Goal: Task Accomplishment & Management: Use online tool/utility

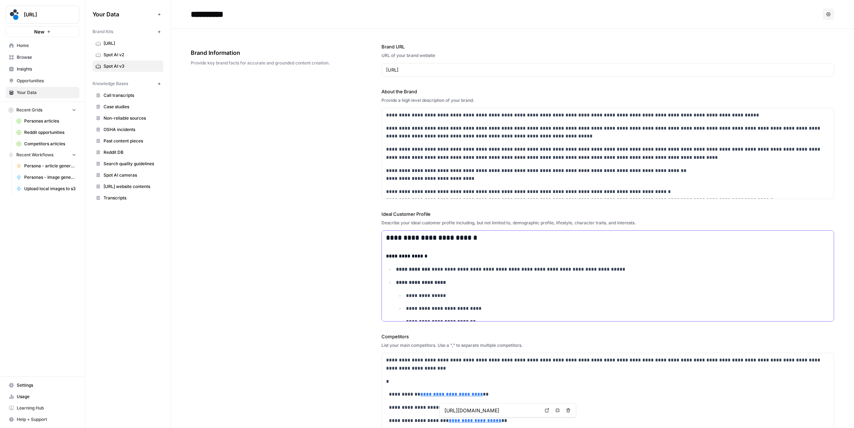
click at [510, 258] on h4 "**********" at bounding box center [608, 256] width 444 height 8
type input "fall"
click at [810, 241] on icon "button" at bounding box center [808, 242] width 4 height 4
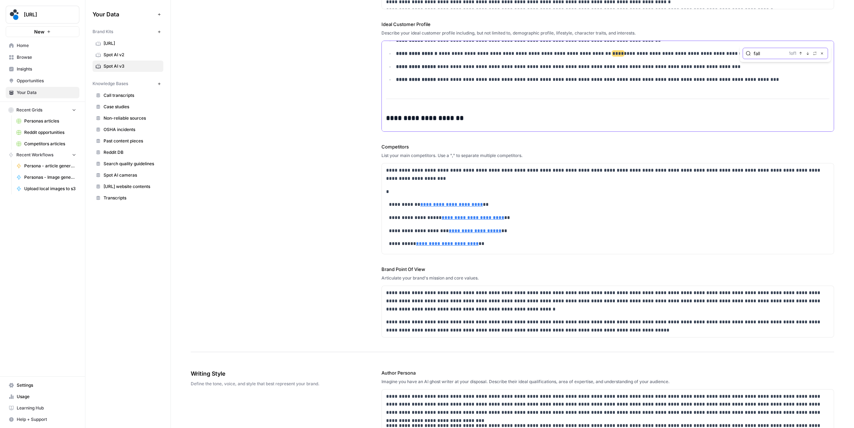
scroll to position [1092, 0]
click at [613, 54] on span "****" at bounding box center [618, 52] width 11 height 5
type input "f"
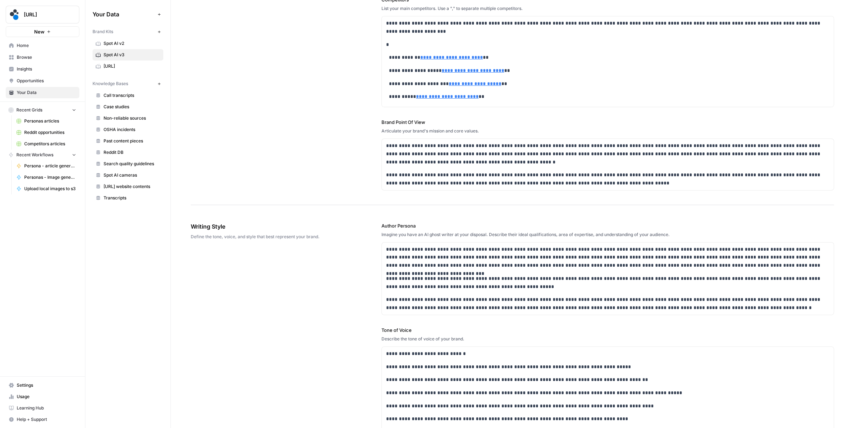
scroll to position [337, 0]
click at [413, 274] on p "**********" at bounding box center [608, 282] width 444 height 16
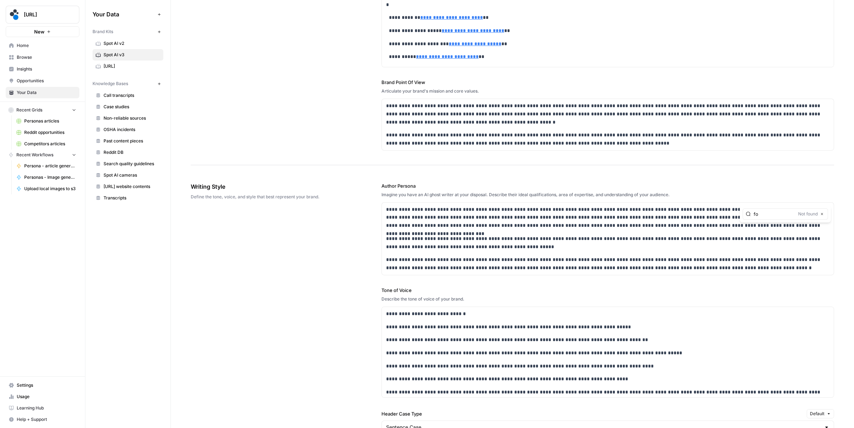
type input "f"
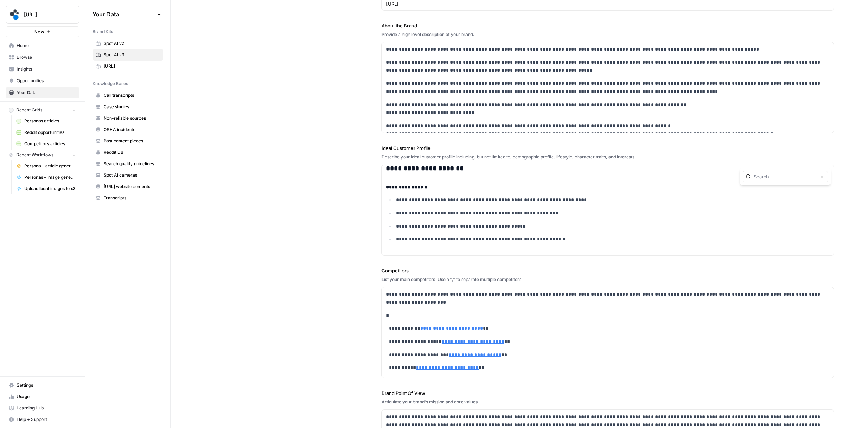
scroll to position [67, 0]
type input "slip"
click at [765, 170] on div "Close" at bounding box center [785, 175] width 85 height 11
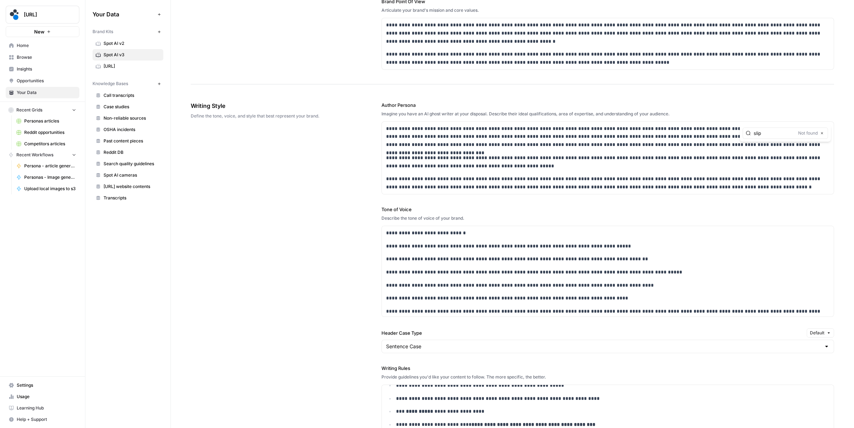
scroll to position [484, 0]
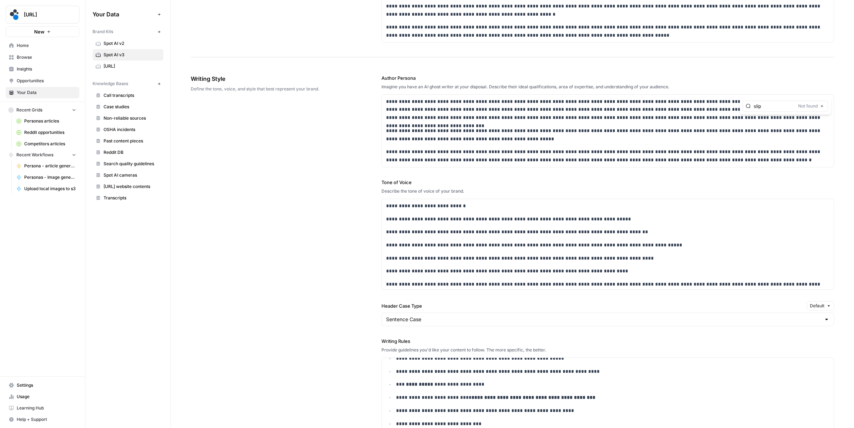
type input "slip"
click at [518, 247] on p "**********" at bounding box center [608, 245] width 444 height 8
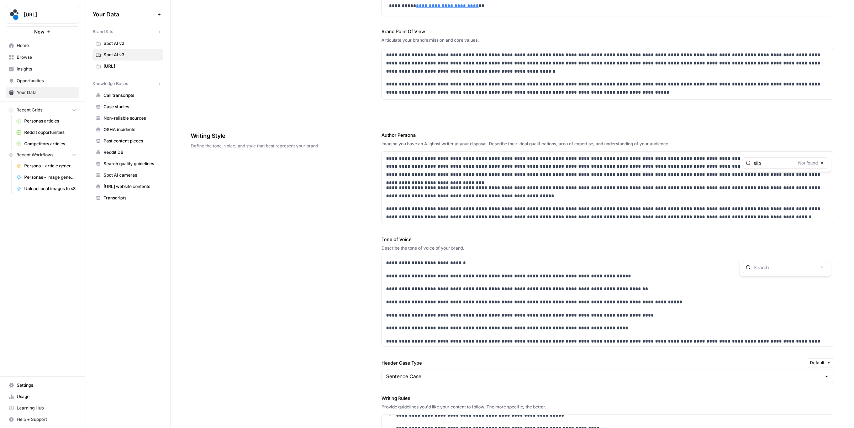
scroll to position [429, 0]
type input "f"
type input "s"
type input "forklift"
click at [466, 277] on span "********" at bounding box center [476, 274] width 21 height 5
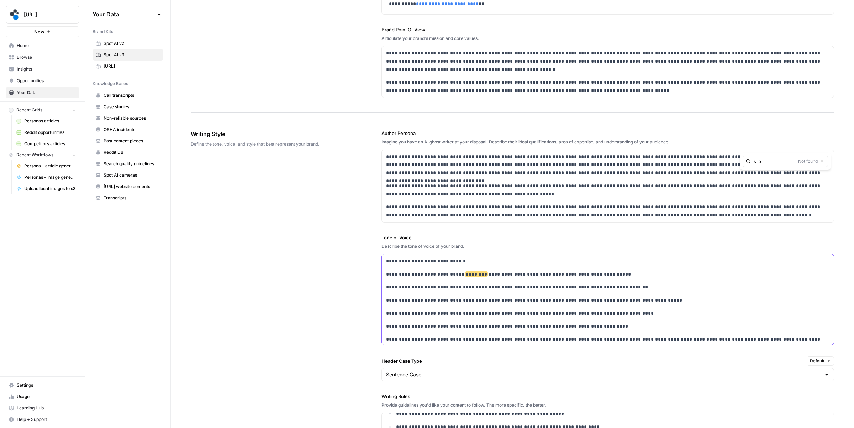
click at [466, 274] on span "********" at bounding box center [476, 274] width 21 height 5
drag, startPoint x: 477, startPoint y: 275, endPoint x: 504, endPoint y: 277, distance: 27.1
click at [504, 275] on p "**********" at bounding box center [608, 274] width 444 height 8
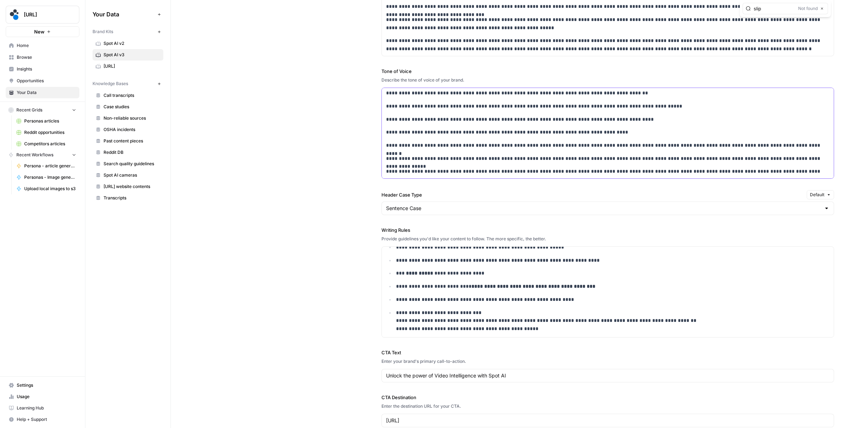
scroll to position [598, 0]
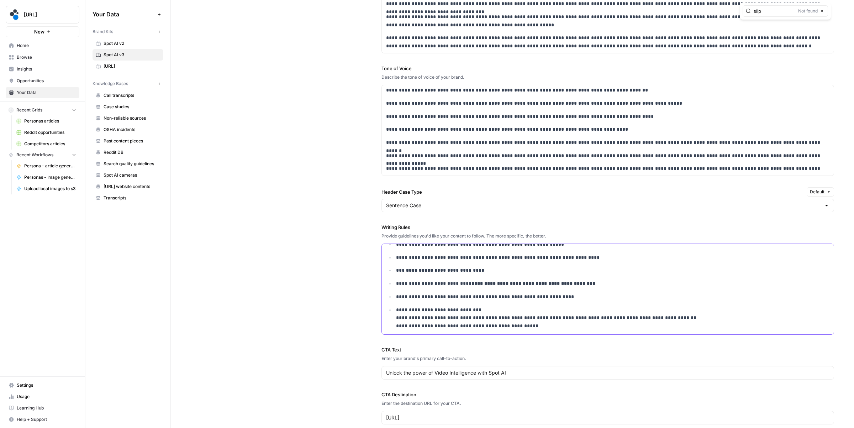
click at [483, 306] on ul "**********" at bounding box center [608, 285] width 444 height 168
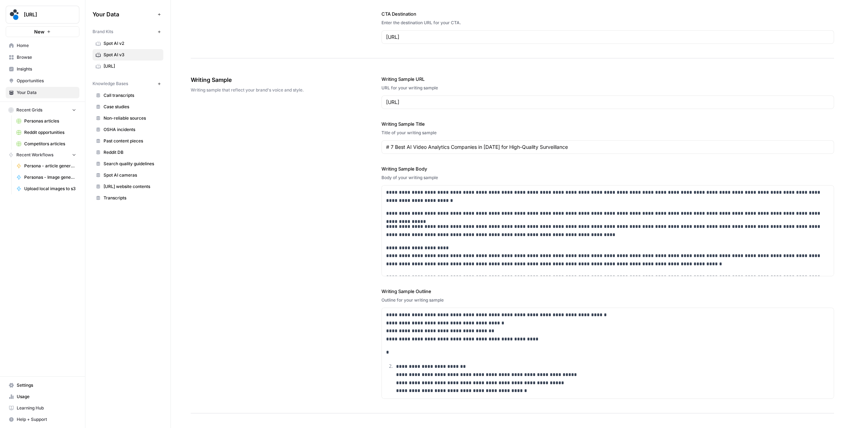
scroll to position [2, 0]
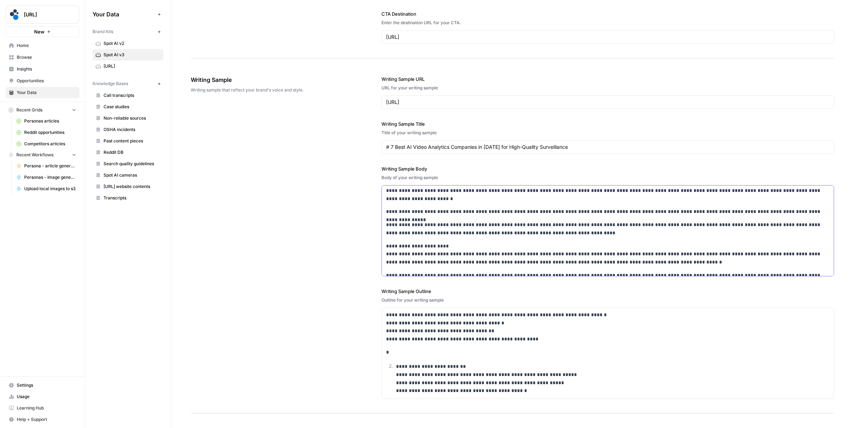
click at [450, 260] on p "**********" at bounding box center [608, 254] width 444 height 24
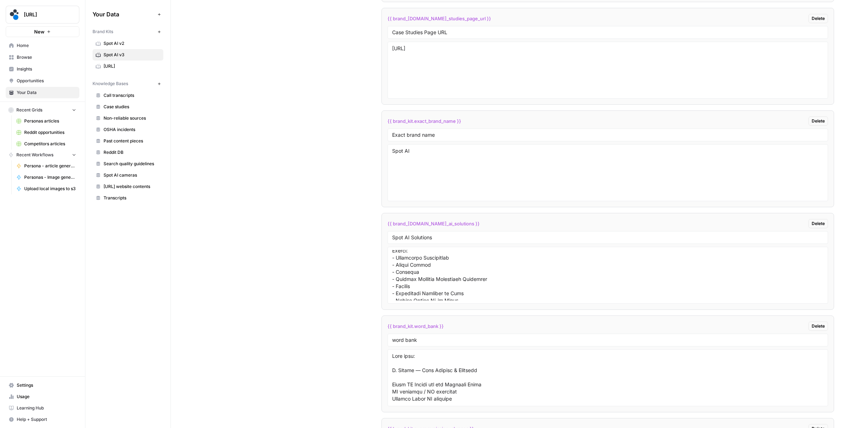
scroll to position [0, 0]
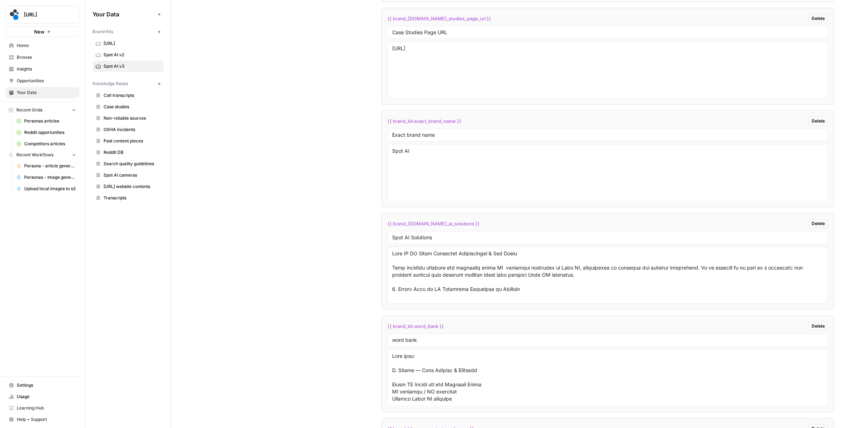
click at [458, 288] on textarea at bounding box center [607, 275] width 431 height 51
paste textarea "Enters No-go Zones: Prevents vehicle/pedestrian collisions in restricted walkwa…"
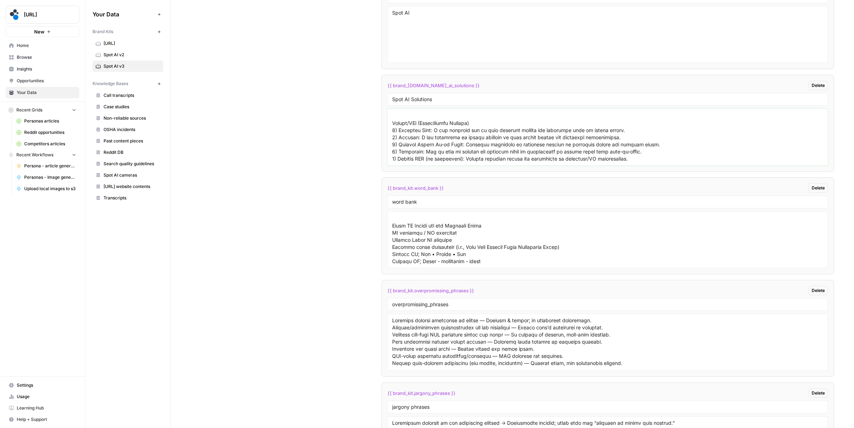
scroll to position [22, 0]
type textarea "Spot AI AI Video Analytics Capabilities & Use Cases This document outlines the …"
click at [420, 243] on textarea at bounding box center [607, 239] width 431 height 51
click at [464, 232] on textarea at bounding box center [607, 239] width 431 height 51
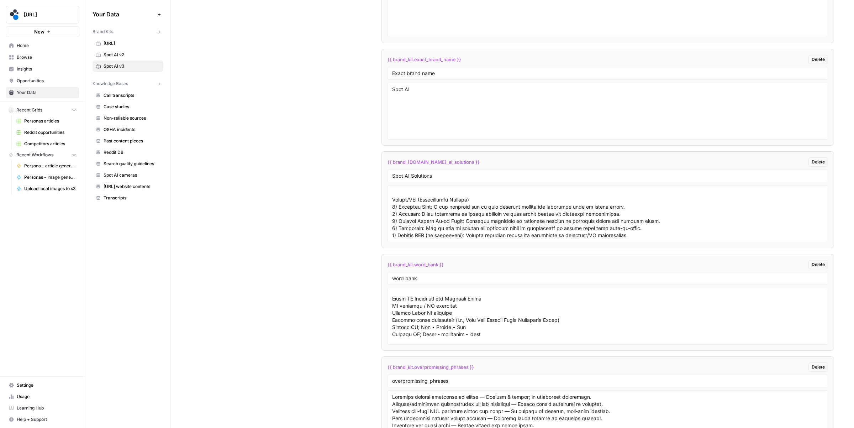
scroll to position [1567, 0]
click at [427, 320] on textarea at bounding box center [607, 314] width 431 height 51
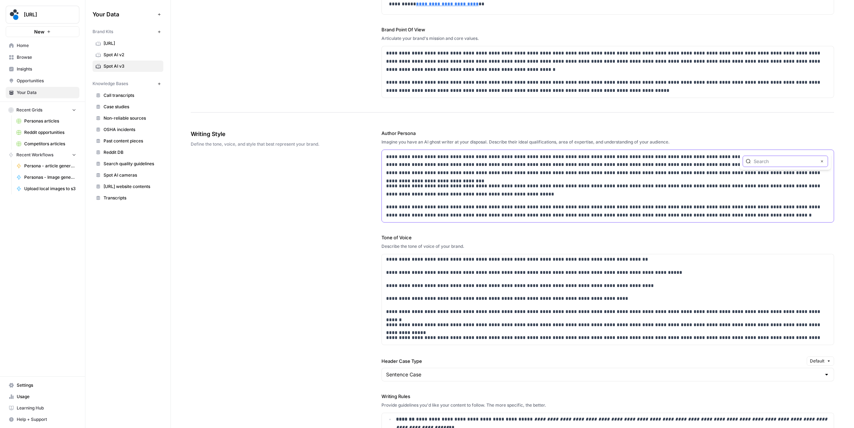
click at [823, 159] on icon "button" at bounding box center [823, 161] width 4 height 4
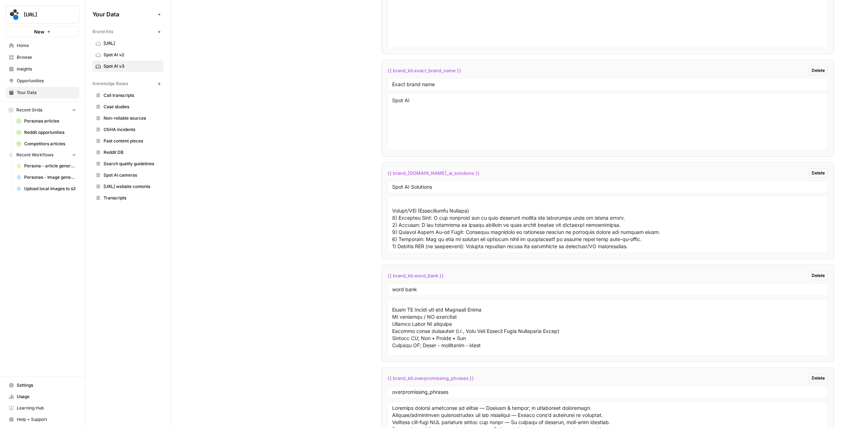
scroll to position [1572, 0]
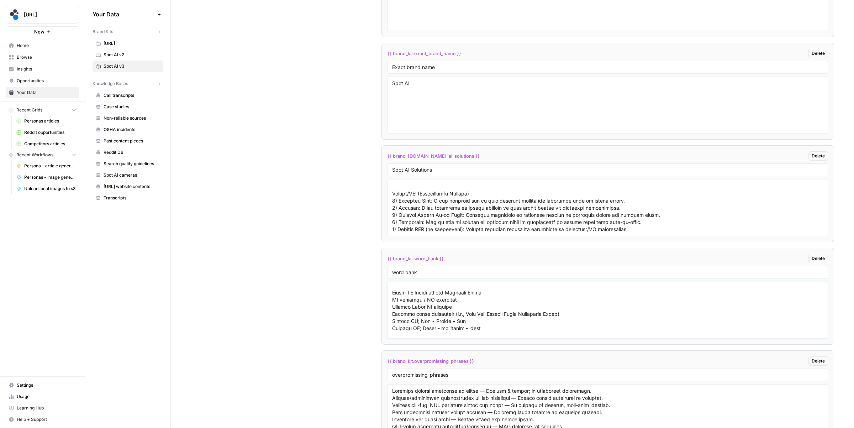
drag, startPoint x: 415, startPoint y: 321, endPoint x: 450, endPoint y: 322, distance: 34.9
click at [450, 322] on textarea at bounding box center [607, 310] width 431 height 51
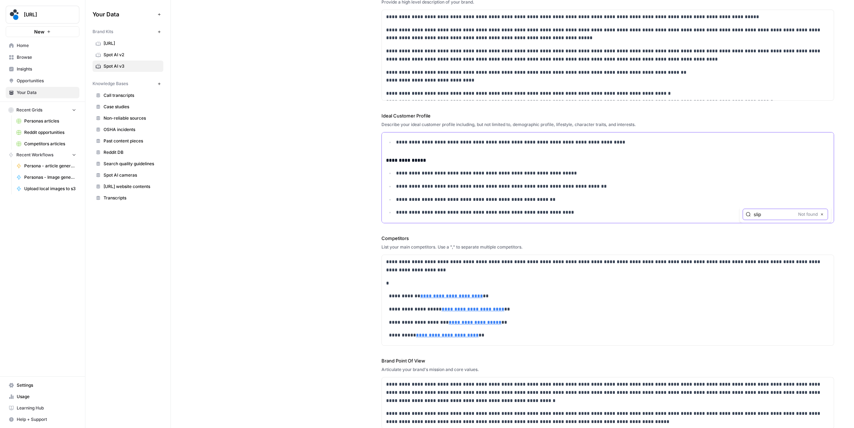
scroll to position [1300, 0]
click at [823, 145] on icon "button" at bounding box center [823, 145] width 4 height 4
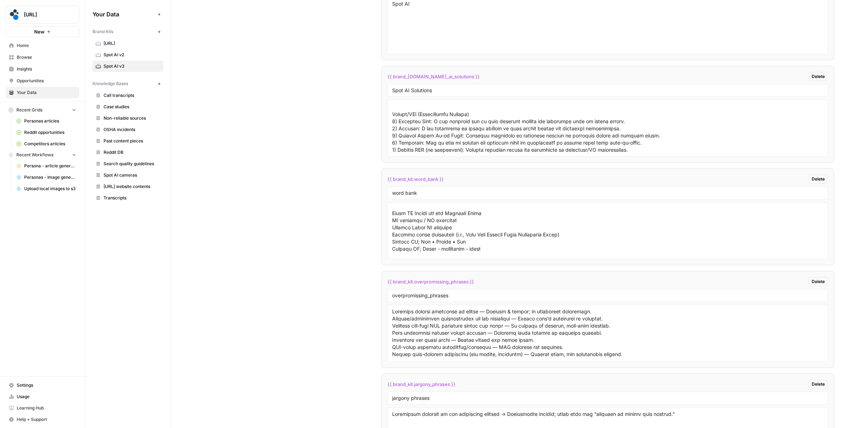
scroll to position [1654, 0]
drag, startPoint x: 411, startPoint y: 230, endPoint x: 451, endPoint y: 230, distance: 39.9
click at [451, 230] on textarea at bounding box center [607, 227] width 431 height 51
click at [628, 231] on textarea at bounding box center [607, 227] width 431 height 51
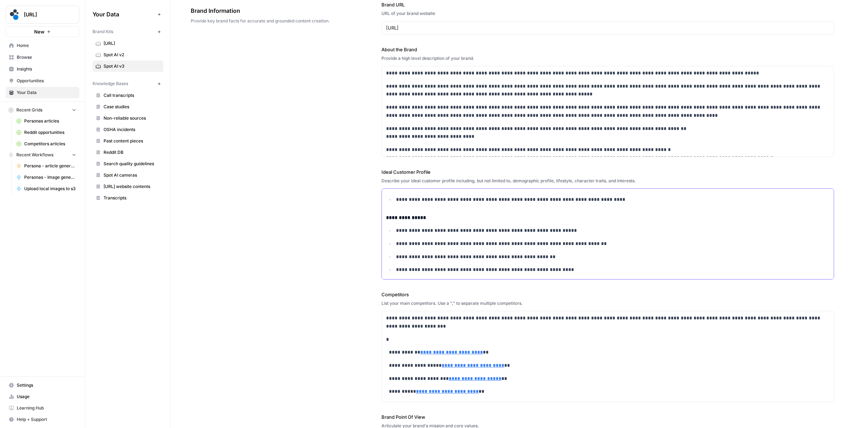
scroll to position [0, 0]
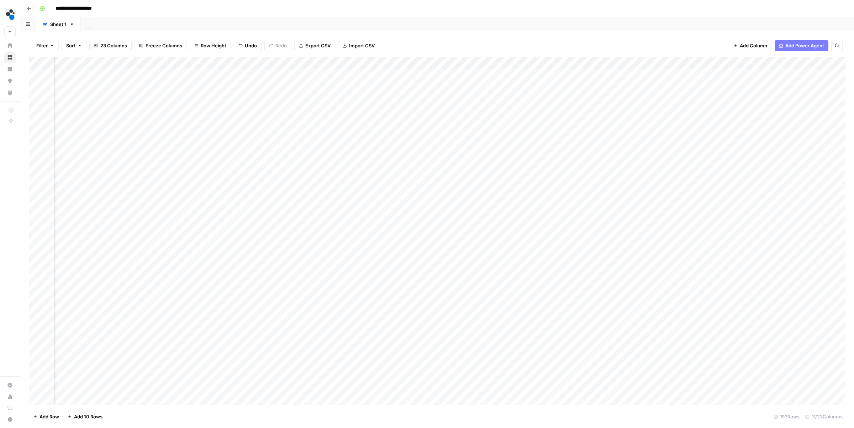
scroll to position [0, 135]
click at [725, 75] on div "Add Column" at bounding box center [437, 231] width 817 height 348
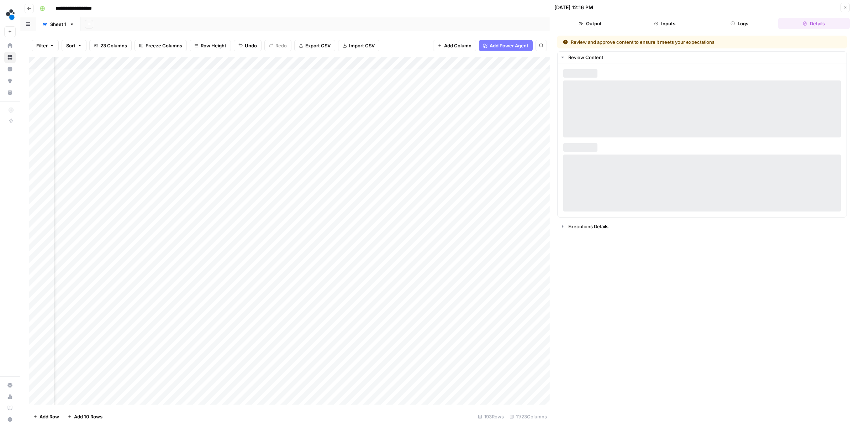
click at [750, 19] on button "Logs" at bounding box center [740, 23] width 72 height 11
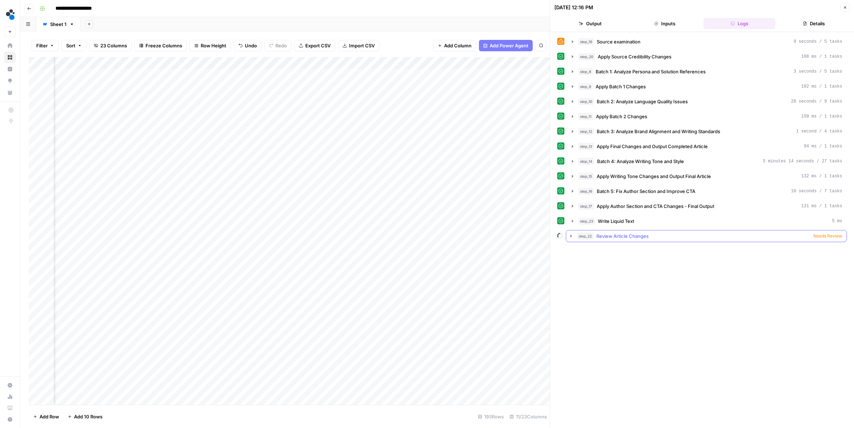
click at [618, 239] on span "Review Article Changes" at bounding box center [623, 235] width 52 height 7
click at [614, 225] on span "Write Liquid Text" at bounding box center [616, 221] width 36 height 7
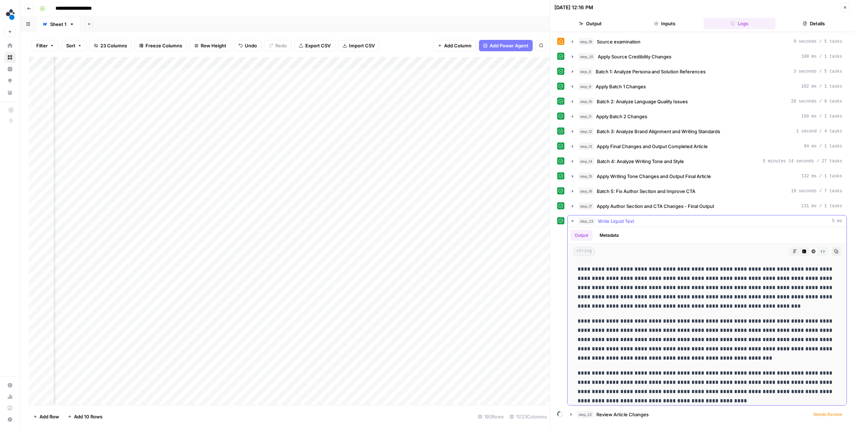
click at [614, 225] on span "Write Liquid Text" at bounding box center [616, 221] width 36 height 7
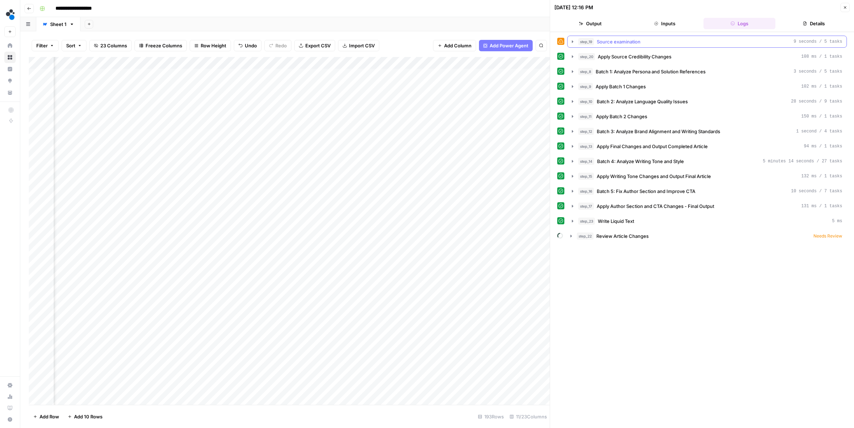
click at [611, 38] on span "Source examination" at bounding box center [619, 41] width 44 height 7
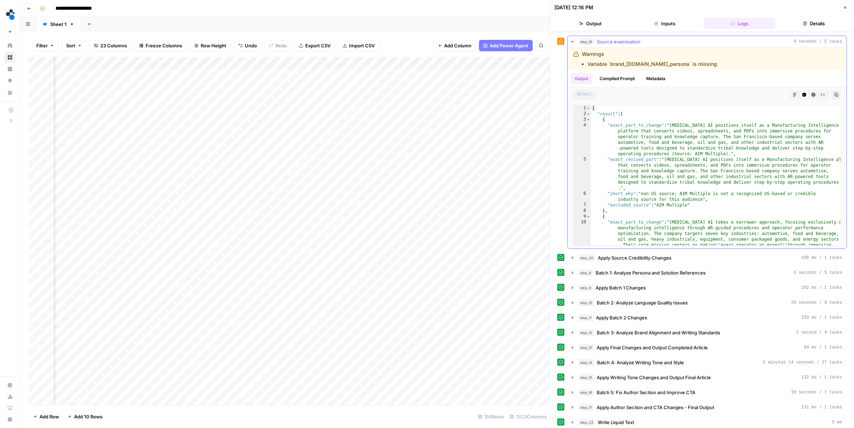
click at [610, 41] on span "Source examination" at bounding box center [619, 41] width 44 height 7
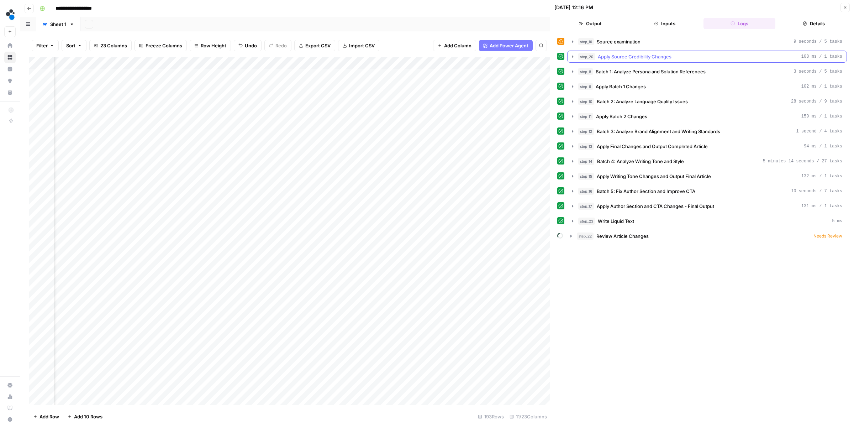
click at [605, 61] on button "step_20 Apply Source Credibility Changes 108 ms / 1 tasks" at bounding box center [707, 56] width 279 height 11
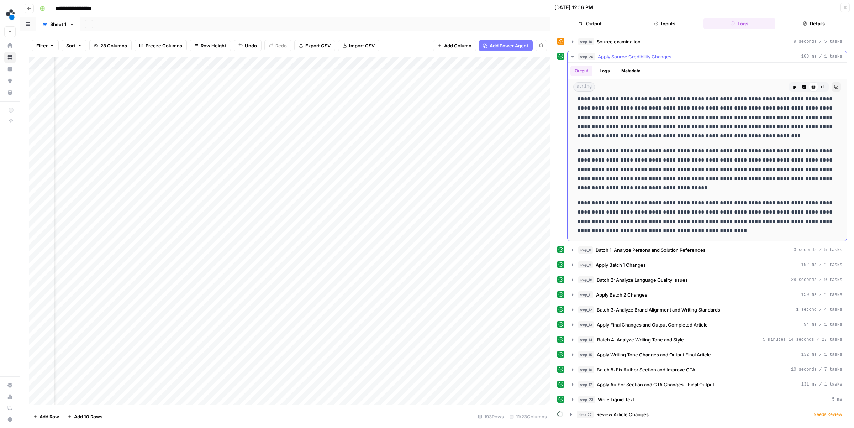
scroll to position [1, 0]
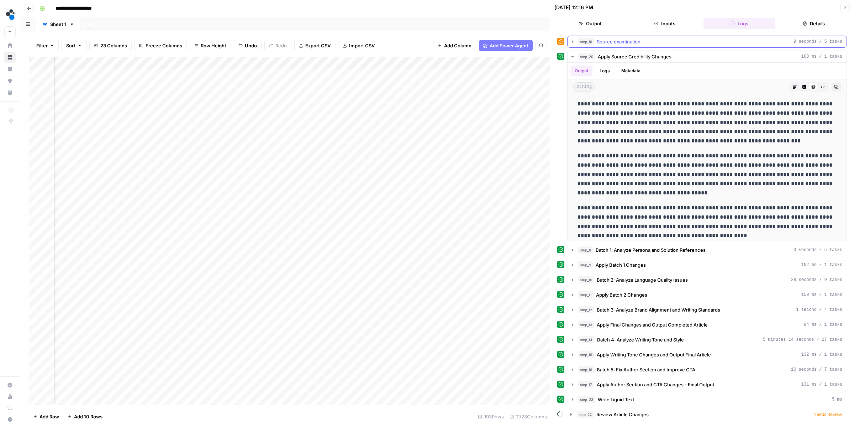
click at [604, 38] on span "Source examination" at bounding box center [619, 41] width 44 height 7
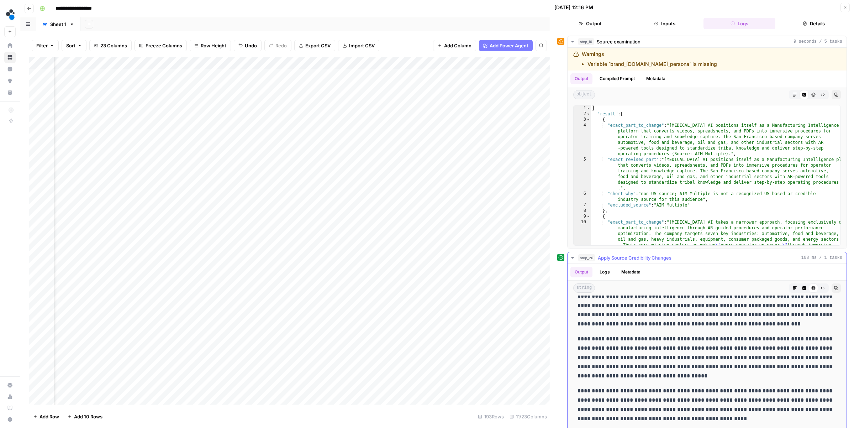
scroll to position [16, 0]
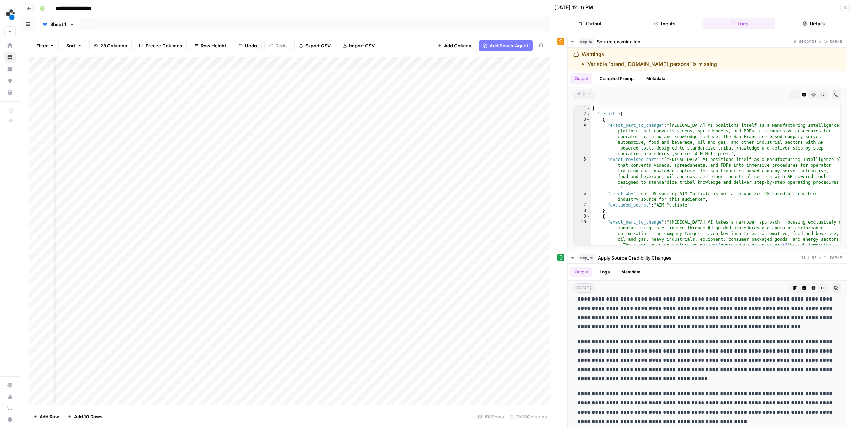
click at [847, 7] on button "Close" at bounding box center [845, 7] width 9 height 9
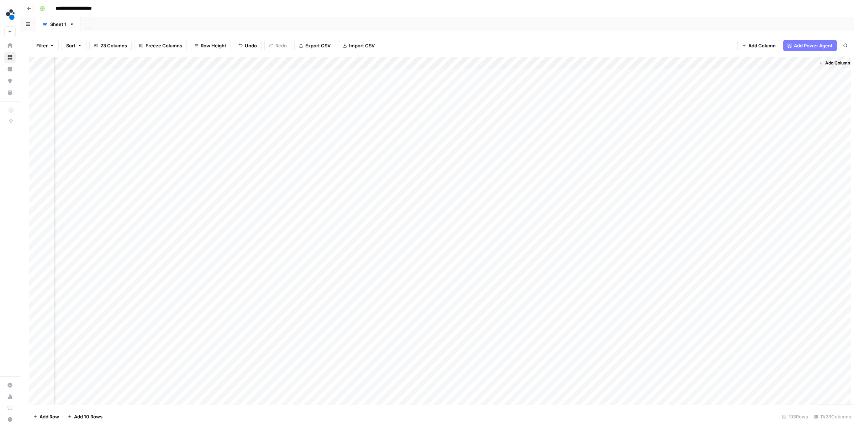
scroll to position [0, 126]
click at [735, 64] on div "Add Column" at bounding box center [437, 231] width 817 height 348
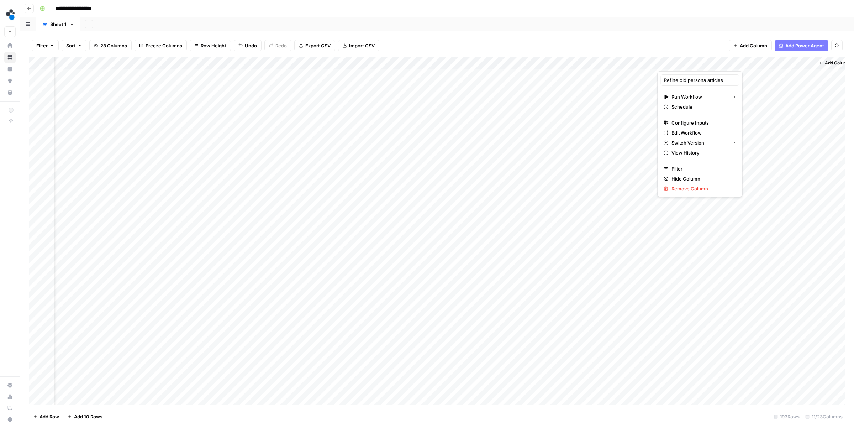
click at [640, 42] on div "Filter Sort 23 Columns Freeze Columns Row Height Undo Redo Export CSV Import CS…" at bounding box center [437, 45] width 817 height 23
click at [177, 74] on div "Add Column" at bounding box center [437, 231] width 817 height 348
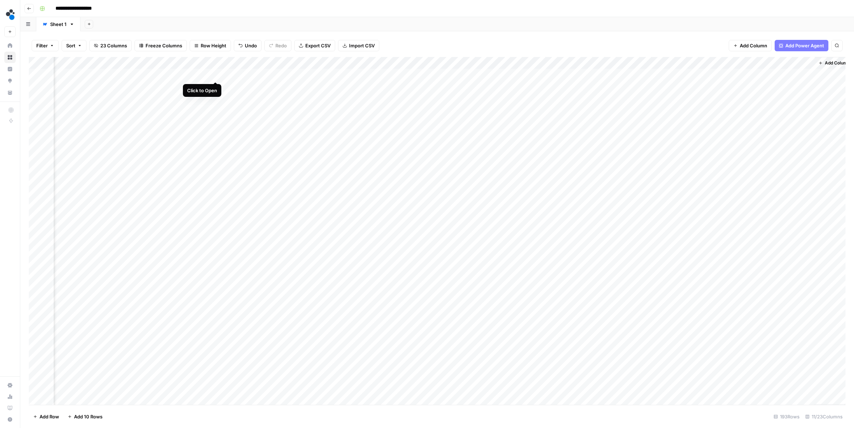
click at [215, 75] on div "Add Column" at bounding box center [437, 231] width 817 height 348
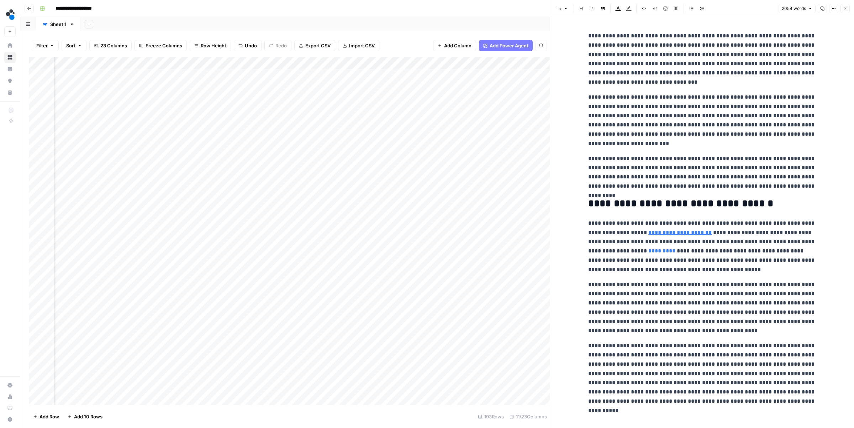
click at [834, 9] on icon "button" at bounding box center [834, 8] width 4 height 4
click at [800, 76] on span "Code" at bounding box center [812, 75] width 34 height 7
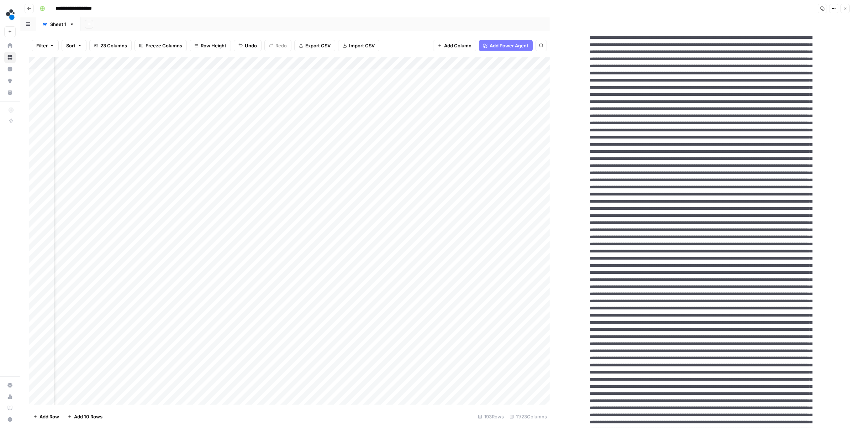
click at [825, 9] on button "Copy" at bounding box center [822, 8] width 9 height 9
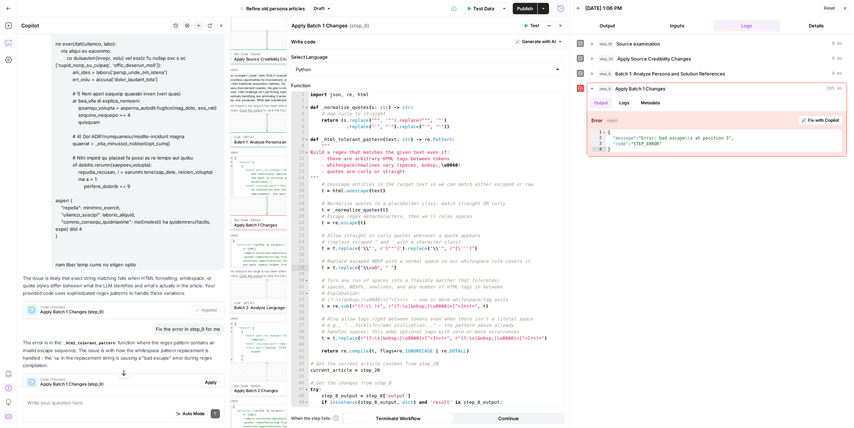
scroll to position [1471, 0]
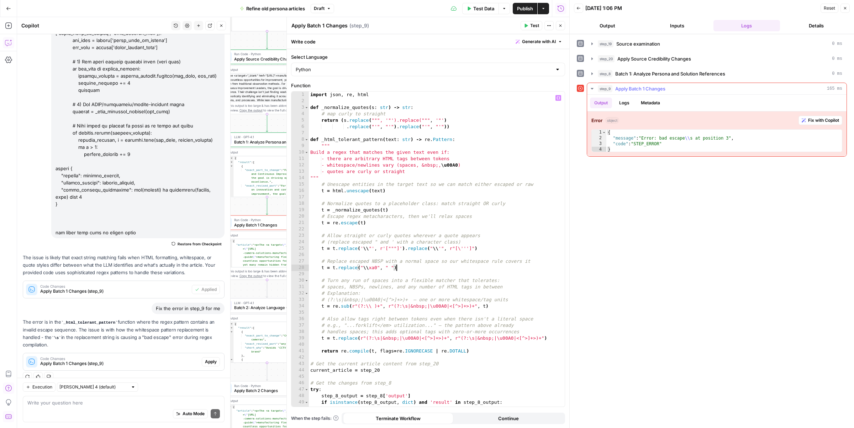
click at [819, 122] on span "Fix with Copilot" at bounding box center [823, 120] width 31 height 6
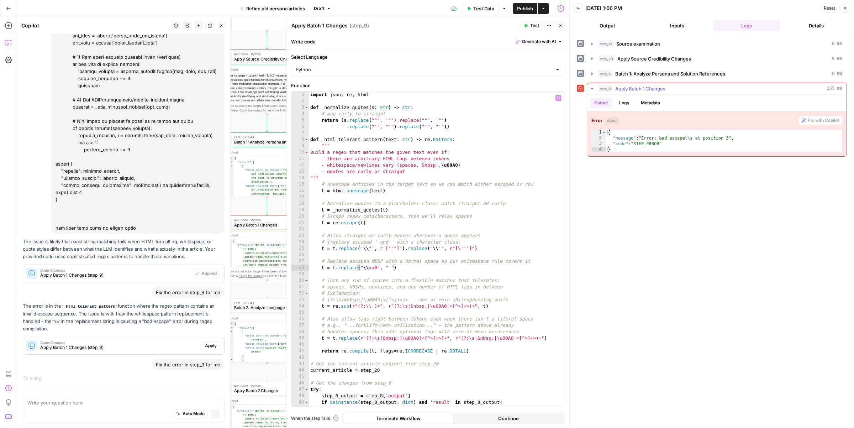
scroll to position [1432, 0]
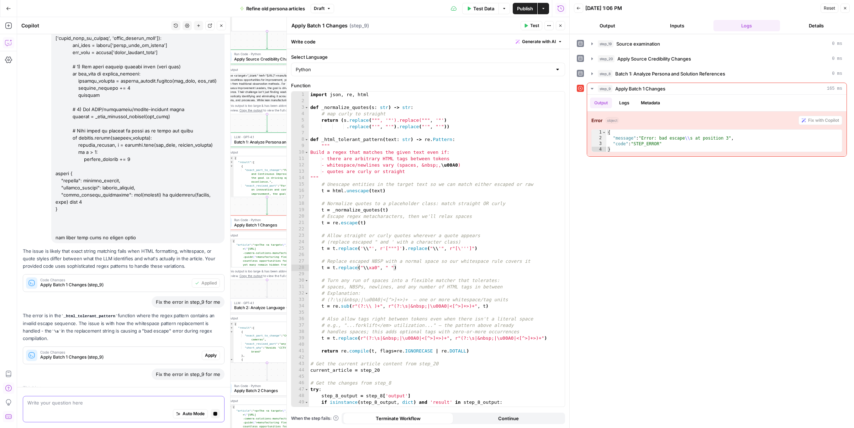
click at [216, 415] on icon "button" at bounding box center [216, 414] width 4 height 4
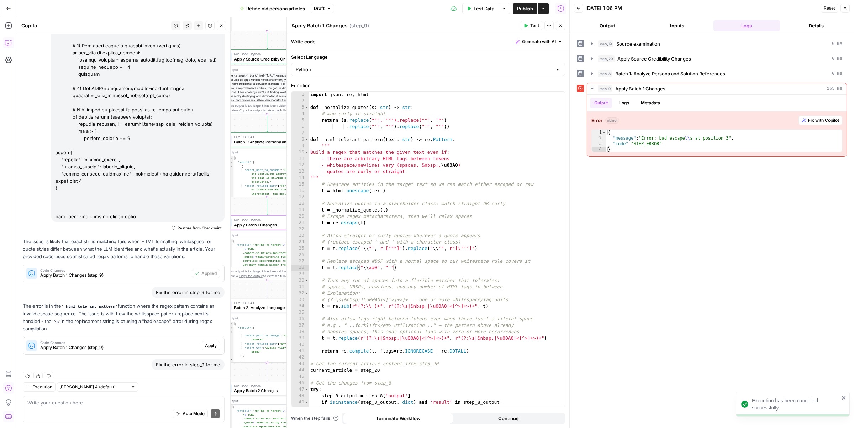
click at [207, 342] on span "Apply" at bounding box center [211, 345] width 12 height 6
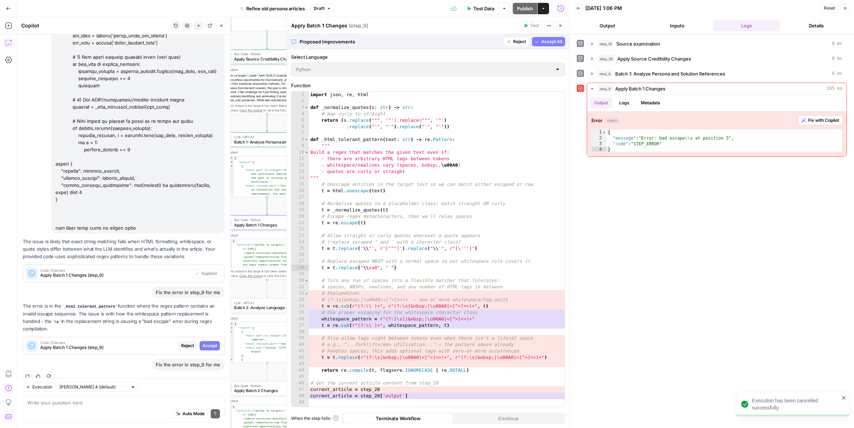
click at [207, 342] on span "Accept" at bounding box center [210, 345] width 15 height 6
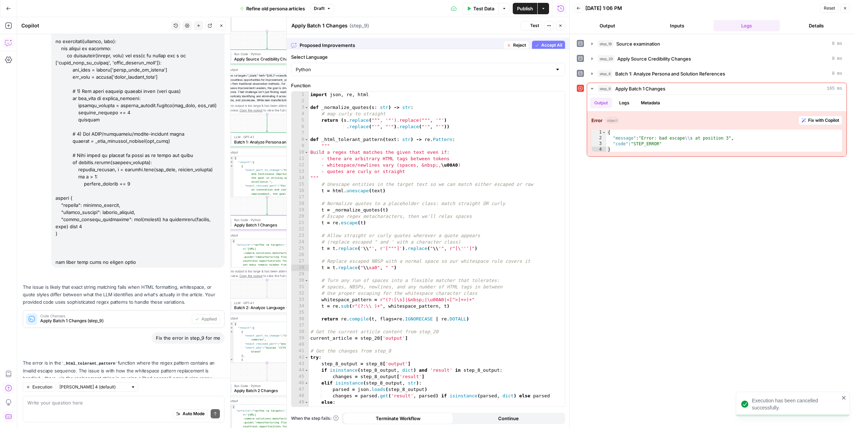
scroll to position [1499, 0]
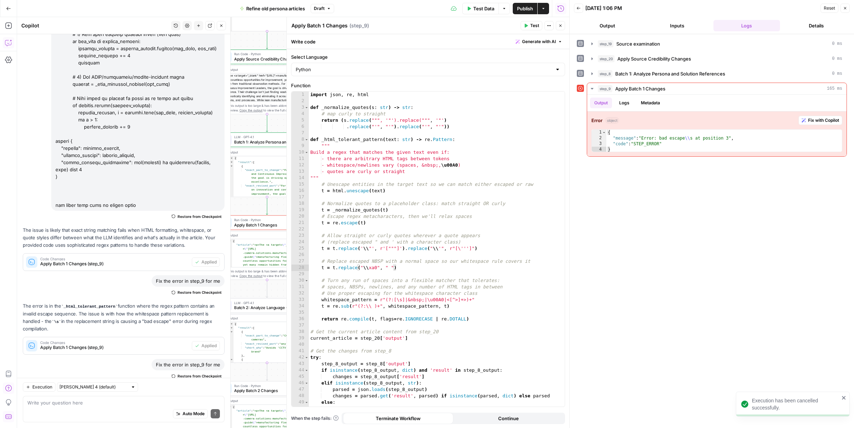
click at [532, 26] on span "Test" at bounding box center [534, 25] width 9 height 6
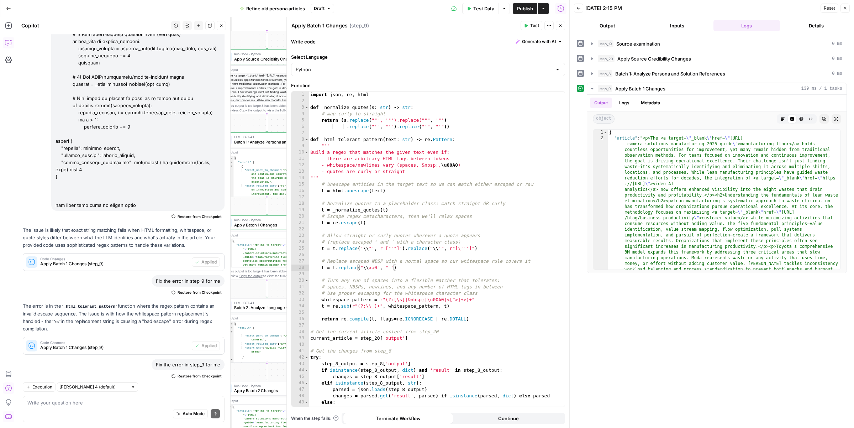
click at [72, 411] on div "Auto Mode Send" at bounding box center [123, 415] width 193 height 16
click at [561, 27] on button "Close" at bounding box center [560, 25] width 9 height 9
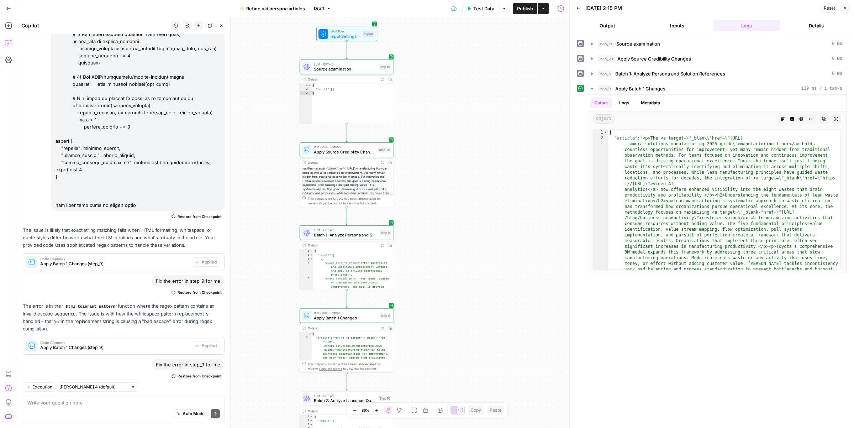
drag, startPoint x: 389, startPoint y: 219, endPoint x: 465, endPoint y: 313, distance: 120.2
click at [465, 313] on div "Workflow Input Settings Inputs LLM · GPT-4.1 Source examination Step 19 Output …" at bounding box center [293, 222] width 552 height 411
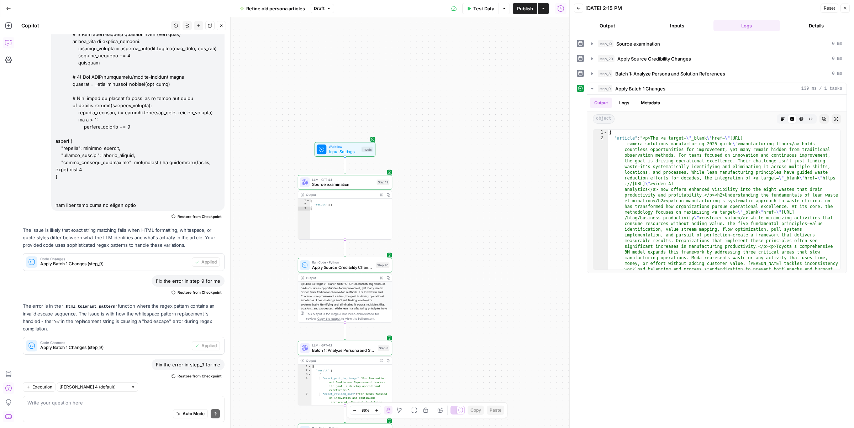
drag, startPoint x: 455, startPoint y: 258, endPoint x: 455, endPoint y: 307, distance: 48.4
click at [455, 307] on div "Workflow Input Settings Inputs LLM · GPT-4.1 Source examination Step 19 Output …" at bounding box center [293, 222] width 552 height 411
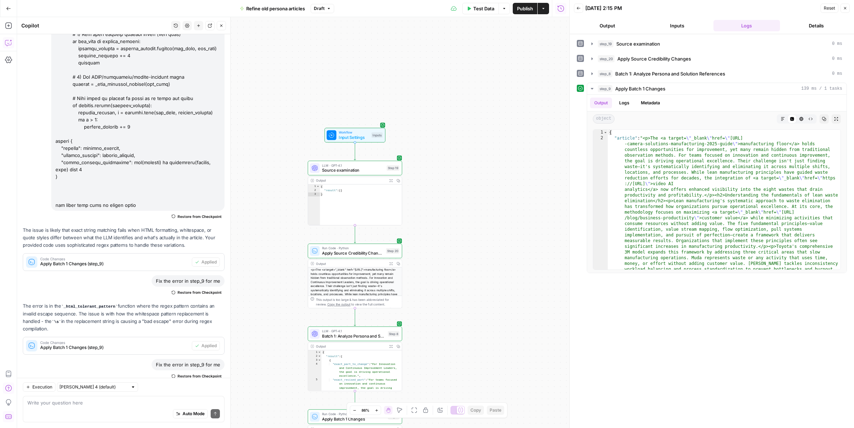
drag, startPoint x: 451, startPoint y: 281, endPoint x: 462, endPoint y: 238, distance: 44.7
click at [462, 238] on div "Workflow Input Settings Inputs LLM · GPT-4.1 Source examination Step 19 Output …" at bounding box center [293, 222] width 552 height 411
click at [449, 175] on div "Workflow Input Settings Inputs LLM · GPT-4.1 Source examination Step 19 Output …" at bounding box center [293, 222] width 552 height 411
click at [321, 12] on button "Draft" at bounding box center [322, 8] width 23 height 9
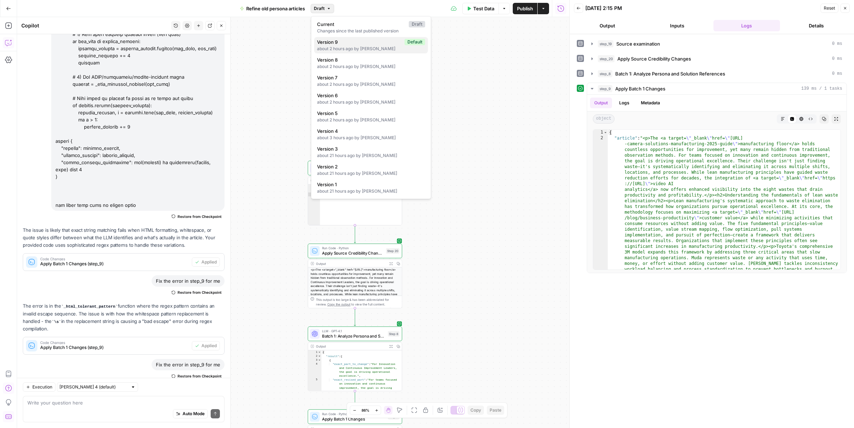
click at [370, 46] on div "about 2 hours ago by Jan Głębocki" at bounding box center [371, 49] width 108 height 6
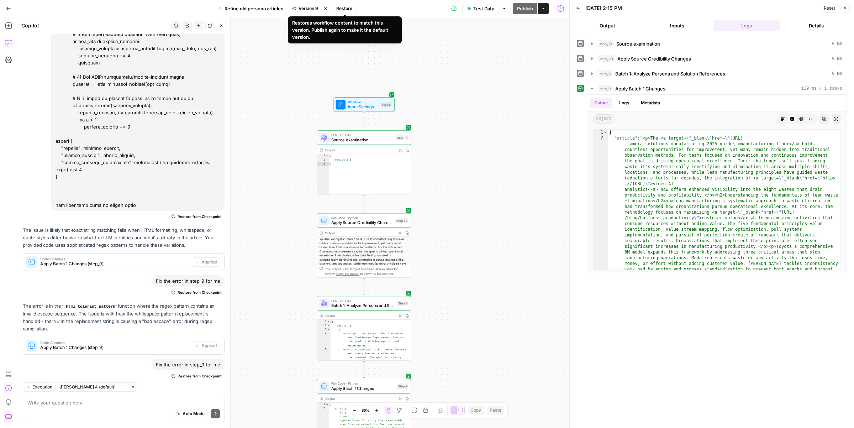
click at [344, 10] on span "Restore" at bounding box center [344, 8] width 16 height 6
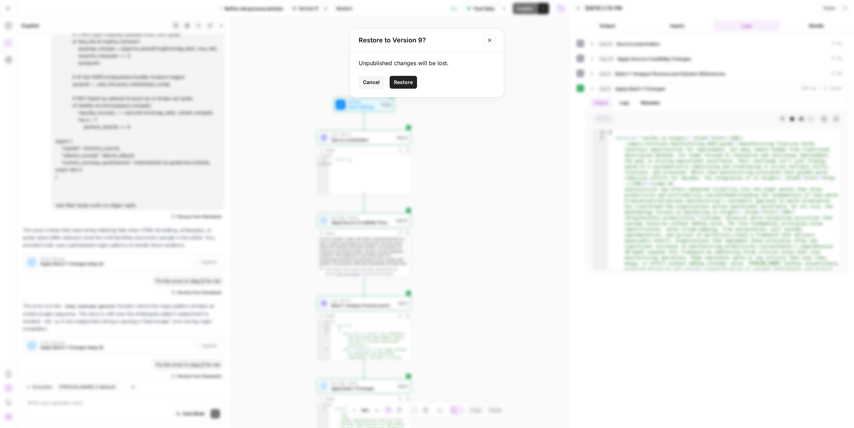
click at [407, 82] on span "Restore" at bounding box center [403, 82] width 19 height 7
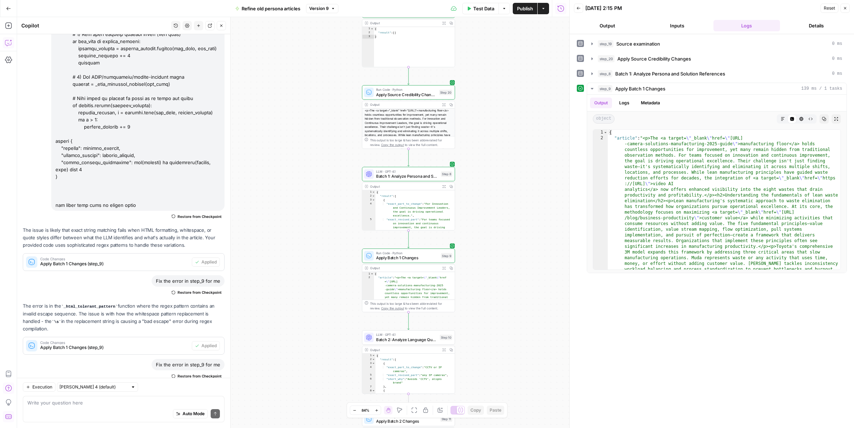
drag, startPoint x: 308, startPoint y: 185, endPoint x: 308, endPoint y: 218, distance: 33.1
click at [308, 218] on div "Workflow Input Settings Inputs LLM · GPT-4.1 Source examination Step 19 Output …" at bounding box center [293, 222] width 552 height 411
click at [477, 9] on span "Test Data" at bounding box center [483, 8] width 21 height 7
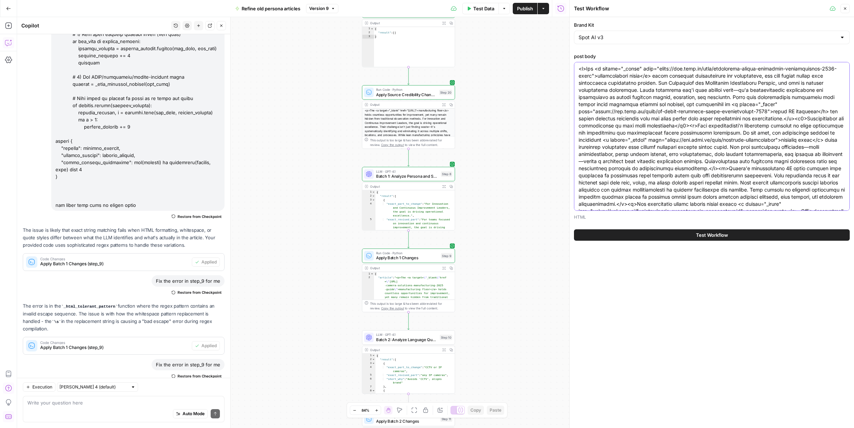
paste textarea "Manufacturing operations teams face a critical decision when choosing video ana…"
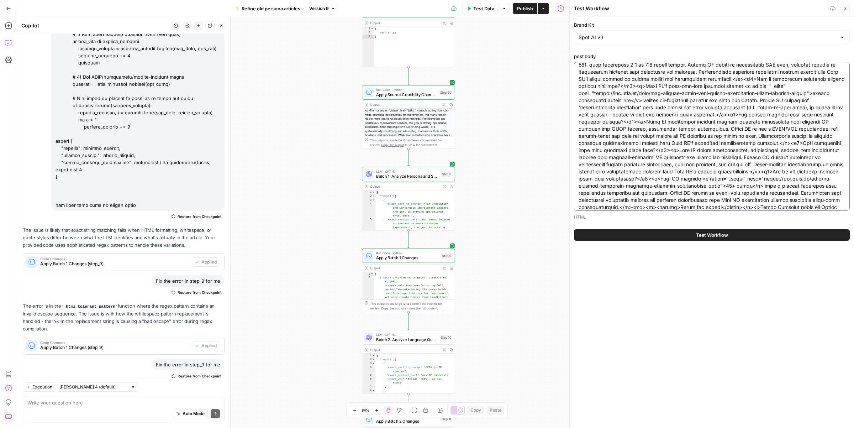
type textarea "<p>Manufacturing operations teams face a critical decision when choosing video …"
click at [668, 236] on button "Test Workflow" at bounding box center [712, 234] width 276 height 11
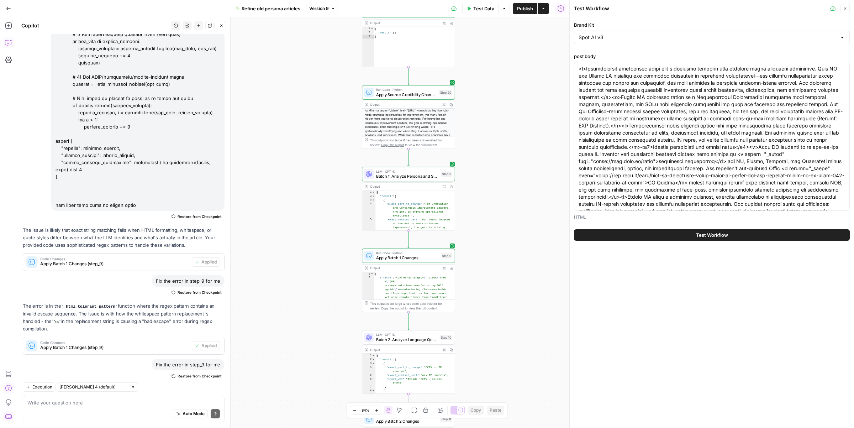
click at [608, 234] on button "Test Workflow" at bounding box center [712, 234] width 276 height 11
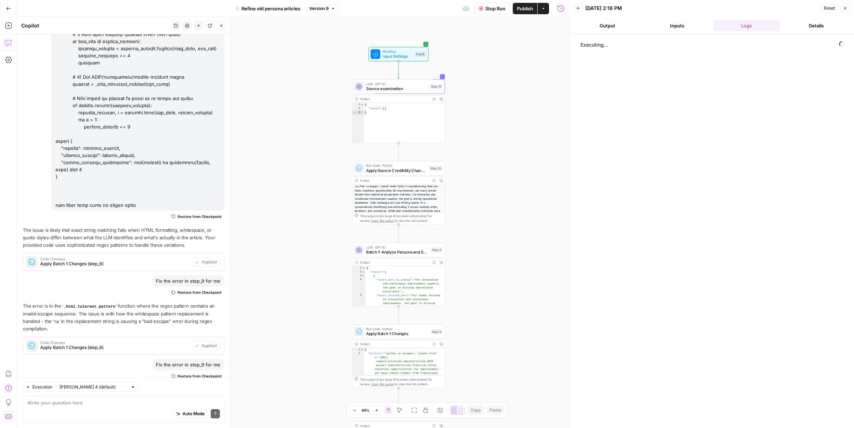
drag, startPoint x: 520, startPoint y: 146, endPoint x: 510, endPoint y: 221, distance: 76.5
click at [510, 221] on div "Workflow Input Settings Inputs LLM · GPT-4.1 Source examination Step 19 Output …" at bounding box center [293, 222] width 552 height 411
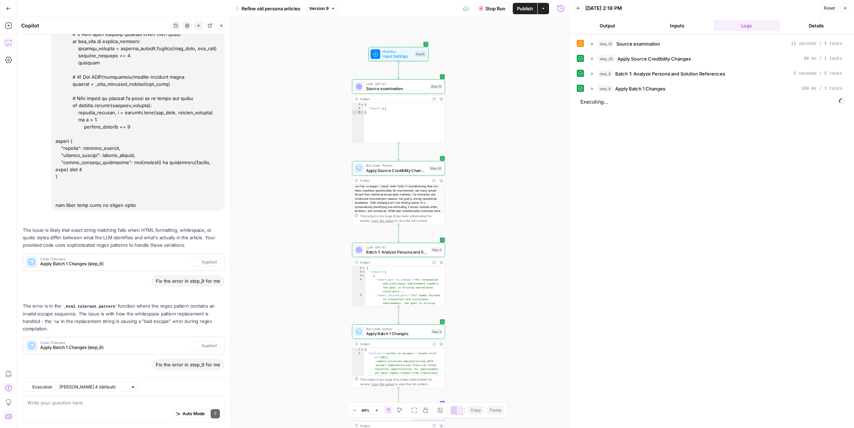
scroll to position [1499, 0]
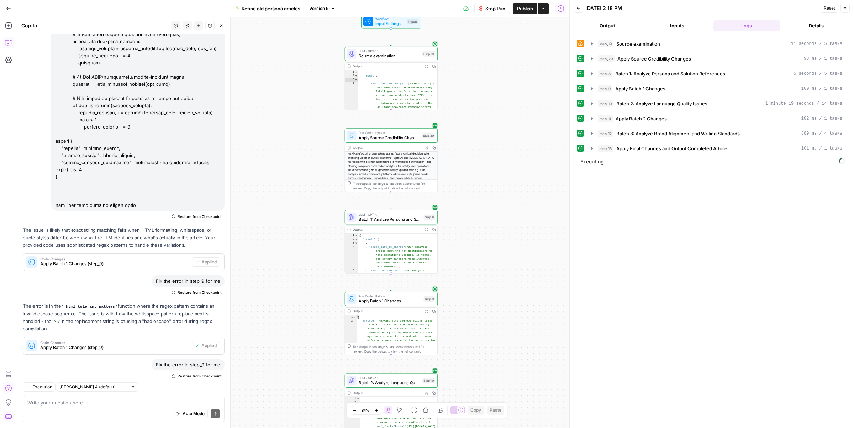
click at [494, 6] on span "Stop Run" at bounding box center [496, 8] width 20 height 7
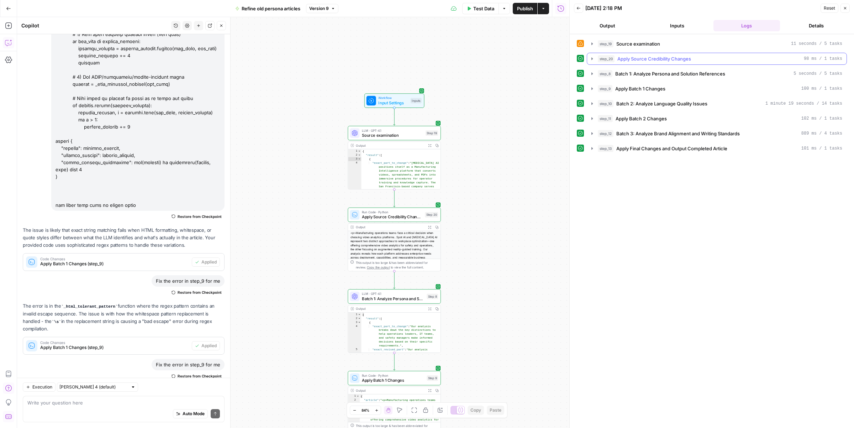
click at [592, 60] on icon "button" at bounding box center [592, 58] width 1 height 2
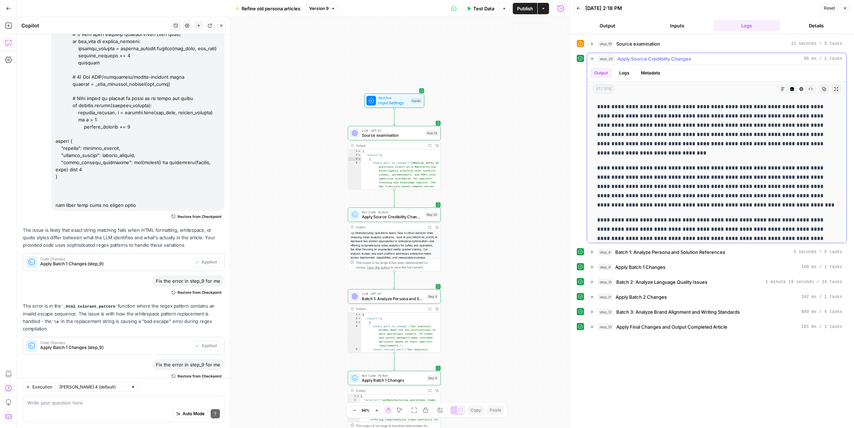
click at [592, 60] on icon "button" at bounding box center [593, 59] width 6 height 6
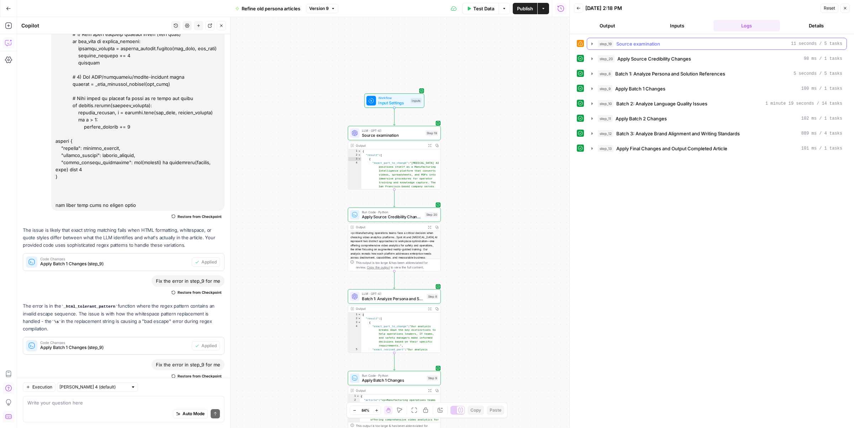
click at [592, 42] on icon "button" at bounding box center [593, 44] width 6 height 6
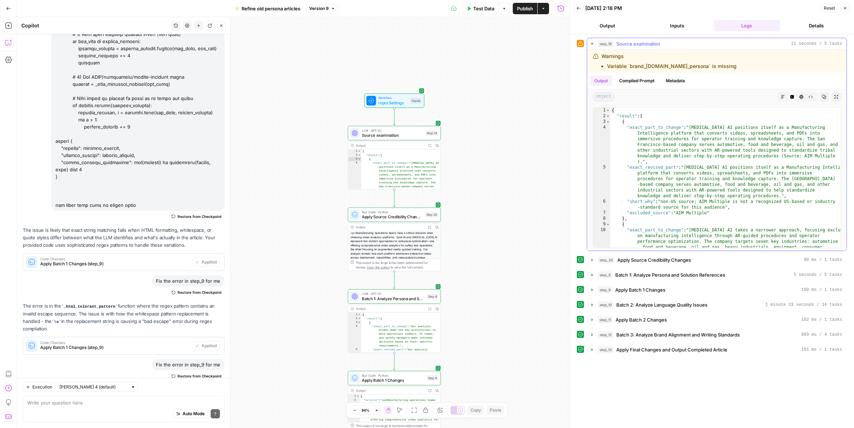
click at [592, 42] on icon "button" at bounding box center [593, 44] width 6 height 6
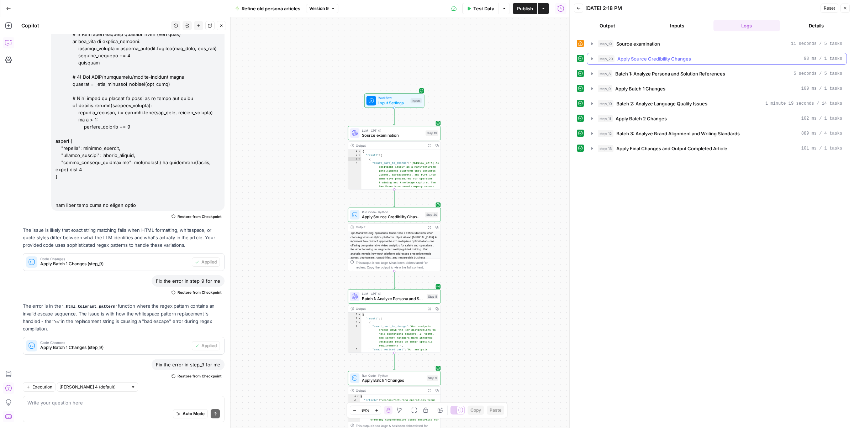
click at [595, 63] on button "step_20 Apply Source Credibility Changes 98 ms / 1 tasks" at bounding box center [717, 58] width 260 height 11
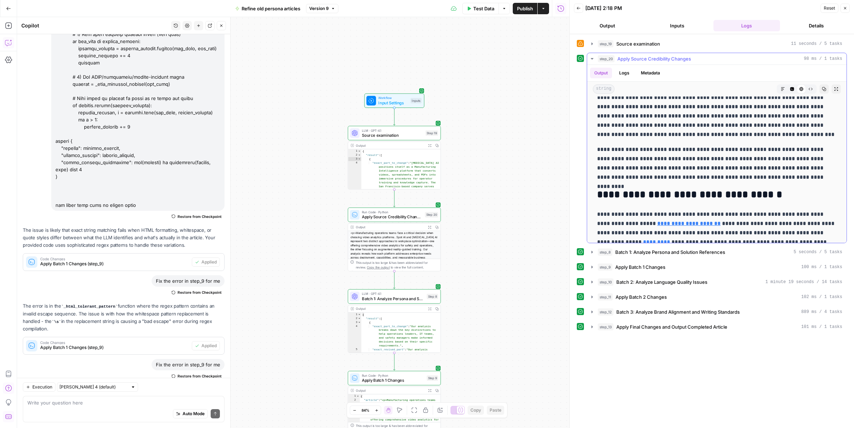
scroll to position [68, 0]
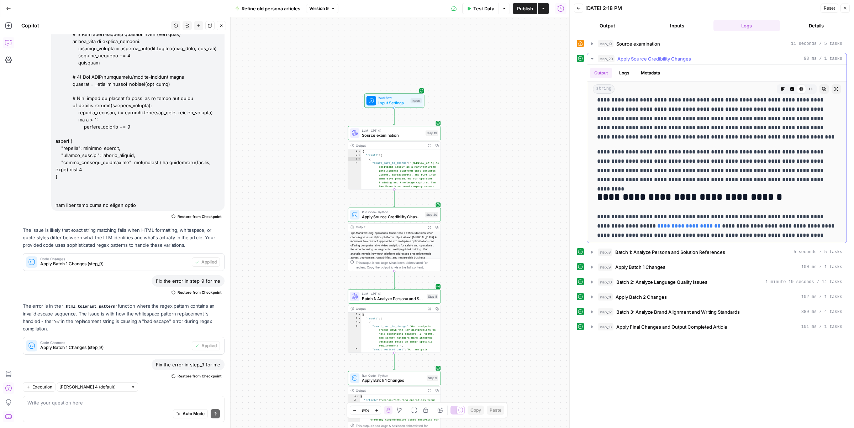
click at [638, 147] on p "**********" at bounding box center [716, 165] width 239 height 37
click at [638, 150] on p "**********" at bounding box center [716, 165] width 239 height 37
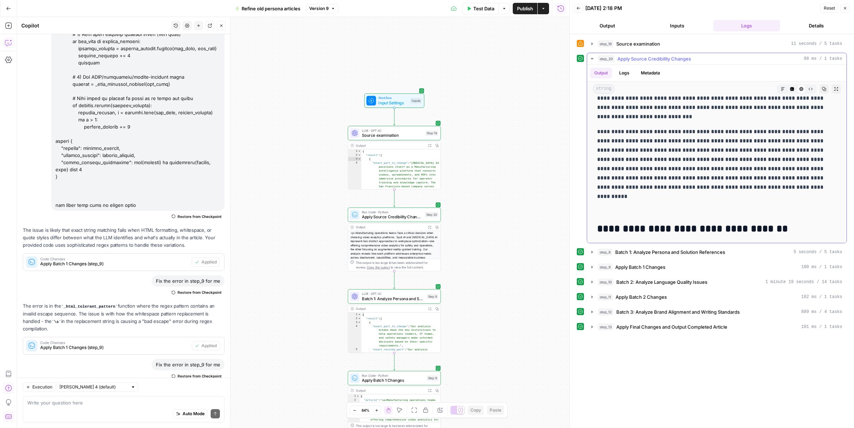
scroll to position [0, 0]
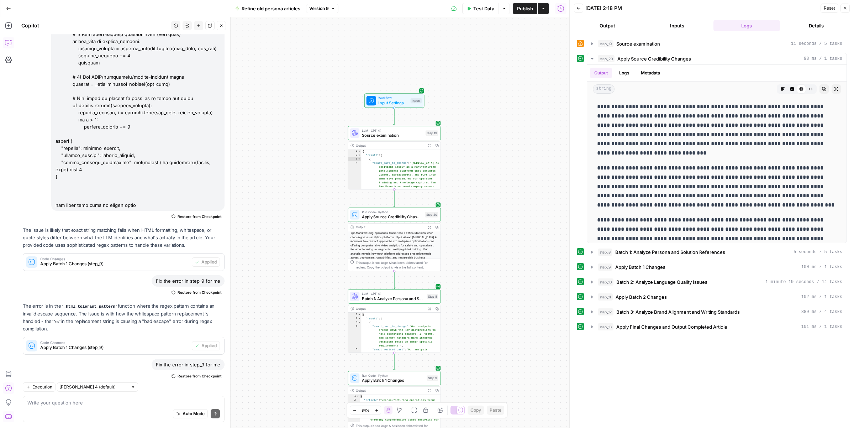
click at [484, 185] on div "Workflow Input Settings Inputs LLM · GPT-4.1 Source examination Step 19 Output …" at bounding box center [293, 222] width 552 height 411
drag, startPoint x: 475, startPoint y: 183, endPoint x: 470, endPoint y: 179, distance: 7.3
click at [470, 179] on div "Workflow Input Settings Inputs LLM · GPT-4.1 Source examination Step 19 Output …" at bounding box center [293, 222] width 552 height 411
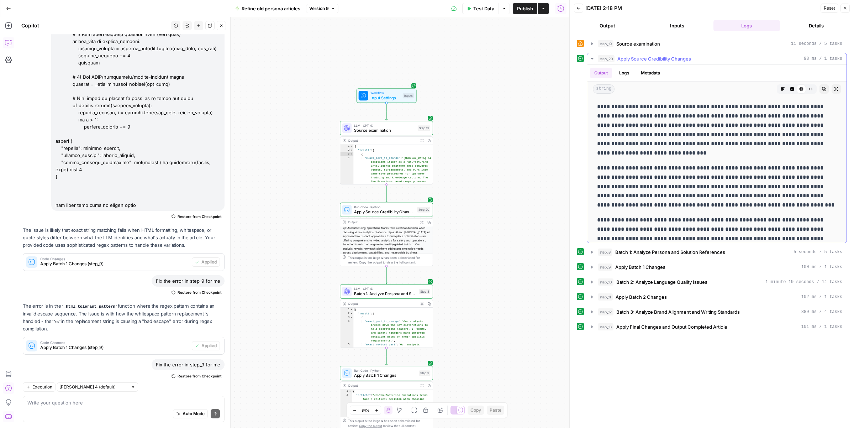
click at [590, 59] on icon "button" at bounding box center [593, 59] width 6 height 6
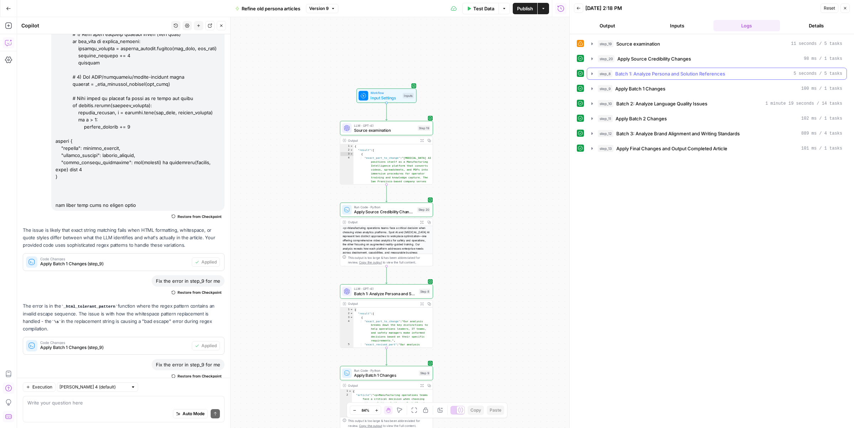
click at [594, 76] on icon "button" at bounding box center [593, 74] width 6 height 6
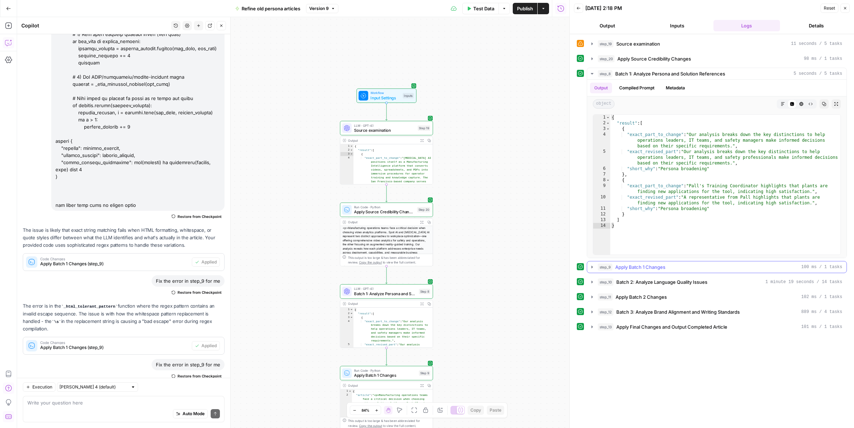
click at [595, 270] on button "step_9 Apply Batch 1 Changes 100 ms / 1 tasks" at bounding box center [717, 266] width 260 height 11
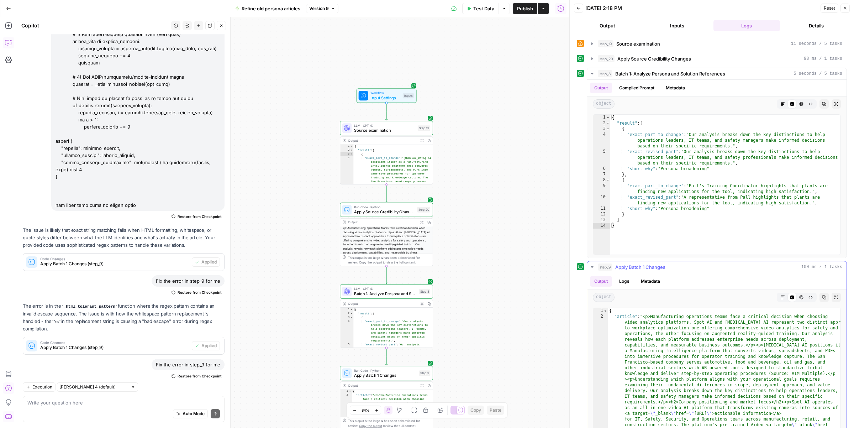
type textarea "**********"
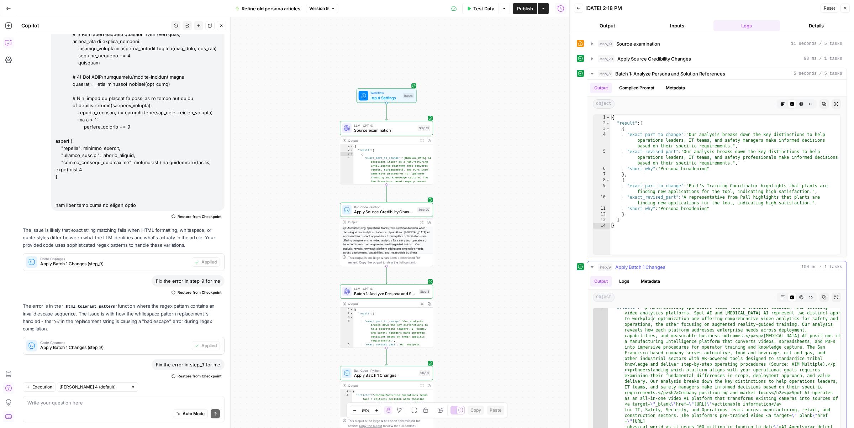
scroll to position [4, 0]
click at [595, 55] on button "step_20 Apply Source Credibility Changes 98 ms / 1 tasks" at bounding box center [717, 58] width 260 height 11
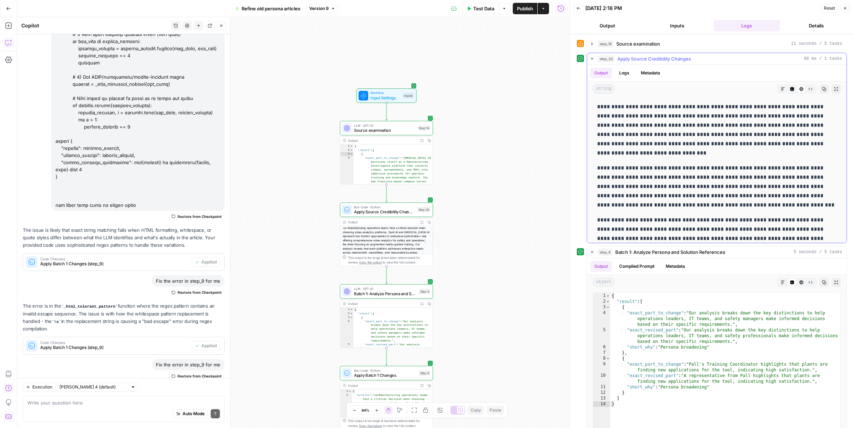
click at [592, 59] on icon "button" at bounding box center [593, 59] width 6 height 6
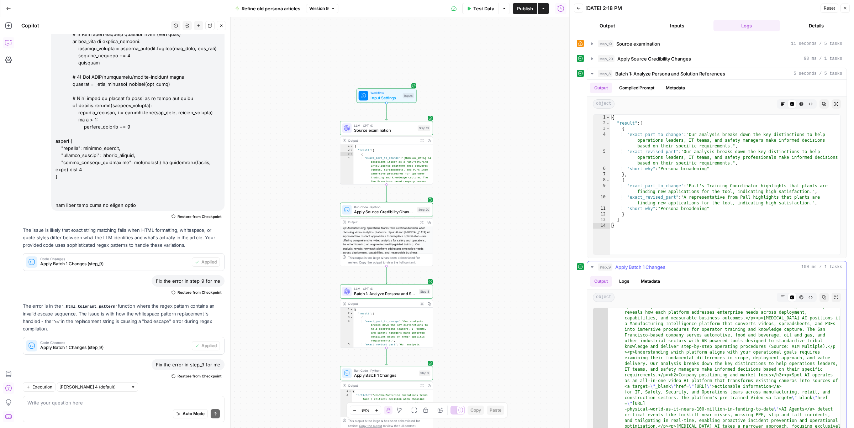
scroll to position [0, 0]
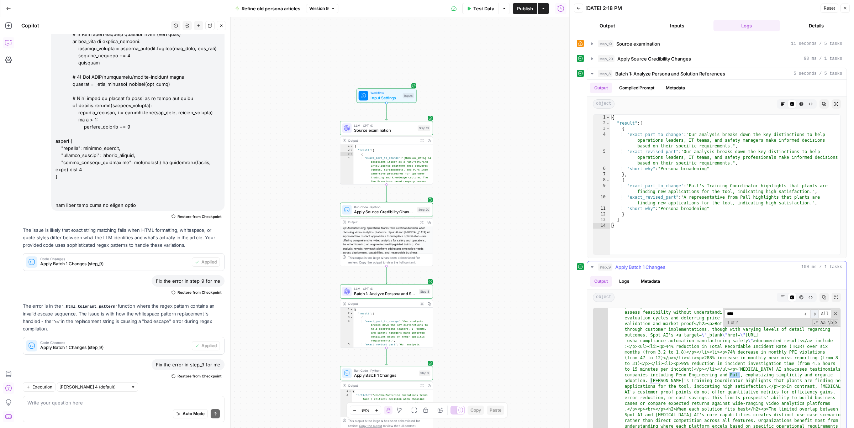
type input "****"
click at [814, 314] on span "​" at bounding box center [815, 313] width 9 height 9
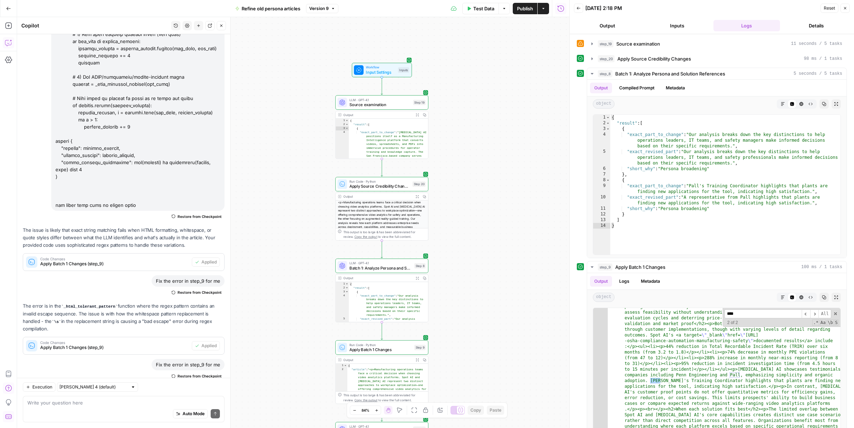
drag, startPoint x: 507, startPoint y: 233, endPoint x: 502, endPoint y: 207, distance: 26.1
click at [502, 207] on div "Workflow Input Settings Inputs LLM · GPT-4.1 Source examination Step 19 Output …" at bounding box center [293, 222] width 552 height 411
click at [133, 411] on div "Auto Mode Send" at bounding box center [123, 415] width 193 height 16
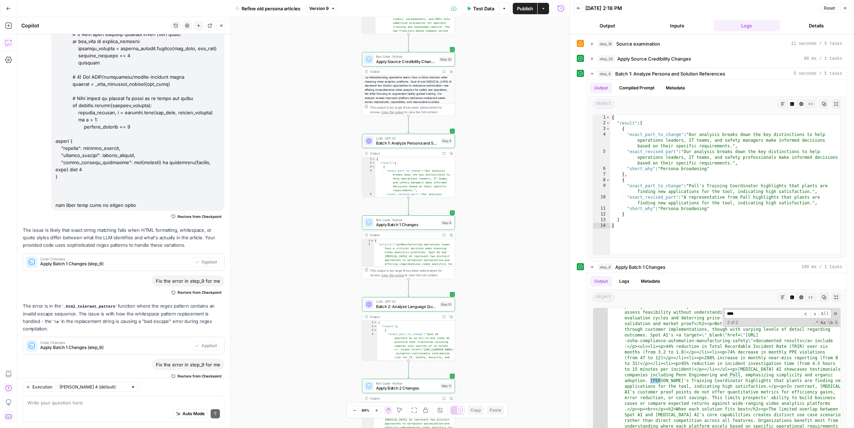
click at [197, 27] on icon "button" at bounding box center [199, 25] width 4 height 4
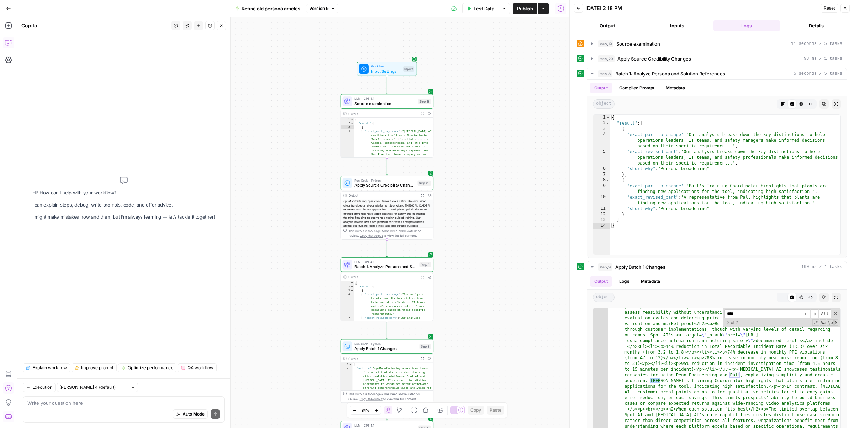
click at [80, 410] on div "Auto Mode Send" at bounding box center [123, 415] width 193 height 16
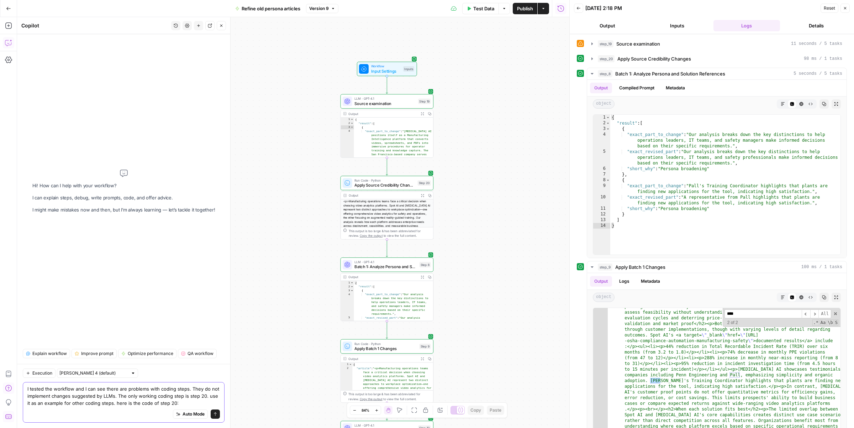
type textarea "I tested the workflow and I can see there are problems with coding steps. They …"
click at [408, 182] on span "Apply Source Credibility Changes" at bounding box center [385, 185] width 61 height 6
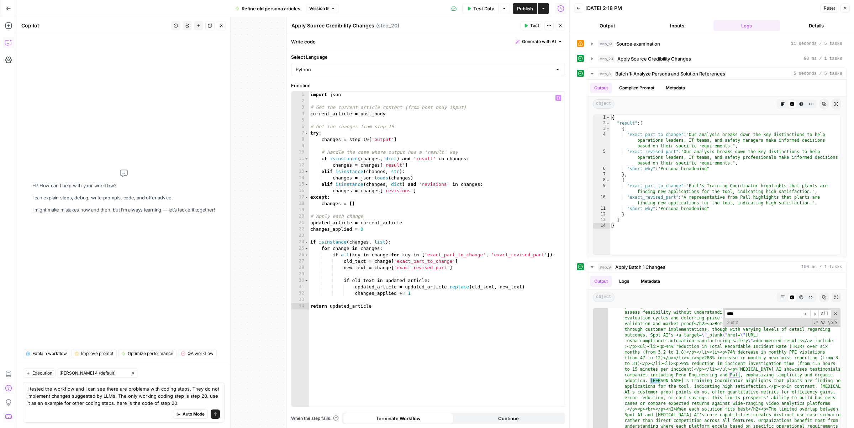
click at [452, 195] on div "import json # Get the current article content (from post_body input) current_ar…" at bounding box center [437, 255] width 256 height 328
type textarea "**********"
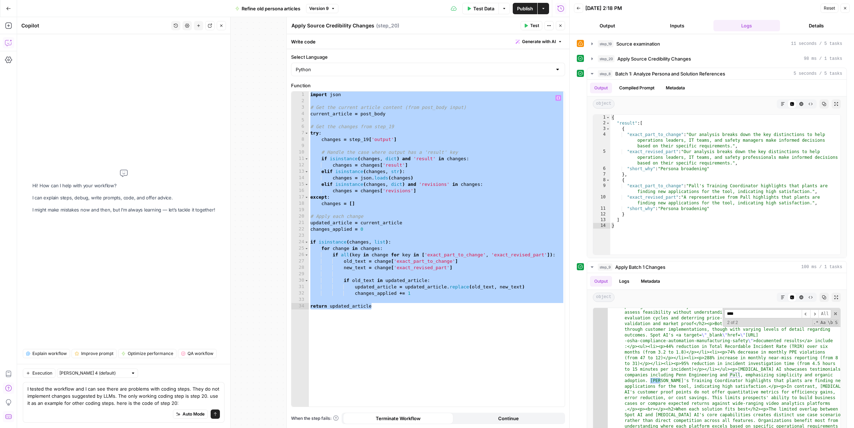
click at [158, 416] on div "Auto Mode Send" at bounding box center [123, 415] width 193 height 16
click at [157, 405] on textarea "I tested the workflow and I can see there are problems with coding steps. They …" at bounding box center [123, 395] width 193 height 21
paste textarea "import json # Get the current article content (from post_body input) current_ar…"
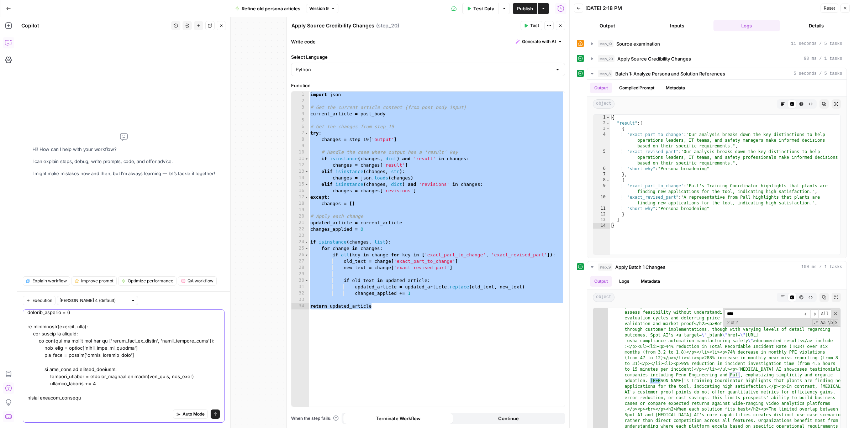
scroll to position [191, 0]
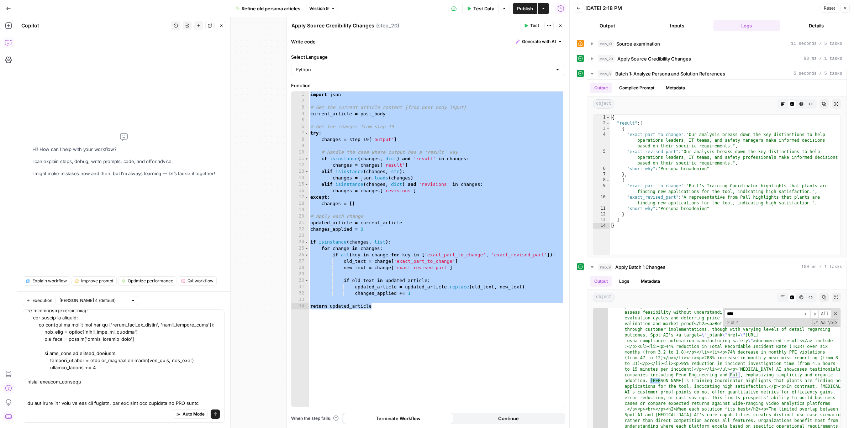
click at [69, 407] on div "Auto Mode Send" at bounding box center [123, 415] width 193 height 16
click at [76, 402] on textarea at bounding box center [123, 264] width 193 height 285
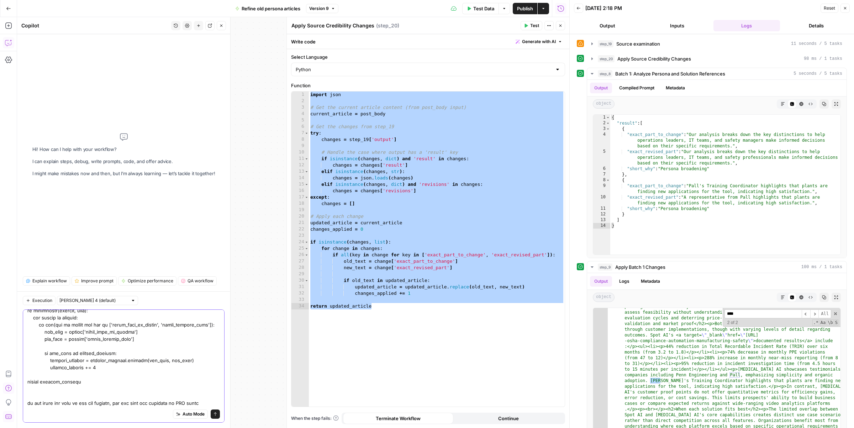
click at [76, 402] on textarea at bounding box center [123, 264] width 193 height 285
type textarea "I tested the workflow and I can see there are problems with coding steps. They …"
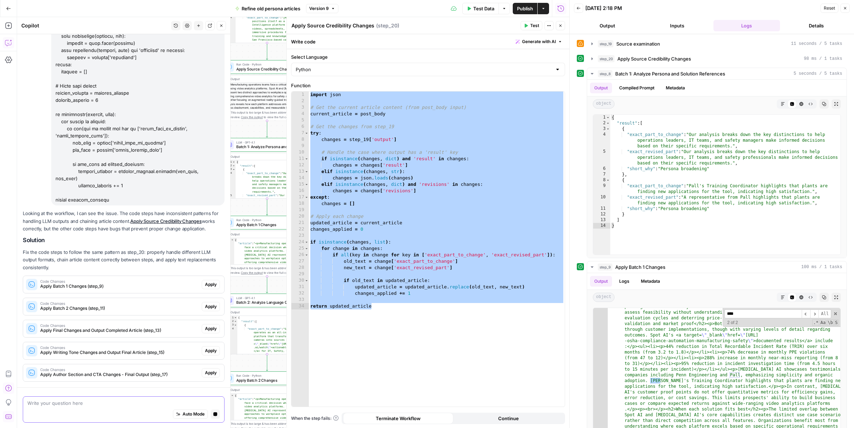
scroll to position [189, 0]
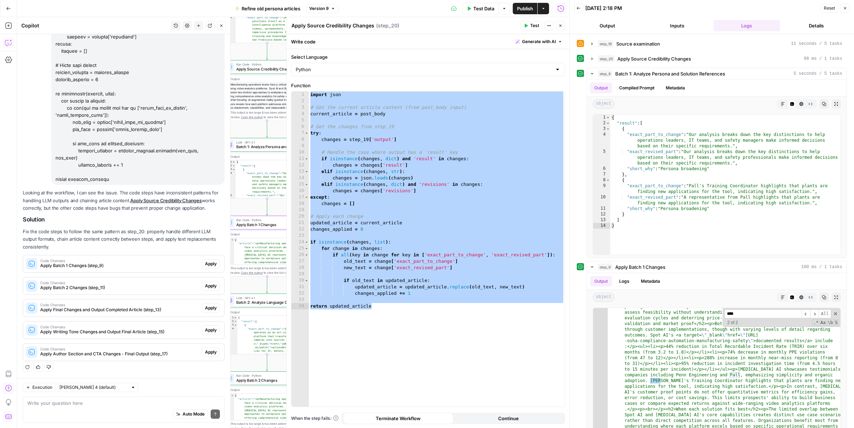
click at [207, 263] on span "Apply" at bounding box center [211, 264] width 12 height 6
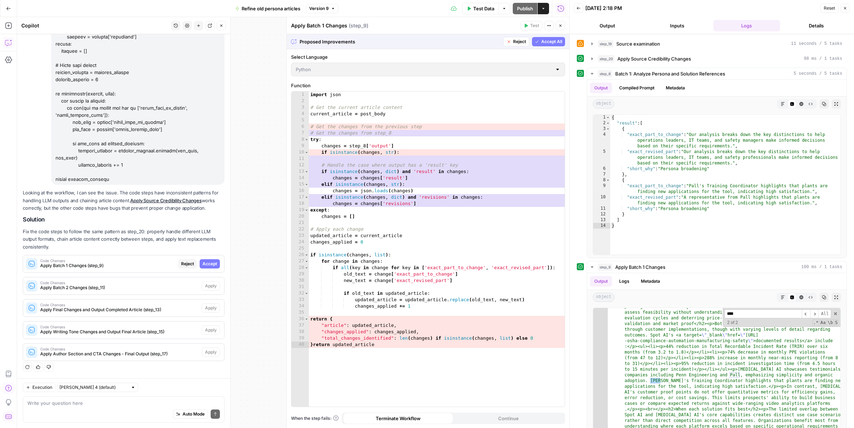
click at [207, 263] on span "Accept" at bounding box center [210, 264] width 15 height 6
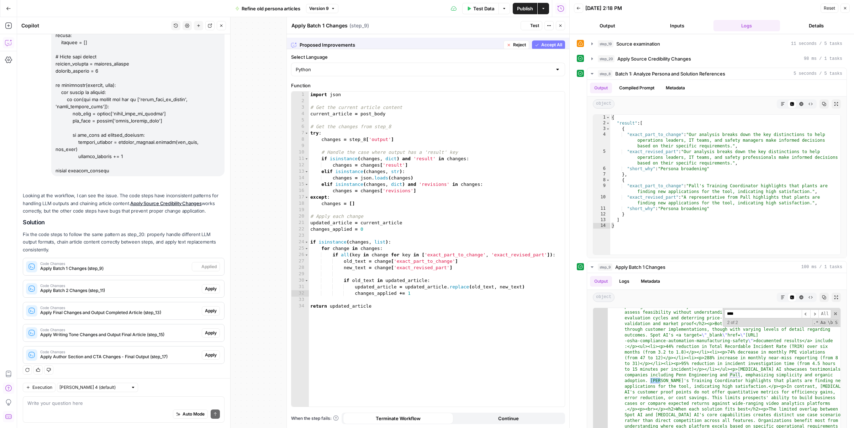
scroll to position [200, 0]
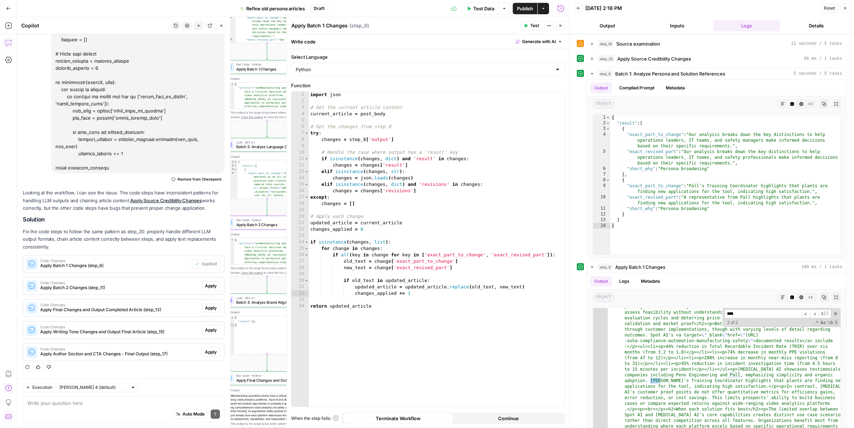
click at [211, 283] on span "Apply" at bounding box center [211, 286] width 12 height 6
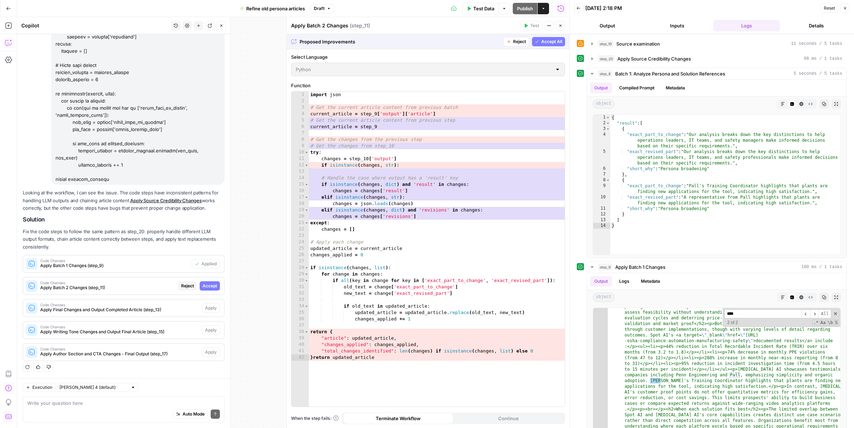
click at [211, 284] on span "Accept" at bounding box center [210, 286] width 15 height 6
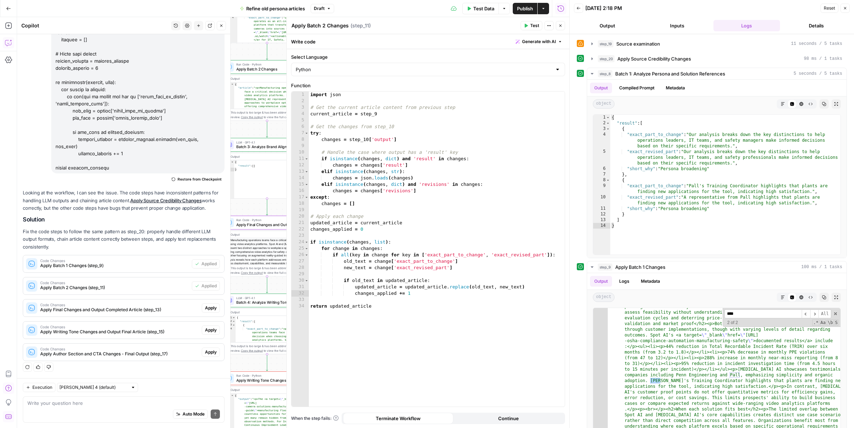
click at [210, 306] on span "Apply" at bounding box center [211, 308] width 12 height 6
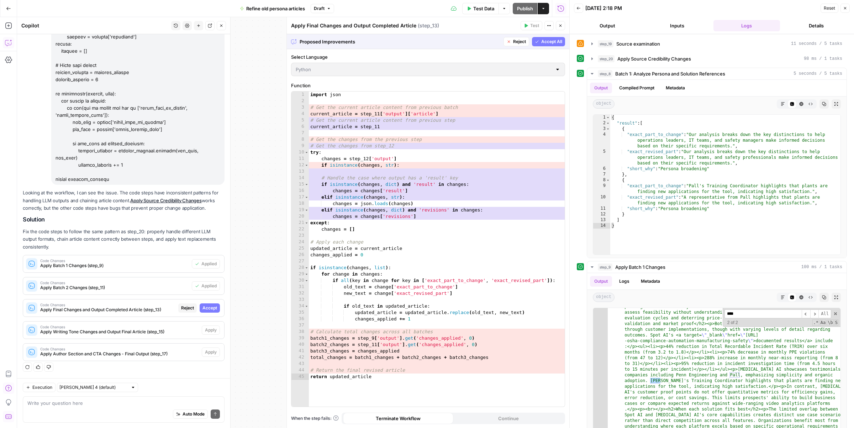
click at [210, 305] on span "Accept" at bounding box center [210, 308] width 15 height 6
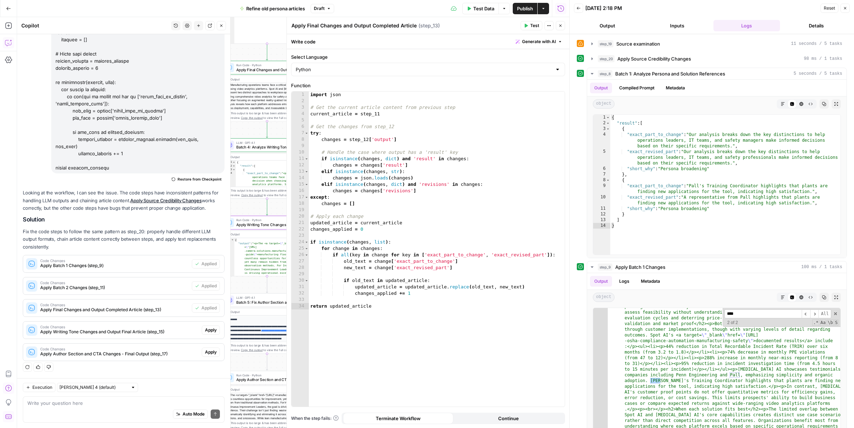
click at [212, 329] on span "Apply" at bounding box center [211, 330] width 12 height 6
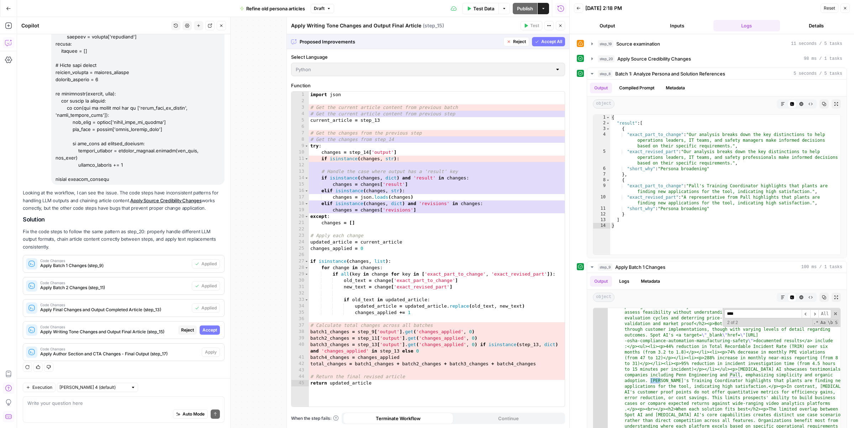
click at [212, 328] on span "Accept" at bounding box center [210, 330] width 15 height 6
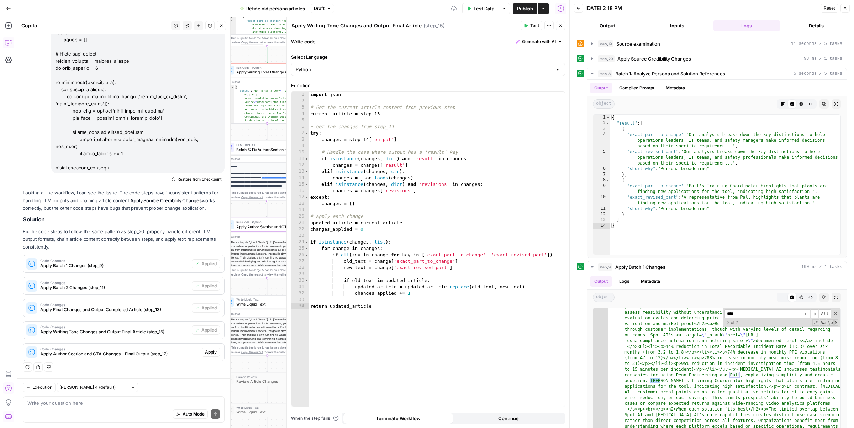
click at [212, 350] on span "Apply" at bounding box center [211, 352] width 12 height 6
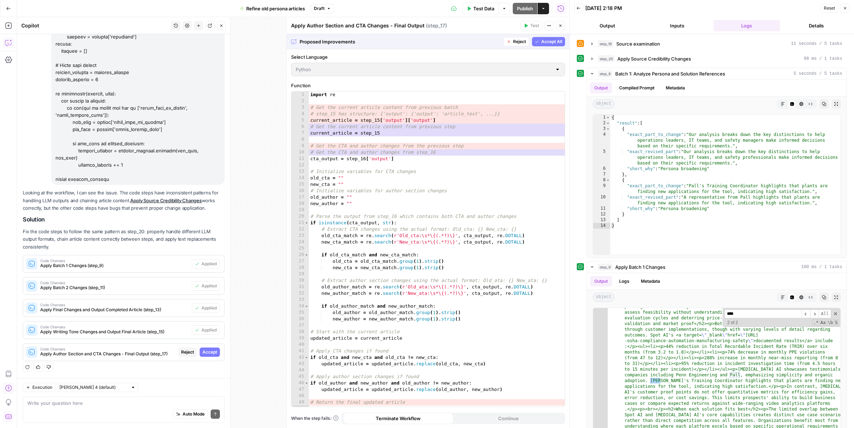
click at [212, 350] on span "Accept" at bounding box center [210, 352] width 15 height 6
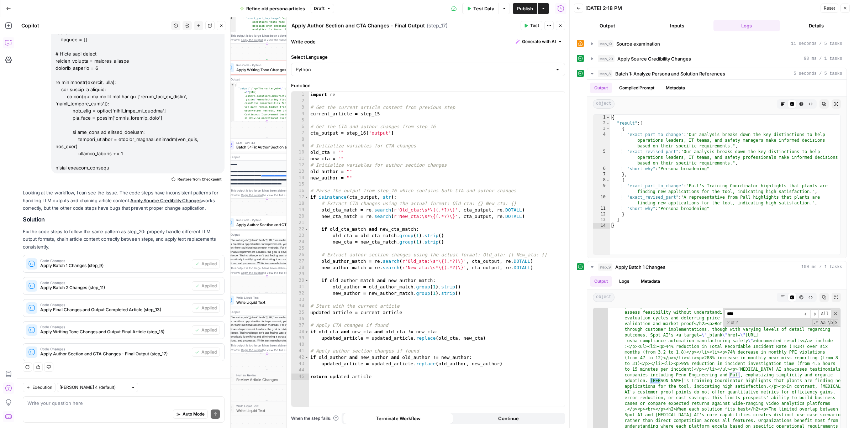
click at [559, 25] on icon "button" at bounding box center [561, 25] width 4 height 4
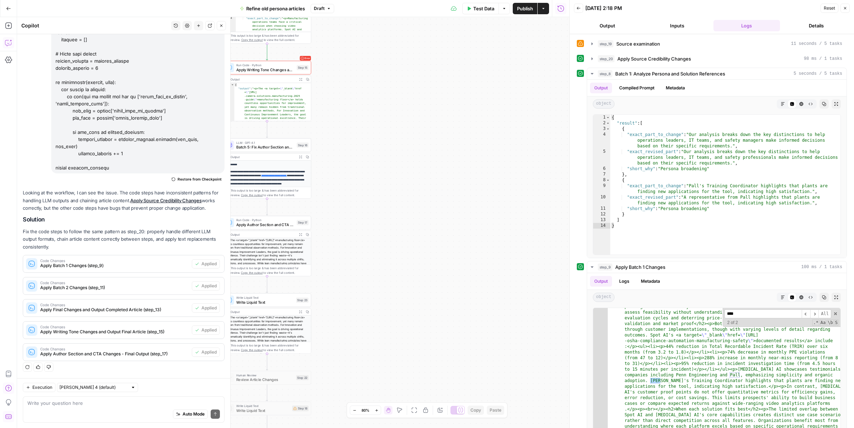
click at [846, 10] on button "Close" at bounding box center [845, 8] width 9 height 9
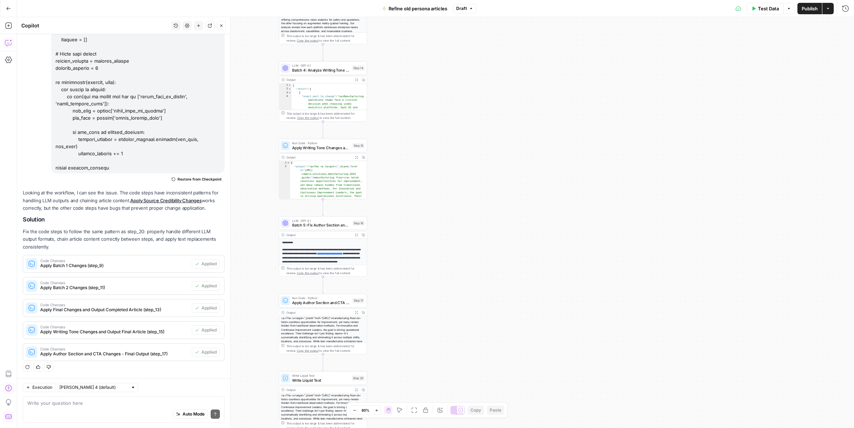
drag, startPoint x: 468, startPoint y: 165, endPoint x: 524, endPoint y: 245, distance: 98.2
click at [524, 244] on div "Workflow Input Settings Inputs LLM · GPT-4.1 Source examination Step 19 Output …" at bounding box center [435, 222] width 837 height 411
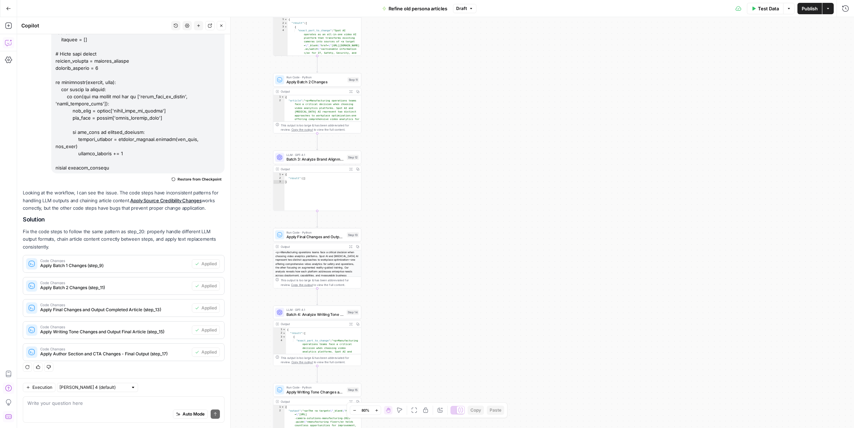
click at [481, 410] on body "spot.ai New Home Browse Insights Opportunities Your Data Recent Grids Personas …" at bounding box center [427, 214] width 854 height 428
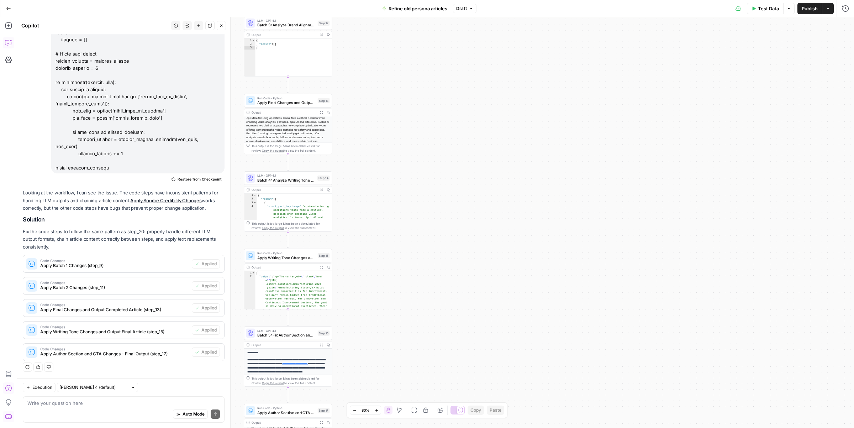
drag, startPoint x: 438, startPoint y: 181, endPoint x: 453, endPoint y: 319, distance: 138.7
click at [453, 319] on div "Workflow Input Settings Inputs LLM · GPT-4.1 Source examination Step 19 Output …" at bounding box center [435, 222] width 837 height 411
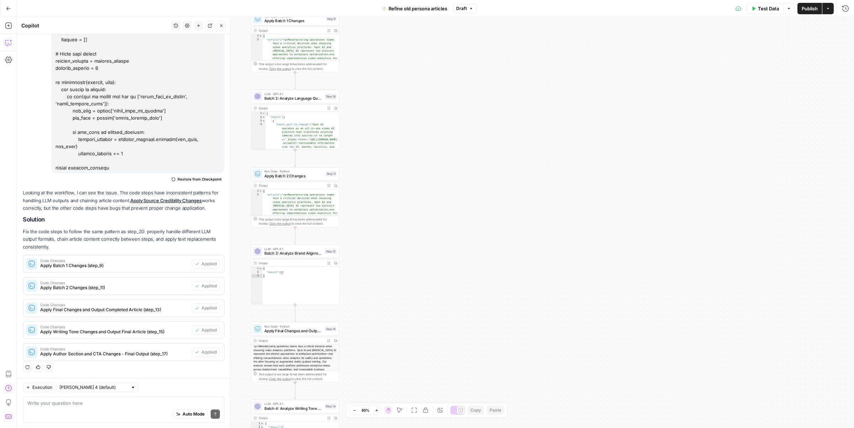
drag, startPoint x: 398, startPoint y: 135, endPoint x: 404, endPoint y: 320, distance: 185.2
click at [404, 320] on div "Workflow Input Settings Inputs LLM · GPT-4.1 Source examination Step 19 Output …" at bounding box center [435, 222] width 837 height 411
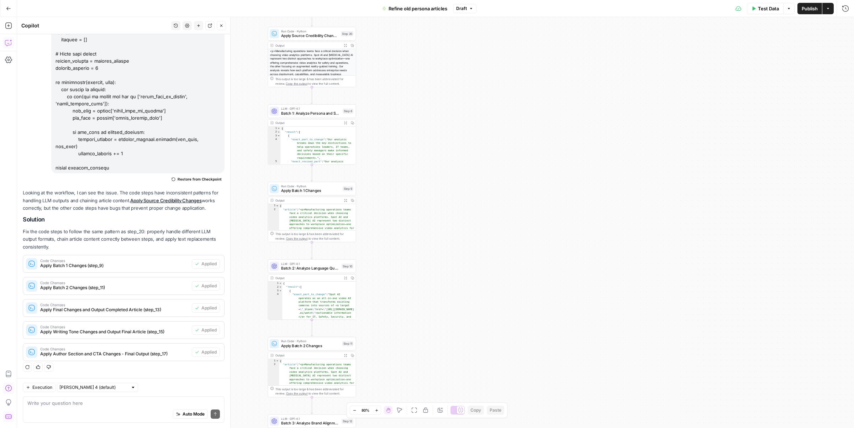
drag, startPoint x: 385, startPoint y: 138, endPoint x: 402, endPoint y: 304, distance: 167.4
click at [402, 304] on div "Workflow Input Settings Inputs LLM · GPT-4.1 Source examination Step 19 Output …" at bounding box center [435, 222] width 837 height 411
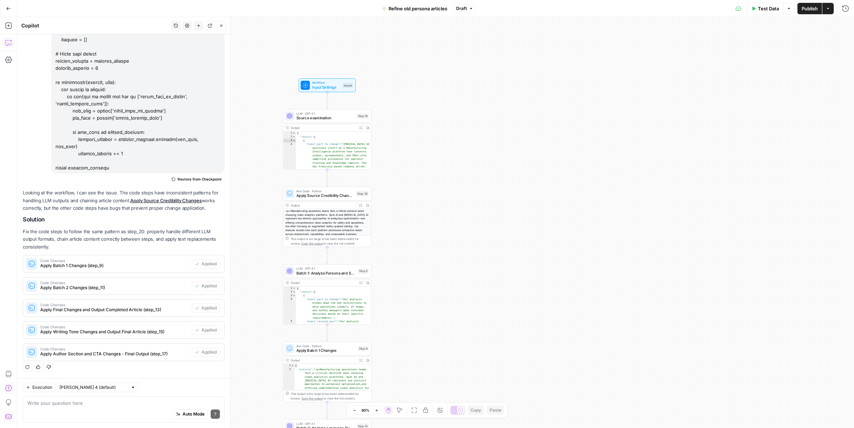
drag, startPoint x: 407, startPoint y: 107, endPoint x: 423, endPoint y: 266, distance: 160.2
click at [423, 266] on div "Workflow Input Settings Inputs LLM · GPT-4.1 Source examination Step 19 Output …" at bounding box center [435, 222] width 837 height 411
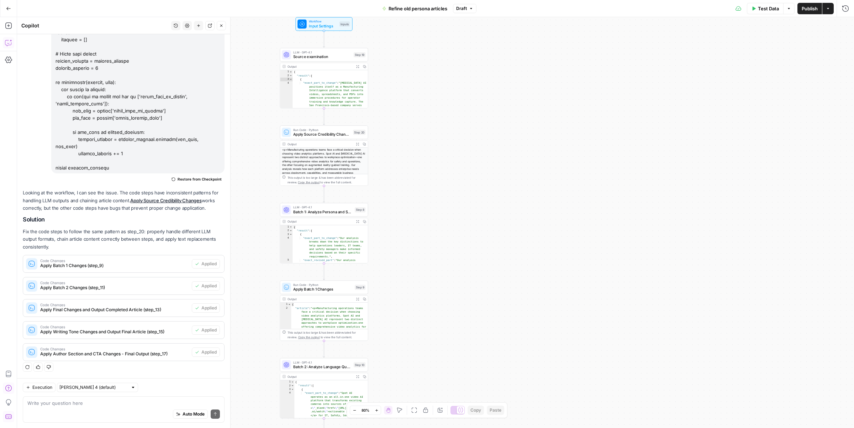
drag, startPoint x: 423, startPoint y: 266, endPoint x: 419, endPoint y: 204, distance: 62.4
click at [419, 204] on div "Workflow Input Settings Inputs LLM · GPT-4.1 Source examination Step 19 Output …" at bounding box center [435, 222] width 837 height 411
click at [356, 275] on span "Test" at bounding box center [359, 275] width 7 height 5
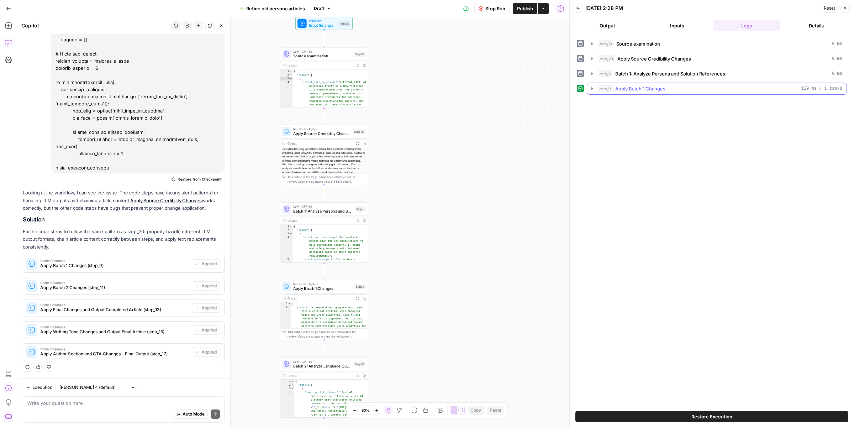
click at [592, 90] on icon "button" at bounding box center [593, 89] width 6 height 6
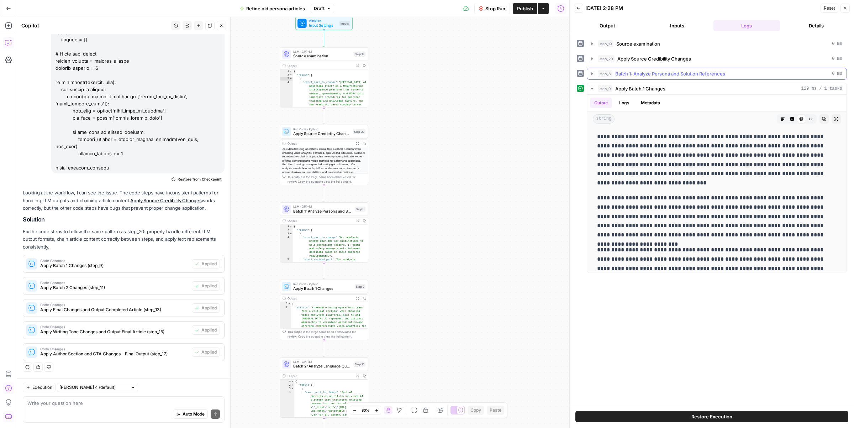
click at [592, 74] on icon "button" at bounding box center [592, 73] width 1 height 2
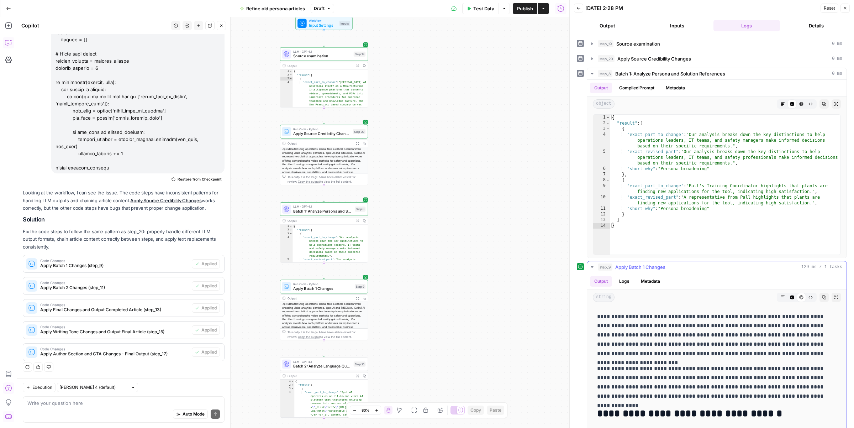
scroll to position [62, 0]
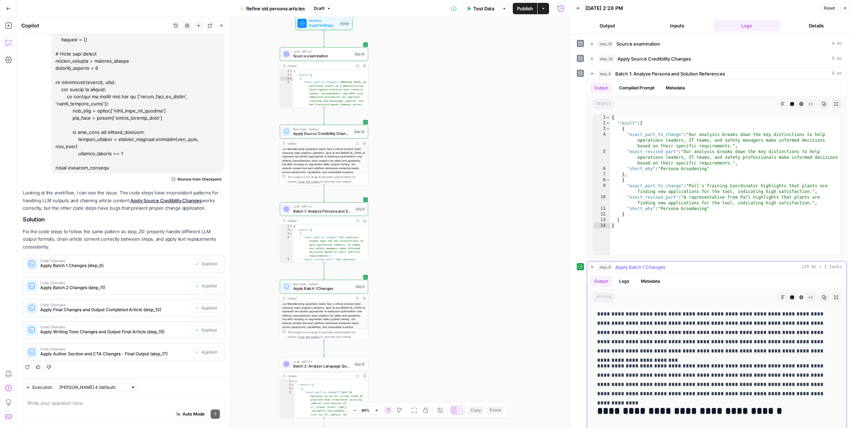
click at [644, 353] on p "**********" at bounding box center [716, 332] width 239 height 46
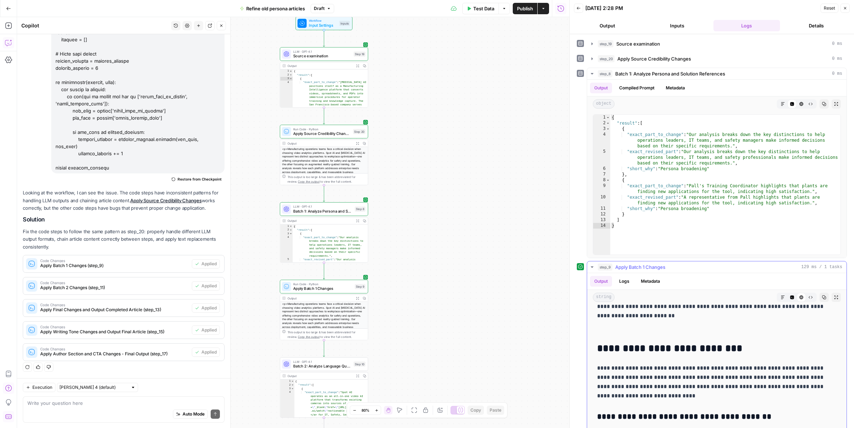
scroll to position [1846, 0]
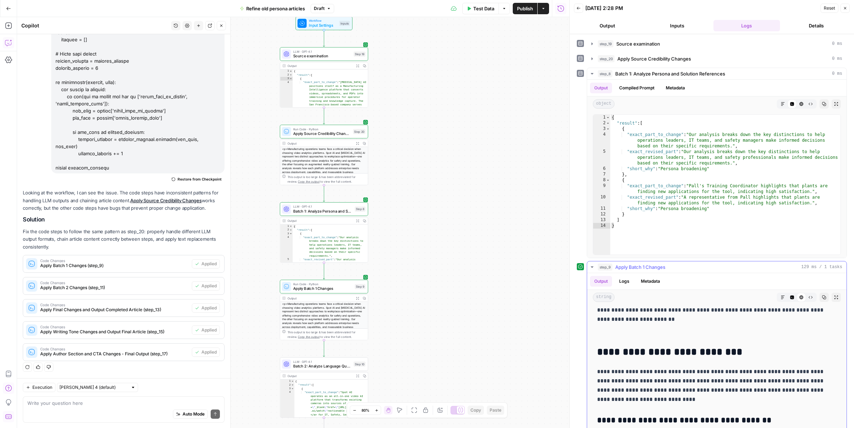
click at [592, 266] on icon "button" at bounding box center [593, 267] width 6 height 6
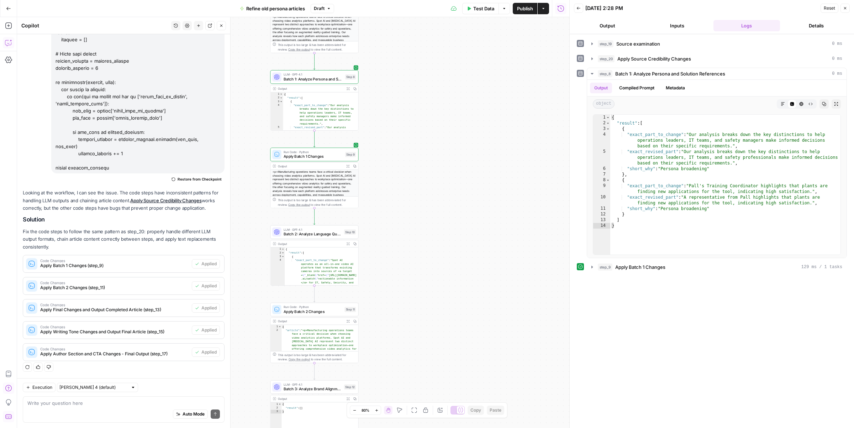
drag, startPoint x: 409, startPoint y: 244, endPoint x: 399, endPoint y: 112, distance: 132.4
click at [399, 112] on div "Workflow Input Settings Inputs LLM · GPT-4.1 Source examination Step 19 Output …" at bounding box center [293, 222] width 552 height 411
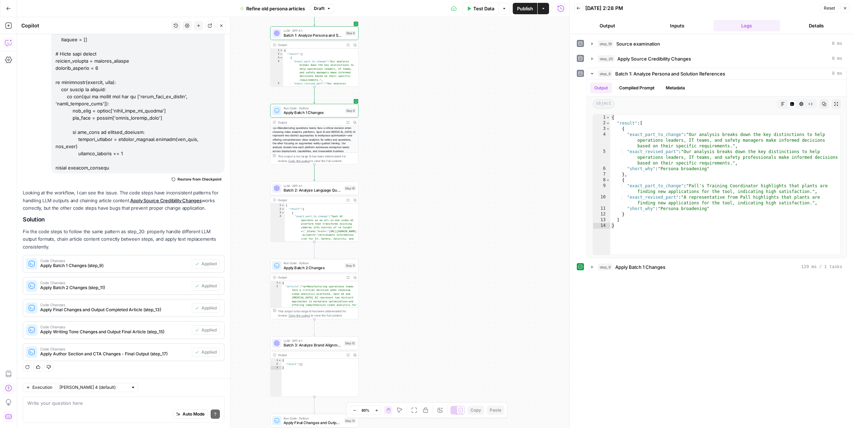
drag, startPoint x: 423, startPoint y: 255, endPoint x: 423, endPoint y: 195, distance: 59.8
click at [423, 195] on div "Workflow Input Settings Inputs LLM · GPT-4.1 Source examination Step 19 Output …" at bounding box center [293, 222] width 552 height 411
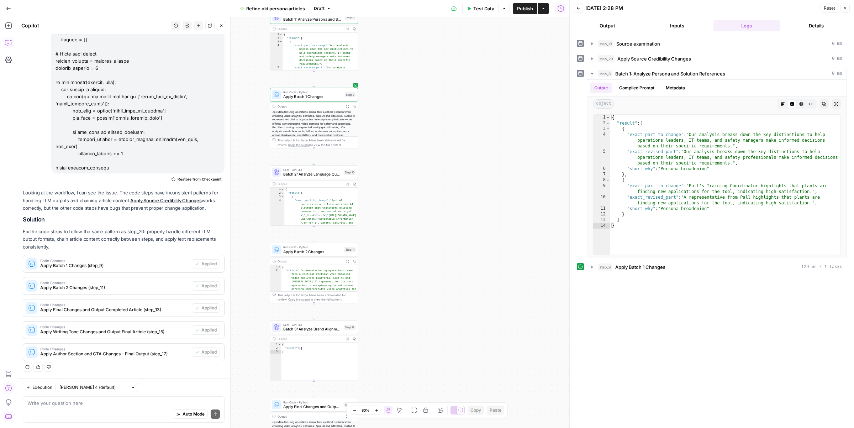
click at [339, 252] on span "Apply Batch 2 Changes" at bounding box center [312, 252] width 59 height 6
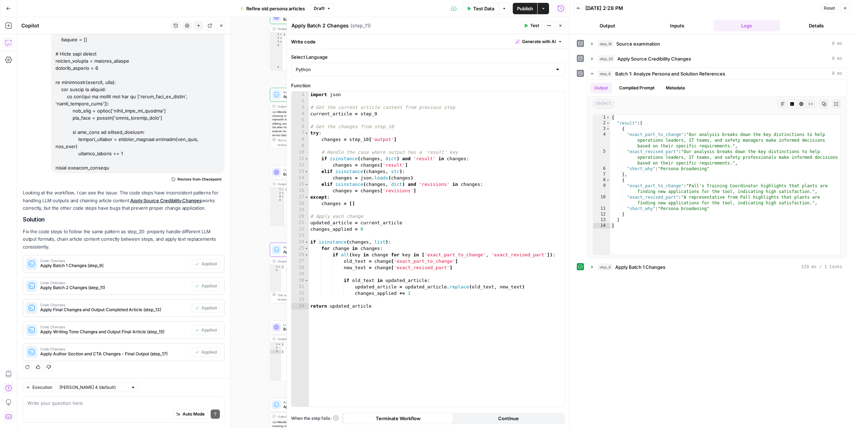
click at [559, 24] on icon "button" at bounding box center [561, 25] width 4 height 4
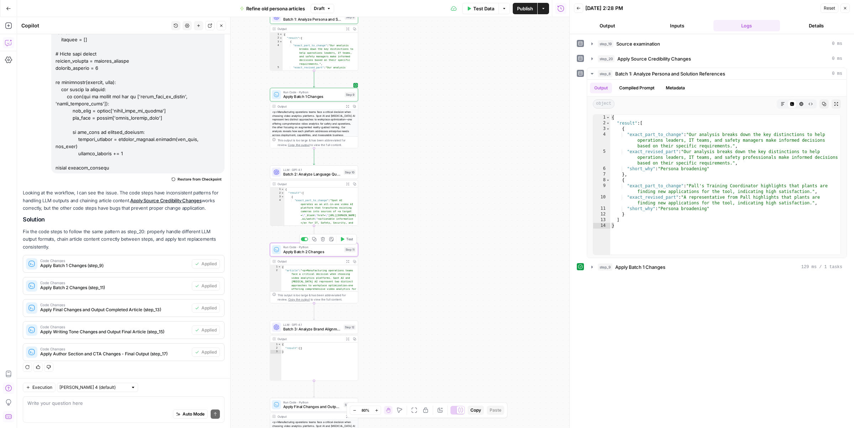
click at [346, 241] on span "Test" at bounding box center [349, 238] width 7 height 5
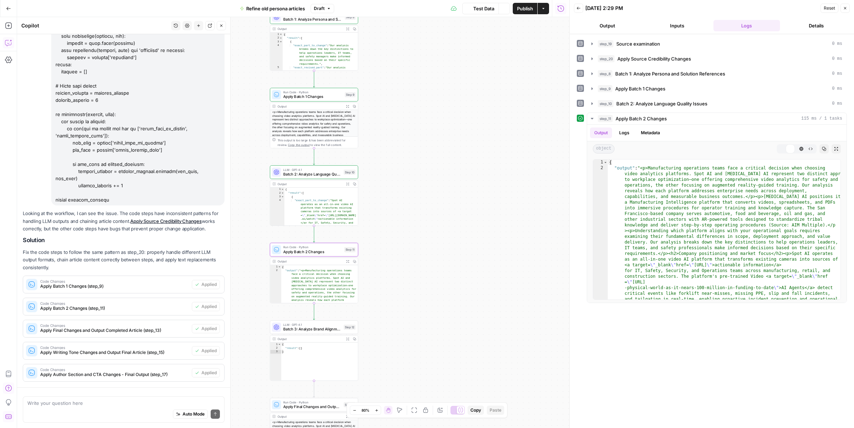
scroll to position [200, 0]
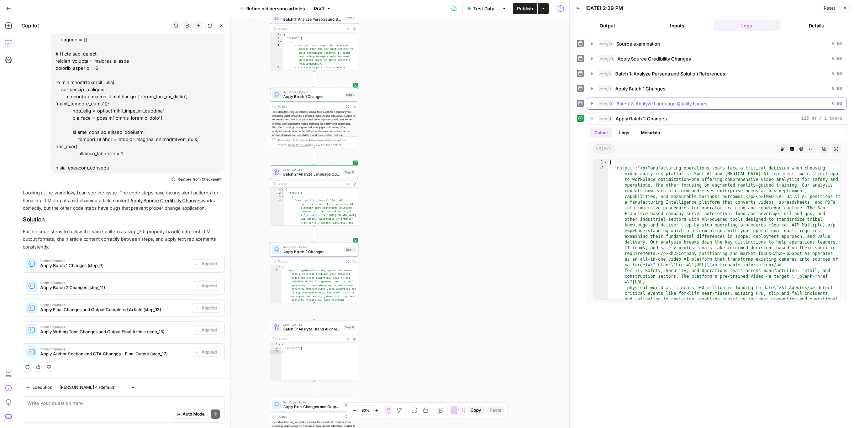
click at [594, 106] on icon "button" at bounding box center [593, 104] width 6 height 6
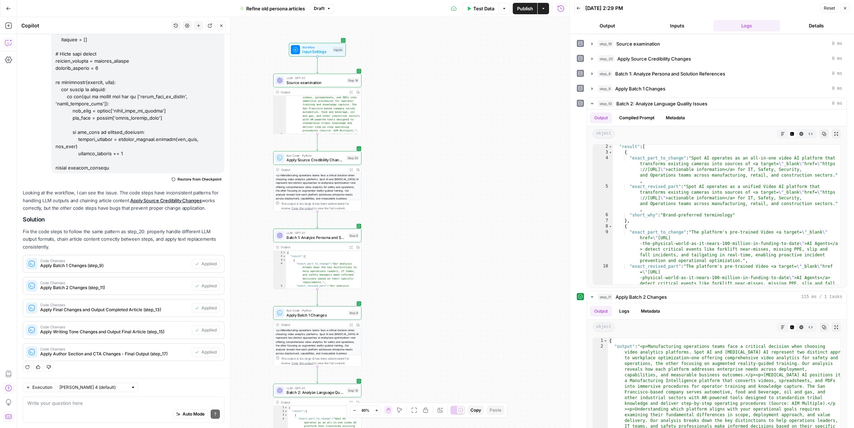
scroll to position [31, 0]
click at [347, 149] on button "Test" at bounding box center [350, 147] width 18 height 7
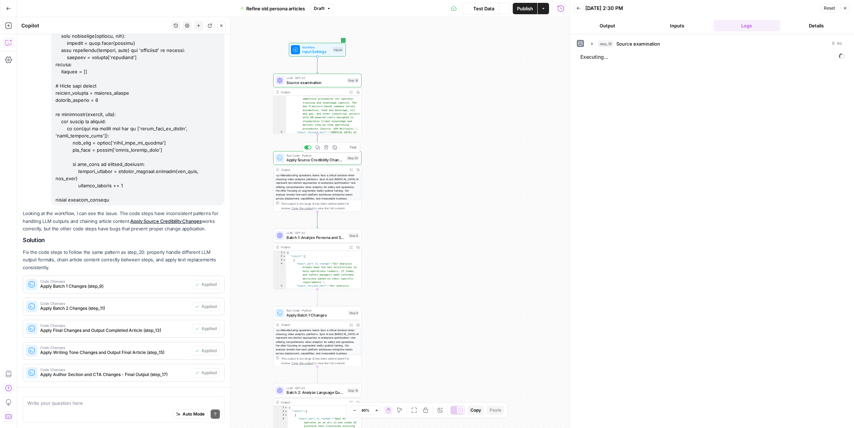
scroll to position [200, 0]
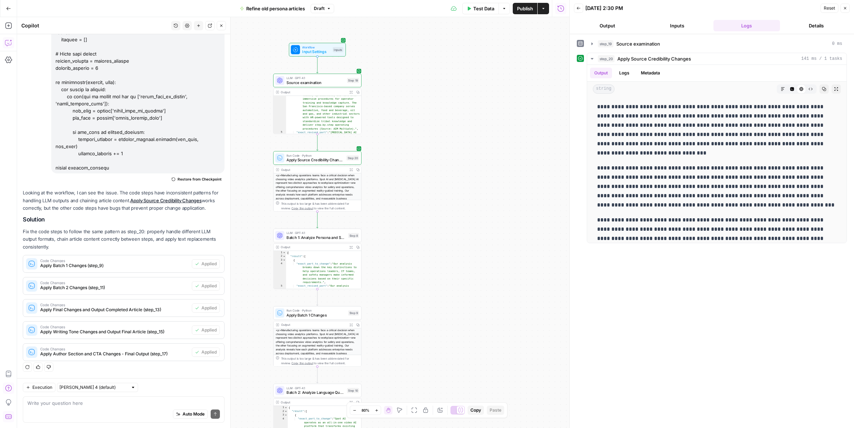
click at [350, 91] on icon "button" at bounding box center [351, 91] width 3 height 3
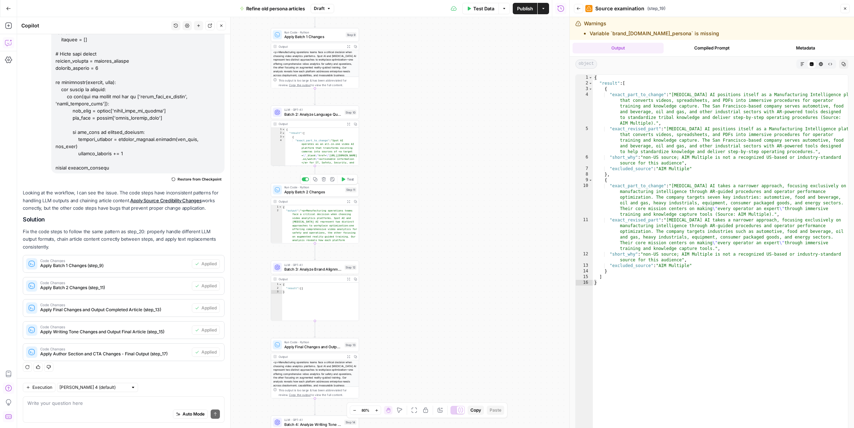
click at [316, 191] on span "Apply Batch 2 Changes" at bounding box center [313, 192] width 59 height 6
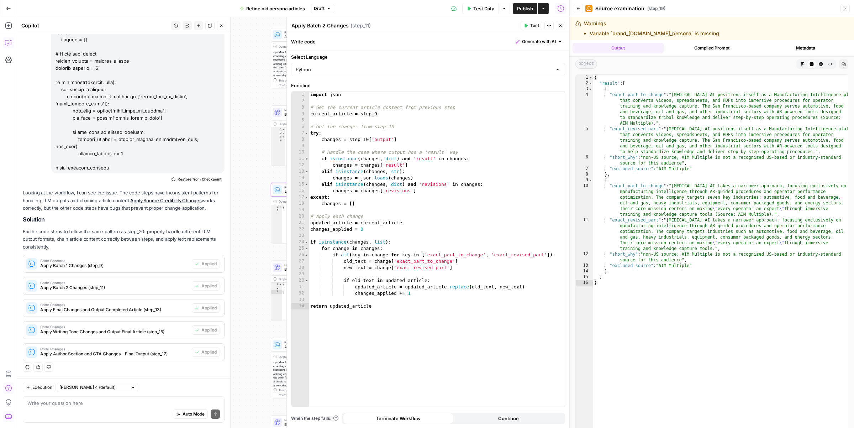
click at [581, 12] on button "Back" at bounding box center [578, 8] width 9 height 9
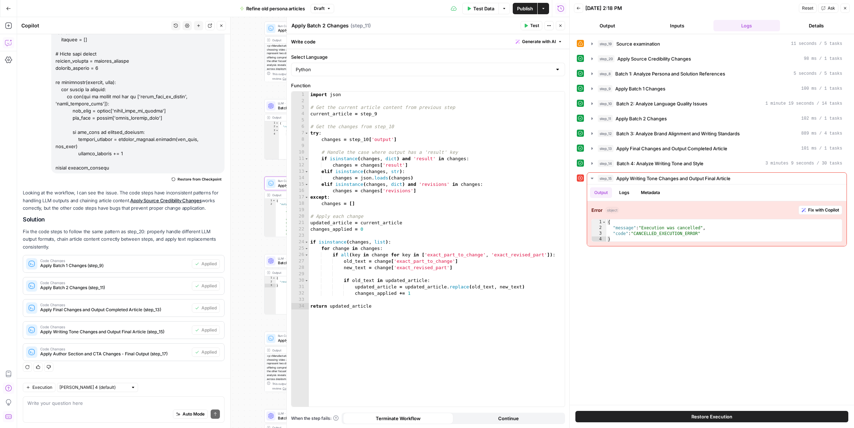
drag, startPoint x: 263, startPoint y: 190, endPoint x: 235, endPoint y: 157, distance: 43.3
click at [235, 157] on div "Workflow Input Settings Inputs LLM · GPT-4.1 Source examination Step 19 Output …" at bounding box center [293, 222] width 552 height 411
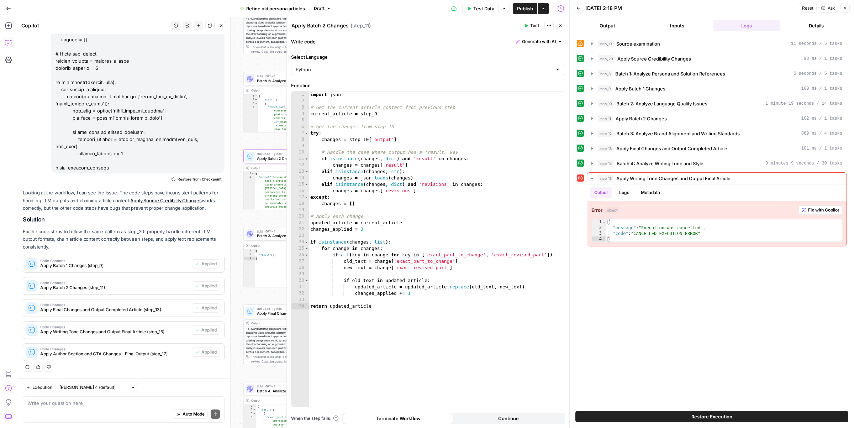
click at [256, 159] on div "Run Code · Python Apply Batch 2 Changes Step 11 Copy step Delete step Add Note …" at bounding box center [288, 156] width 84 height 10
click at [561, 27] on icon "button" at bounding box center [561, 25] width 4 height 4
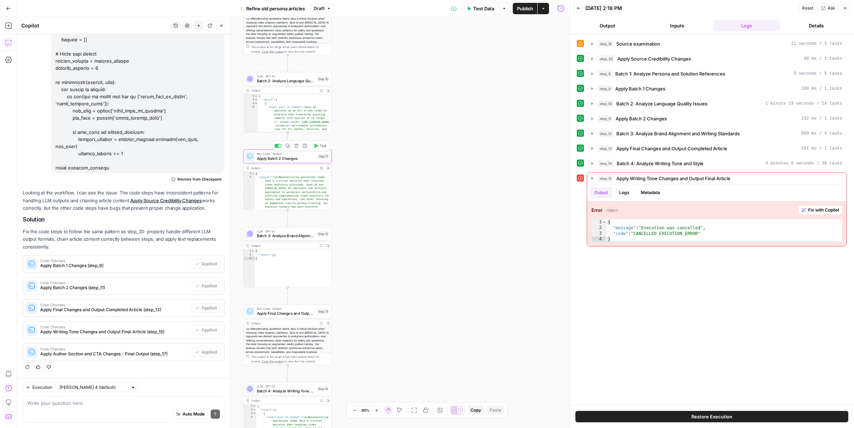
click at [324, 147] on span "Test" at bounding box center [323, 145] width 7 height 5
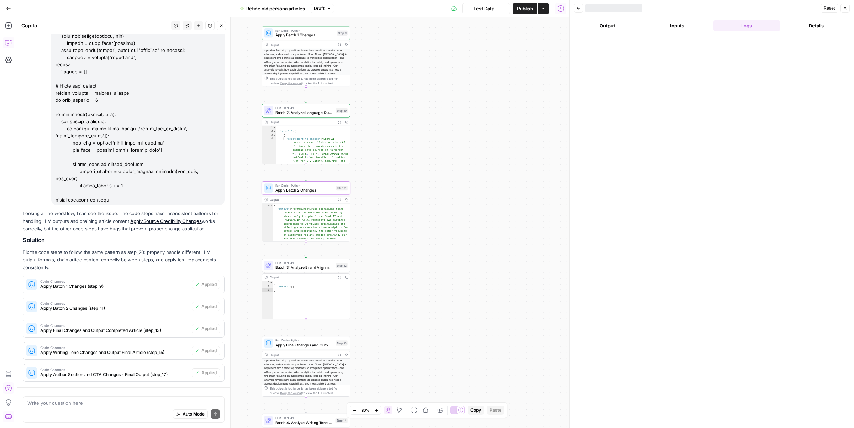
drag, startPoint x: 376, startPoint y: 184, endPoint x: 394, endPoint y: 215, distance: 36.7
click at [394, 215] on div "Workflow Input Settings Inputs LLM · GPT-4.1 Source examination Step 19 Output …" at bounding box center [293, 222] width 552 height 411
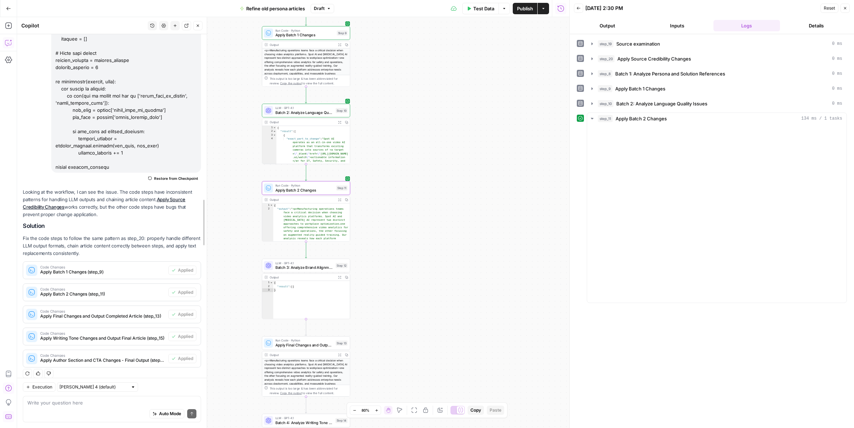
scroll to position [208, 0]
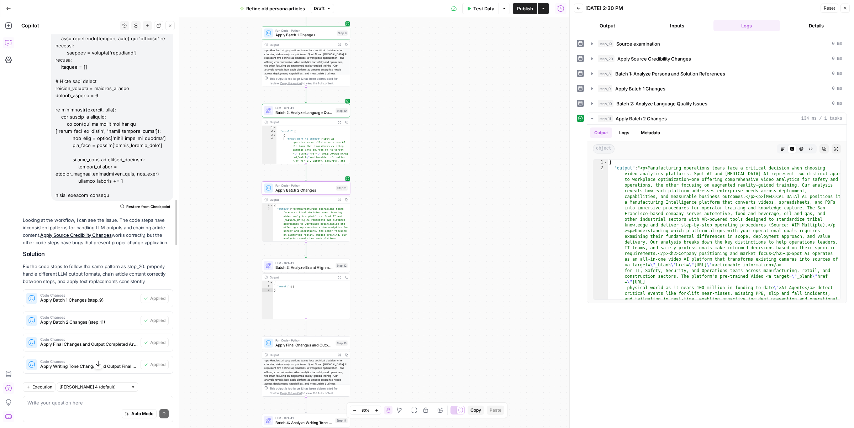
drag, startPoint x: 228, startPoint y: 190, endPoint x: 177, endPoint y: 184, distance: 51.6
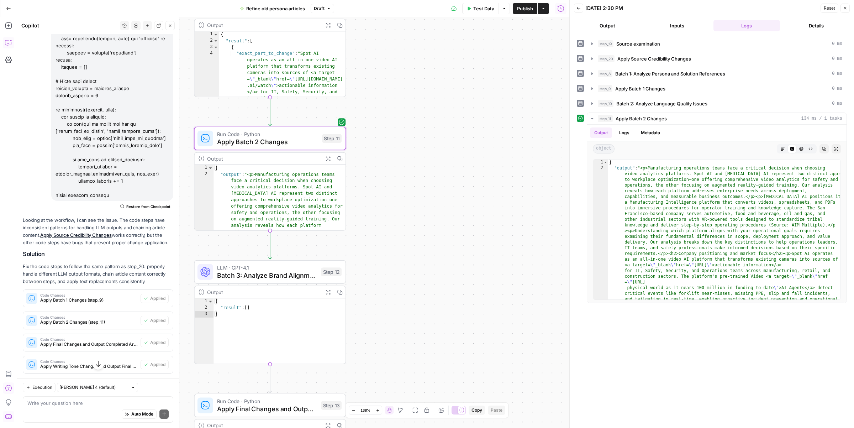
drag, startPoint x: 384, startPoint y: 222, endPoint x: 415, endPoint y: 230, distance: 32.0
click at [415, 230] on div "Workflow Input Settings Inputs LLM · GPT-4.1 Source examination Step 19 Output …" at bounding box center [293, 222] width 552 height 411
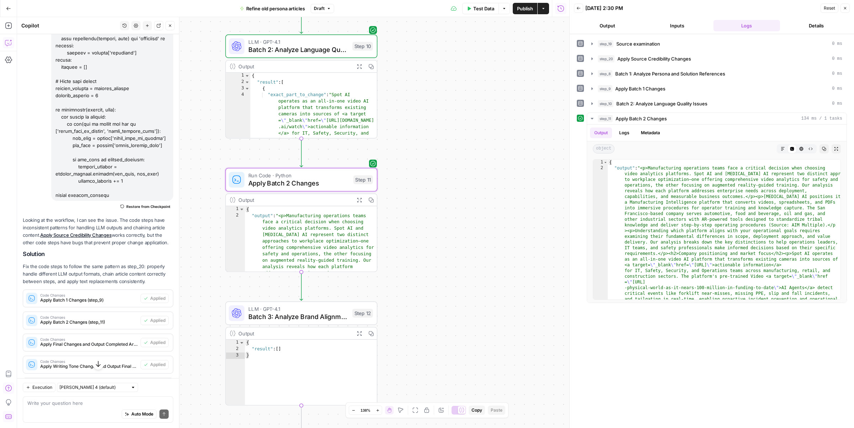
drag, startPoint x: 436, startPoint y: 198, endPoint x: 436, endPoint y: 231, distance: 33.1
click at [436, 231] on div "Workflow Input Settings Inputs LLM · GPT-4.1 Source examination Step 19 Output …" at bounding box center [293, 222] width 552 height 411
click at [361, 65] on icon "button" at bounding box center [359, 66] width 5 height 5
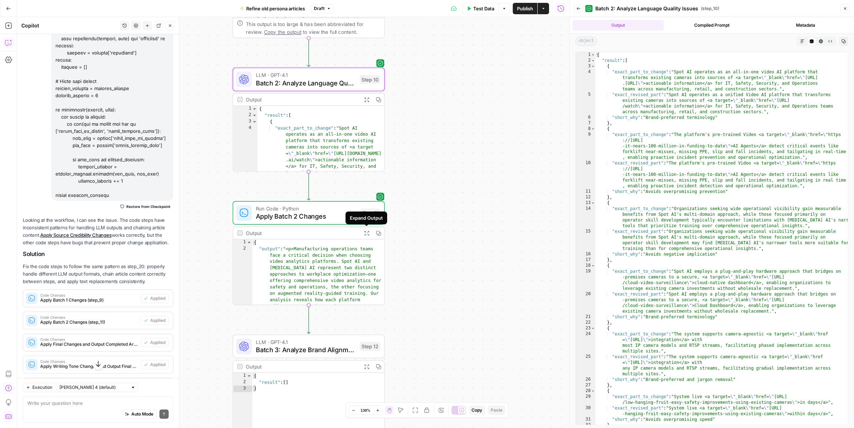
click at [368, 234] on icon "button" at bounding box center [367, 233] width 5 height 5
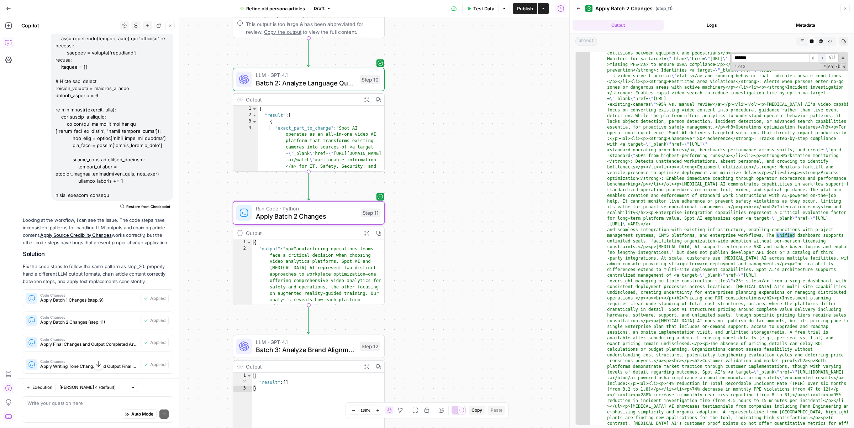
type input "*******"
click at [825, 57] on span "​" at bounding box center [822, 57] width 9 height 9
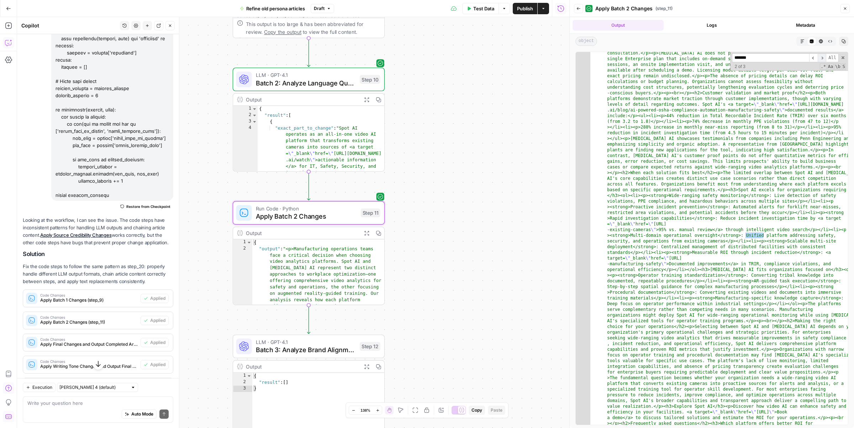
scroll to position [822, 0]
click at [823, 58] on span "​" at bounding box center [822, 57] width 9 height 9
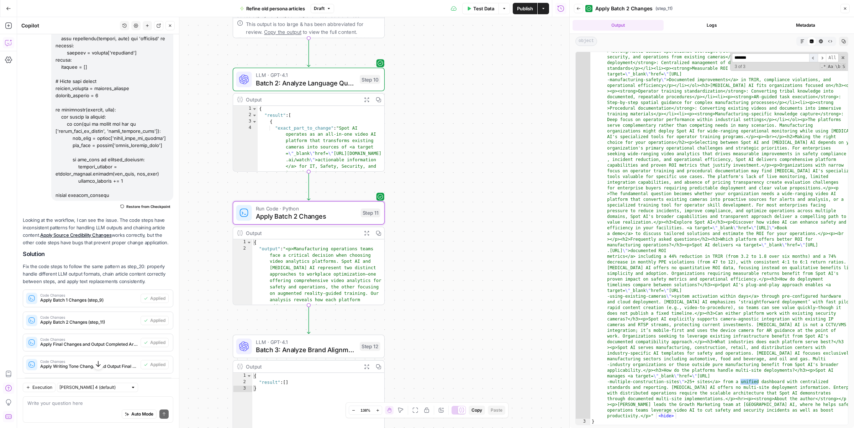
click at [814, 61] on span "​" at bounding box center [814, 57] width 9 height 9
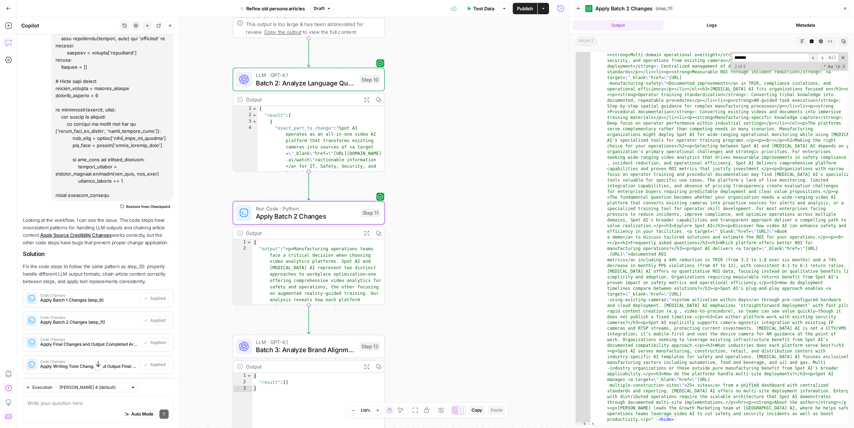
click at [814, 61] on span "​" at bounding box center [814, 57] width 9 height 9
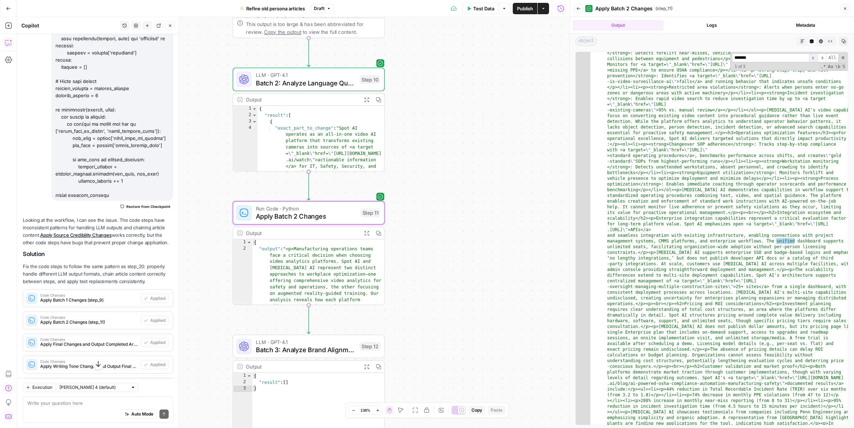
scroll to position [549, 0]
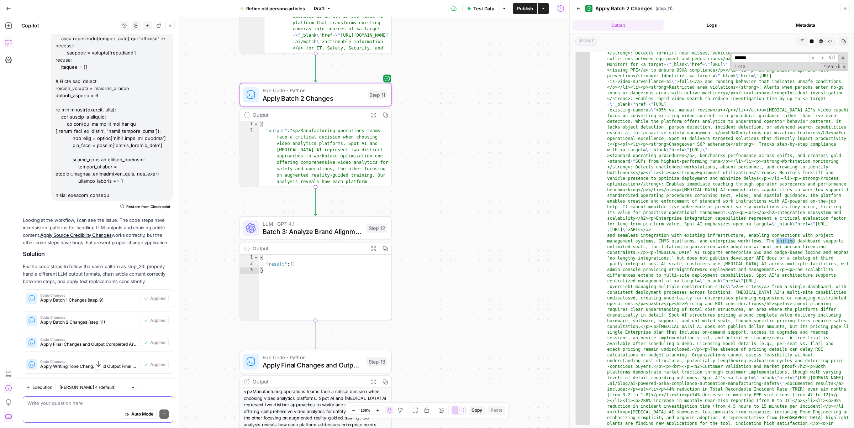
click at [67, 405] on textarea at bounding box center [97, 402] width 141 height 7
type textarea "step 11 is still not ok"
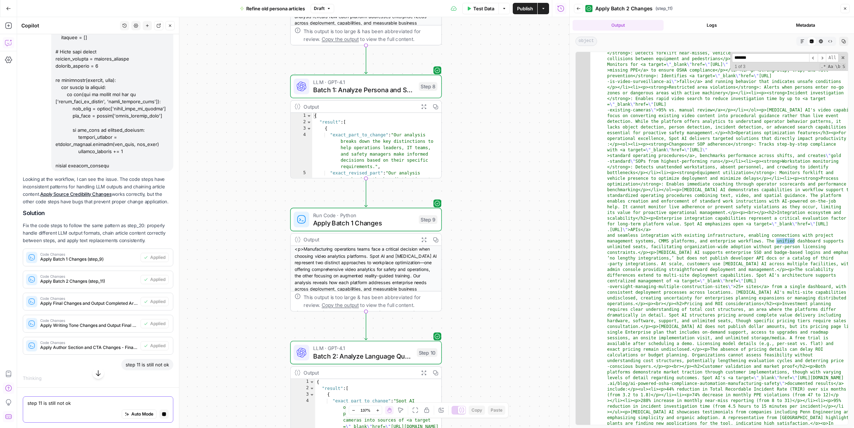
scroll to position [246, 0]
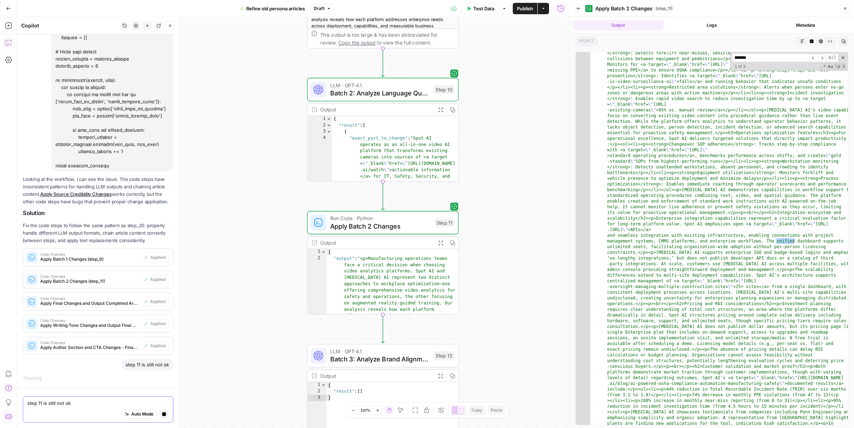
click at [164, 416] on button "Stop generating" at bounding box center [163, 413] width 9 height 9
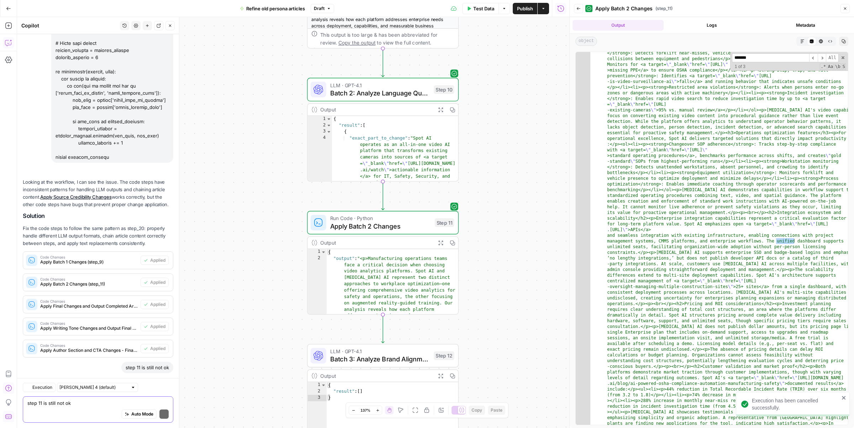
scroll to position [266, 0]
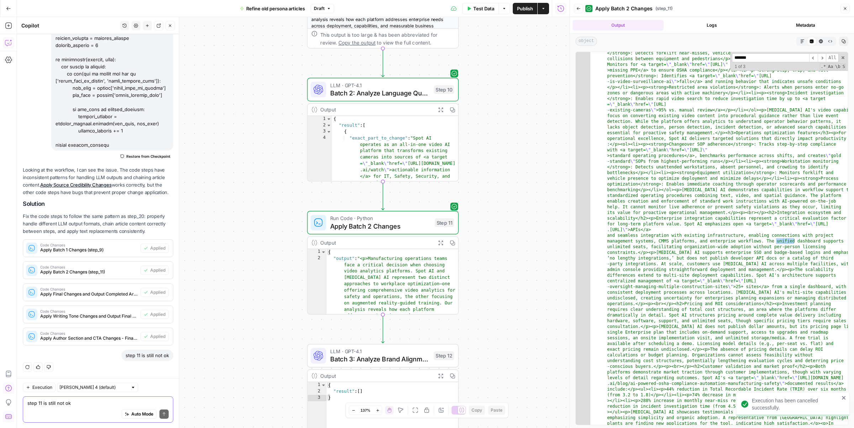
click at [82, 403] on textarea "step 11 is still not ok" at bounding box center [97, 402] width 141 height 7
click at [151, 352] on div "step 11 is still not ok" at bounding box center [147, 355] width 52 height 11
copy div "step 11 is still not ok Regenerate Helpful Not helpful Execution"
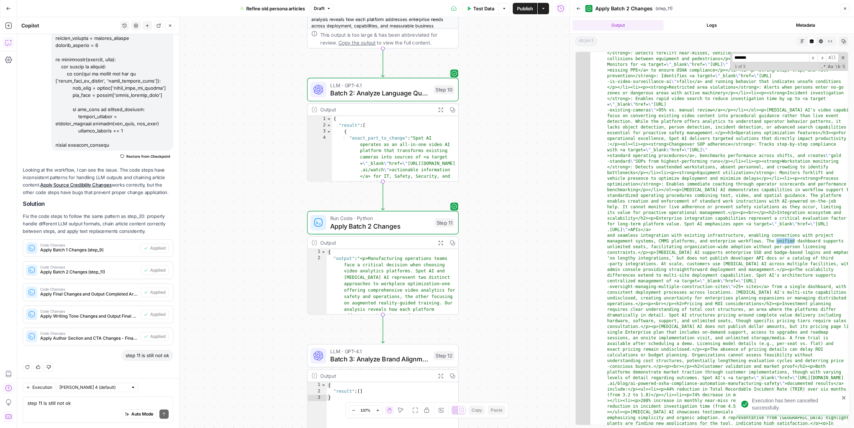
click at [74, 408] on div "Auto Mode Send" at bounding box center [97, 415] width 141 height 16
paste textarea "step 11 is still not ok"
type textarea "step 11 is still not ok"
click at [147, 353] on div "step 11 is still not ok" at bounding box center [147, 355] width 52 height 11
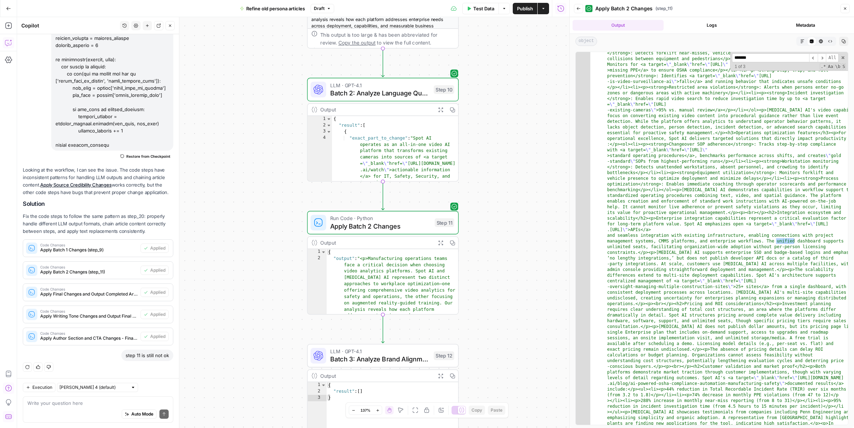
click at [25, 365] on icon "button" at bounding box center [27, 367] width 4 height 4
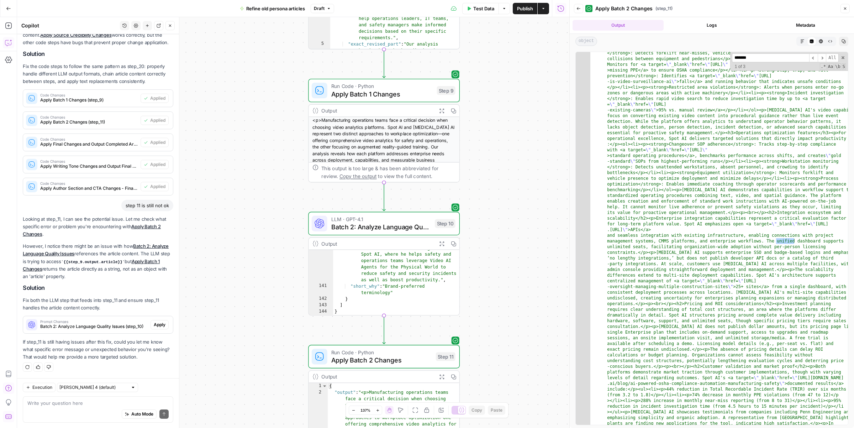
scroll to position [416, 0]
click at [82, 411] on div "Auto Mode Send" at bounding box center [97, 415] width 141 height 16
type textarea "it is all ok with step 10"
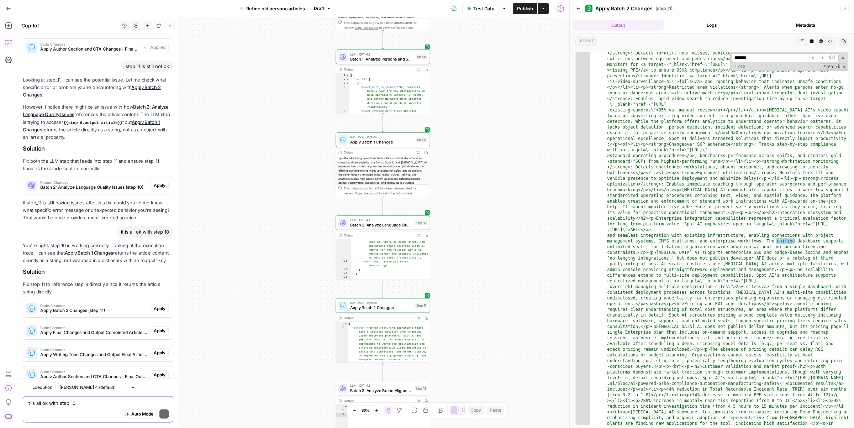
scroll to position [579, 0]
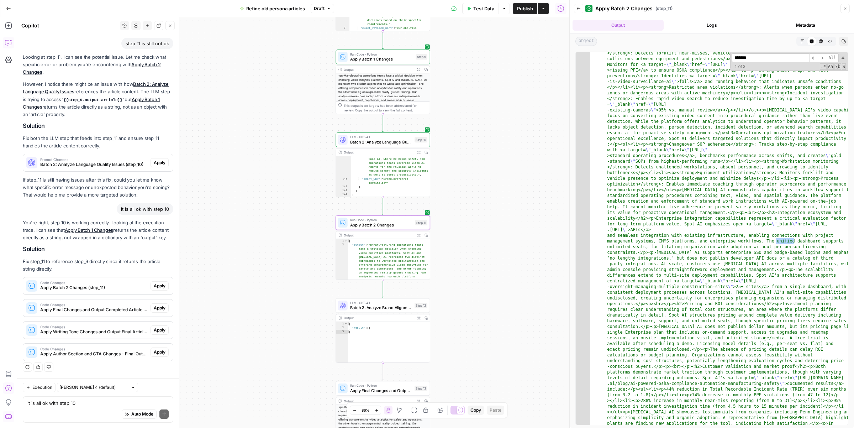
click at [155, 284] on span "Apply" at bounding box center [160, 286] width 12 height 6
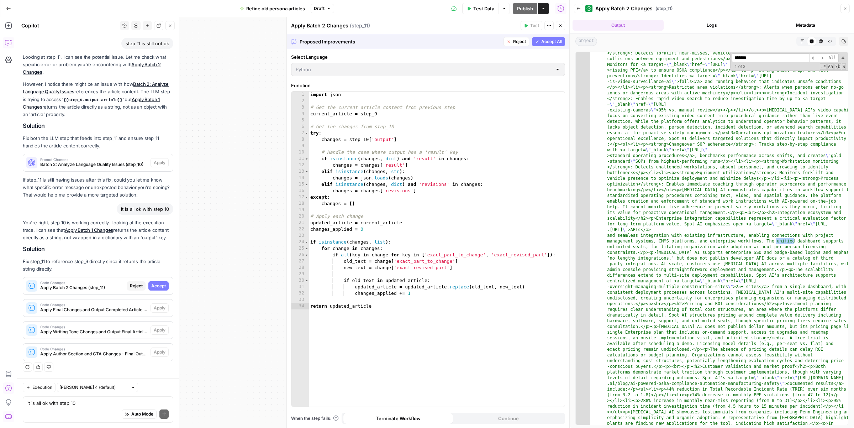
click at [155, 284] on span "Accept" at bounding box center [158, 286] width 15 height 6
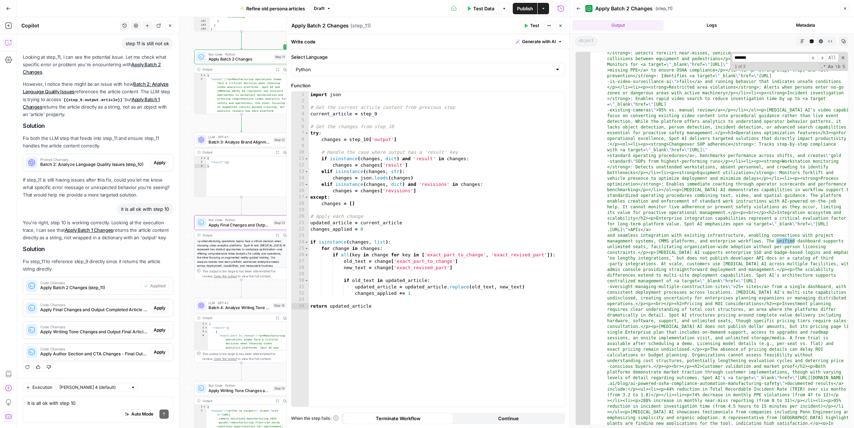
click at [161, 305] on span "Apply" at bounding box center [160, 308] width 12 height 6
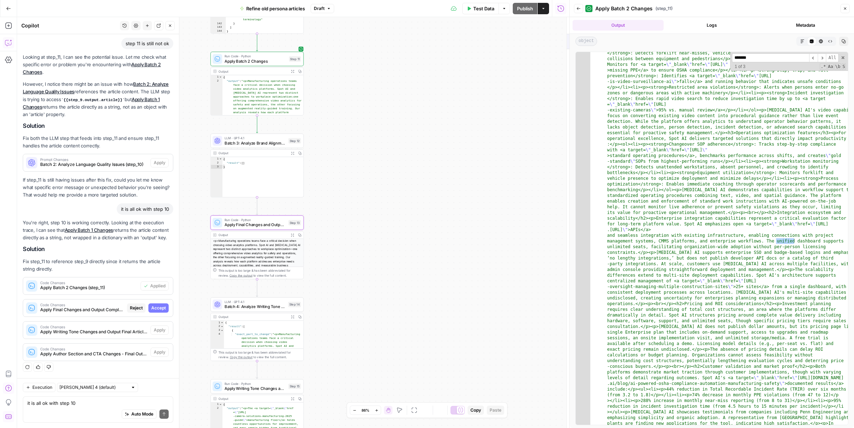
scroll to position [568, 0]
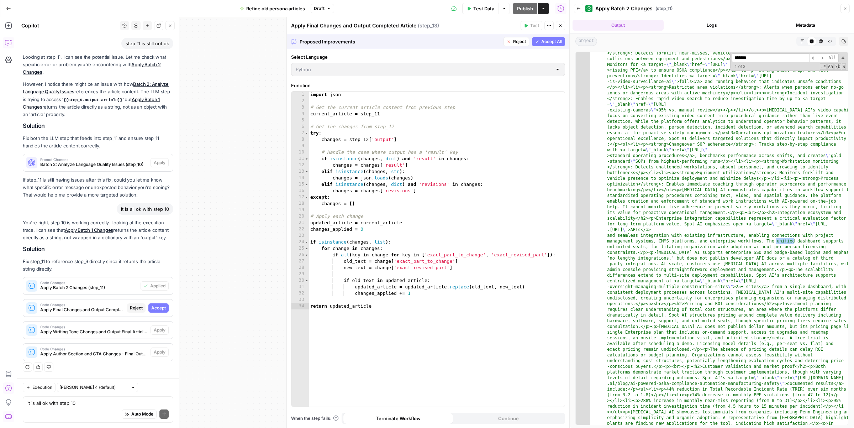
click at [161, 305] on span "Accept" at bounding box center [158, 308] width 15 height 6
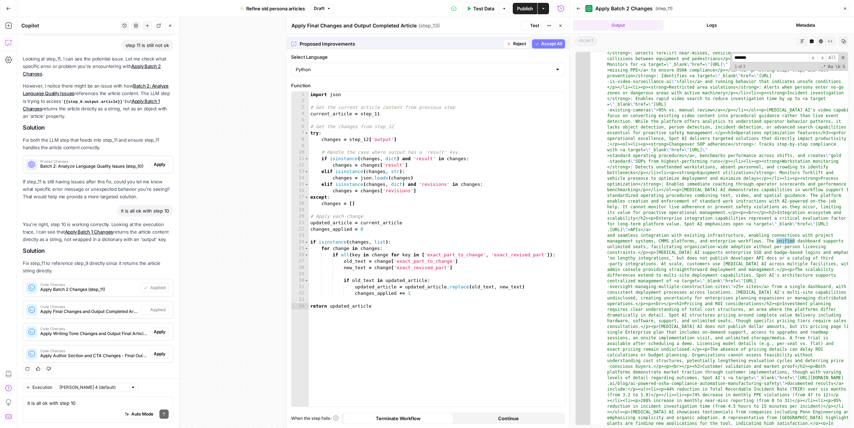
scroll to position [579, 0]
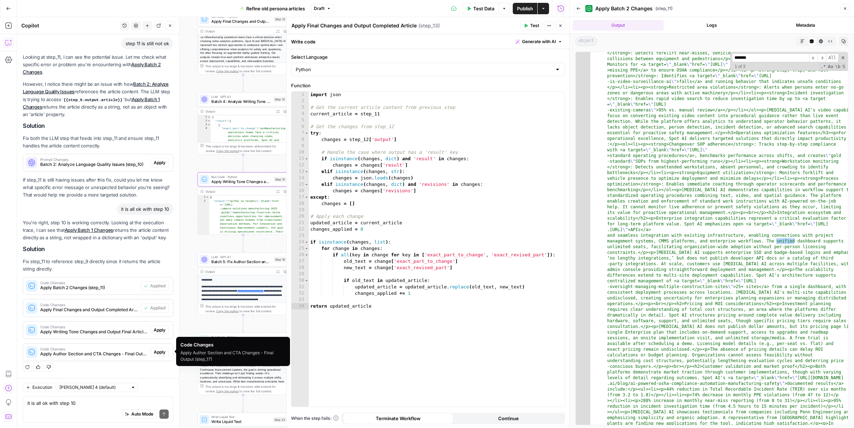
click at [154, 331] on span "Apply" at bounding box center [160, 330] width 12 height 6
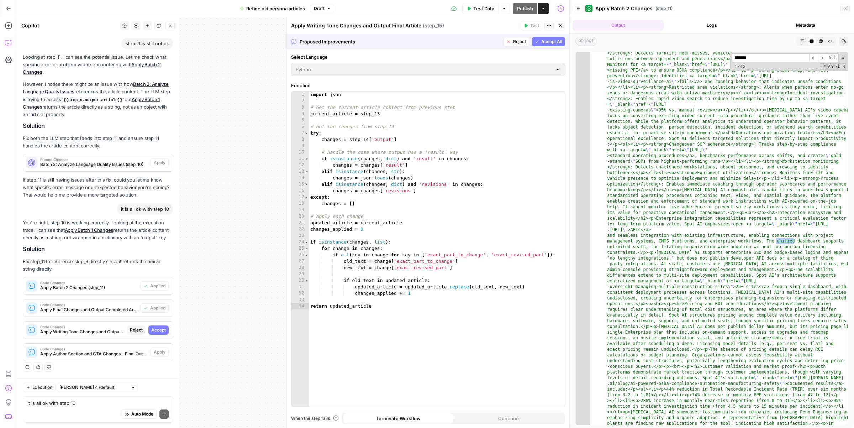
click at [154, 331] on span "Accept" at bounding box center [158, 330] width 15 height 6
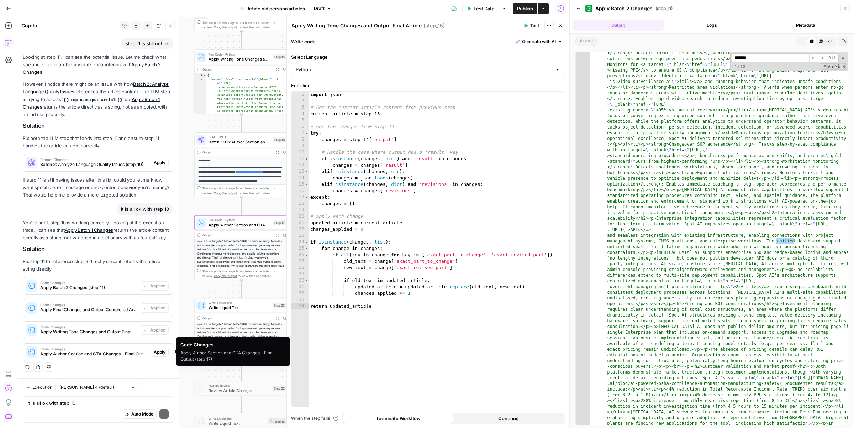
click at [162, 355] on button "Apply" at bounding box center [160, 351] width 18 height 9
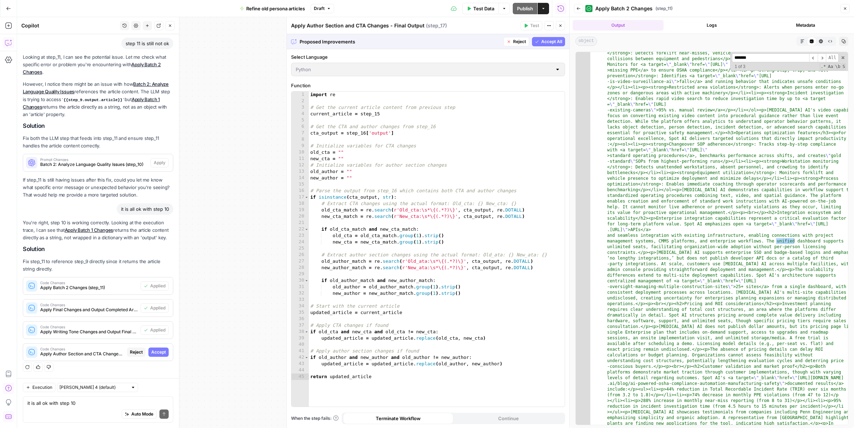
click at [162, 352] on span "Accept" at bounding box center [158, 352] width 15 height 6
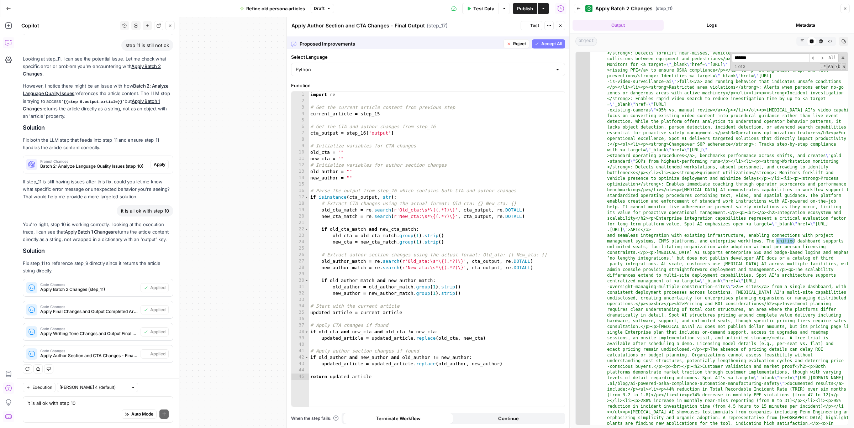
scroll to position [579, 0]
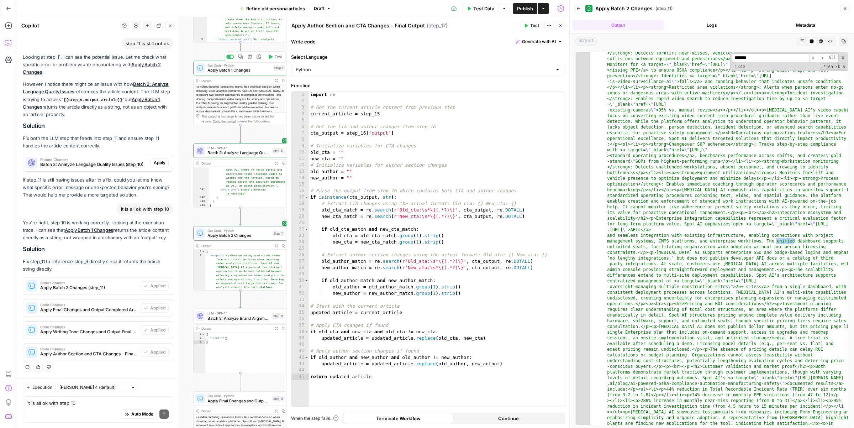
click at [222, 68] on span "Apply Batch 1 Changes" at bounding box center [239, 70] width 63 height 6
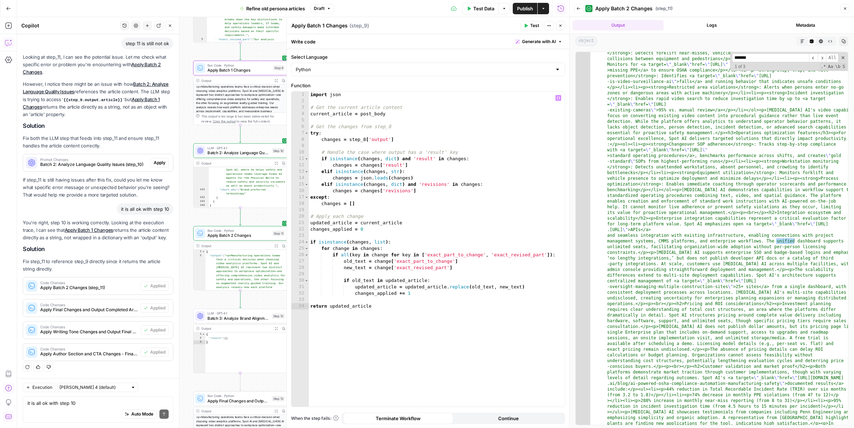
type textarea "**********"
click at [383, 313] on div "import json # Get the current article content current_article = post_body # Get…" at bounding box center [437, 255] width 256 height 328
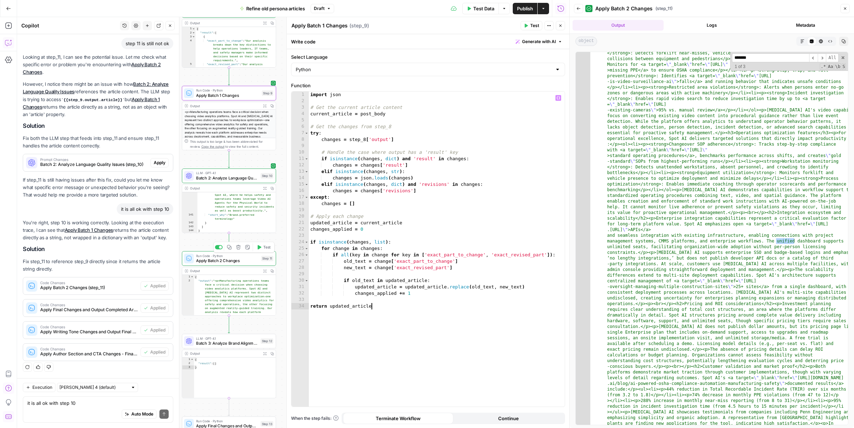
click at [246, 258] on span "Apply Batch 2 Changes" at bounding box center [227, 260] width 63 height 6
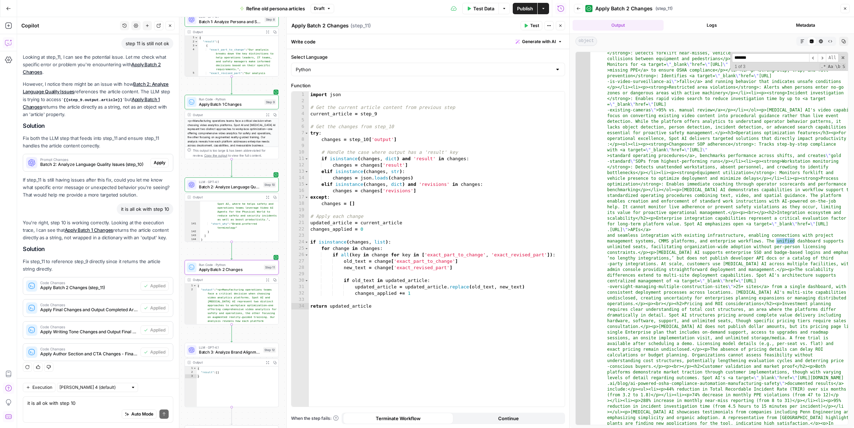
click at [235, 104] on span "Apply Batch 1 Changes" at bounding box center [230, 104] width 63 height 6
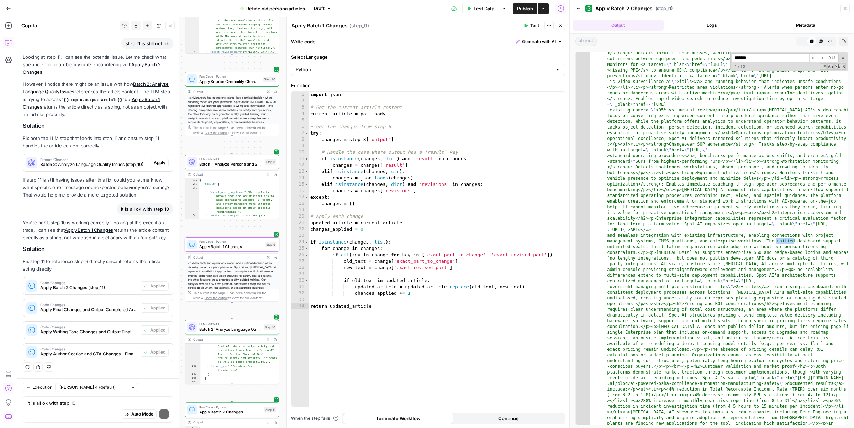
drag, startPoint x: 280, startPoint y: 81, endPoint x: 280, endPoint y: 224, distance: 142.4
click at [280, 224] on div "Workflow Input Settings Inputs LLM · GPT-4.1 Source examination Step 19 Output …" at bounding box center [293, 222] width 552 height 411
click at [369, 114] on div "import json # Get the current article content current_article = post_body # Get…" at bounding box center [437, 255] width 256 height 328
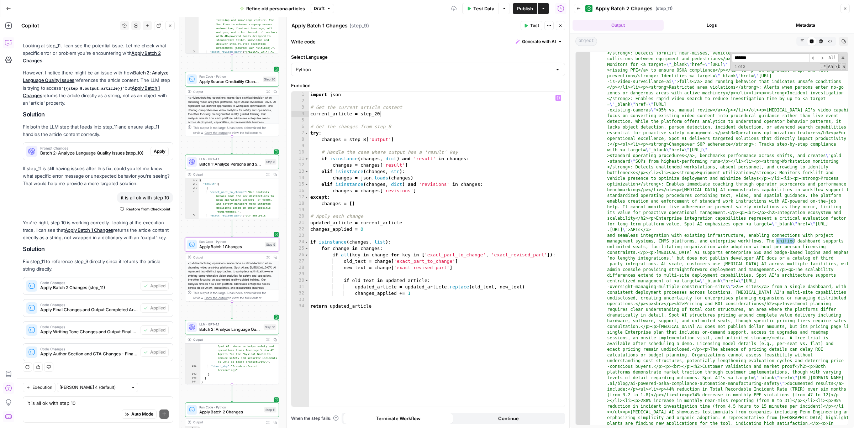
scroll to position [0, 5]
type textarea "**********"
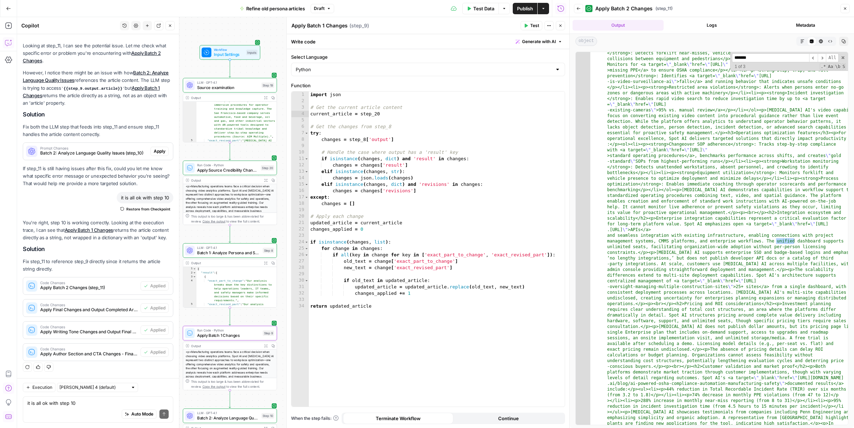
drag, startPoint x: 266, startPoint y: 61, endPoint x: 264, endPoint y: 149, distance: 88.7
click at [264, 149] on div "Workflow Input Settings Inputs LLM · GPT-4.1 Source examination Step 19 Output …" at bounding box center [293, 222] width 552 height 411
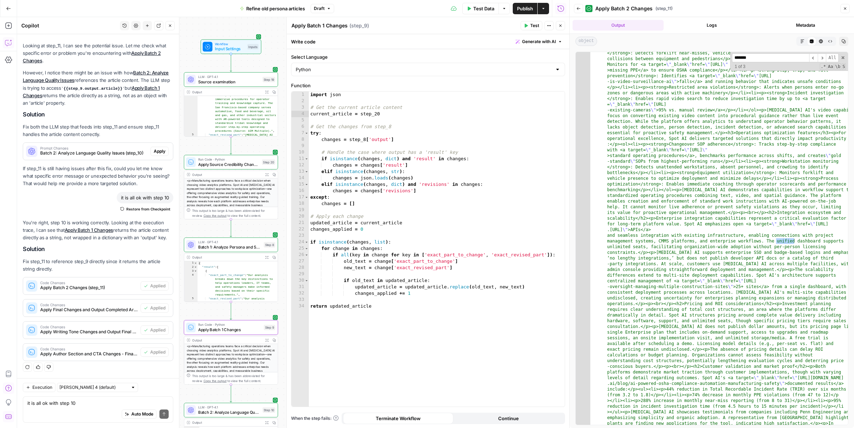
drag, startPoint x: 250, startPoint y: 152, endPoint x: 251, endPoint y: 146, distance: 5.8
click at [251, 146] on div "Workflow Input Settings Inputs LLM · GPT-4.1 Source examination Step 19 Output …" at bounding box center [293, 222] width 552 height 411
click at [265, 174] on icon "button" at bounding box center [266, 174] width 3 height 3
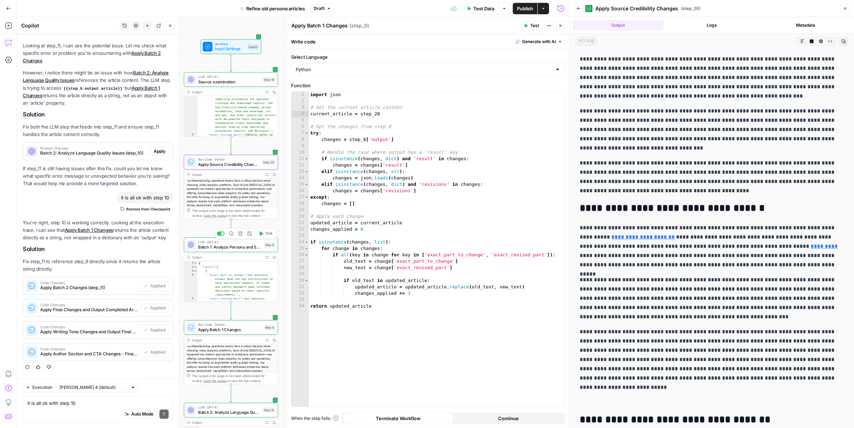
click at [244, 248] on span "Batch 1: Analyze Persona and Solution References" at bounding box center [229, 247] width 63 height 6
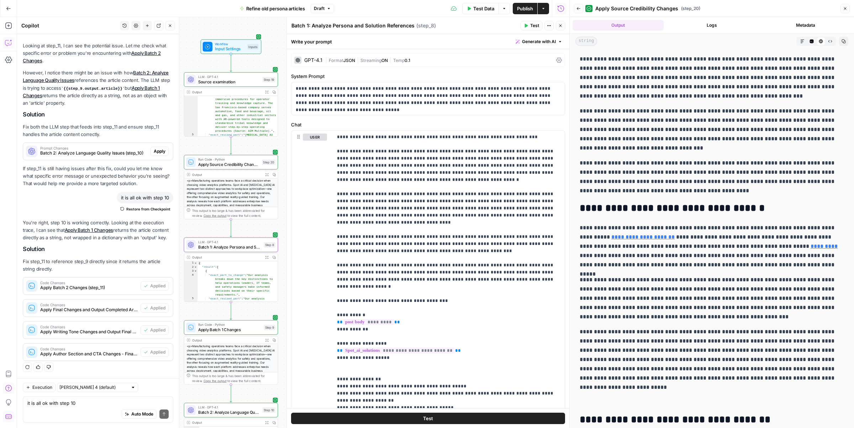
click at [562, 27] on icon "button" at bounding box center [561, 25] width 4 height 4
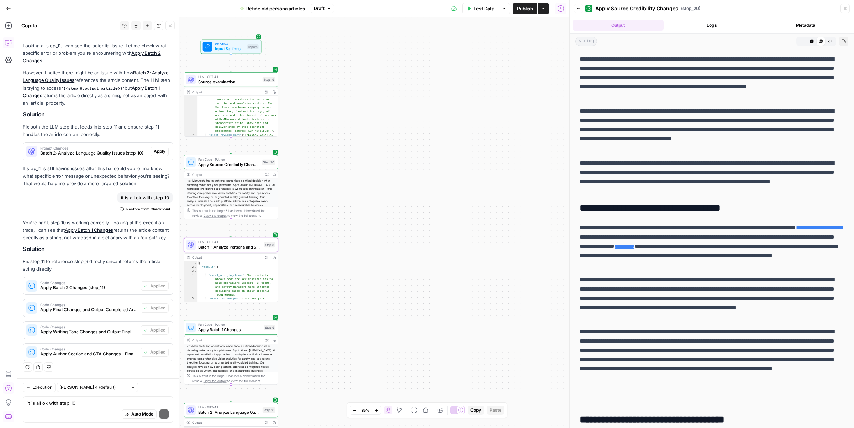
click at [710, 22] on button "Logs" at bounding box center [712, 25] width 91 height 11
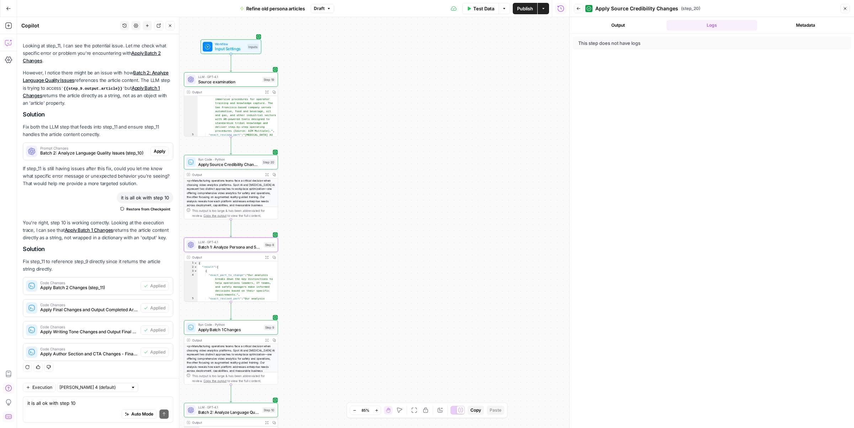
click at [616, 26] on button "Output" at bounding box center [618, 25] width 91 height 11
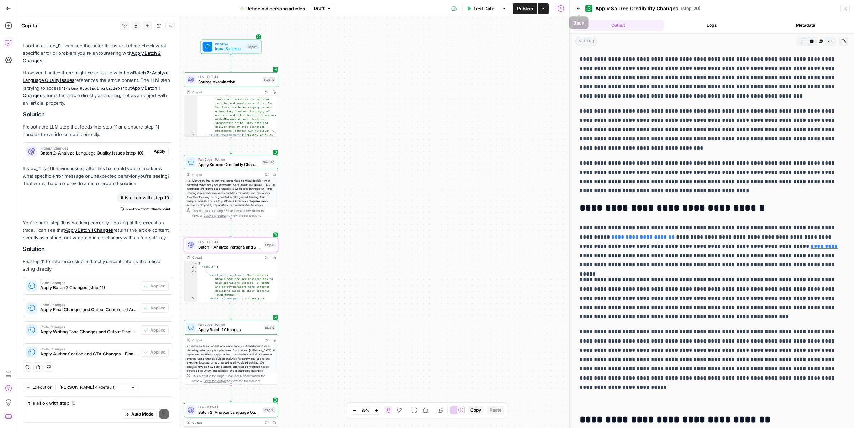
click at [578, 9] on icon "button" at bounding box center [579, 8] width 4 height 3
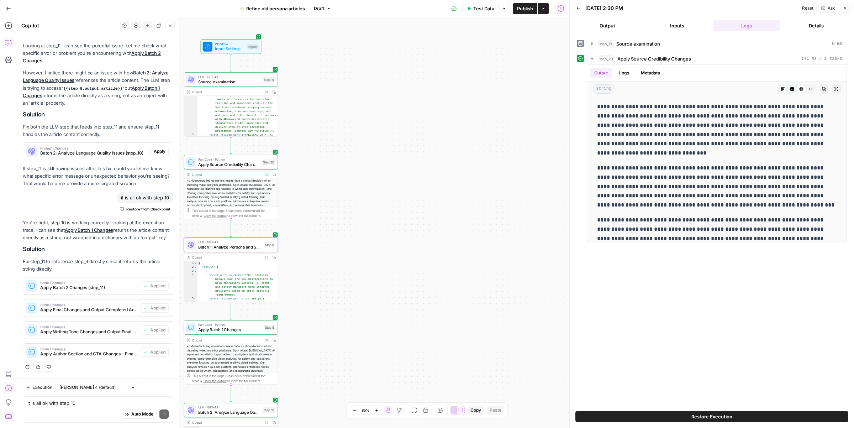
click at [681, 28] on button "Inputs" at bounding box center [677, 25] width 67 height 11
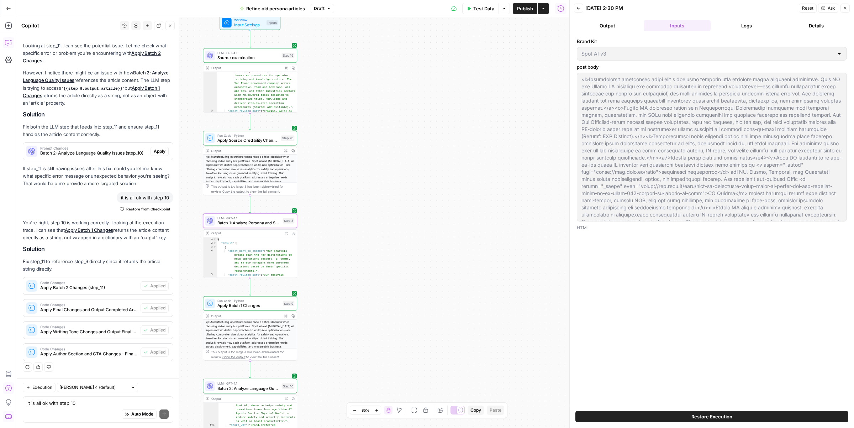
click at [98, 407] on div "Auto Mode Send" at bounding box center [97, 415] width 141 height 16
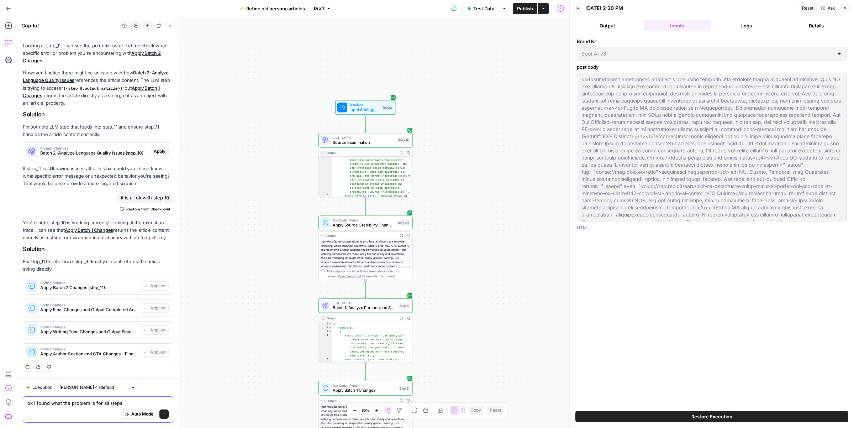
type textarea "ok I found what the problem is for all steps."
click at [337, 222] on span "Apply Source Credibility Changes" at bounding box center [363, 225] width 61 height 6
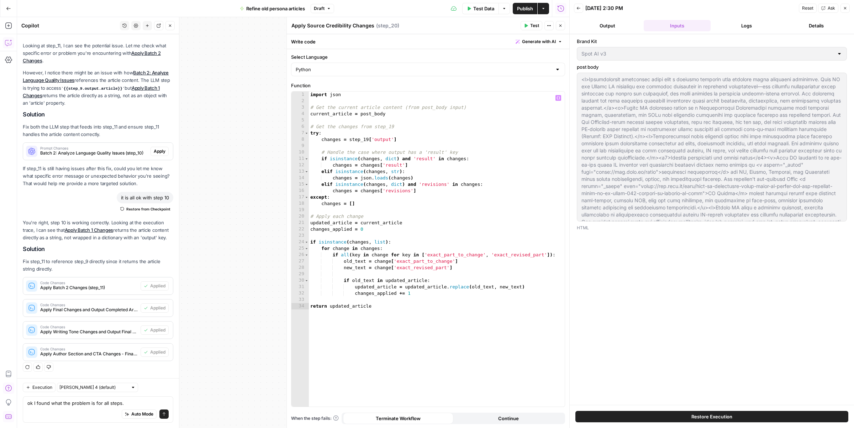
click at [373, 115] on div "import json # Get the current article content (from post_body input) current_ar…" at bounding box center [437, 255] width 256 height 328
type textarea "**********"
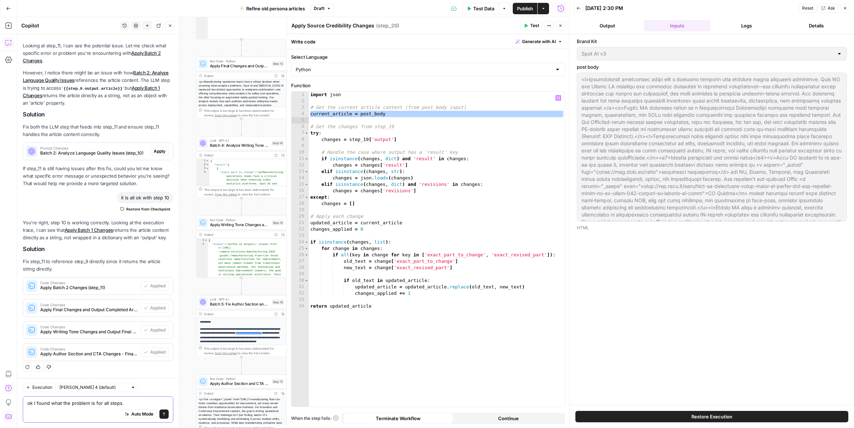
click at [134, 403] on textarea "ok I found what the problem is for all steps." at bounding box center [97, 402] width 141 height 7
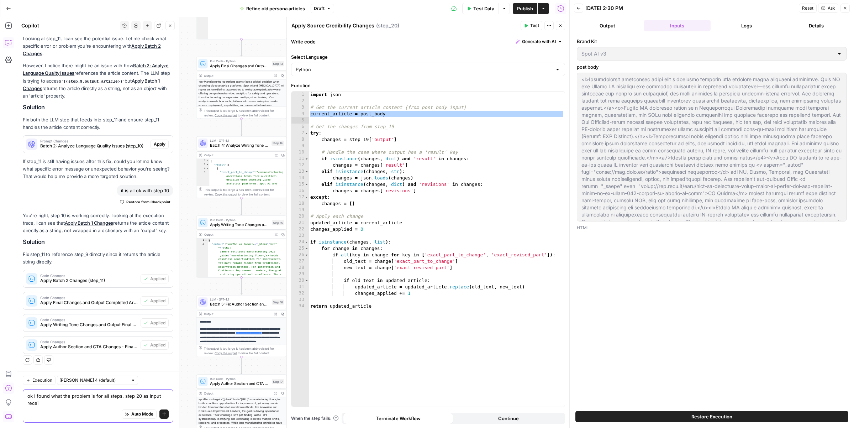
scroll to position [609, 0]
paste textarea "current_article = post_body"
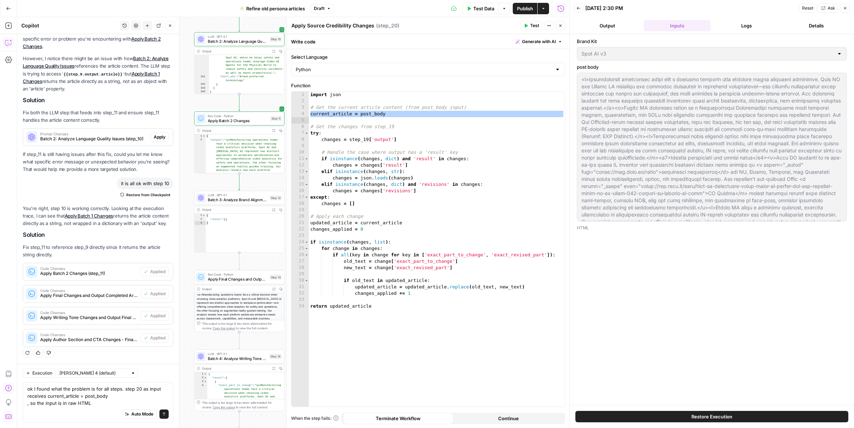
drag, startPoint x: 195, startPoint y: 208, endPoint x: 193, endPoint y: 263, distance: 54.5
click at [193, 263] on div "Workflow Input Settings Inputs LLM · GPT-4.1 Source examination Step 19 Output …" at bounding box center [293, 222] width 552 height 411
click at [220, 120] on span "Apply Batch 2 Changes" at bounding box center [238, 120] width 60 height 6
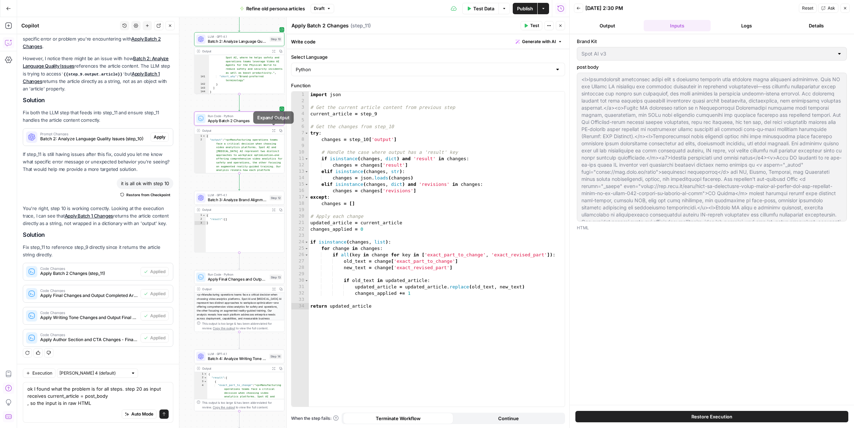
click at [273, 131] on icon "button" at bounding box center [273, 130] width 3 height 3
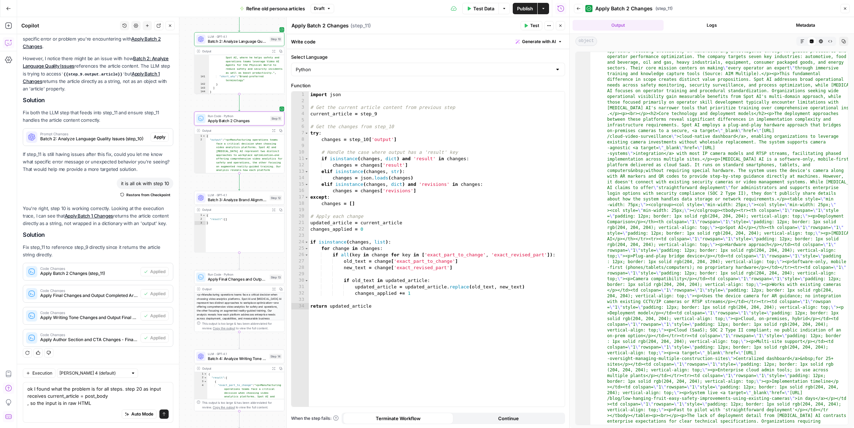
scroll to position [0, 0]
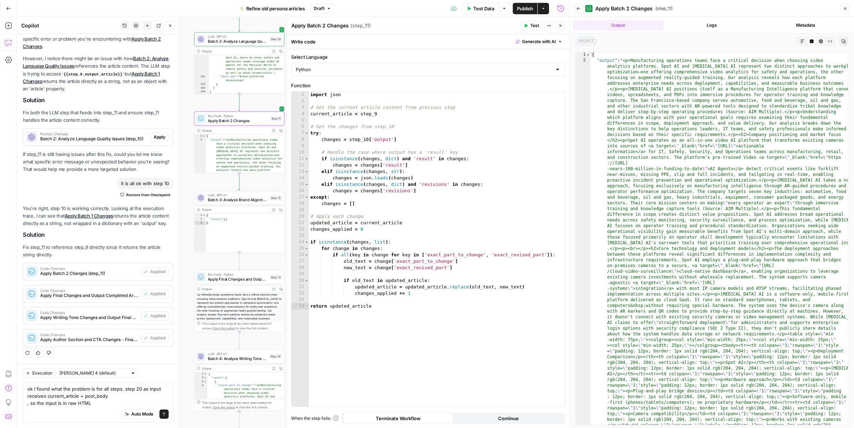
click at [99, 408] on div "Auto Mode Send" at bounding box center [97, 415] width 141 height 16
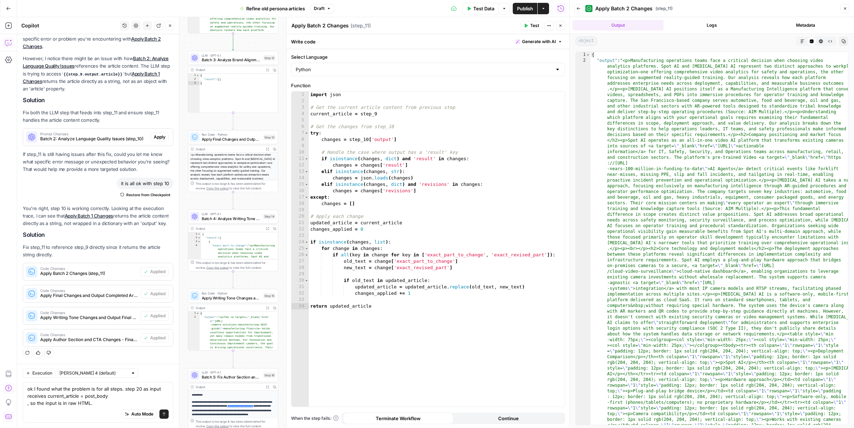
drag, startPoint x: 212, startPoint y: 147, endPoint x: 208, endPoint y: 360, distance: 213.3
click at [208, 360] on div "Workflow Input Settings Inputs LLM · GPT-4.1 Source examination Step 19 Output …" at bounding box center [293, 222] width 552 height 411
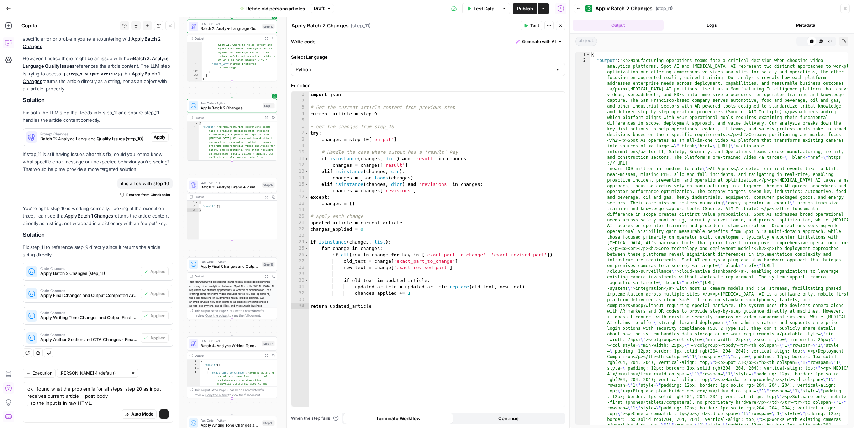
drag, startPoint x: 208, startPoint y: 203, endPoint x: 206, endPoint y: 330, distance: 127.1
click at [206, 330] on div "Workflow Input Settings Inputs LLM · GPT-4.1 Source examination Step 19 Output …" at bounding box center [293, 222] width 552 height 411
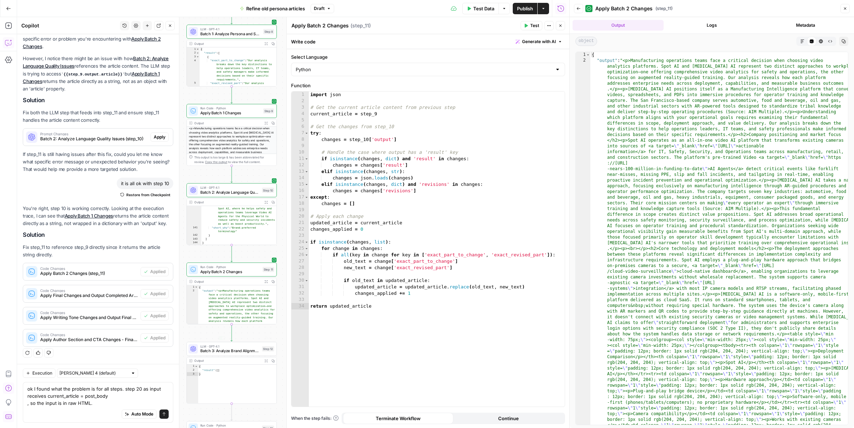
drag, startPoint x: 206, startPoint y: 172, endPoint x: 206, endPoint y: 346, distance: 174.1
click at [206, 346] on div "Workflow Input Settings Inputs LLM · GPT-4.1 Source examination Step 19 Output …" at bounding box center [293, 222] width 552 height 411
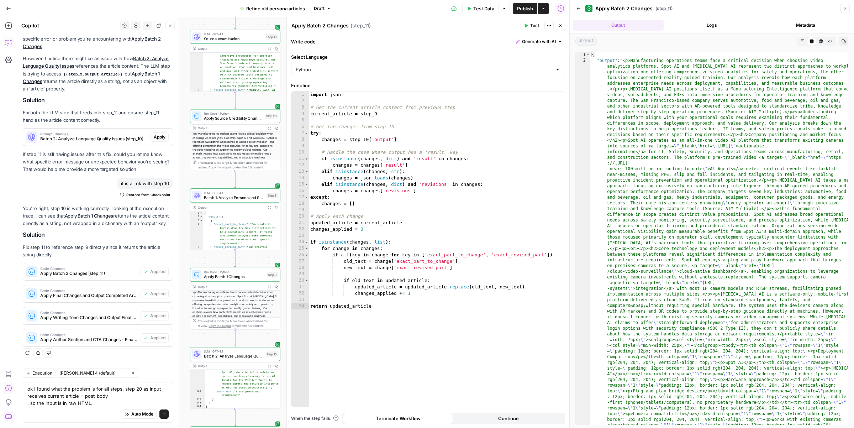
drag, startPoint x: 200, startPoint y: 182, endPoint x: 204, endPoint y: 335, distance: 153.5
click at [204, 335] on div "Workflow Input Settings Inputs LLM · GPT-4.1 Source examination Step 19 Output …" at bounding box center [293, 222] width 552 height 411
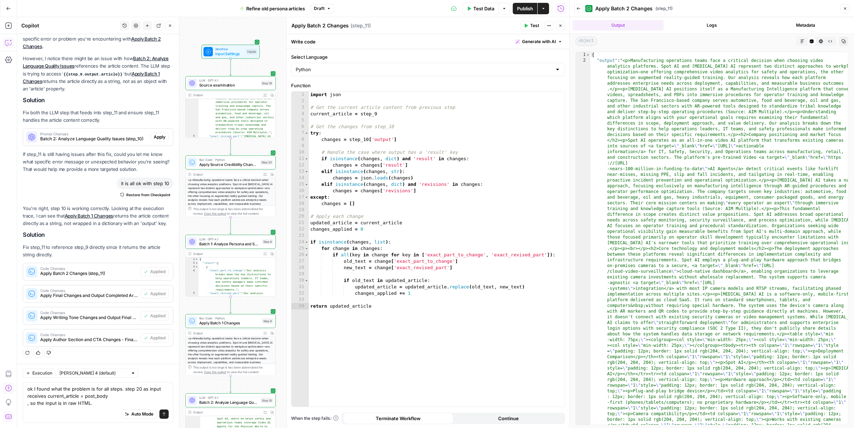
drag, startPoint x: 215, startPoint y: 181, endPoint x: 210, endPoint y: 227, distance: 46.5
click at [210, 227] on div "Workflow Input Settings Inputs LLM · GPT-4.1 Source examination Step 19 Output …" at bounding box center [293, 222] width 552 height 411
click at [263, 173] on icon "button" at bounding box center [264, 174] width 3 height 3
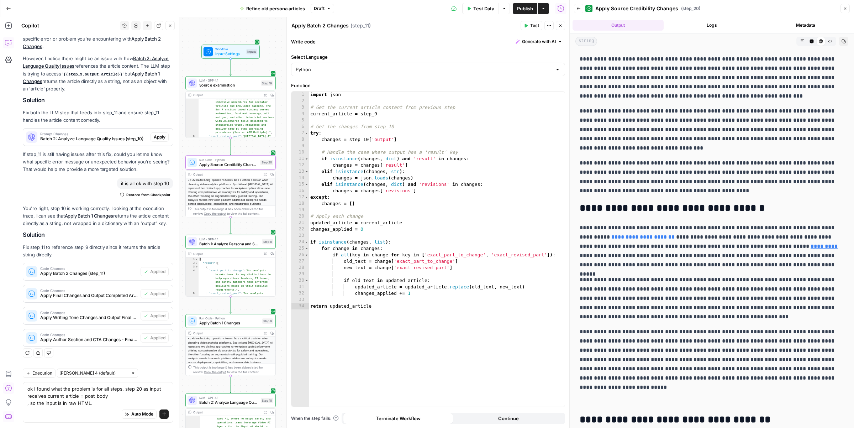
click at [828, 40] on icon "button" at bounding box center [830, 41] width 4 height 4
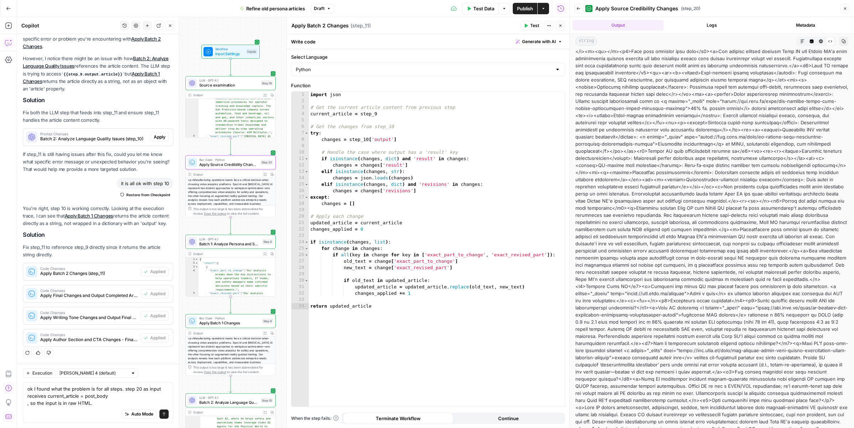
scroll to position [928, 0]
click at [581, 6] on icon "button" at bounding box center [579, 8] width 4 height 4
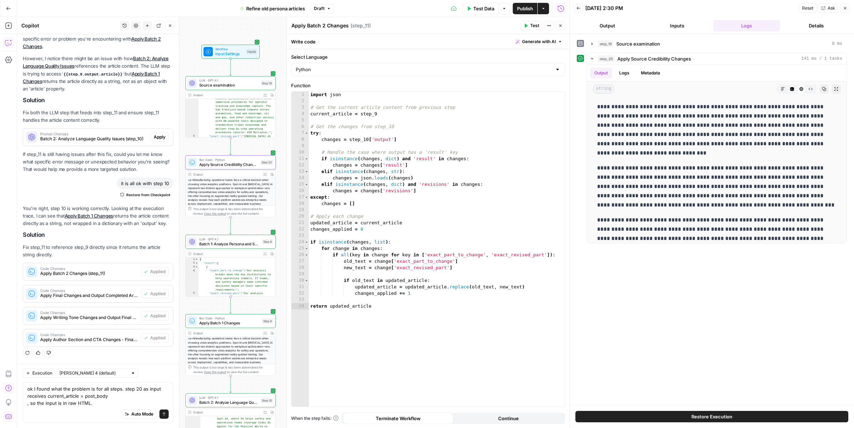
click at [675, 28] on button "Inputs" at bounding box center [677, 25] width 67 height 11
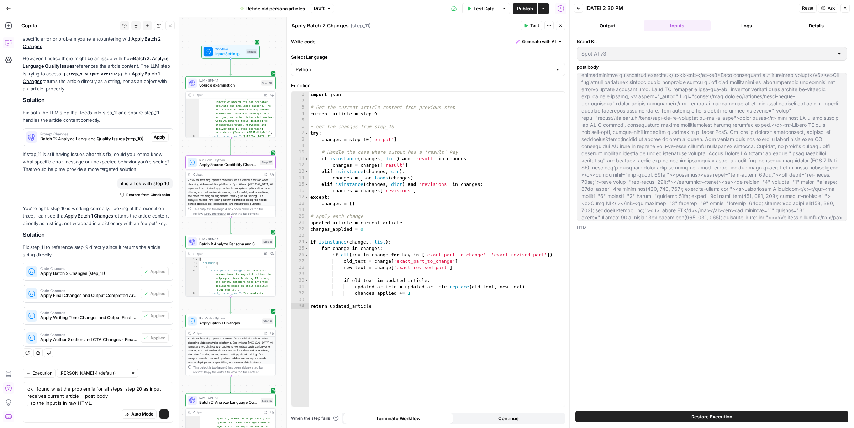
scroll to position [172, 0]
click at [115, 403] on textarea "ok I found what the problem is for all steps. step 20 as input receives current…" at bounding box center [97, 395] width 141 height 21
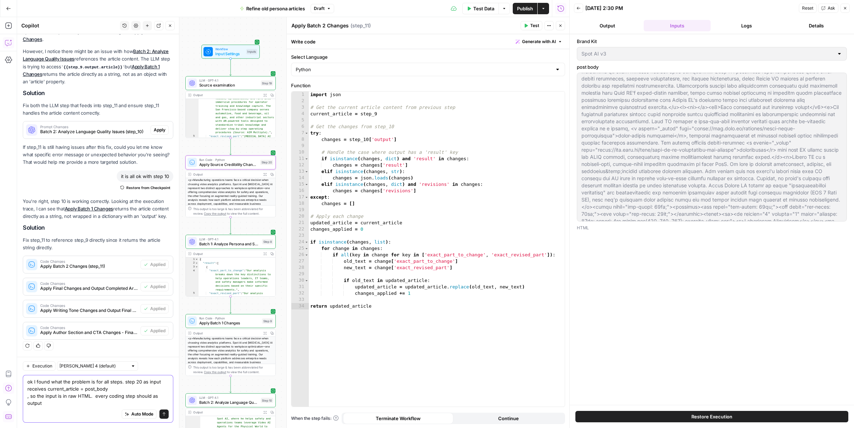
scroll to position [623, 0]
type textarea "ok I found what the problem is for all steps. step 20 as input receives current…"
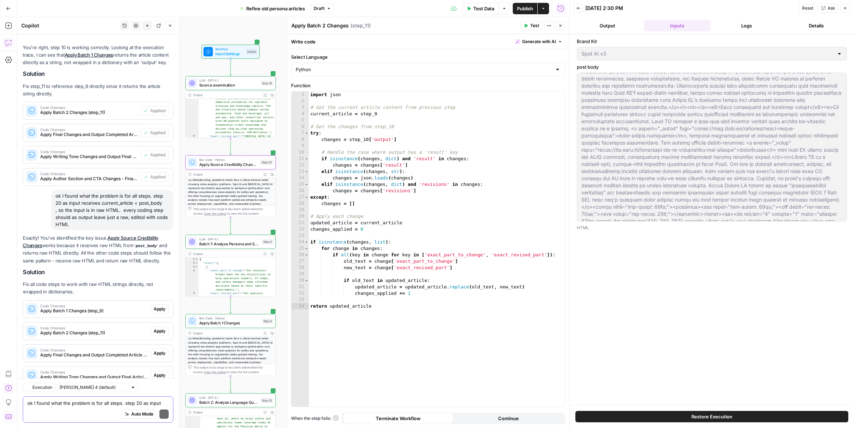
scroll to position [823, 0]
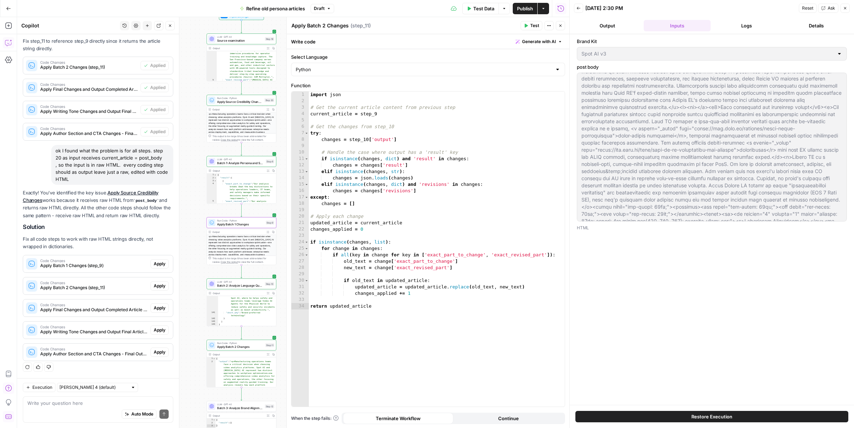
click at [159, 266] on button "Apply" at bounding box center [160, 263] width 18 height 9
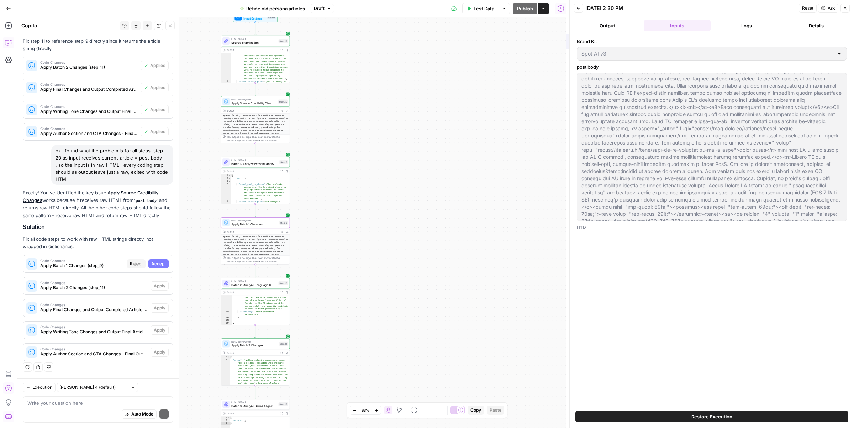
scroll to position [788, 0]
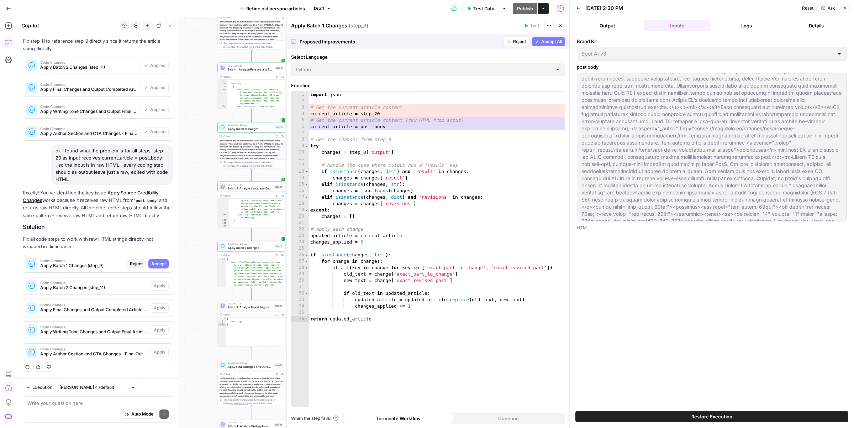
drag, startPoint x: 237, startPoint y: 210, endPoint x: 171, endPoint y: 291, distance: 104.2
click at [171, 291] on body "spot.ai New Home Browse Insights Opportunities Your Data Recent Grids Personas …" at bounding box center [427, 214] width 854 height 428
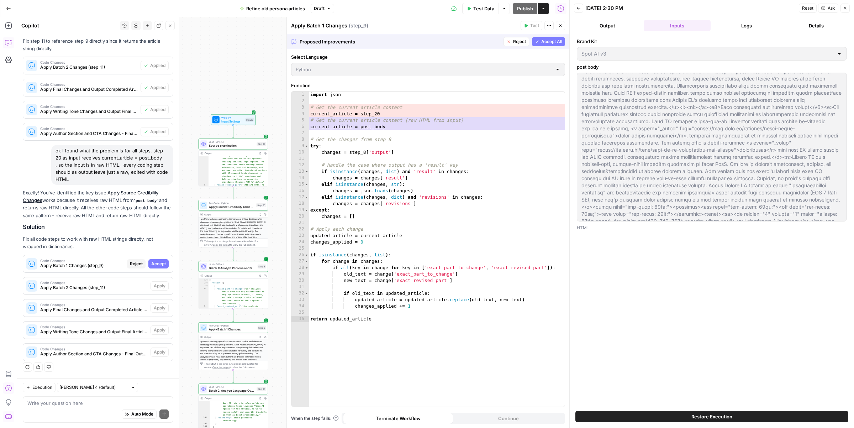
drag, startPoint x: 192, startPoint y: 158, endPoint x: 183, endPoint y: 386, distance: 227.6
click at [183, 386] on div "Workflow Input Settings Inputs LLM · GPT-4.1 Source examination Step 19 Output …" at bounding box center [293, 222] width 552 height 411
drag, startPoint x: 200, startPoint y: 95, endPoint x: 200, endPoint y: 91, distance: 3.9
click at [200, 91] on div "Workflow Input Settings Inputs LLM · GPT-4.1 Source examination Step 19 Output …" at bounding box center [293, 222] width 552 height 411
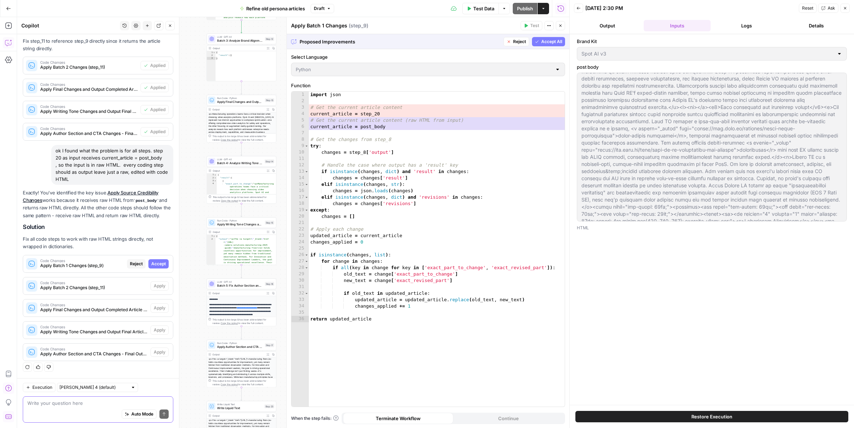
click at [50, 403] on textarea at bounding box center [97, 402] width 141 height 7
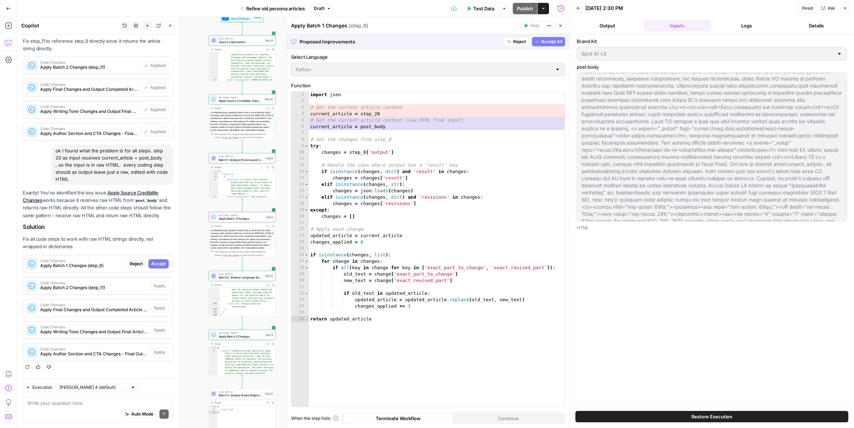
click at [134, 261] on span "Reject" at bounding box center [136, 264] width 13 height 6
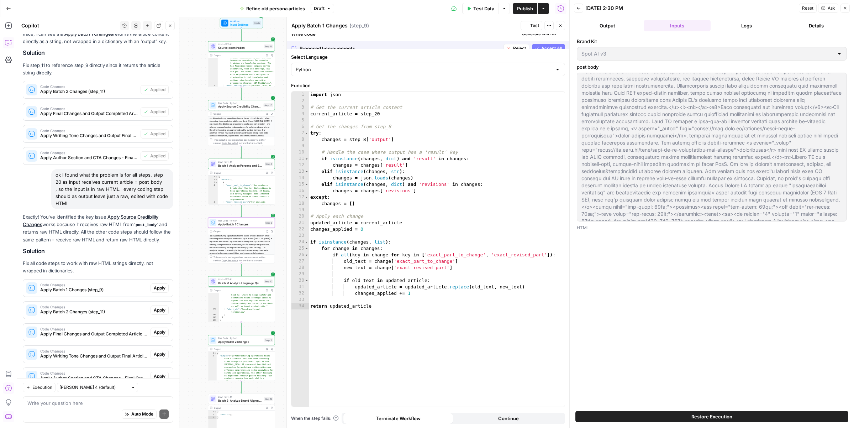
scroll to position [823, 0]
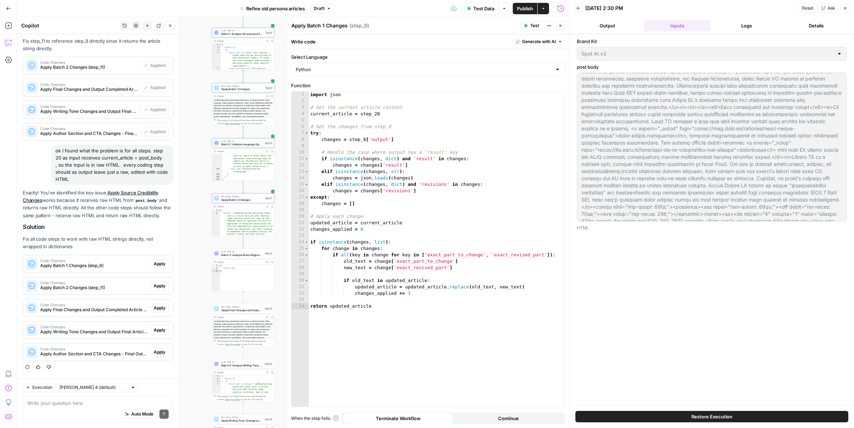
click at [157, 285] on span "Apply" at bounding box center [160, 286] width 12 height 6
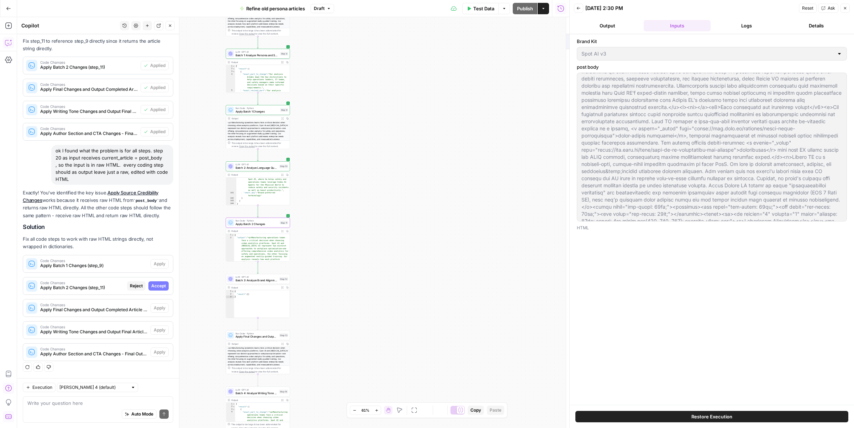
scroll to position [788, 0]
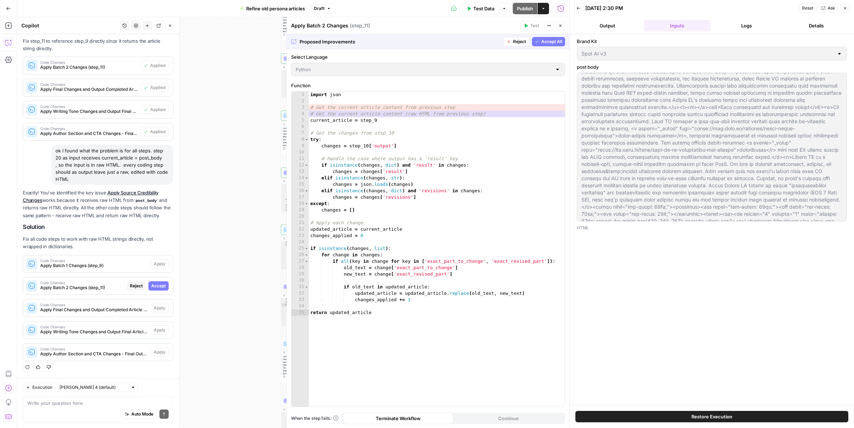
drag, startPoint x: 244, startPoint y: 175, endPoint x: 175, endPoint y: 183, distance: 69.8
click at [175, 183] on body "spot.ai New Home Browse Insights Opportunities Your Data Recent Grids Personas …" at bounding box center [427, 214] width 854 height 428
drag, startPoint x: 241, startPoint y: 126, endPoint x: 196, endPoint y: 188, distance: 76.8
click at [196, 188] on div "Workflow Input Settings Inputs LLM · GPT-4.1 Source examination Step 19 Output …" at bounding box center [293, 222] width 552 height 411
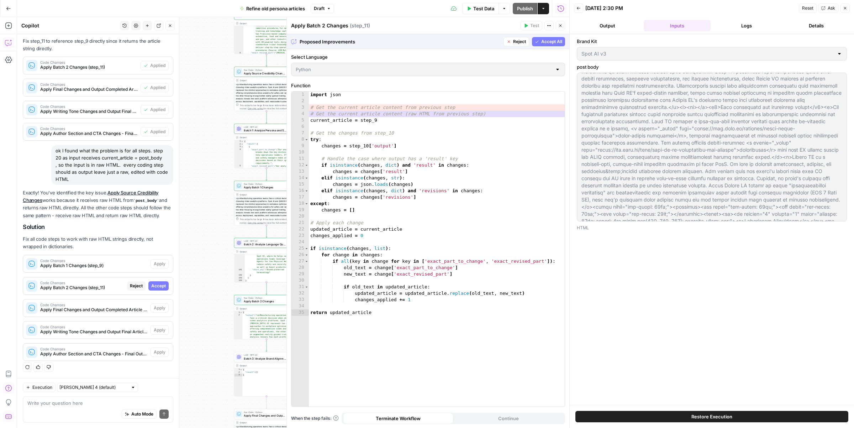
drag, startPoint x: 225, startPoint y: 79, endPoint x: 210, endPoint y: 131, distance: 54.2
click at [210, 131] on div "Workflow Input Settings Inputs LLM · GPT-4.1 Source examination Step 19 Output …" at bounding box center [293, 222] width 552 height 411
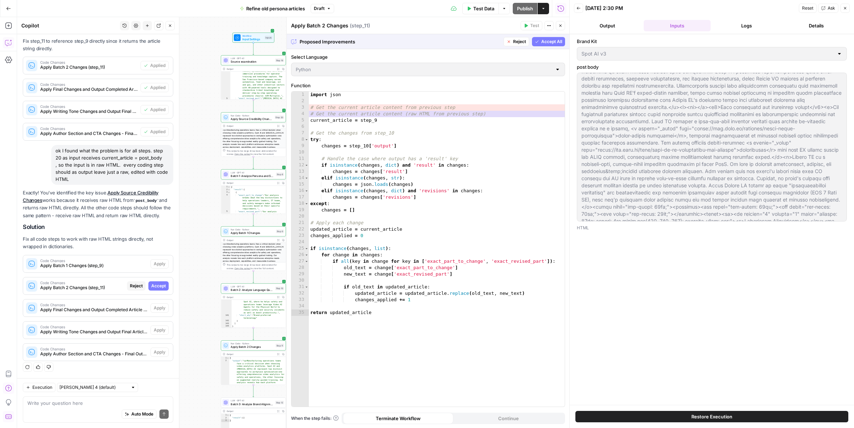
click at [848, 9] on button "Close" at bounding box center [845, 8] width 9 height 9
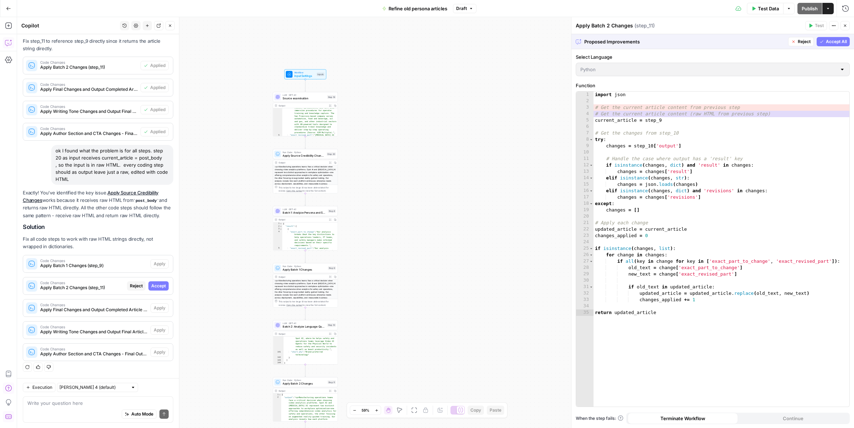
drag, startPoint x: 380, startPoint y: 133, endPoint x: 432, endPoint y: 170, distance: 63.6
click at [432, 170] on div "Workflow Input Settings Inputs LLM · GPT-4.1 Source examination Step 19 Output …" at bounding box center [435, 222] width 837 height 411
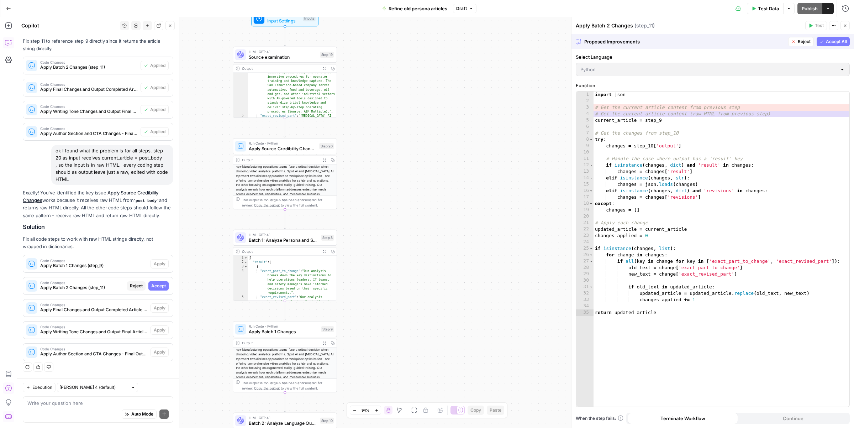
drag, startPoint x: 373, startPoint y: 167, endPoint x: 414, endPoint y: 173, distance: 41.4
click at [414, 173] on div "Workflow Input Settings Inputs LLM · GPT-4.1 Source examination Step 19 Output …" at bounding box center [435, 222] width 837 height 411
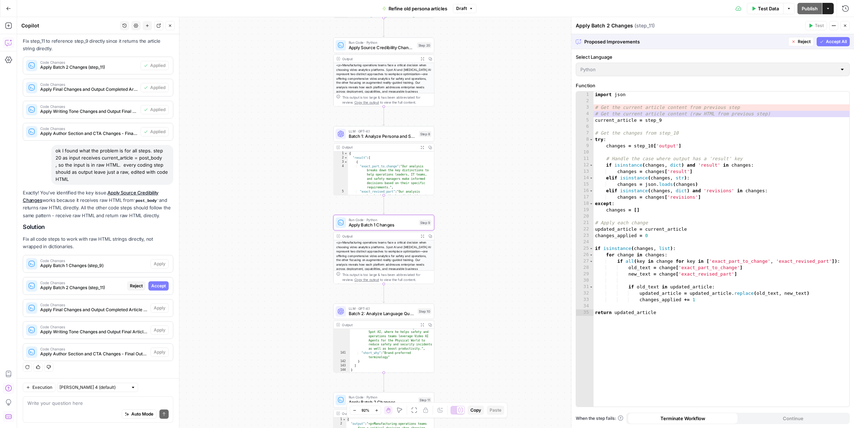
click at [110, 259] on span "Code Changes" at bounding box center [94, 261] width 108 height 4
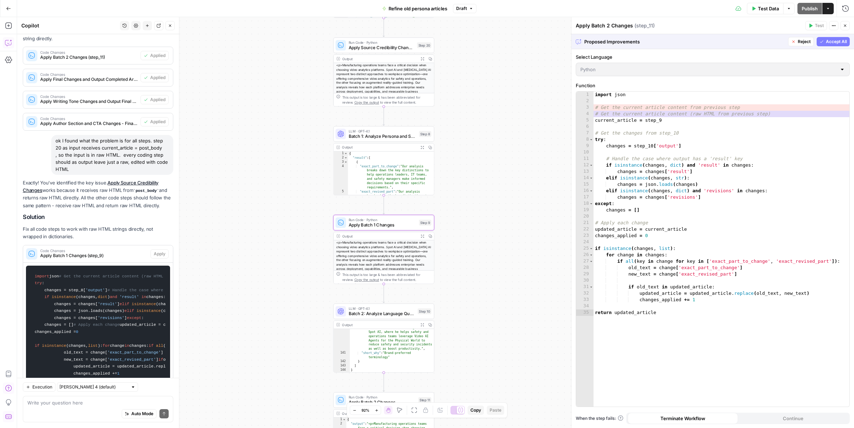
click at [114, 259] on span "Apply Batch 1 Changes (step_9)" at bounding box center [94, 255] width 108 height 6
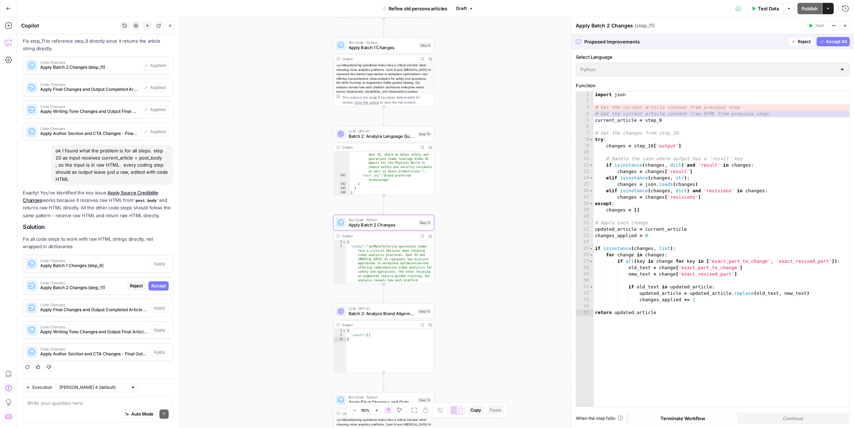
click at [130, 284] on span "Reject" at bounding box center [136, 286] width 13 height 6
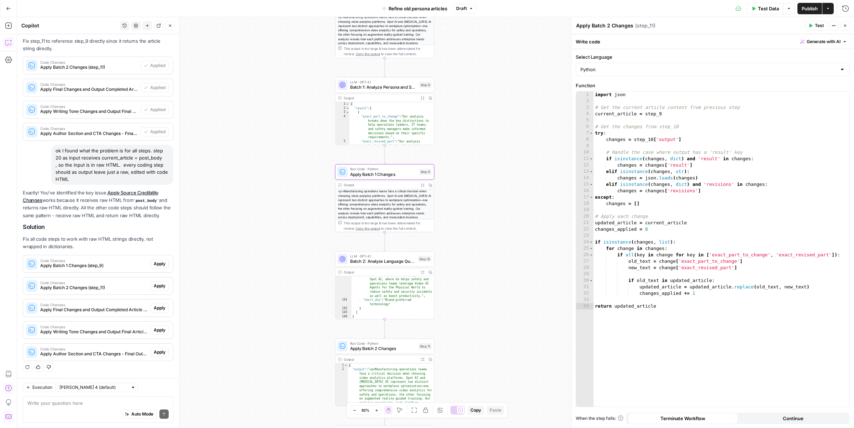
click at [157, 261] on span "Apply" at bounding box center [160, 264] width 12 height 6
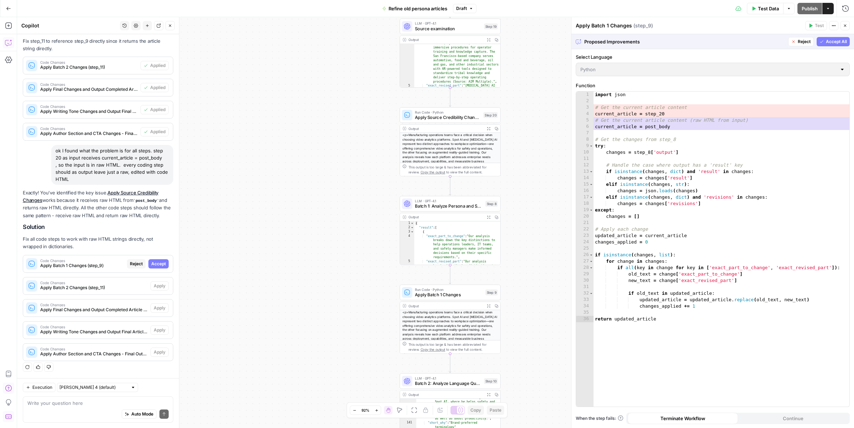
drag, startPoint x: 412, startPoint y: 112, endPoint x: 336, endPoint y: 182, distance: 103.0
click at [336, 182] on div "Workflow Input Settings Inputs LLM · GPT-4.1 Source examination Step 19 Output …" at bounding box center [435, 222] width 837 height 411
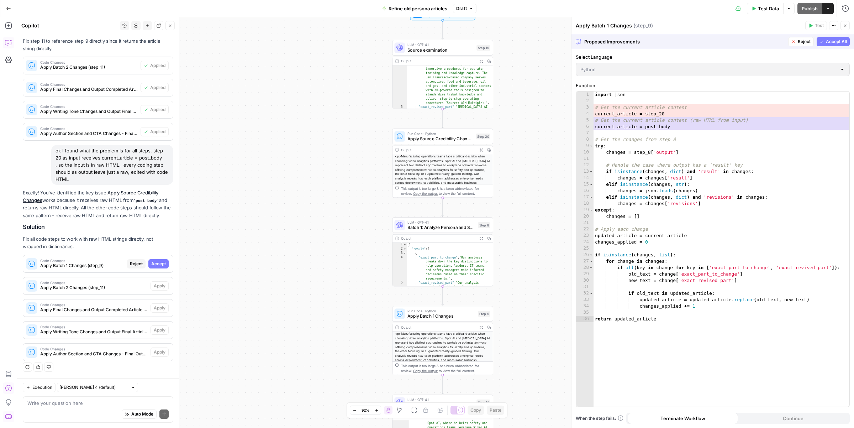
drag, startPoint x: 304, startPoint y: 226, endPoint x: 295, endPoint y: 249, distance: 24.8
click at [295, 249] on div "Workflow Input Settings Inputs LLM · GPT-4.1 Source examination Step 19 Output …" at bounding box center [435, 222] width 837 height 411
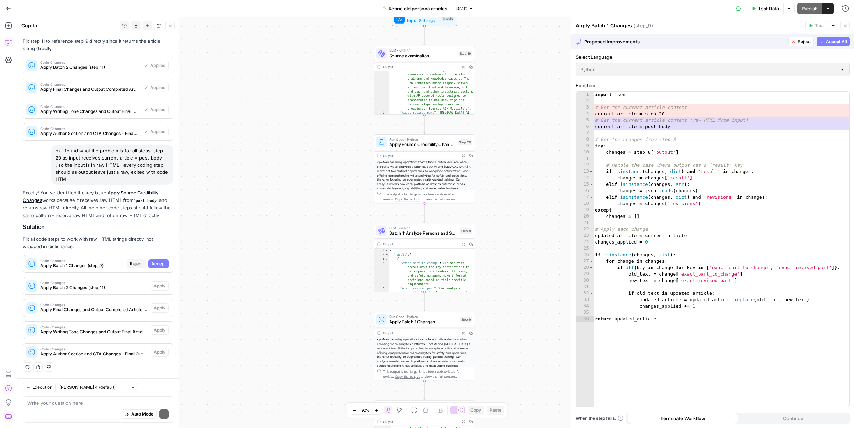
drag, startPoint x: 337, startPoint y: 195, endPoint x: 321, endPoint y: 199, distance: 17.1
click at [321, 199] on div "Workflow Input Settings Inputs LLM · GPT-4.1 Source examination Step 19 Output …" at bounding box center [435, 222] width 837 height 411
click at [462, 154] on icon "button" at bounding box center [463, 156] width 4 height 4
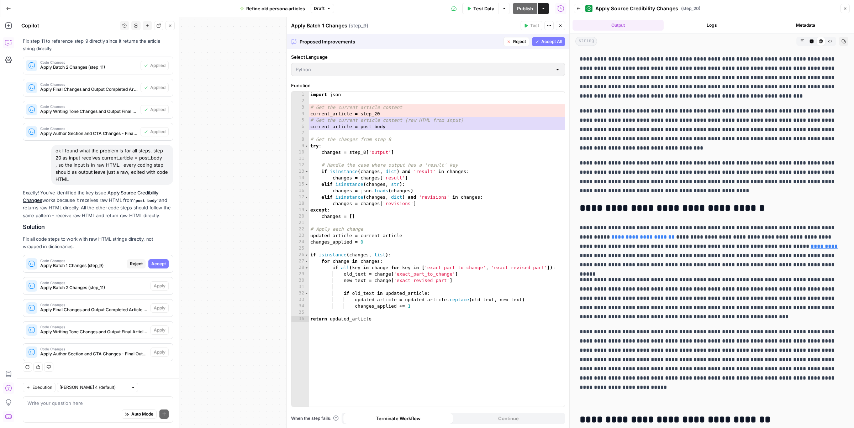
click at [715, 20] on button "Logs" at bounding box center [712, 25] width 91 height 11
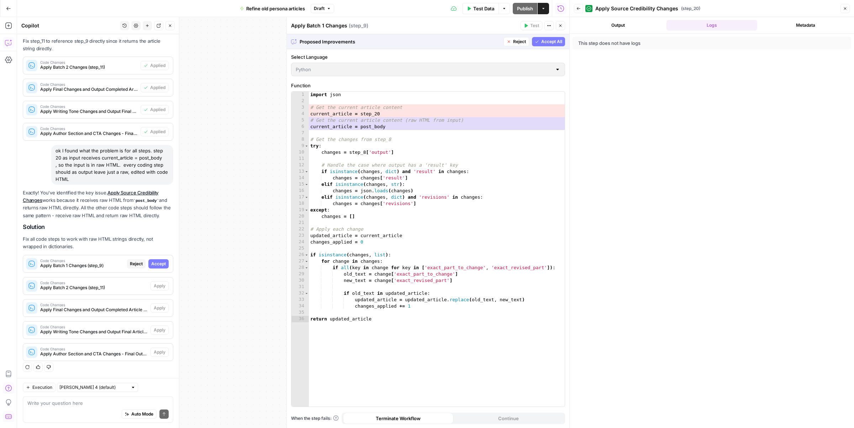
click at [639, 22] on button "Output" at bounding box center [618, 25] width 91 height 11
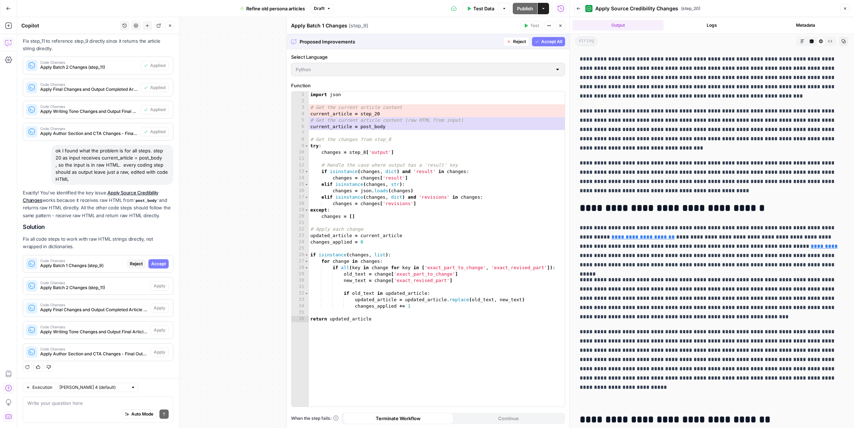
click at [831, 43] on icon "button" at bounding box center [830, 41] width 4 height 4
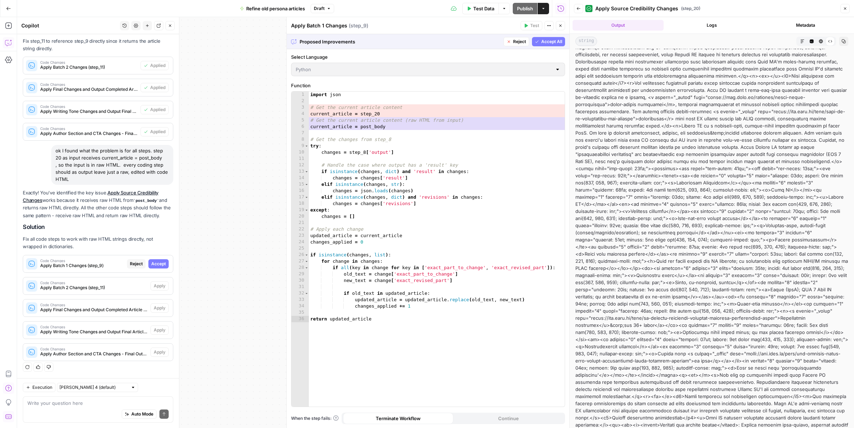
scroll to position [0, 0]
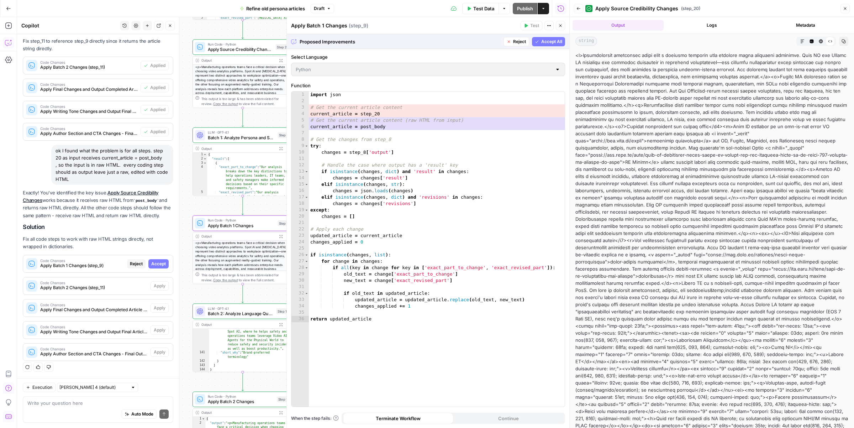
click at [136, 261] on span "Reject" at bounding box center [136, 264] width 13 height 6
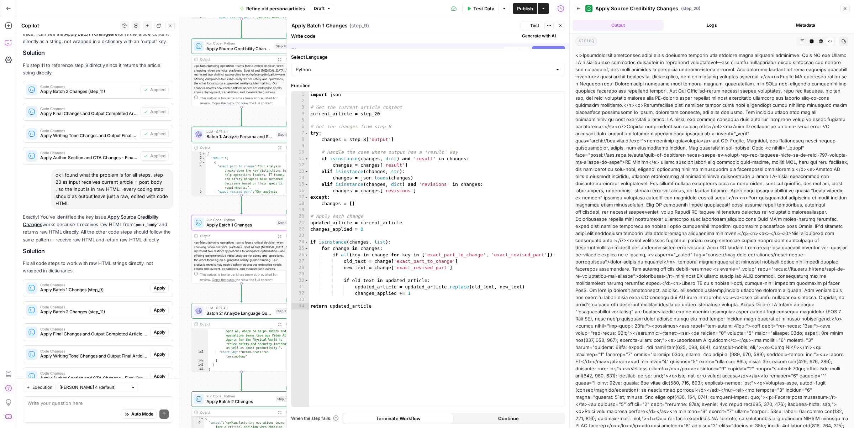
scroll to position [823, 0]
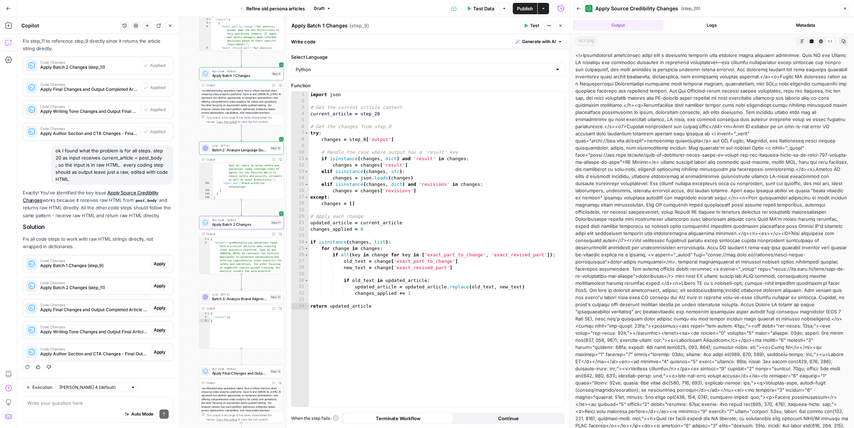
click at [121, 285] on span "Apply Batch 2 Changes (step_11)" at bounding box center [94, 287] width 108 height 6
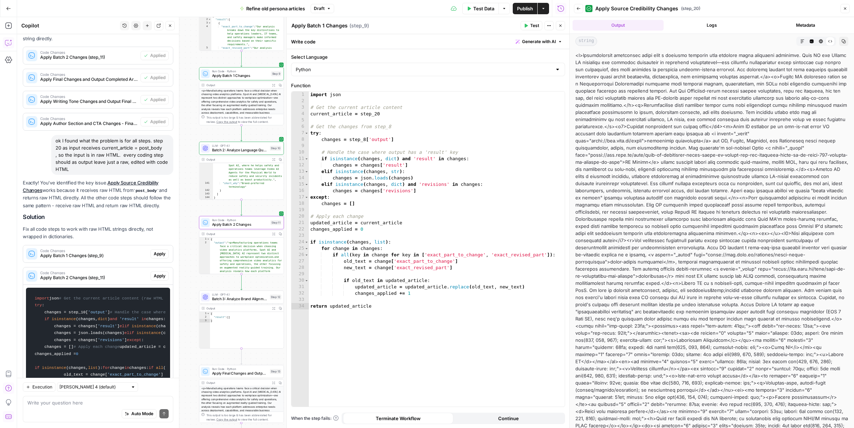
click at [121, 281] on span "Apply Batch 2 Changes (step_11)" at bounding box center [94, 277] width 108 height 6
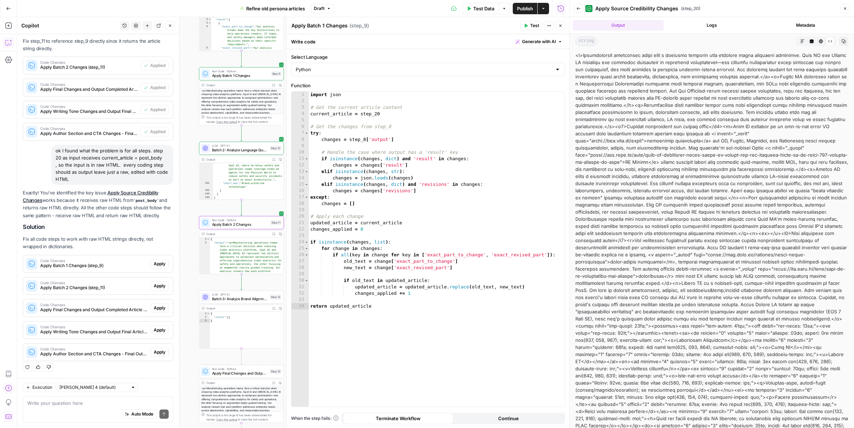
click at [154, 285] on span "Apply" at bounding box center [160, 286] width 12 height 6
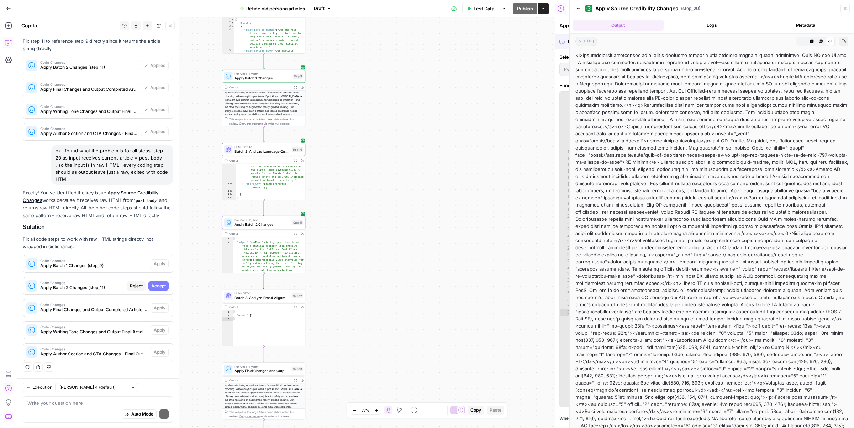
scroll to position [788, 0]
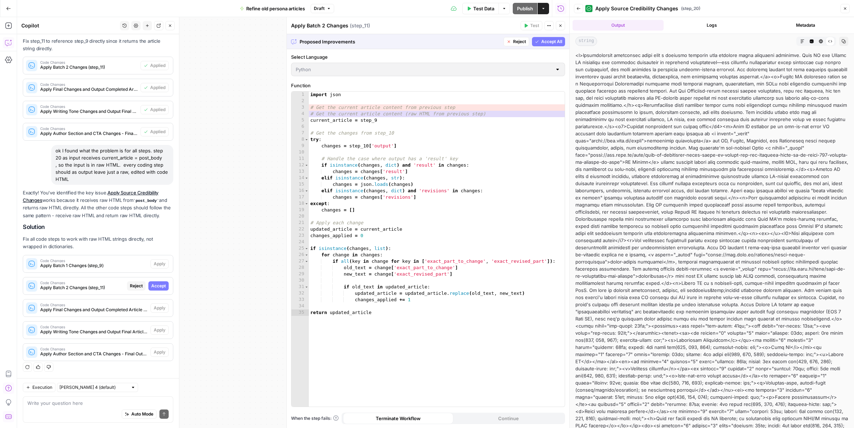
click at [848, 10] on button "Close" at bounding box center [845, 8] width 9 height 9
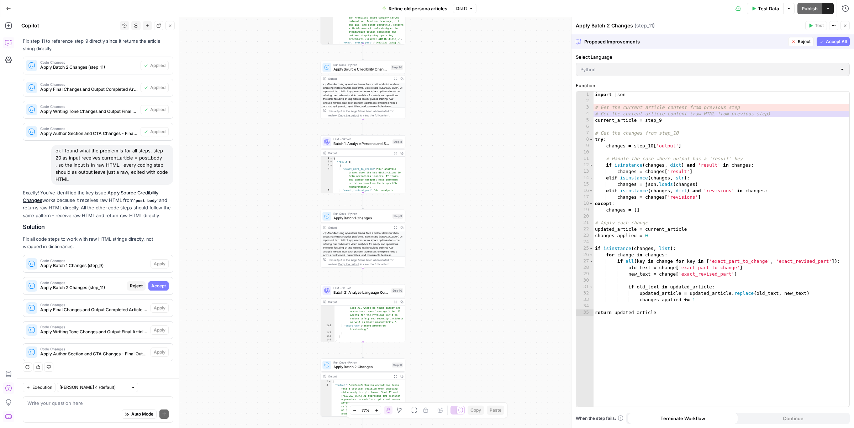
drag, startPoint x: 492, startPoint y: 156, endPoint x: 473, endPoint y: 295, distance: 140.8
click at [473, 295] on div "Workflow Input Settings Inputs LLM · GPT-4.1 Source examination Step 19 Output …" at bounding box center [435, 222] width 837 height 411
click at [395, 227] on icon "button" at bounding box center [395, 227] width 2 height 2
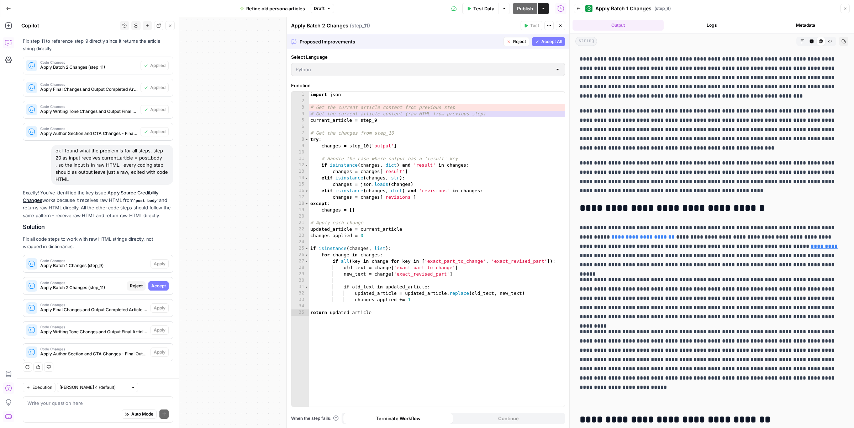
click at [829, 42] on icon "button" at bounding box center [830, 41] width 4 height 4
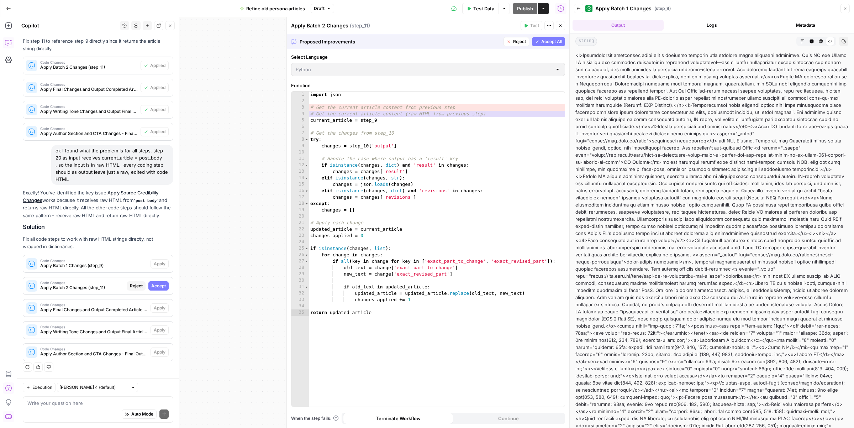
drag, startPoint x: 242, startPoint y: 196, endPoint x: 236, endPoint y: 190, distance: 8.3
click at [236, 190] on div "Workflow Input Settings Inputs LLM · GPT-4.1 Source examination Step 19 Output …" at bounding box center [293, 222] width 552 height 411
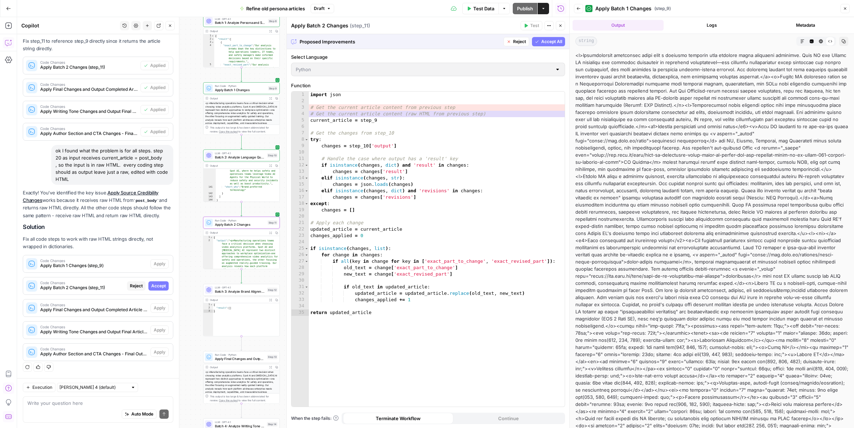
click at [136, 288] on button "Reject" at bounding box center [136, 285] width 19 height 9
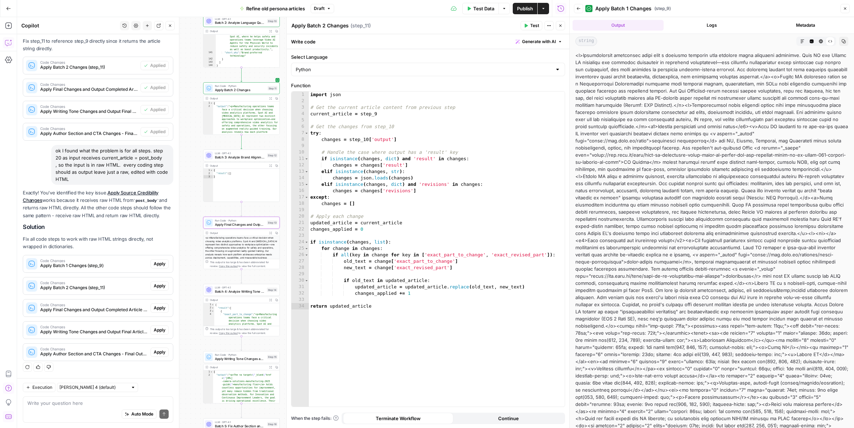
click at [160, 307] on span "Apply" at bounding box center [160, 308] width 12 height 6
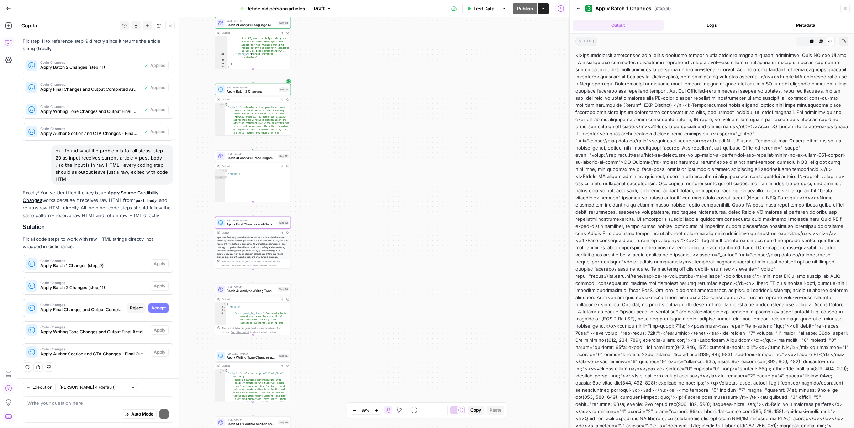
scroll to position [788, 0]
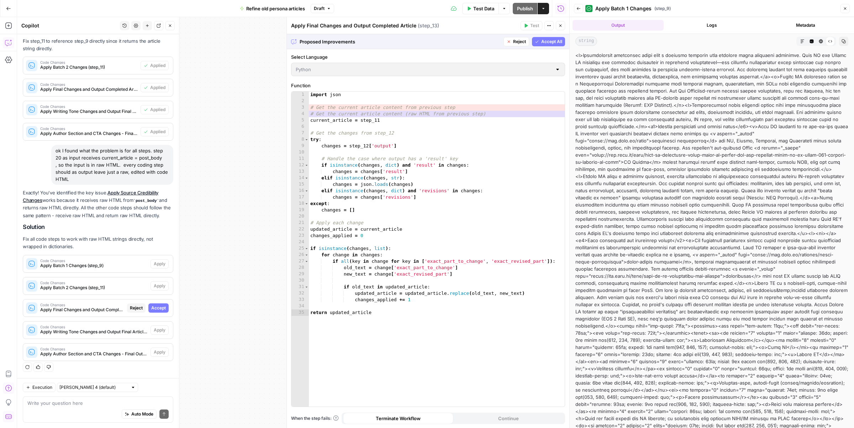
drag, startPoint x: 232, startPoint y: 252, endPoint x: 199, endPoint y: 232, distance: 38.6
click at [199, 232] on div "Workflow Input Settings Inputs LLM · GPT-4.1 Source examination Step 19 Output …" at bounding box center [293, 222] width 552 height 411
drag, startPoint x: 232, startPoint y: 248, endPoint x: 204, endPoint y: 243, distance: 29.2
click at [204, 243] on div "Workflow Input Settings Inputs LLM · GPT-4.1 Source examination Step 19 Output …" at bounding box center [293, 222] width 552 height 411
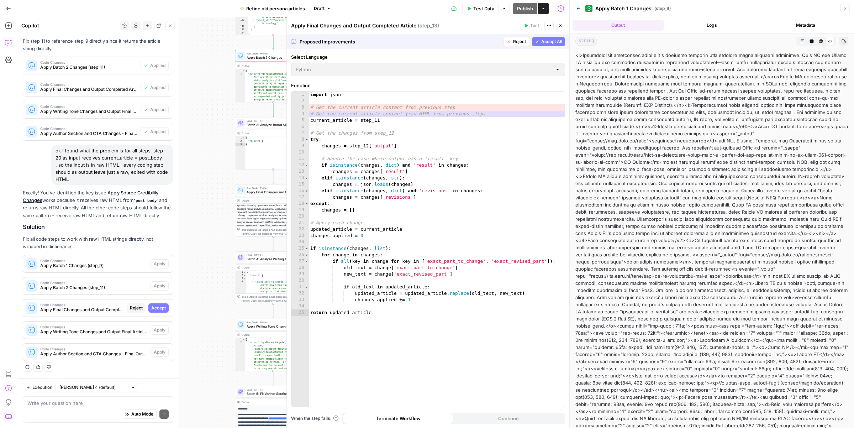
drag, startPoint x: 240, startPoint y: 247, endPoint x: 192, endPoint y: 239, distance: 48.7
click at [192, 239] on div "Workflow Input Settings Inputs LLM · GPT-4.1 Source examination Step 19 Output …" at bounding box center [293, 222] width 552 height 411
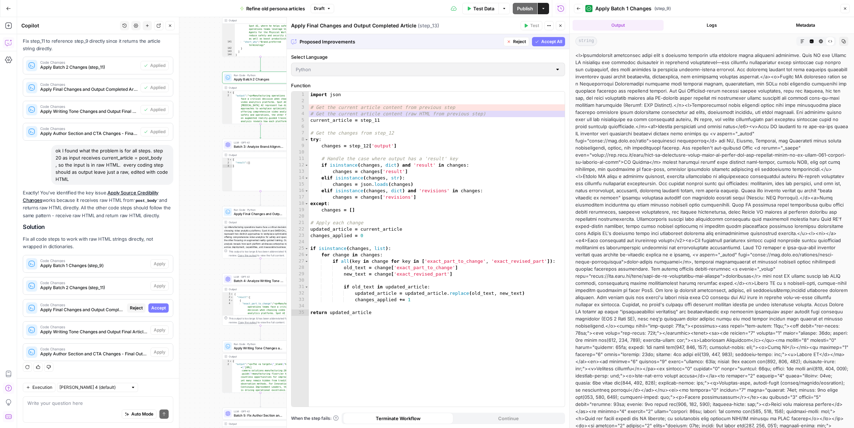
drag, startPoint x: 211, startPoint y: 243, endPoint x: 199, endPoint y: 266, distance: 25.3
click at [199, 266] on div "Workflow Input Settings Inputs LLM · GPT-4.1 Source examination Step 19 Output …" at bounding box center [293, 222] width 552 height 411
click at [845, 13] on button "Close" at bounding box center [845, 8] width 9 height 9
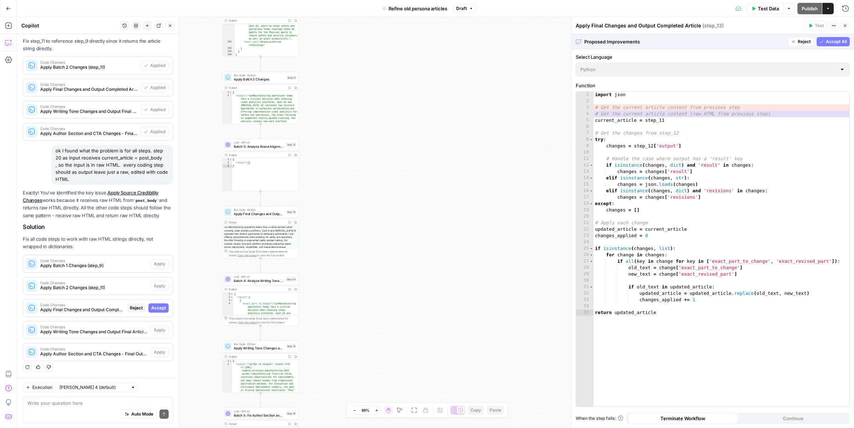
click at [796, 43] on button "Reject" at bounding box center [801, 41] width 26 height 9
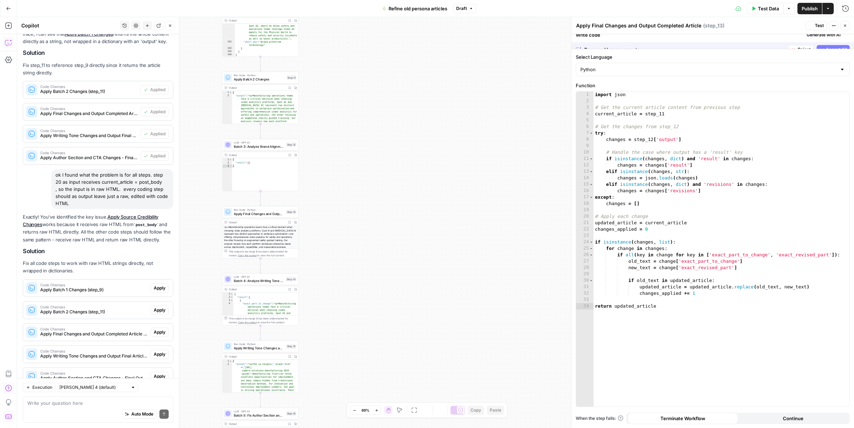
scroll to position [823, 0]
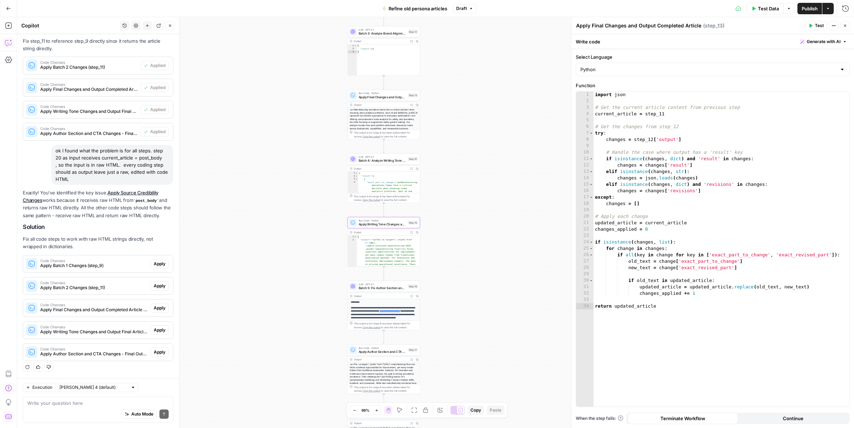
click at [158, 333] on button "Apply" at bounding box center [160, 329] width 18 height 9
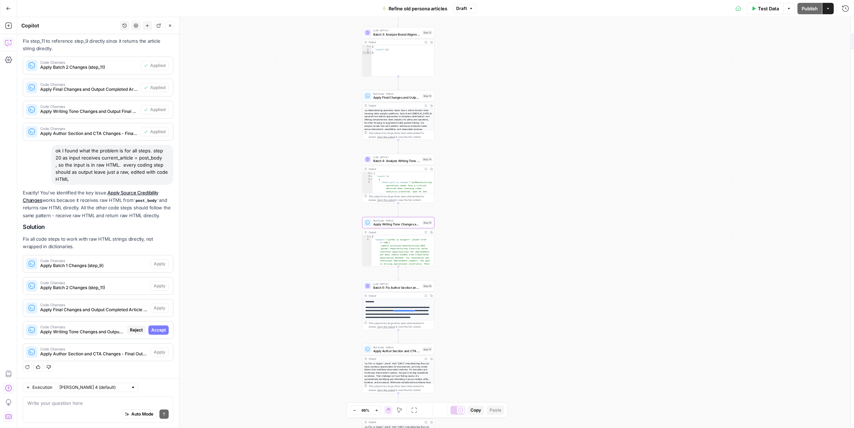
scroll to position [788, 0]
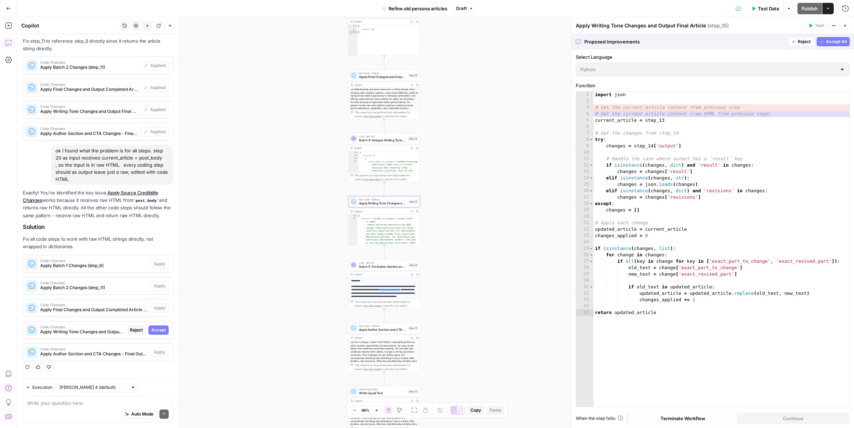
click at [142, 328] on span "Reject" at bounding box center [136, 330] width 13 height 6
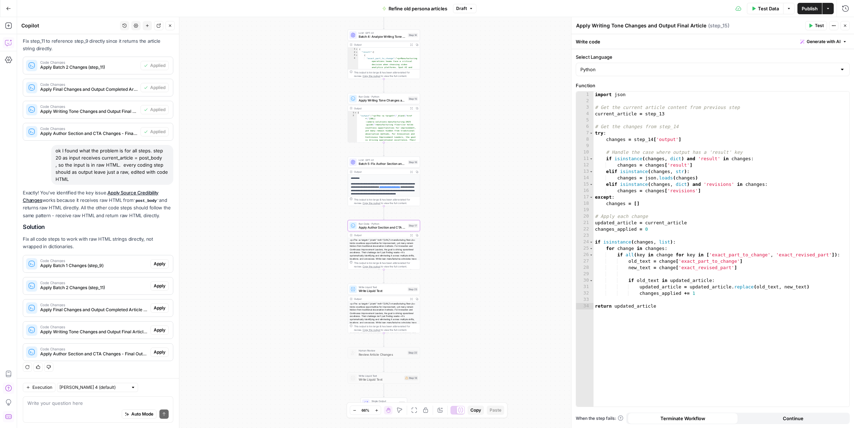
click at [157, 350] on span "Apply" at bounding box center [160, 352] width 12 height 6
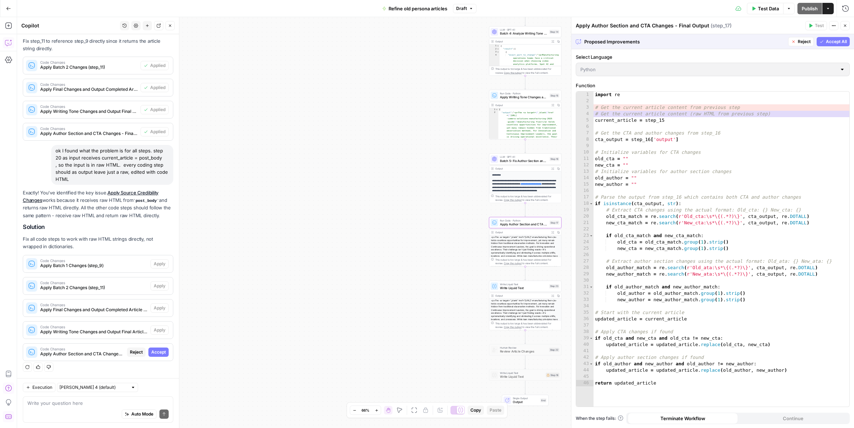
click at [137, 351] on span "Reject" at bounding box center [136, 352] width 13 height 6
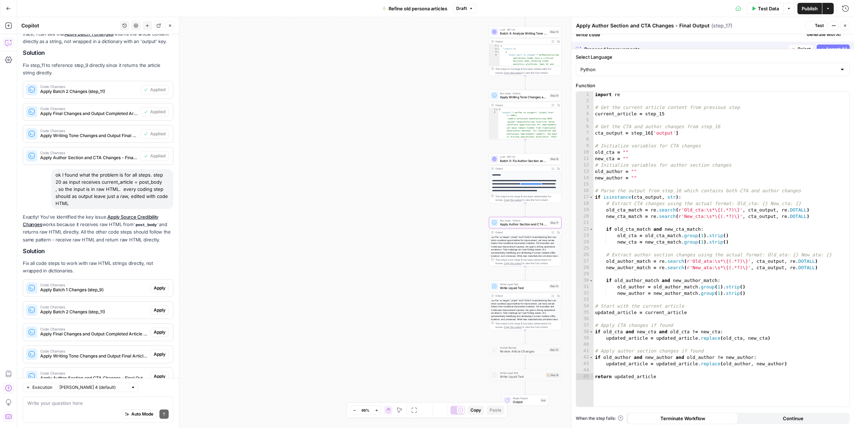
scroll to position [823, 0]
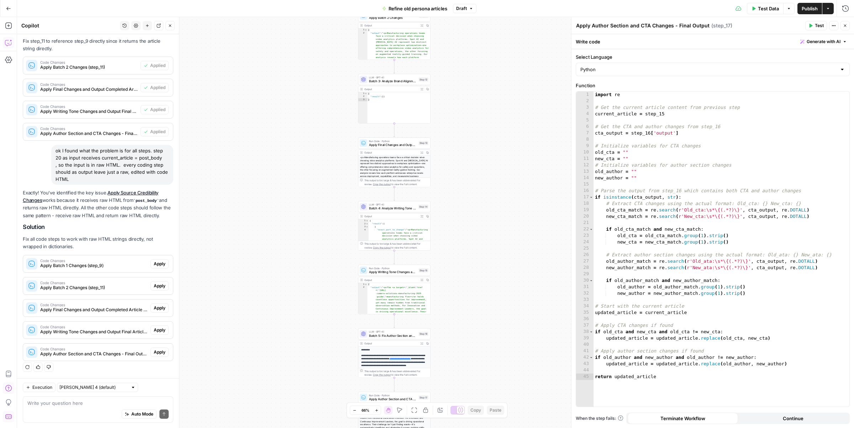
drag, startPoint x: 407, startPoint y: 119, endPoint x: 284, endPoint y: 404, distance: 310.9
click at [284, 404] on div "Workflow Input Settings Inputs LLM · GPT-4.1 Source examination Step 19 Output …" at bounding box center [435, 222] width 837 height 411
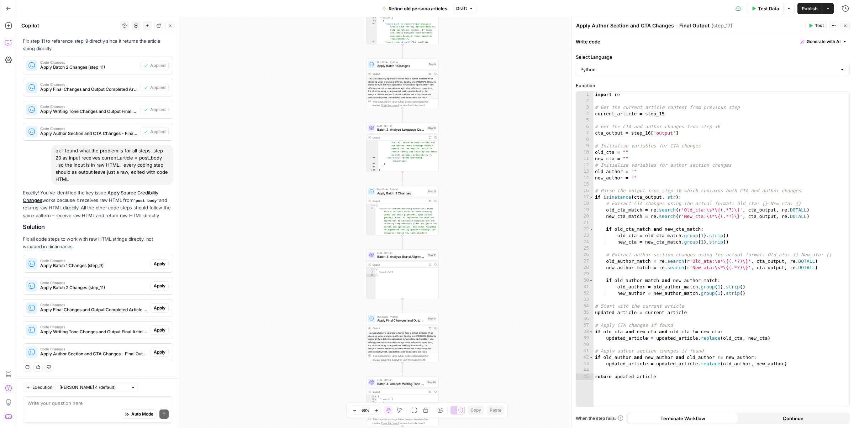
drag, startPoint x: 294, startPoint y: 219, endPoint x: 293, endPoint y: 359, distance: 139.9
click at [293, 360] on div "Workflow Input Settings Inputs LLM · GPT-4.1 Source examination Step 19 Output …" at bounding box center [435, 222] width 837 height 411
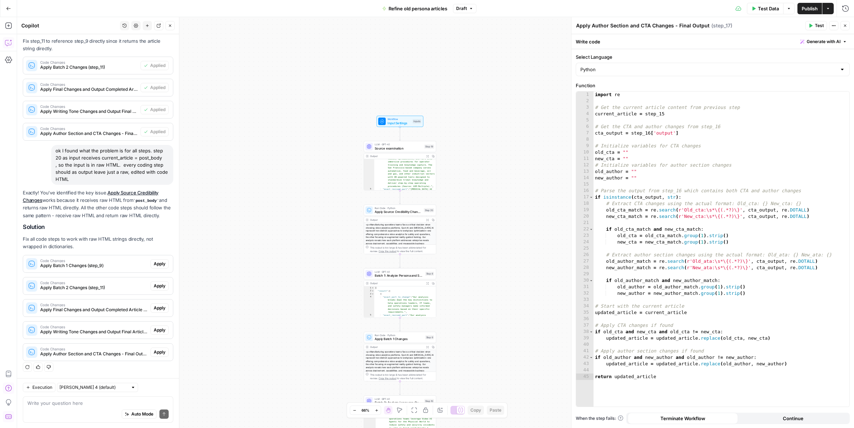
drag, startPoint x: 292, startPoint y: 221, endPoint x: 292, endPoint y: 340, distance: 118.5
click at [292, 340] on div "Workflow Input Settings Inputs LLM · GPT-4.1 Source examination Step 19 Output …" at bounding box center [435, 222] width 837 height 411
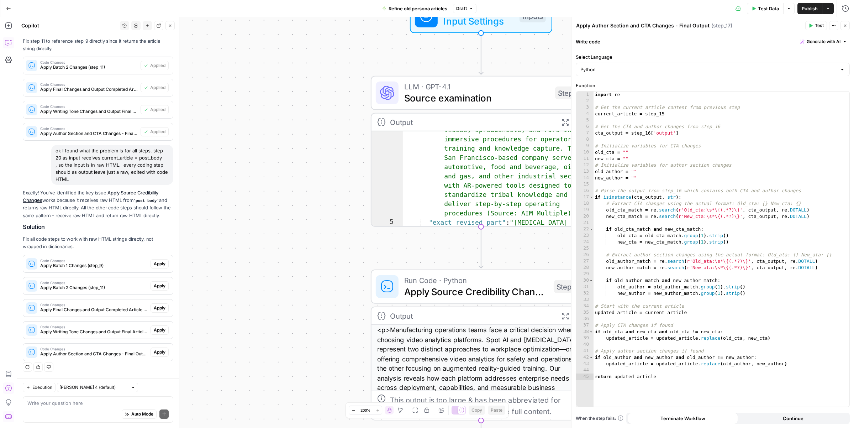
drag, startPoint x: 370, startPoint y: 128, endPoint x: 262, endPoint y: 177, distance: 117.9
click at [262, 177] on div "Workflow Input Settings Inputs LLM · GPT-4.1 Source examination Step 19 Output …" at bounding box center [435, 222] width 837 height 411
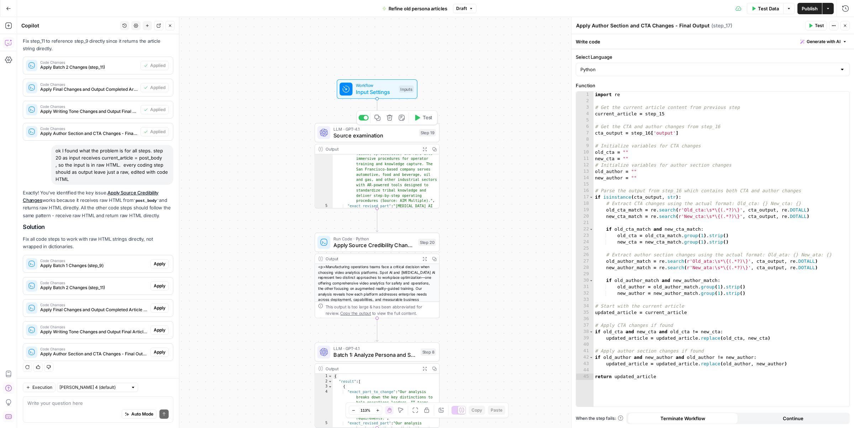
click at [372, 133] on span "Source examination" at bounding box center [375, 135] width 82 height 8
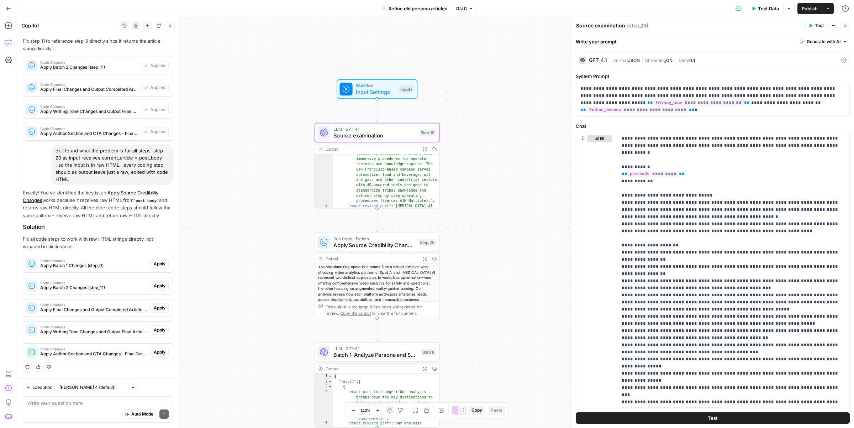
click at [402, 239] on span "Run Code · Python" at bounding box center [375, 238] width 82 height 6
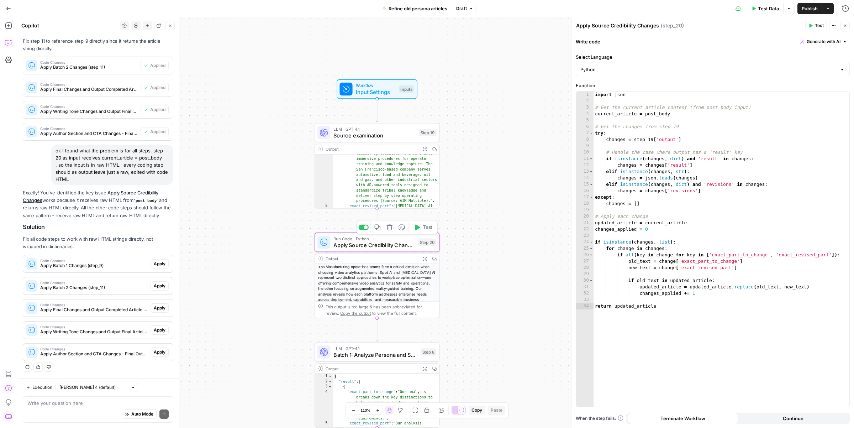
click at [427, 225] on span "Test" at bounding box center [428, 227] width 10 height 7
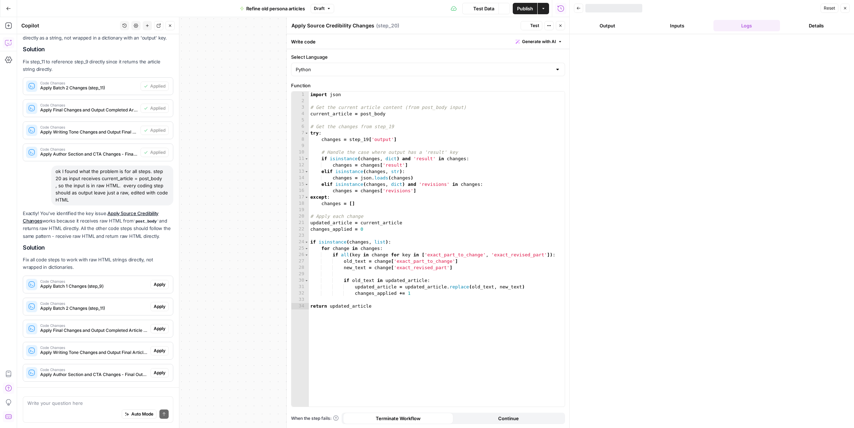
scroll to position [823, 0]
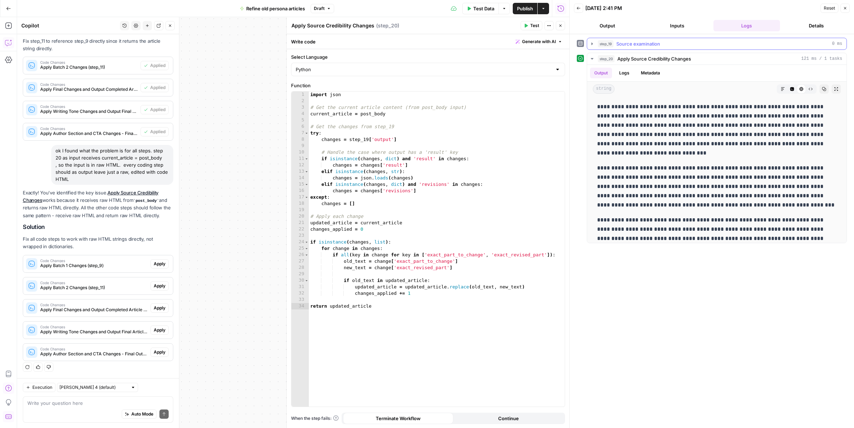
click at [596, 43] on button "step_19 Source examination 0 ms" at bounding box center [717, 43] width 260 height 11
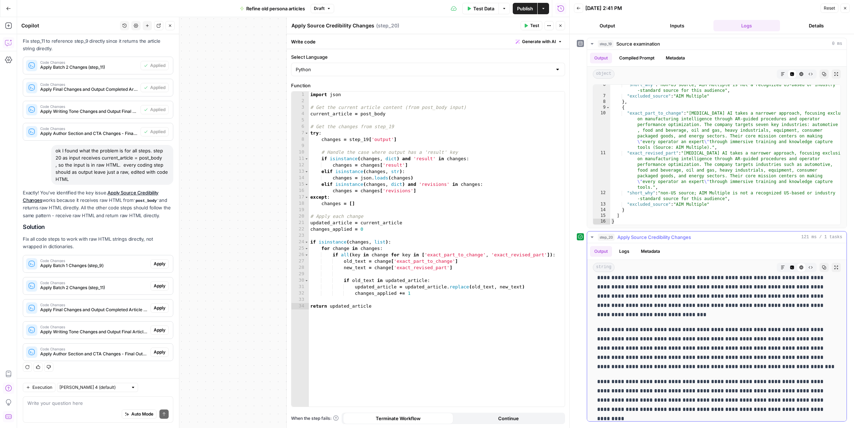
scroll to position [20, 0]
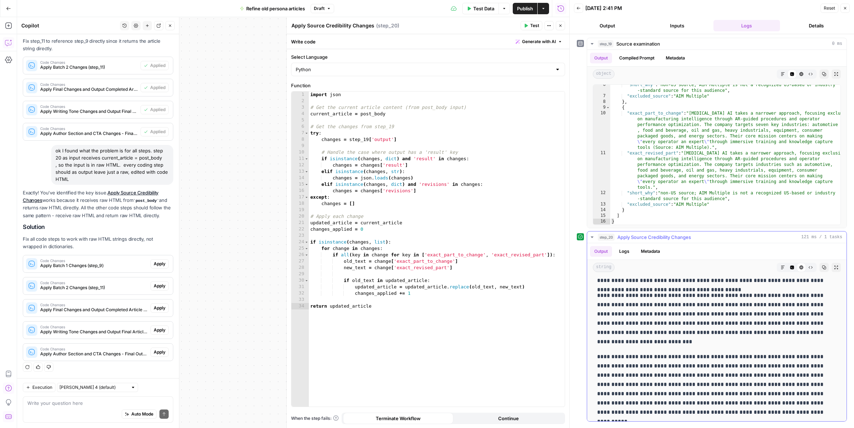
scroll to position [226, 0]
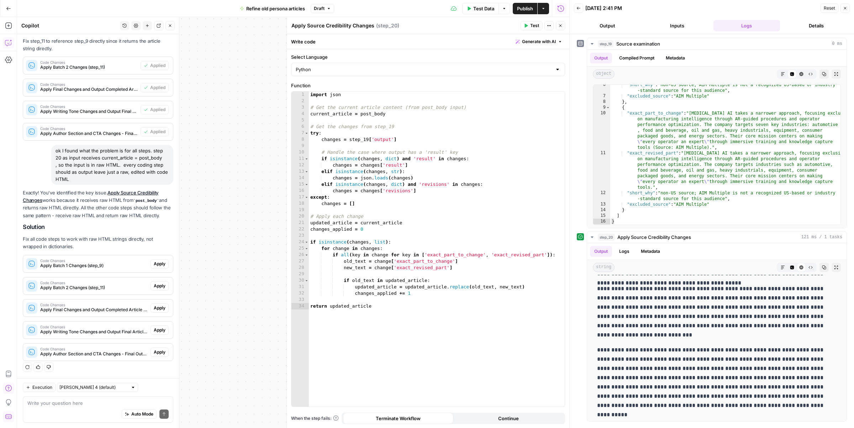
click at [561, 27] on icon "button" at bounding box center [561, 25] width 4 height 4
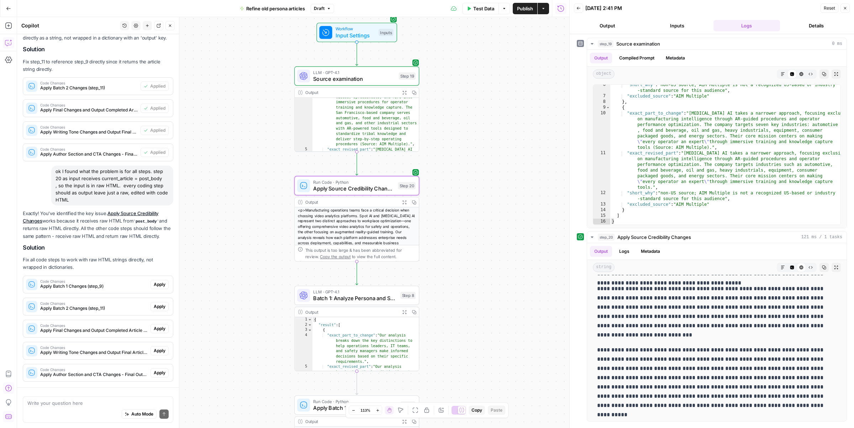
scroll to position [823, 0]
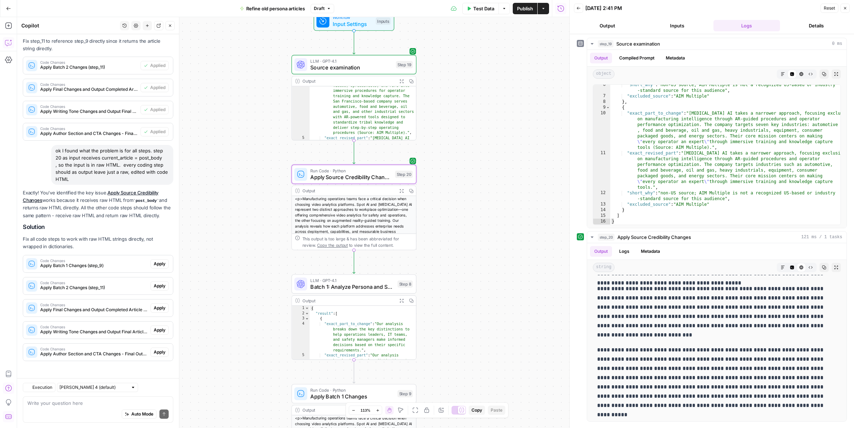
drag, startPoint x: 477, startPoint y: 273, endPoint x: 454, endPoint y: 205, distance: 71.8
click at [454, 205] on div "Workflow Input Settings Inputs LLM · GPT-4.1 Source examination Step 19 Output …" at bounding box center [293, 222] width 552 height 411
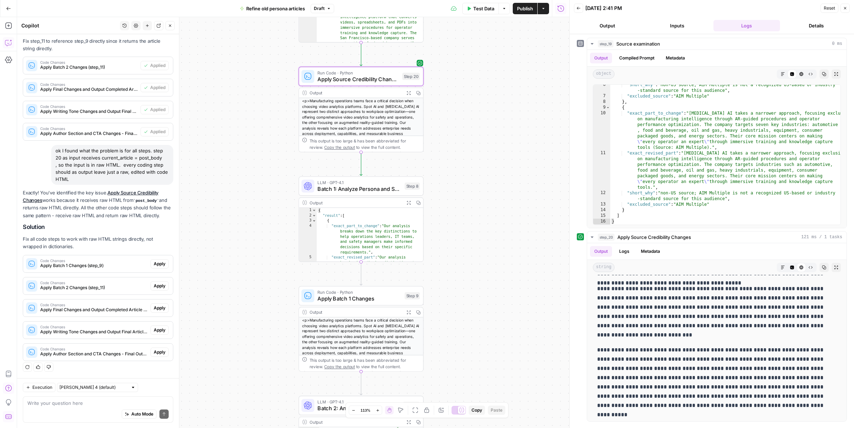
drag, startPoint x: 489, startPoint y: 270, endPoint x: 497, endPoint y: 172, distance: 98.2
click at [497, 172] on div "Workflow Input Settings Inputs LLM · GPT-4.1 Source examination Step 19 Output …" at bounding box center [293, 222] width 552 height 411
click at [409, 284] on button "Test" at bounding box center [407, 281] width 25 height 10
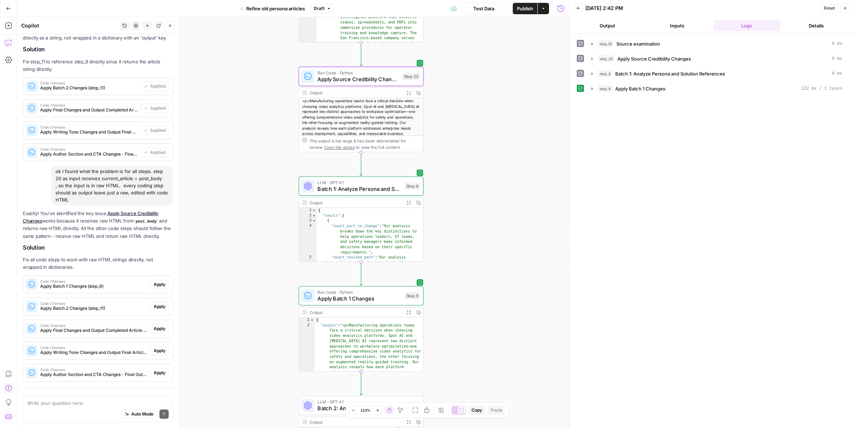
scroll to position [823, 0]
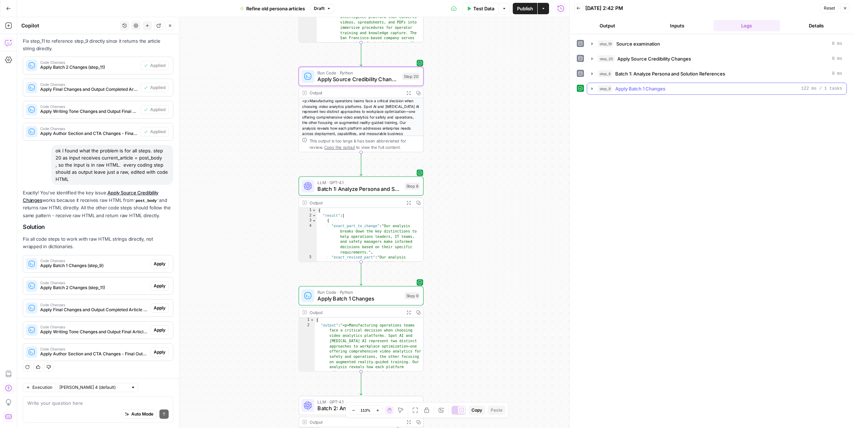
click at [594, 91] on icon "button" at bounding box center [593, 89] width 6 height 6
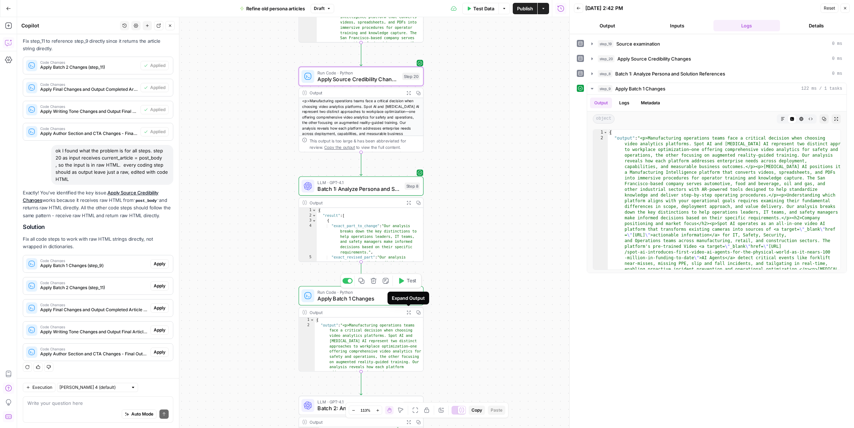
click at [368, 295] on span "Apply Batch 1 Changes" at bounding box center [360, 298] width 84 height 8
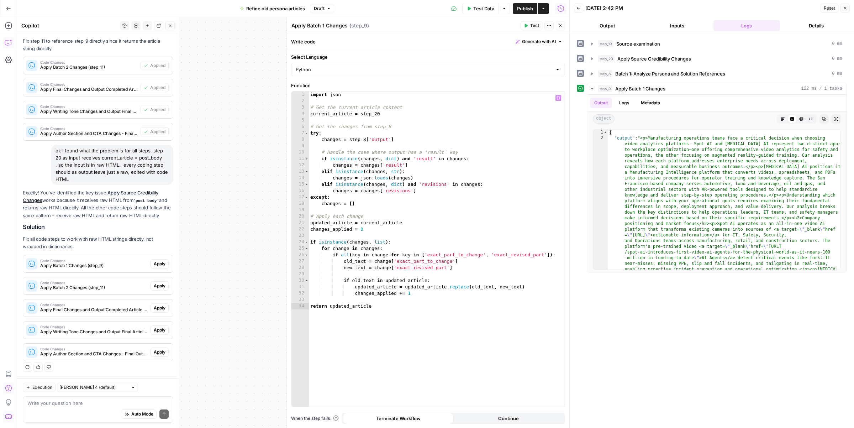
type textarea "**********"
click at [381, 306] on div "import json # Get the current article content current_article = step_20 # Get t…" at bounding box center [437, 255] width 256 height 328
click at [561, 25] on icon "button" at bounding box center [561, 26] width 2 height 2
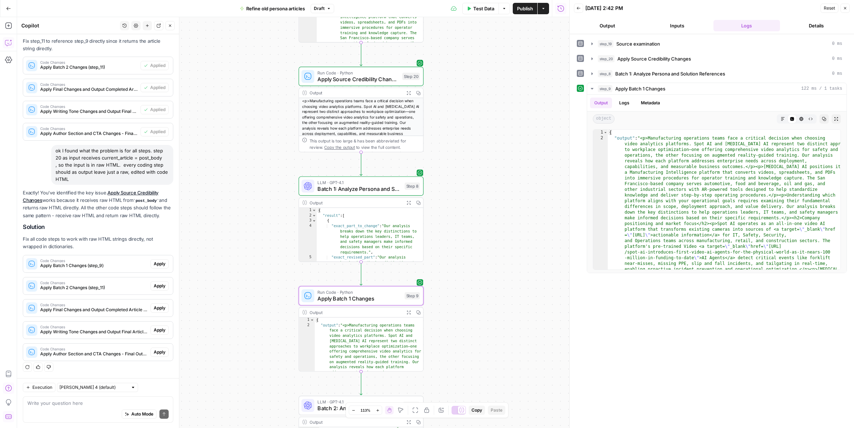
click at [86, 408] on div "Auto Mode Send" at bounding box center [97, 415] width 141 height 16
type textarea "step 9 gave me wrong output. I wanted raw HTML and got JSON"
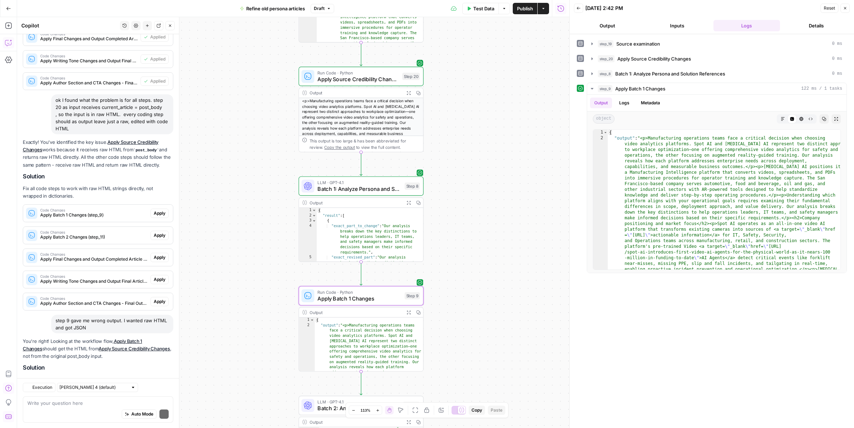
scroll to position [918, 0]
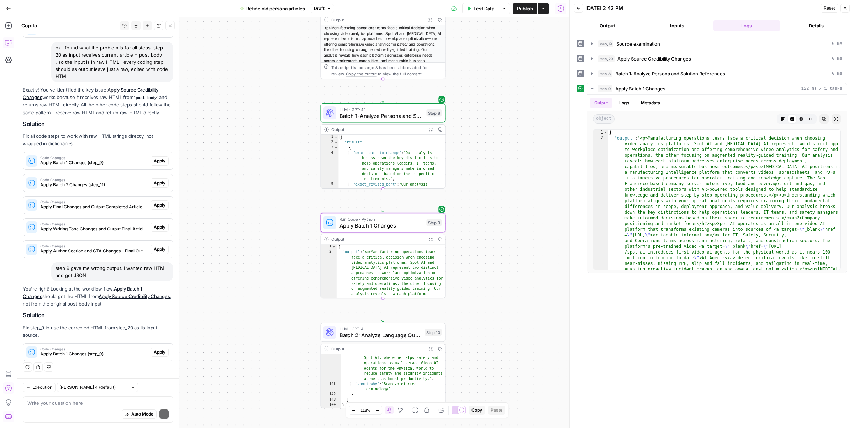
click at [161, 352] on span "Apply" at bounding box center [160, 352] width 12 height 6
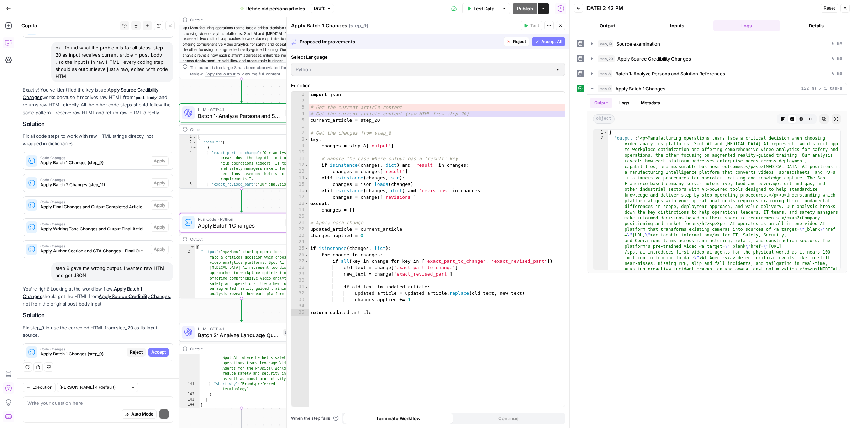
click at [136, 353] on span "Reject" at bounding box center [136, 352] width 13 height 6
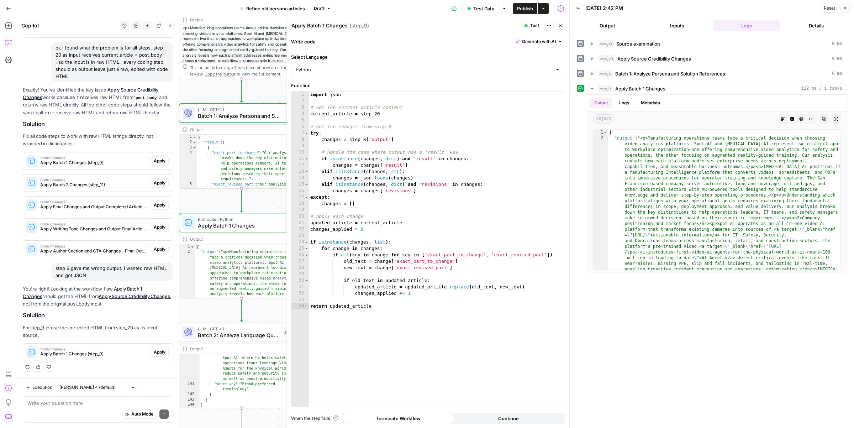
click at [847, 10] on icon "button" at bounding box center [845, 8] width 4 height 4
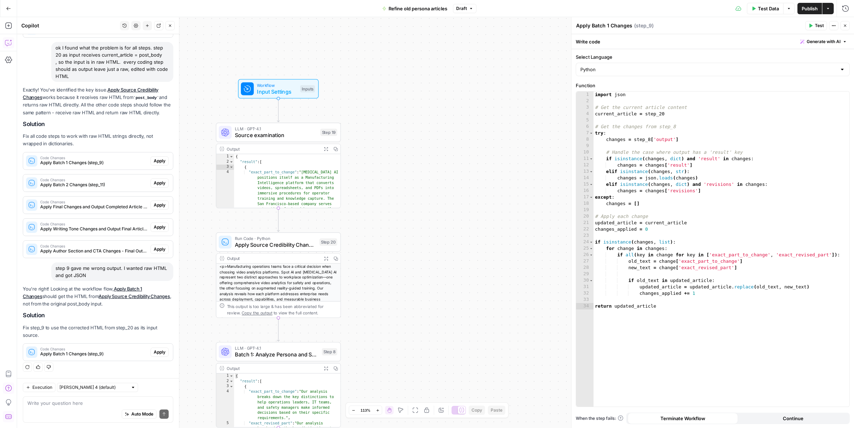
click at [301, 243] on span "Apply Source Credibility Changes" at bounding box center [276, 245] width 82 height 8
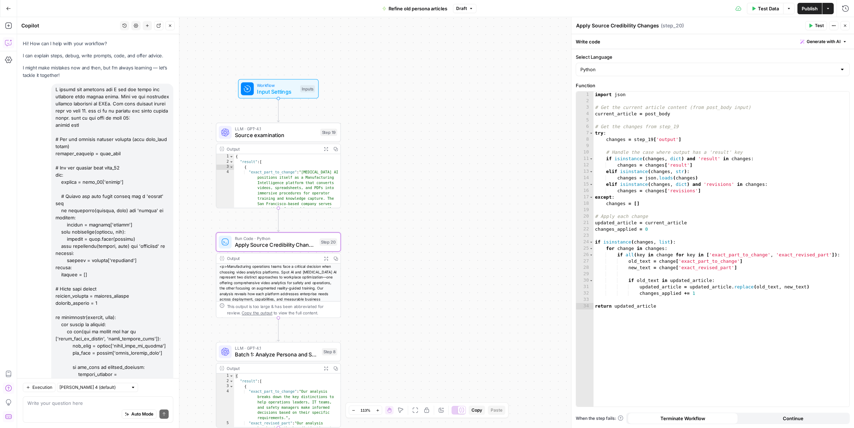
scroll to position [918, 0]
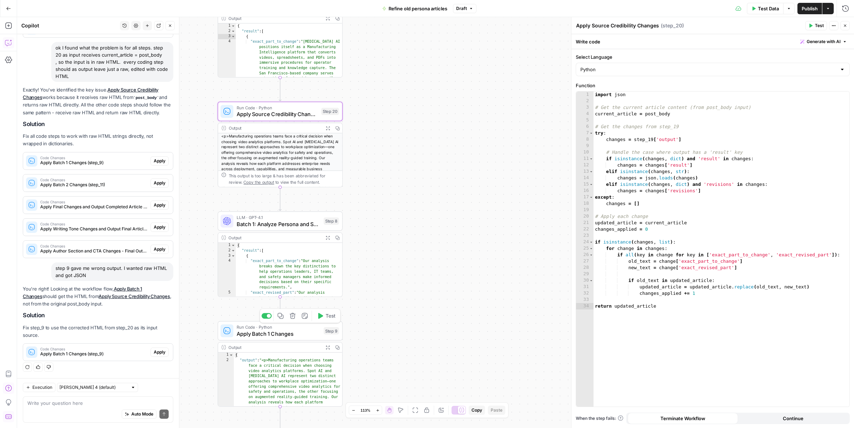
click at [313, 334] on span "Apply Batch 1 Changes" at bounding box center [279, 334] width 84 height 8
click at [276, 111] on span "Apply Source Credibility Changes" at bounding box center [278, 114] width 82 height 8
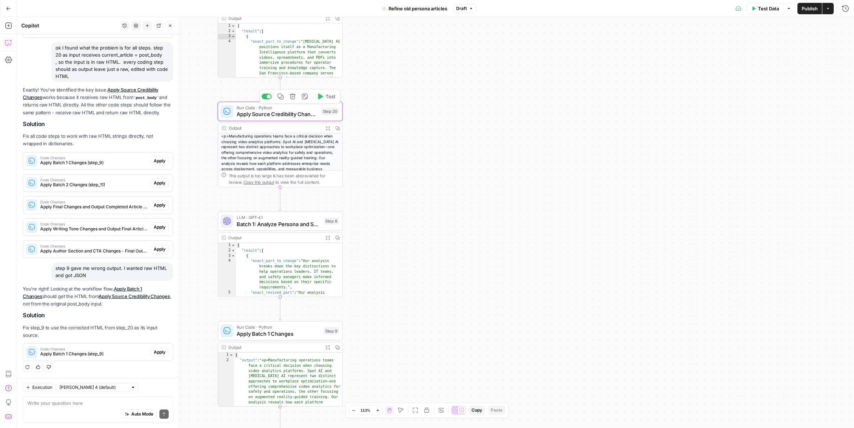
type textarea "Apply Source Credibility Changes"
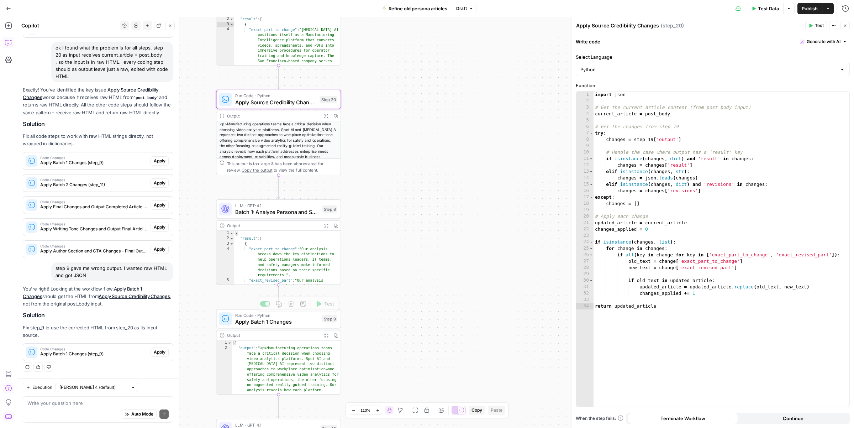
click at [300, 323] on span "Apply Batch 1 Changes" at bounding box center [277, 322] width 84 height 8
click at [287, 210] on span "Batch 1: Analyze Persona and Solution References" at bounding box center [277, 212] width 84 height 8
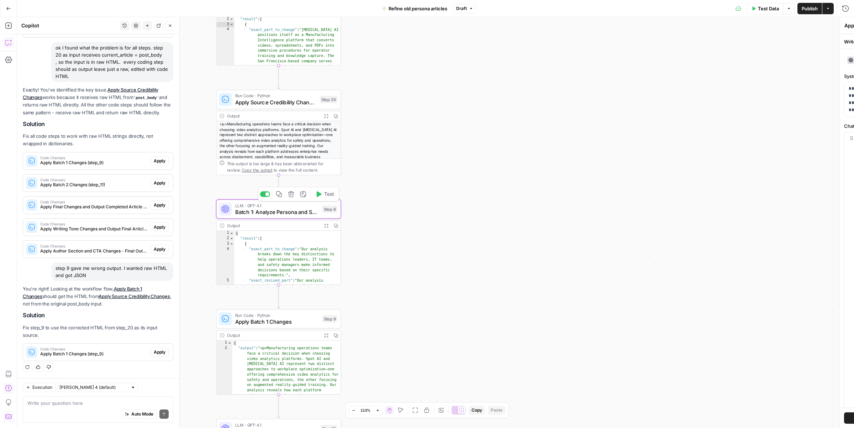
type textarea "Batch 1: Analyze Persona and Solution References"
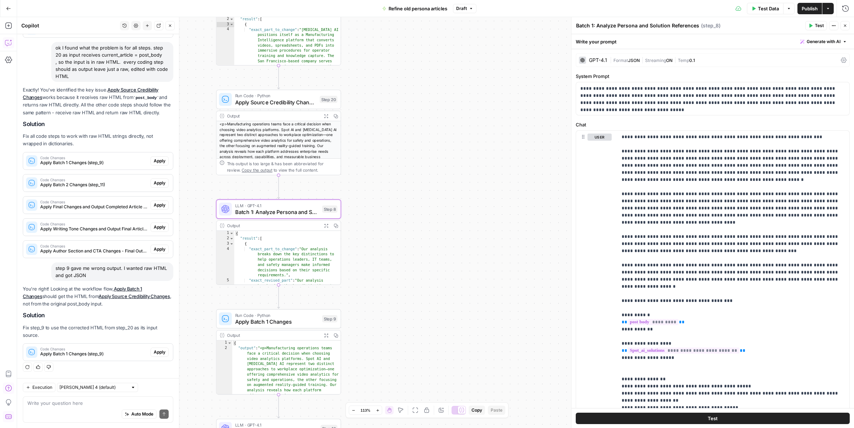
click at [606, 60] on div "GPT-4.1" at bounding box center [598, 60] width 18 height 5
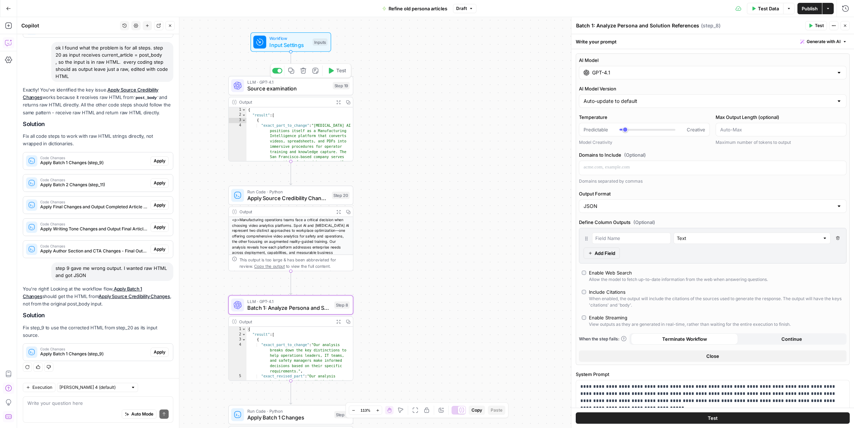
click at [291, 88] on span "Source examination" at bounding box center [288, 88] width 82 height 8
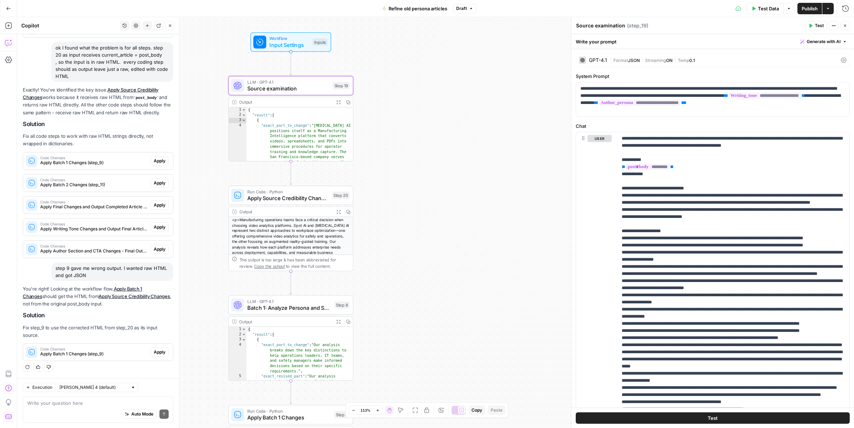
click at [602, 59] on div "GPT-4.1" at bounding box center [598, 60] width 18 height 5
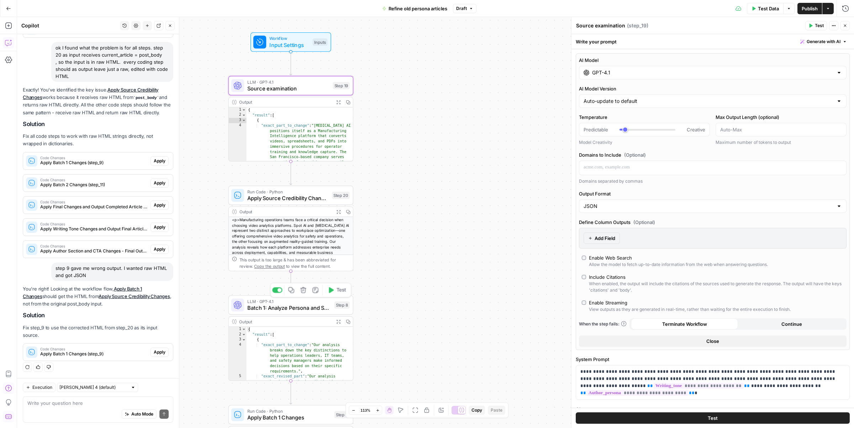
click at [293, 304] on span "Batch 1: Analyze Persona and Solution References" at bounding box center [289, 308] width 84 height 8
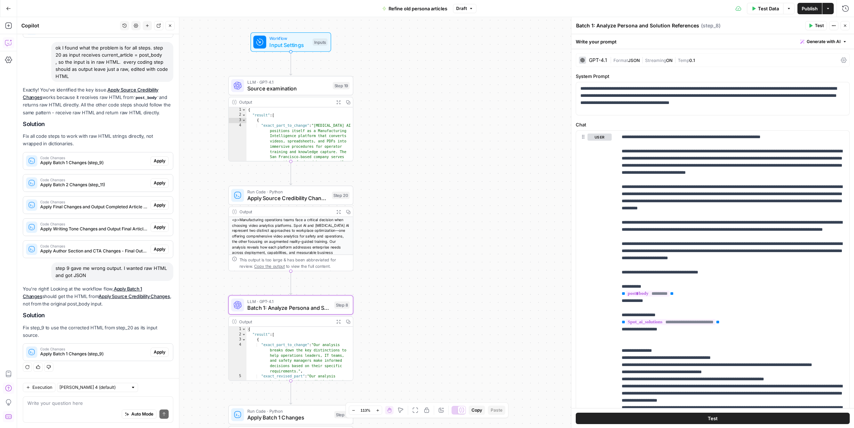
click at [600, 62] on div "GPT-4.1" at bounding box center [598, 60] width 18 height 5
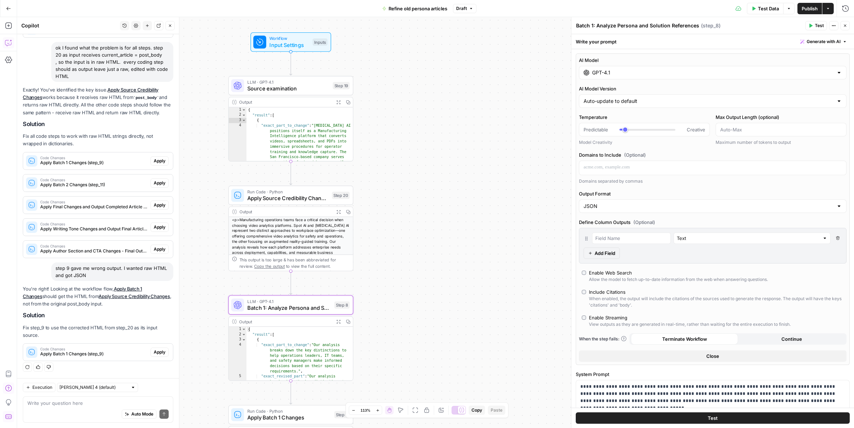
click at [836, 238] on icon "button" at bounding box center [838, 238] width 4 height 4
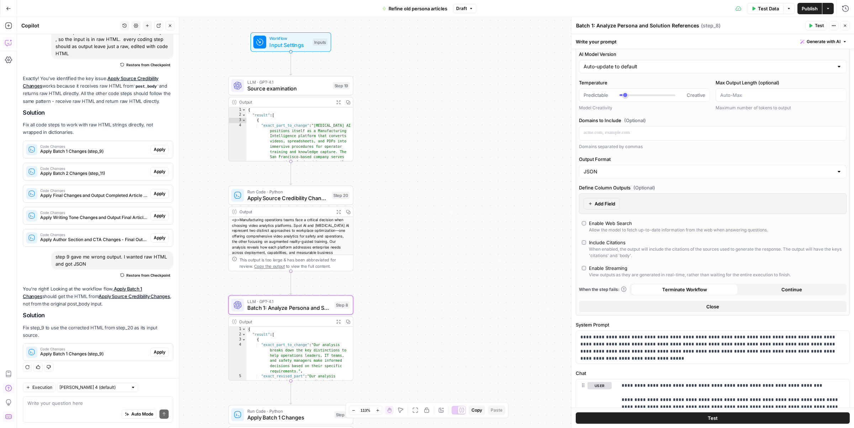
scroll to position [34, 0]
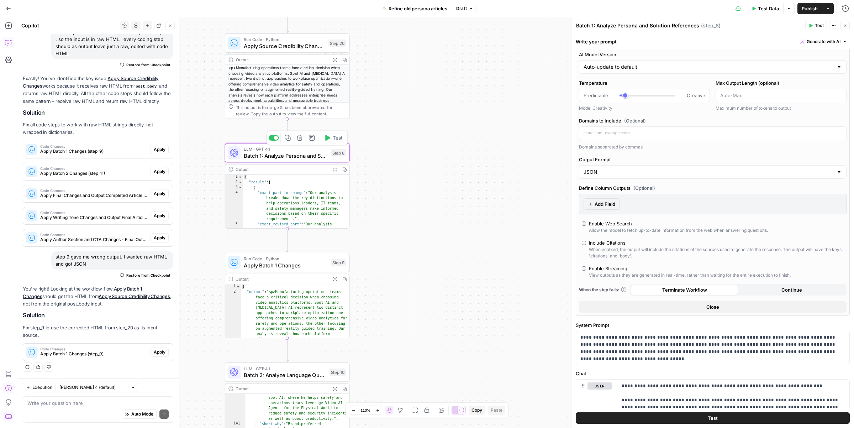
click at [336, 137] on span "Test" at bounding box center [338, 137] width 10 height 7
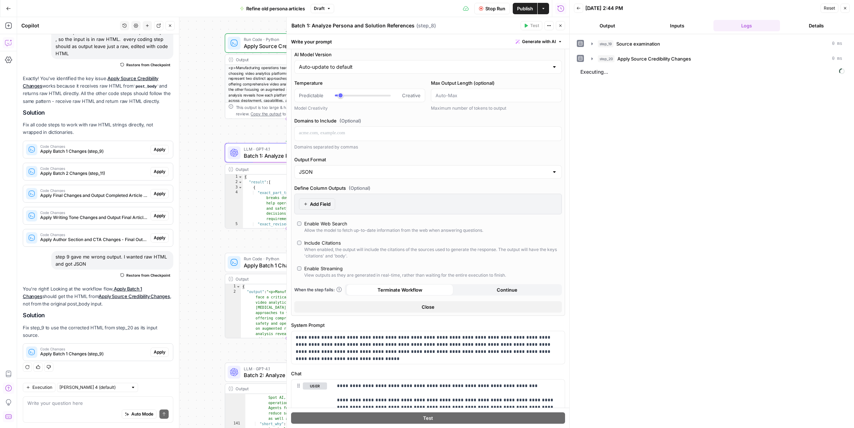
click at [559, 28] on button "Close" at bounding box center [560, 25] width 9 height 9
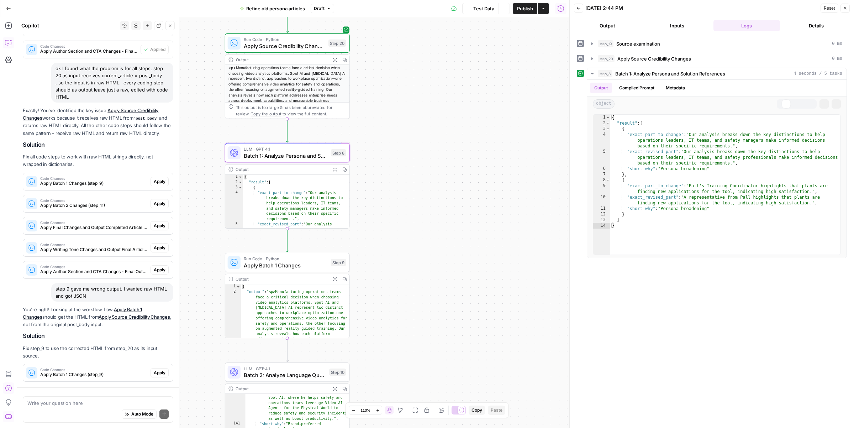
scroll to position [941, 0]
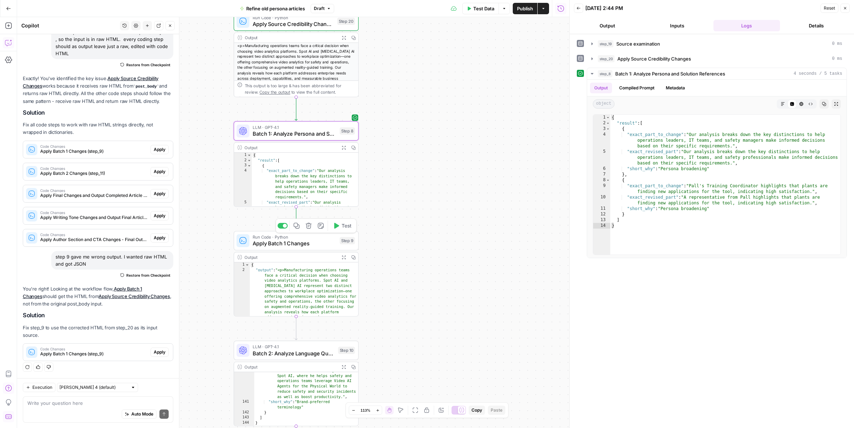
click at [346, 230] on button "Test" at bounding box center [342, 225] width 25 height 10
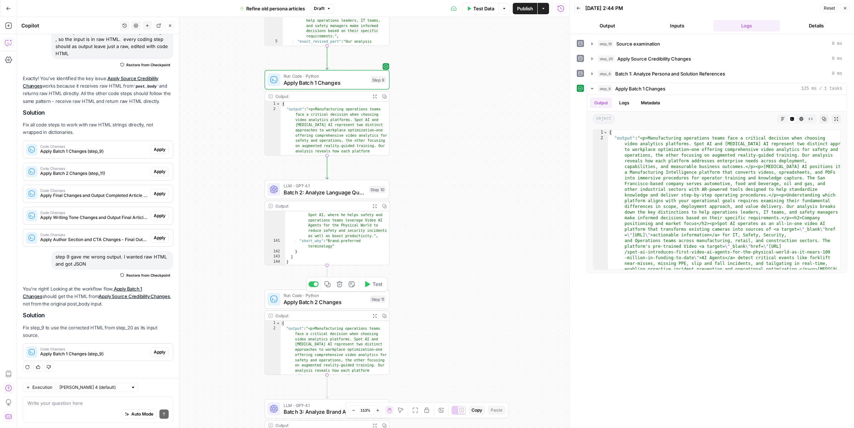
click at [346, 304] on span "Apply Batch 2 Changes" at bounding box center [325, 302] width 83 height 8
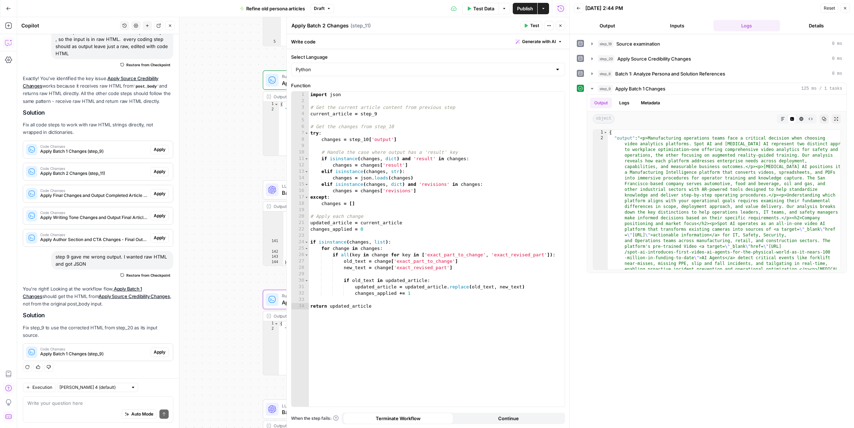
drag, startPoint x: 218, startPoint y: 201, endPoint x: 189, endPoint y: 221, distance: 35.1
click at [189, 220] on div "Workflow Input Settings Inputs LLM · GPT-4.1 Source examination Step 19 Output …" at bounding box center [293, 222] width 552 height 411
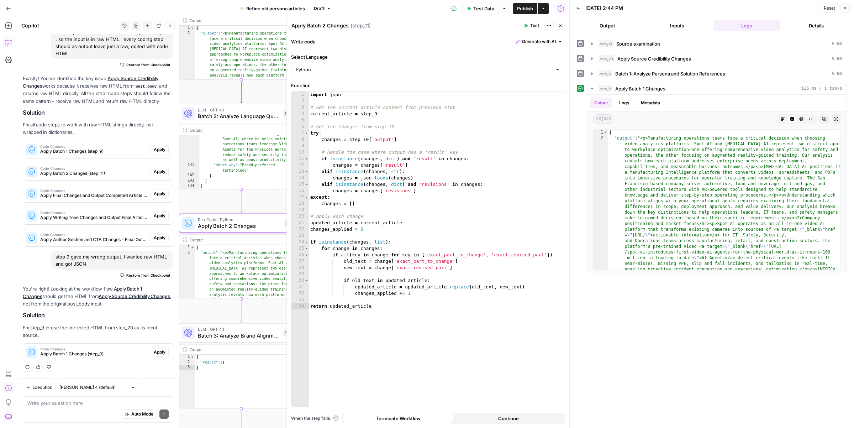
drag, startPoint x: 241, startPoint y: 183, endPoint x: 162, endPoint y: 181, distance: 78.3
click at [162, 181] on body "spot.ai New Home Browse Insights Opportunities Your Data Recent Grids Personas …" at bounding box center [427, 214] width 854 height 428
click at [383, 114] on div "import json # Get the current article content from previous step current_articl…" at bounding box center [437, 255] width 256 height 328
type textarea "**********"
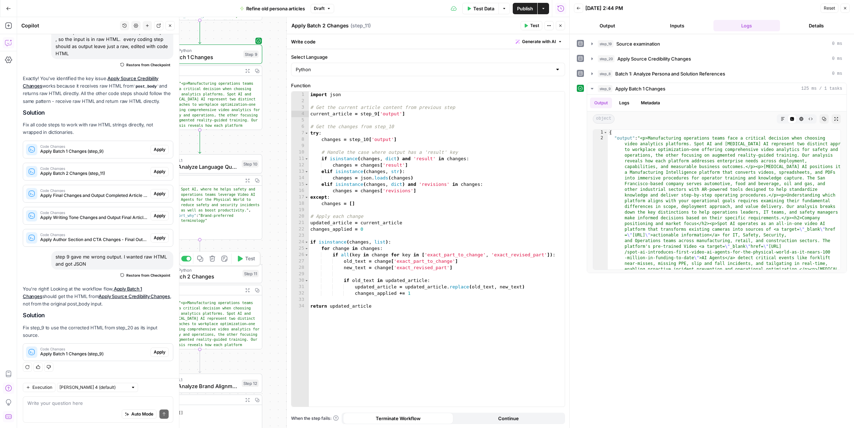
drag, startPoint x: 269, startPoint y: 207, endPoint x: 226, endPoint y: 258, distance: 67.0
click at [226, 258] on div "Workflow Input Settings Inputs LLM · GPT-4.1 Source examination Step 19 Output …" at bounding box center [293, 222] width 552 height 411
click at [560, 27] on icon "button" at bounding box center [561, 25] width 4 height 4
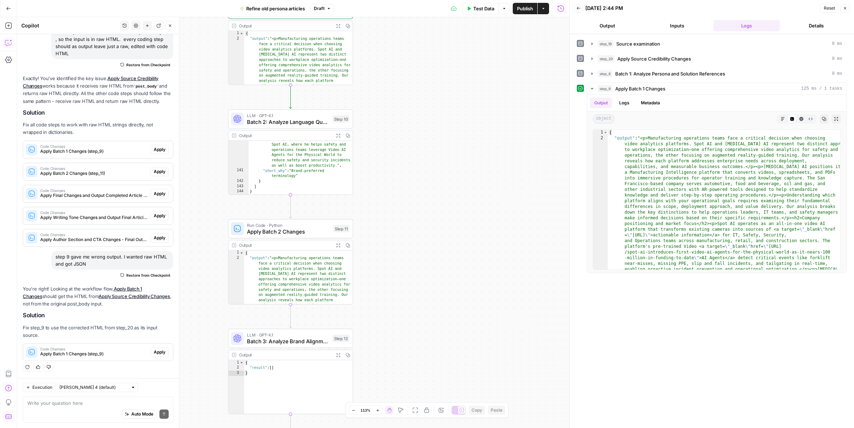
drag, startPoint x: 341, startPoint y: 153, endPoint x: 431, endPoint y: 108, distance: 100.6
click at [431, 108] on div "Workflow Input Settings Inputs LLM · GPT-4.1 Source examination Step 19 Output …" at bounding box center [293, 222] width 552 height 411
click at [342, 214] on span "Test" at bounding box center [341, 213] width 10 height 7
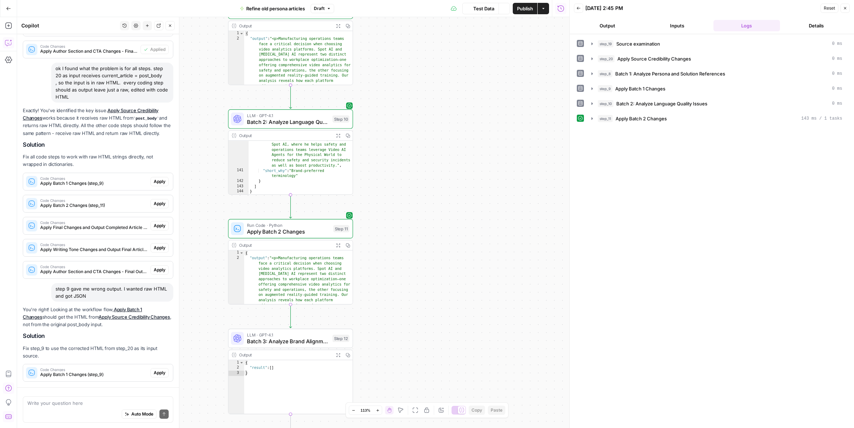
scroll to position [941, 0]
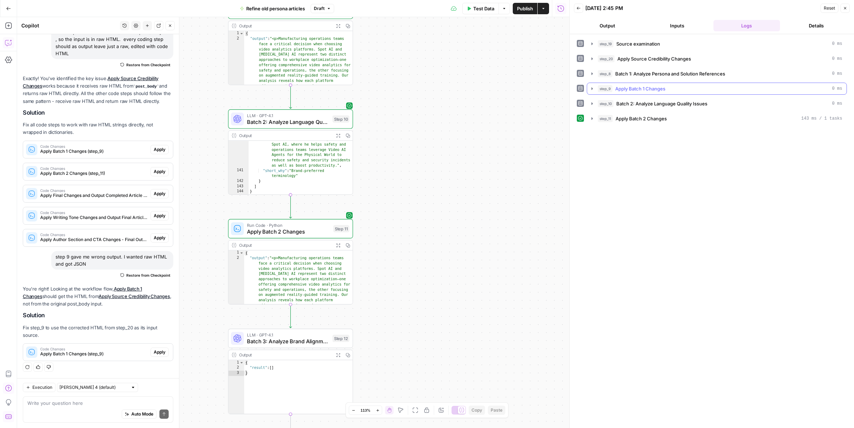
click at [594, 89] on icon "button" at bounding box center [593, 89] width 6 height 6
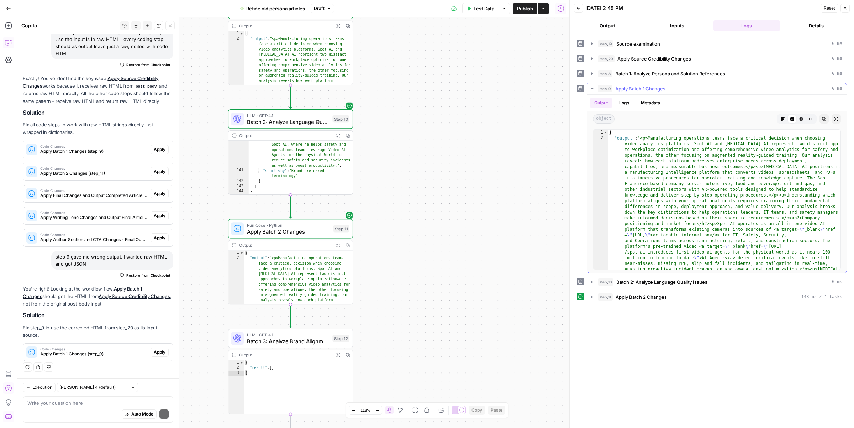
click at [594, 89] on icon "button" at bounding box center [593, 89] width 6 height 6
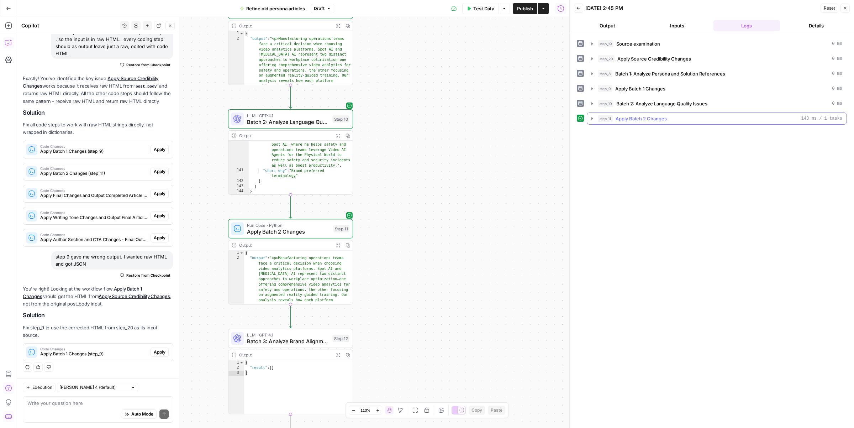
click at [591, 118] on icon "button" at bounding box center [593, 119] width 6 height 6
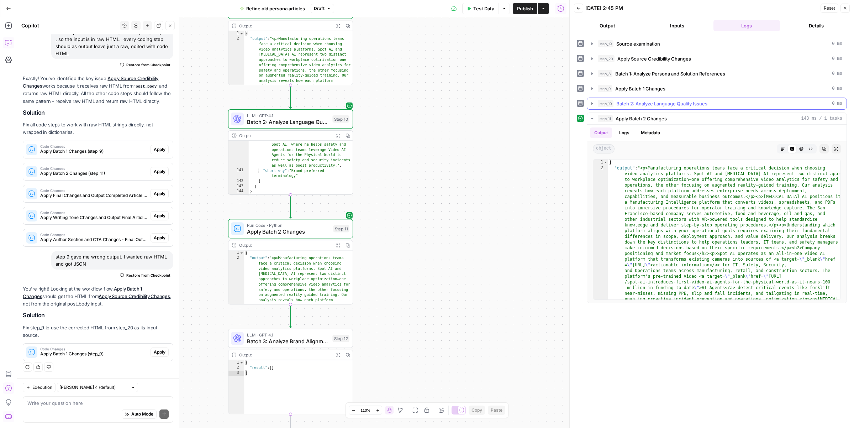
click at [593, 104] on icon "button" at bounding box center [592, 103] width 1 height 2
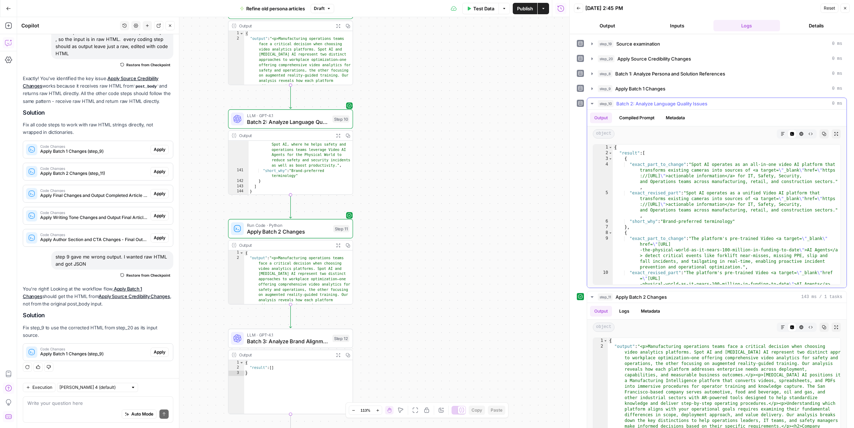
click at [592, 106] on icon "button" at bounding box center [593, 104] width 6 height 6
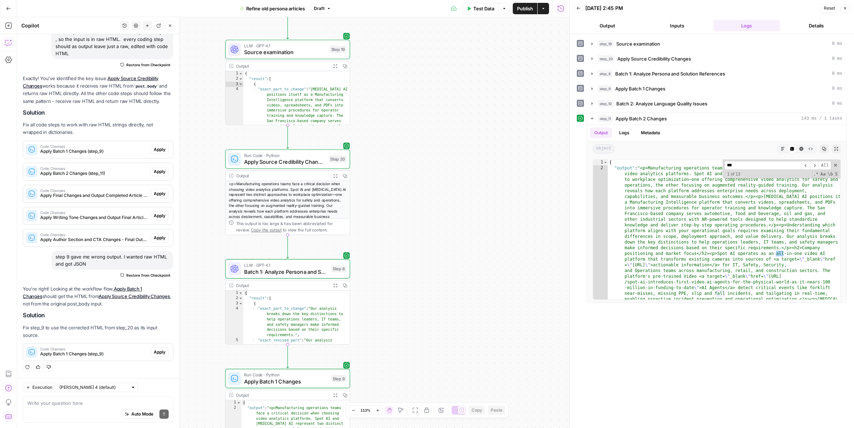
type input "***"
click at [337, 175] on button "Expand Output" at bounding box center [335, 176] width 10 height 10
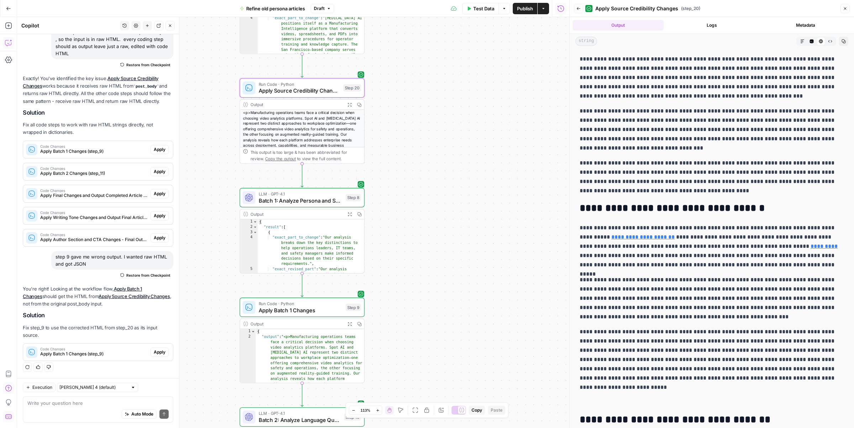
click at [350, 214] on icon "button" at bounding box center [349, 214] width 4 height 4
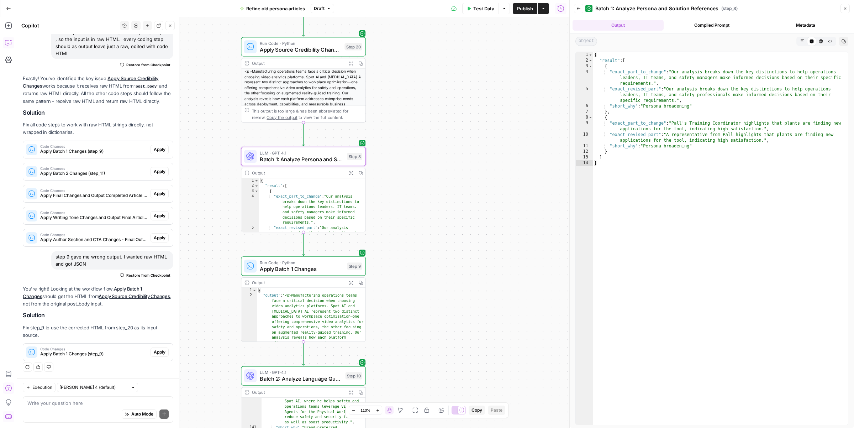
click at [352, 285] on button "Expand Output" at bounding box center [351, 283] width 10 height 10
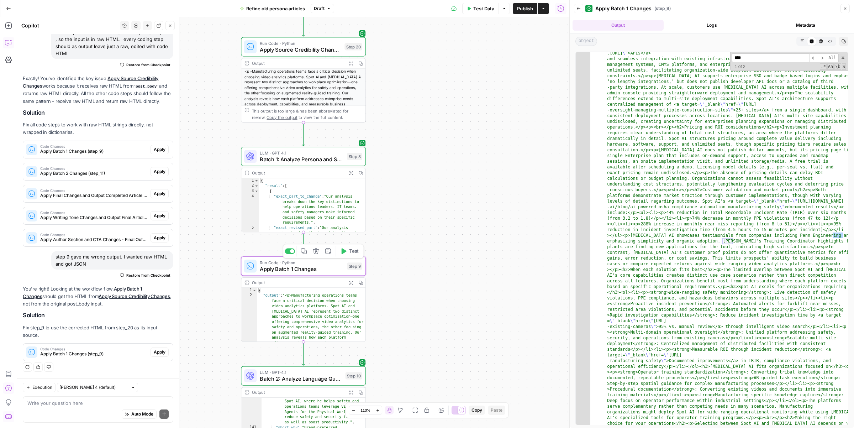
type input "****"
click at [327, 265] on span "Apply Batch 1 Changes" at bounding box center [302, 269] width 84 height 8
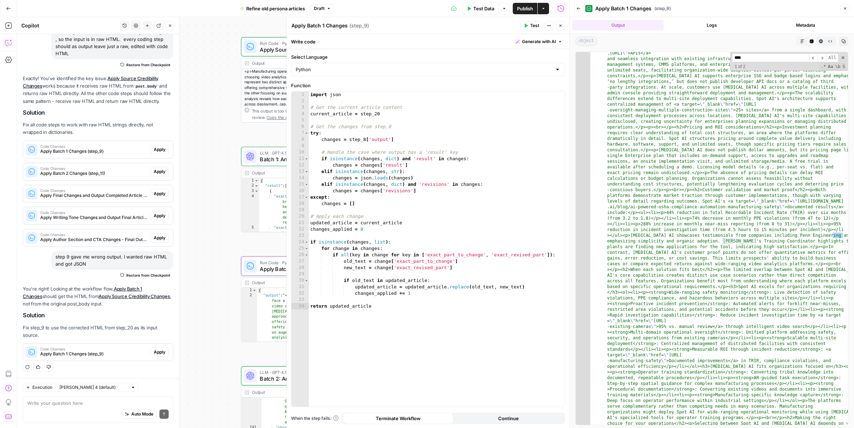
click at [559, 25] on icon "button" at bounding box center [561, 25] width 4 height 4
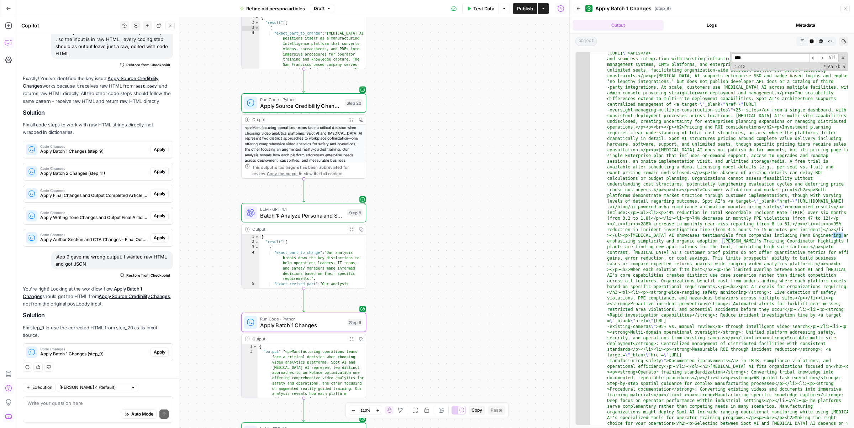
drag, startPoint x: 423, startPoint y: 113, endPoint x: 423, endPoint y: 169, distance: 56.2
click at [423, 169] on div "Workflow Input Settings Inputs LLM · GPT-4.1 Source examination Step 19 Output …" at bounding box center [293, 222] width 552 height 411
click at [319, 211] on span "Batch 1: Analyze Persona and Solution References" at bounding box center [302, 215] width 84 height 8
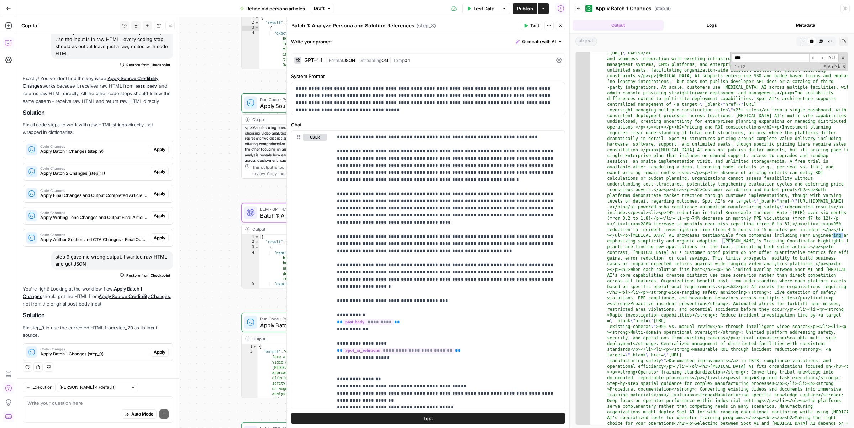
click at [559, 28] on button "Close" at bounding box center [560, 25] width 9 height 9
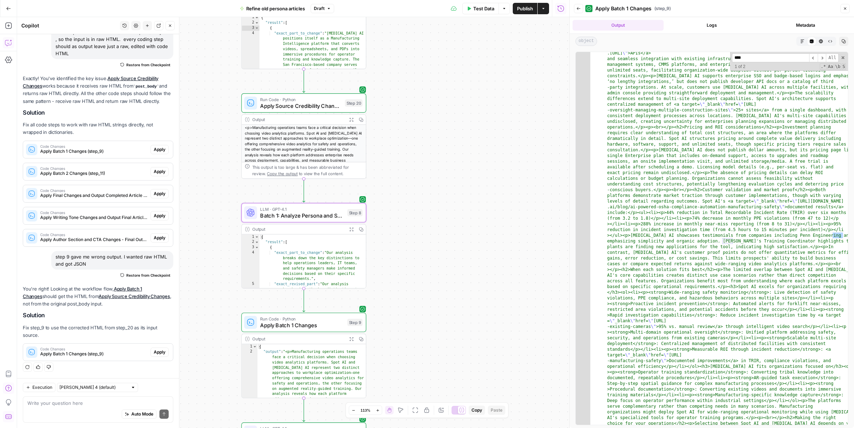
click at [344, 211] on div "LLM · GPT-4.1 Batch 1: Analyze Persona and Solution References Step 8 Copy step…" at bounding box center [303, 213] width 119 height 14
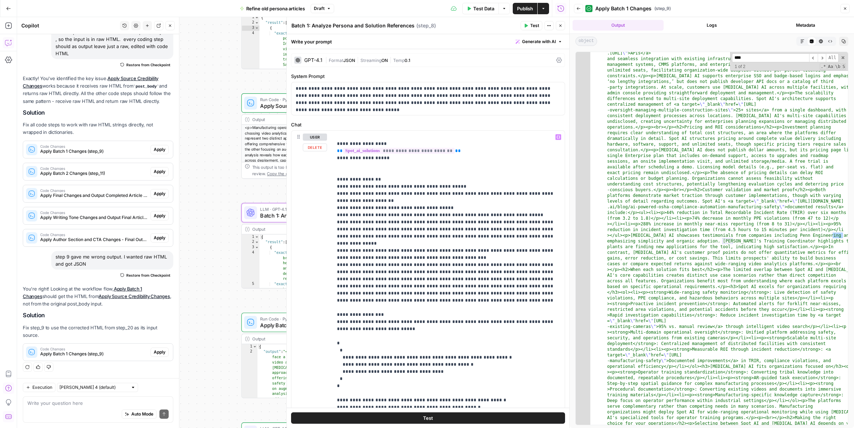
scroll to position [0, 0]
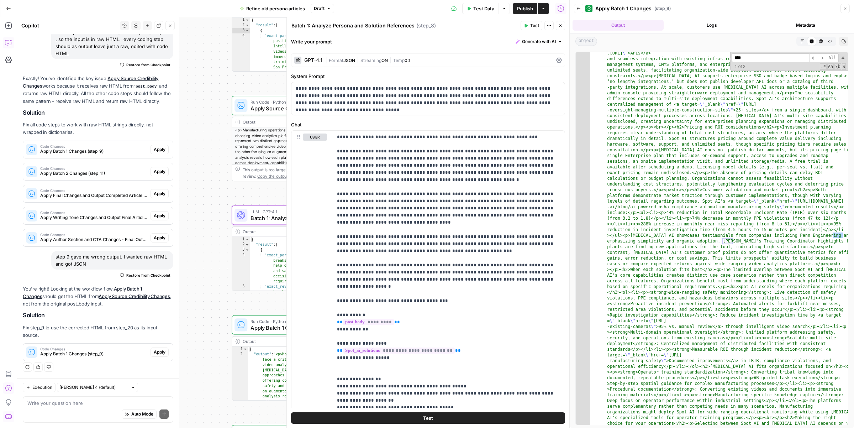
drag, startPoint x: 267, startPoint y: 189, endPoint x: 239, endPoint y: 195, distance: 28.1
click at [239, 195] on div "Workflow Input Settings Inputs LLM · GPT-4.1 Source examination Step 19 Output …" at bounding box center [293, 222] width 552 height 411
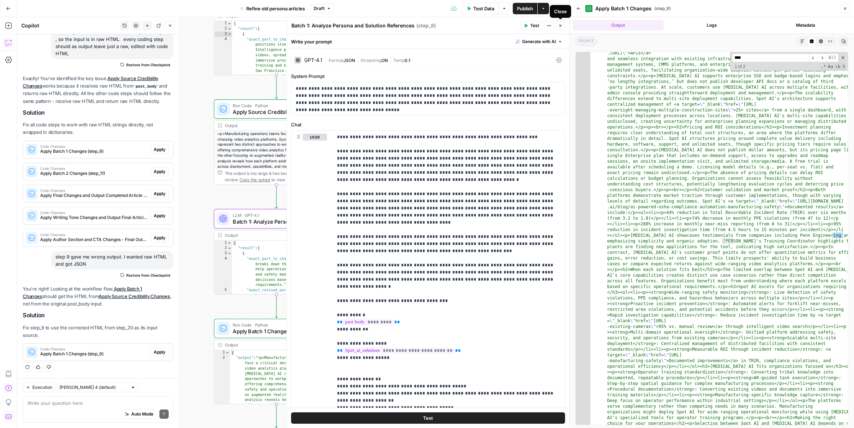
click at [559, 25] on icon "button" at bounding box center [561, 25] width 4 height 4
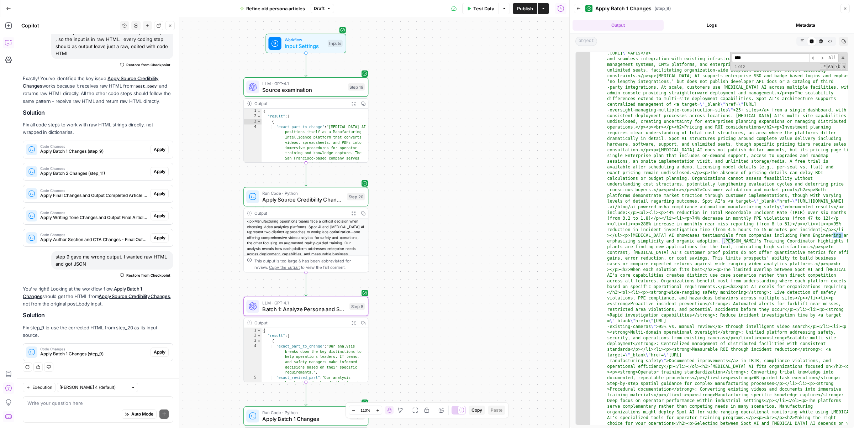
drag, startPoint x: 439, startPoint y: 152, endPoint x: 469, endPoint y: 240, distance: 92.5
click at [469, 240] on div "Workflow Input Settings Inputs LLM · GPT-4.1 Source examination Step 19 Output …" at bounding box center [293, 222] width 552 height 411
click at [337, 88] on span "Source examination" at bounding box center [304, 90] width 82 height 8
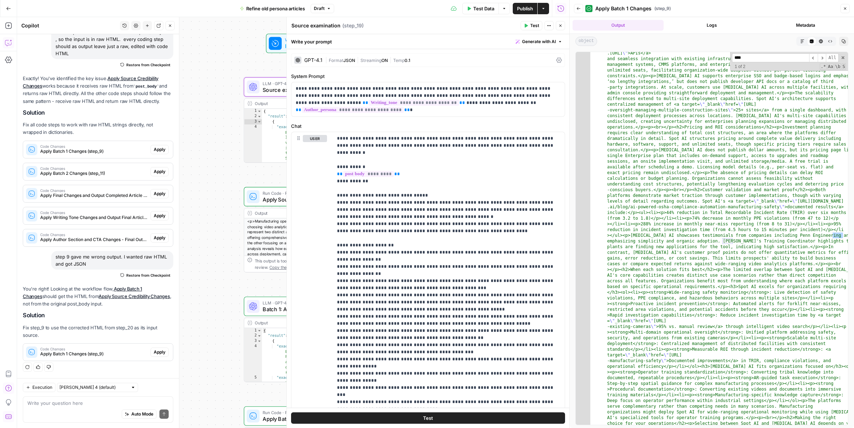
click at [559, 23] on icon "button" at bounding box center [561, 25] width 4 height 4
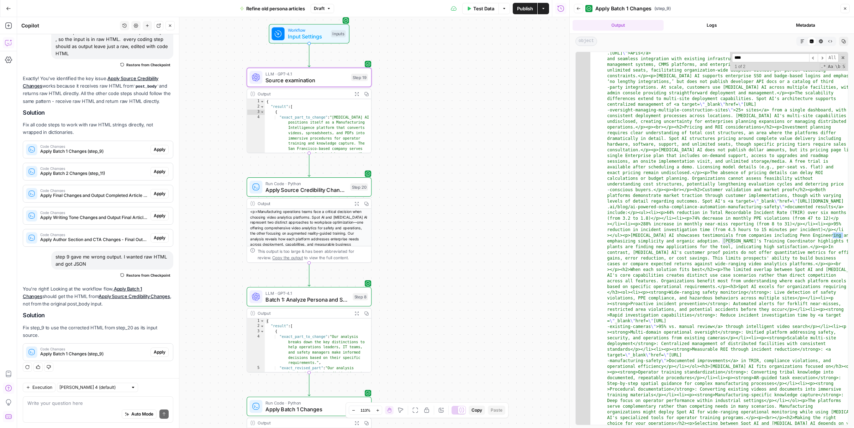
drag, startPoint x: 442, startPoint y: 175, endPoint x: 452, endPoint y: 150, distance: 26.6
click at [452, 150] on div "Workflow Input Settings Inputs LLM · GPT-4.1 Source examination Step 19 Output …" at bounding box center [293, 222] width 552 height 411
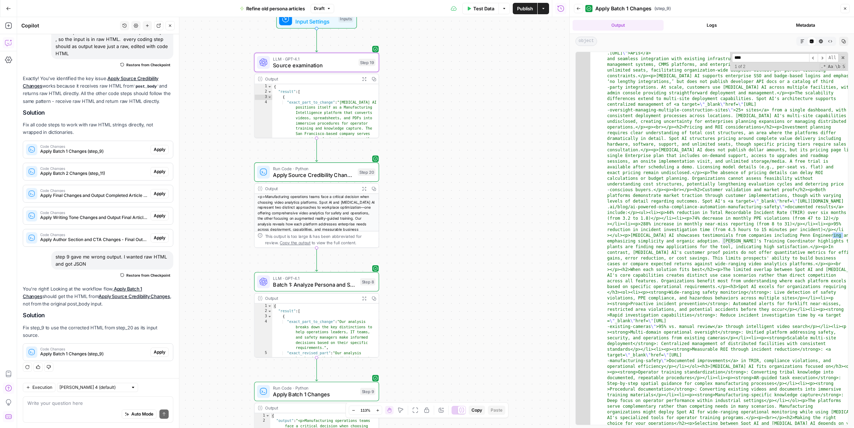
click at [353, 174] on span "Apply Source Credibility Changes" at bounding box center [314, 175] width 82 height 8
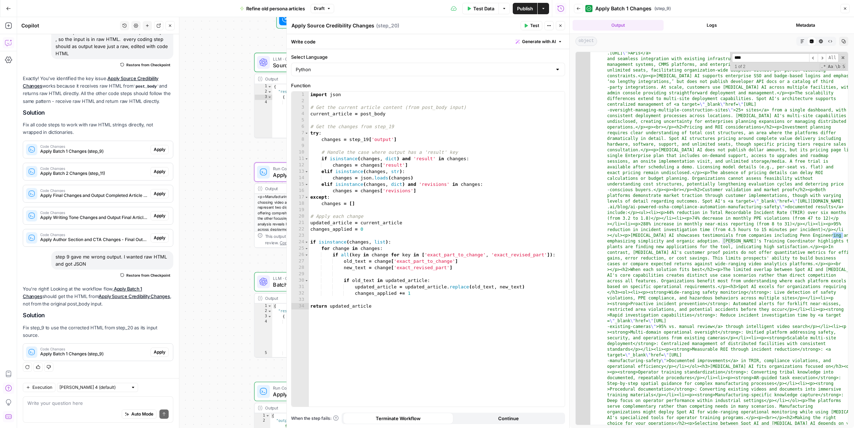
click at [563, 25] on button "Close" at bounding box center [560, 25] width 9 height 9
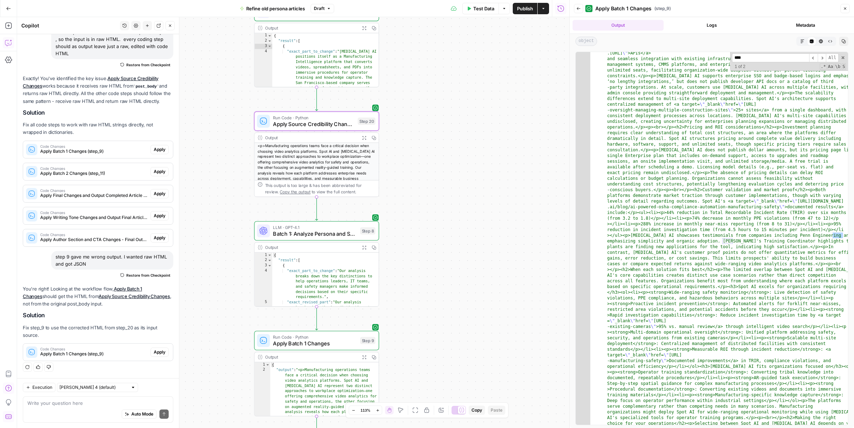
drag, startPoint x: 399, startPoint y: 274, endPoint x: 399, endPoint y: 223, distance: 50.9
click at [399, 223] on div "Workflow Input Settings Inputs LLM · GPT-4.1 Source examination Step 19 Output …" at bounding box center [293, 222] width 552 height 411
click at [332, 234] on span "Batch 1: Analyze Persona and Solution References" at bounding box center [315, 234] width 84 height 8
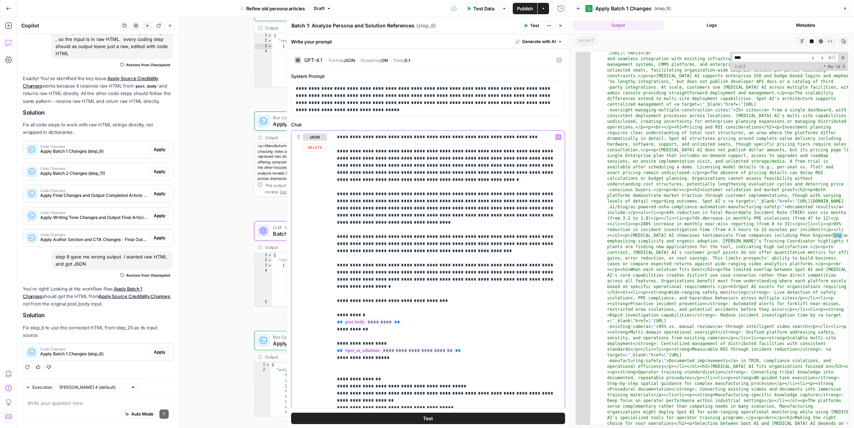
click at [403, 308] on p "**********" at bounding box center [448, 375] width 223 height 484
click at [559, 138] on icon "button" at bounding box center [559, 137] width 4 height 4
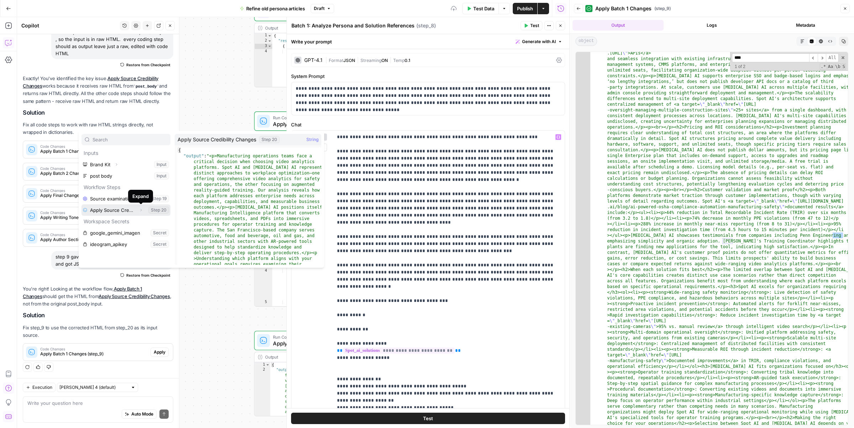
click at [141, 210] on icon "button" at bounding box center [141, 210] width 1 height 2
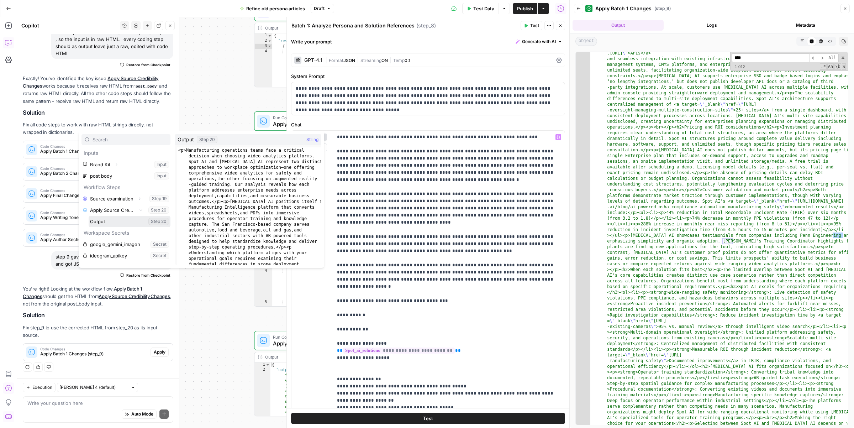
click at [122, 222] on button "Select variable Output" at bounding box center [130, 221] width 82 height 11
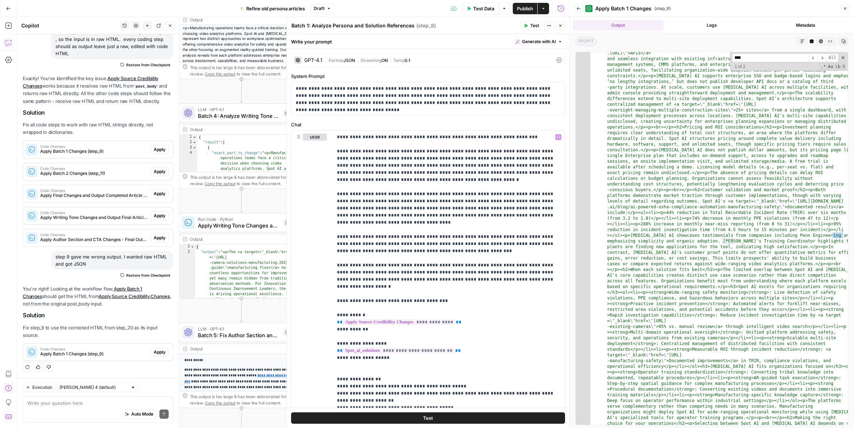
click at [561, 27] on button "Close" at bounding box center [560, 25] width 9 height 9
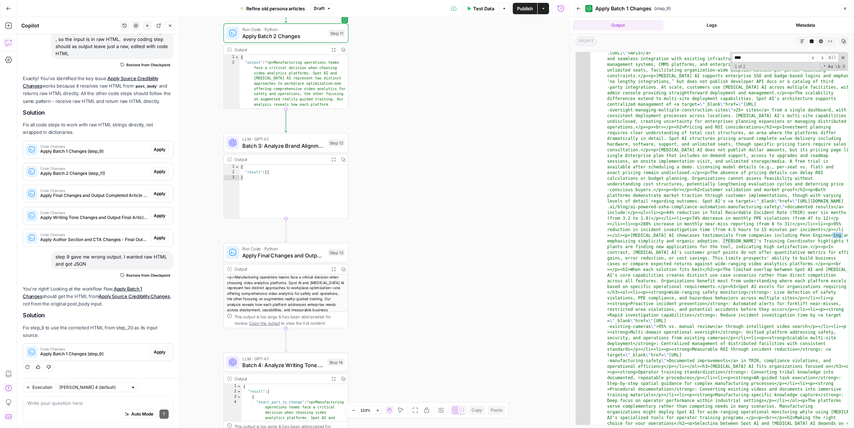
drag, startPoint x: 368, startPoint y: 163, endPoint x: 412, endPoint y: 415, distance: 255.8
click at [412, 415] on body "spot.ai New Home Browse Insights Opportunities Your Data Recent Grids Personas …" at bounding box center [427, 214] width 854 height 428
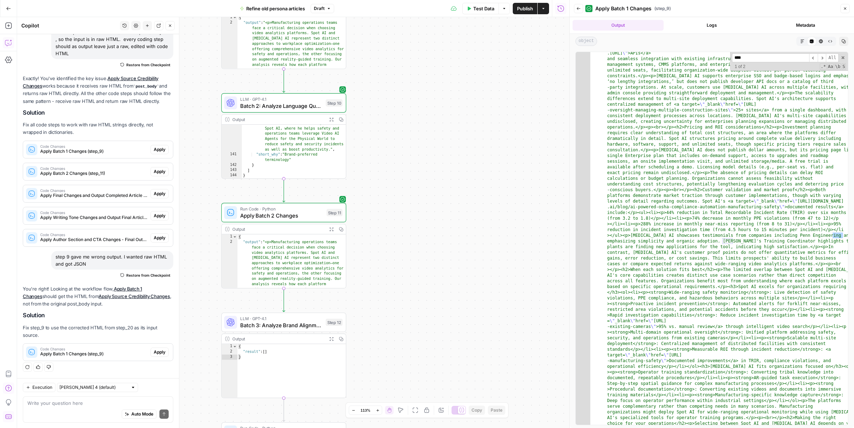
drag, startPoint x: 392, startPoint y: 99, endPoint x: 389, endPoint y: 271, distance: 172.3
click at [389, 271] on div "Workflow Input Settings Inputs LLM · GPT-4.1 Source examination Step 19 Output …" at bounding box center [293, 222] width 552 height 411
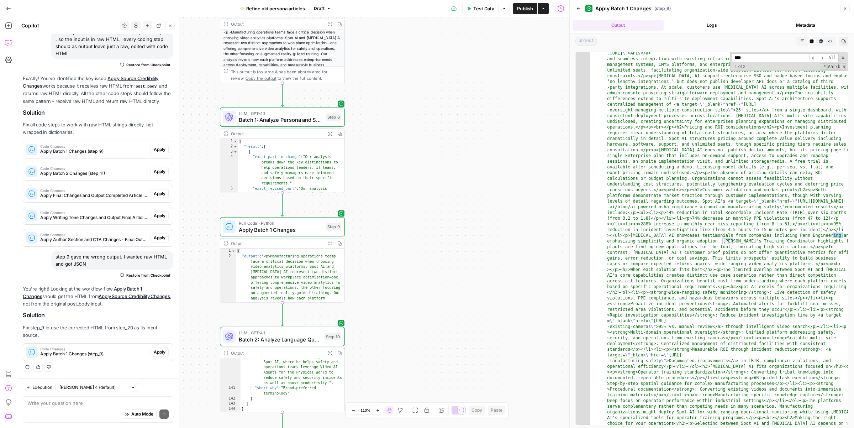
drag, startPoint x: 390, startPoint y: 153, endPoint x: 388, endPoint y: 362, distance: 208.3
click at [388, 362] on div "Workflow Input Settings Inputs LLM · GPT-4.1 Source examination Step 19 Output …" at bounding box center [293, 222] width 552 height 411
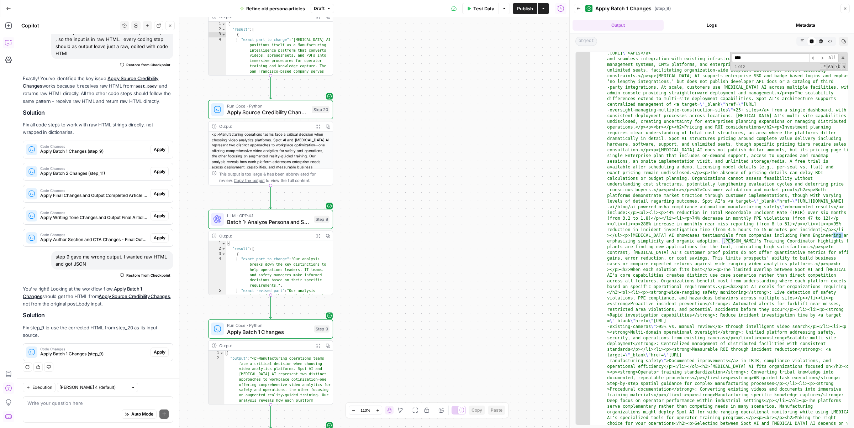
drag, startPoint x: 392, startPoint y: 58, endPoint x: 381, endPoint y: 131, distance: 74.3
click at [381, 131] on div "Workflow Input Settings Inputs LLM · GPT-4.1 Source examination Step 19 Output …" at bounding box center [293, 222] width 552 height 411
click at [844, 11] on button "Close" at bounding box center [845, 8] width 9 height 9
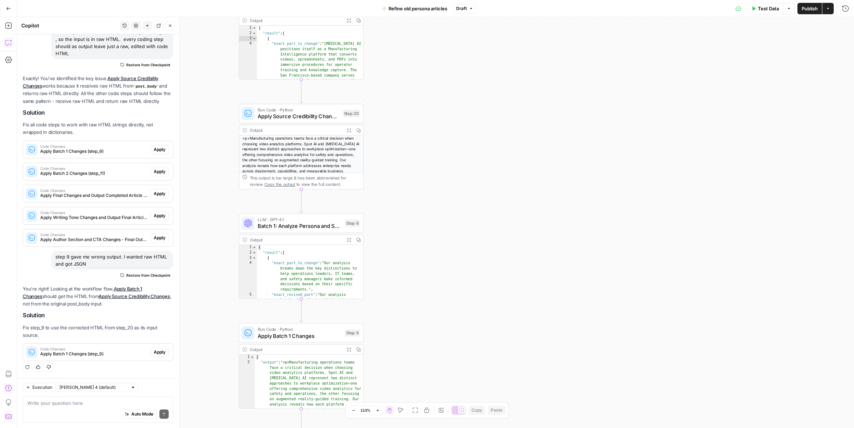
drag, startPoint x: 555, startPoint y: 99, endPoint x: 559, endPoint y: 99, distance: 3.9
click at [559, 99] on div "Workflow Input Settings Inputs LLM · GPT-4.1 Source examination Step 19 Output …" at bounding box center [435, 222] width 837 height 411
click at [171, 25] on icon "button" at bounding box center [170, 25] width 4 height 4
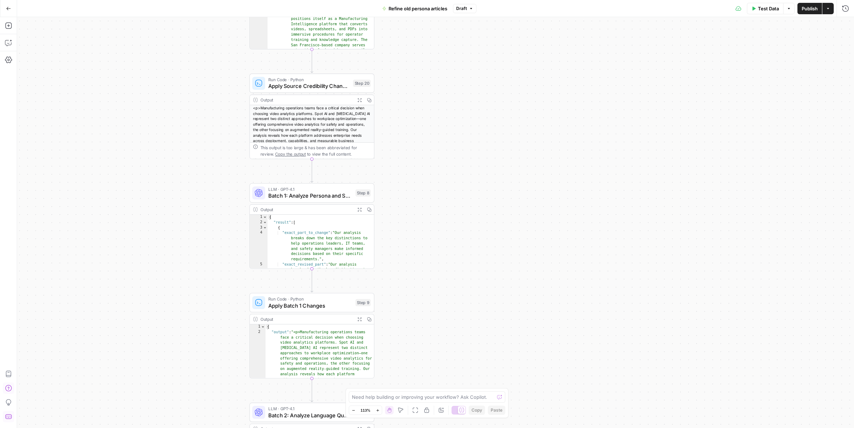
drag, startPoint x: 420, startPoint y: 169, endPoint x: 427, endPoint y: 134, distance: 35.6
click at [427, 134] on div "Workflow Input Settings Inputs LLM · GPT-4.1 Source examination Step 19 Output …" at bounding box center [435, 222] width 837 height 411
click at [316, 194] on span "Batch 1: Analyze Persona and Solution References" at bounding box center [310, 196] width 84 height 8
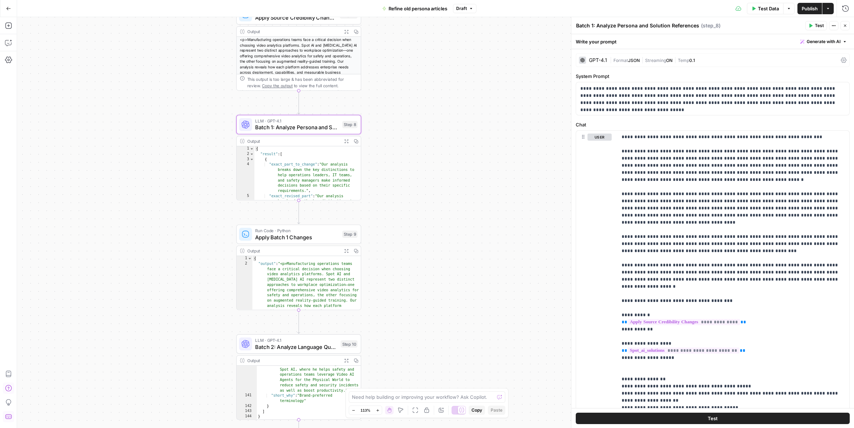
drag, startPoint x: 503, startPoint y: 198, endPoint x: 499, endPoint y: 132, distance: 66.7
click at [499, 132] on div "Workflow Input Settings Inputs LLM · GPT-4.1 Source examination Step 19 Output …" at bounding box center [435, 222] width 837 height 411
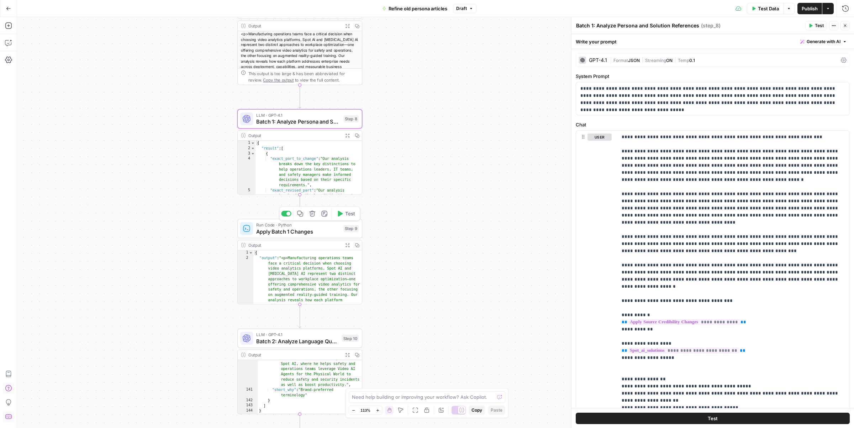
click at [321, 229] on span "Apply Batch 1 Changes" at bounding box center [298, 231] width 84 height 8
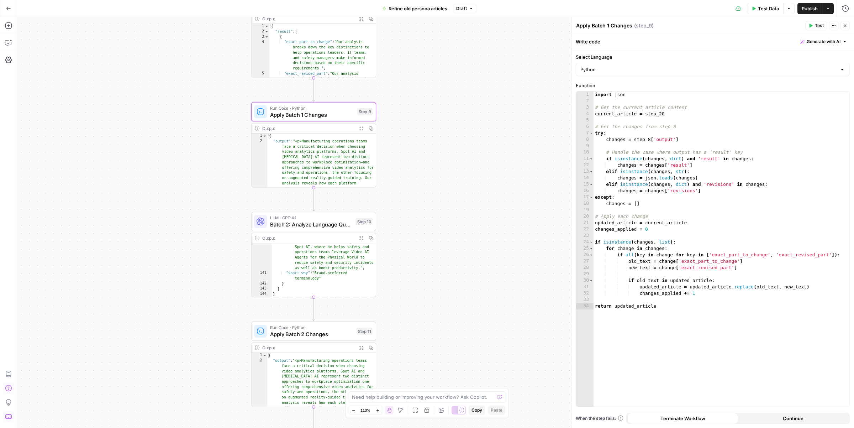
drag, startPoint x: 412, startPoint y: 182, endPoint x: 427, endPoint y: 59, distance: 123.3
click at [427, 59] on div "Workflow Input Settings Inputs LLM · GPT-4.1 Source examination Step 19 Output …" at bounding box center [435, 222] width 837 height 411
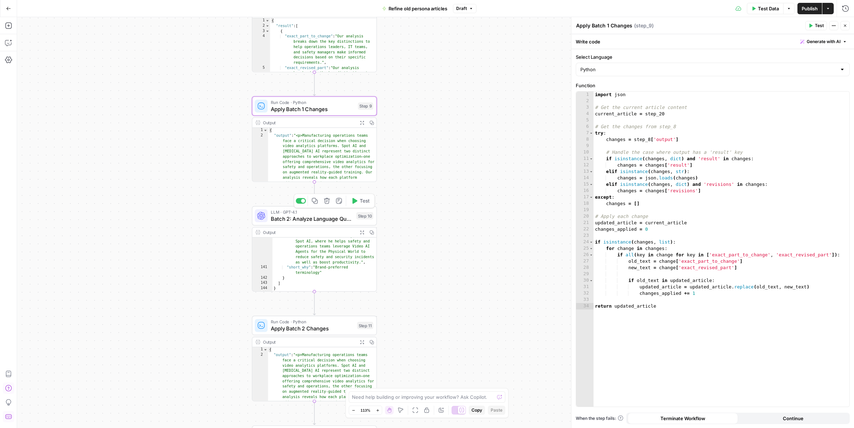
click at [327, 220] on span "Batch 2: Analyze Language Quality Issues" at bounding box center [312, 219] width 82 height 8
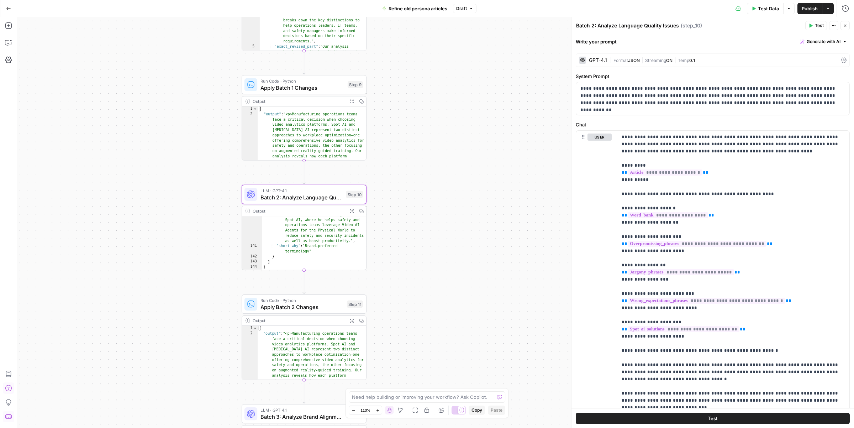
drag, startPoint x: 466, startPoint y: 180, endPoint x: 456, endPoint y: 159, distance: 23.7
click at [456, 159] on div "Workflow Input Settings Inputs LLM · GPT-4.1 Source examination Step 19 Output …" at bounding box center [435, 222] width 837 height 411
drag, startPoint x: 700, startPoint y: 173, endPoint x: 626, endPoint y: 185, distance: 75.1
click at [626, 185] on p "**********" at bounding box center [733, 425] width 223 height 584
drag, startPoint x: 704, startPoint y: 174, endPoint x: 623, endPoint y: 172, distance: 80.8
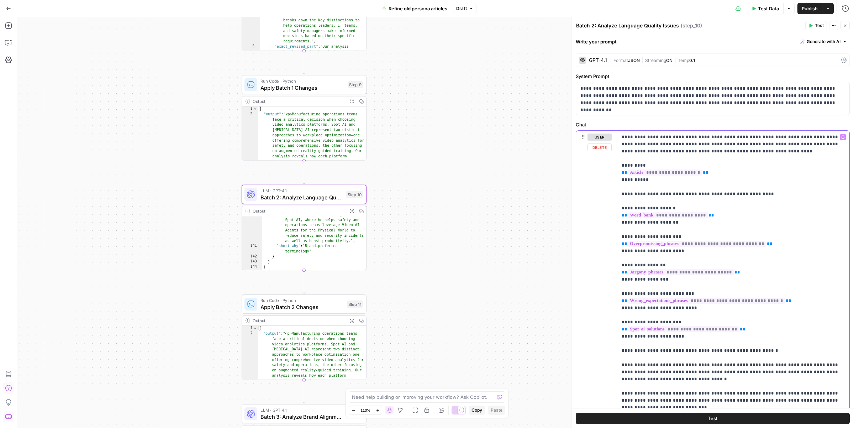
click at [623, 172] on p "**********" at bounding box center [733, 425] width 223 height 584
click at [843, 140] on button "Variables Menu" at bounding box center [843, 137] width 6 height 6
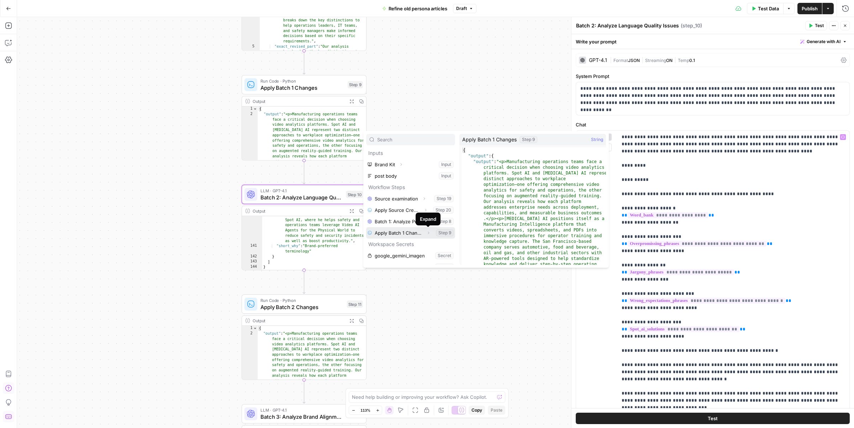
click at [429, 233] on icon "button" at bounding box center [428, 233] width 4 height 4
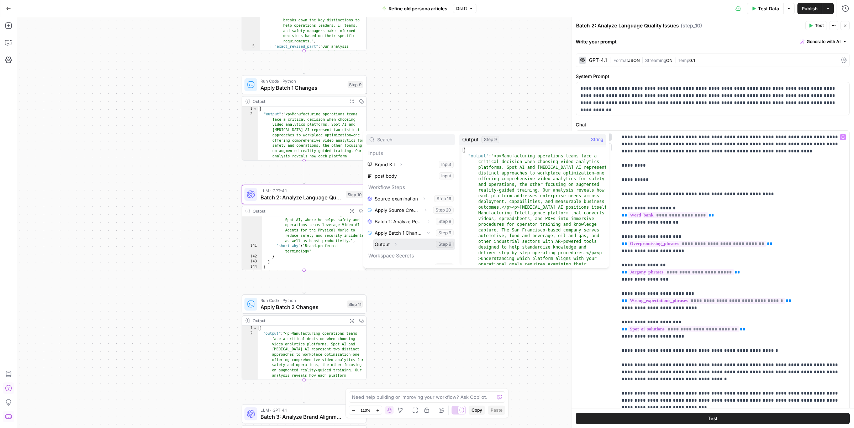
click at [397, 246] on icon "button" at bounding box center [396, 244] width 4 height 4
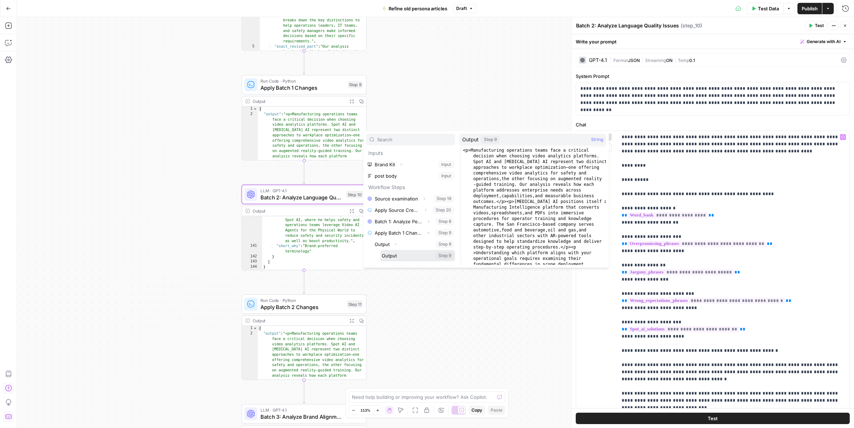
click at [401, 256] on button "Select variable Output" at bounding box center [418, 255] width 75 height 11
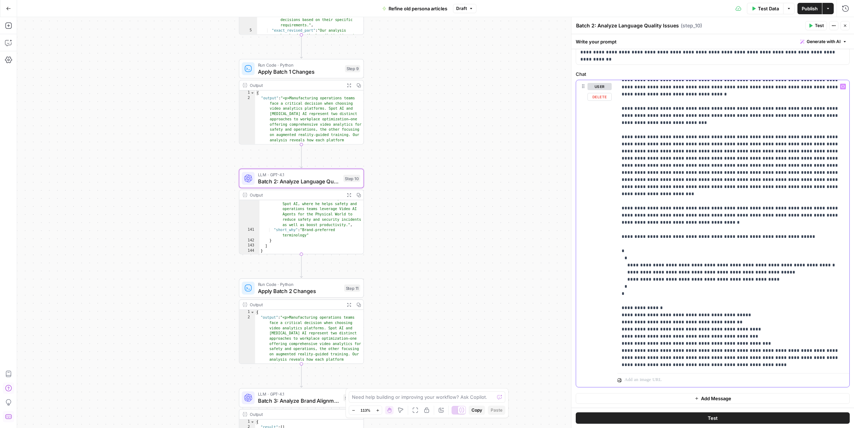
scroll to position [299, 0]
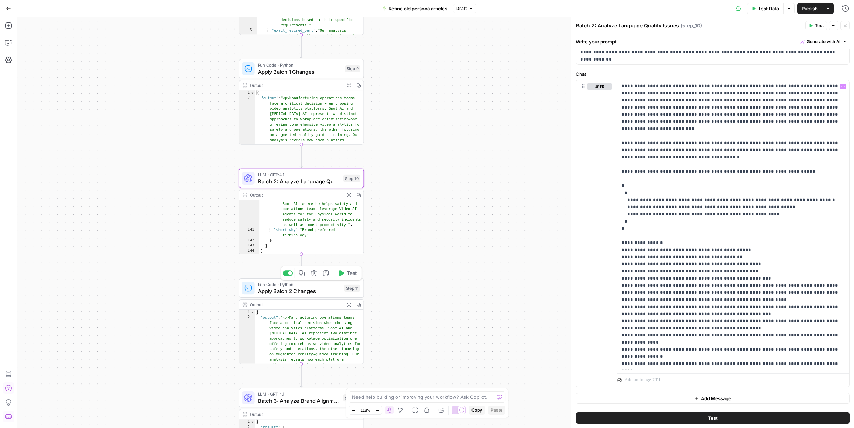
click at [302, 287] on span "Apply Batch 2 Changes" at bounding box center [299, 291] width 83 height 8
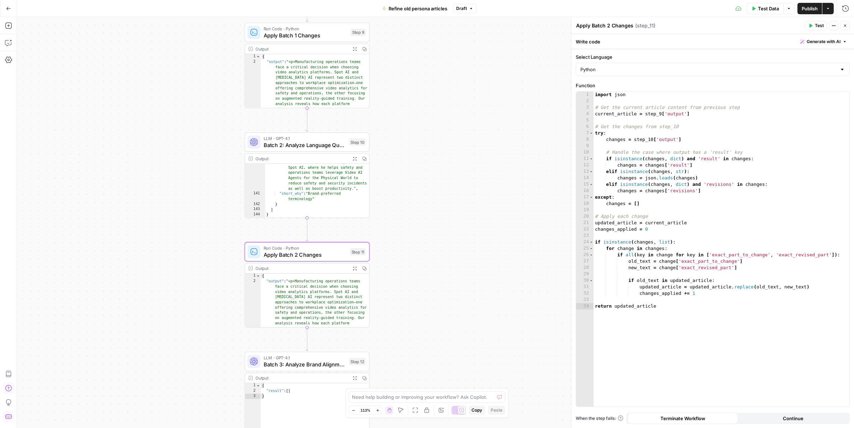
drag, startPoint x: 444, startPoint y: 230, endPoint x: 450, endPoint y: 194, distance: 36.8
click at [450, 194] on div "Workflow Input Settings Inputs LLM · GPT-4.1 Source examination Step 19 Output …" at bounding box center [435, 222] width 837 height 411
click at [708, 114] on div "import json # Get the current article content from previous step current_articl…" at bounding box center [722, 255] width 256 height 328
click at [843, 98] on icon "button" at bounding box center [844, 98] width 4 height 4
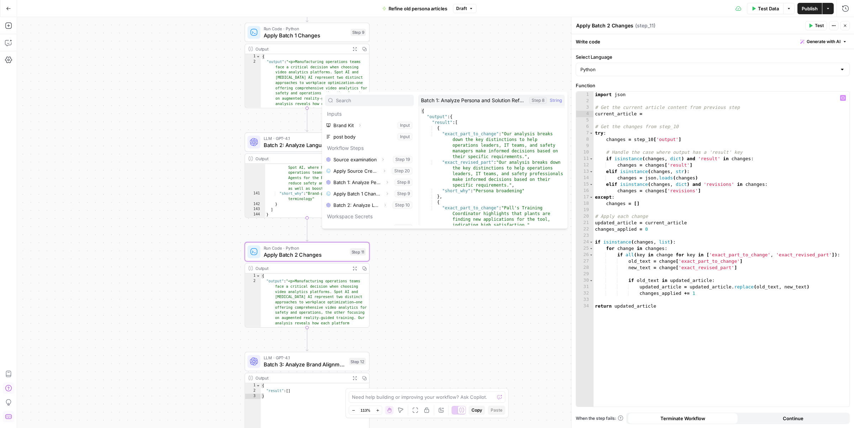
scroll to position [19, 0]
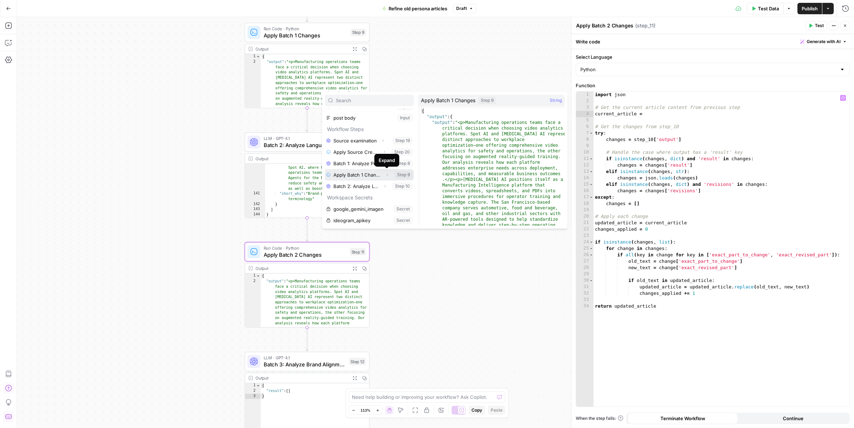
click at [386, 174] on icon "button" at bounding box center [387, 175] width 4 height 4
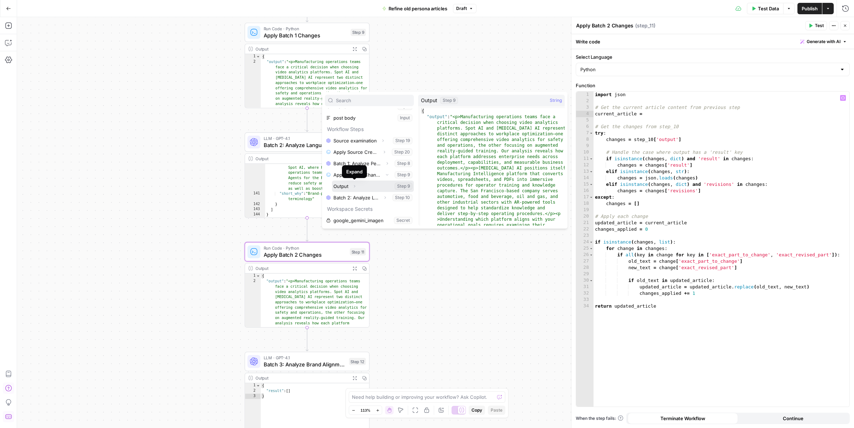
click at [355, 185] on icon "button" at bounding box center [354, 186] width 1 height 2
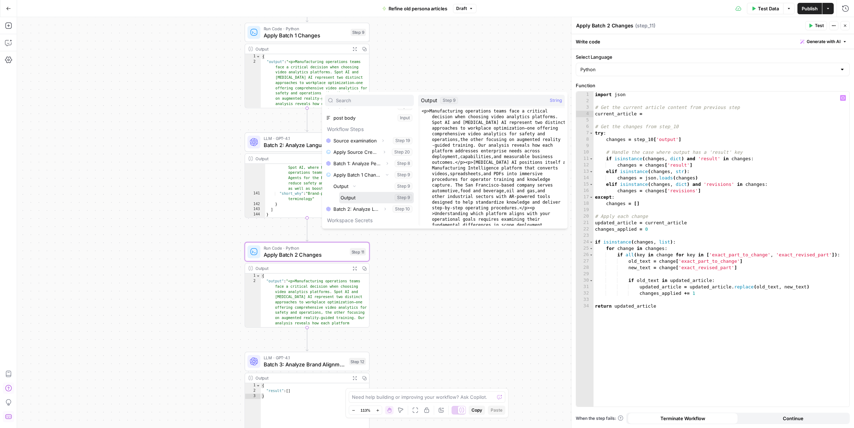
click at [362, 194] on button "Select variable Output" at bounding box center [376, 197] width 75 height 11
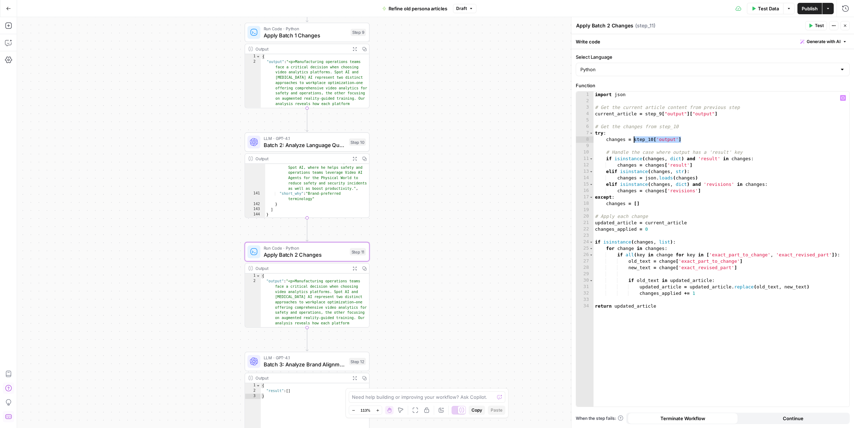
drag, startPoint x: 685, startPoint y: 138, endPoint x: 635, endPoint y: 141, distance: 49.5
click at [635, 141] on div "import json # Get the current article content from previous step current_articl…" at bounding box center [722, 255] width 256 height 328
click at [843, 99] on icon "button" at bounding box center [844, 98] width 4 height 4
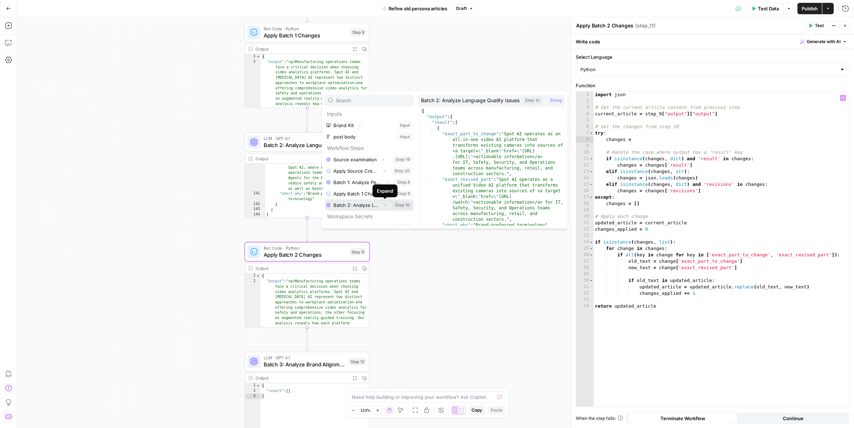
click at [385, 205] on icon "button" at bounding box center [385, 205] width 4 height 4
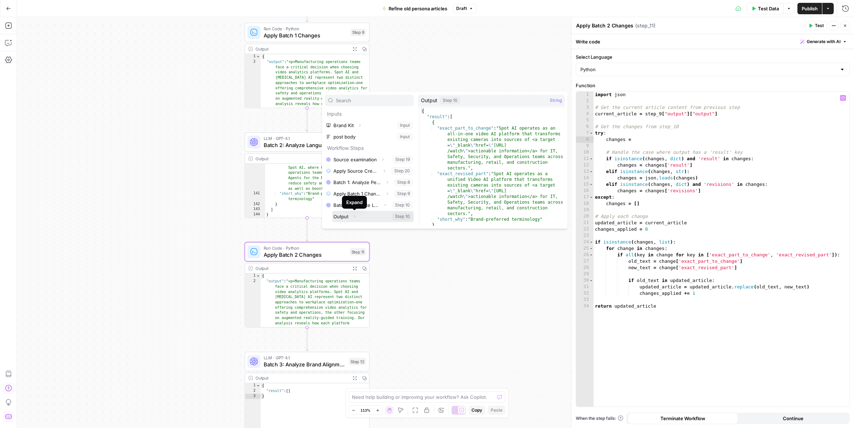
click at [355, 217] on icon "button" at bounding box center [354, 216] width 4 height 4
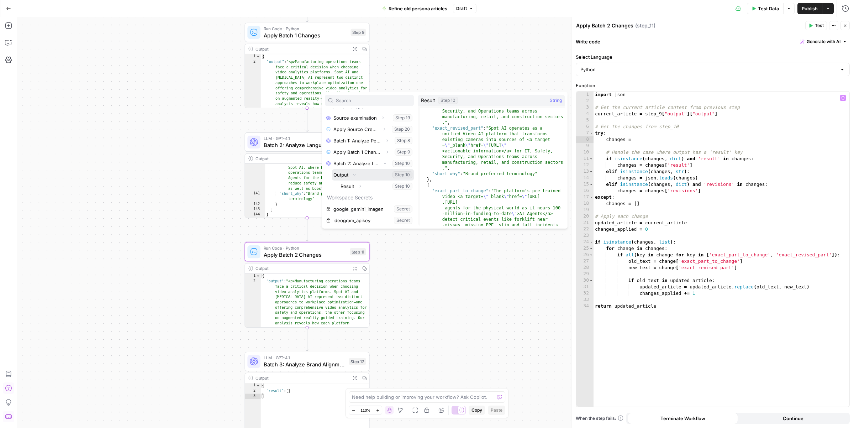
scroll to position [41, 0]
click at [361, 185] on icon "button" at bounding box center [360, 186] width 4 height 4
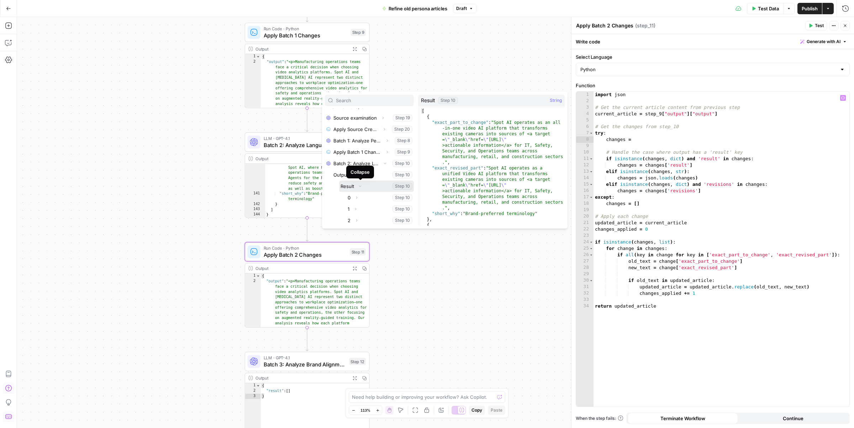
click at [360, 186] on icon "button" at bounding box center [360, 186] width 4 height 4
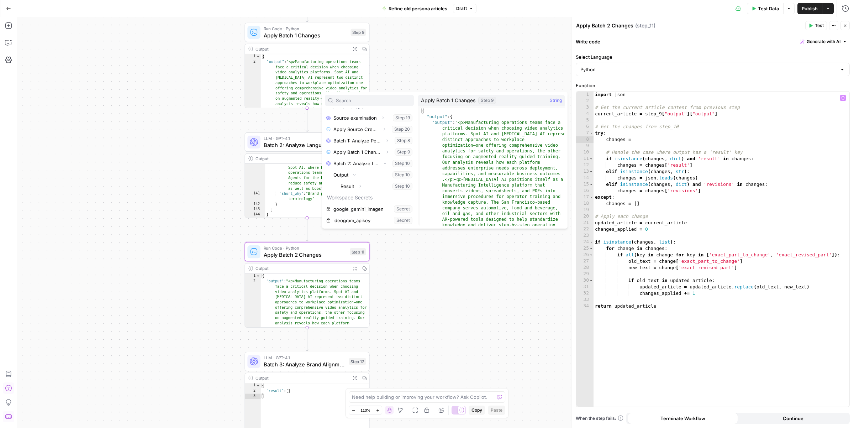
click at [473, 60] on div "Workflow Input Settings Inputs LLM · GPT-4.1 Source examination Step 19 Output …" at bounding box center [435, 222] width 837 height 411
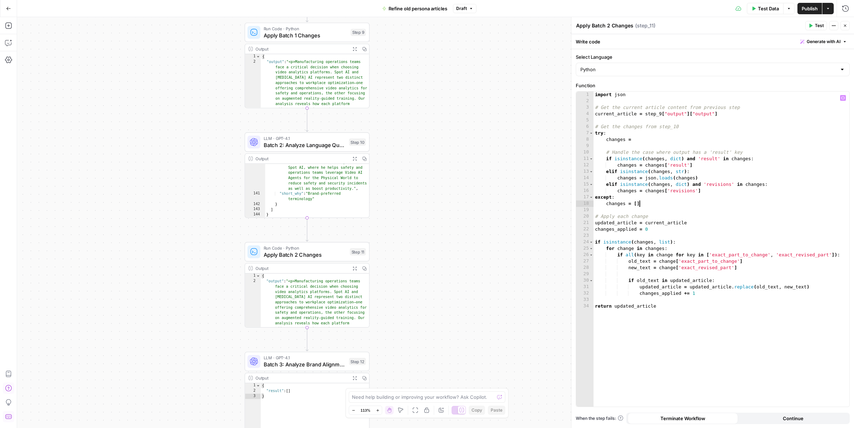
click at [666, 205] on div "import json # Get the current article content from previous step current_articl…" at bounding box center [722, 255] width 256 height 328
type textarea "**********"
click at [691, 141] on div "import json # Get the current article content from previous step current_articl…" at bounding box center [722, 255] width 256 height 328
click at [321, 253] on span "Apply Batch 2 Changes" at bounding box center [305, 255] width 83 height 8
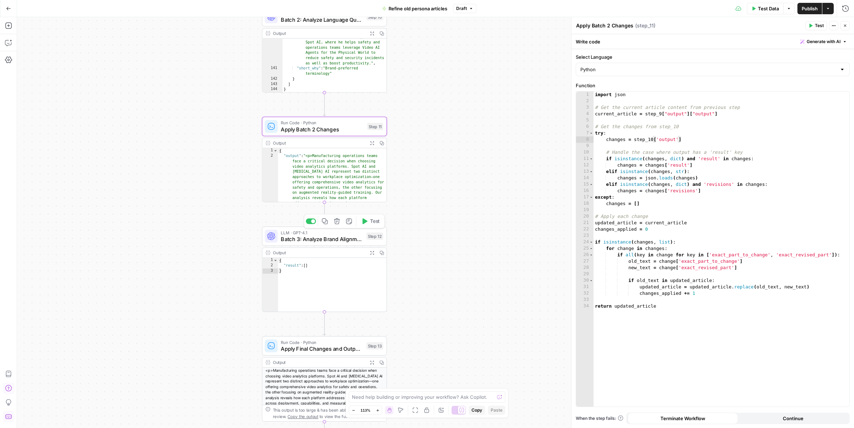
click at [346, 237] on span "Batch 3: Analyze Brand Alignment and Writing Standards" at bounding box center [322, 239] width 82 height 8
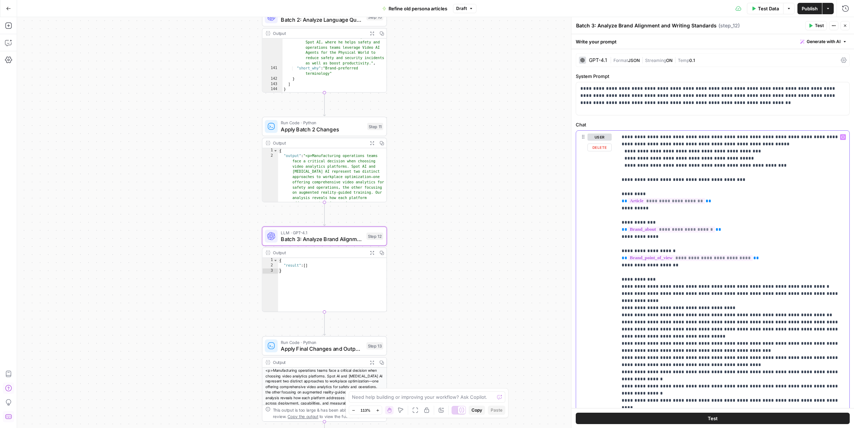
drag, startPoint x: 706, startPoint y: 201, endPoint x: 620, endPoint y: 199, distance: 86.2
click at [620, 199] on div "**********" at bounding box center [734, 276] width 232 height 290
click at [844, 138] on icon "button" at bounding box center [844, 137] width 4 height 3
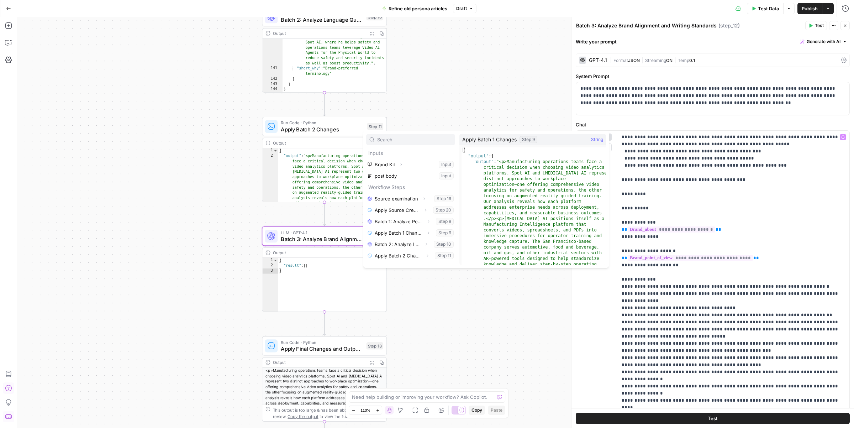
scroll to position [31, 0]
click at [427, 226] on icon "button" at bounding box center [427, 225] width 4 height 4
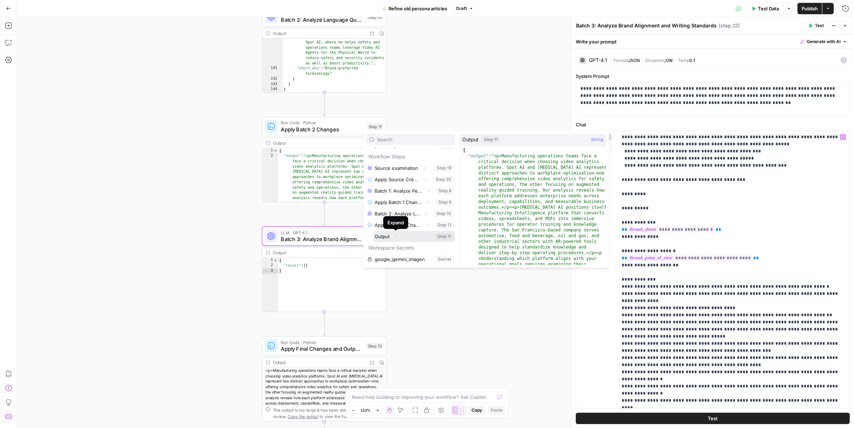
click at [397, 237] on icon "button" at bounding box center [396, 236] width 4 height 4
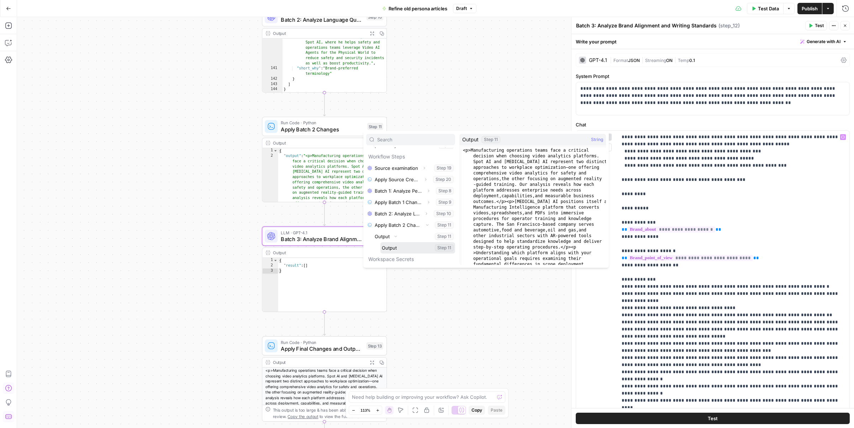
click at [399, 247] on button "Select variable Output" at bounding box center [418, 247] width 75 height 11
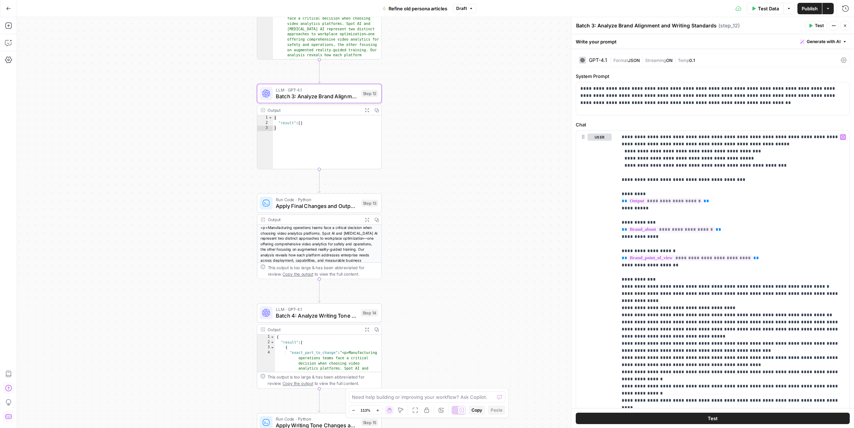
click at [356, 207] on span "Apply Final Changes and Output Completed Article" at bounding box center [317, 206] width 82 height 8
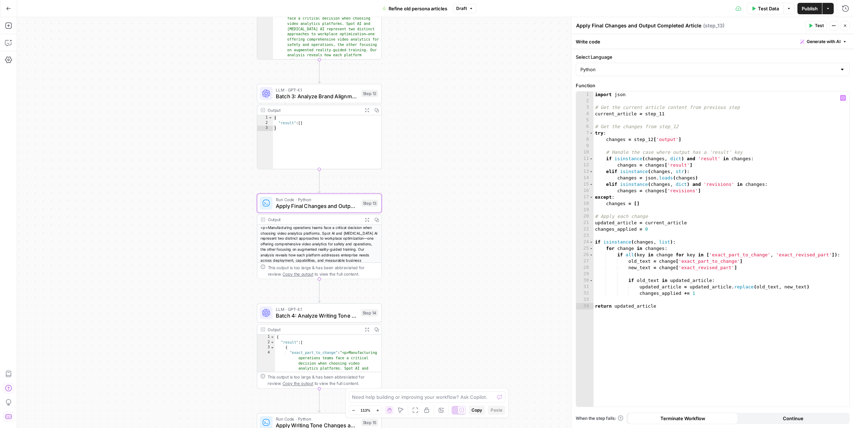
click at [670, 115] on div "import json # Get the current article content from previous step current_articl…" at bounding box center [722, 255] width 256 height 328
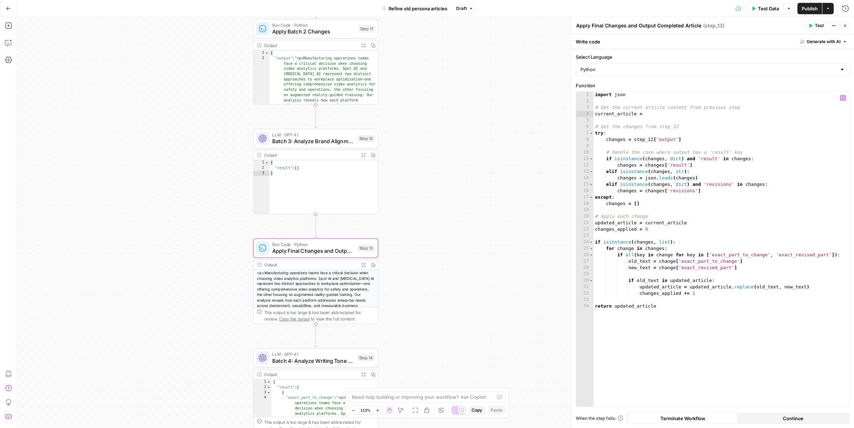
click at [843, 100] on button "Variables Menu" at bounding box center [843, 98] width 6 height 6
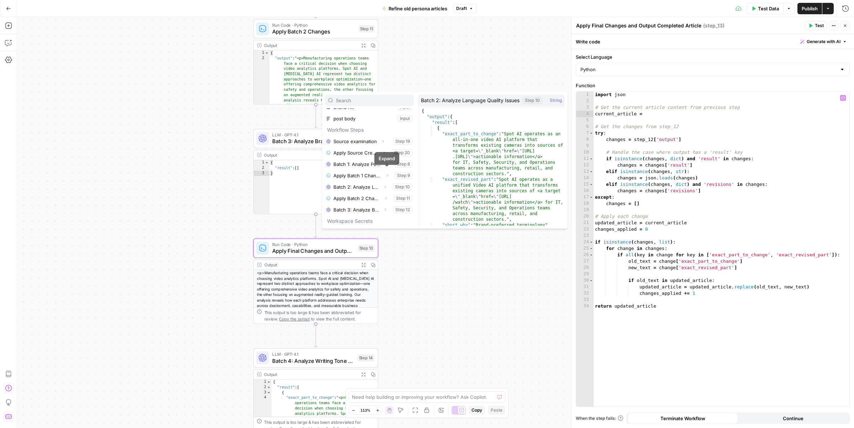
scroll to position [23, 0]
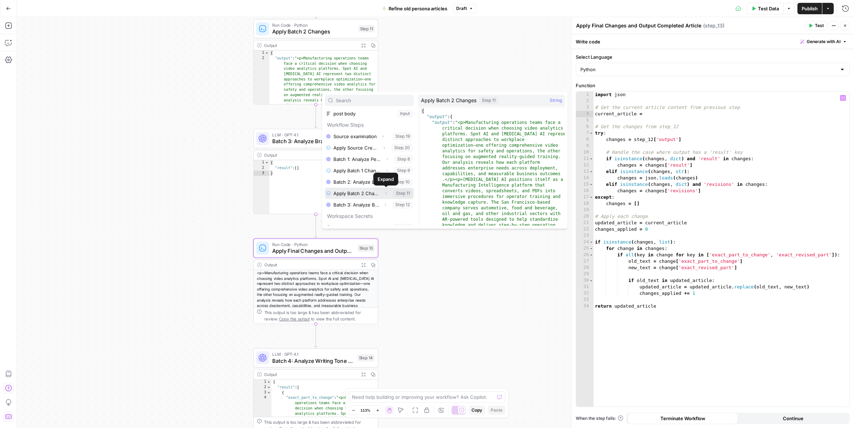
click at [387, 193] on icon "button" at bounding box center [386, 193] width 1 height 2
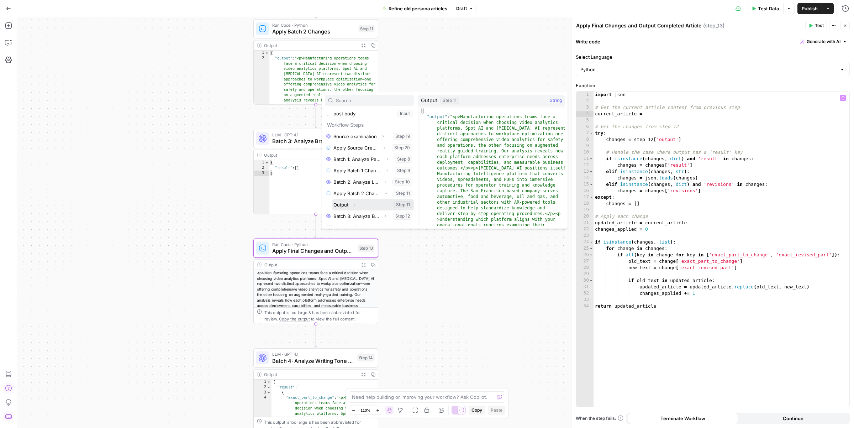
click at [354, 206] on icon "button" at bounding box center [354, 205] width 4 height 4
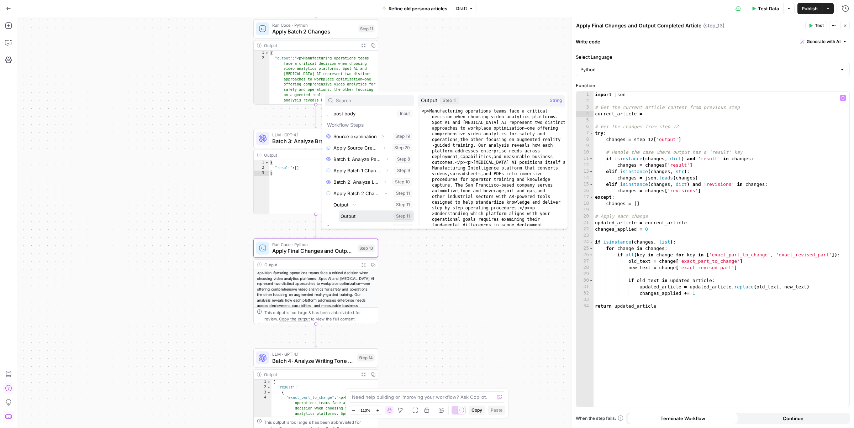
click at [360, 216] on button "Select variable Output" at bounding box center [376, 215] width 75 height 11
type textarea "**********"
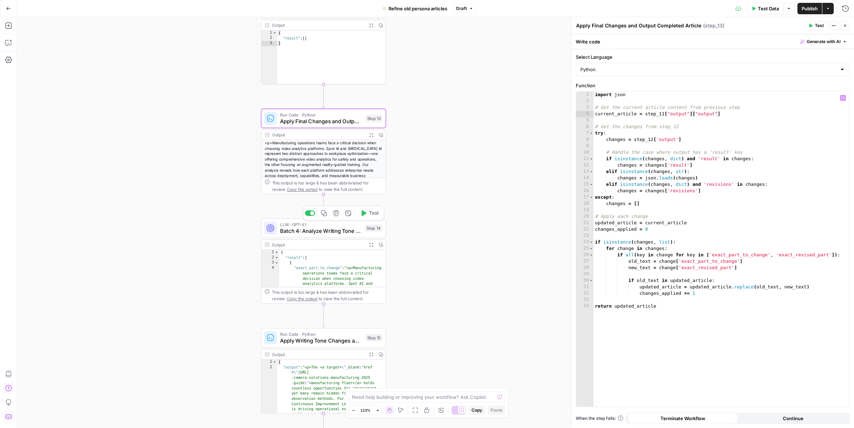
click at [356, 228] on span "Batch 4: Analyze Writing Tone and Style" at bounding box center [321, 231] width 82 height 8
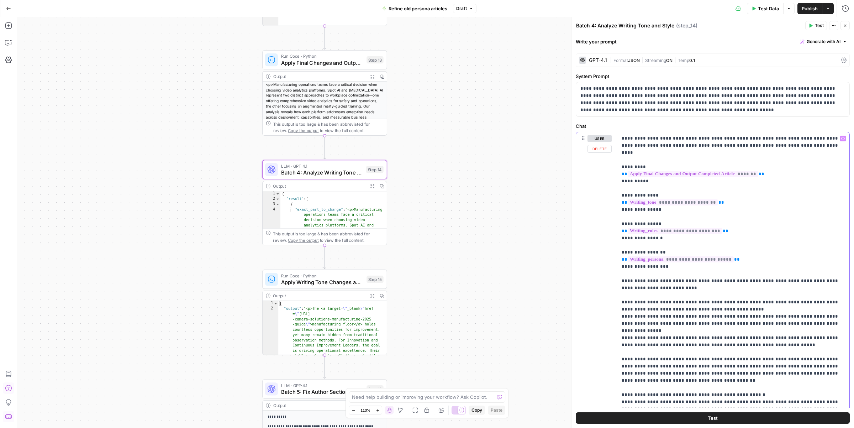
drag, startPoint x: 774, startPoint y: 168, endPoint x: 619, endPoint y: 168, distance: 154.9
click at [619, 168] on div "**********" at bounding box center [734, 277] width 232 height 290
click at [845, 138] on icon "button" at bounding box center [844, 139] width 4 height 4
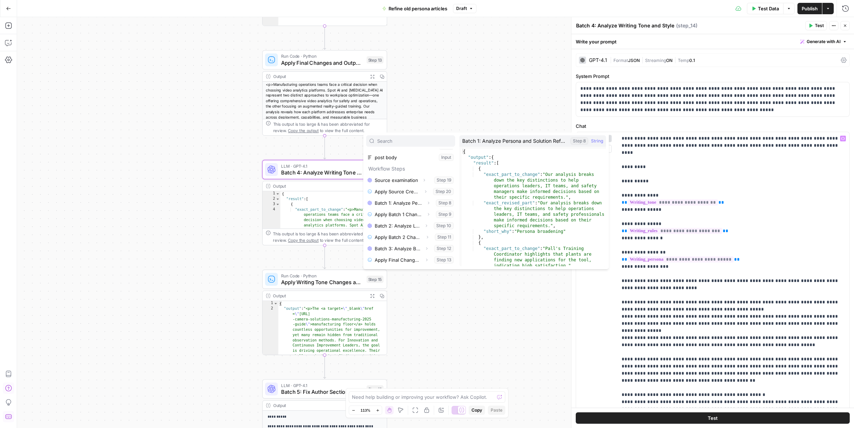
scroll to position [53, 0]
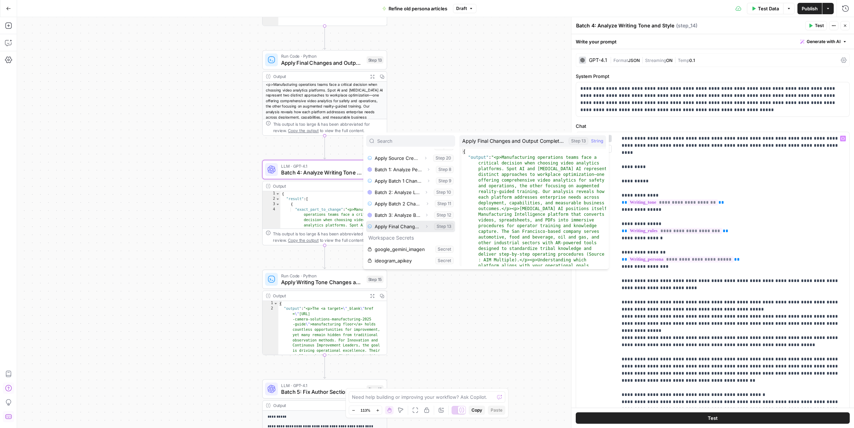
click at [425, 227] on icon "button" at bounding box center [427, 226] width 4 height 4
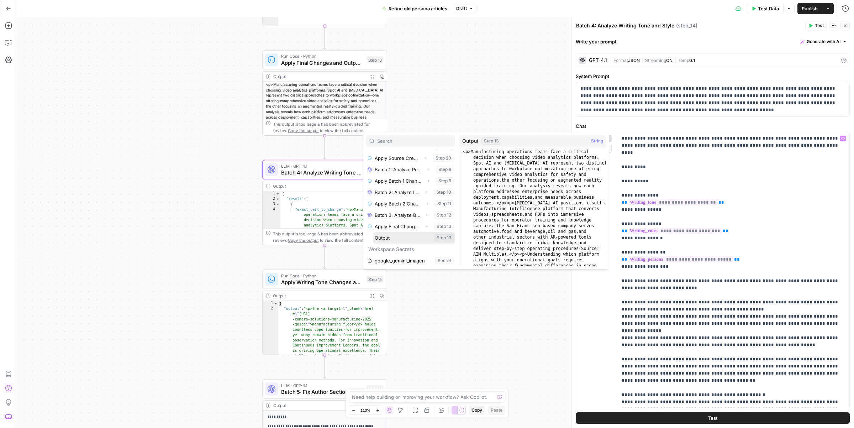
click at [414, 236] on button "Select variable Output" at bounding box center [414, 237] width 82 height 11
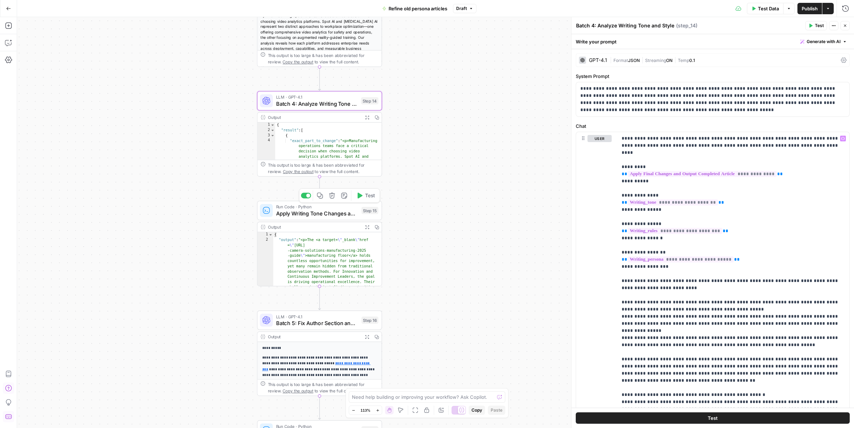
click at [354, 214] on span "Apply Writing Tone Changes and Output Final Article" at bounding box center [317, 213] width 82 height 8
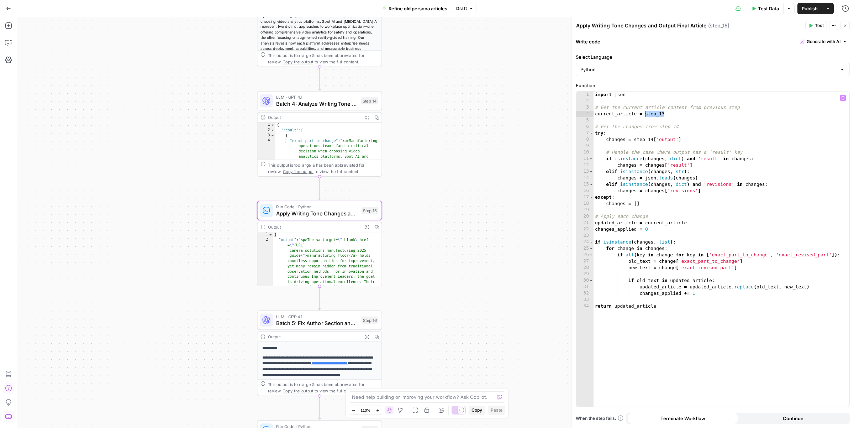
drag, startPoint x: 669, startPoint y: 113, endPoint x: 646, endPoint y: 114, distance: 22.8
click at [646, 114] on div "import json # Get the current article content from previous step current_articl…" at bounding box center [722, 255] width 256 height 328
click at [844, 97] on icon "button" at bounding box center [844, 97] width 4 height 3
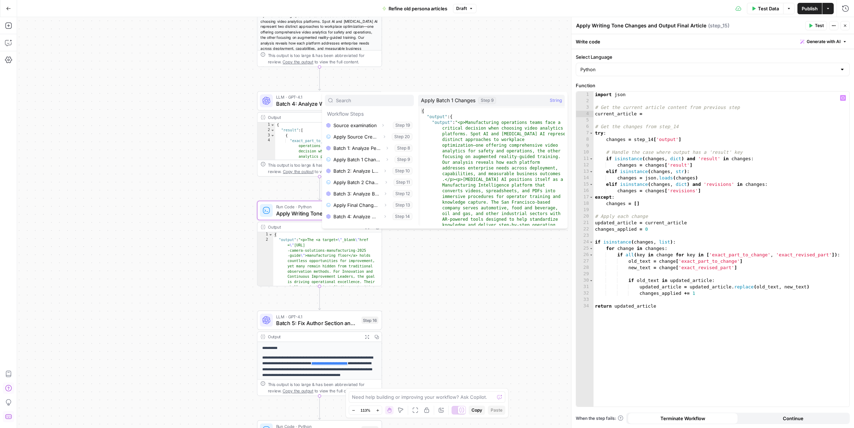
scroll to position [65, 0]
click at [384, 173] on icon "button" at bounding box center [385, 174] width 4 height 4
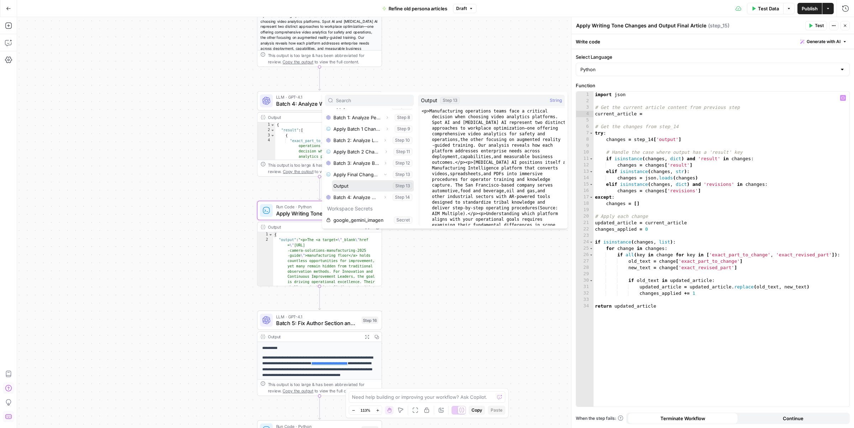
click at [370, 187] on button "Select variable Output" at bounding box center [373, 185] width 82 height 11
type textarea "**********"
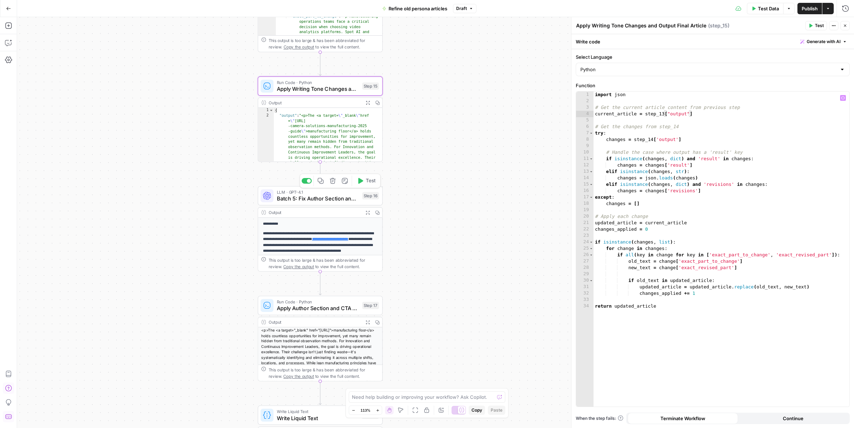
click at [348, 203] on div "LLM · GPT-4.1 Batch 5: Fix Author Section and Improve CTA Step 16 Copy step Del…" at bounding box center [320, 195] width 125 height 19
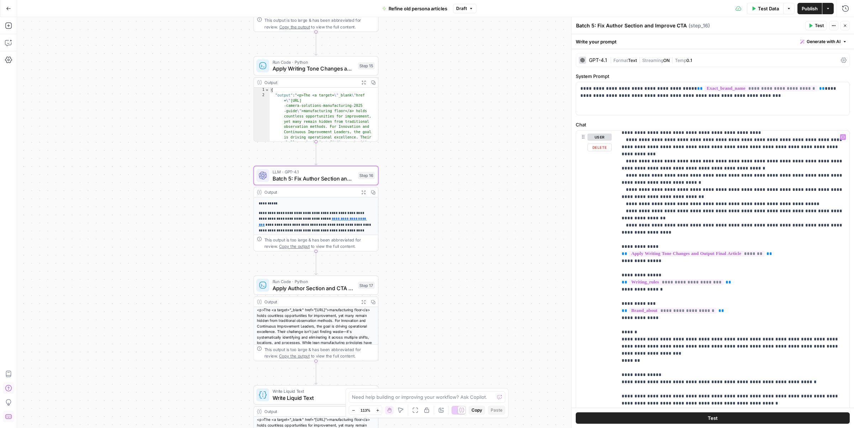
scroll to position [181, 0]
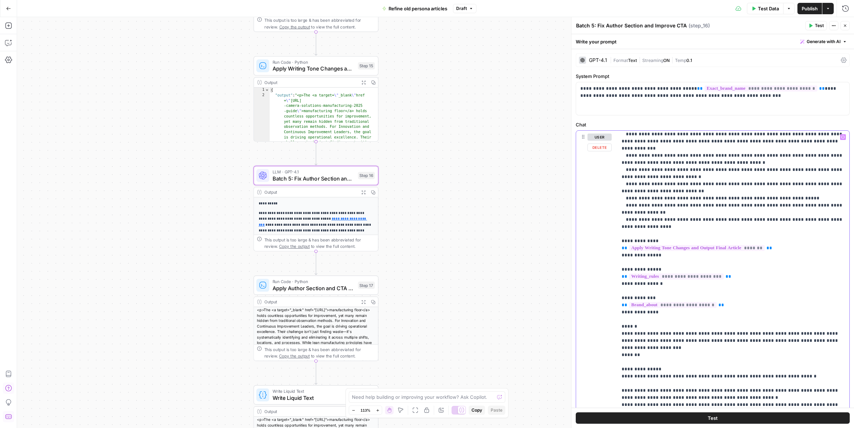
drag, startPoint x: 790, startPoint y: 235, endPoint x: 623, endPoint y: 235, distance: 167.3
click at [623, 235] on p "**********" at bounding box center [733, 220] width 223 height 534
click at [843, 136] on icon "button" at bounding box center [844, 137] width 4 height 4
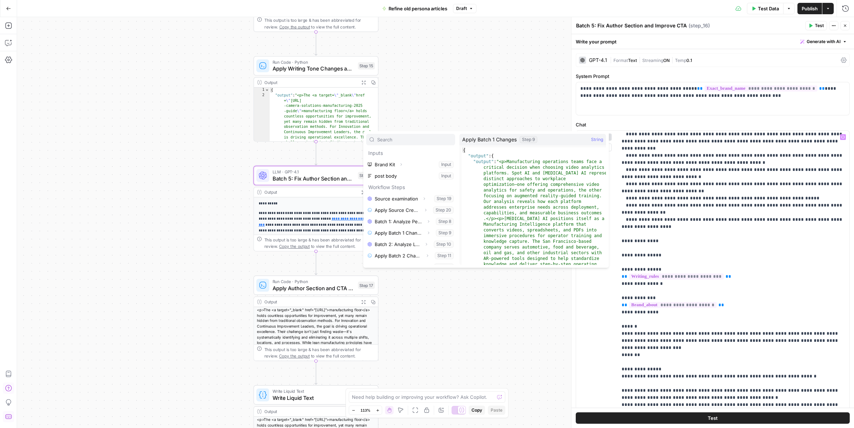
scroll to position [76, 0]
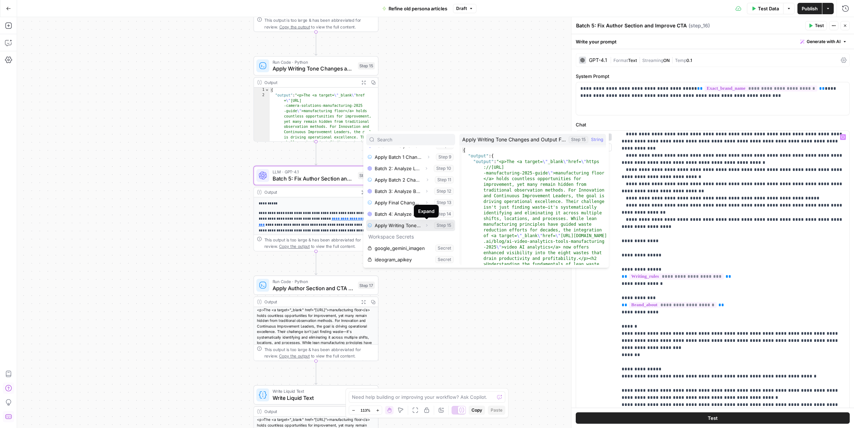
click at [426, 226] on icon "button" at bounding box center [427, 225] width 4 height 4
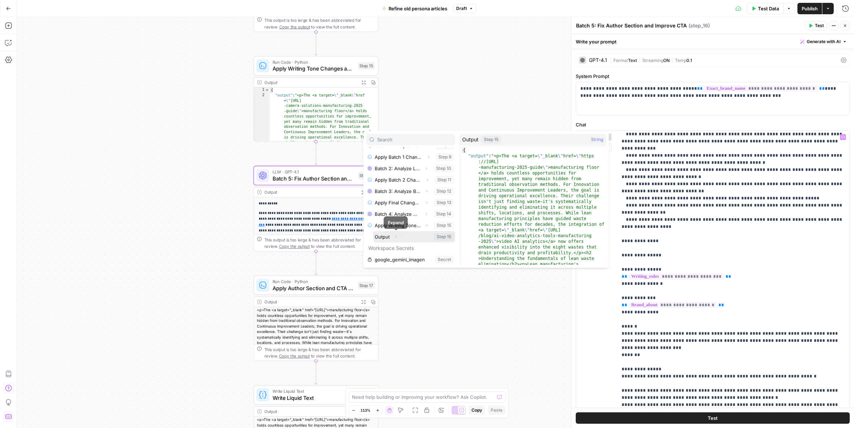
click at [396, 239] on button "Expand" at bounding box center [395, 236] width 9 height 9
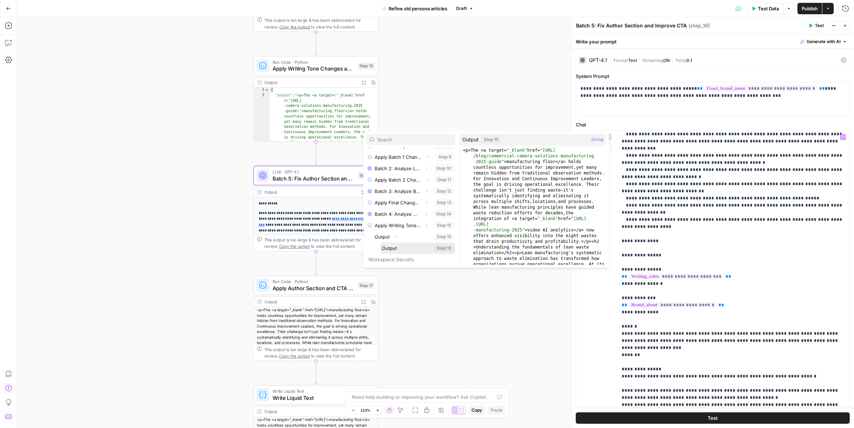
click at [399, 247] on button "Select variable Output" at bounding box center [418, 247] width 75 height 11
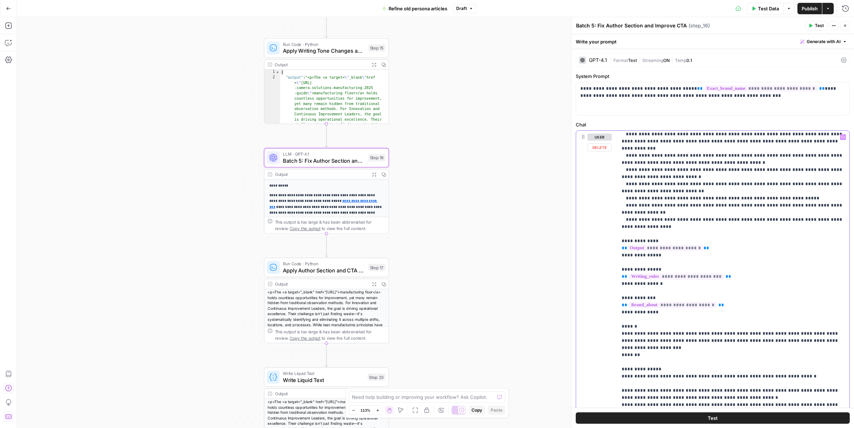
scroll to position [250, 0]
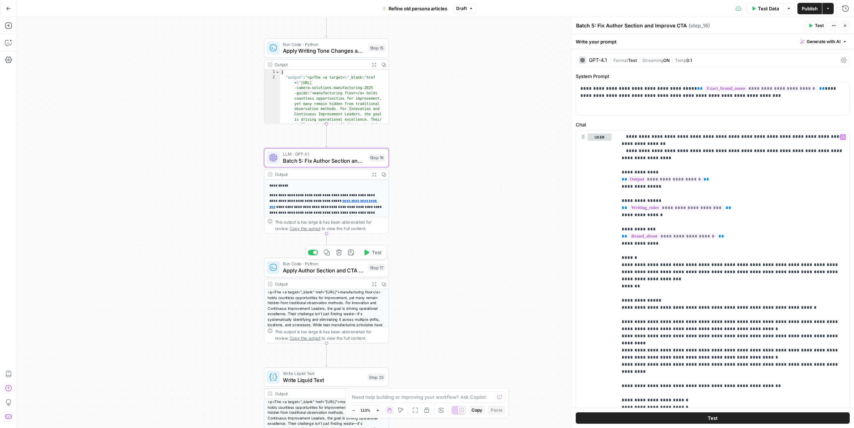
click at [343, 268] on span "Apply Author Section and CTA Changes - Final Output" at bounding box center [324, 270] width 82 height 8
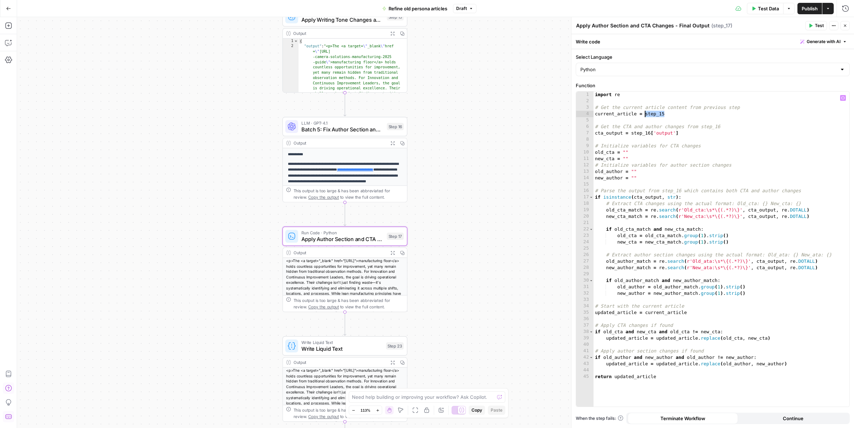
drag, startPoint x: 671, startPoint y: 115, endPoint x: 646, endPoint y: 116, distance: 24.2
click at [646, 116] on div "import re # Get the current article content from previous step current_article …" at bounding box center [722, 255] width 256 height 328
click at [844, 101] on button "Variables Menu" at bounding box center [843, 98] width 6 height 6
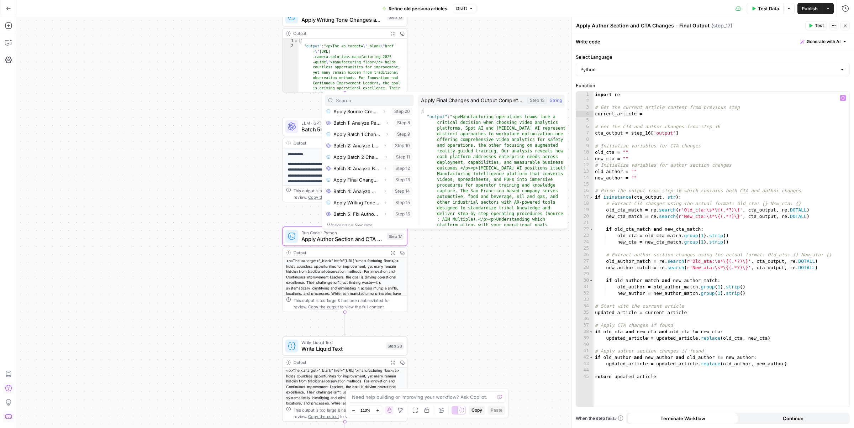
scroll to position [61, 0]
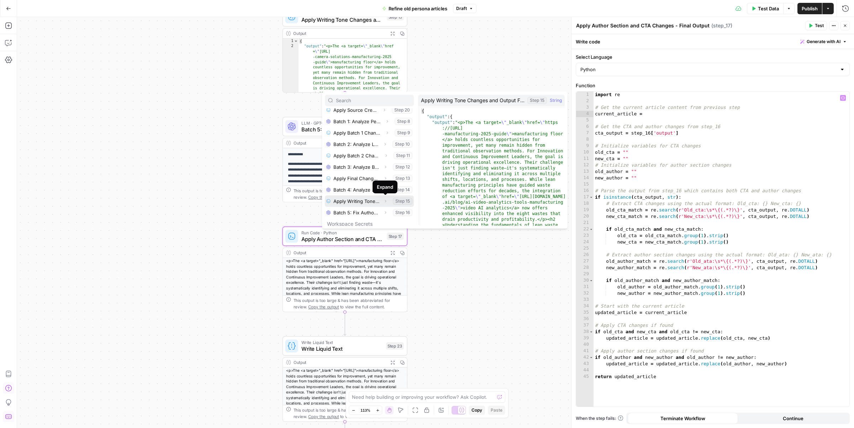
click at [385, 201] on icon "button" at bounding box center [385, 201] width 4 height 4
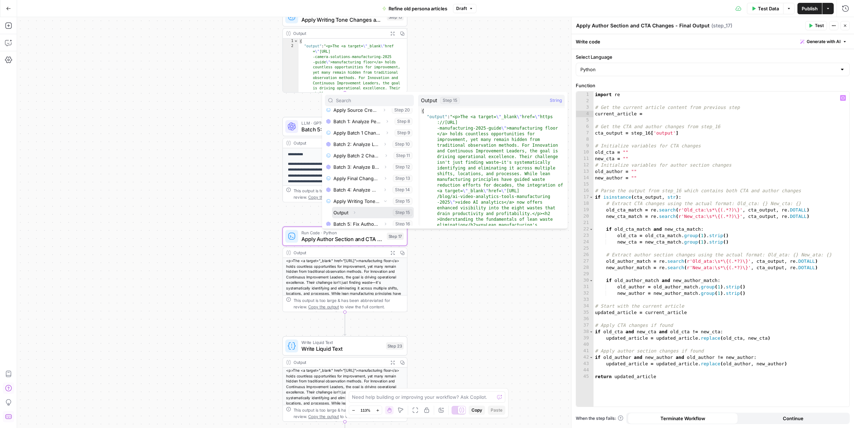
click at [355, 214] on icon "button" at bounding box center [354, 212] width 4 height 4
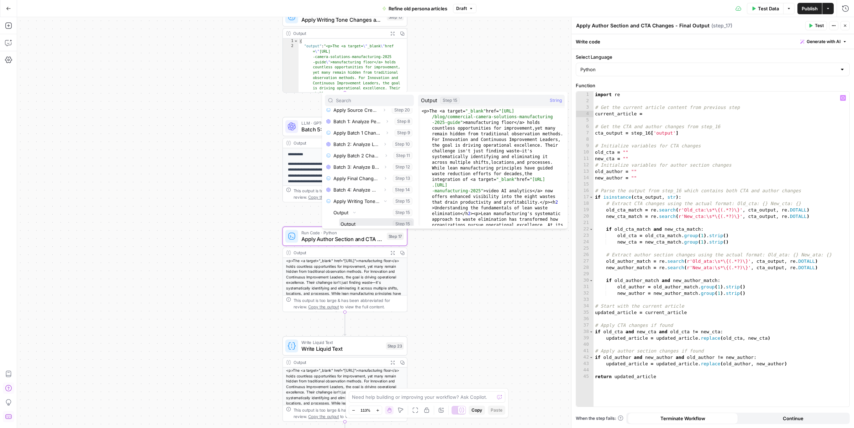
click at [360, 219] on button "Select variable Output" at bounding box center [376, 223] width 75 height 11
type textarea "**********"
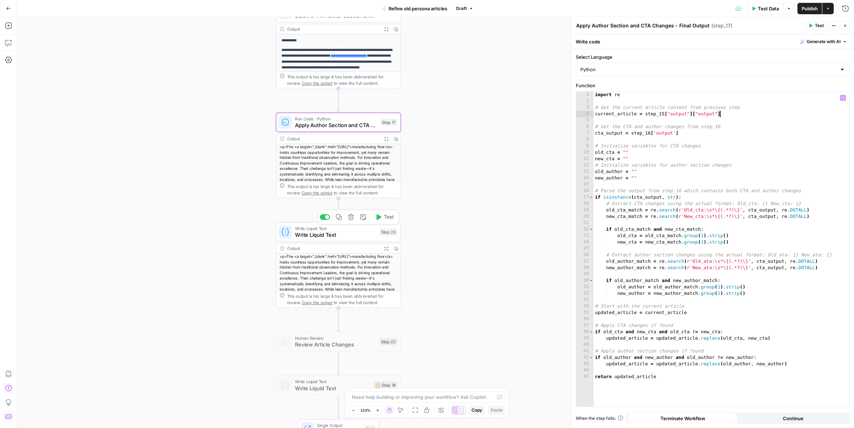
click at [366, 231] on span "Write Liquid Text" at bounding box center [336, 235] width 82 height 8
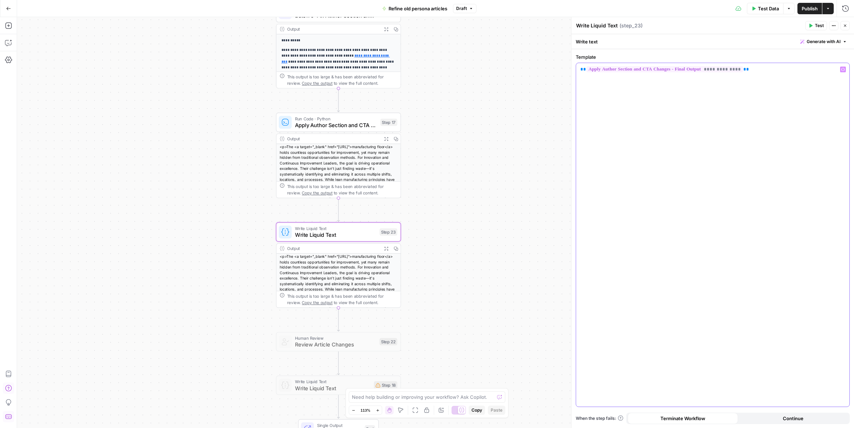
click at [795, 70] on p "**********" at bounding box center [713, 69] width 265 height 7
click at [844, 68] on icon "button" at bounding box center [844, 70] width 4 height 4
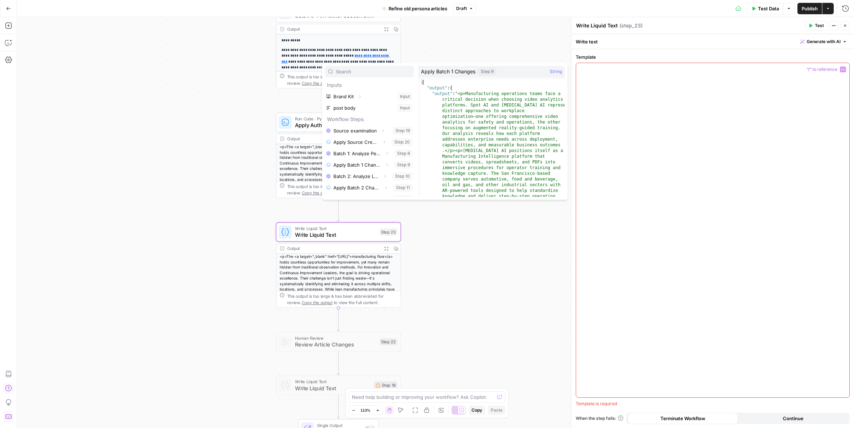
scroll to position [99, 0]
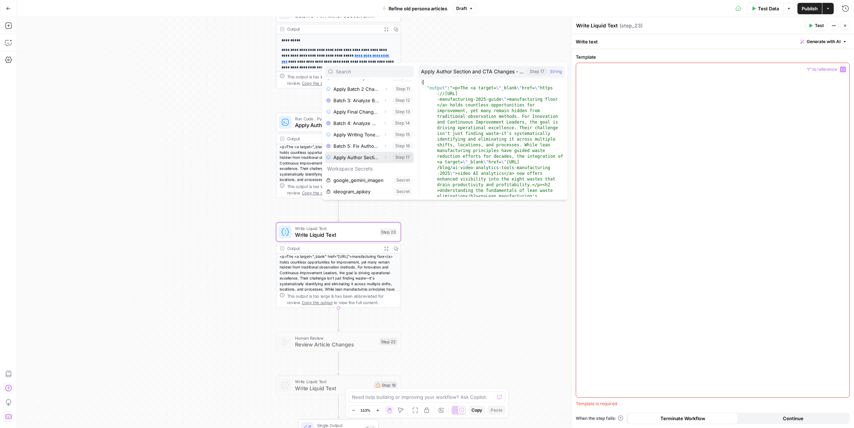
click at [386, 158] on icon "button" at bounding box center [385, 157] width 4 height 4
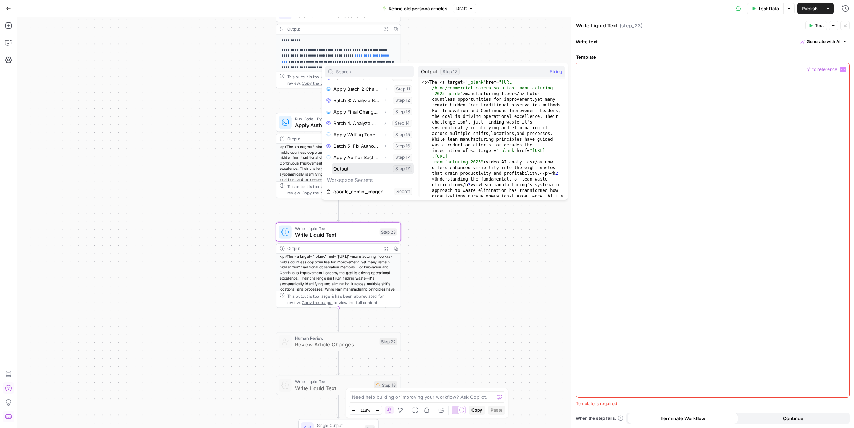
click at [370, 170] on button "Select variable Output" at bounding box center [373, 168] width 82 height 11
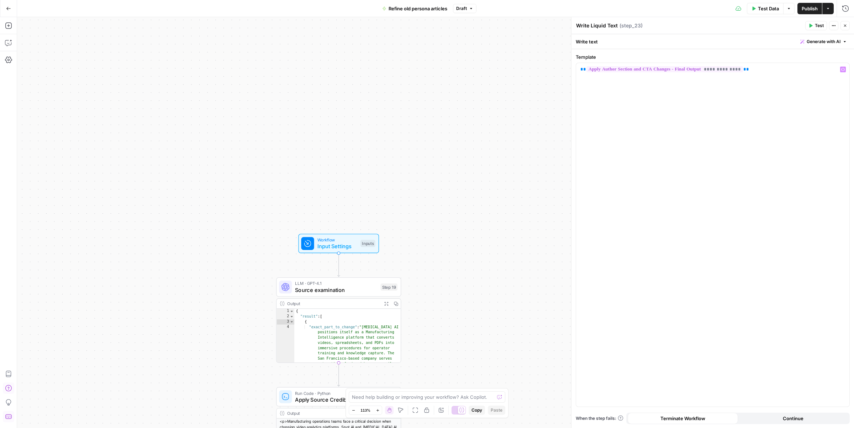
click at [845, 25] on icon "button" at bounding box center [845, 26] width 2 height 2
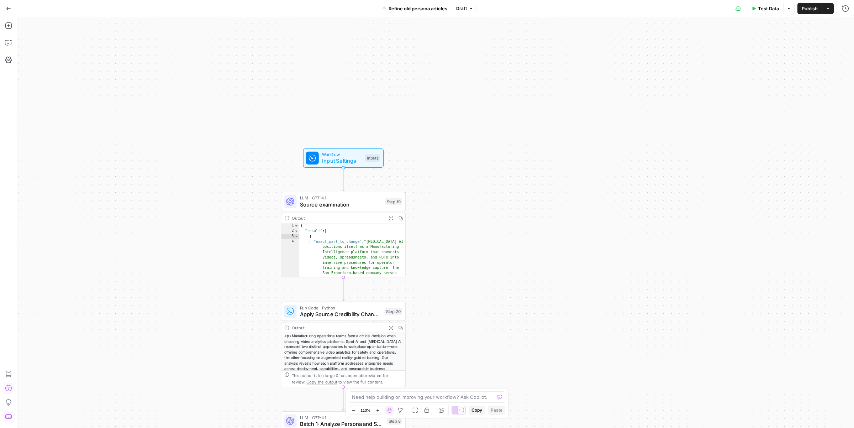
click at [363, 203] on span "Source examination" at bounding box center [341, 204] width 82 height 8
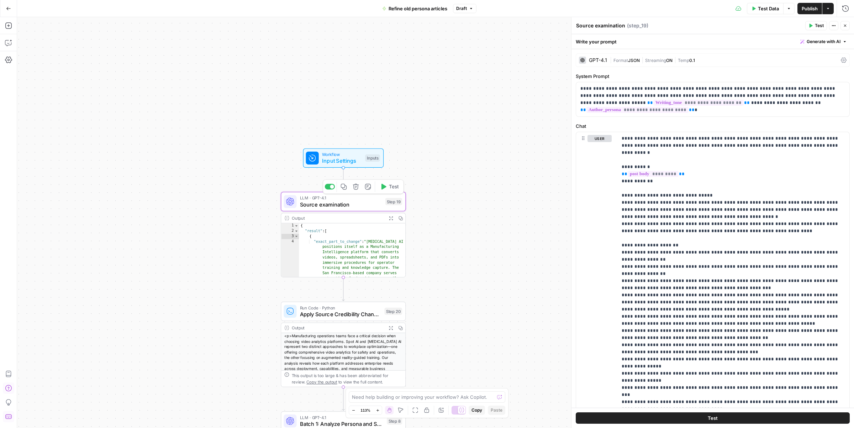
click at [390, 189] on span "Test" at bounding box center [394, 186] width 10 height 7
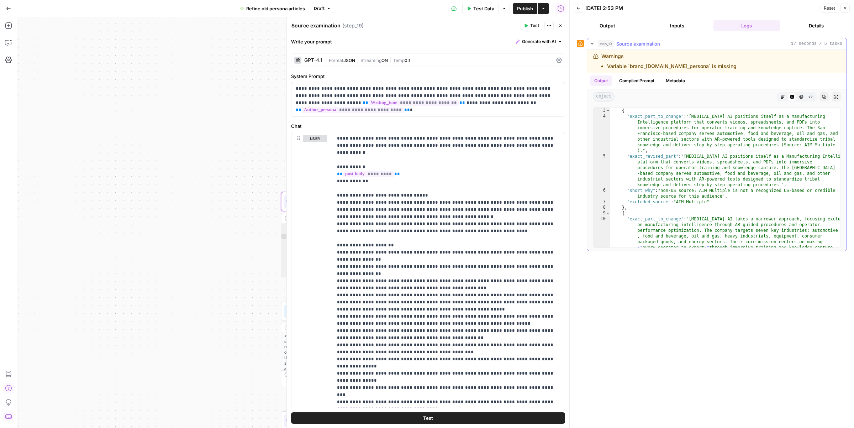
scroll to position [11, 0]
click at [561, 23] on icon "button" at bounding box center [561, 25] width 4 height 4
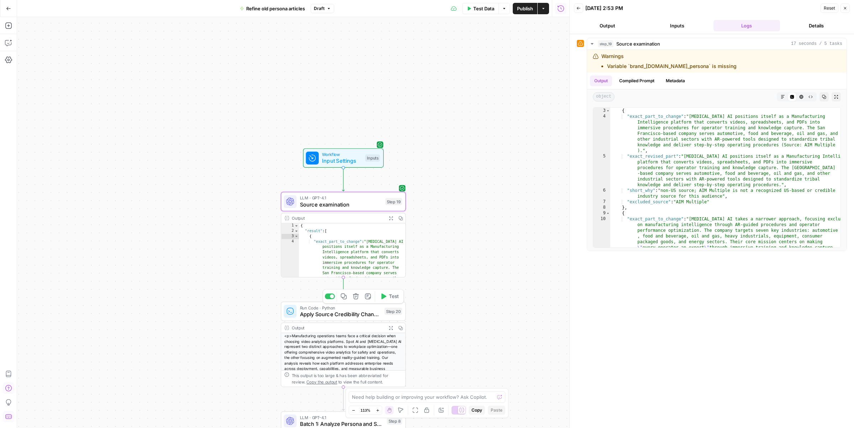
click at [390, 297] on span "Test" at bounding box center [394, 296] width 10 height 7
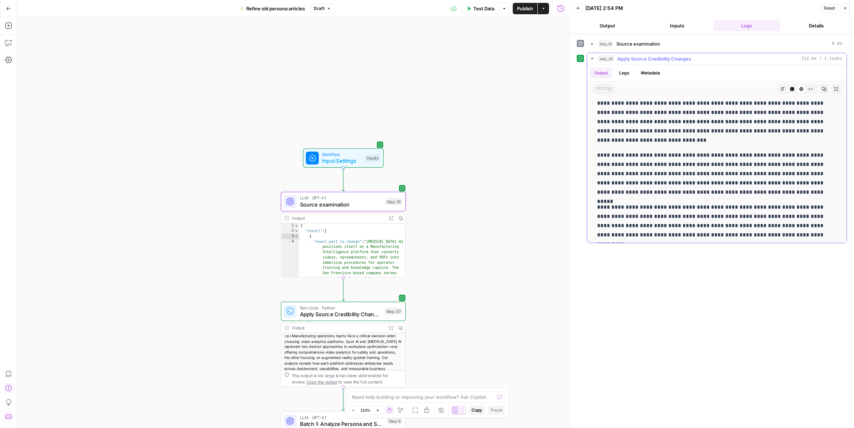
scroll to position [12, 0]
click at [593, 43] on icon "button" at bounding box center [593, 44] width 6 height 6
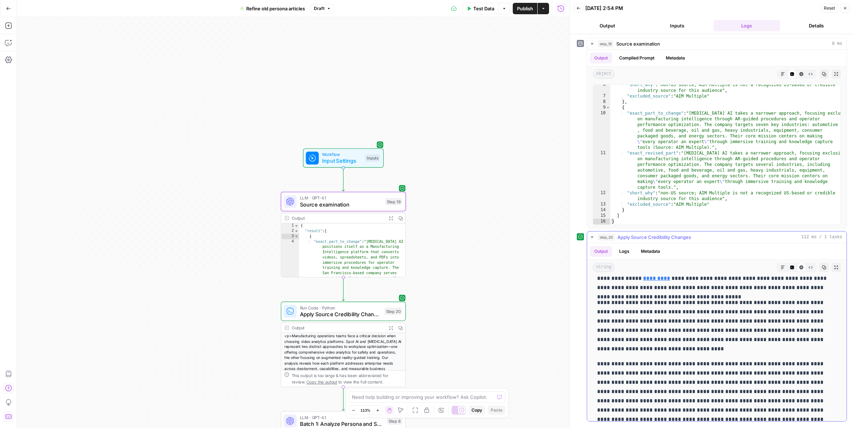
scroll to position [239, 0]
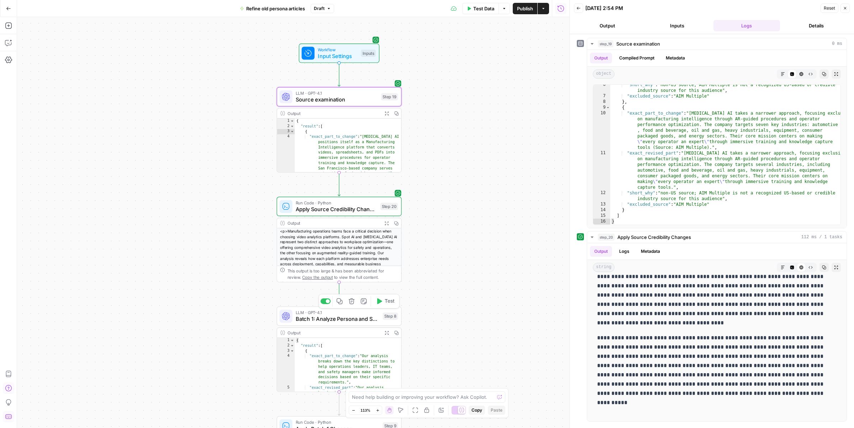
click at [379, 316] on div "LLM · GPT-4.1 Batch 1: Analyze Persona and Solution References Step 8 Copy step…" at bounding box center [338, 316] width 119 height 14
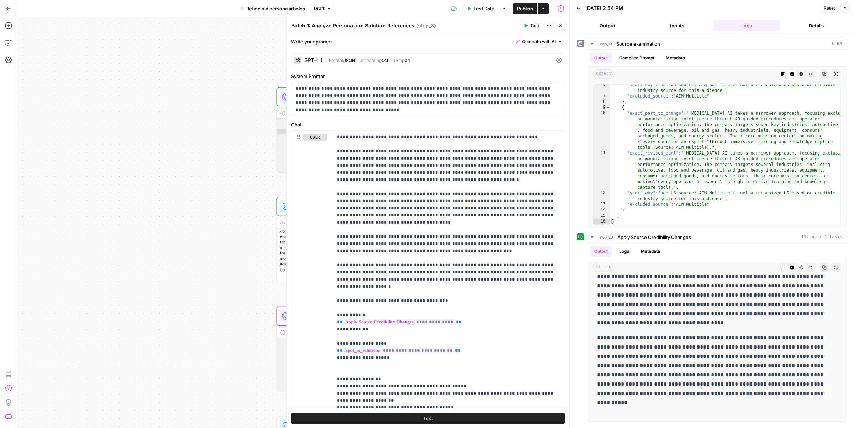
click at [560, 26] on icon "button" at bounding box center [561, 25] width 4 height 4
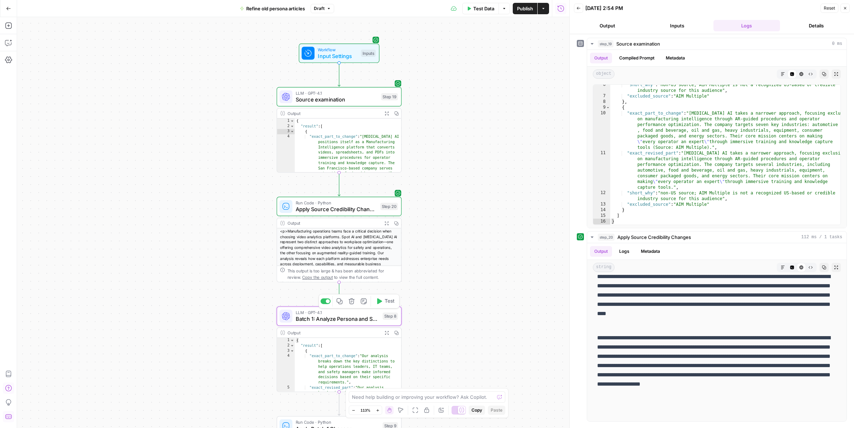
click at [386, 304] on span "Test" at bounding box center [390, 301] width 10 height 7
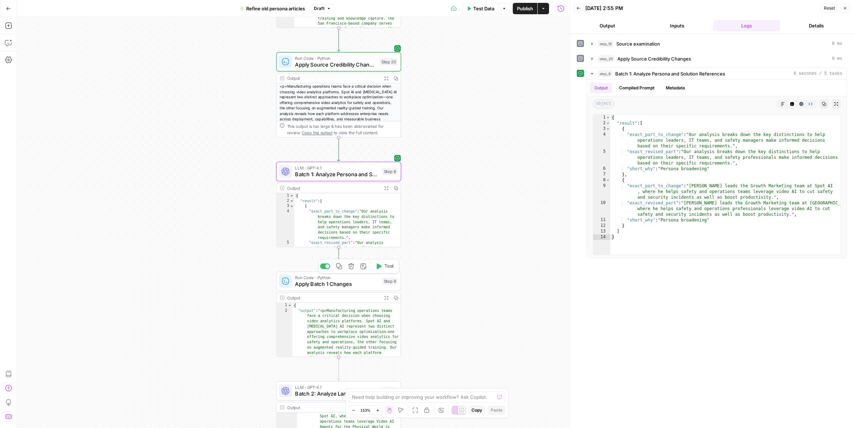
click at [381, 269] on button "Test" at bounding box center [384, 266] width 25 height 10
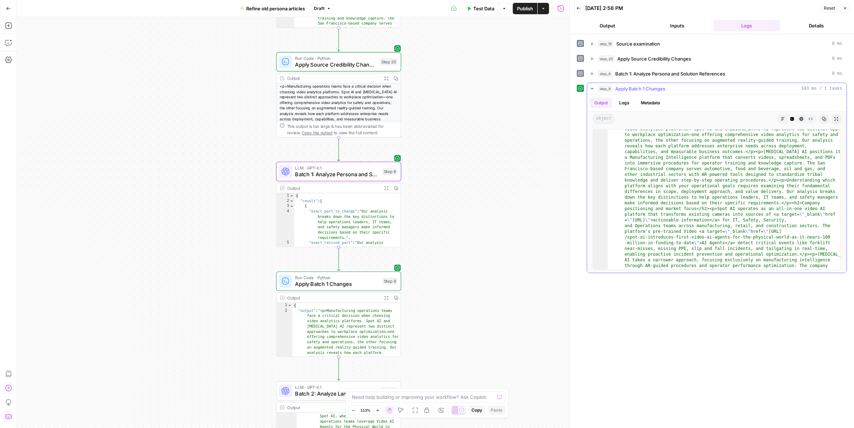
scroll to position [15, 0]
click at [803, 117] on icon "button" at bounding box center [802, 119] width 4 height 4
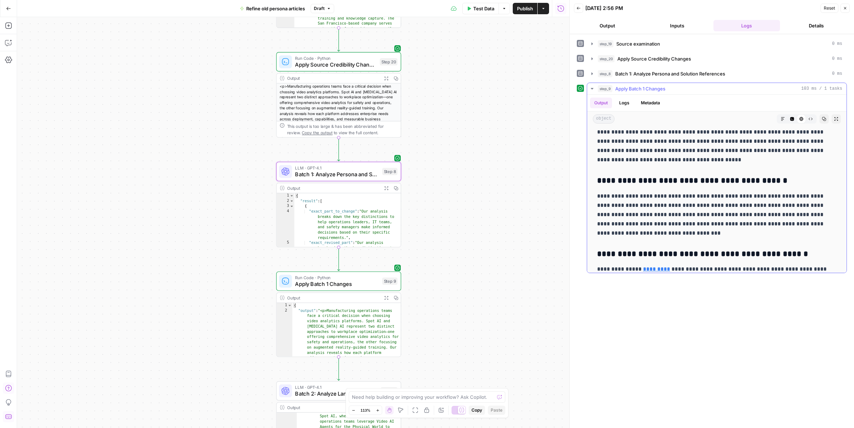
scroll to position [2893, 0]
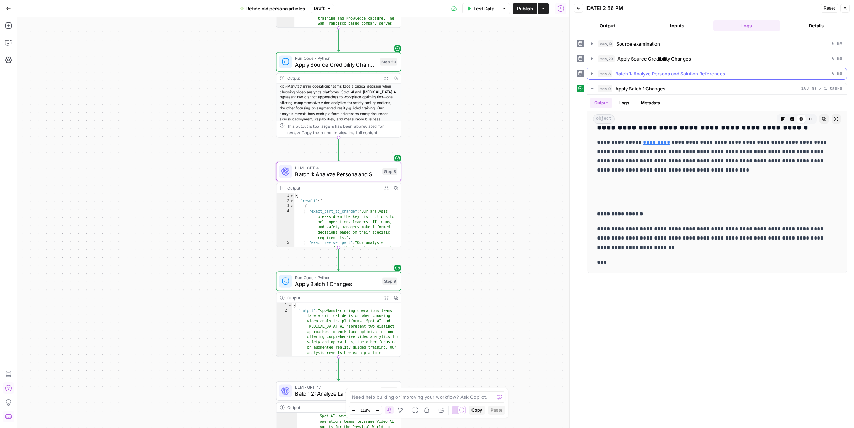
click at [603, 75] on span "step_8" at bounding box center [605, 73] width 15 height 7
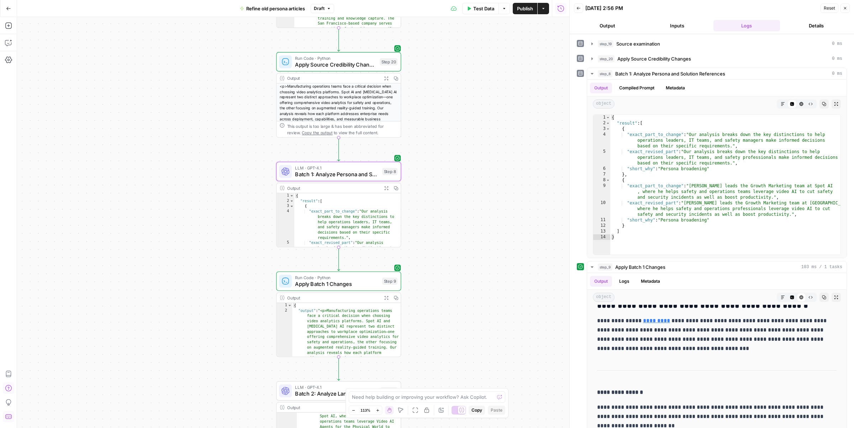
click at [389, 280] on div "Step 9" at bounding box center [389, 280] width 15 height 7
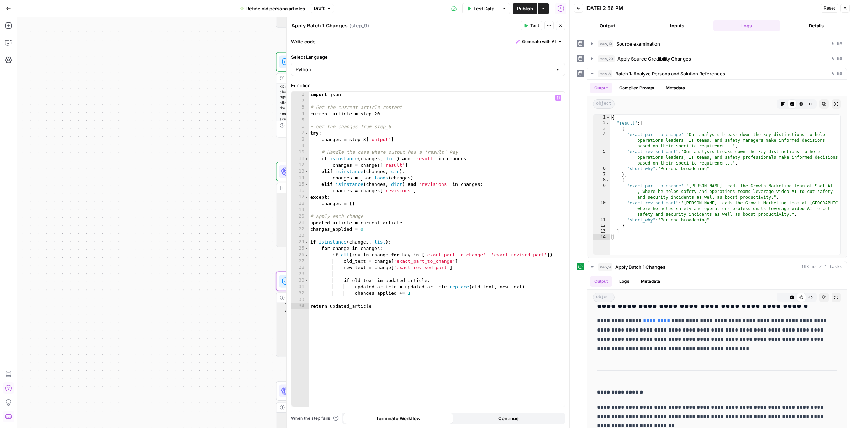
click at [387, 116] on div "import json # Get the current article content current_article = step_20 # Get t…" at bounding box center [437, 255] width 256 height 328
click at [558, 98] on icon "button" at bounding box center [559, 98] width 4 height 4
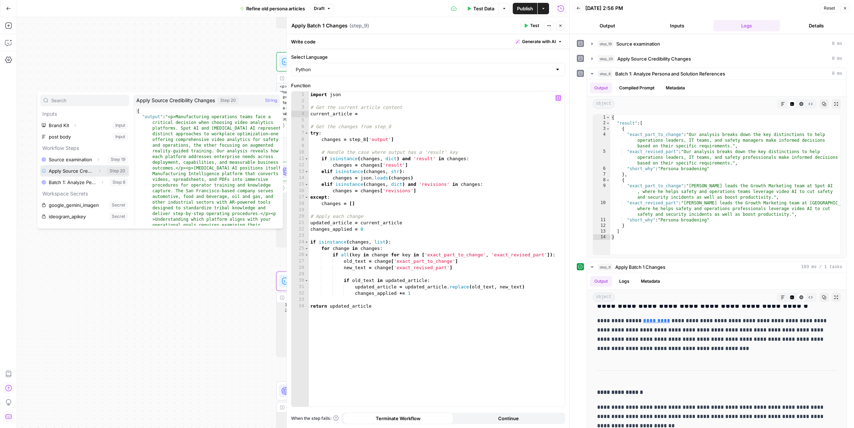
click at [99, 172] on icon "button" at bounding box center [100, 171] width 4 height 4
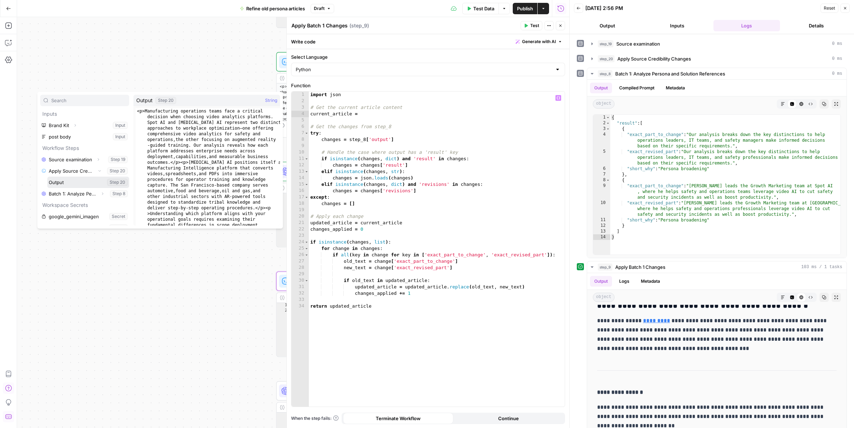
click at [92, 180] on button "Select variable Output" at bounding box center [88, 182] width 82 height 11
type textarea "**********"
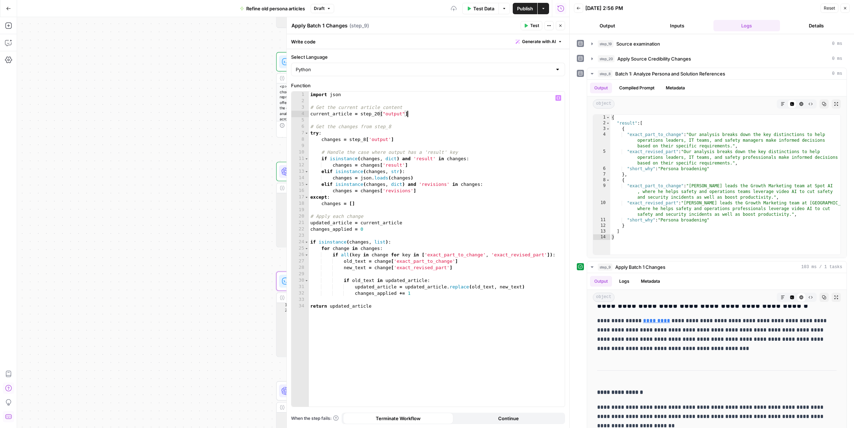
click at [562, 26] on icon "button" at bounding box center [561, 25] width 4 height 4
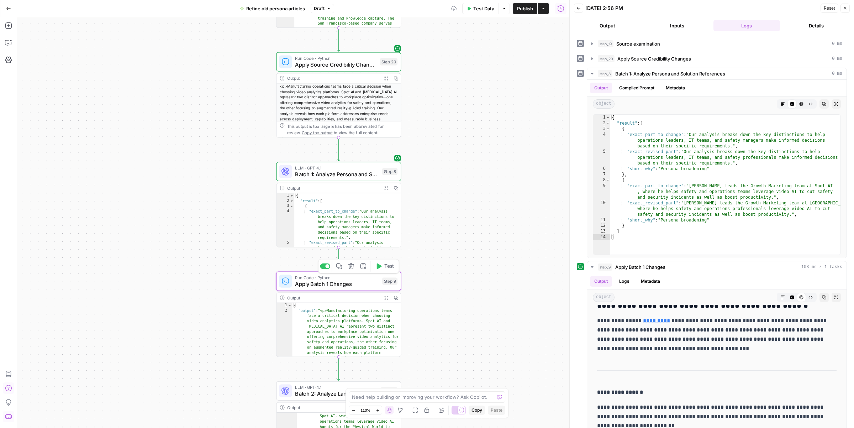
click at [389, 270] on button "Test" at bounding box center [384, 266] width 25 height 10
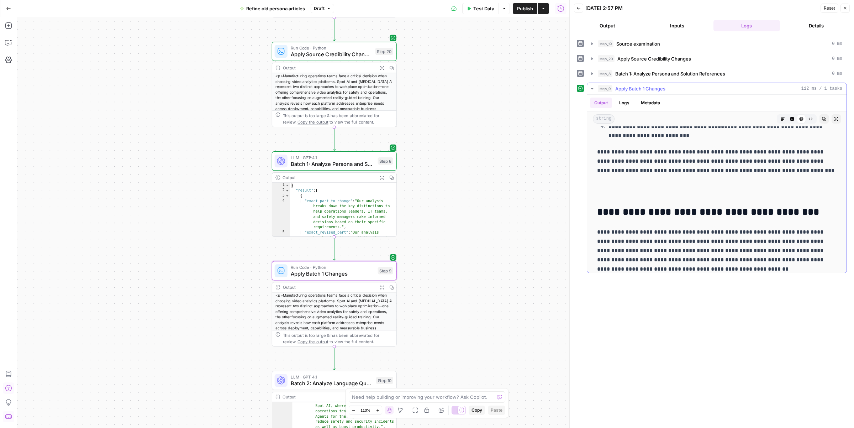
scroll to position [2856, 0]
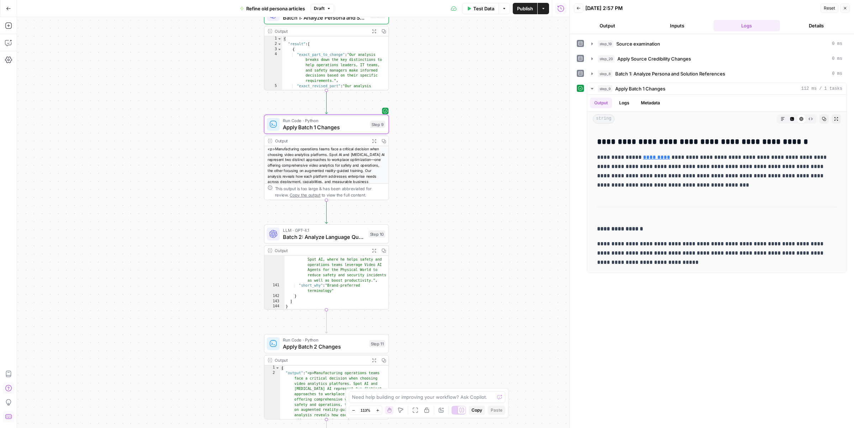
click at [351, 237] on span "Batch 2: Analyze Language Quality Issues" at bounding box center [324, 237] width 82 height 8
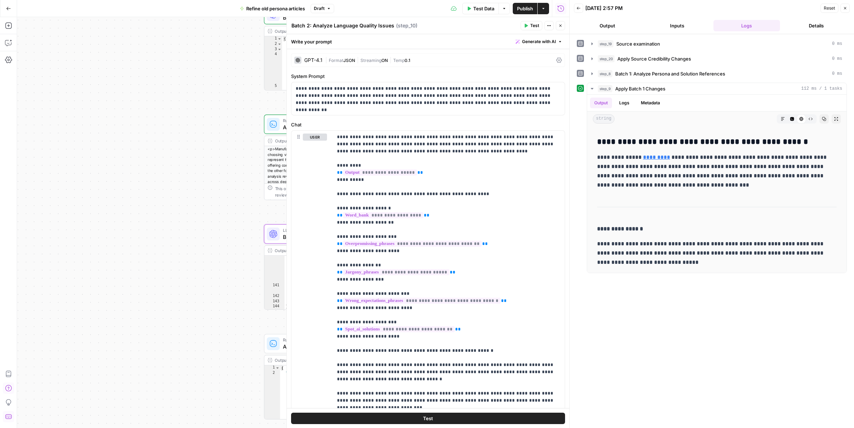
click at [562, 27] on icon "button" at bounding box center [561, 25] width 4 height 4
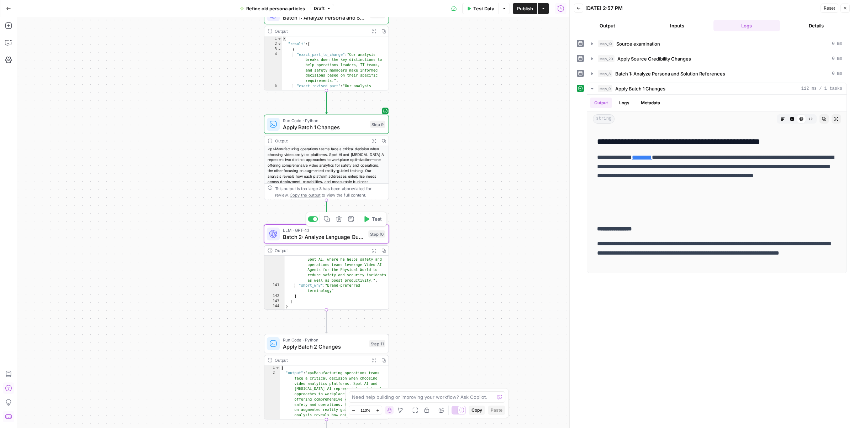
click at [371, 221] on button "Test" at bounding box center [372, 219] width 25 height 10
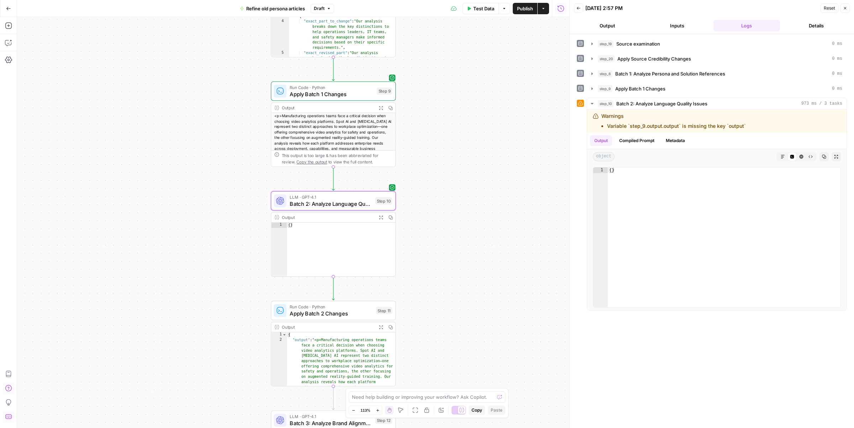
click at [352, 203] on span "Batch 2: Analyze Language Quality Issues" at bounding box center [331, 204] width 82 height 8
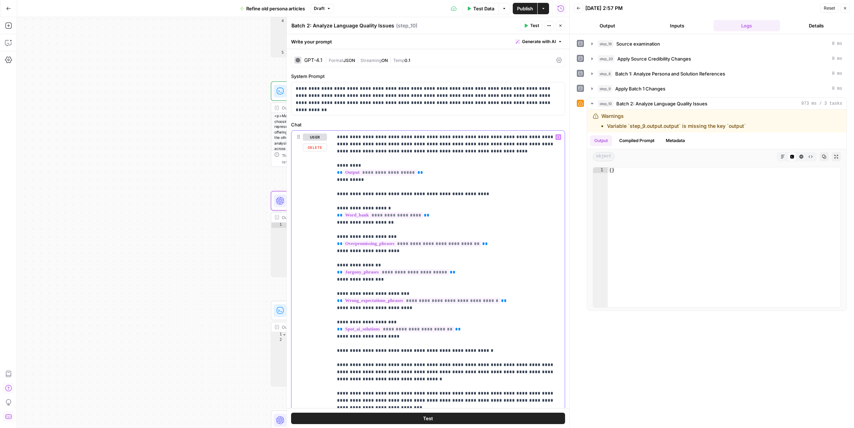
click at [426, 175] on p "**********" at bounding box center [448, 425] width 223 height 584
click at [558, 136] on icon "button" at bounding box center [559, 137] width 4 height 4
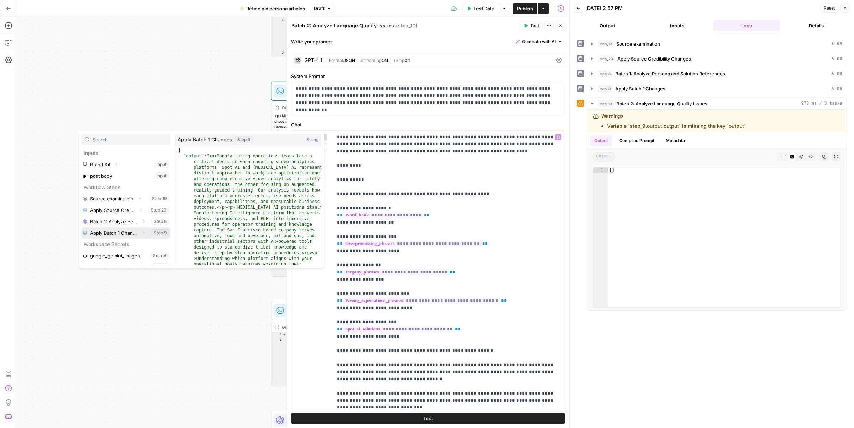
click at [143, 233] on icon "button" at bounding box center [144, 233] width 4 height 4
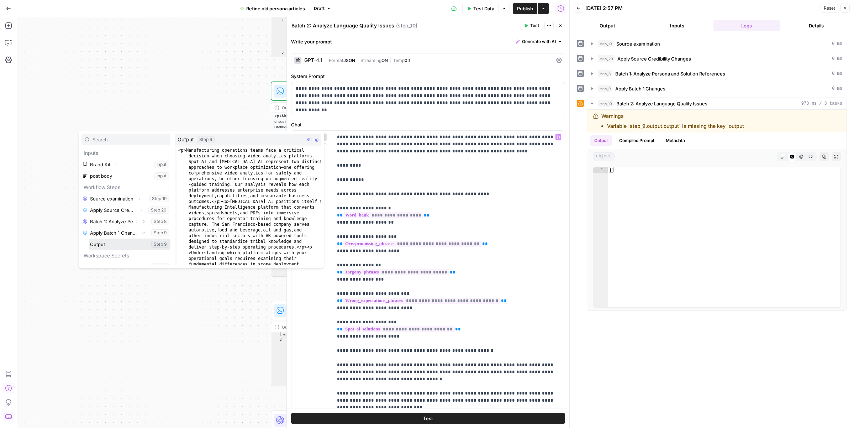
click at [129, 246] on button "Select variable Output" at bounding box center [130, 244] width 82 height 11
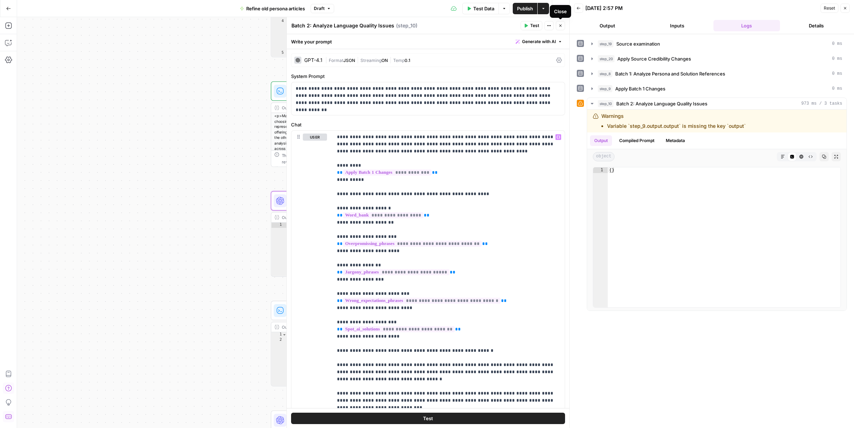
click at [559, 25] on icon "button" at bounding box center [561, 25] width 4 height 4
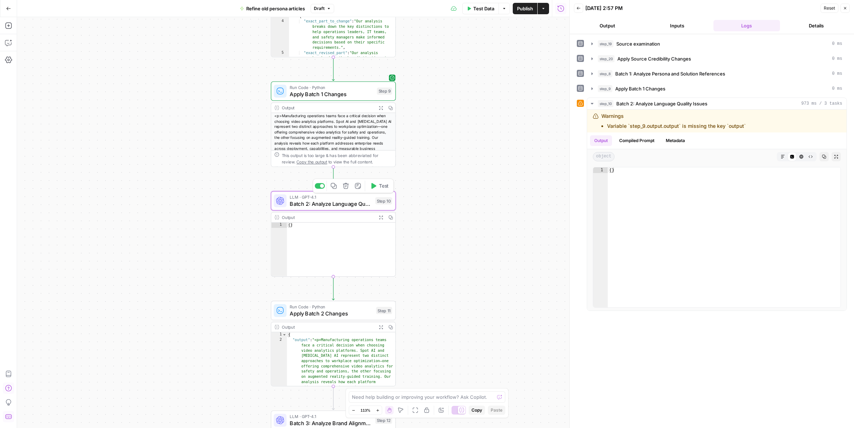
click at [386, 187] on span "Test" at bounding box center [384, 185] width 10 height 7
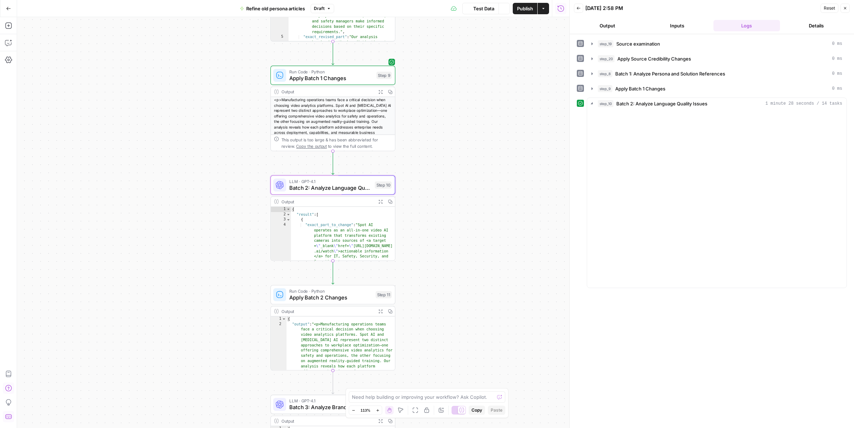
scroll to position [1892, 0]
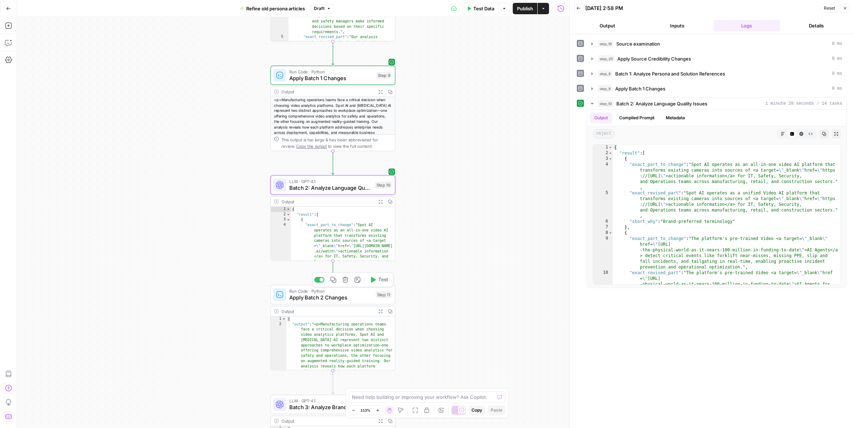
click at [339, 295] on span "Apply Batch 2 Changes" at bounding box center [330, 297] width 83 height 8
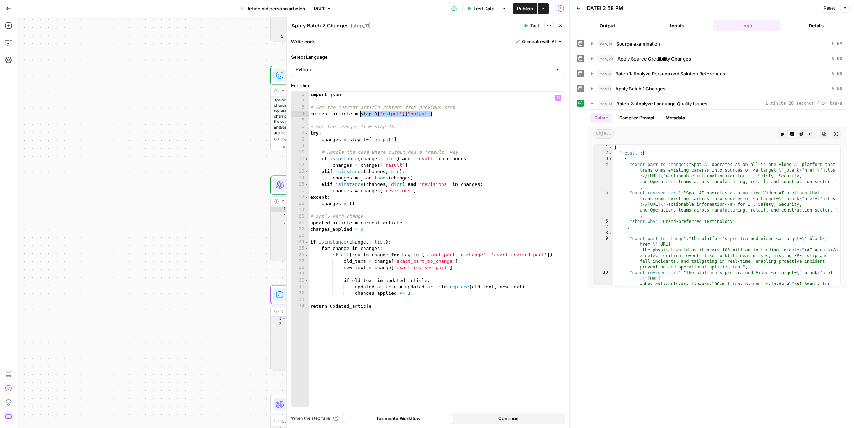
drag, startPoint x: 436, startPoint y: 113, endPoint x: 359, endPoint y: 115, distance: 77.3
click at [359, 115] on div "import json # Get the current article content from previous step current_articl…" at bounding box center [437, 255] width 256 height 328
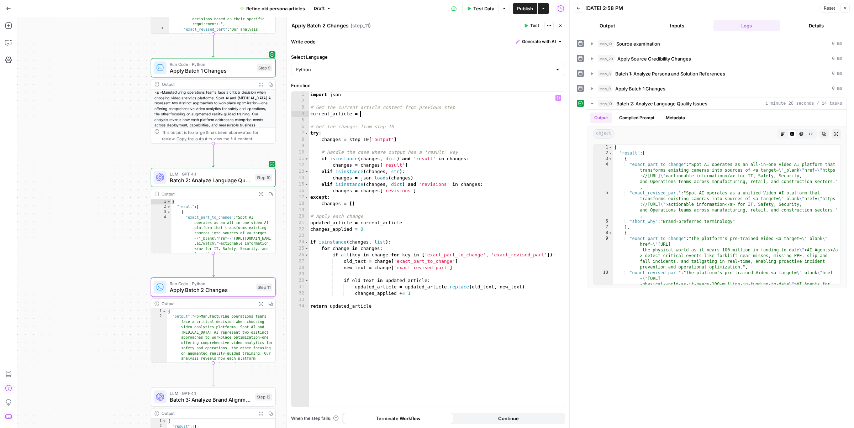
click at [558, 96] on icon "button" at bounding box center [559, 98] width 4 height 4
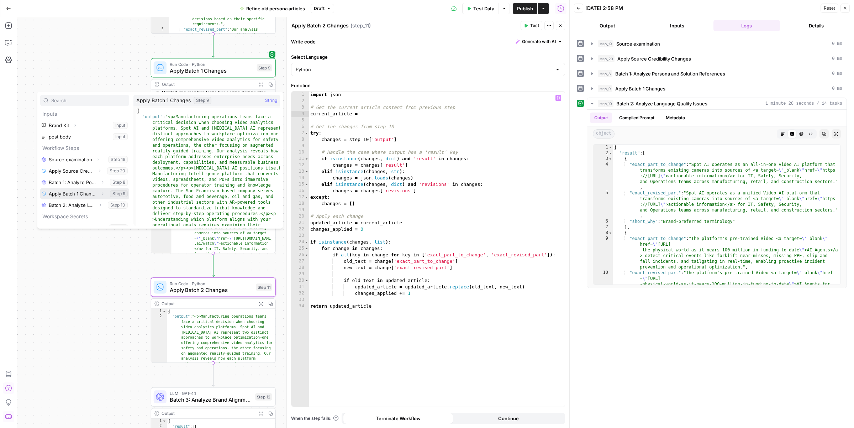
click at [101, 194] on icon "button" at bounding box center [102, 194] width 4 height 4
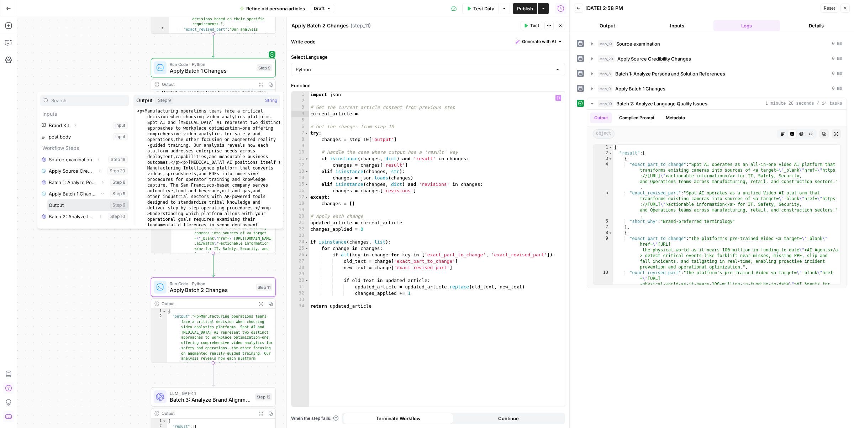
click at [94, 203] on button "Select variable Output" at bounding box center [88, 204] width 82 height 11
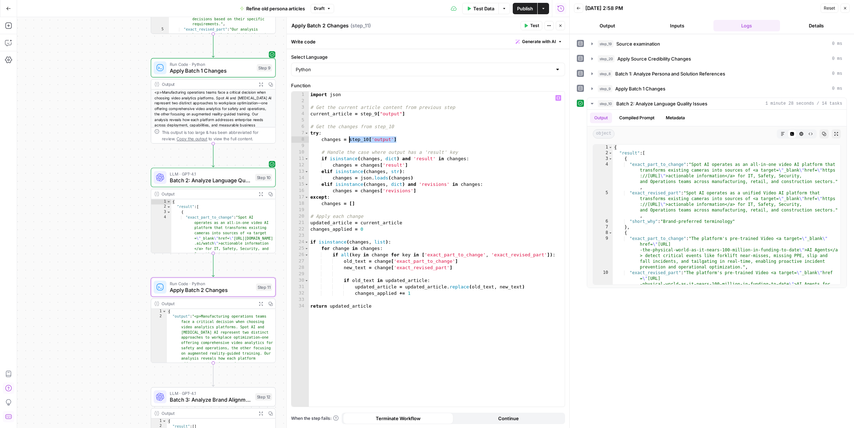
drag, startPoint x: 406, startPoint y: 140, endPoint x: 349, endPoint y: 141, distance: 57.3
click at [349, 141] on div "import json # Get the current article content from previous step current_articl…" at bounding box center [437, 255] width 256 height 328
type textarea "**********"
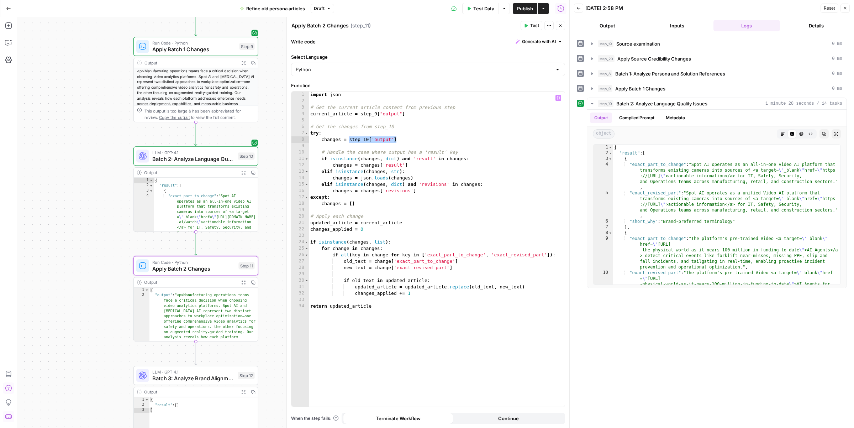
drag, startPoint x: 106, startPoint y: 215, endPoint x: 97, endPoint y: 202, distance: 15.8
click at [97, 202] on div "Workflow Input Settings Inputs LLM · GPT-4.1 Source examination Step 19 Output …" at bounding box center [293, 222] width 552 height 411
click at [200, 264] on span "Apply Batch 2 Changes" at bounding box center [193, 268] width 83 height 8
click at [243, 252] on span "Test" at bounding box center [246, 250] width 10 height 7
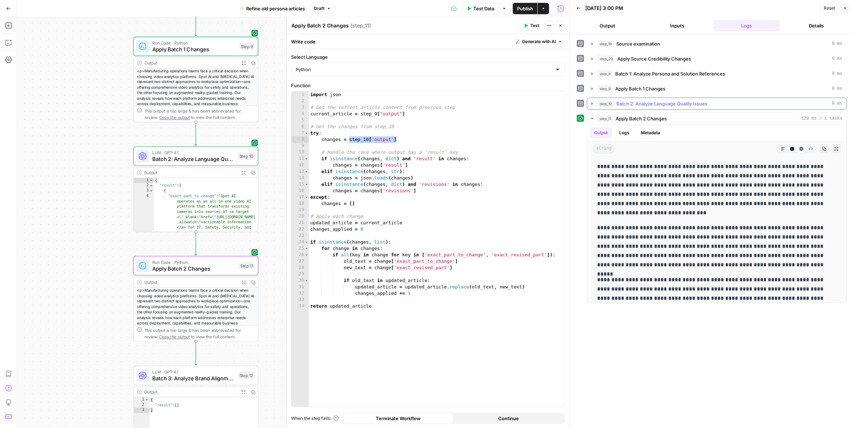
click at [597, 100] on button "step_10 Batch 2: Analyze Language Quality Issues 0 ms" at bounding box center [717, 103] width 260 height 11
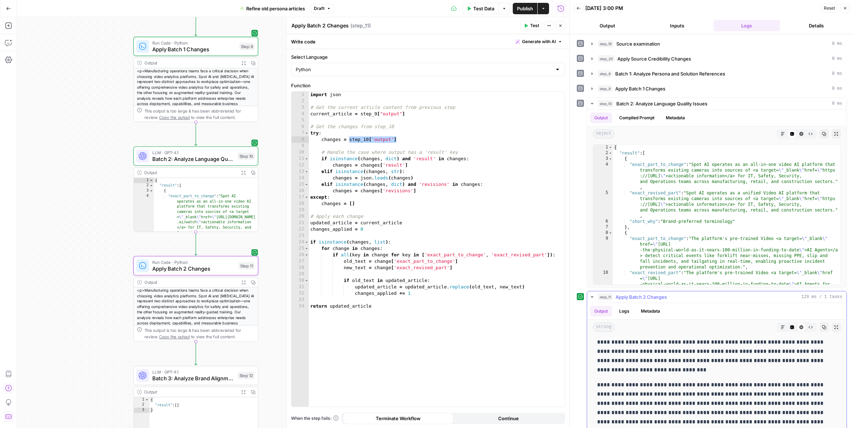
scroll to position [27, 0]
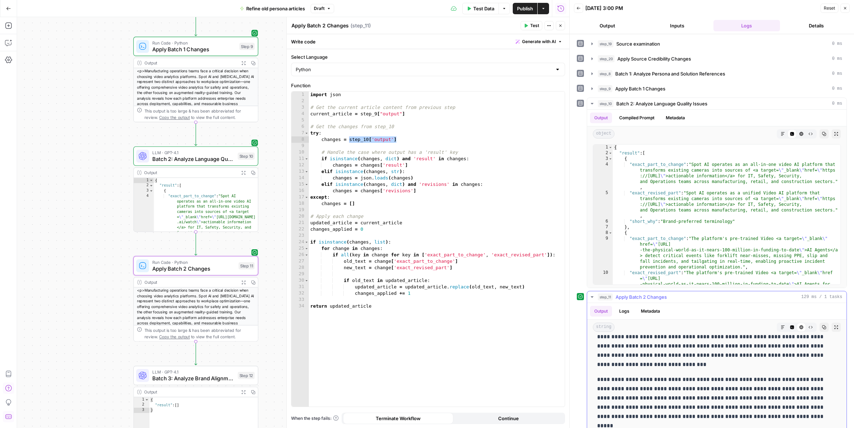
click at [242, 285] on button "Expand Output" at bounding box center [244, 282] width 10 height 10
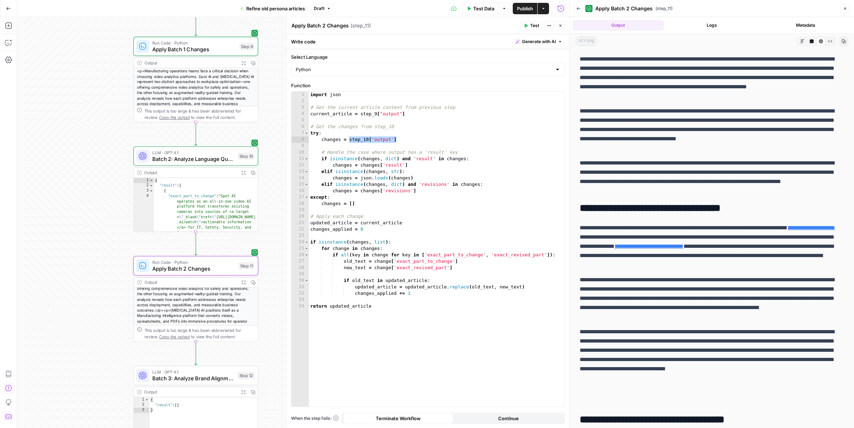
click at [641, 282] on p "**********" at bounding box center [712, 298] width 264 height 46
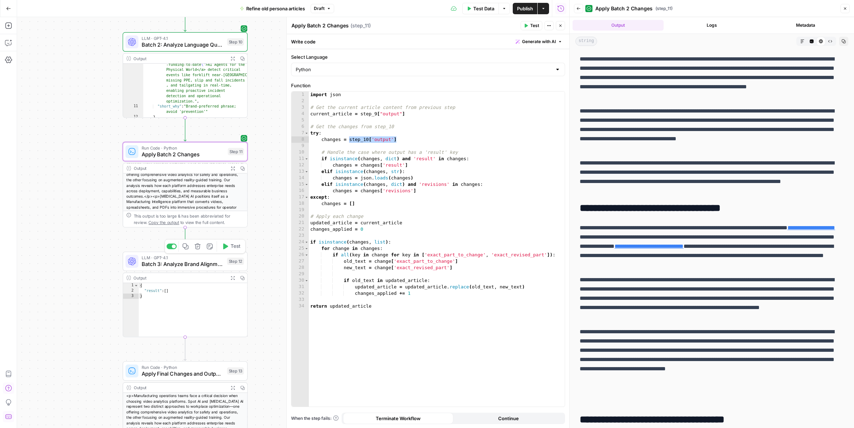
click at [175, 264] on span "Batch 3: Analyze Brand Alignment and Writing Standards" at bounding box center [183, 264] width 82 height 8
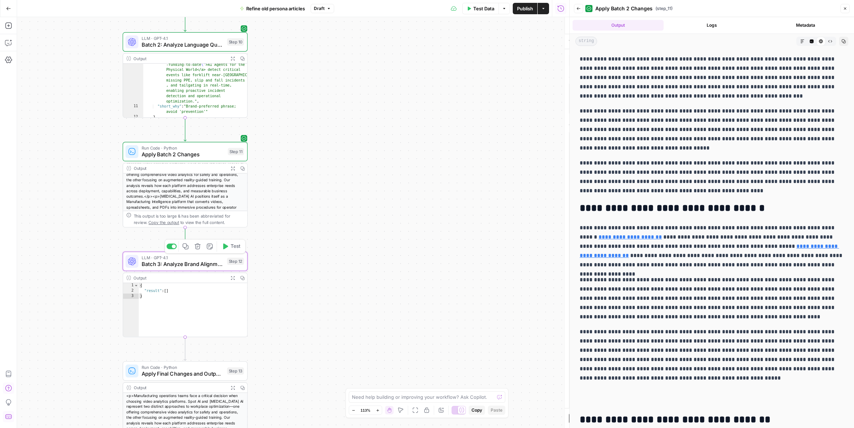
type textarea "Batch 3: Analyze Brand Alignment and Writing Standards"
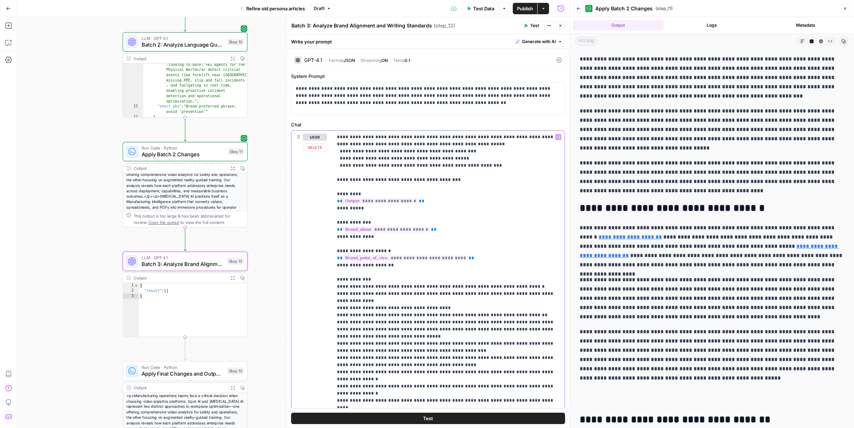
drag, startPoint x: 418, startPoint y: 201, endPoint x: 339, endPoint y: 200, distance: 79.8
click at [339, 200] on p "**********" at bounding box center [448, 304] width 223 height 342
click at [560, 138] on button "Variables Menu" at bounding box center [559, 137] width 6 height 6
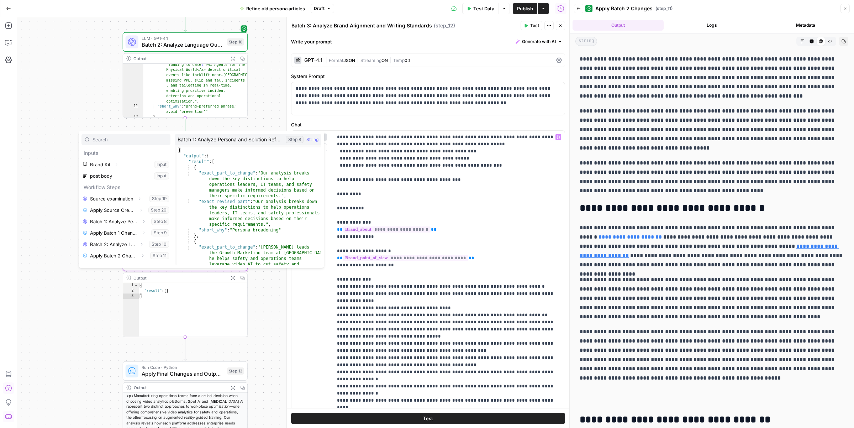
scroll to position [15, 0]
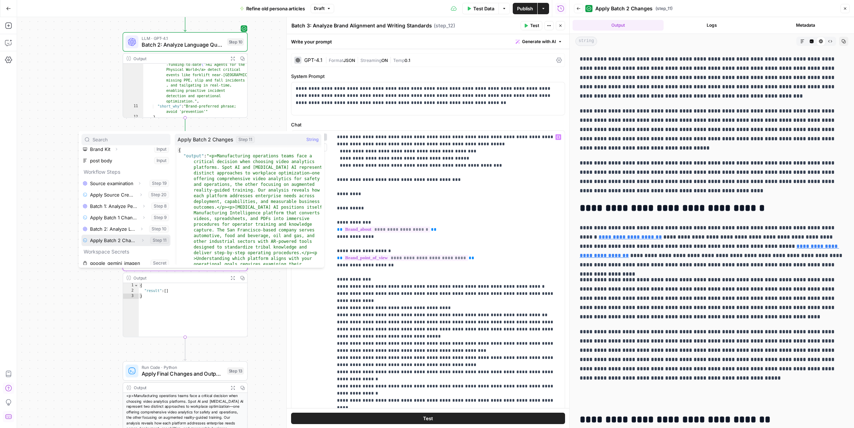
click at [143, 240] on icon "button" at bounding box center [142, 240] width 1 height 2
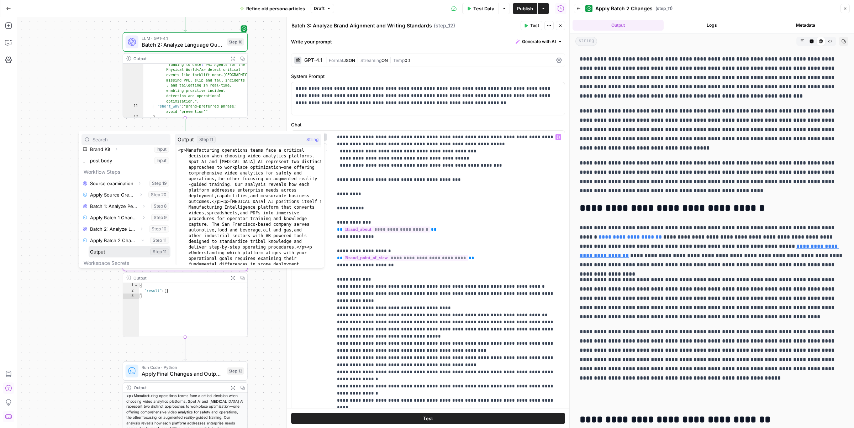
click at [117, 254] on button "Select variable Output" at bounding box center [130, 251] width 82 height 11
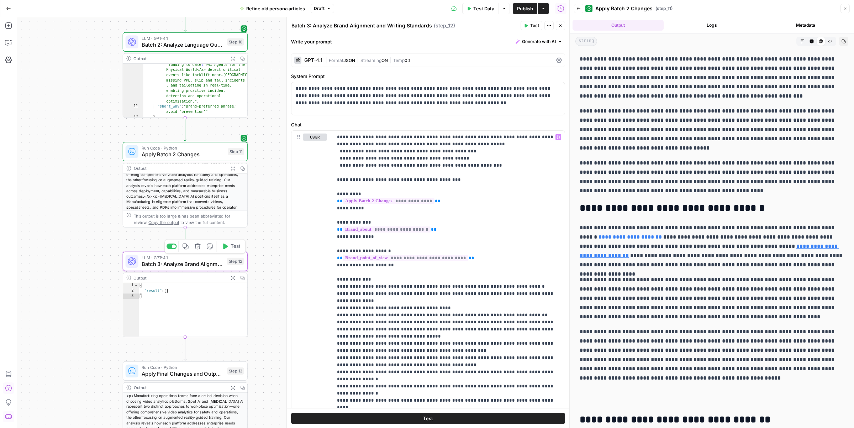
click at [233, 244] on span "Test" at bounding box center [236, 246] width 10 height 7
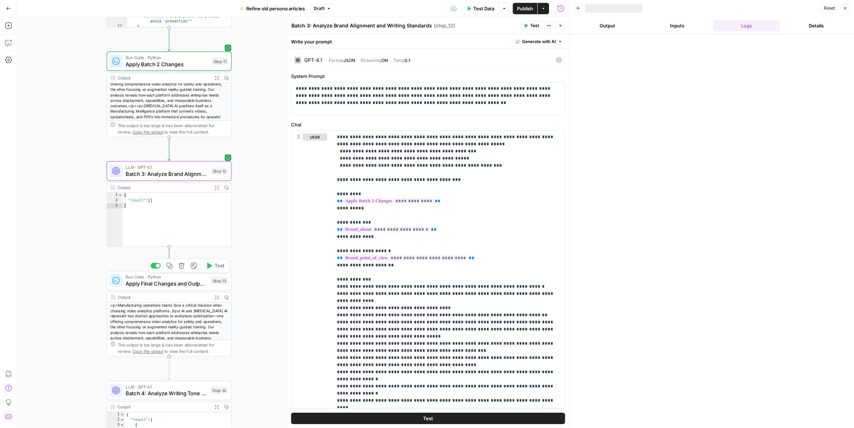
click at [201, 282] on span "Apply Final Changes and Output Completed Article" at bounding box center [167, 283] width 82 height 8
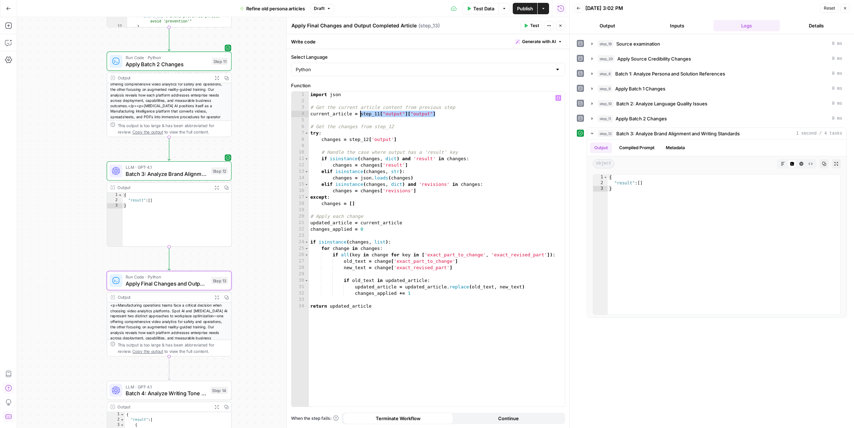
drag, startPoint x: 440, startPoint y: 114, endPoint x: 362, endPoint y: 116, distance: 78.7
click at [362, 116] on div "import json # Get the current article content from previous step current_articl…" at bounding box center [437, 255] width 256 height 328
click at [558, 99] on icon "button" at bounding box center [559, 98] width 4 height 4
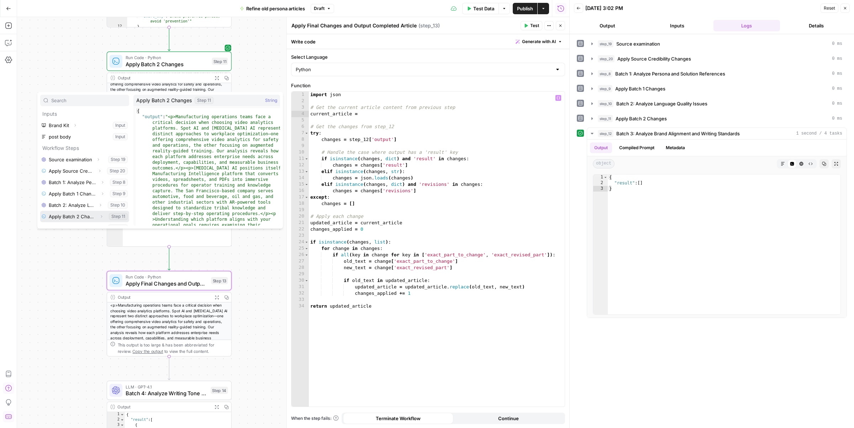
click at [100, 216] on icon "button" at bounding box center [101, 216] width 4 height 4
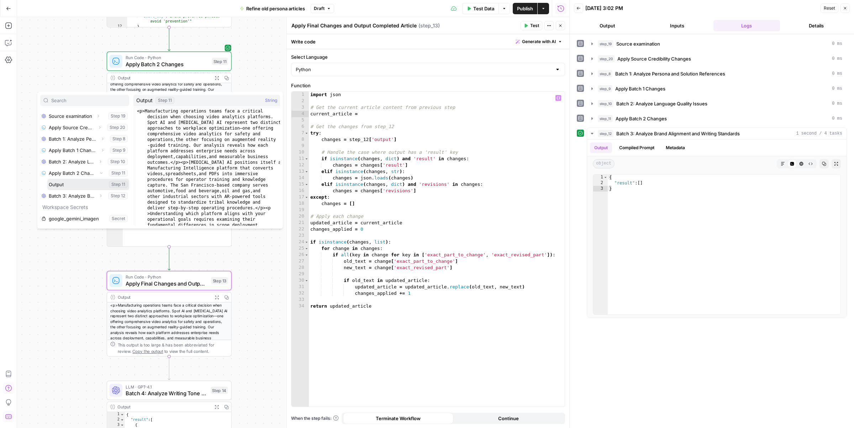
click at [74, 186] on button "Select variable Output" at bounding box center [88, 184] width 82 height 11
type textarea "**********"
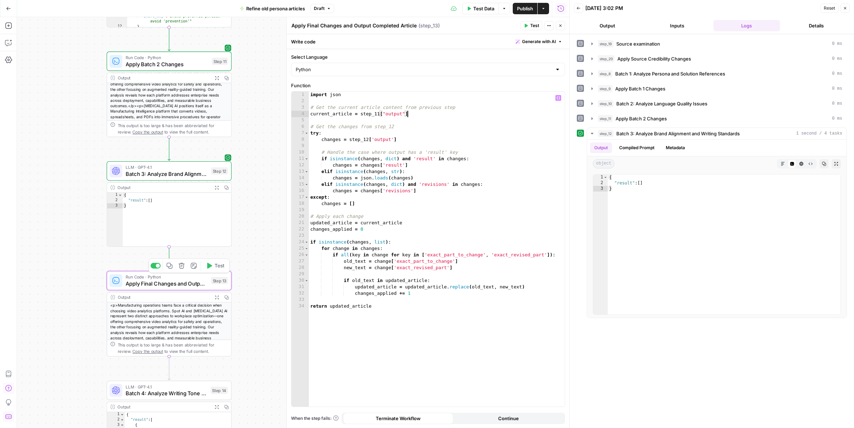
click at [221, 267] on span "Test" at bounding box center [220, 265] width 10 height 7
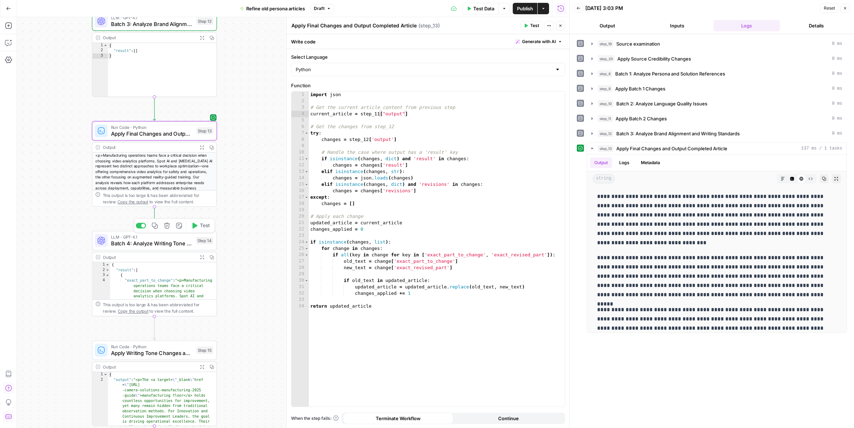
click at [199, 239] on div "Step 14" at bounding box center [204, 240] width 17 height 7
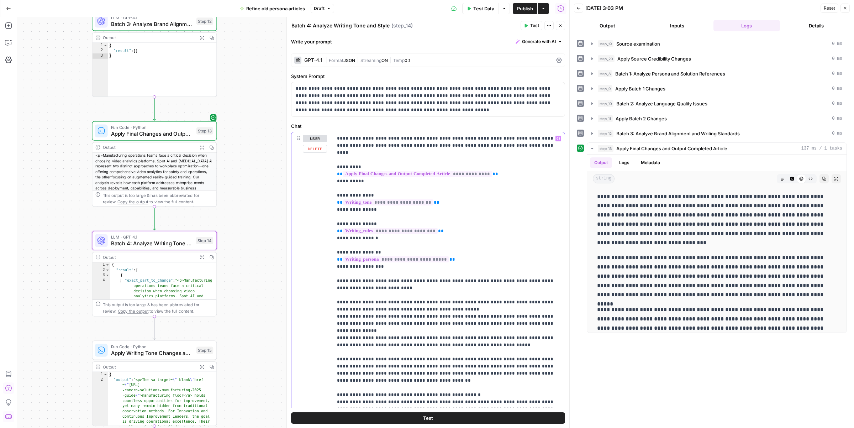
drag, startPoint x: 508, startPoint y: 167, endPoint x: 338, endPoint y: 168, distance: 170.5
click at [338, 168] on p "**********" at bounding box center [448, 370] width 223 height 470
click at [559, 138] on icon "button" at bounding box center [559, 139] width 4 height 4
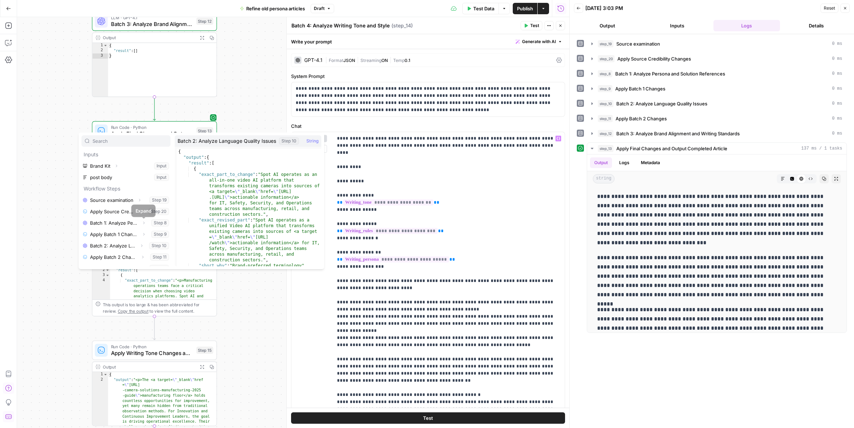
scroll to position [53, 0]
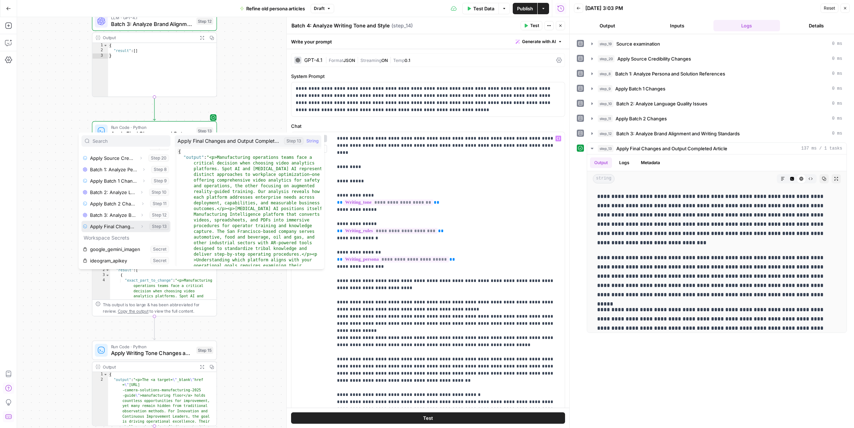
click at [142, 227] on icon "button" at bounding box center [142, 226] width 4 height 4
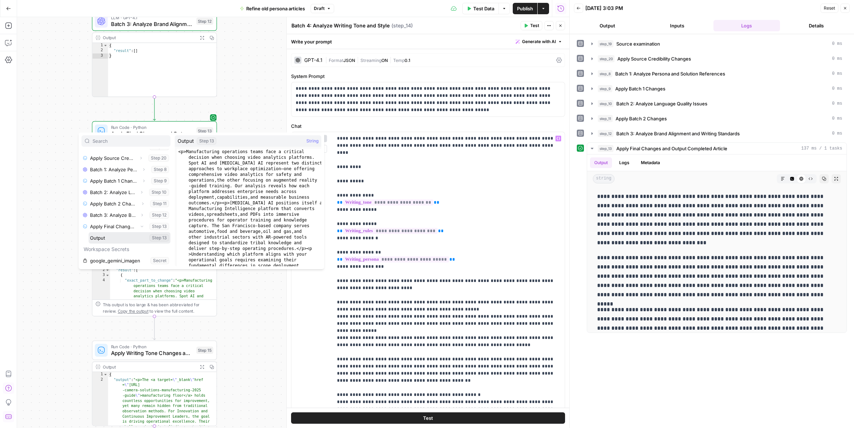
click at [124, 240] on button "Select variable Output" at bounding box center [130, 237] width 82 height 11
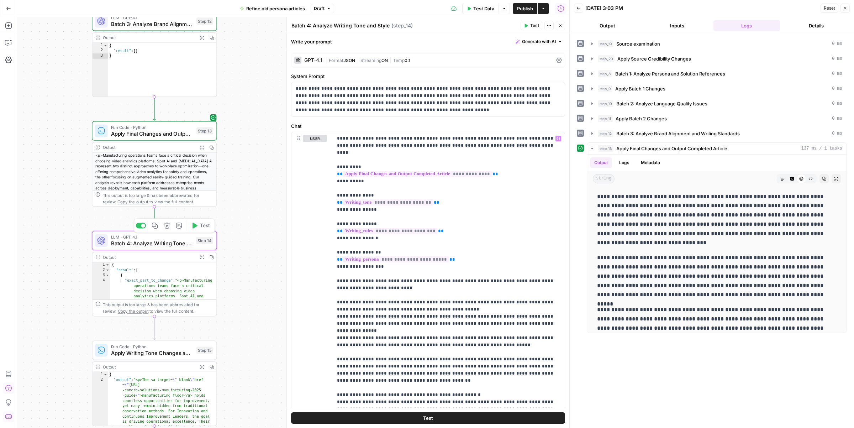
click at [205, 230] on button "Test" at bounding box center [200, 225] width 25 height 10
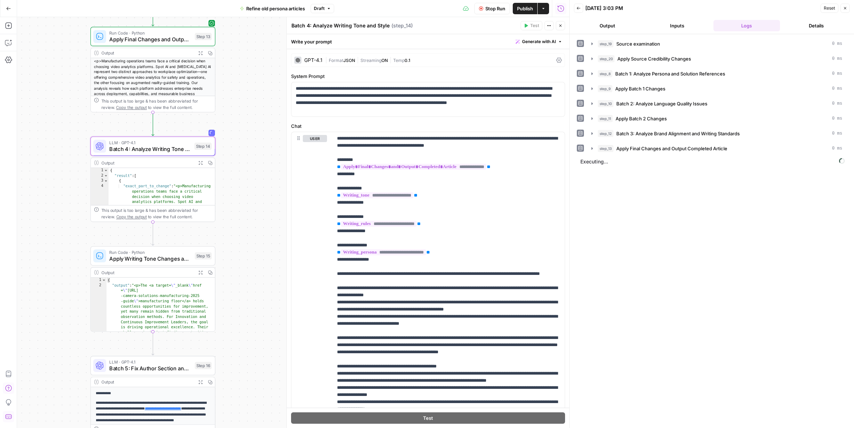
click at [200, 258] on div "Step 15" at bounding box center [203, 255] width 17 height 7
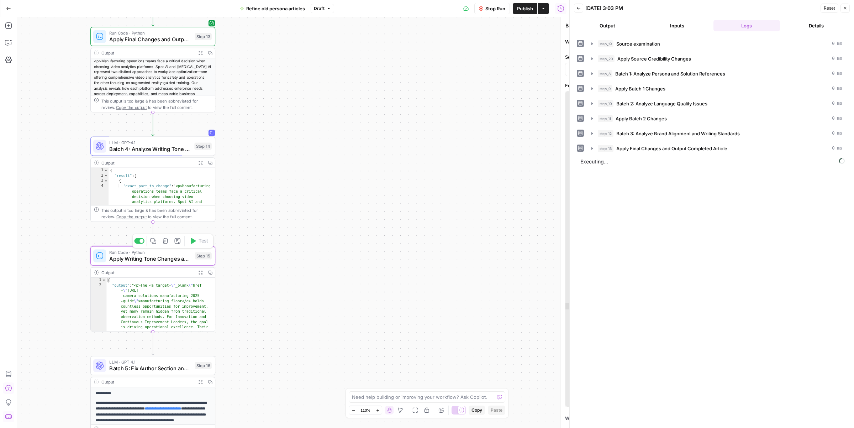
type textarea "Apply Writing Tone Changes and Output Final Article"
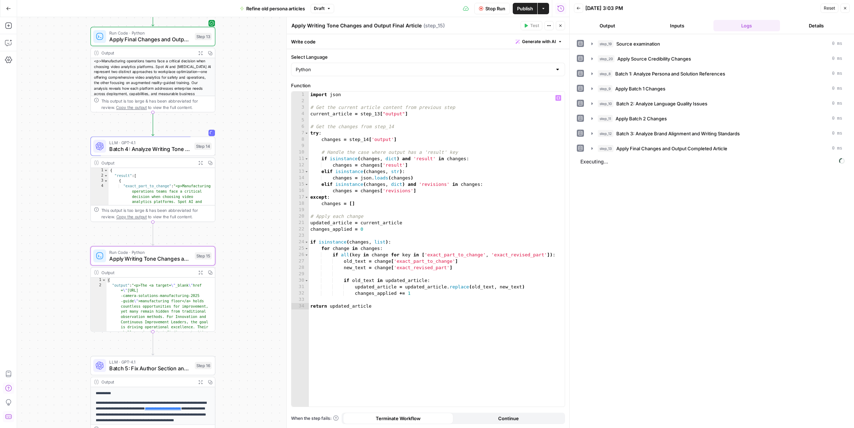
scroll to position [16, 0]
drag, startPoint x: 414, startPoint y: 115, endPoint x: 361, endPoint y: 117, distance: 53.4
click at [361, 117] on div "import json # Get the current article content from previous step current_articl…" at bounding box center [437, 255] width 256 height 328
click at [558, 100] on button "Variables Menu" at bounding box center [559, 98] width 6 height 6
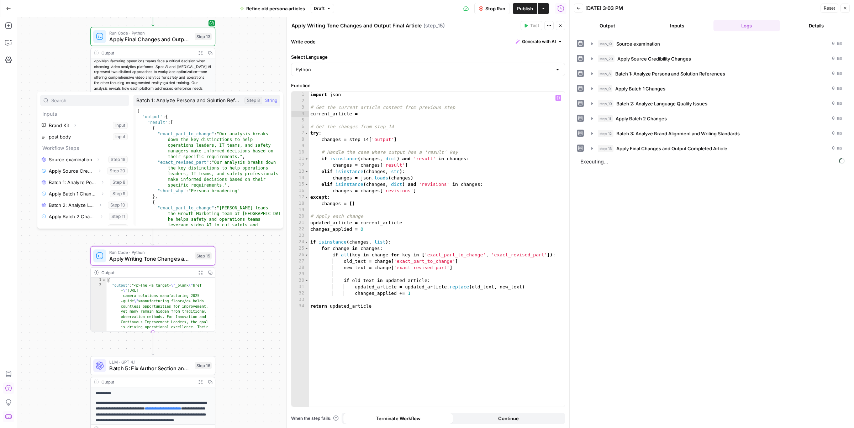
scroll to position [38, 0]
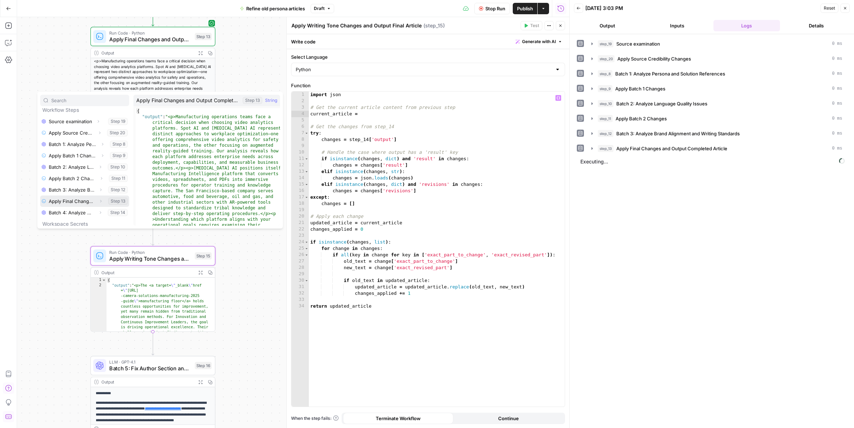
click at [99, 201] on icon "button" at bounding box center [101, 201] width 4 height 4
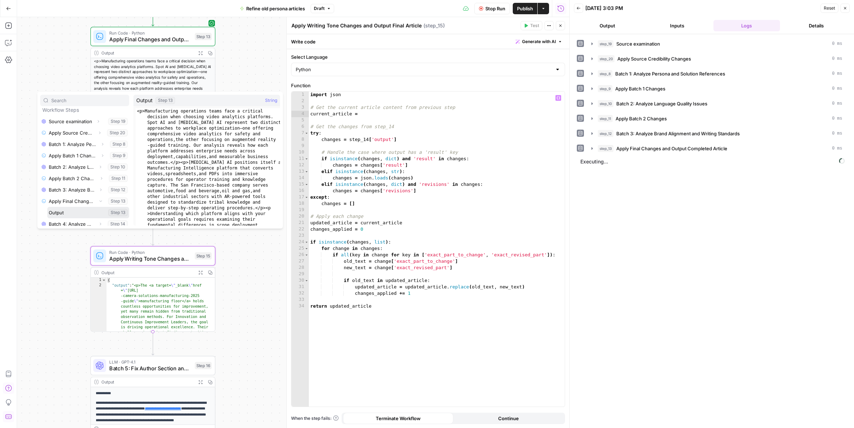
click at [85, 211] on button "Select variable Output" at bounding box center [88, 212] width 82 height 11
type textarea "**********"
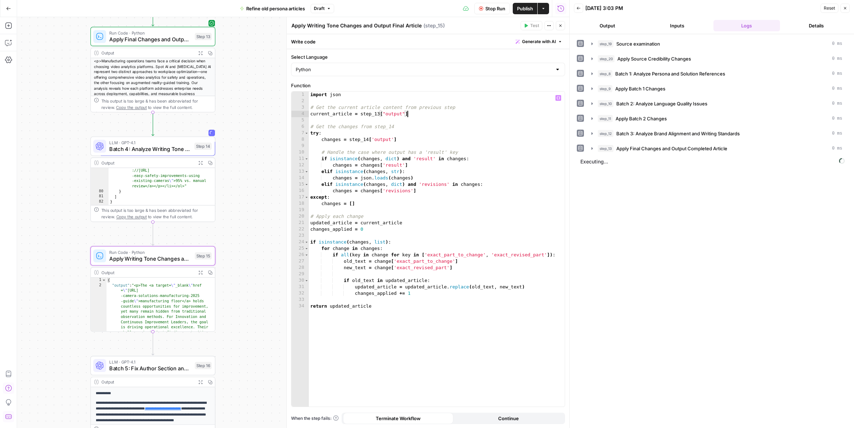
scroll to position [1837, 0]
click at [498, 7] on span "Stop Run" at bounding box center [496, 8] width 20 height 7
click at [205, 243] on span "Test" at bounding box center [204, 240] width 10 height 7
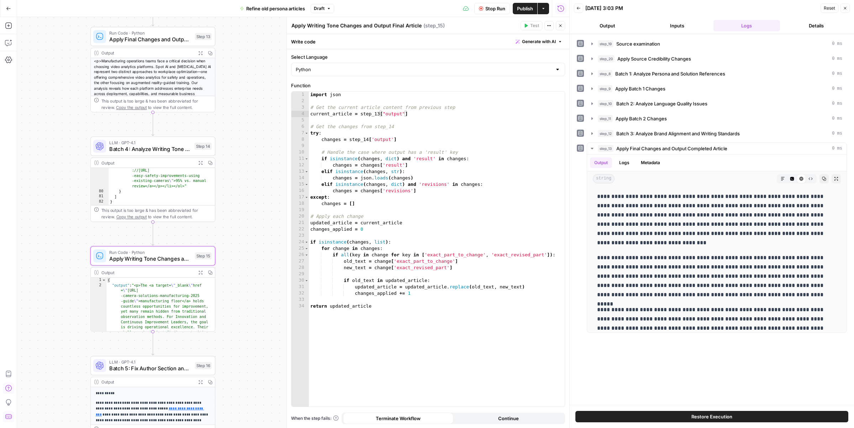
click at [496, 9] on span "Stop Run" at bounding box center [496, 8] width 20 height 7
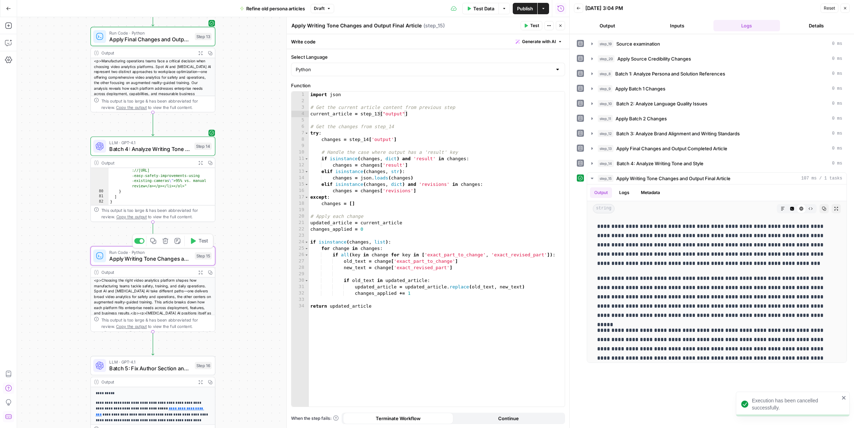
click at [202, 243] on span "Test" at bounding box center [204, 240] width 10 height 7
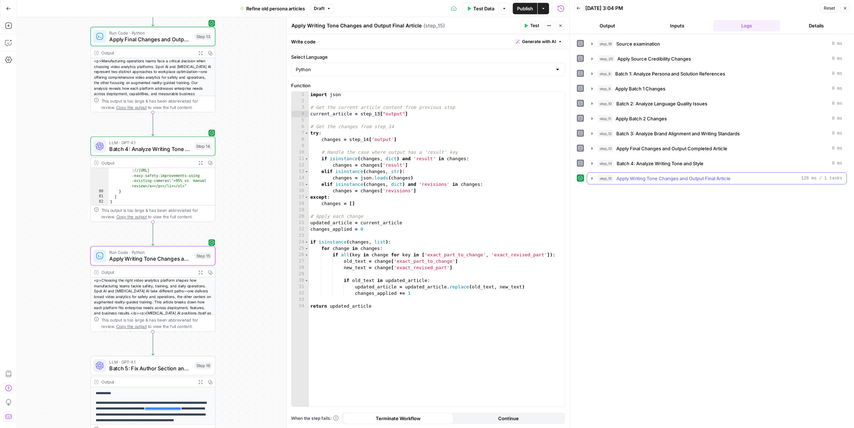
click at [592, 178] on icon "button" at bounding box center [593, 178] width 6 height 6
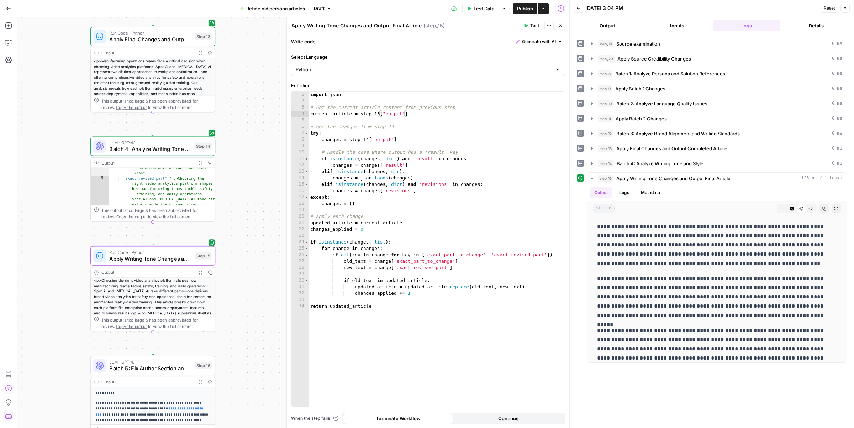
scroll to position [77, 0]
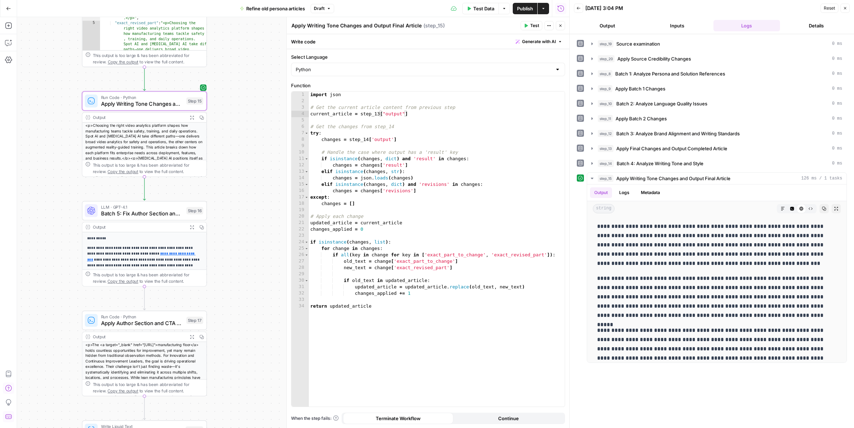
click at [187, 212] on div "Step 16" at bounding box center [195, 210] width 17 height 7
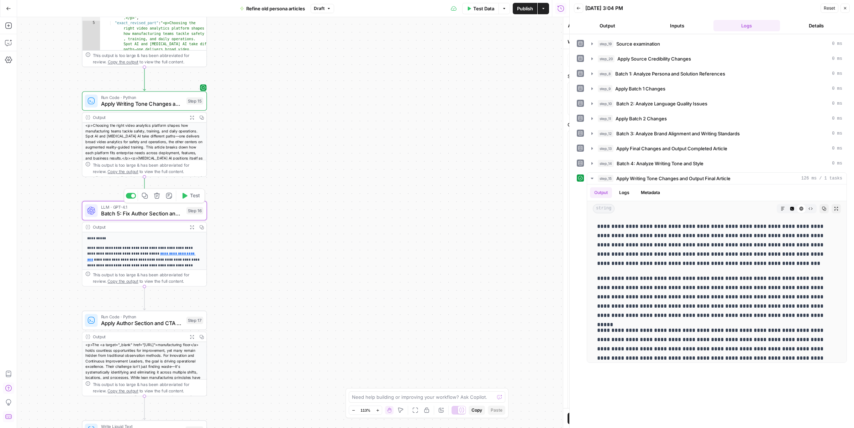
type textarea "Batch 5: Fix Author Section and Improve CTA"
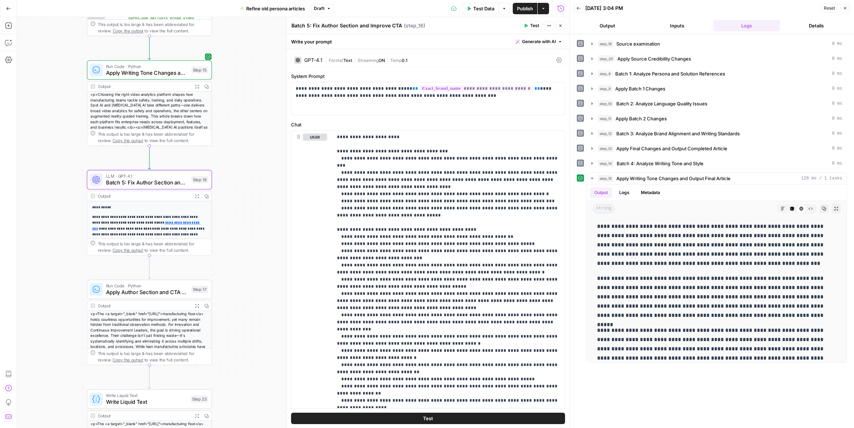
drag, startPoint x: 230, startPoint y: 235, endPoint x: 235, endPoint y: 204, distance: 31.4
click at [235, 204] on div "Workflow Input Settings Inputs LLM · GPT-4.1 Source examination Step 19 Output …" at bounding box center [293, 222] width 552 height 411
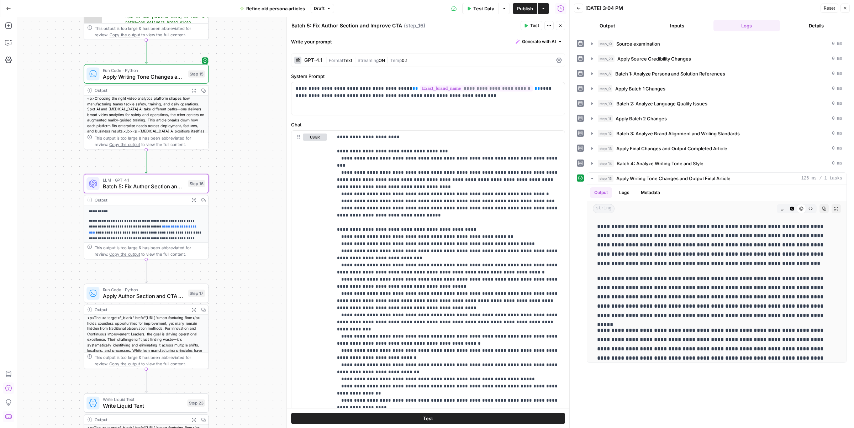
drag, startPoint x: 245, startPoint y: 201, endPoint x: 242, endPoint y: 205, distance: 5.1
click at [242, 205] on div "Workflow Input Settings Inputs LLM · GPT-4.1 Source examination Step 19 Output …" at bounding box center [293, 222] width 552 height 411
click at [195, 187] on div "LLM · GPT-4.1 Batch 5: Fix Author Section and Improve CTA Step 16 Copy step Del…" at bounding box center [146, 184] width 119 height 14
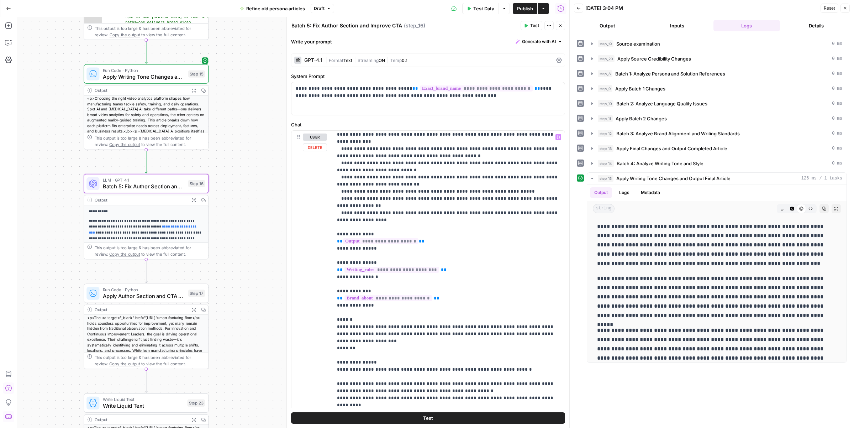
scroll to position [212, 0]
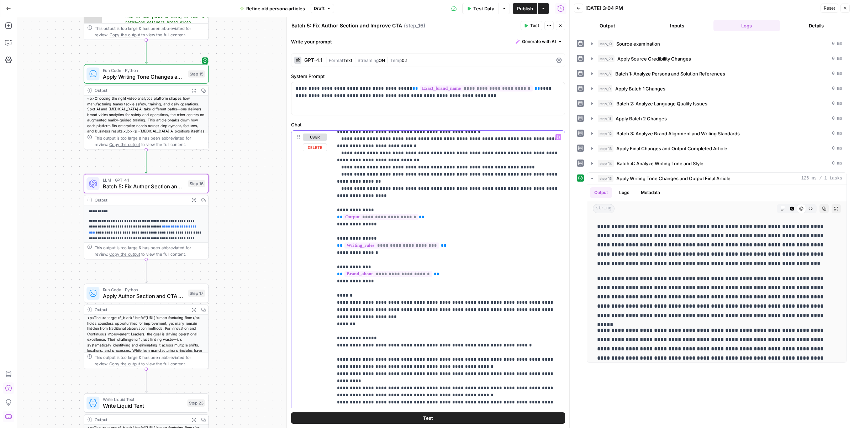
drag, startPoint x: 419, startPoint y: 204, endPoint x: 338, endPoint y: 204, distance: 81.2
click at [338, 204] on p "**********" at bounding box center [448, 189] width 223 height 534
click at [558, 136] on icon "button" at bounding box center [559, 137] width 4 height 4
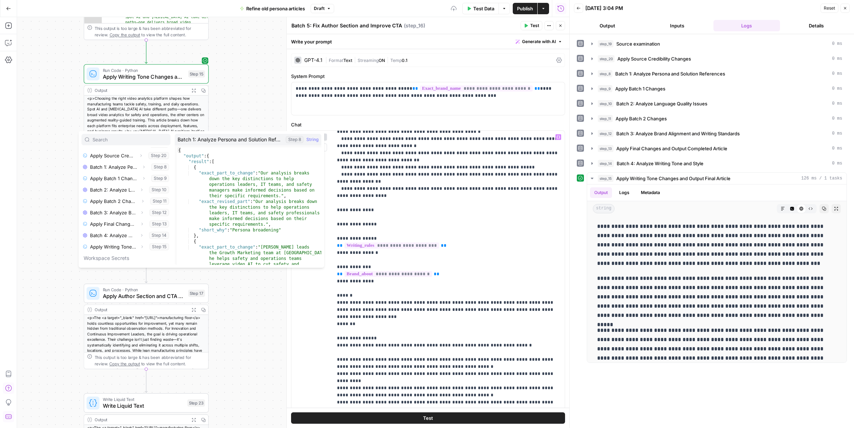
scroll to position [65, 0]
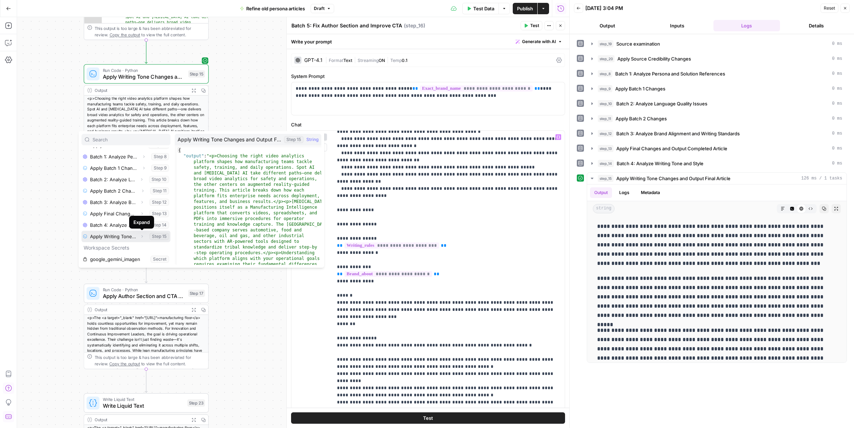
click at [141, 236] on icon "button" at bounding box center [142, 236] width 4 height 4
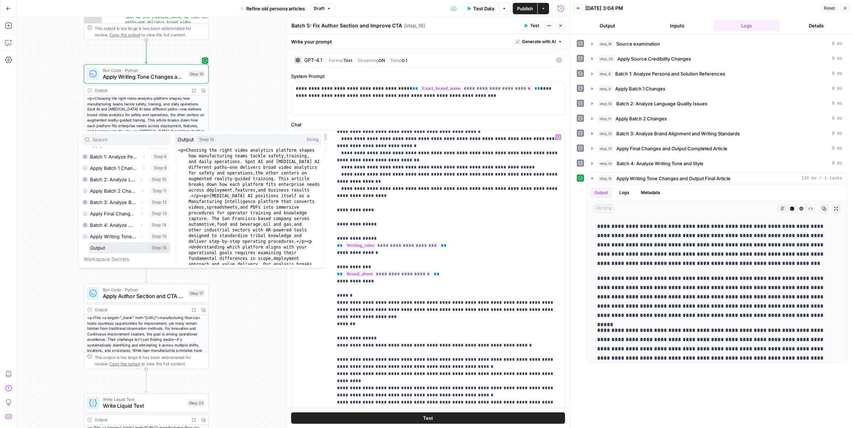
click at [134, 246] on button "Select variable Output" at bounding box center [130, 247] width 82 height 11
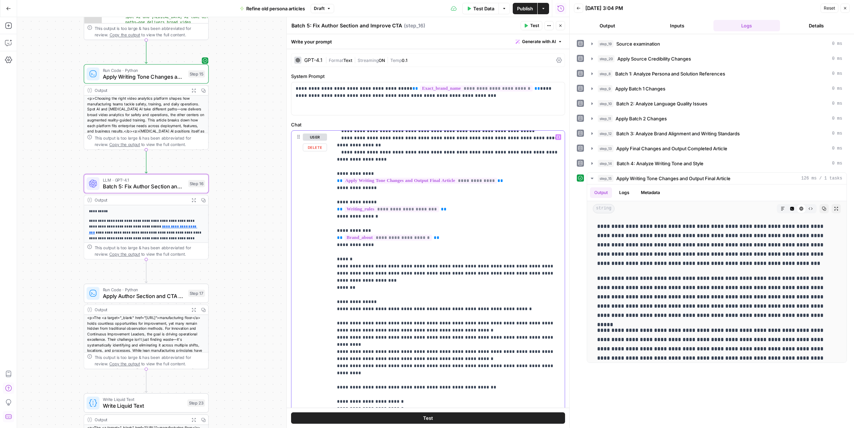
scroll to position [250, 0]
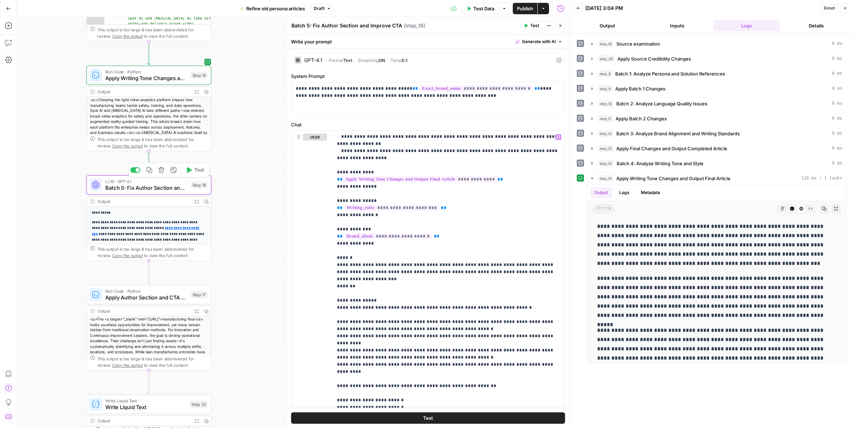
click at [200, 172] on span "Test" at bounding box center [199, 169] width 10 height 7
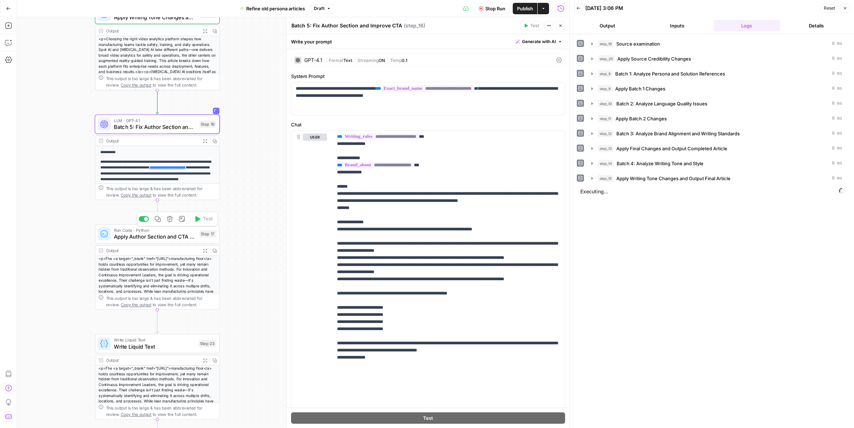
click at [183, 236] on span "Apply Author Section and CTA Changes - Final Output" at bounding box center [155, 236] width 82 height 8
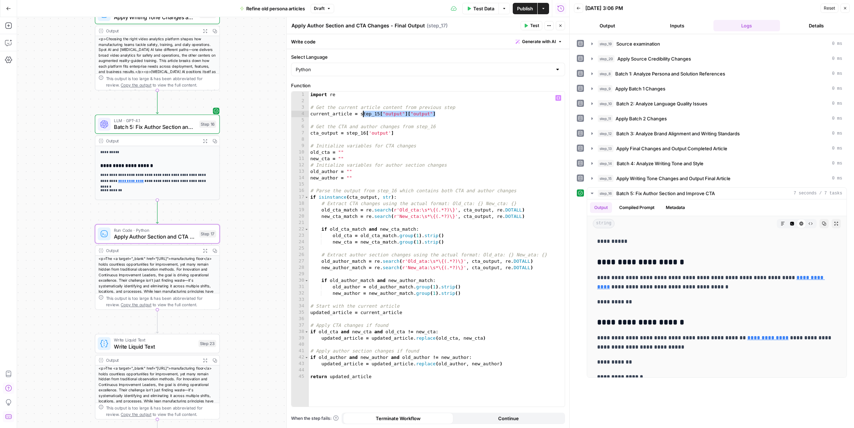
drag, startPoint x: 440, startPoint y: 115, endPoint x: 362, endPoint y: 114, distance: 77.3
click at [362, 114] on div "import re # Get the current article content from previous step current_article …" at bounding box center [437, 255] width 256 height 328
click at [557, 97] on icon "button" at bounding box center [559, 97] width 4 height 3
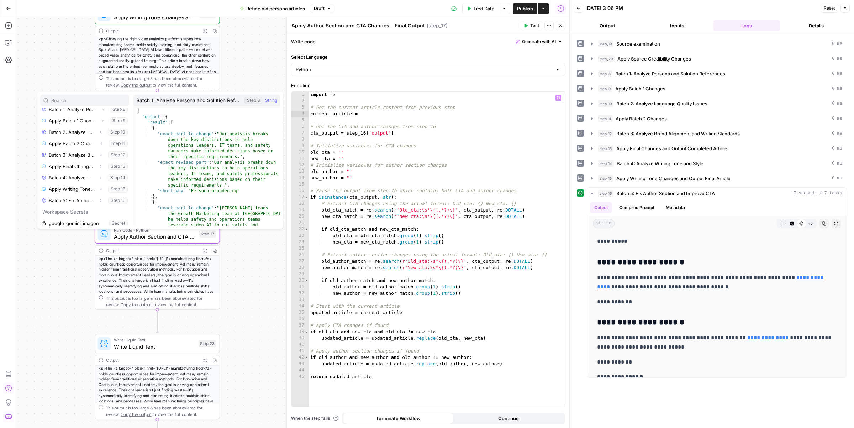
scroll to position [88, 0]
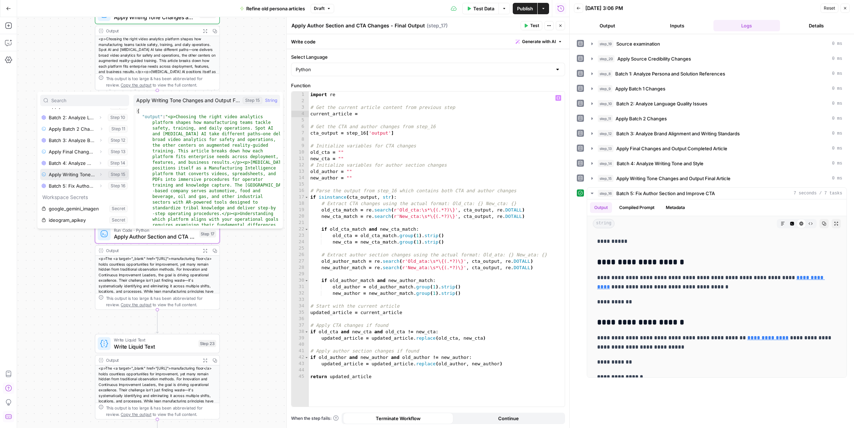
click at [99, 174] on icon "button" at bounding box center [101, 174] width 4 height 4
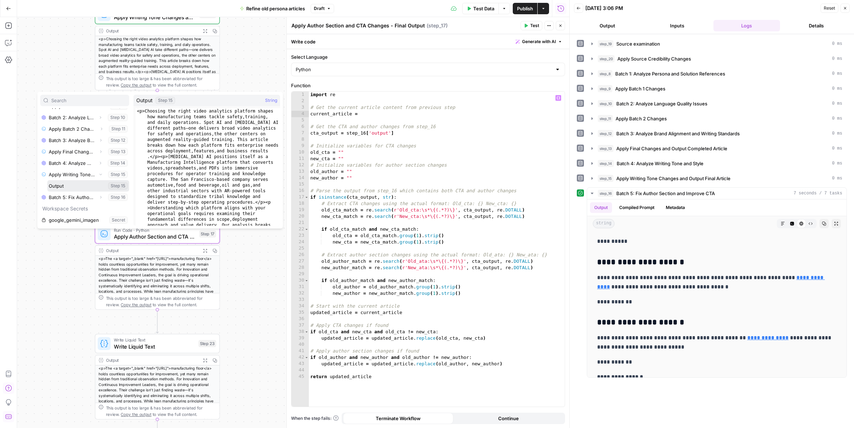
click at [85, 184] on button "Select variable Output" at bounding box center [88, 185] width 82 height 11
type textarea "**********"
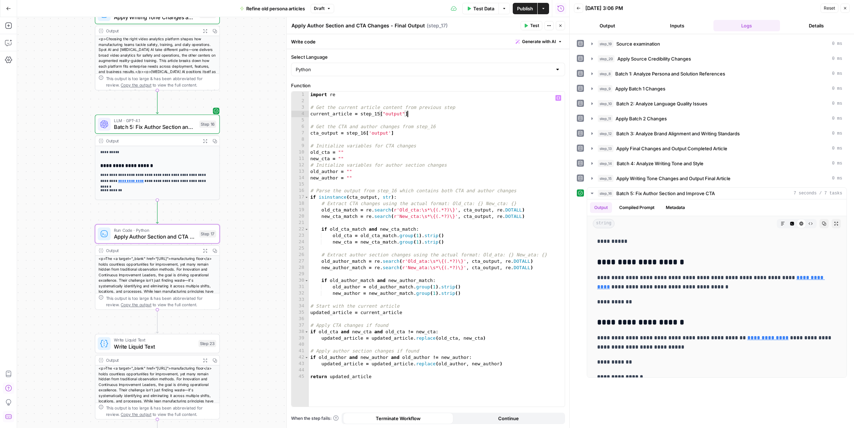
click at [560, 27] on icon "button" at bounding box center [561, 25] width 4 height 4
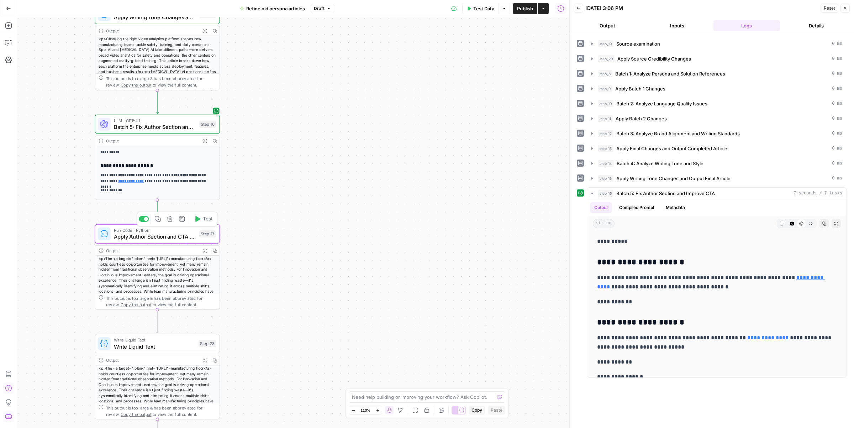
click at [209, 222] on span "Test" at bounding box center [208, 218] width 10 height 7
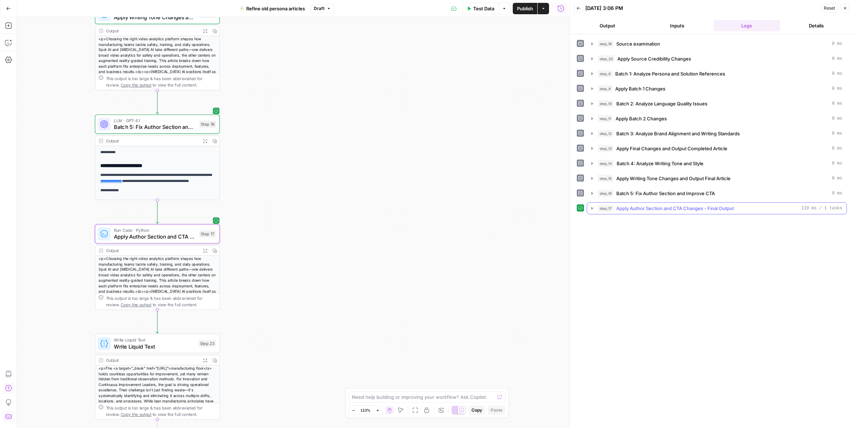
click at [597, 214] on button "step_17 Apply Author Section and CTA Changes - Final Output 119 ms / 1 tasks" at bounding box center [717, 208] width 260 height 11
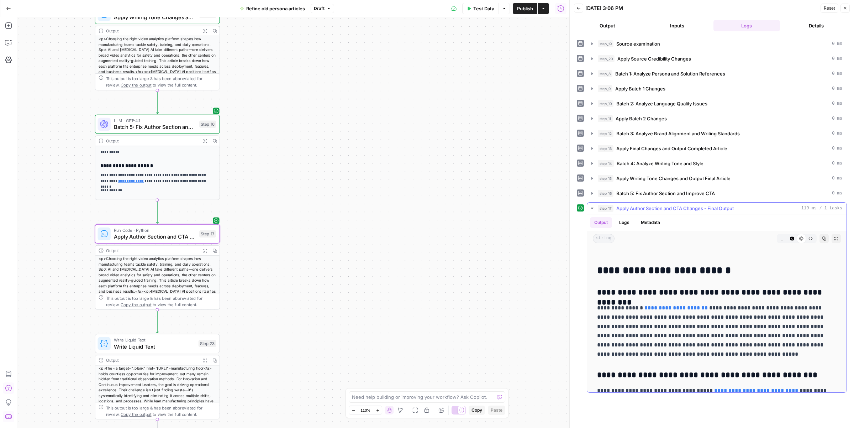
scroll to position [2763, 0]
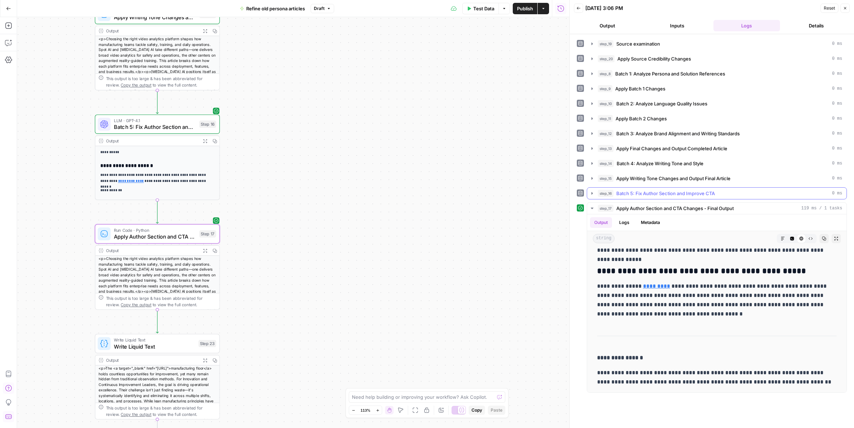
click at [597, 194] on button "step_16 Batch 5: Fix Author Section and Improve CTA 0 ms" at bounding box center [717, 193] width 260 height 11
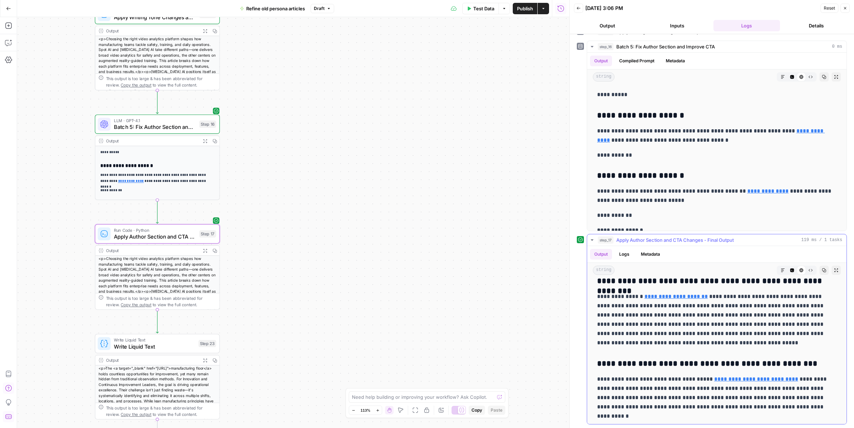
scroll to position [2501, 0]
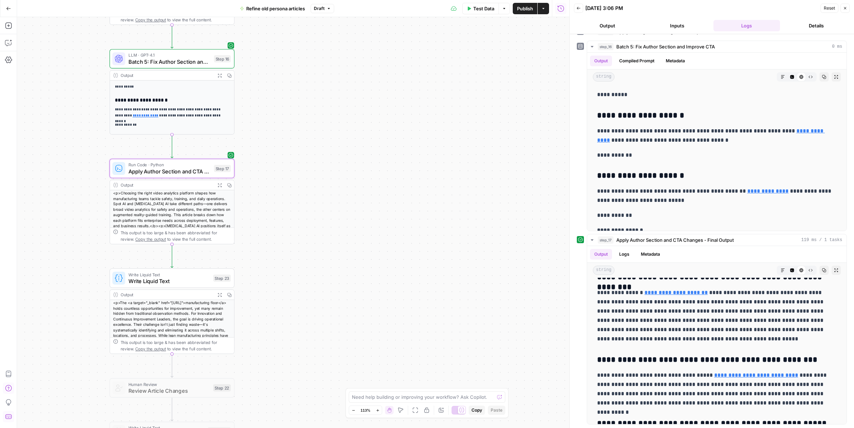
click at [198, 277] on span "Write Liquid Text" at bounding box center [170, 281] width 82 height 8
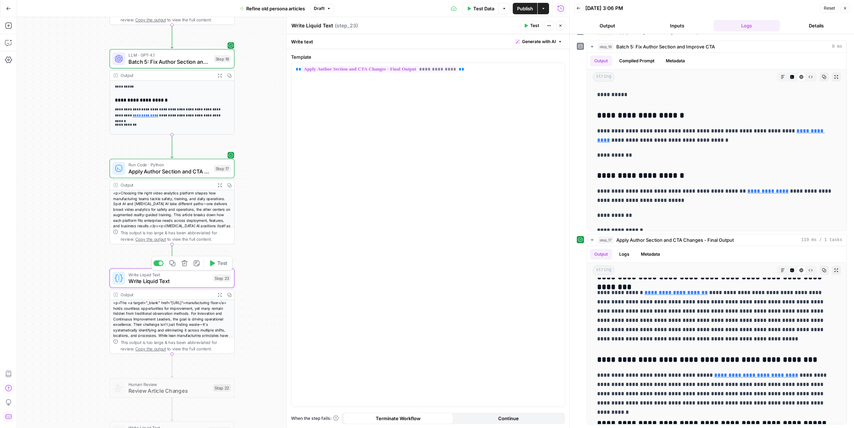
click at [184, 266] on button "Delete step" at bounding box center [184, 263] width 10 height 10
click at [397, 97] on div "Are you sure you want to delete Write Liquid Text (Step 23) ? Cancel Delete Step" at bounding box center [427, 79] width 154 height 54
click at [404, 95] on button "Delete Step" at bounding box center [408, 90] width 36 height 13
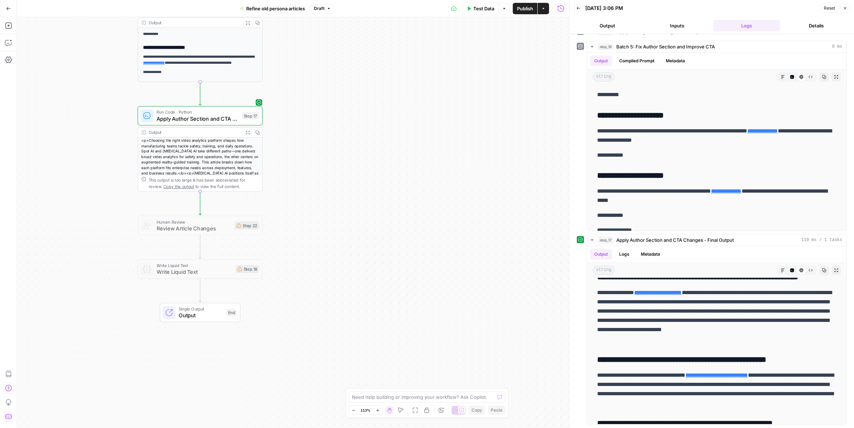
drag, startPoint x: 310, startPoint y: 248, endPoint x: 339, endPoint y: 195, distance: 59.9
click at [339, 195] on div "Workflow Input Settings Inputs LLM · GPT-4.1 Source examination Step 19 Output …" at bounding box center [293, 222] width 552 height 411
click at [8, 43] on icon "button" at bounding box center [8, 42] width 7 height 7
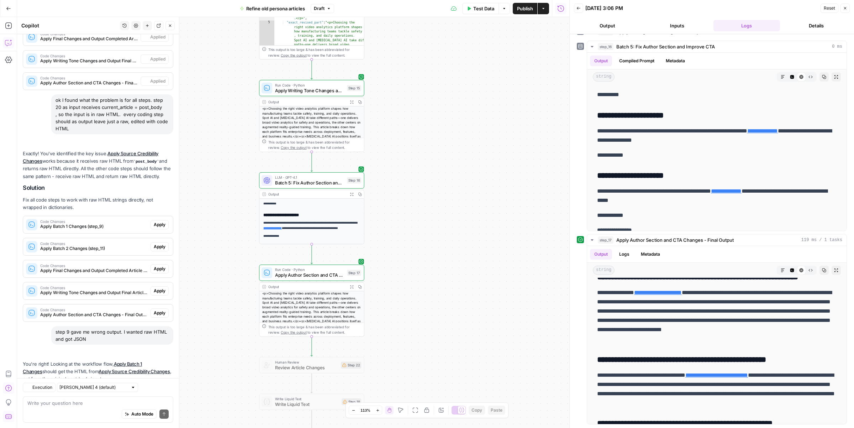
scroll to position [941, 0]
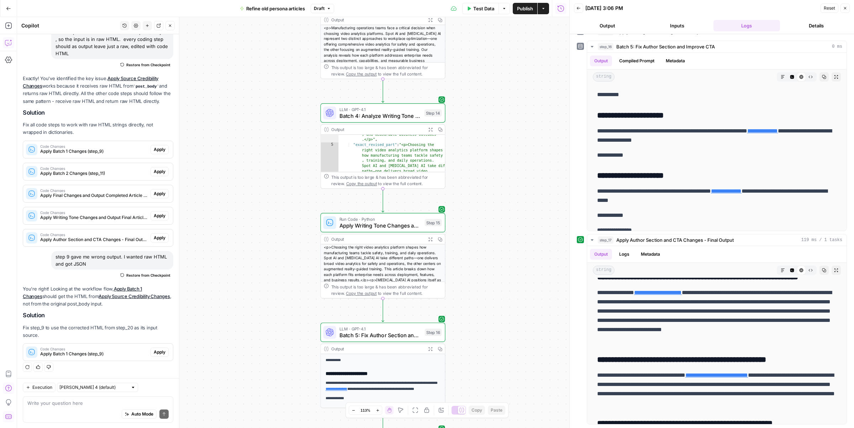
click at [150, 27] on button "New chat" at bounding box center [147, 25] width 9 height 9
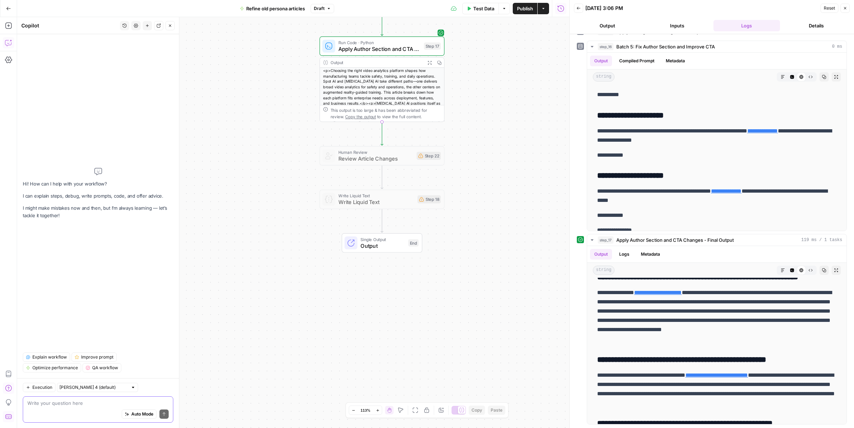
click at [74, 402] on textarea at bounding box center [97, 402] width 141 height 7
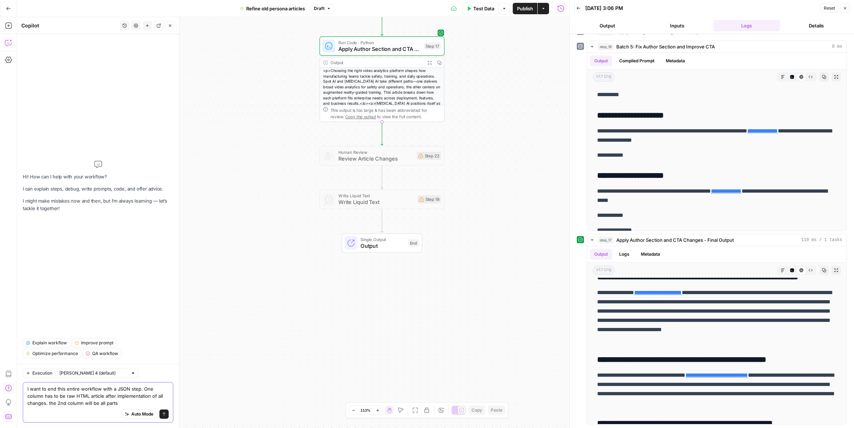
click at [102, 402] on textarea "I want to end this entire workflow with a JSON step. One column has to be raw H…" at bounding box center [97, 395] width 141 height 21
click at [88, 402] on textarea "I want to end this entire workflow with a JSON step. One column has to be raw H…" at bounding box center [97, 395] width 141 height 21
click at [108, 403] on textarea "I want to end this entire workflow with a JSON step. One column has to be raw H…" at bounding box center [97, 392] width 141 height 28
click at [94, 405] on textarea "I want to end this entire workflow with a JSON step. One column has to be raw H…" at bounding box center [97, 392] width 141 height 28
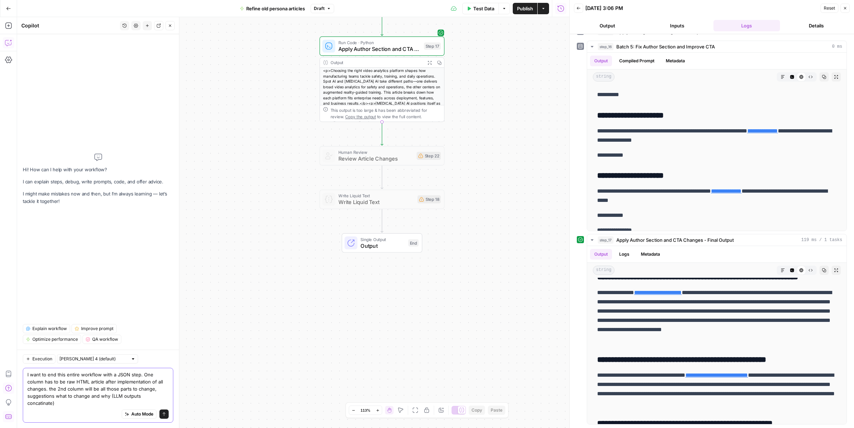
type textarea "I want to end this entire workflow with a JSON step. One column has to be raw H…"
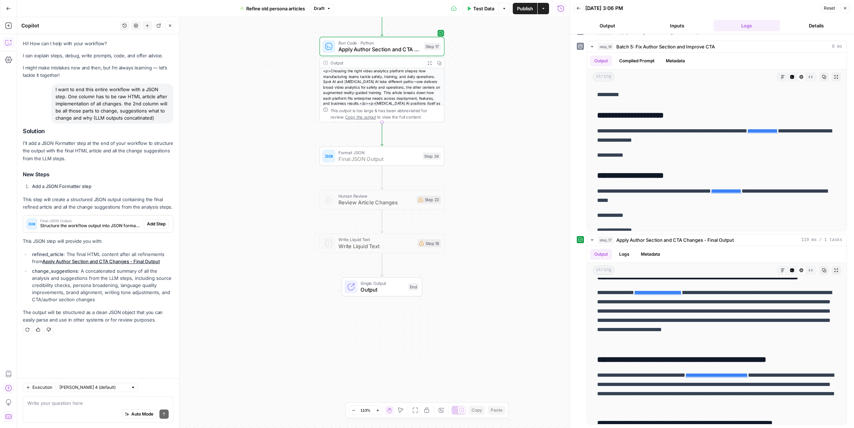
click at [153, 224] on span "Add Step" at bounding box center [156, 224] width 19 height 6
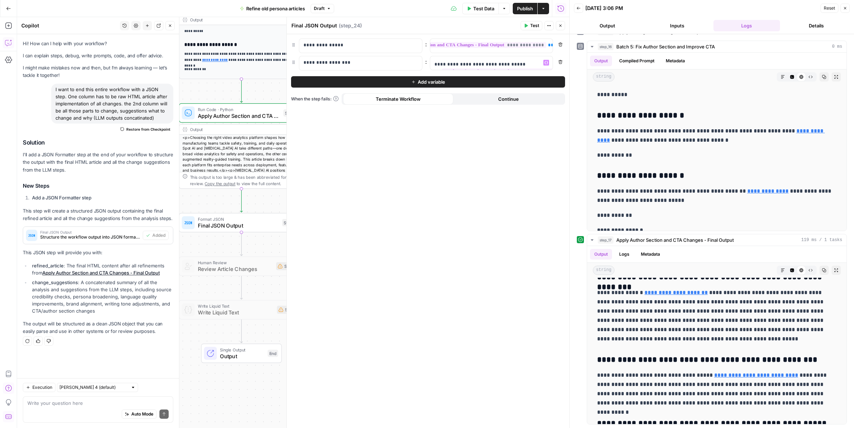
scroll to position [113, 0]
click at [254, 223] on span "Final JSON Output" at bounding box center [238, 225] width 81 height 8
click at [559, 24] on icon "button" at bounding box center [561, 25] width 4 height 4
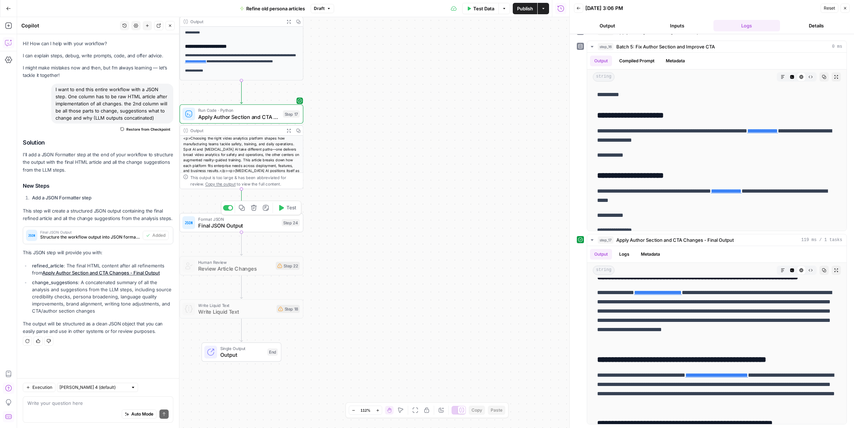
click at [289, 209] on span "Test" at bounding box center [292, 207] width 10 height 7
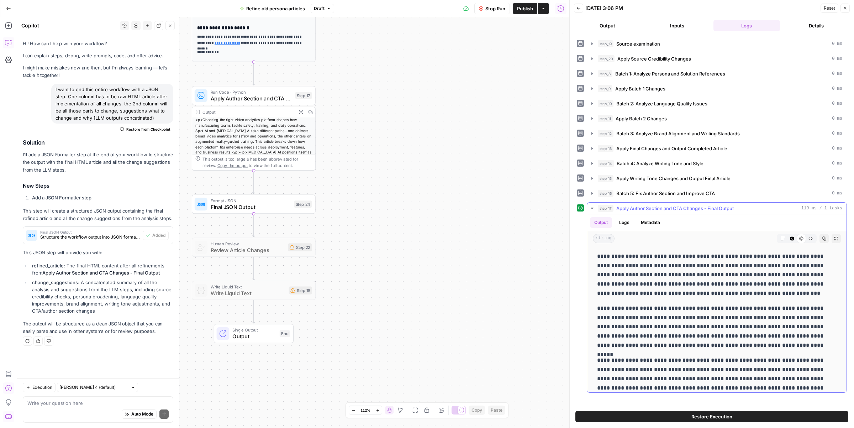
click at [593, 211] on icon "button" at bounding box center [593, 208] width 6 height 6
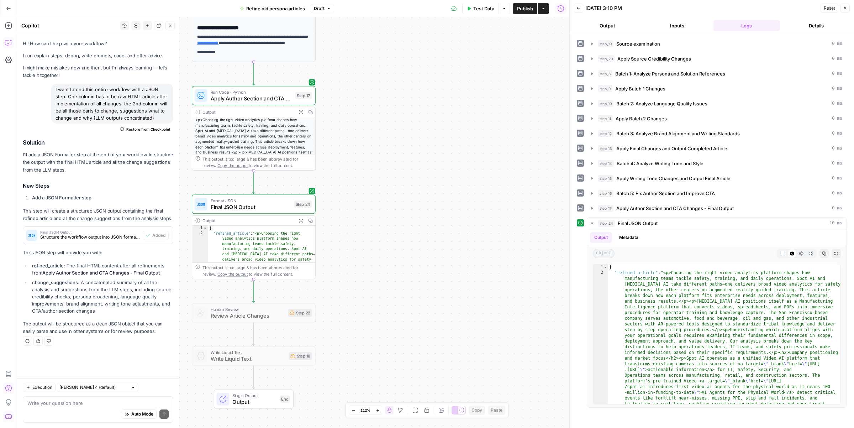
click at [300, 221] on icon "button" at bounding box center [301, 220] width 4 height 4
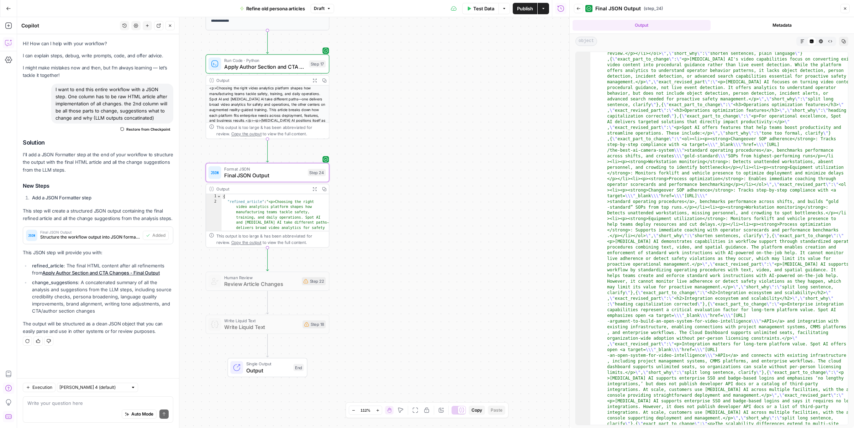
scroll to position [3148, 0]
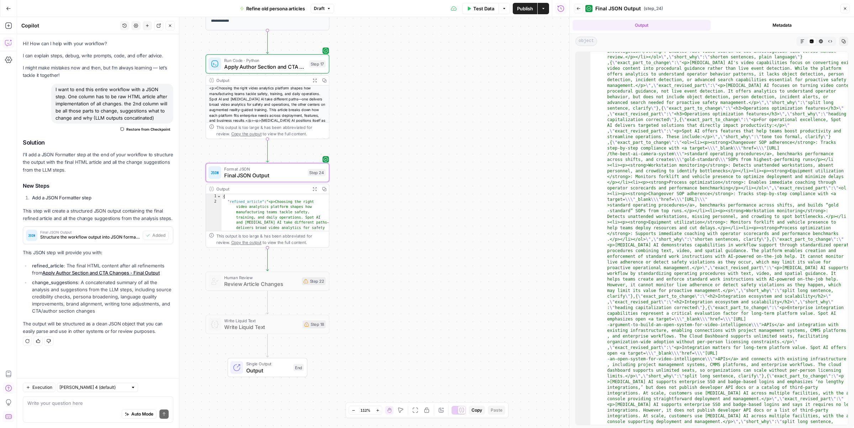
click at [528, 9] on span "Publish" at bounding box center [525, 8] width 16 height 7
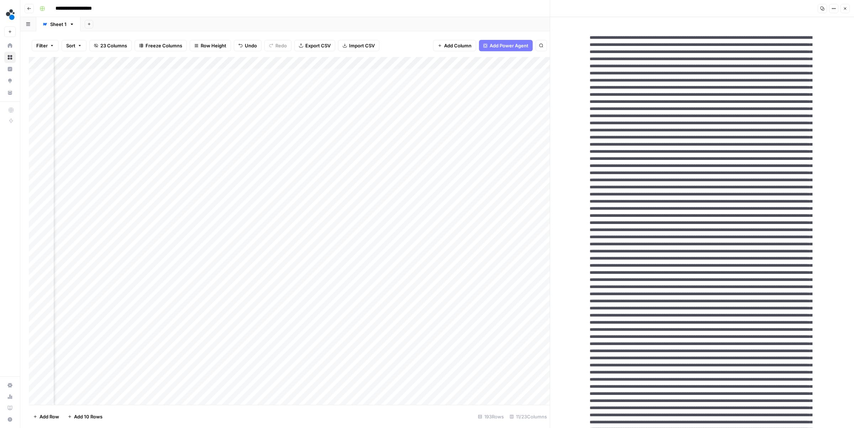
scroll to position [0, 126]
click at [845, 5] on button "Close" at bounding box center [845, 8] width 9 height 9
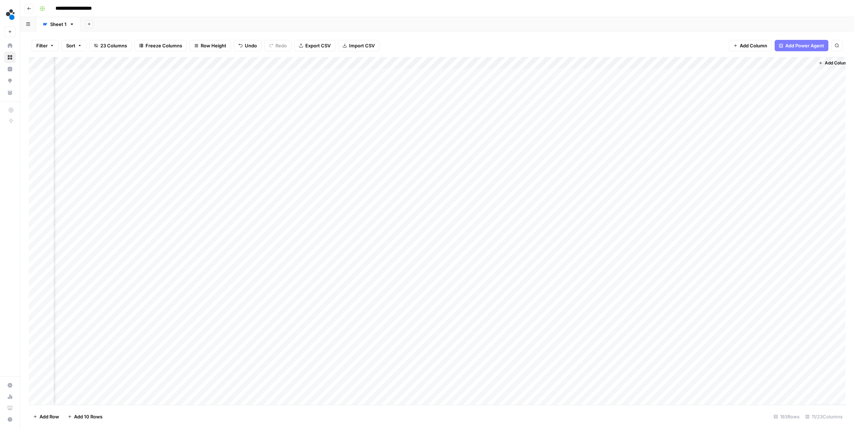
scroll to position [0, 135]
click at [734, 75] on div "Add Column" at bounding box center [437, 231] width 817 height 348
click at [823, 62] on span "Add Column" at bounding box center [829, 63] width 25 height 6
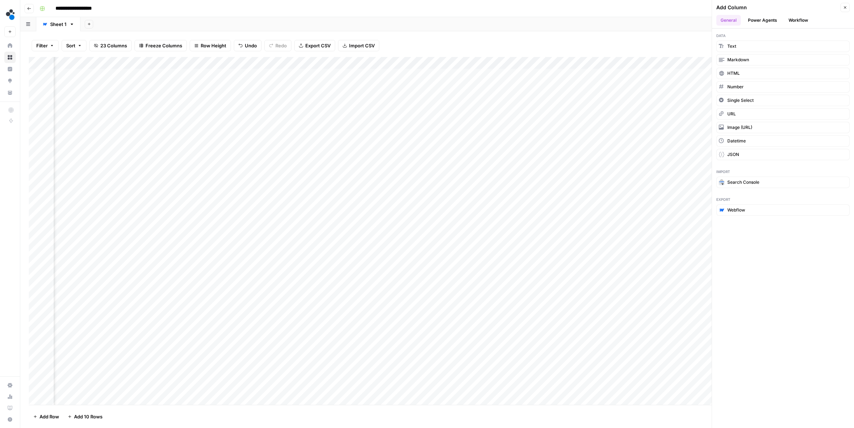
click at [797, 22] on button "Workflow" at bounding box center [799, 20] width 28 height 11
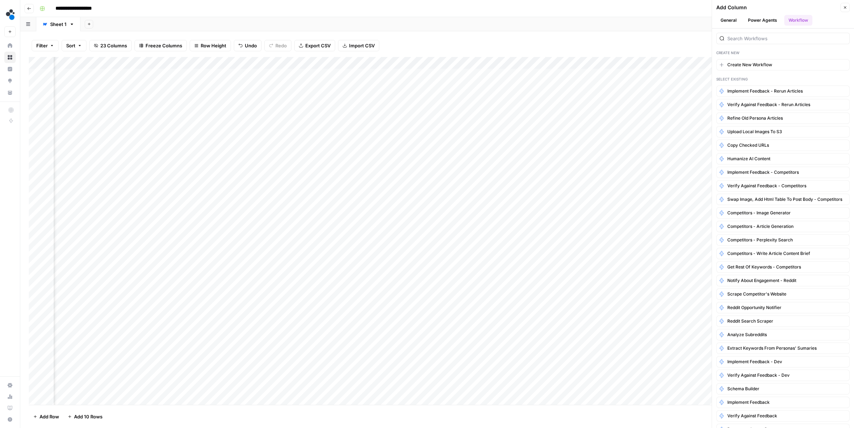
click at [783, 42] on div at bounding box center [783, 38] width 133 height 11
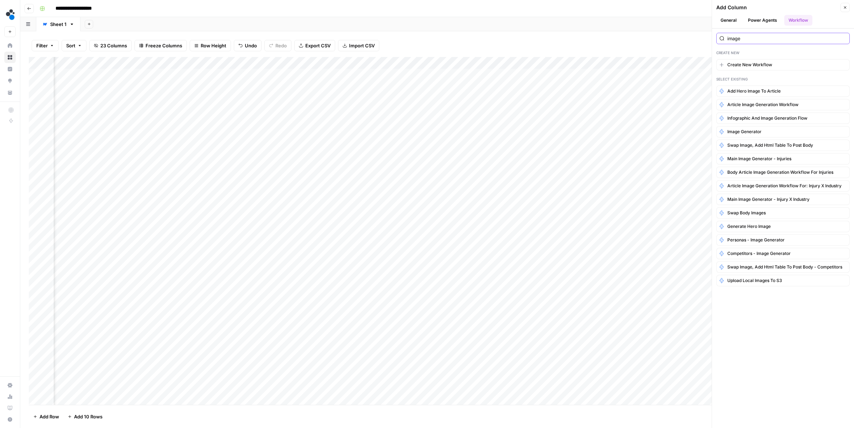
type input "image"
click at [748, 40] on input "image" at bounding box center [787, 38] width 119 height 7
click at [756, 243] on span "Personas - Image generator" at bounding box center [756, 240] width 57 height 6
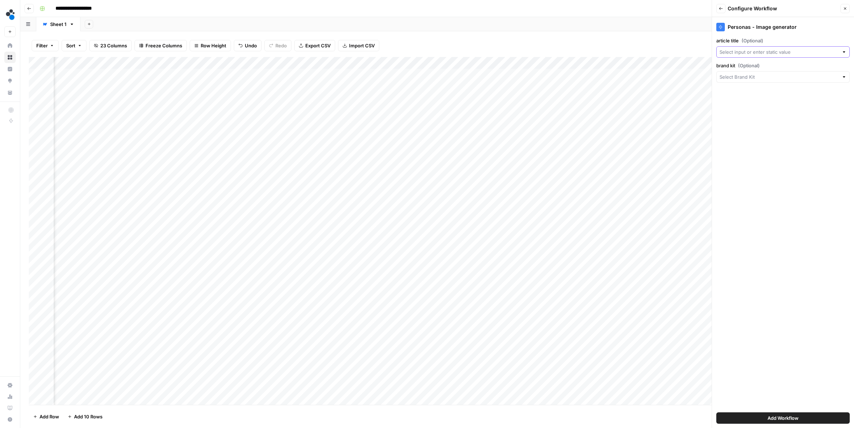
click at [752, 51] on input "article title (Optional)" at bounding box center [779, 51] width 119 height 7
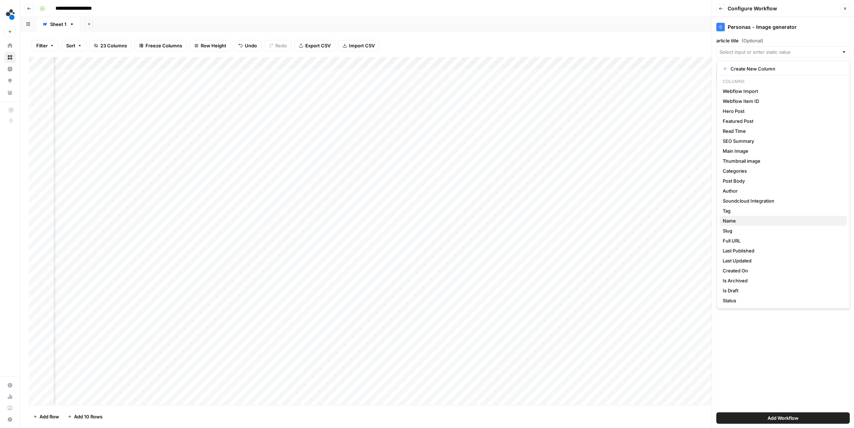
click at [738, 220] on span "Name" at bounding box center [782, 220] width 119 height 7
type input "Name"
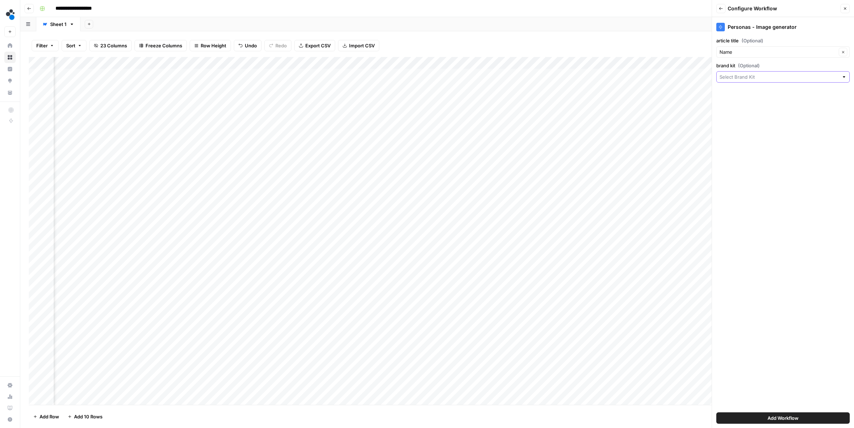
click at [757, 75] on input "brand kit (Optional)" at bounding box center [779, 76] width 119 height 7
click at [748, 115] on span "Spot AI v3" at bounding box center [782, 113] width 119 height 7
type input "Spot AI v3"
click at [796, 417] on span "Add Workflow" at bounding box center [783, 417] width 31 height 7
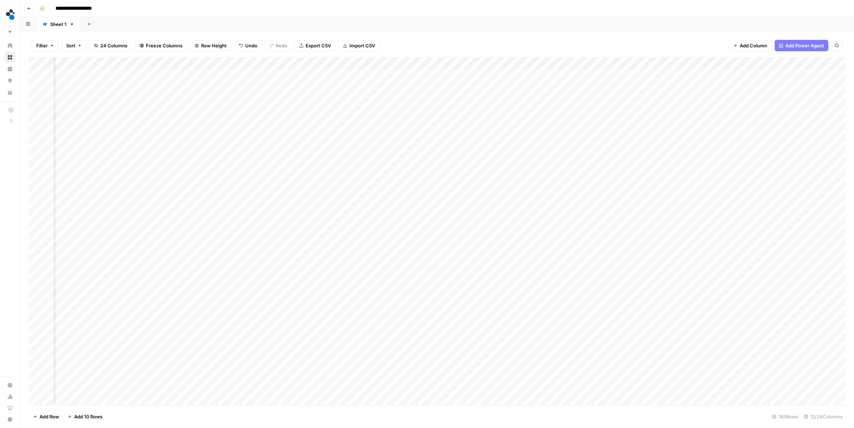
scroll to position [0, 230]
drag, startPoint x: 142, startPoint y: 62, endPoint x: 717, endPoint y: 68, distance: 575.3
click at [717, 68] on div "Add Column" at bounding box center [437, 231] width 817 height 348
drag, startPoint x: 146, startPoint y: 61, endPoint x: 791, endPoint y: 65, distance: 645.1
click at [791, 65] on div "Add Column" at bounding box center [437, 231] width 817 height 348
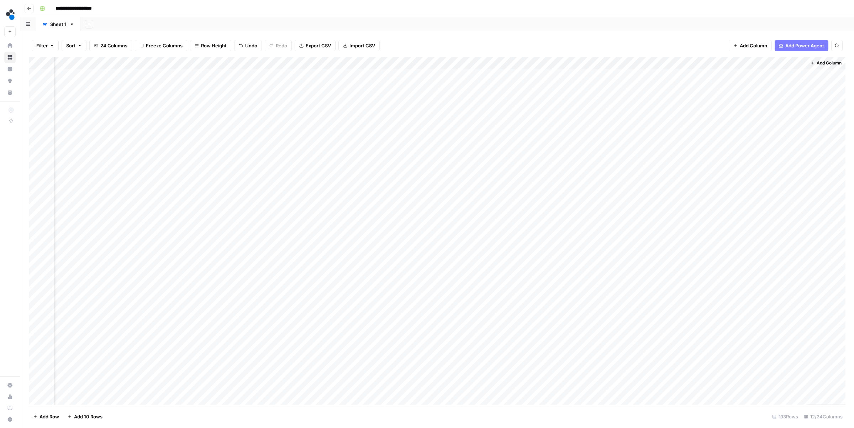
click at [558, 42] on div "Filter Sort 24 Columns Freeze Columns Row Height Undo Redo Export CSV Import CS…" at bounding box center [437, 45] width 817 height 23
click at [613, 76] on div "Add Column" at bounding box center [437, 231] width 817 height 348
click at [640, 75] on div "Add Column" at bounding box center [437, 231] width 817 height 348
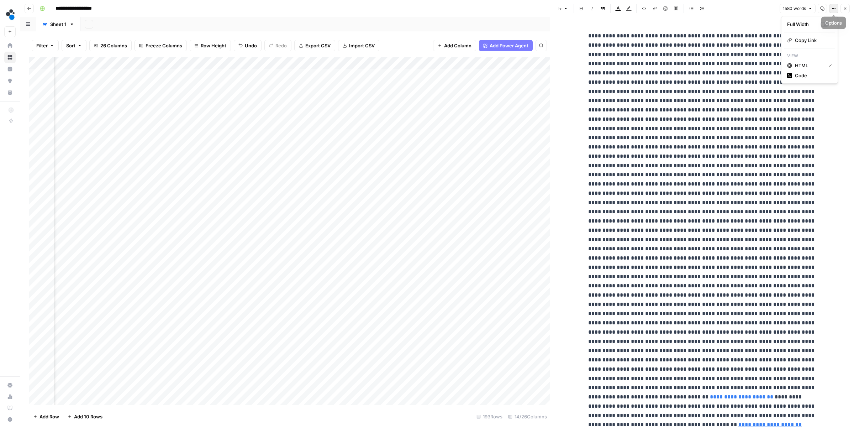
click at [832, 11] on button "Options" at bounding box center [833, 8] width 9 height 9
click at [807, 79] on span "Code" at bounding box center [812, 75] width 34 height 7
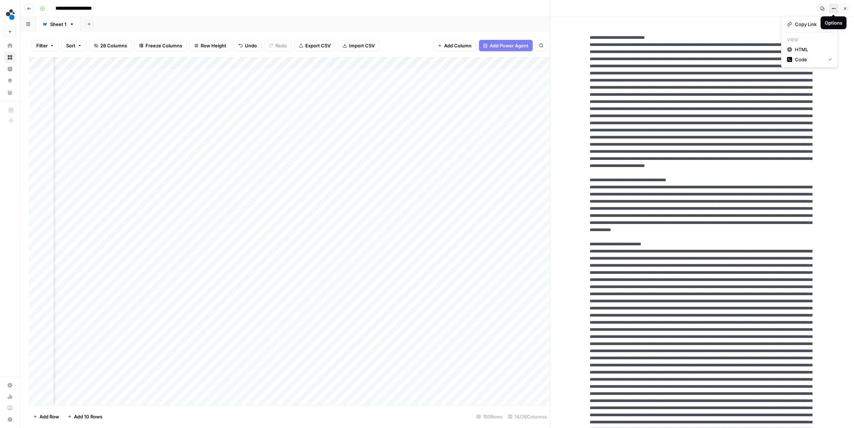
click at [833, 10] on icon "button" at bounding box center [834, 8] width 4 height 4
click at [803, 48] on span "HTML" at bounding box center [812, 49] width 34 height 7
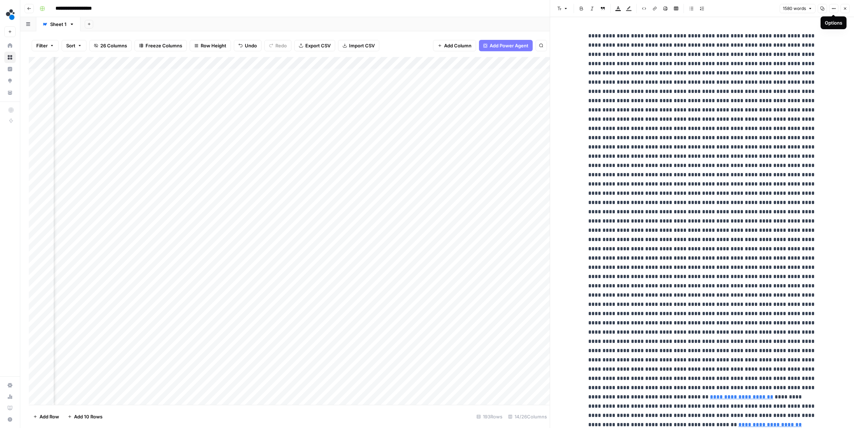
click at [844, 8] on icon "button" at bounding box center [845, 8] width 4 height 4
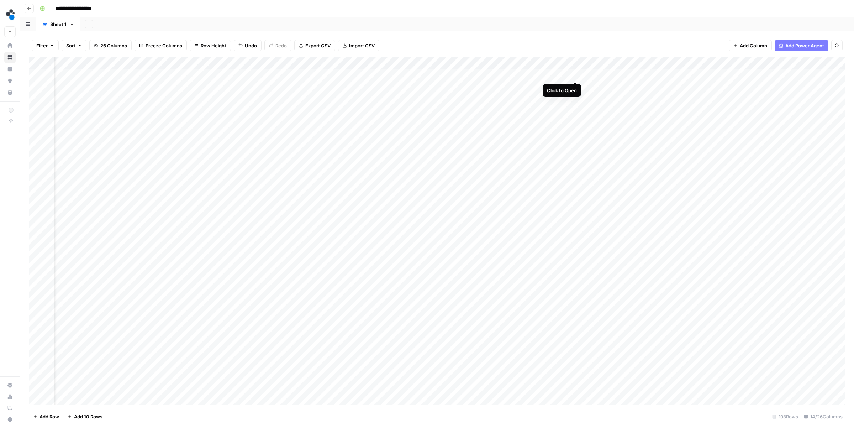
click at [577, 75] on div "Add Column" at bounding box center [437, 231] width 817 height 348
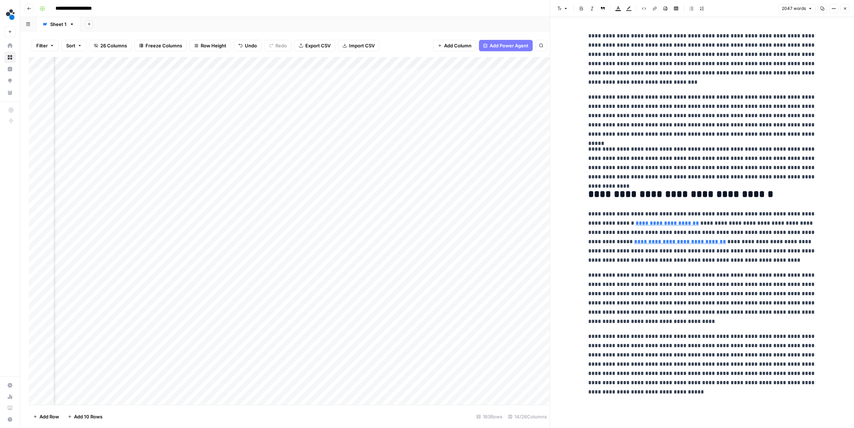
click at [843, 7] on icon "button" at bounding box center [845, 8] width 4 height 4
click at [843, 9] on icon "button" at bounding box center [845, 8] width 4 height 4
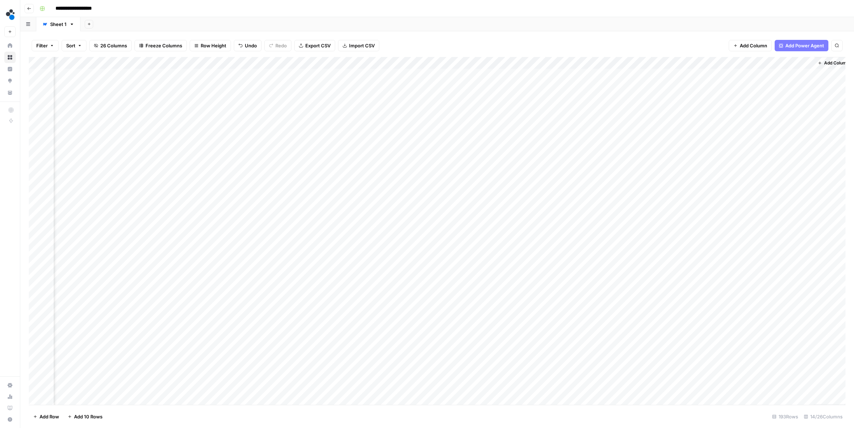
scroll to position [0, 358]
drag, startPoint x: 622, startPoint y: 64, endPoint x: 778, endPoint y: 61, distance: 155.6
click at [778, 61] on div "Add Column" at bounding box center [437, 231] width 817 height 348
click at [735, 112] on div "Add Column" at bounding box center [437, 231] width 817 height 348
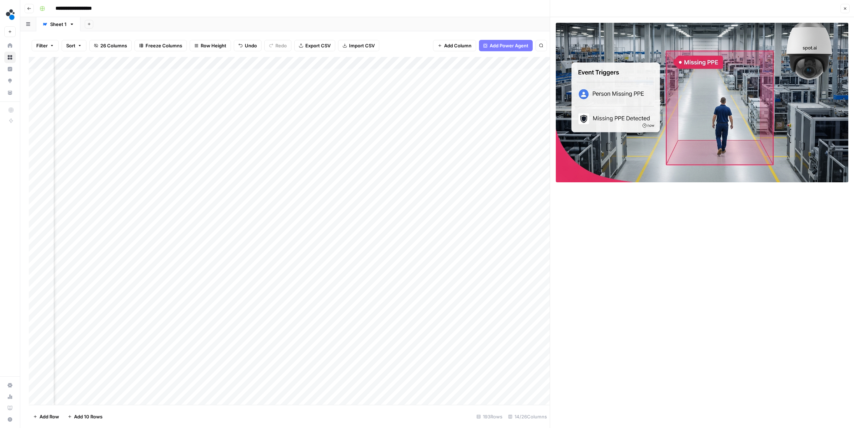
click at [844, 8] on icon "button" at bounding box center [845, 8] width 4 height 4
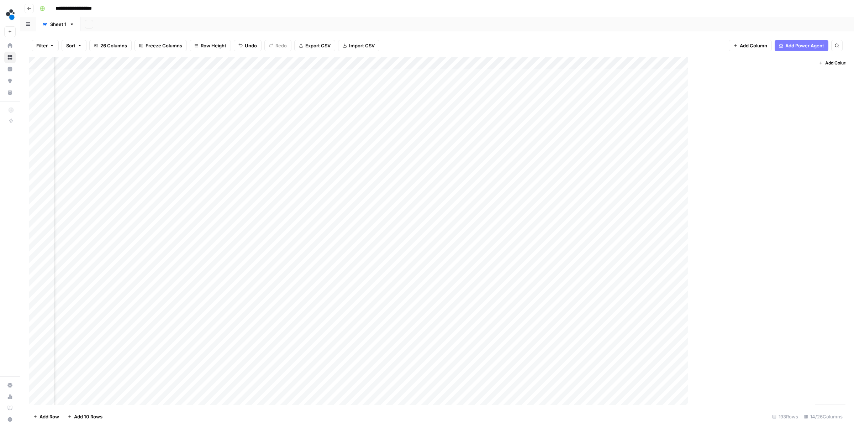
scroll to position [0, 350]
click at [746, 47] on span "Add Column" at bounding box center [753, 45] width 27 height 7
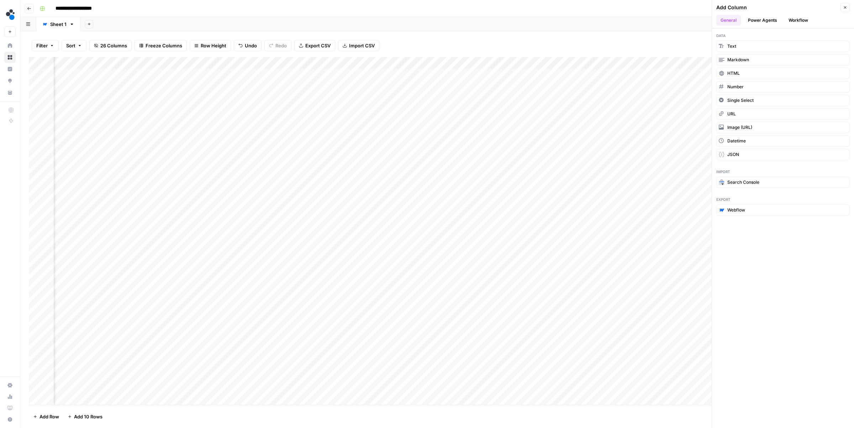
click at [759, 24] on button "Power Agents" at bounding box center [763, 20] width 38 height 11
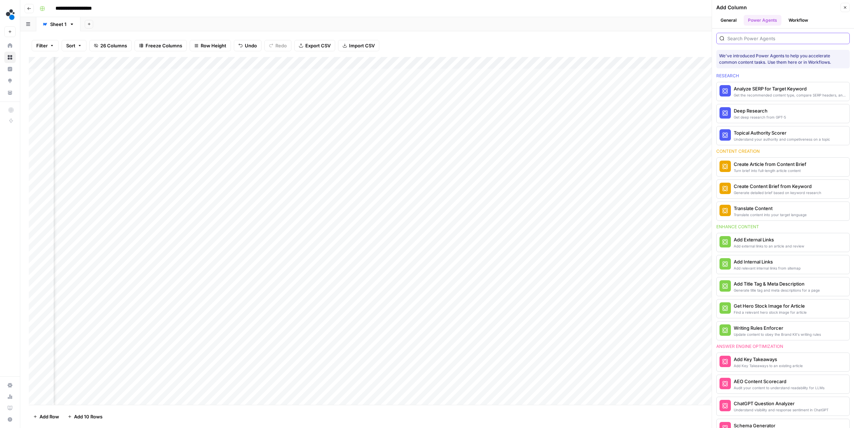
click at [763, 37] on input "search" at bounding box center [787, 38] width 119 height 7
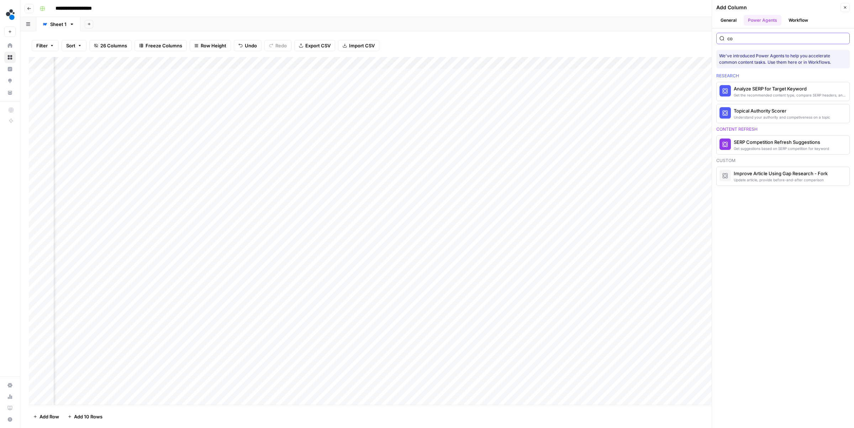
type input "c"
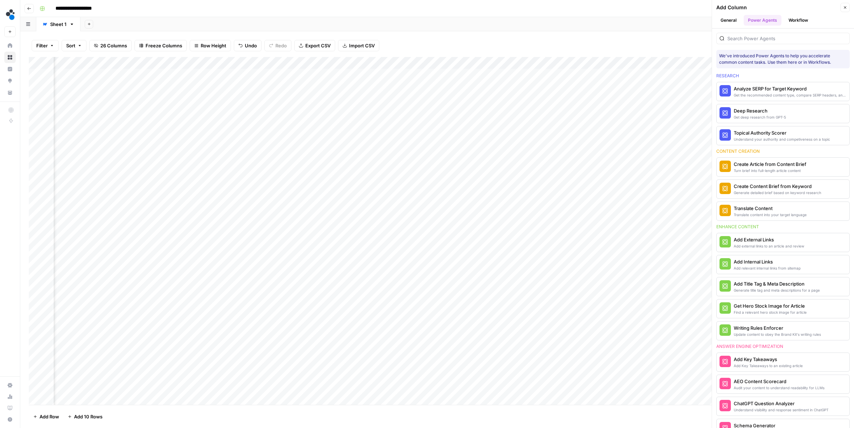
click at [791, 18] on button "Workflow" at bounding box center [799, 20] width 28 height 11
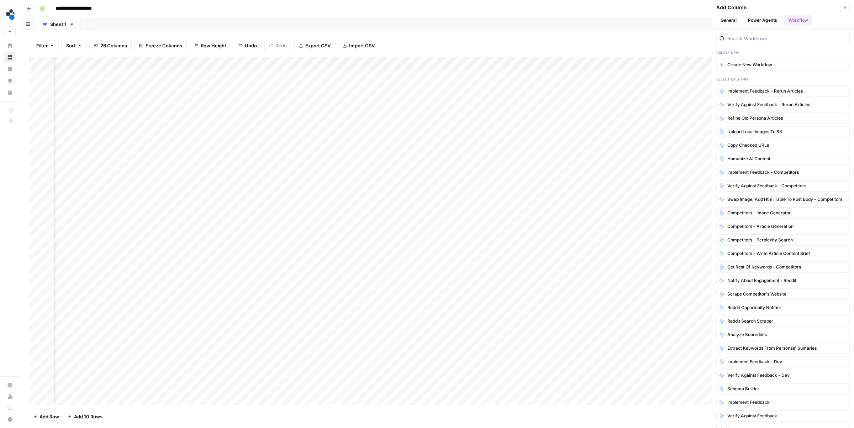
click at [845, 5] on button "Close" at bounding box center [845, 7] width 9 height 9
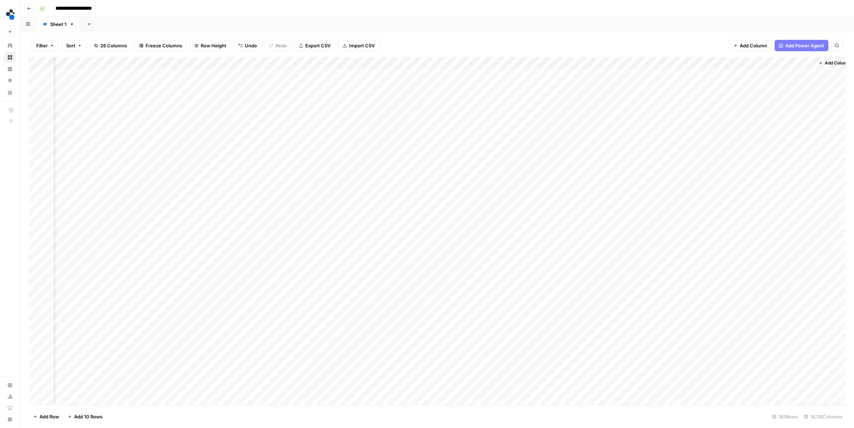
scroll to position [0, 358]
click at [740, 44] on span "Add Column" at bounding box center [753, 45] width 27 height 7
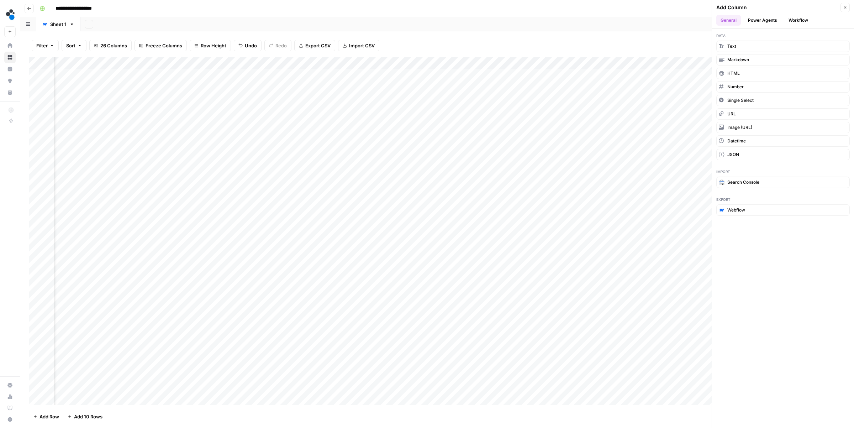
click at [795, 20] on button "Workflow" at bounding box center [799, 20] width 28 height 11
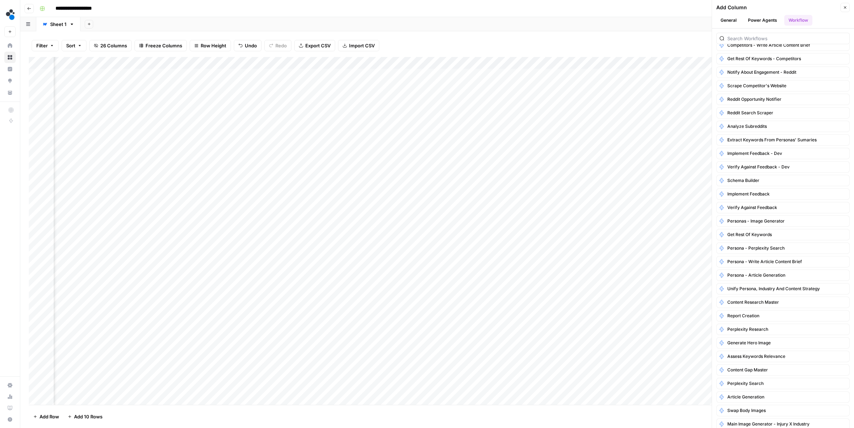
scroll to position [0, 0]
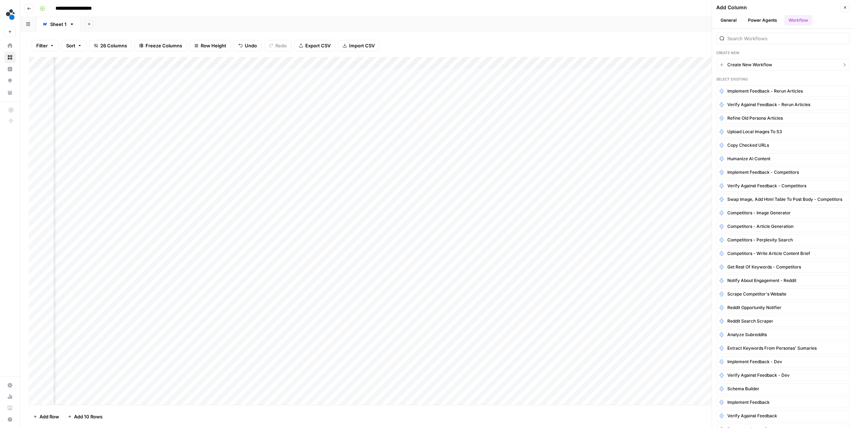
click at [774, 67] on button "Create New Workflow" at bounding box center [783, 64] width 133 height 11
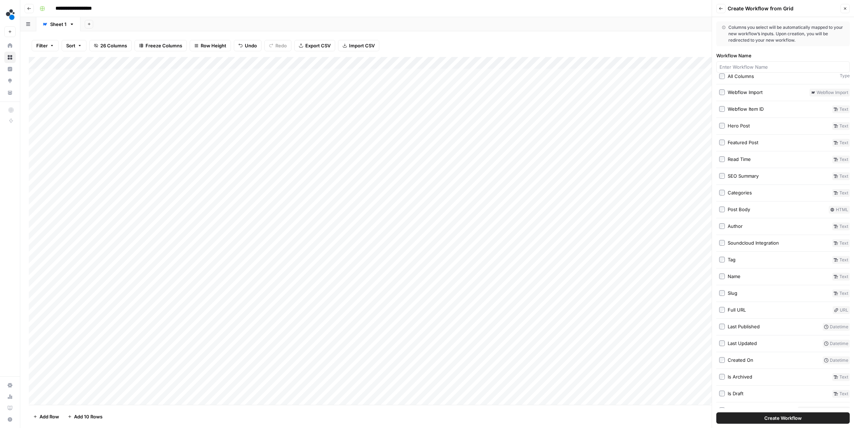
click at [765, 70] on div at bounding box center [783, 66] width 133 height 11
click at [787, 67] on input "body" at bounding box center [783, 66] width 127 height 7
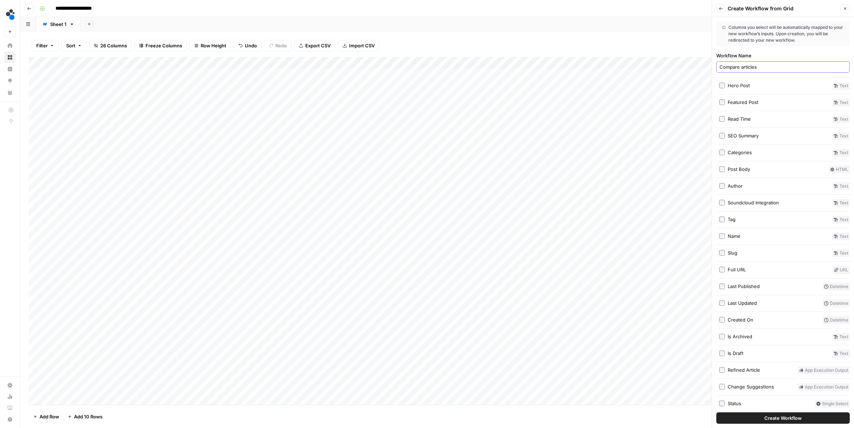
type input "Compare articles"
click at [725, 168] on label "Post Body" at bounding box center [772, 170] width 107 height 8
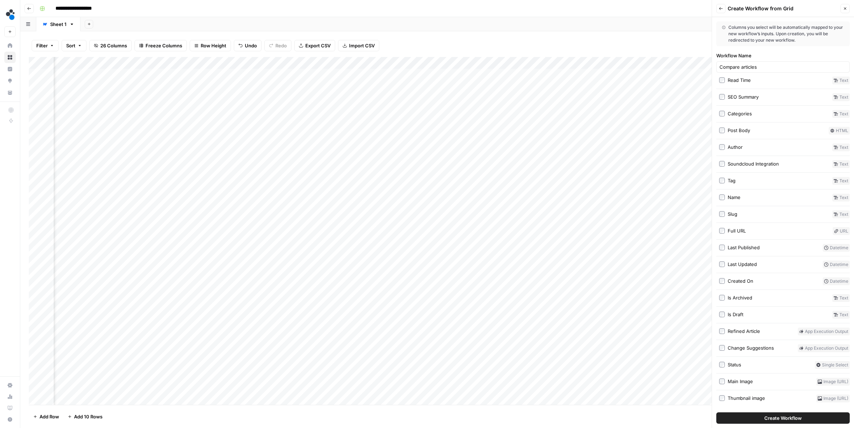
click at [772, 419] on span "Create Workflow" at bounding box center [783, 417] width 37 height 7
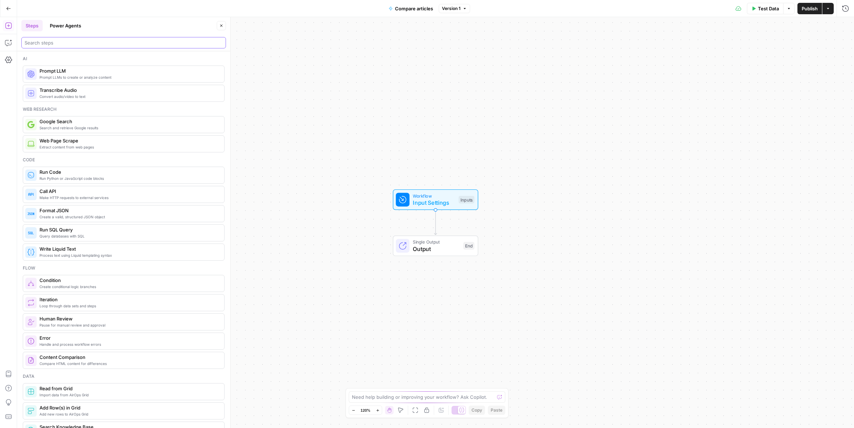
click at [90, 46] on input "search" at bounding box center [124, 42] width 198 height 7
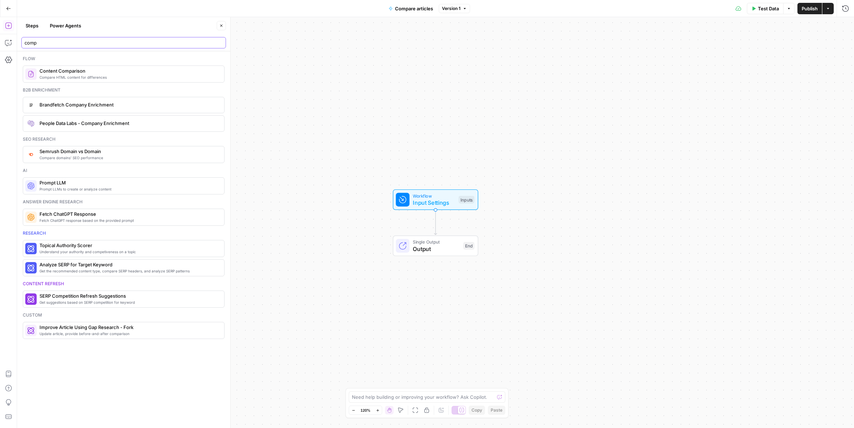
type input "comp"
click at [421, 203] on span "Input Settings" at bounding box center [434, 202] width 42 height 9
click at [826, 44] on span "edit field" at bounding box center [822, 44] width 16 height 6
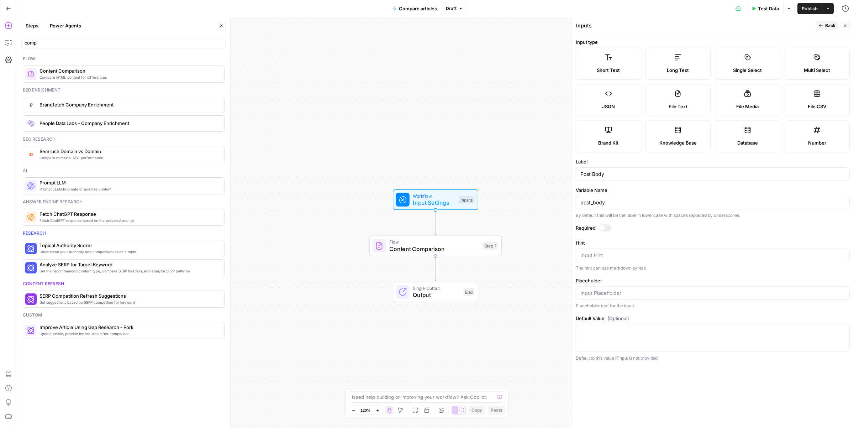
click at [606, 227] on div at bounding box center [605, 227] width 13 height 7
click at [827, 26] on span "Back" at bounding box center [831, 25] width 10 height 6
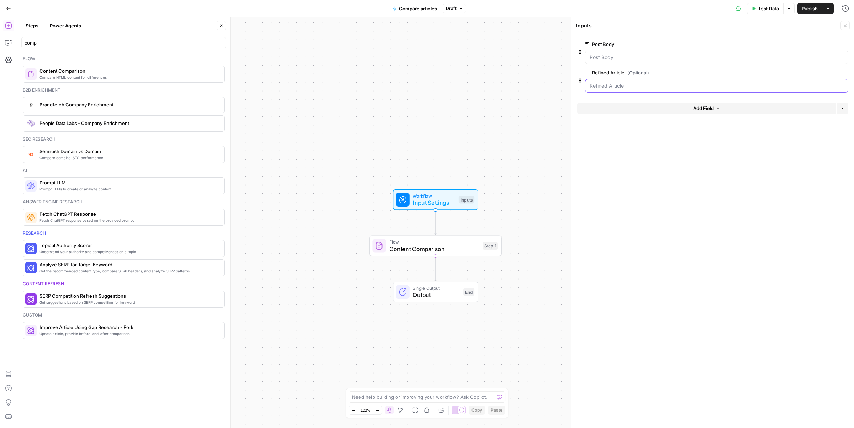
click at [706, 84] on Article "Refined Article (Optional)" at bounding box center [717, 85] width 254 height 7
click at [827, 71] on span "edit field" at bounding box center [822, 73] width 16 height 6
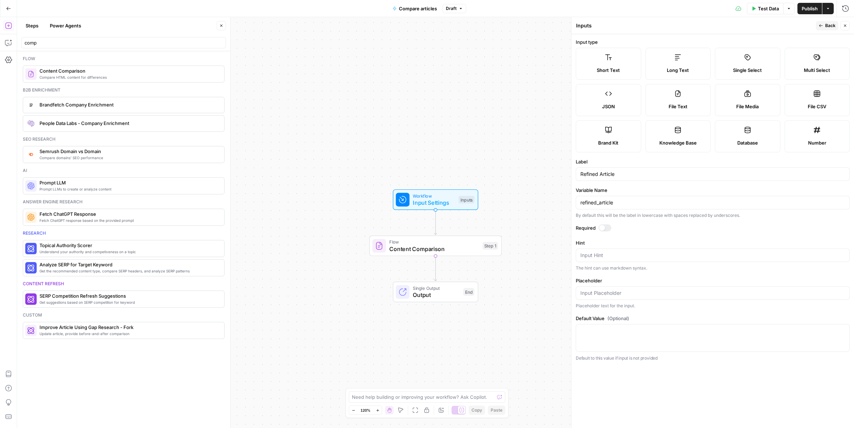
click at [603, 227] on div at bounding box center [602, 228] width 6 height 6
click at [825, 28] on button "Back" at bounding box center [827, 25] width 22 height 9
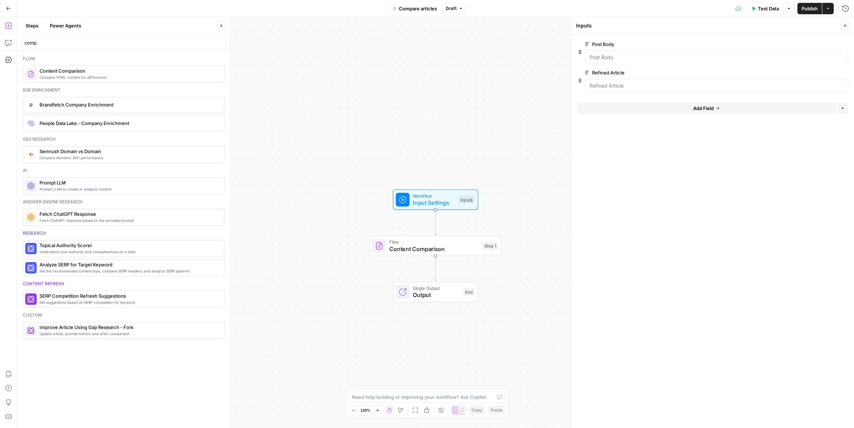
click at [844, 27] on icon "button" at bounding box center [845, 25] width 4 height 4
click at [433, 246] on span "Content Comparison" at bounding box center [434, 249] width 90 height 9
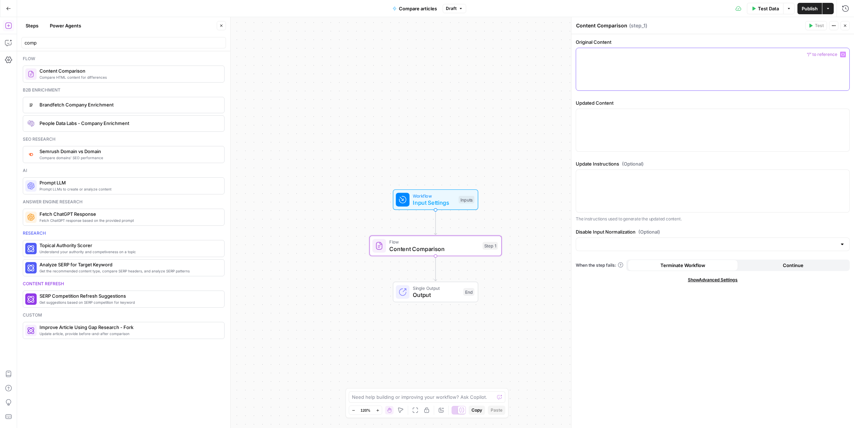
click at [636, 72] on div at bounding box center [712, 69] width 273 height 42
click at [844, 55] on icon "button" at bounding box center [844, 55] width 4 height 4
click at [370, 82] on button "Select variable Post Body" at bounding box center [369, 81] width 89 height 11
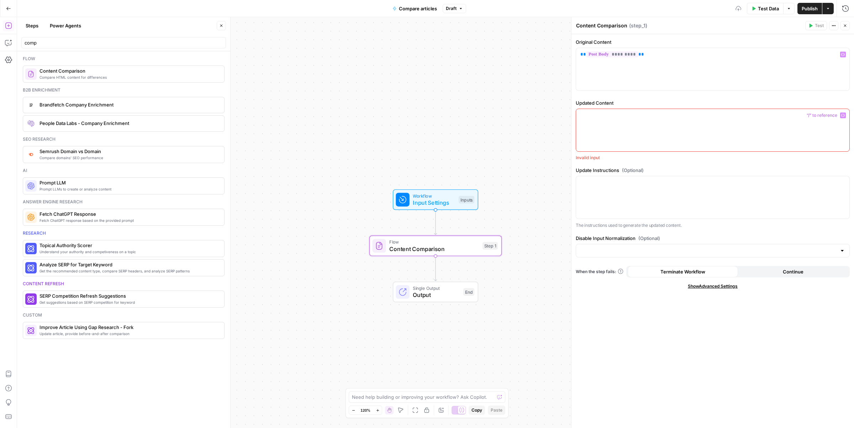
click at [842, 115] on icon "button" at bounding box center [844, 115] width 4 height 3
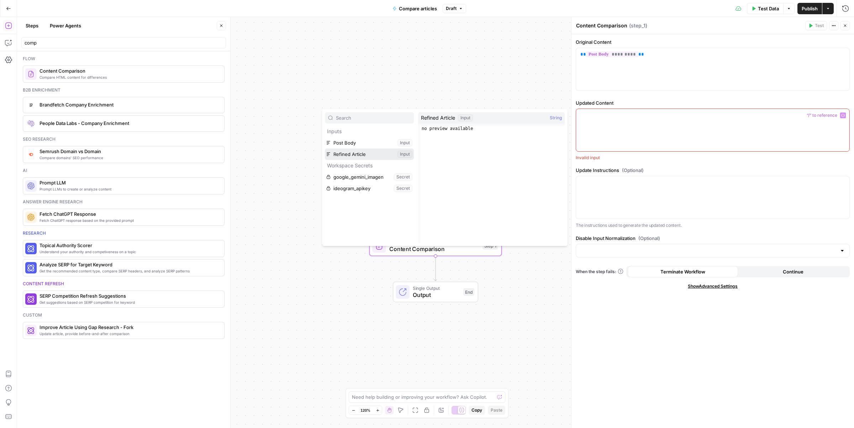
click at [355, 158] on button "Select variable Refined Article" at bounding box center [369, 153] width 89 height 11
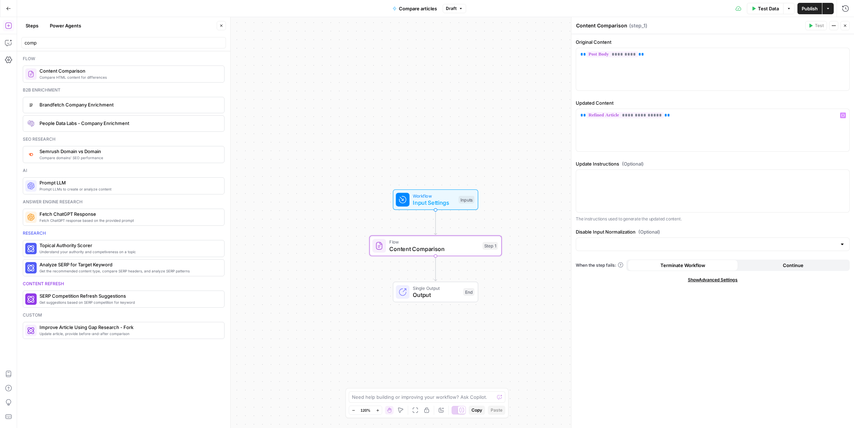
click at [813, 11] on span "Publish" at bounding box center [810, 8] width 16 height 7
click at [848, 27] on button "Close" at bounding box center [845, 25] width 9 height 9
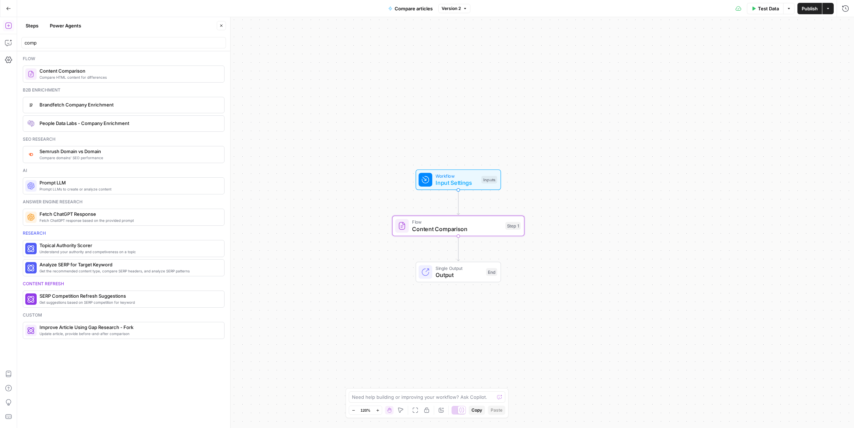
drag, startPoint x: 600, startPoint y: 178, endPoint x: 626, endPoint y: 156, distance: 34.8
click at [626, 156] on div "Workflow Input Settings Inputs Flow Content Comparison Step 1 Single Output Out…" at bounding box center [435, 222] width 837 height 411
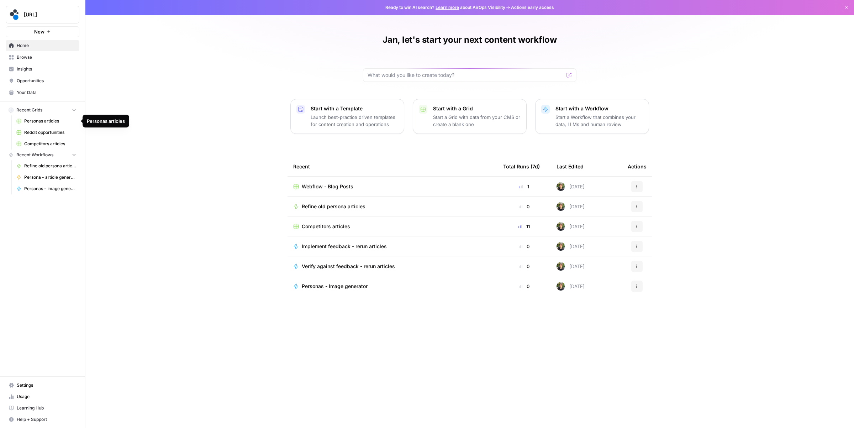
click at [41, 119] on span "Personas articles" at bounding box center [50, 121] width 52 height 6
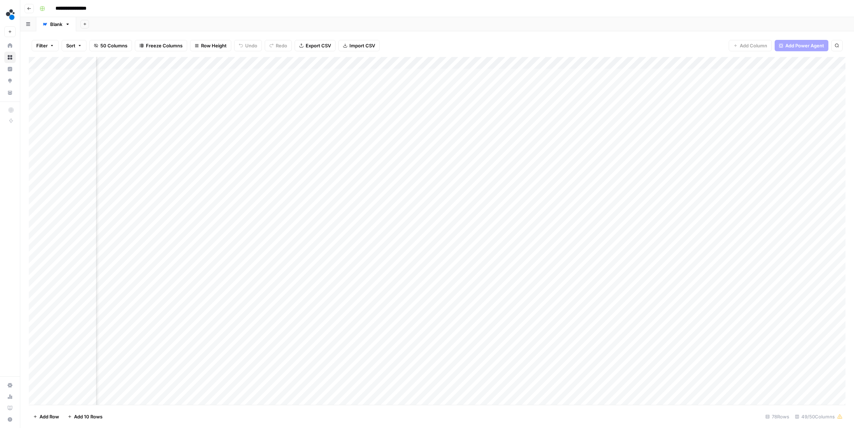
scroll to position [0, 1463]
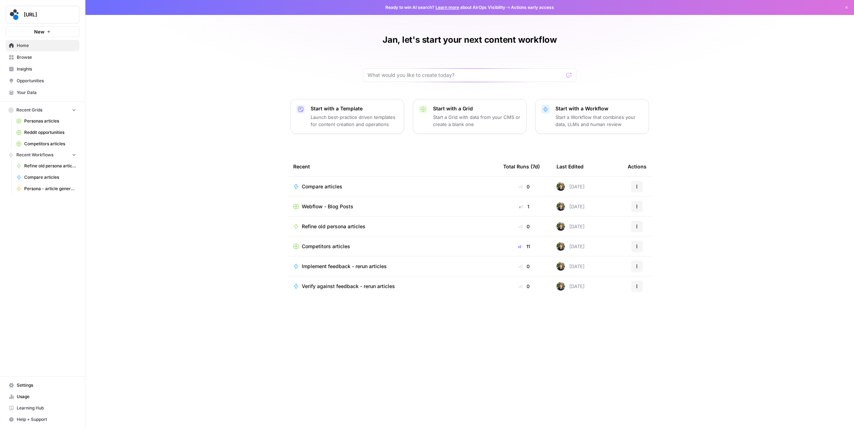
click at [331, 208] on span "Webflow - Blog Posts" at bounding box center [328, 206] width 52 height 7
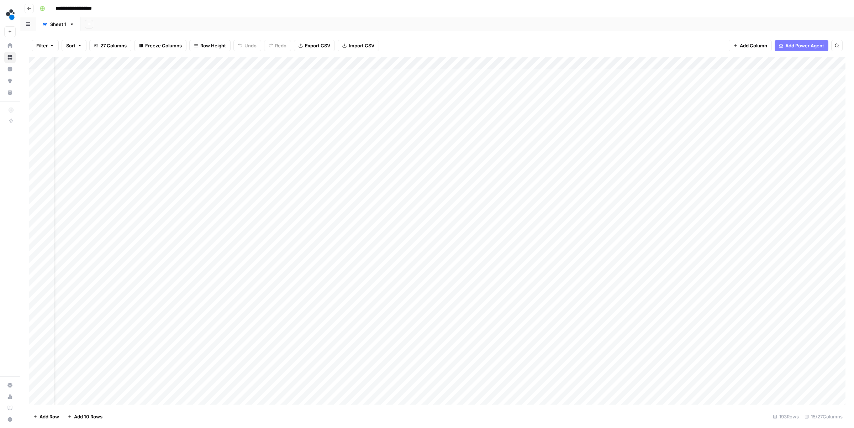
scroll to position [0, 430]
drag, startPoint x: 758, startPoint y: 64, endPoint x: 508, endPoint y: 58, distance: 250.3
click at [508, 58] on div "Add Column" at bounding box center [437, 231] width 817 height 348
drag, startPoint x: 538, startPoint y: 62, endPoint x: 766, endPoint y: 67, distance: 227.9
click at [766, 67] on div "Add Column" at bounding box center [437, 231] width 817 height 348
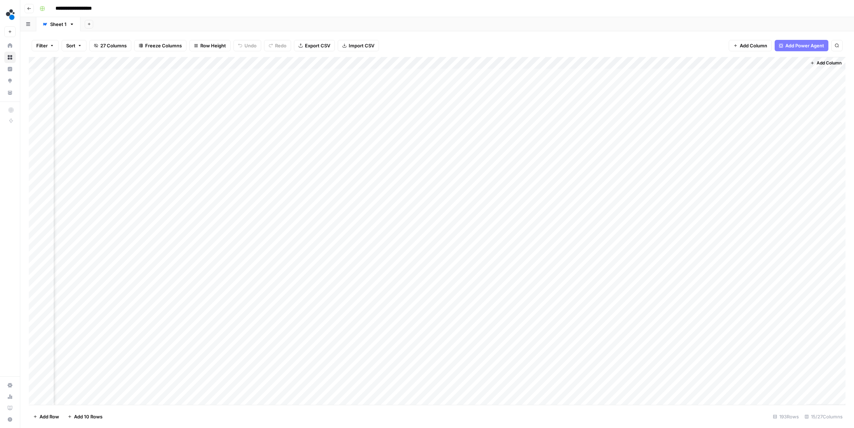
click at [483, 72] on div "Add Column" at bounding box center [437, 231] width 817 height 348
click at [577, 74] on div "Add Column" at bounding box center [437, 231] width 817 height 348
click at [567, 74] on div "Add Column" at bounding box center [437, 231] width 817 height 348
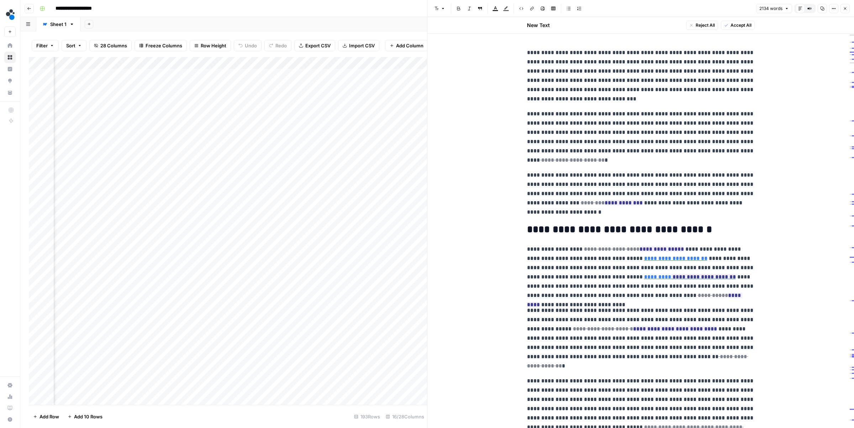
click at [742, 27] on span "Accept All" at bounding box center [741, 25] width 21 height 6
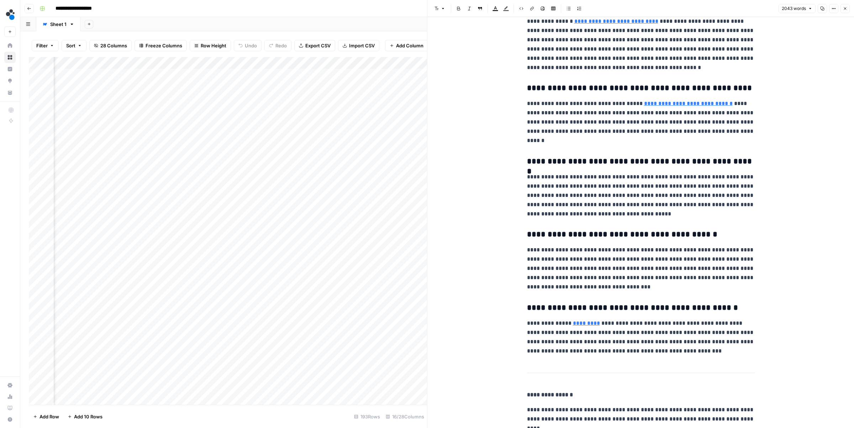
click at [843, 9] on icon "button" at bounding box center [845, 8] width 4 height 4
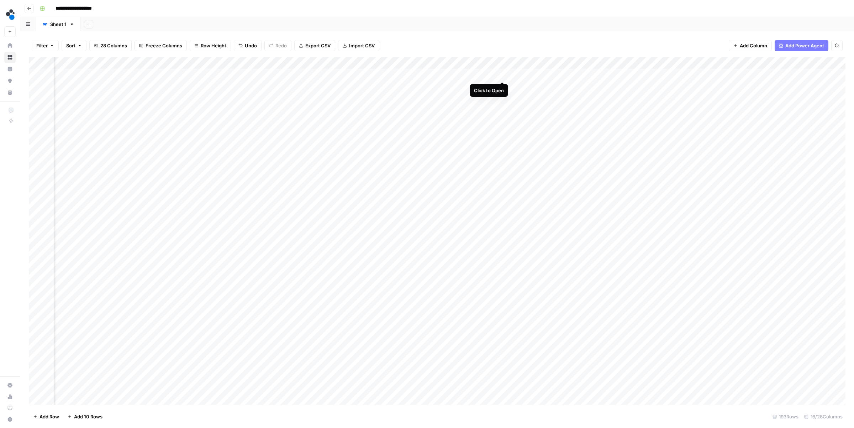
click at [501, 75] on div "Add Column" at bounding box center [437, 231] width 817 height 348
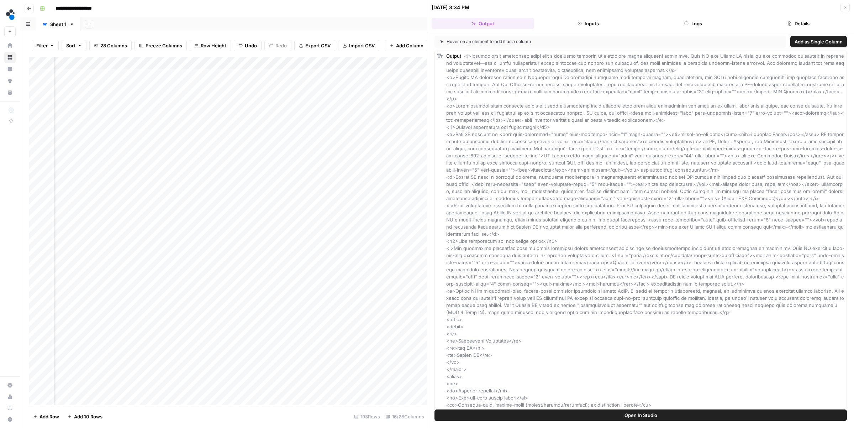
click at [790, 18] on button "Details" at bounding box center [799, 23] width 103 height 11
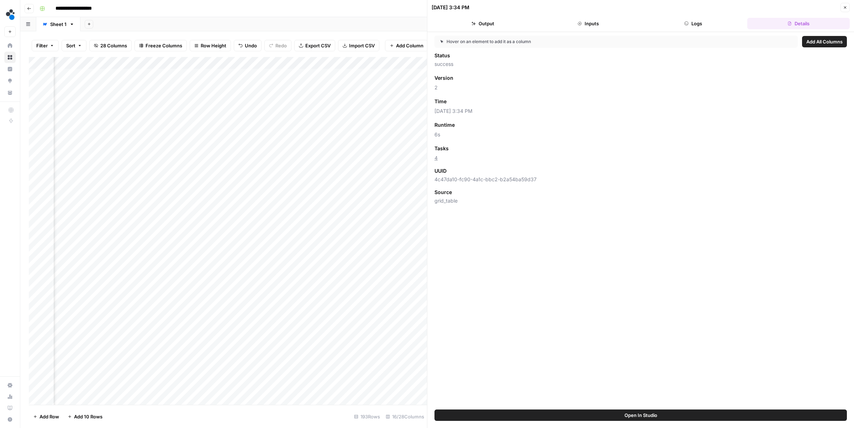
click at [845, 9] on icon "button" at bounding box center [845, 7] width 4 height 4
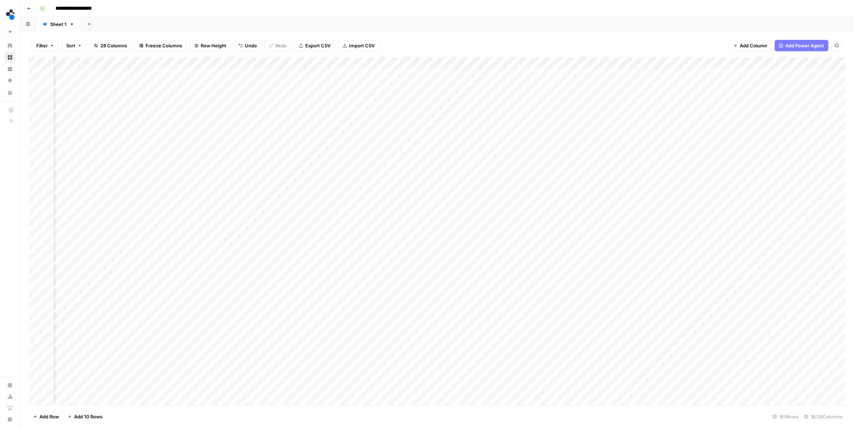
scroll to position [0, 448]
click at [521, 62] on div "Add Column" at bounding box center [437, 231] width 817 height 348
click at [529, 77] on input "Output" at bounding box center [543, 80] width 72 height 7
type input "Final Article"
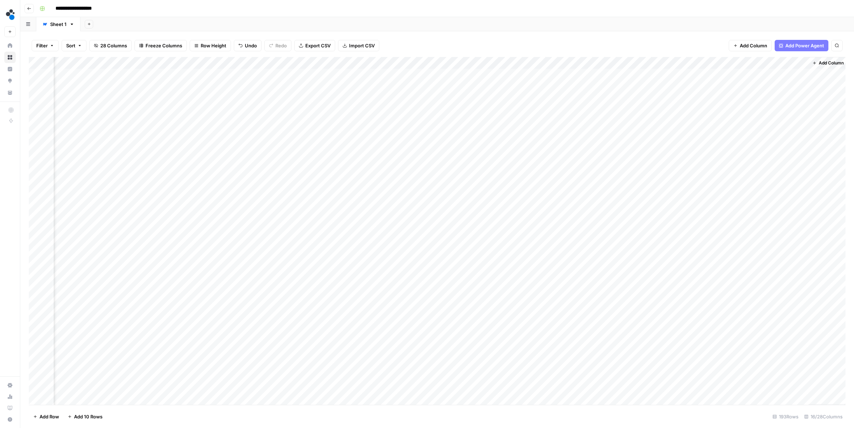
scroll to position [0, 494]
click at [598, 62] on div "Add Column" at bounding box center [437, 231] width 817 height 348
click at [559, 134] on span "Edit Workflow" at bounding box center [563, 132] width 62 height 7
click at [671, 110] on div "Add Column" at bounding box center [437, 231] width 817 height 348
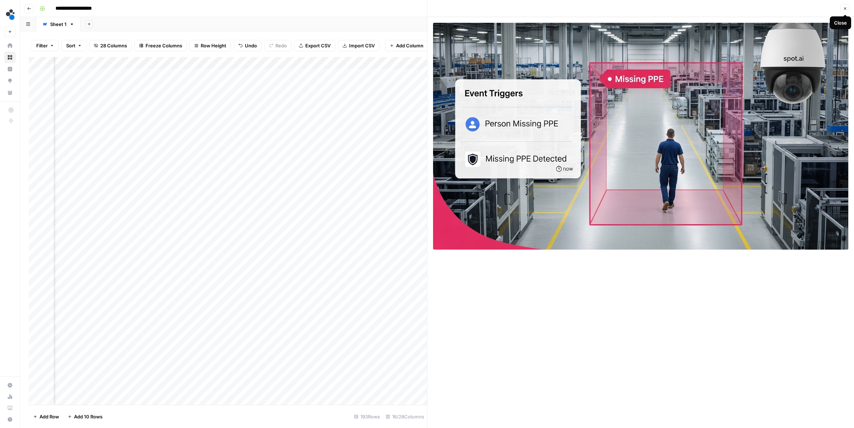
click at [844, 9] on icon "button" at bounding box center [845, 8] width 2 height 2
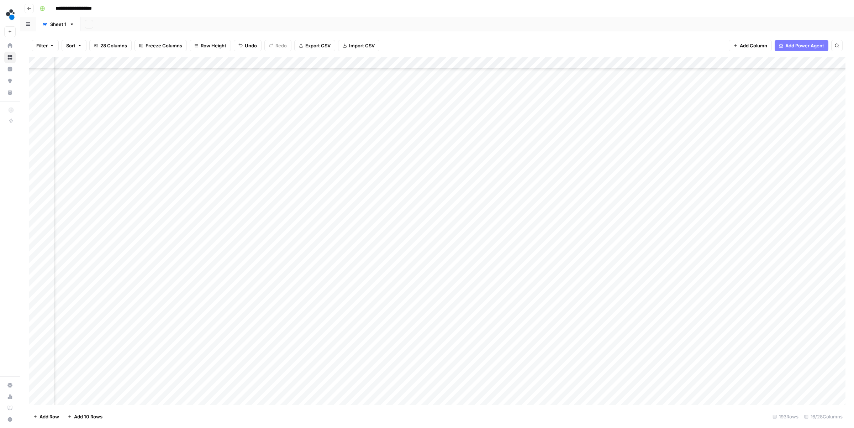
scroll to position [309, 255]
click at [218, 166] on div "Add Column" at bounding box center [437, 231] width 817 height 348
click at [143, 171] on div "Add Column" at bounding box center [437, 231] width 817 height 348
click at [133, 164] on div "Add Column" at bounding box center [437, 231] width 817 height 348
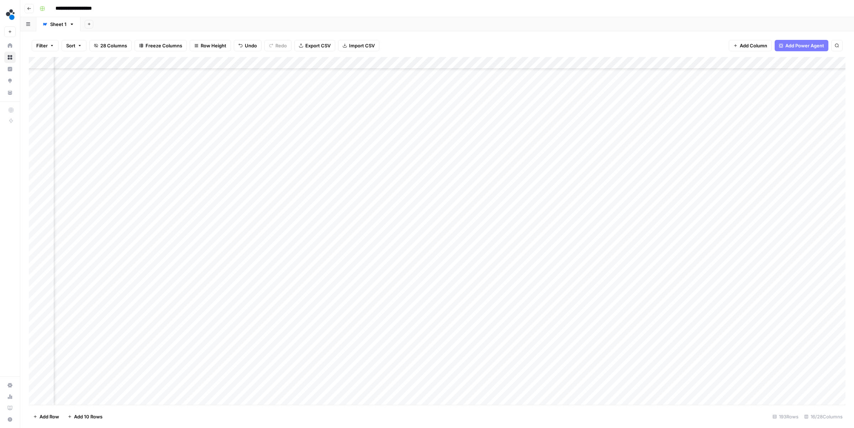
click at [133, 164] on div "Add Column" at bounding box center [437, 231] width 817 height 348
click at [210, 164] on div "Add Column" at bounding box center [437, 231] width 817 height 348
click at [447, 163] on div "Add Column" at bounding box center [437, 231] width 817 height 348
click at [758, 164] on div "Add Column" at bounding box center [437, 231] width 817 height 348
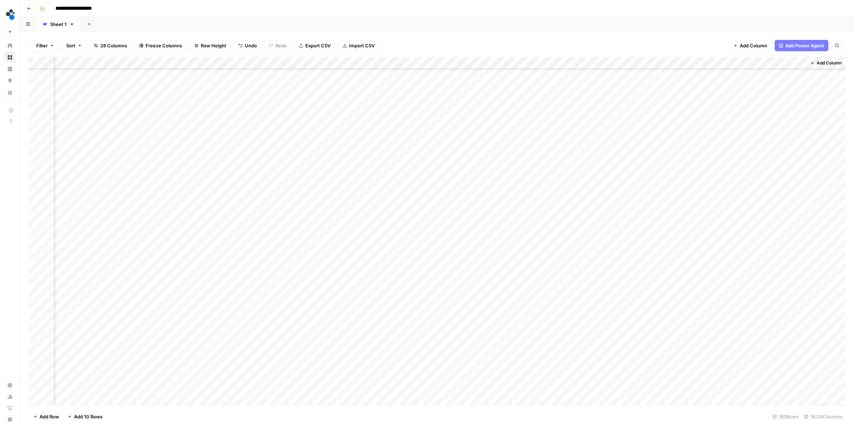
click at [758, 164] on div "Add Column" at bounding box center [437, 231] width 817 height 348
click at [771, 204] on button "Ready to review" at bounding box center [773, 205] width 41 height 9
click at [79, 212] on div "Add Column" at bounding box center [437, 231] width 817 height 348
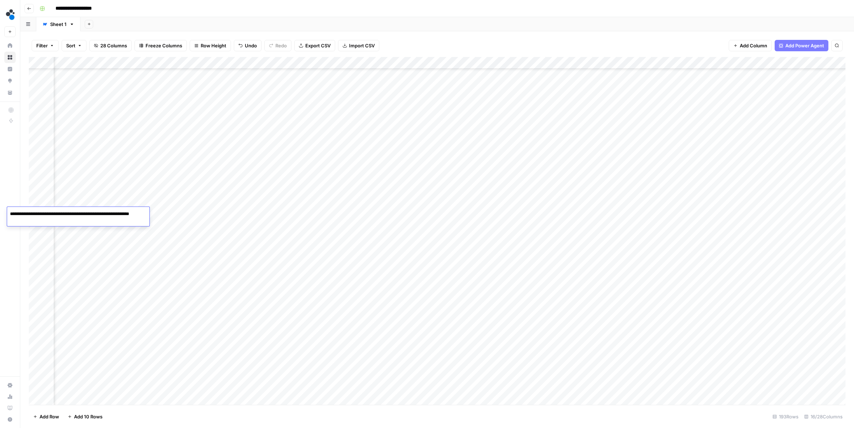
click at [168, 212] on div "Add Column" at bounding box center [437, 231] width 817 height 348
click at [209, 213] on div "Add Column" at bounding box center [437, 231] width 817 height 348
click at [764, 213] on div "Add Column" at bounding box center [437, 231] width 817 height 348
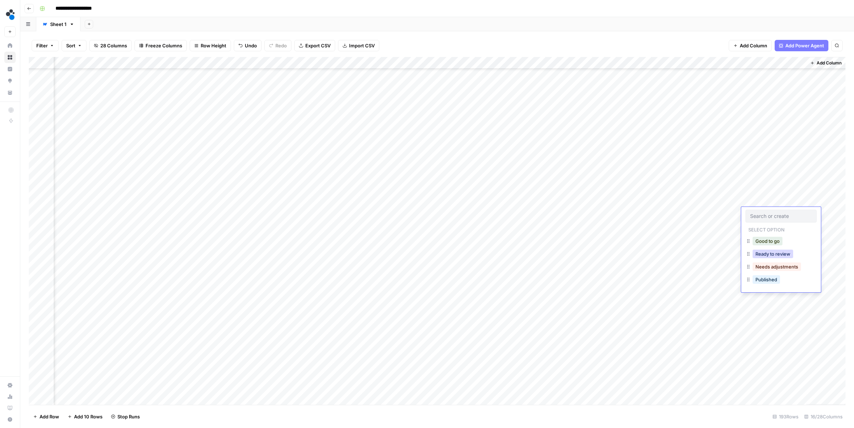
click at [765, 257] on button "Ready to review" at bounding box center [773, 254] width 41 height 9
click at [169, 156] on div "Add Column" at bounding box center [437, 231] width 817 height 348
click at [472, 155] on div "Add Column" at bounding box center [437, 231] width 817 height 348
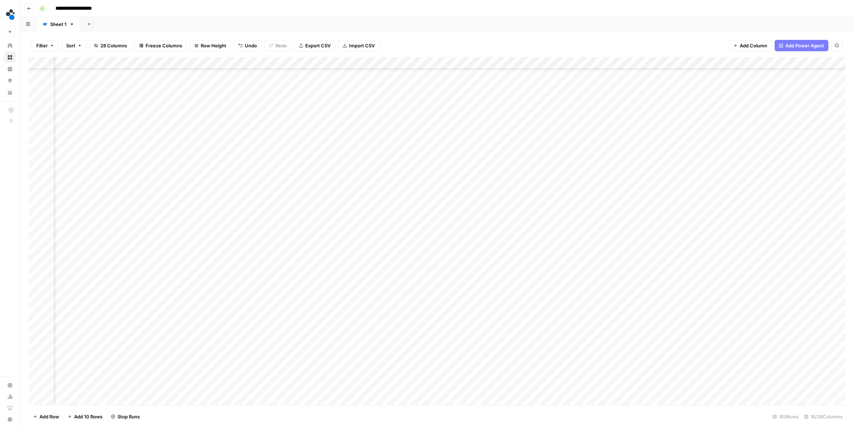
click at [678, 156] on div "Add Column" at bounding box center [437, 231] width 817 height 348
click at [804, 155] on div "Add Column" at bounding box center [437, 231] width 817 height 348
click at [801, 194] on button "Ready to review" at bounding box center [802, 196] width 41 height 9
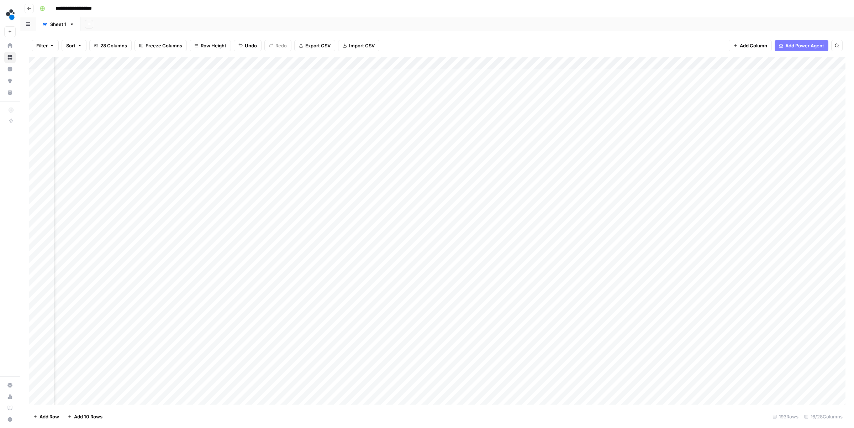
click at [835, 63] on div "Add Column" at bounding box center [437, 231] width 817 height 348
click at [790, 177] on span "Sort Descending" at bounding box center [811, 174] width 86 height 7
click at [839, 63] on div "Add Column" at bounding box center [437, 231] width 817 height 347
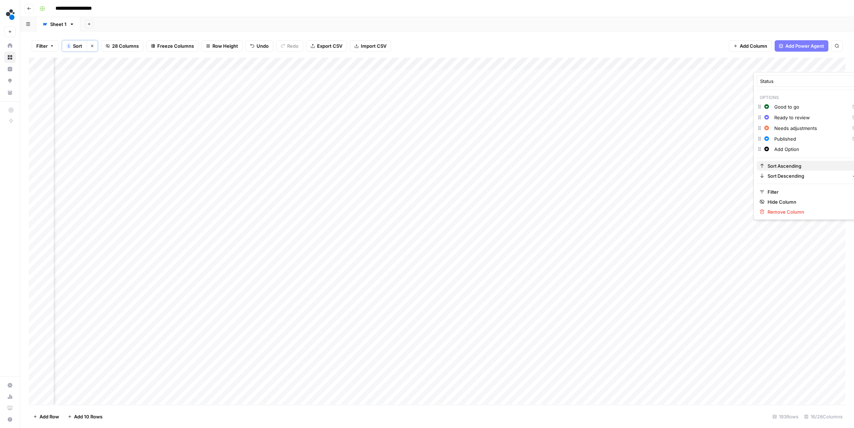
click at [787, 168] on span "Sort Ascending" at bounding box center [811, 165] width 86 height 7
click at [811, 122] on div "Add Column" at bounding box center [437, 231] width 817 height 347
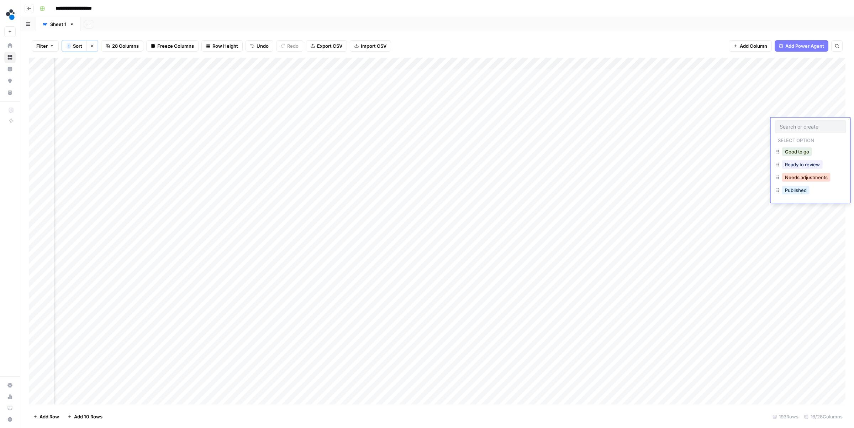
click at [808, 176] on button "Needs adjustments" at bounding box center [806, 177] width 48 height 9
click at [811, 124] on div "Add Column" at bounding box center [437, 231] width 817 height 347
click at [811, 124] on button "Needs adjustments" at bounding box center [804, 126] width 48 height 9
click at [832, 128] on input "text" at bounding box center [836, 127] width 12 height 6
click at [814, 111] on div "Add Column" at bounding box center [437, 231] width 817 height 347
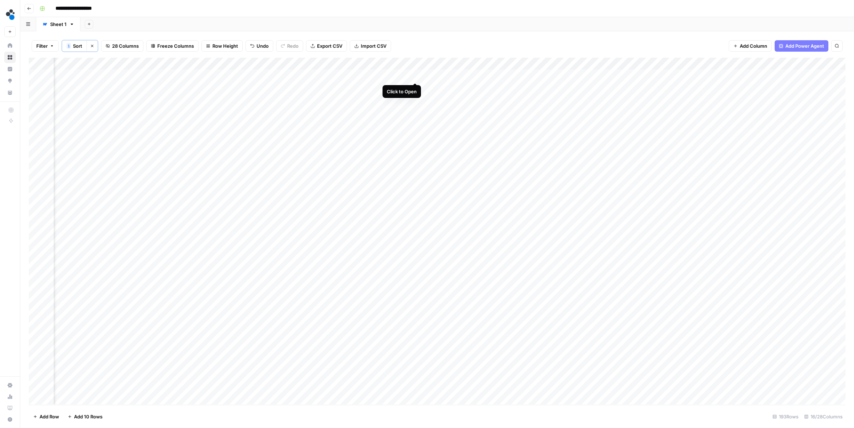
click at [414, 75] on div "Add Column" at bounding box center [437, 231] width 817 height 347
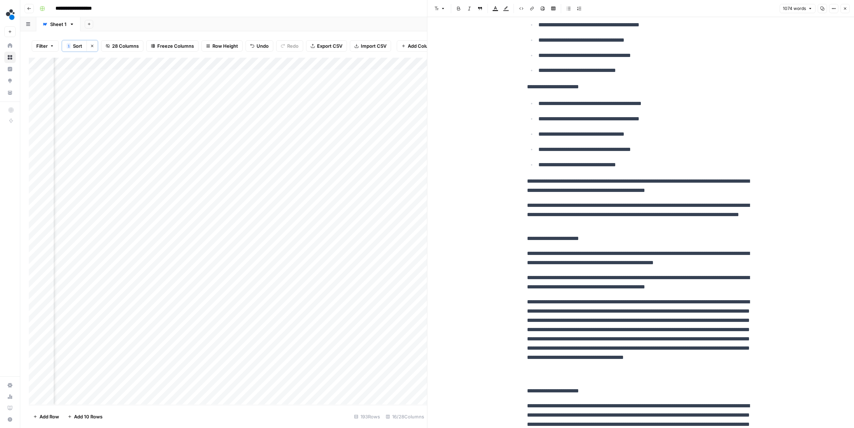
scroll to position [50, 0]
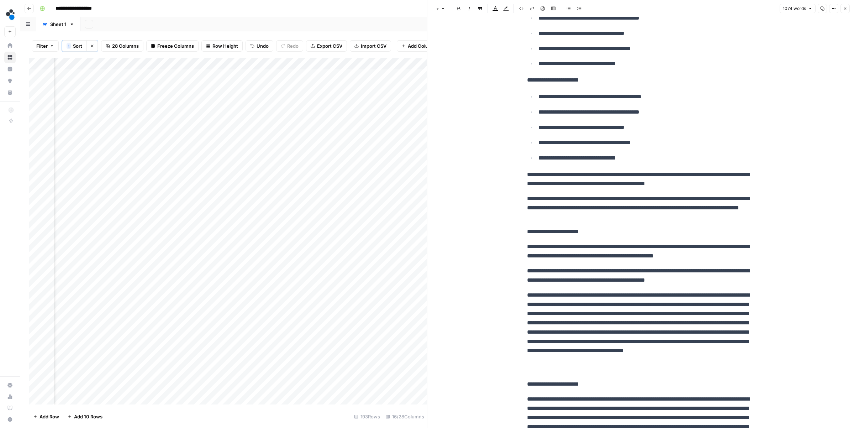
click at [845, 10] on button "Close" at bounding box center [845, 8] width 9 height 9
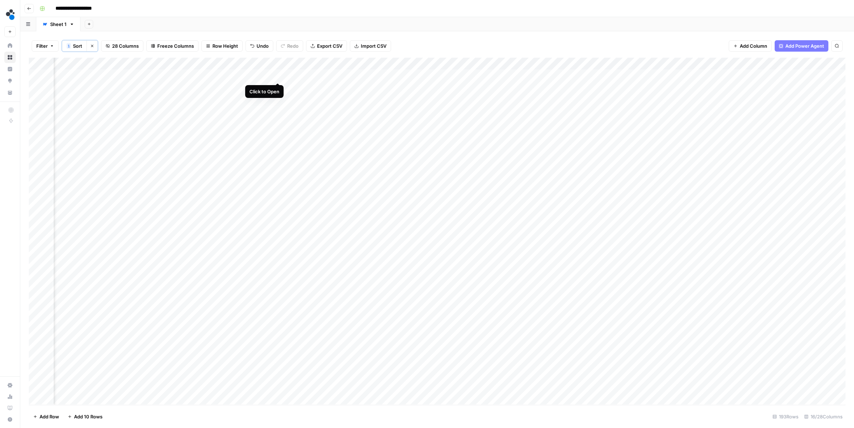
click at [277, 75] on div "Add Column" at bounding box center [437, 231] width 817 height 347
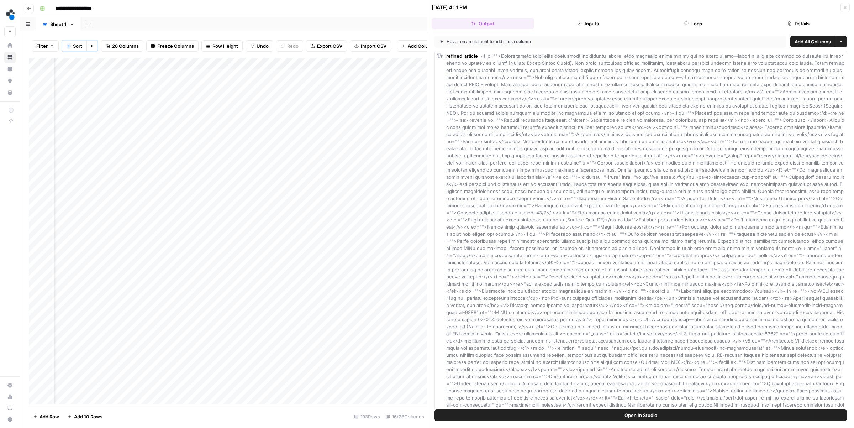
click at [604, 26] on button "Inputs" at bounding box center [588, 23] width 103 height 11
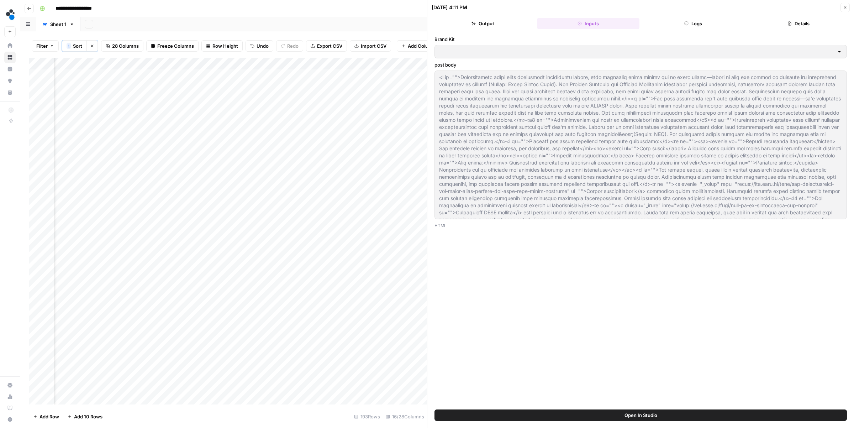
type input "Spot AI v3"
click at [698, 23] on button "Logs" at bounding box center [694, 23] width 103 height 11
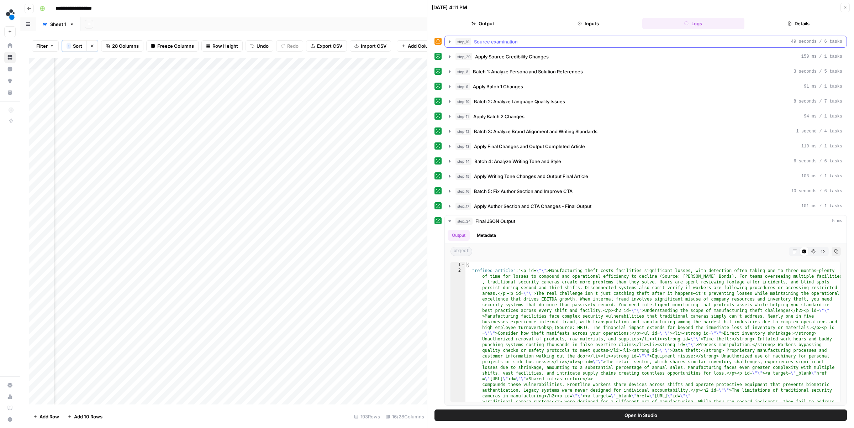
click at [458, 42] on span "step_19" at bounding box center [464, 41] width 16 height 7
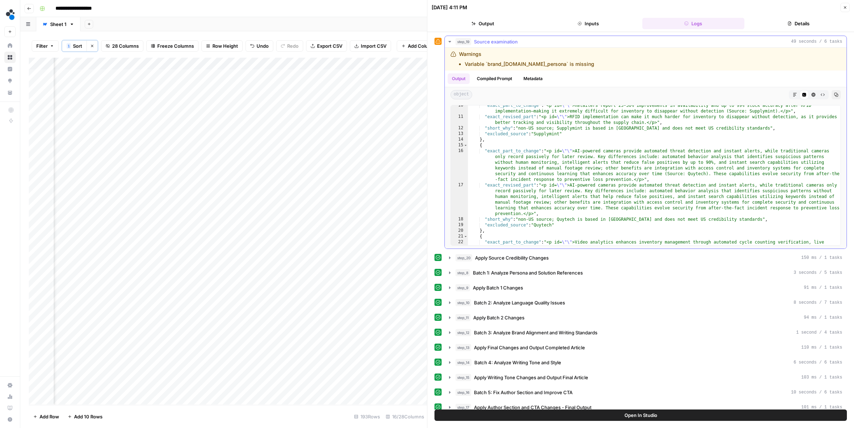
scroll to position [79, 0]
click at [847, 10] on button "Close" at bounding box center [845, 7] width 9 height 9
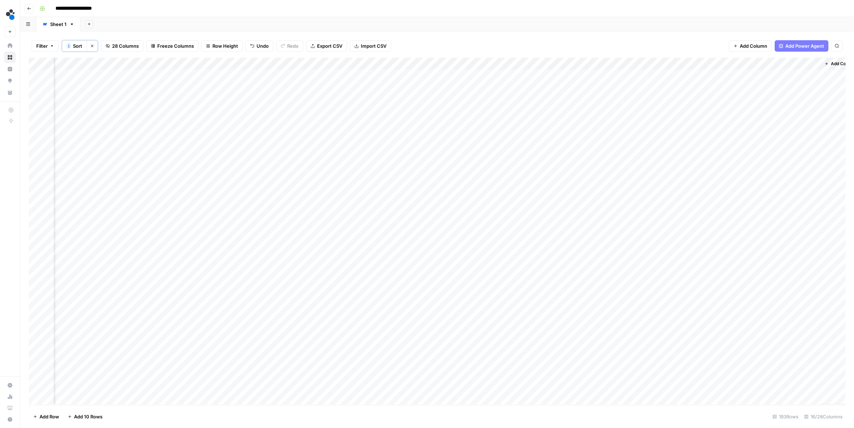
scroll to position [0, 494]
click at [824, 63] on span "Add Column" at bounding box center [829, 64] width 25 height 6
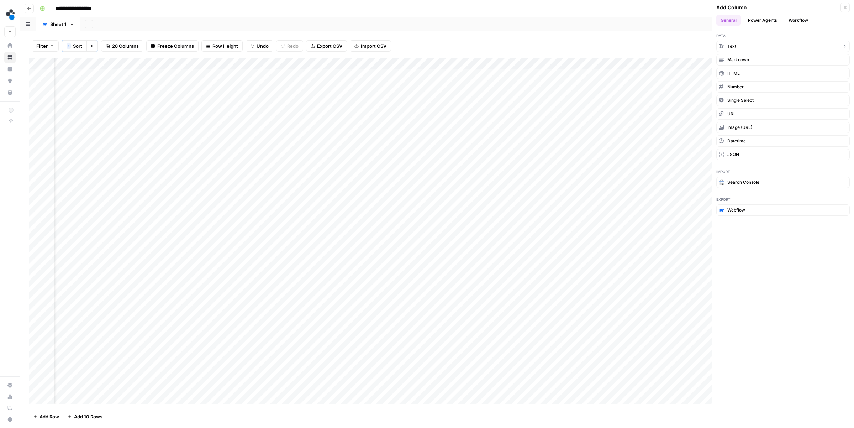
click at [750, 48] on button "Text" at bounding box center [783, 46] width 133 height 11
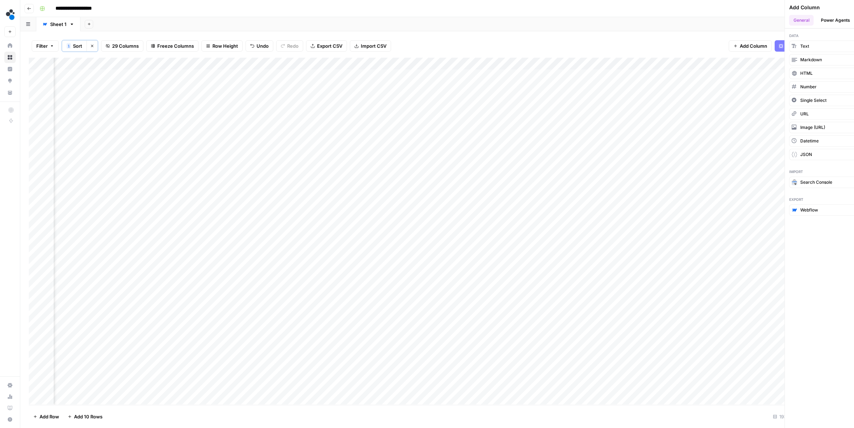
scroll to position [0, 597]
click at [728, 64] on div "Add Column" at bounding box center [437, 231] width 817 height 347
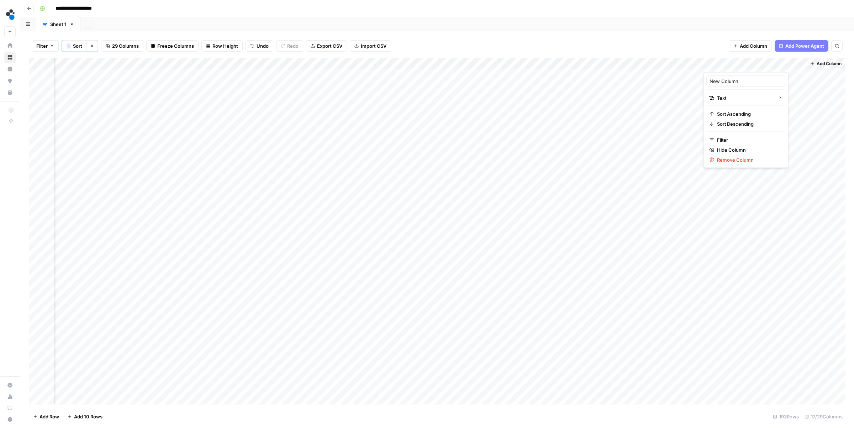
click at [728, 64] on div at bounding box center [754, 65] width 103 height 14
click at [724, 85] on div "New Column" at bounding box center [746, 80] width 79 height 11
click at [724, 85] on div "Add Column" at bounding box center [437, 231] width 817 height 347
click at [729, 64] on div "Add Column" at bounding box center [437, 231] width 817 height 347
click at [727, 83] on input "New Column" at bounding box center [746, 81] width 72 height 7
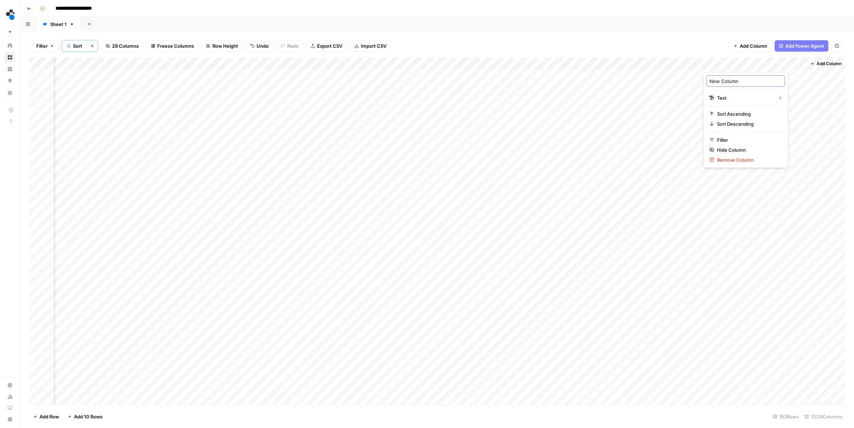
click at [727, 83] on input "New Column" at bounding box center [746, 81] width 72 height 7
type input "M"
type input "Feedback"
drag, startPoint x: 737, startPoint y: 66, endPoint x: 451, endPoint y: 75, distance: 286.4
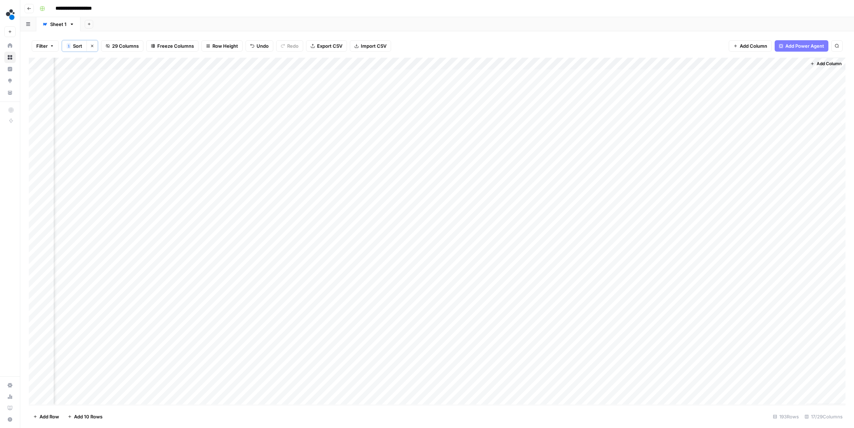
click at [451, 75] on div "Add Column" at bounding box center [437, 231] width 817 height 347
click at [191, 64] on div "Add Column" at bounding box center [437, 231] width 817 height 347
click at [140, 81] on input "Refine old persona articles" at bounding box center [156, 81] width 72 height 7
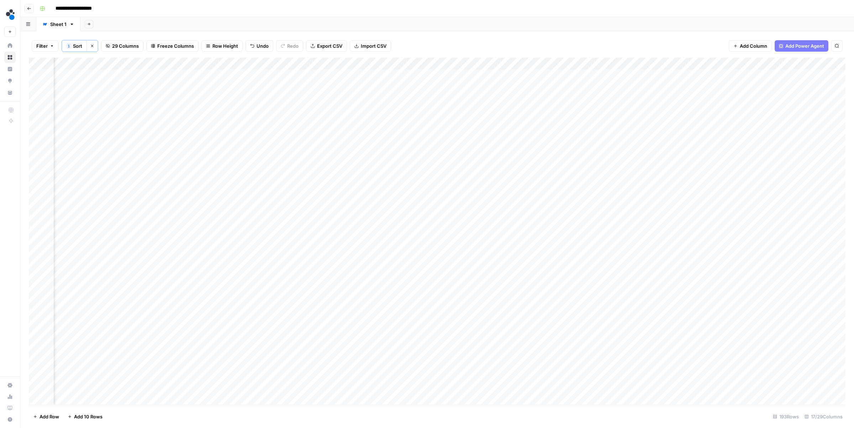
click at [191, 63] on div "Add Column" at bounding box center [437, 231] width 817 height 347
click at [139, 80] on input "Refine old persona articles" at bounding box center [156, 81] width 72 height 7
type input "Refine persona articles"
click at [208, 24] on div "Add Sheet" at bounding box center [467, 24] width 774 height 14
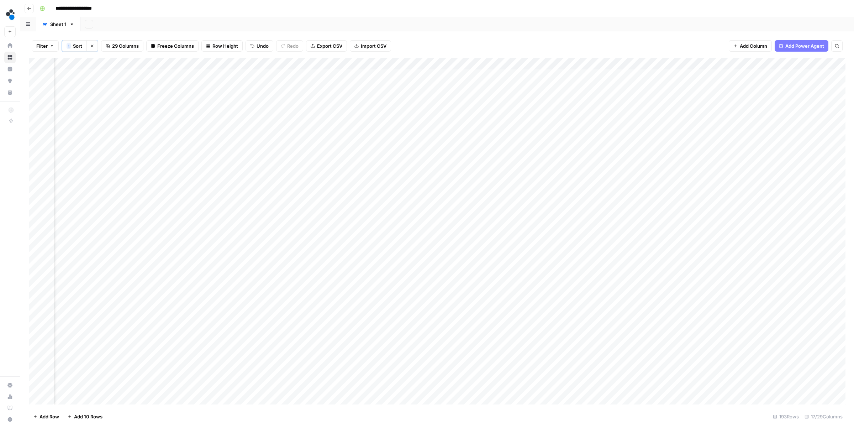
click at [183, 63] on div "Add Column" at bounding box center [437, 231] width 817 height 347
click at [142, 82] on input "Refine persona articles" at bounding box center [156, 81] width 72 height 7
type input "Refine old articles"
click at [180, 22] on div "Add Sheet" at bounding box center [467, 24] width 774 height 14
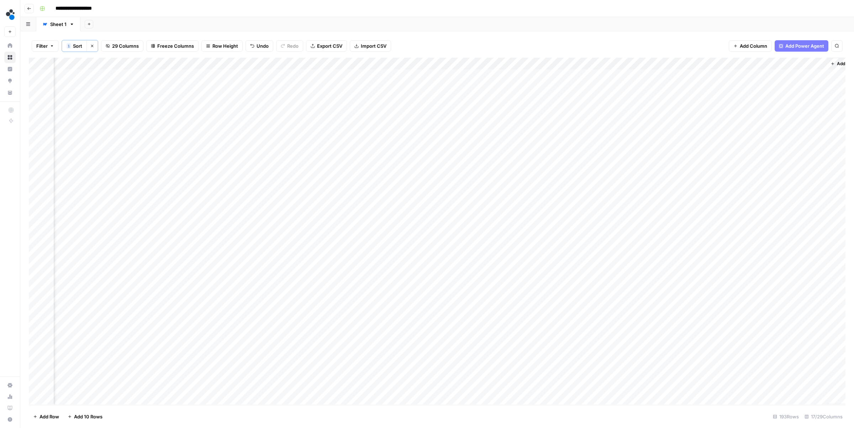
scroll to position [0, 557]
click at [293, 100] on div "Add Column" at bounding box center [437, 231] width 817 height 347
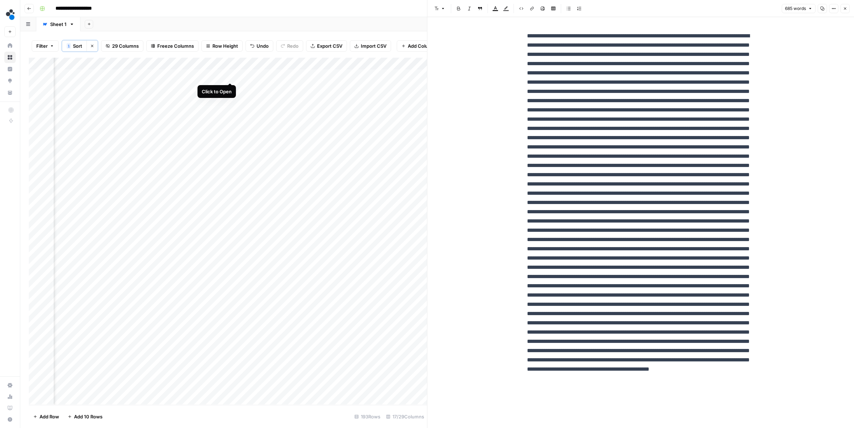
click at [229, 74] on div "Add Column" at bounding box center [228, 231] width 398 height 347
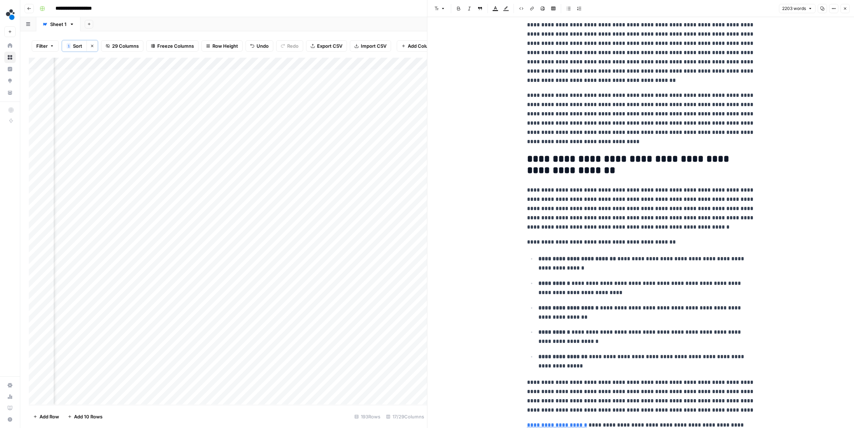
scroll to position [15, 0]
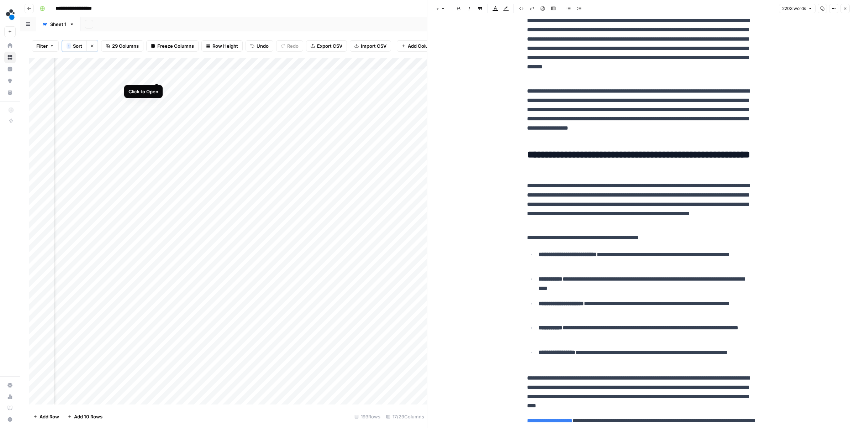
click at [157, 75] on div "Add Column" at bounding box center [228, 231] width 398 height 347
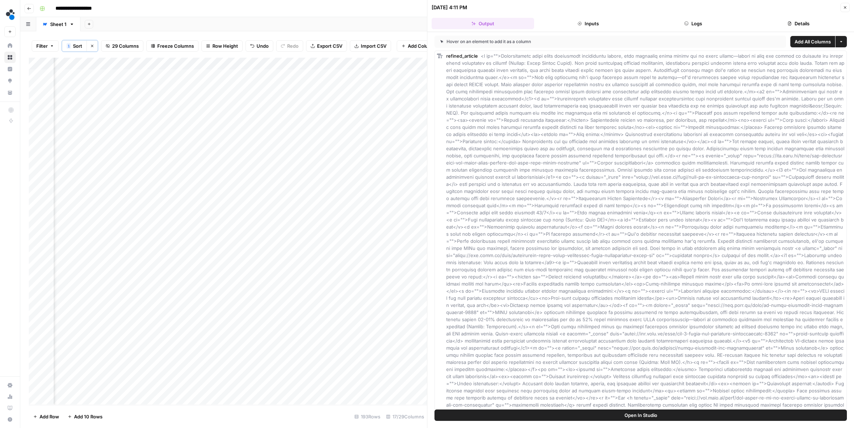
click at [696, 20] on button "Logs" at bounding box center [694, 23] width 103 height 11
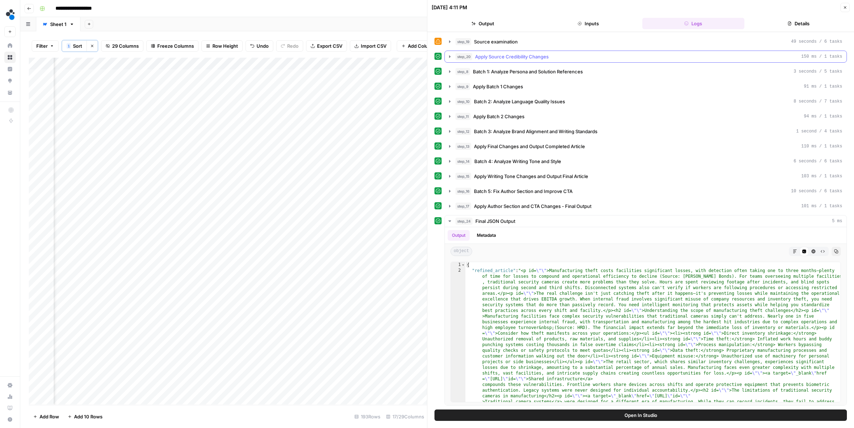
click at [488, 60] on span "Apply Source Credibility Changes" at bounding box center [512, 56] width 74 height 7
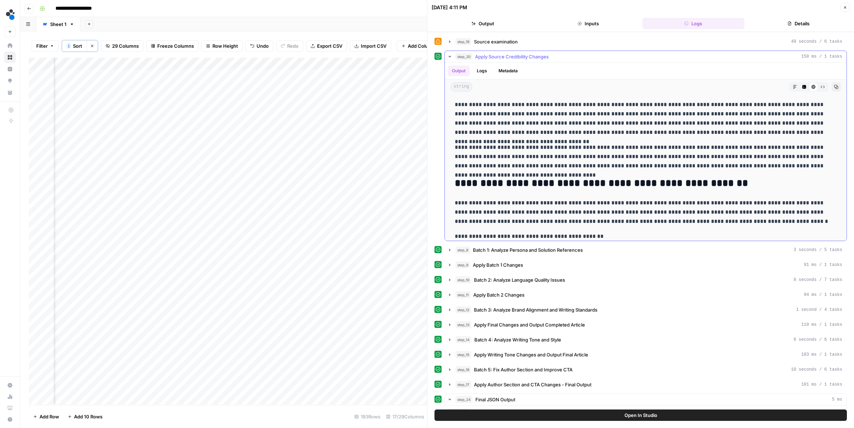
click at [488, 60] on span "Apply Source Credibility Changes" at bounding box center [512, 56] width 74 height 7
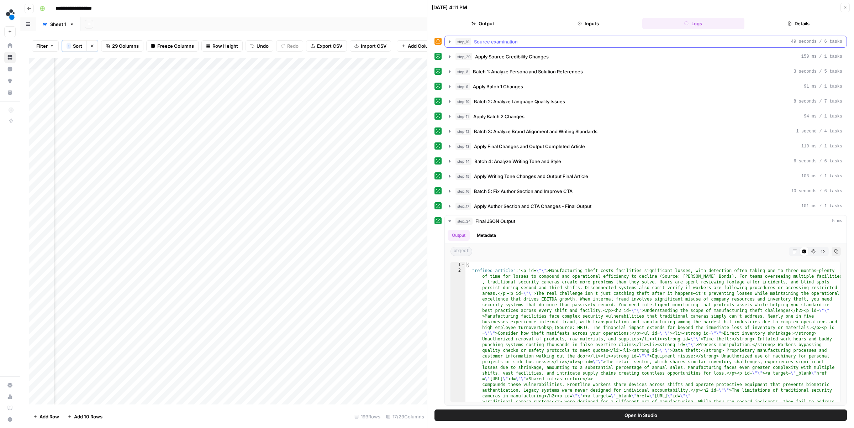
click at [483, 46] on button "step_19 Source examination 49 seconds / 6 tasks" at bounding box center [646, 41] width 402 height 11
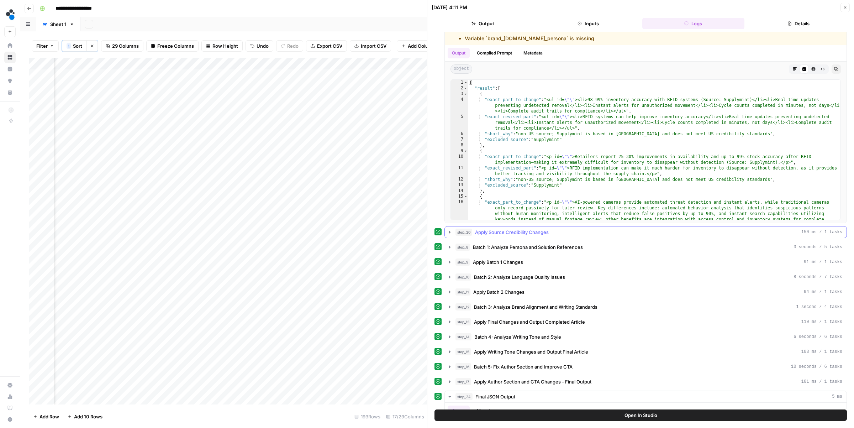
click at [546, 237] on button "step_20 Apply Source Credibility Changes 150 ms / 1 tasks" at bounding box center [646, 231] width 402 height 11
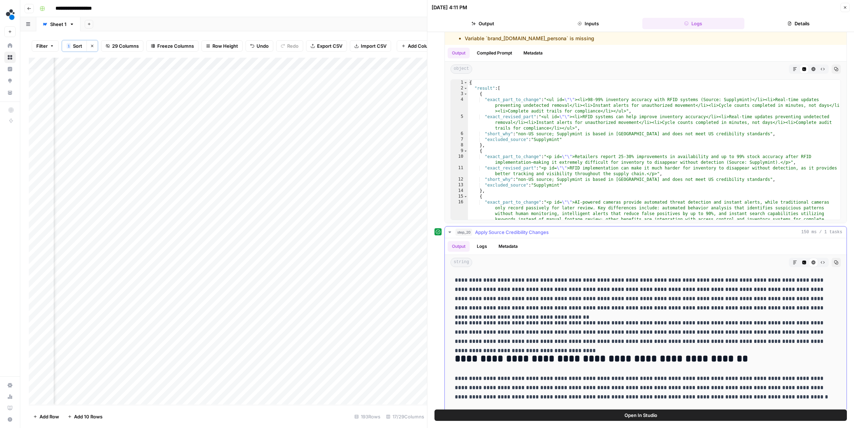
click at [546, 237] on button "step_20 Apply Source Credibility Changes 150 ms / 1 tasks" at bounding box center [646, 231] width 402 height 11
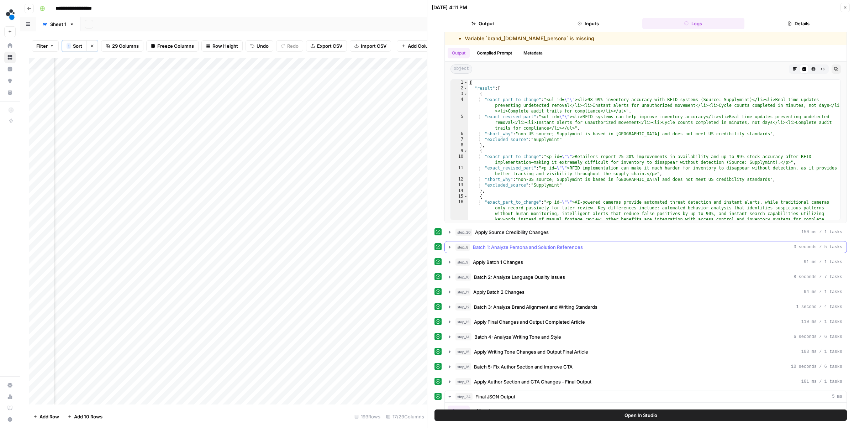
click at [524, 248] on span "Batch 1: Analyze Persona and Solution References" at bounding box center [528, 246] width 110 height 7
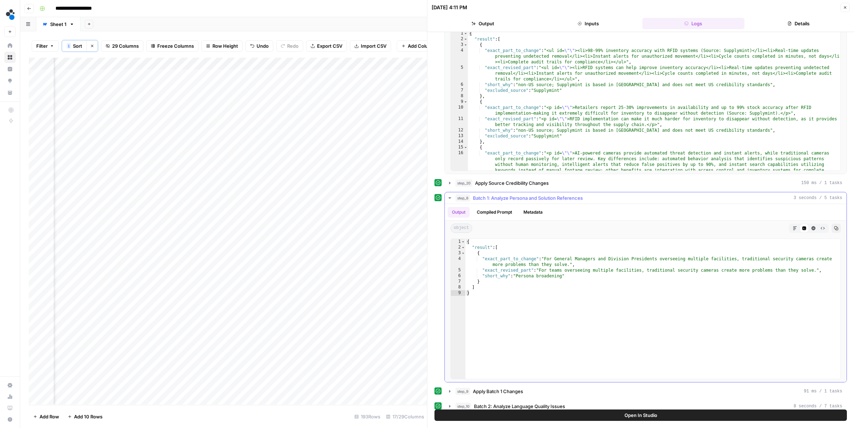
scroll to position [75, 0]
click at [498, 199] on span "Batch 1: Analyze Persona and Solution References" at bounding box center [528, 197] width 110 height 7
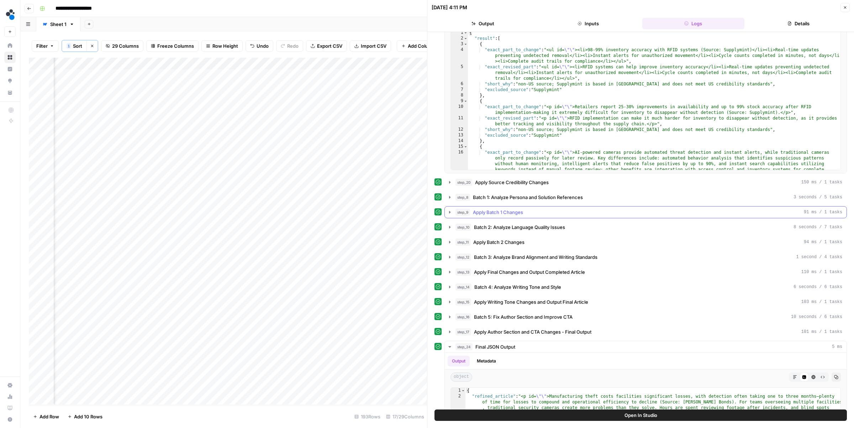
click at [494, 215] on span "Apply Batch 1 Changes" at bounding box center [498, 212] width 50 height 7
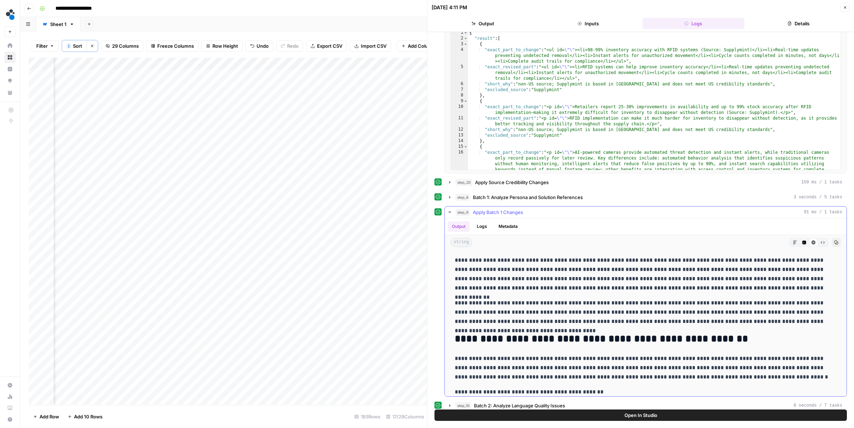
click at [496, 213] on span "Apply Batch 1 Changes" at bounding box center [498, 212] width 50 height 7
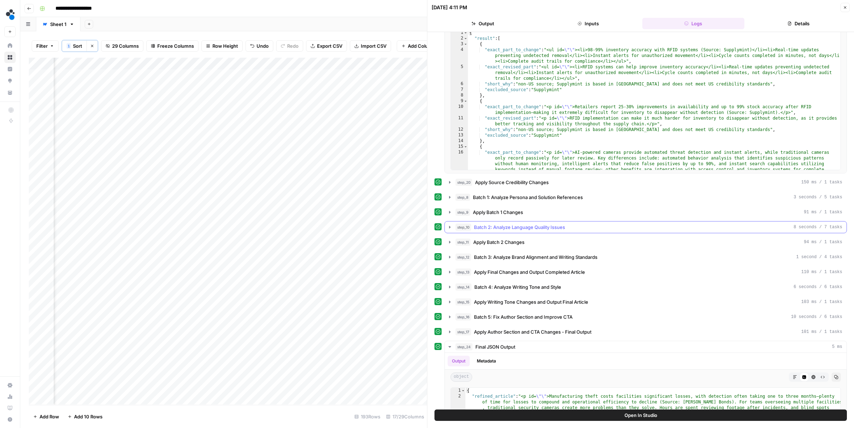
click at [495, 226] on span "Batch 2: Analyze Language Quality Issues" at bounding box center [519, 227] width 91 height 7
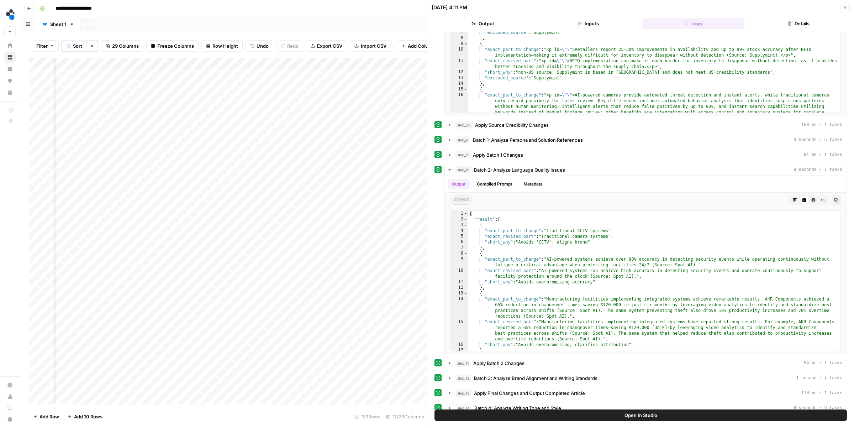
scroll to position [0, 616]
click at [277, 76] on div "Add Column" at bounding box center [228, 231] width 398 height 347
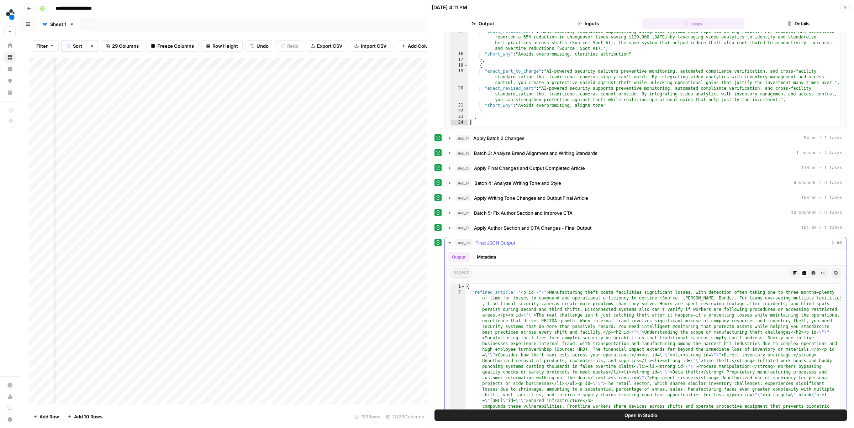
scroll to position [357, 0]
click at [490, 157] on span "Batch 3: Analyze Brand Alignment and Writing Standards" at bounding box center [536, 153] width 124 height 7
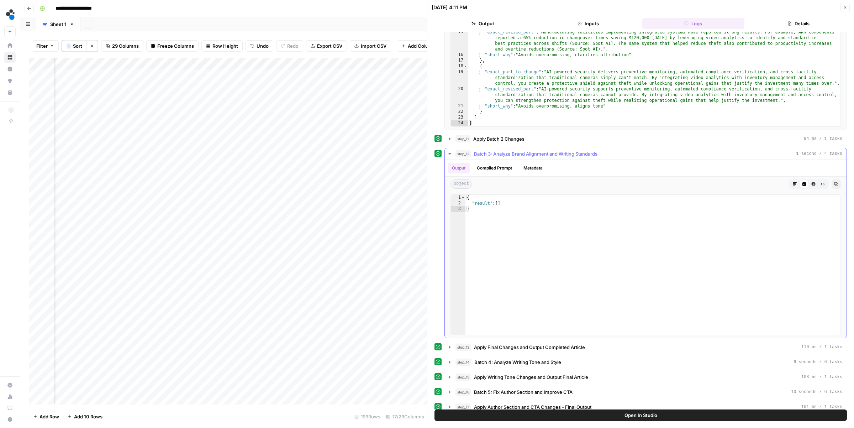
click at [490, 157] on span "Batch 3: Analyze Brand Alignment and Writing Standards" at bounding box center [536, 153] width 124 height 7
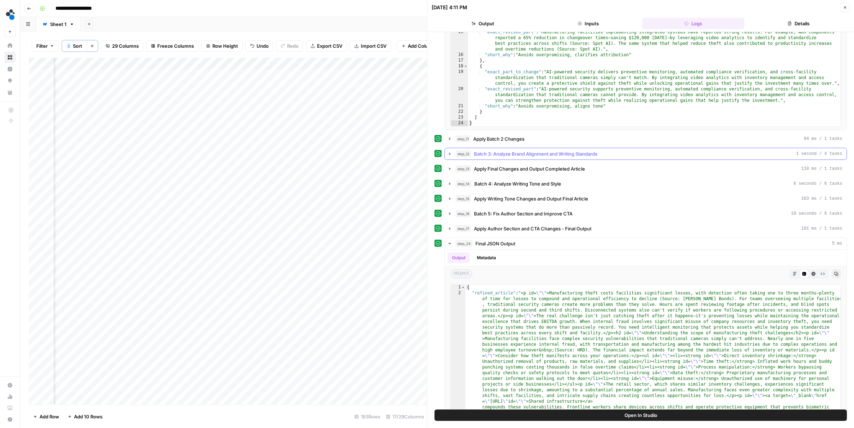
click at [492, 157] on span "Batch 3: Analyze Brand Alignment and Writing Standards" at bounding box center [536, 153] width 124 height 7
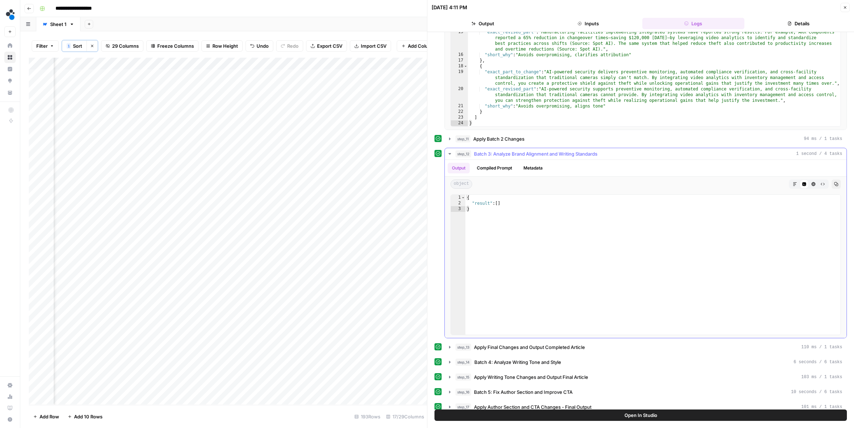
click at [492, 157] on span "Batch 3: Analyze Brand Alignment and Writing Standards" at bounding box center [536, 153] width 124 height 7
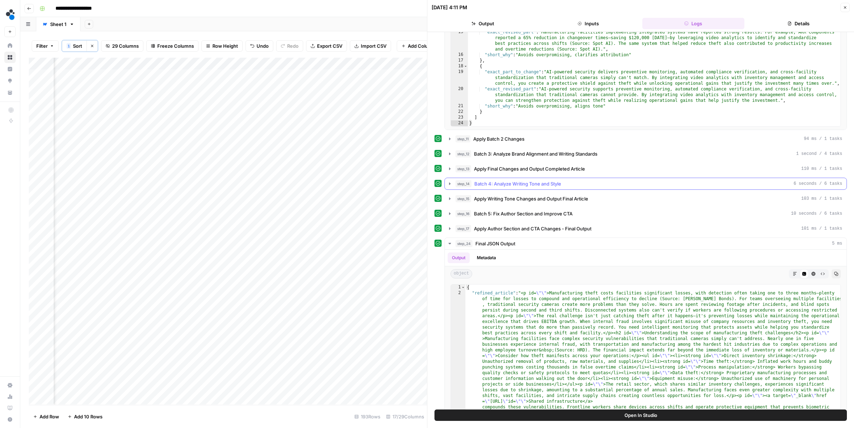
click at [481, 182] on span "Batch 4: Analyze Writing Tone and Style" at bounding box center [518, 183] width 87 height 7
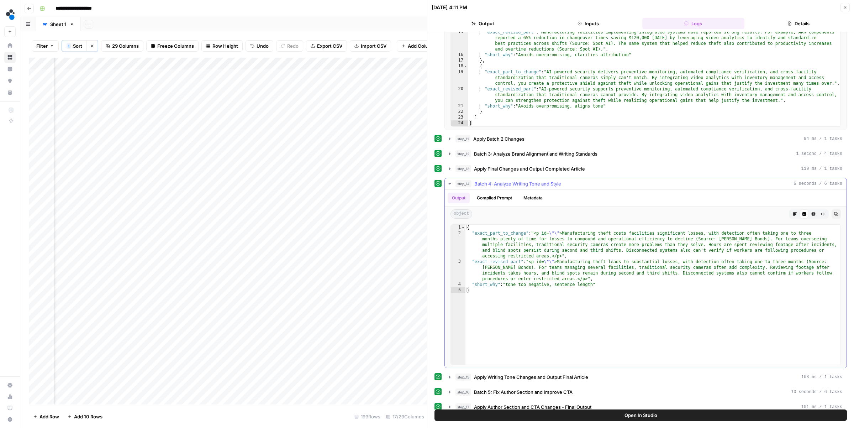
click at [481, 182] on span "Batch 4: Analyze Writing Tone and Style" at bounding box center [518, 183] width 87 height 7
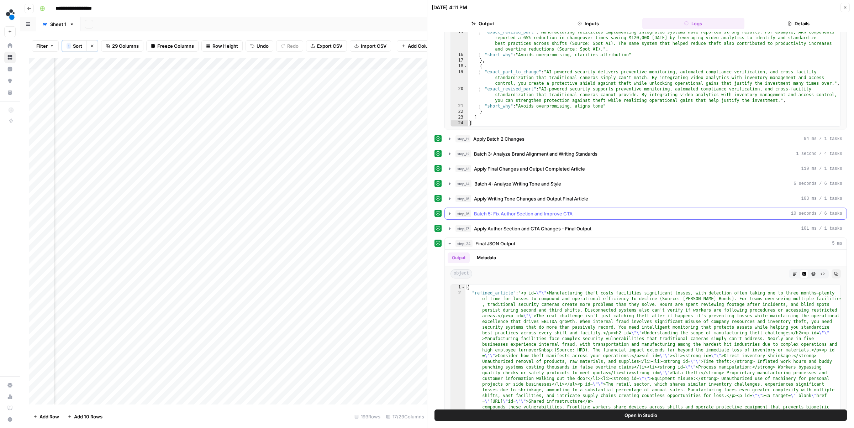
click at [476, 215] on span "Batch 5: Fix Author Section and Improve CTA" at bounding box center [523, 213] width 99 height 7
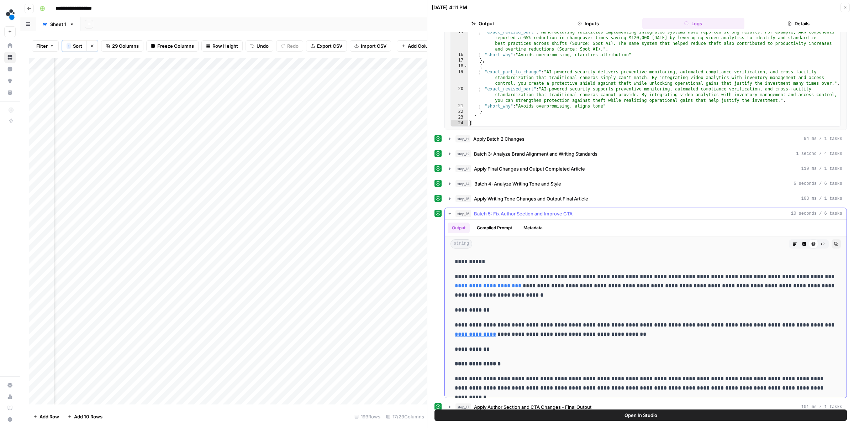
click at [477, 215] on span "Batch 5: Fix Author Section and Improve CTA" at bounding box center [523, 213] width 99 height 7
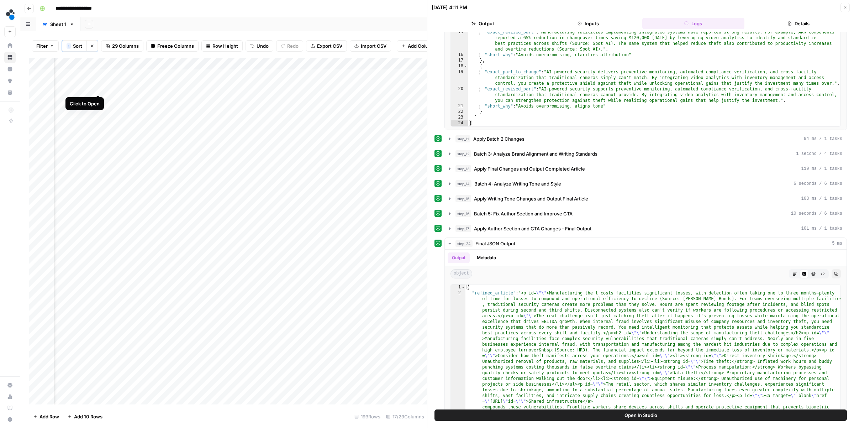
click at [99, 87] on div "Add Column" at bounding box center [228, 231] width 398 height 347
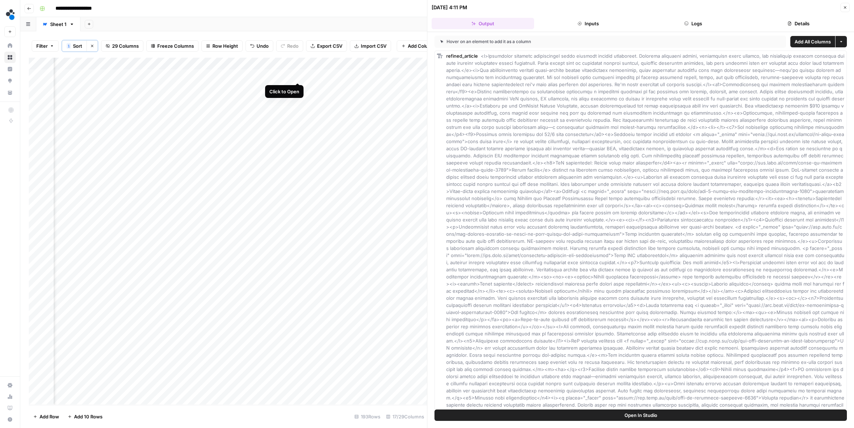
click at [298, 77] on div "Add Column" at bounding box center [228, 231] width 398 height 347
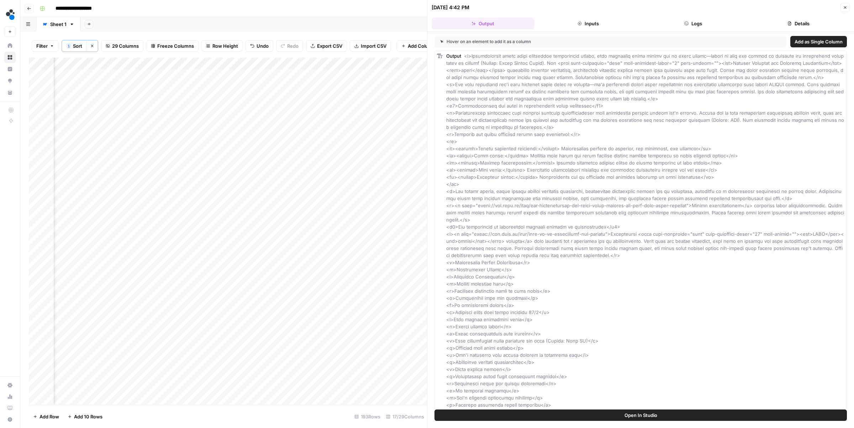
click at [846, 4] on button "Close" at bounding box center [845, 7] width 9 height 9
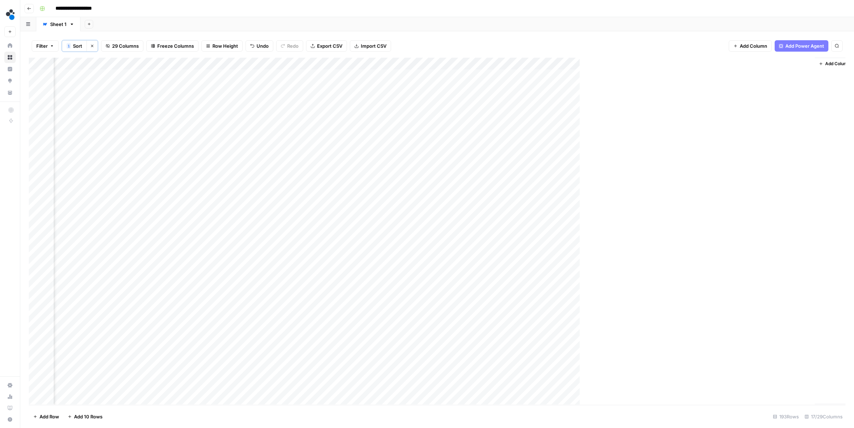
scroll to position [0, 570]
click at [418, 75] on div "Add Column" at bounding box center [437, 231] width 817 height 347
click at [418, 76] on div "Add Column" at bounding box center [437, 231] width 817 height 347
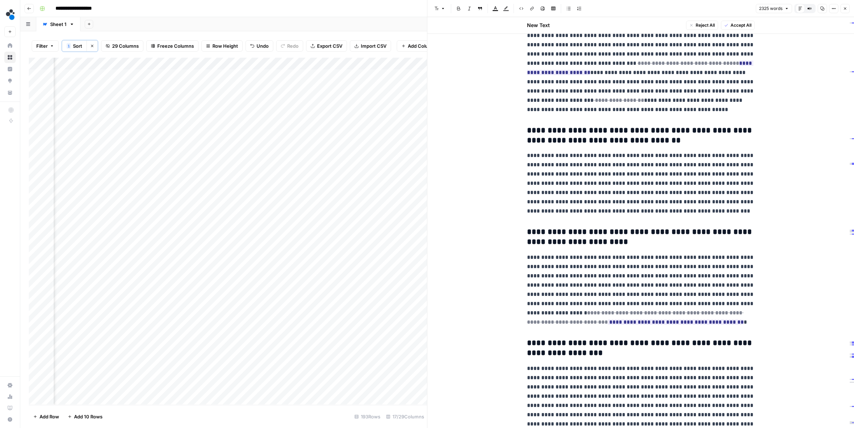
scroll to position [3379, 0]
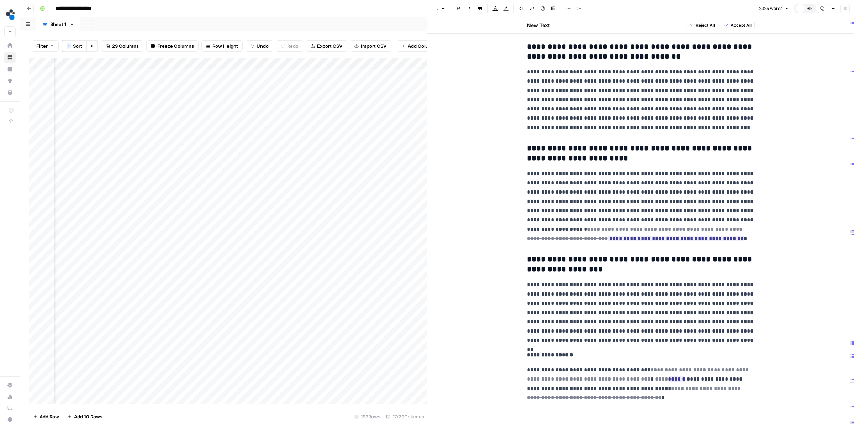
click at [845, 11] on button "Close" at bounding box center [845, 8] width 9 height 9
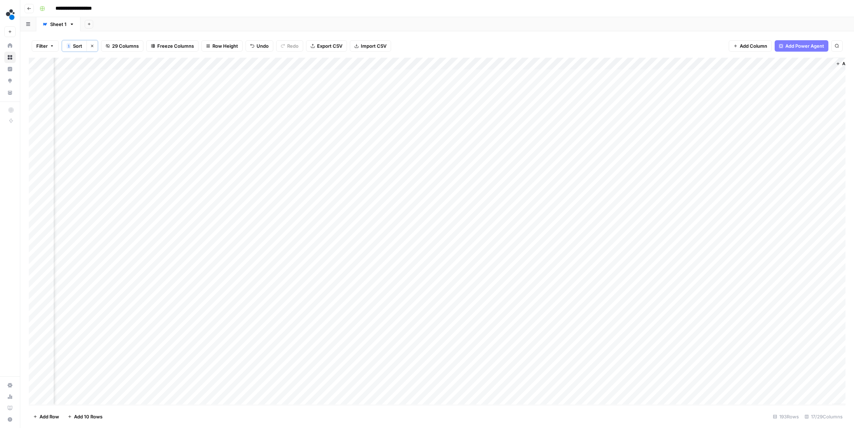
scroll to position [0, 551]
click at [163, 89] on div "Add Column" at bounding box center [437, 231] width 817 height 347
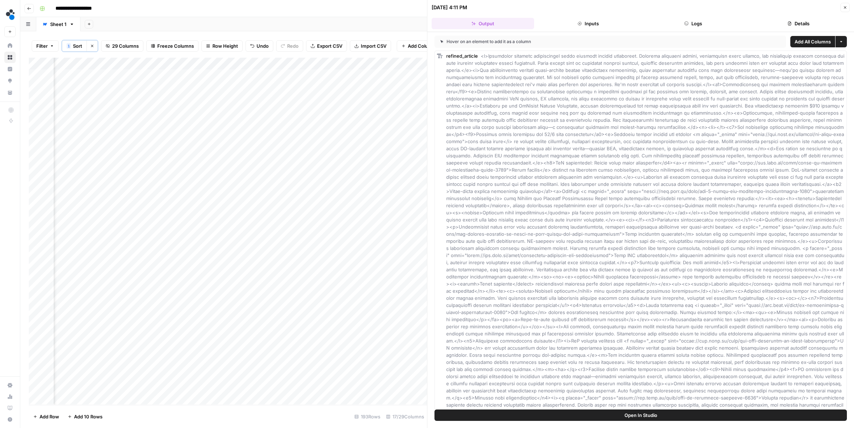
click at [706, 26] on button "Logs" at bounding box center [694, 23] width 103 height 11
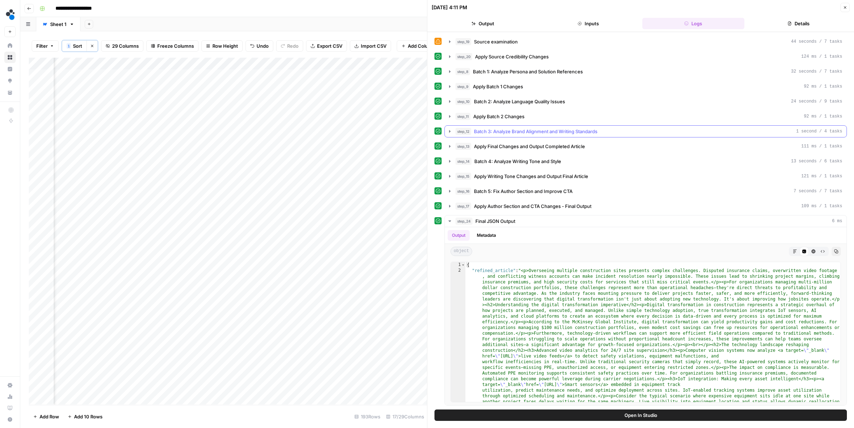
click at [507, 135] on span "Batch 3: Analyze Brand Alignment and Writing Standards" at bounding box center [536, 131] width 124 height 7
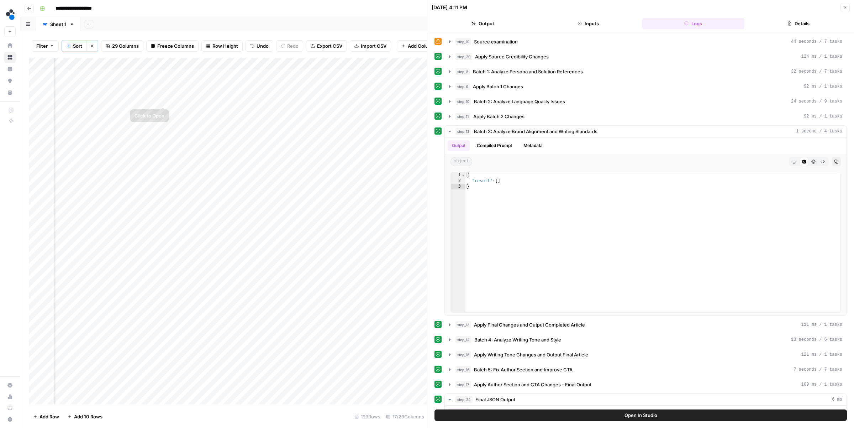
click at [164, 100] on div "Add Column" at bounding box center [228, 231] width 398 height 347
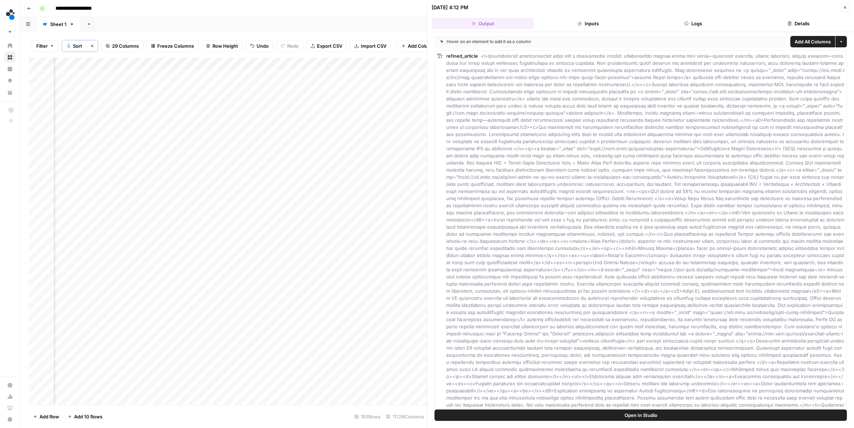
click at [687, 26] on button "Logs" at bounding box center [694, 23] width 103 height 11
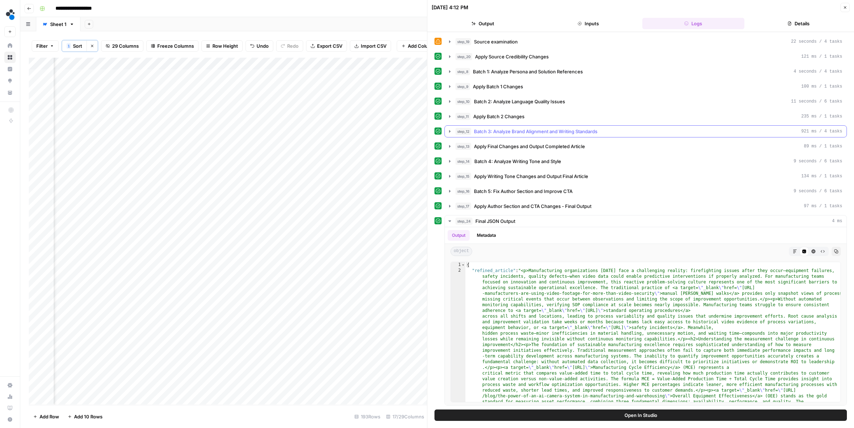
click at [492, 131] on span "Batch 3: Analyze Brand Alignment and Writing Standards" at bounding box center [536, 131] width 124 height 7
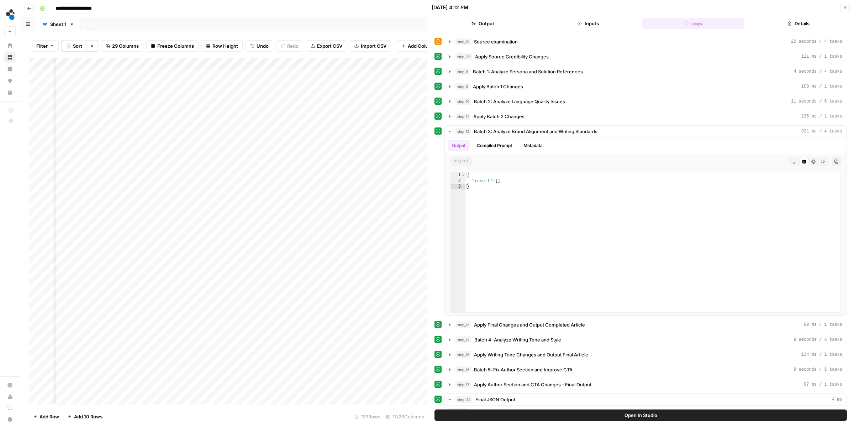
click at [165, 64] on div "Add Column" at bounding box center [228, 231] width 398 height 347
click at [146, 133] on span "Edit Workflow" at bounding box center [150, 133] width 62 height 7
click at [452, 131] on icon "button" at bounding box center [450, 132] width 6 height 6
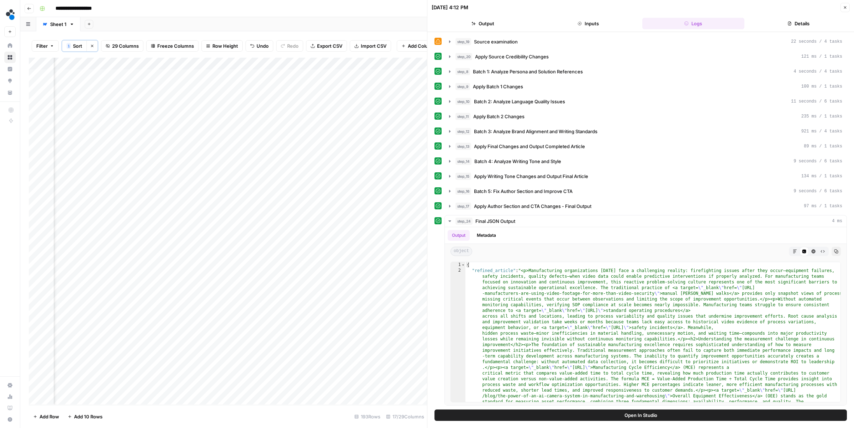
click at [341, 85] on div "Add Column" at bounding box center [228, 231] width 398 height 347
click at [342, 100] on div "Add Column" at bounding box center [228, 231] width 398 height 347
click at [845, 9] on icon "button" at bounding box center [845, 7] width 4 height 4
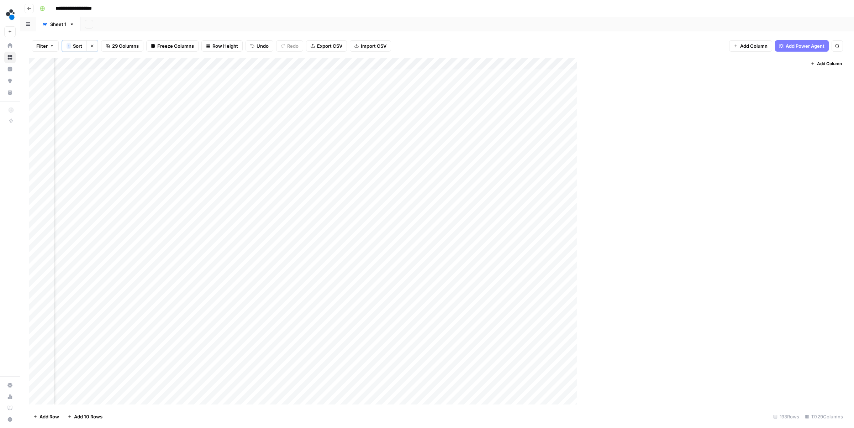
scroll to position [0, 570]
click at [417, 75] on div "Add Column" at bounding box center [437, 231] width 817 height 347
click at [418, 76] on div "Add Column" at bounding box center [437, 231] width 817 height 347
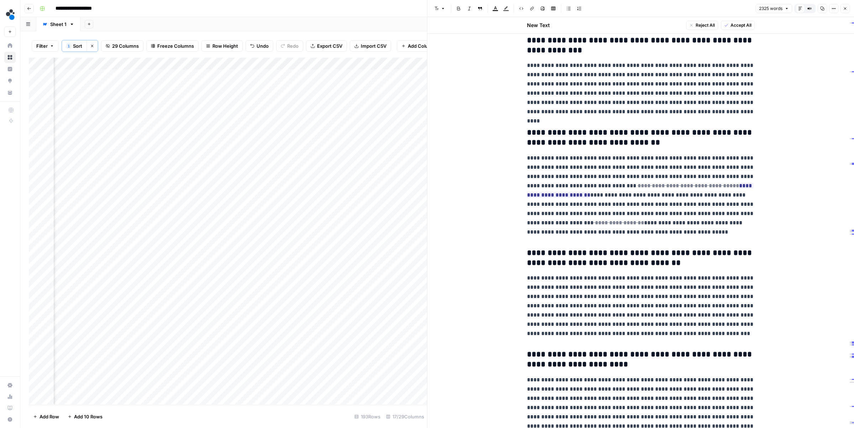
scroll to position [3169, 0]
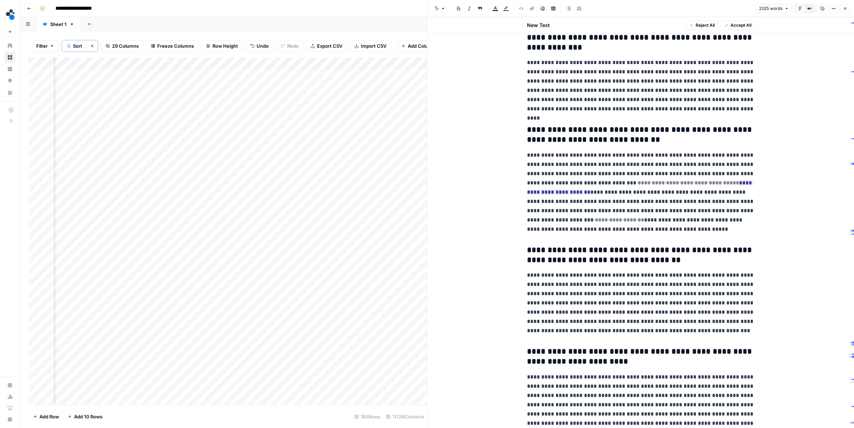
click at [280, 75] on div "Add Column" at bounding box center [228, 231] width 398 height 347
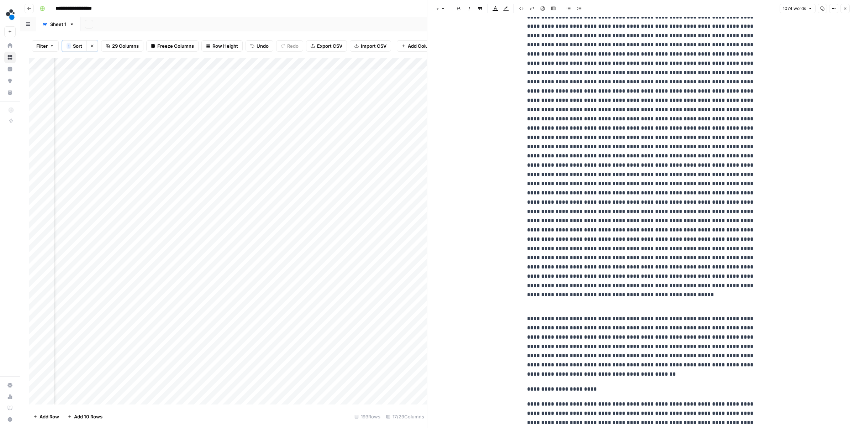
scroll to position [759, 0]
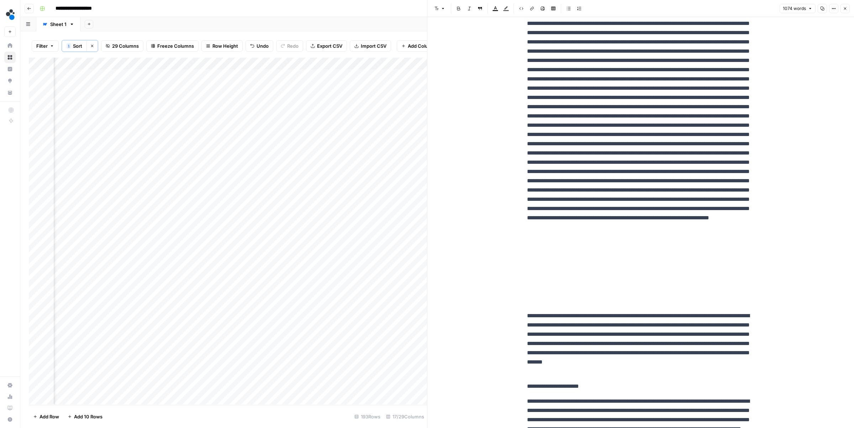
click at [416, 75] on div "Add Column" at bounding box center [228, 231] width 398 height 347
click at [844, 8] on icon "button" at bounding box center [845, 8] width 4 height 4
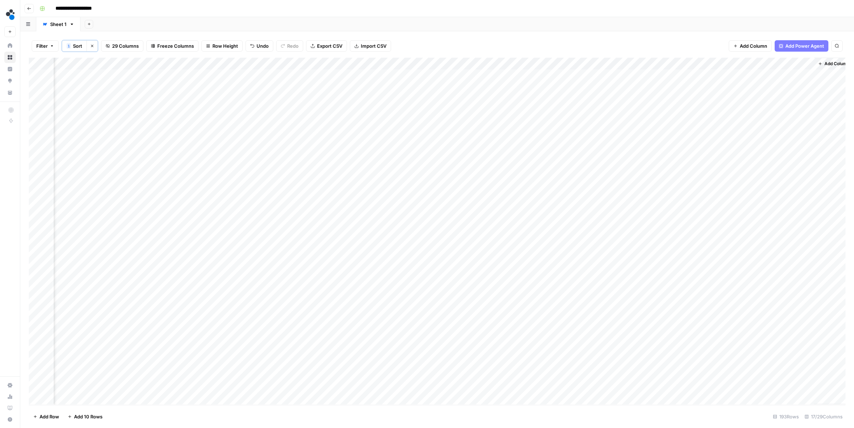
click at [417, 75] on div "Add Column" at bounding box center [437, 231] width 817 height 347
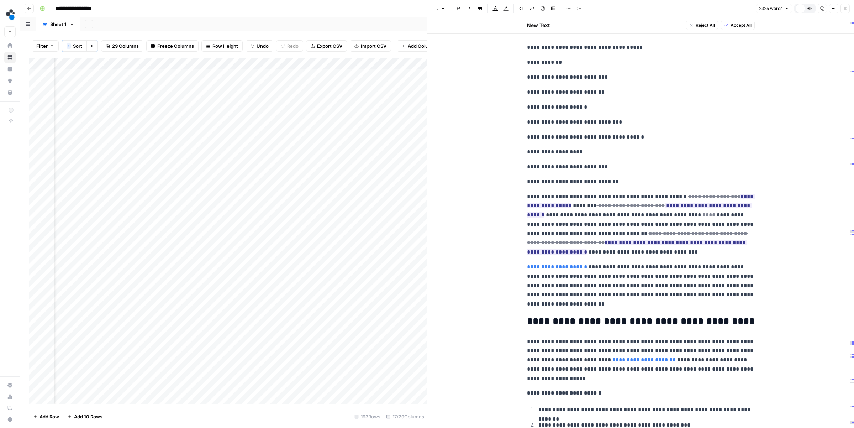
scroll to position [0, 549]
click at [237, 75] on div "Add Column" at bounding box center [228, 231] width 398 height 347
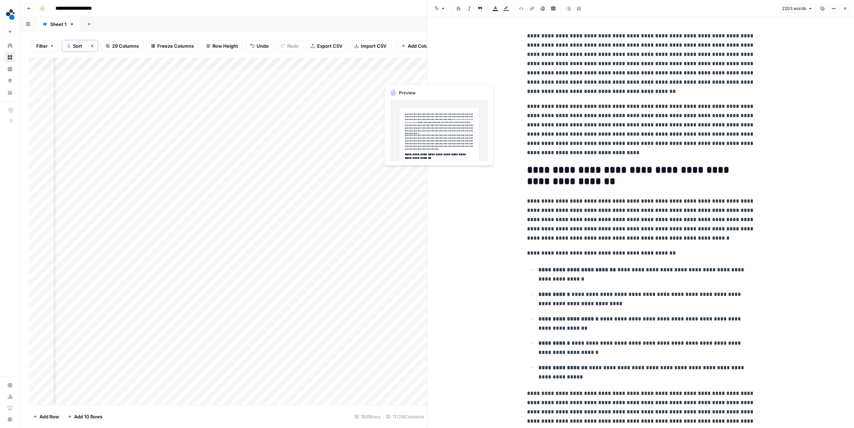
scroll to position [0, 597]
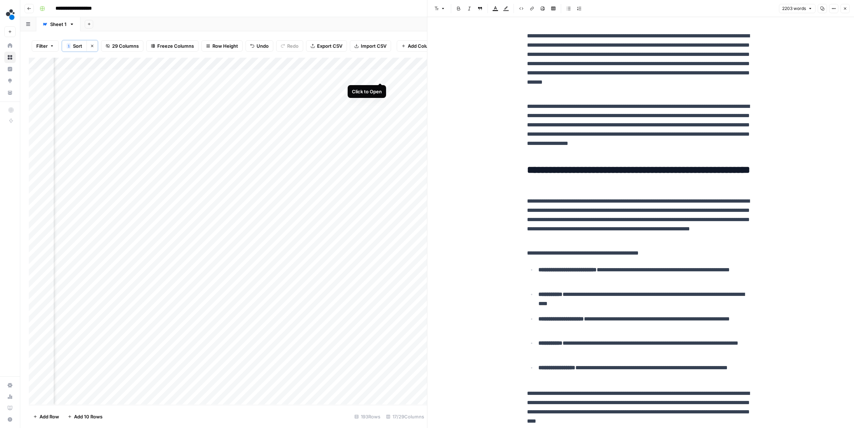
click at [379, 75] on div "Add Column" at bounding box center [228, 231] width 398 height 347
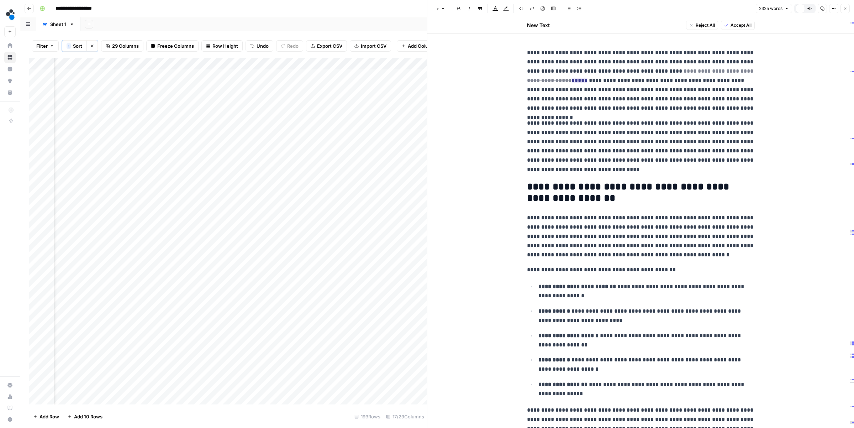
click at [389, 75] on div "Add Column" at bounding box center [228, 231] width 398 height 347
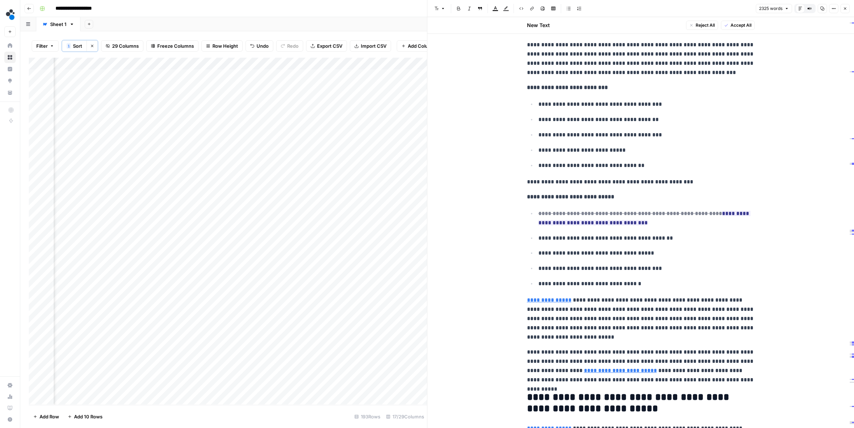
scroll to position [0, 14]
click at [199, 75] on div "Add Column" at bounding box center [228, 231] width 398 height 347
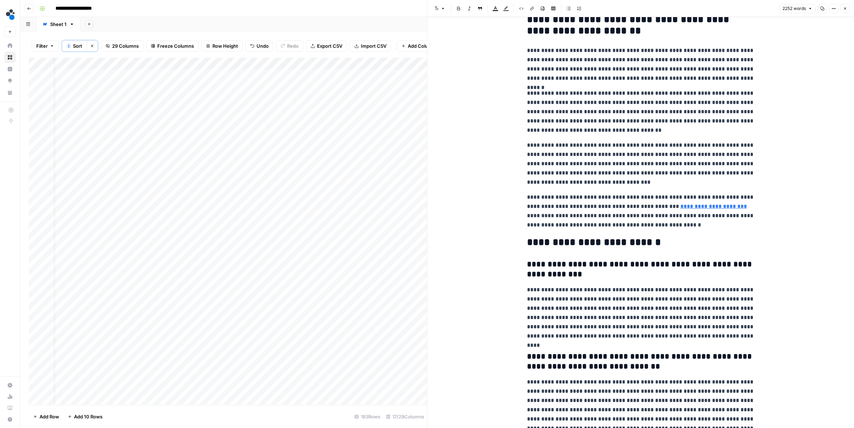
scroll to position [3297, 0]
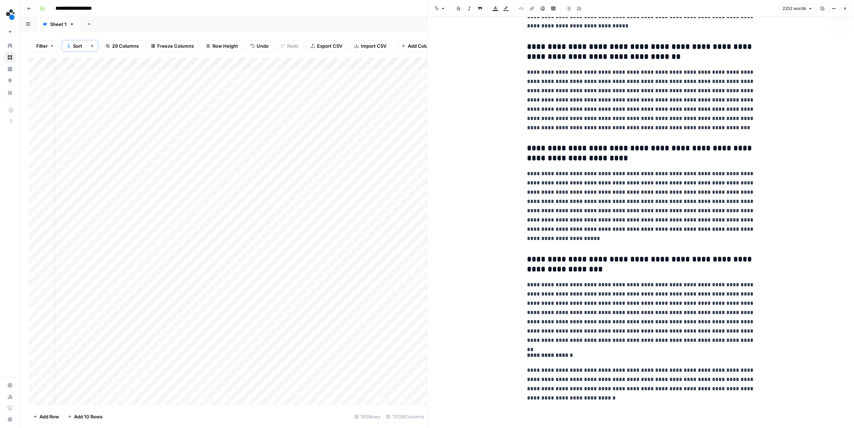
click at [845, 10] on icon "button" at bounding box center [845, 8] width 4 height 4
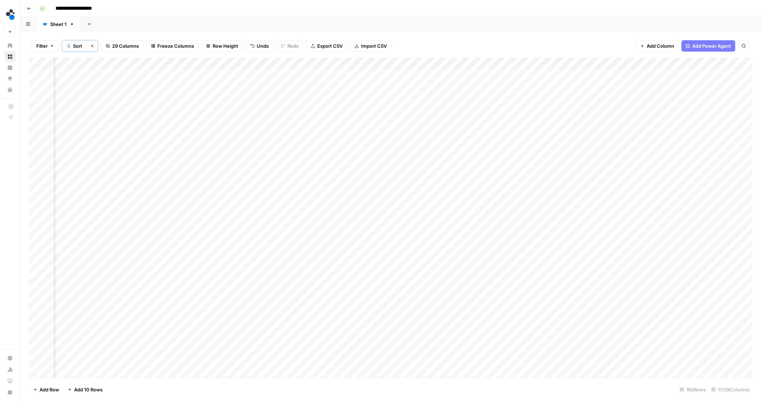
scroll to position [0, 517]
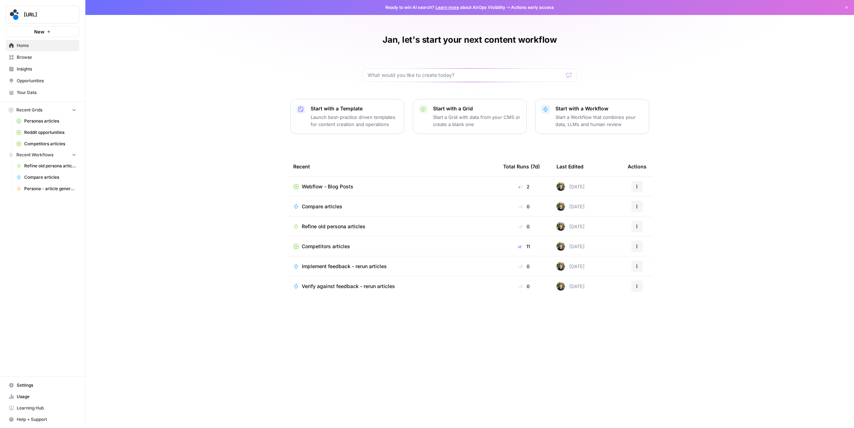
click at [37, 91] on span "Your Data" at bounding box center [46, 92] width 59 height 6
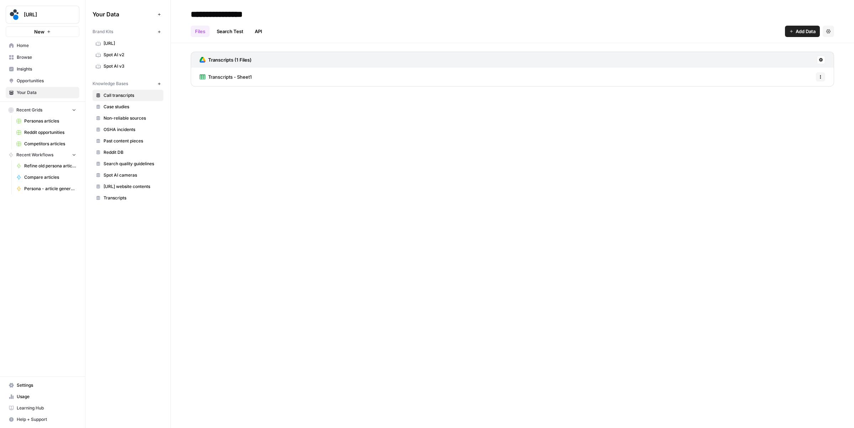
click at [32, 383] on span "Settings" at bounding box center [46, 385] width 59 height 6
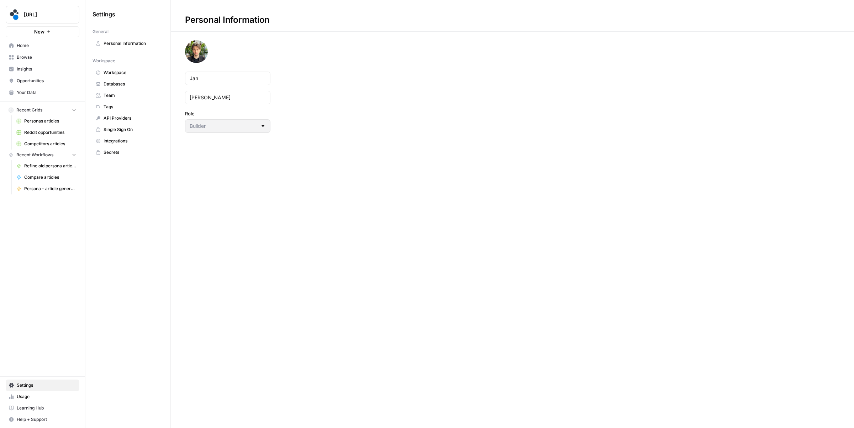
click at [122, 121] on span "API Providers" at bounding box center [132, 118] width 57 height 6
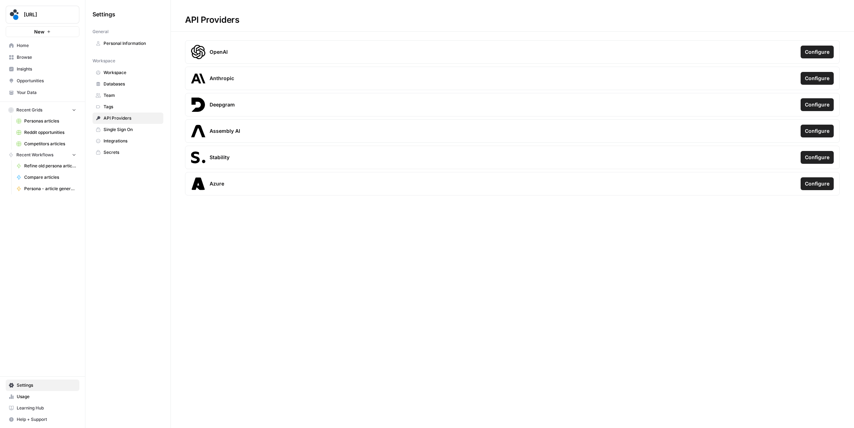
click at [126, 142] on span "Integrations" at bounding box center [132, 141] width 57 height 6
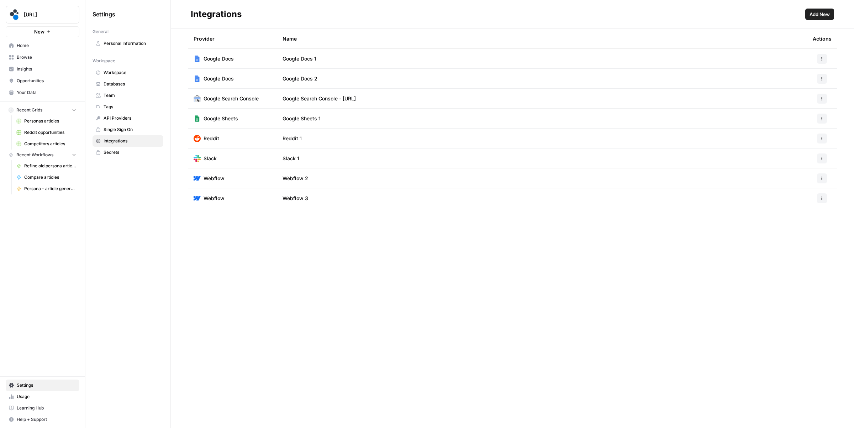
click at [814, 15] on span "Add New" at bounding box center [820, 14] width 20 height 7
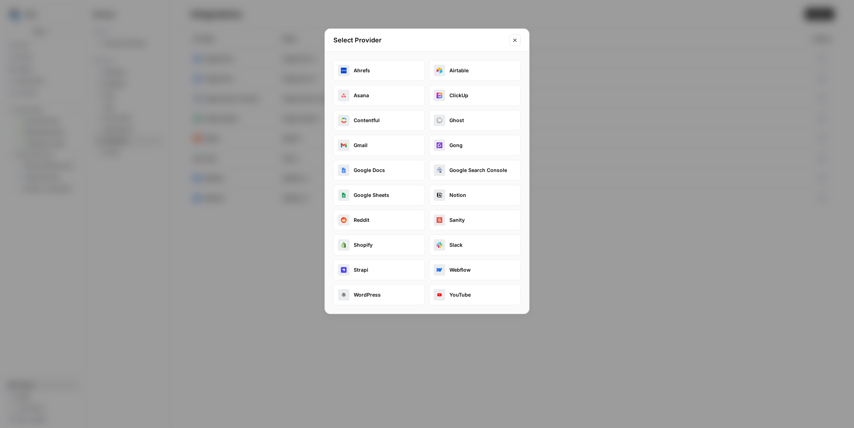
click at [515, 42] on icon "Close modal" at bounding box center [515, 40] width 6 height 6
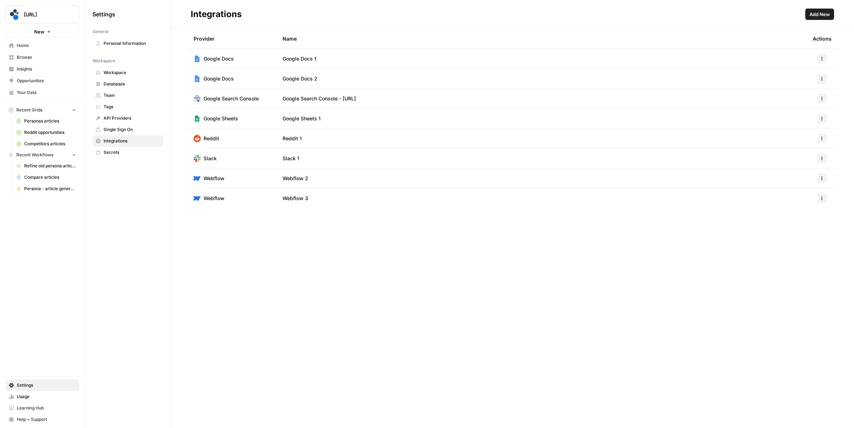
click at [131, 133] on span "Single Sign On" at bounding box center [132, 129] width 57 height 6
click at [126, 153] on span "Secrets" at bounding box center [132, 152] width 57 height 6
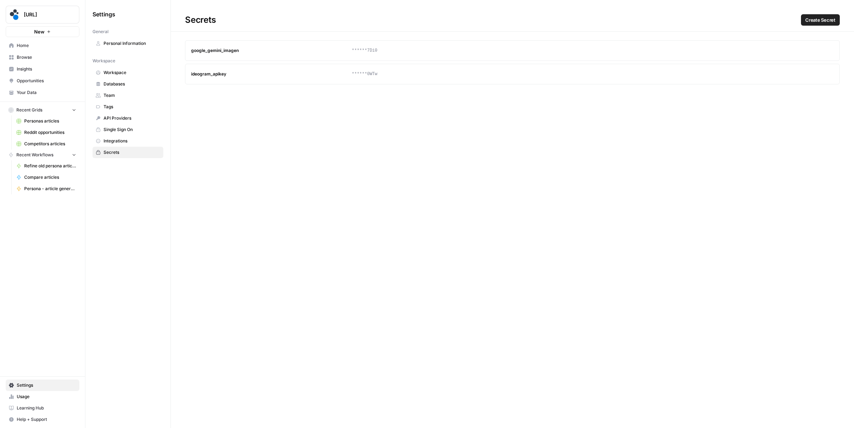
click at [816, 16] on span "Create Secret" at bounding box center [821, 19] width 30 height 7
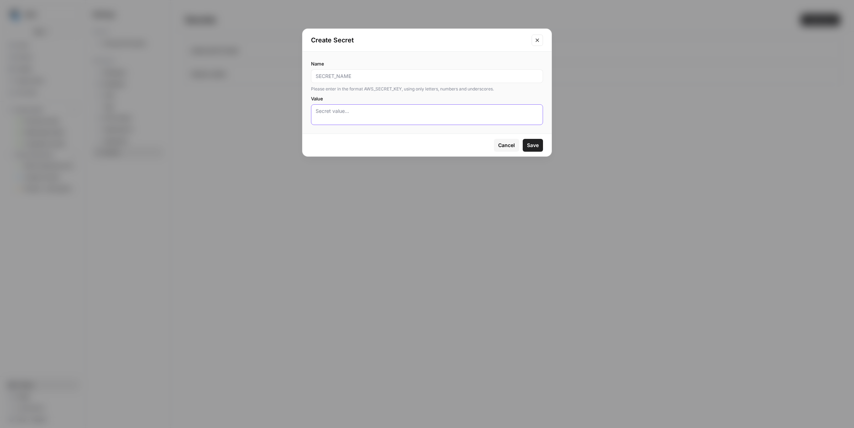
click at [342, 115] on textarea "Value" at bounding box center [427, 115] width 223 height 14
paste textarea "8174799850254eb59aa4bbd0fd653f18"
type textarea "8174799850254eb59aa4bbd0fd653f18"
click at [353, 76] on input "Name" at bounding box center [427, 76] width 223 height 7
type input "B"
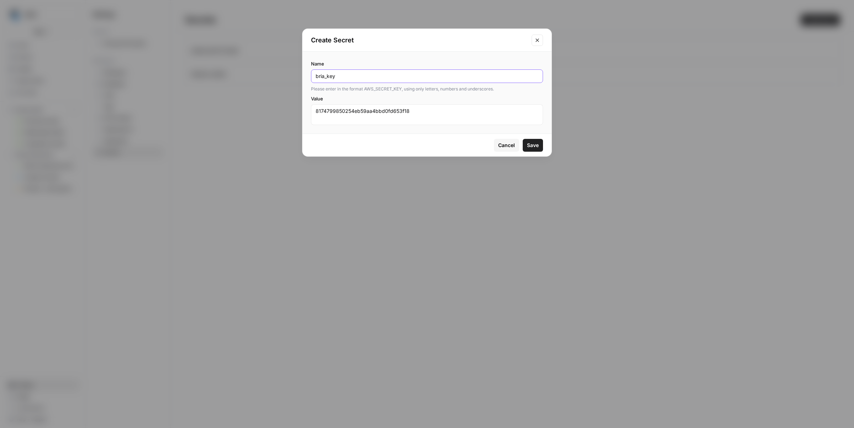
type input "bria_key"
click at [534, 145] on span "Save" at bounding box center [533, 145] width 12 height 7
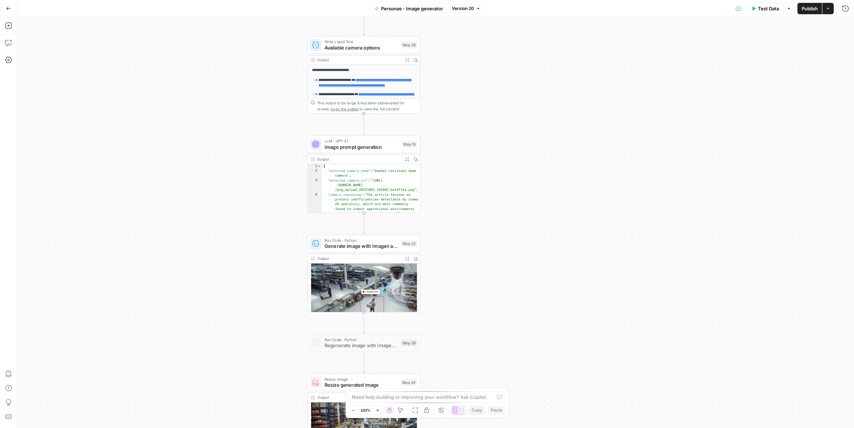
drag, startPoint x: 481, startPoint y: 264, endPoint x: 499, endPoint y: 189, distance: 77.0
click at [499, 189] on div "**********" at bounding box center [435, 222] width 837 height 411
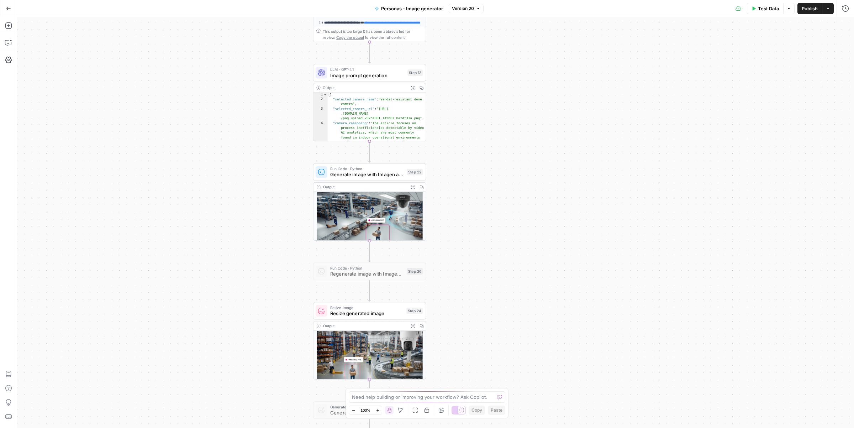
drag, startPoint x: 464, startPoint y: 270, endPoint x: 471, endPoint y: 198, distance: 72.6
click at [471, 198] on div "**********" at bounding box center [435, 222] width 837 height 411
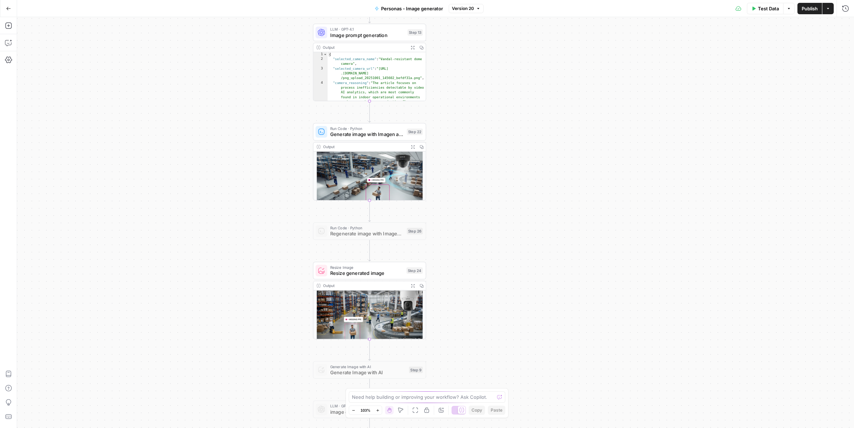
drag, startPoint x: 471, startPoint y: 198, endPoint x: 470, endPoint y: 157, distance: 40.6
click at [470, 157] on div "**********" at bounding box center [435, 222] width 837 height 411
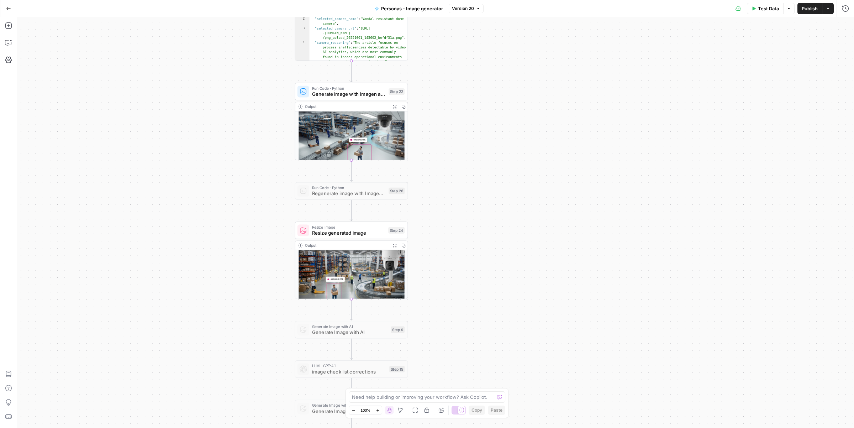
drag, startPoint x: 282, startPoint y: 180, endPoint x: 264, endPoint y: 140, distance: 43.7
click at [264, 140] on div "**********" at bounding box center [435, 222] width 837 height 411
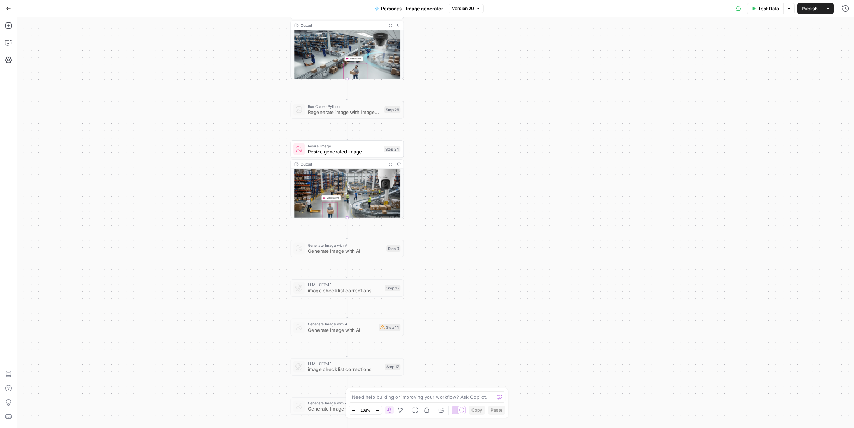
drag, startPoint x: 276, startPoint y: 294, endPoint x: 272, endPoint y: 213, distance: 81.3
click at [272, 213] on div "**********" at bounding box center [435, 222] width 837 height 411
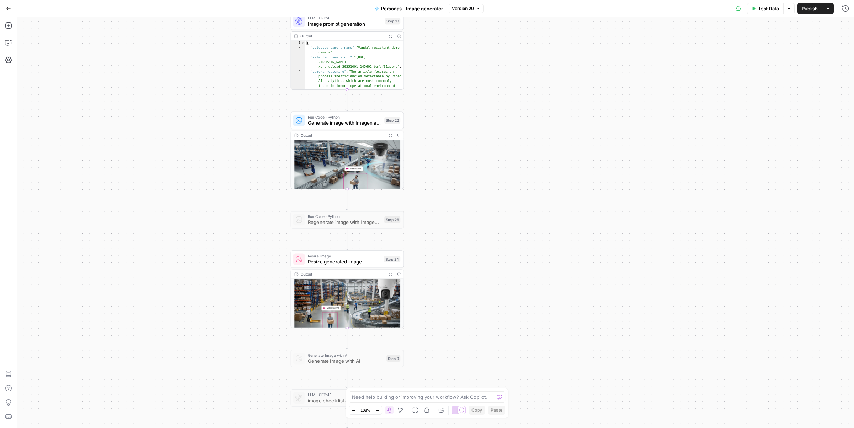
drag, startPoint x: 250, startPoint y: 165, endPoint x: 250, endPoint y: 267, distance: 102.5
click at [250, 267] on div "**********" at bounding box center [435, 222] width 837 height 411
click at [9, 23] on icon "button" at bounding box center [8, 25] width 7 height 7
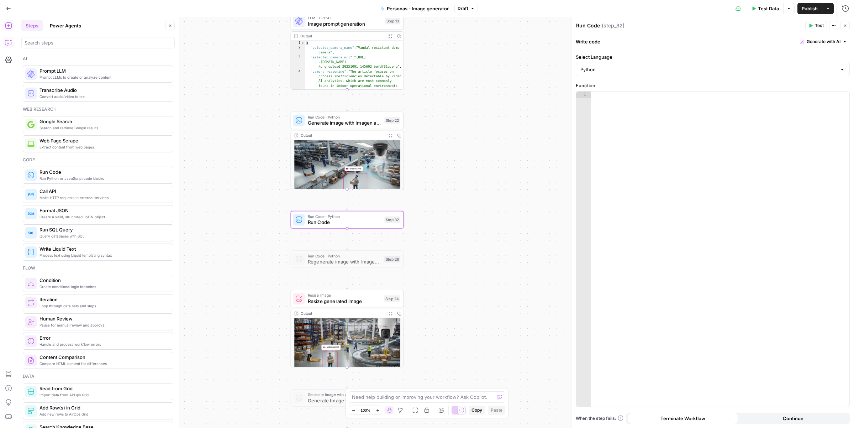
click at [4, 41] on button "Copilot" at bounding box center [8, 42] width 11 height 11
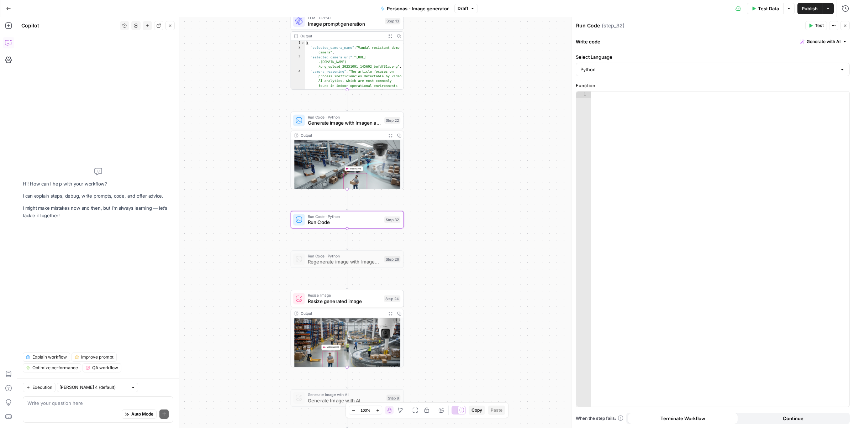
click at [66, 403] on textarea at bounding box center [97, 402] width 141 height 7
type textarea "I want you to"
click at [325, 220] on span "Run Code" at bounding box center [345, 222] width 74 height 7
click at [669, 210] on div at bounding box center [720, 250] width 259 height 318
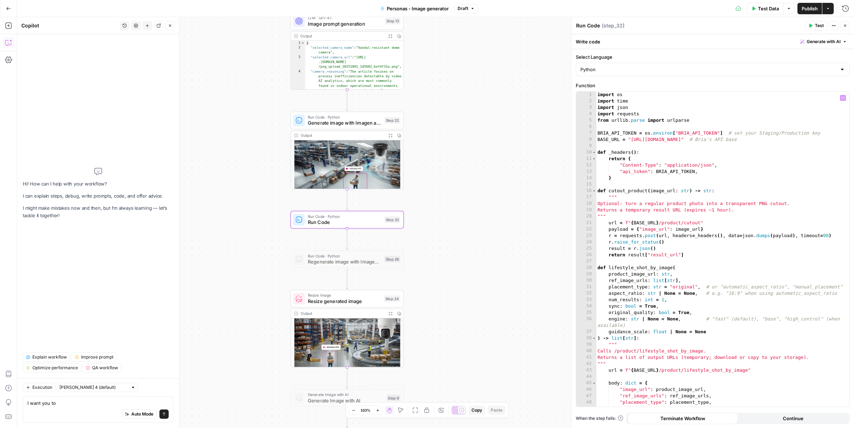
click at [724, 133] on div "import os import time import json import requests from [GEOGRAPHIC_DATA] . pars…" at bounding box center [722, 255] width 253 height 328
click at [843, 97] on icon "button" at bounding box center [844, 98] width 4 height 4
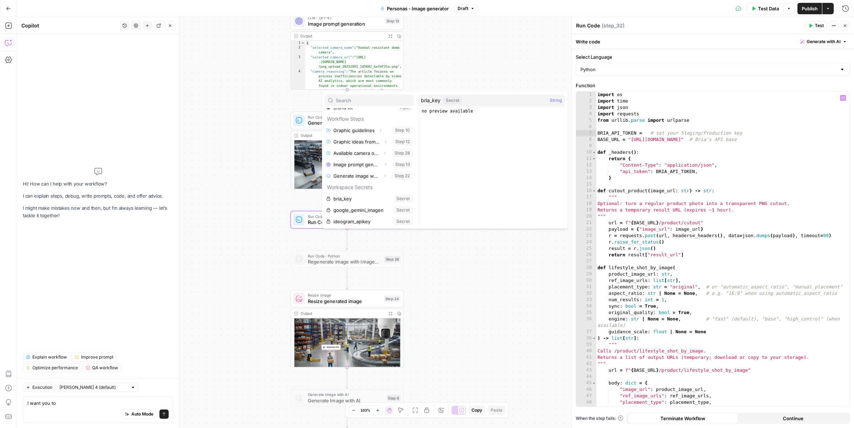
scroll to position [31, 0]
click at [368, 195] on button "Select variable bria_key" at bounding box center [369, 197] width 89 height 11
type textarea "**********"
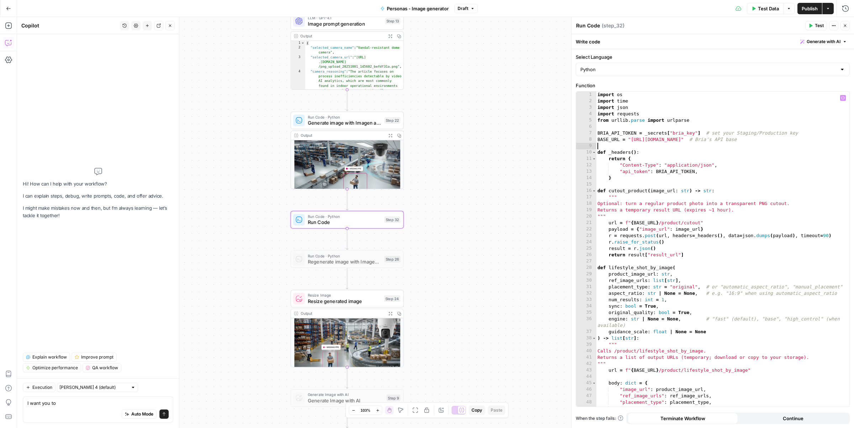
click at [654, 148] on div "import os import time import json import requests from [GEOGRAPHIC_DATA] . pars…" at bounding box center [722, 255] width 253 height 328
click at [644, 155] on div "import os import time import json import requests from [GEOGRAPHIC_DATA] . pars…" at bounding box center [722, 255] width 253 height 328
type textarea "**********"
click at [645, 148] on div "import os import time import json import requests from [GEOGRAPHIC_DATA] . pars…" at bounding box center [722, 255] width 253 height 328
click at [645, 152] on div "import os import time import json import requests from [GEOGRAPHIC_DATA] . pars…" at bounding box center [722, 255] width 253 height 328
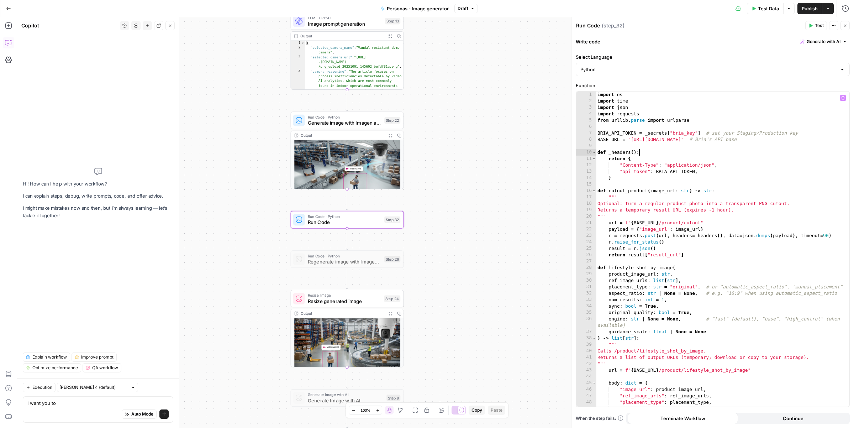
type textarea "**********"
click at [643, 148] on div "import os import time import json import requests from [GEOGRAPHIC_DATA] . pars…" at bounding box center [722, 255] width 253 height 328
click at [647, 152] on div "import os import time import json import requests from [GEOGRAPHIC_DATA] . pars…" at bounding box center [722, 255] width 253 height 328
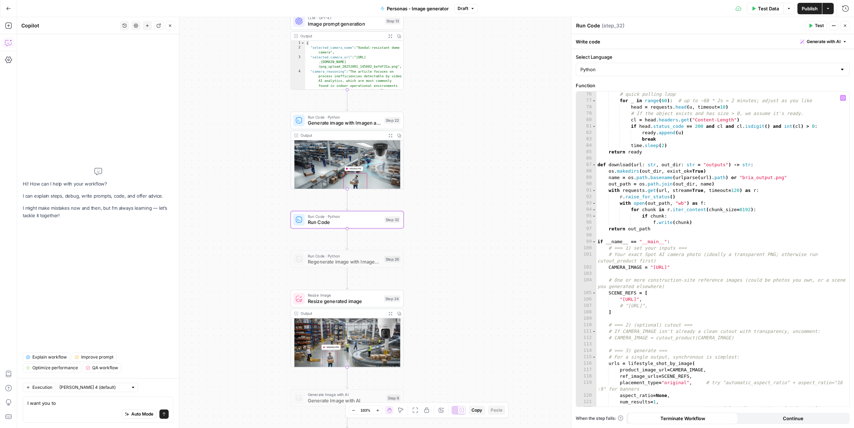
scroll to position [489, 0]
drag, startPoint x: 653, startPoint y: 266, endPoint x: 751, endPoint y: 265, distance: 97.9
click at [751, 265] on div "# quick polling loop for _ in range ( 60 ) : # up to ~60 * 2s = 2 minutes; adju…" at bounding box center [722, 254] width 253 height 328
paste textarea
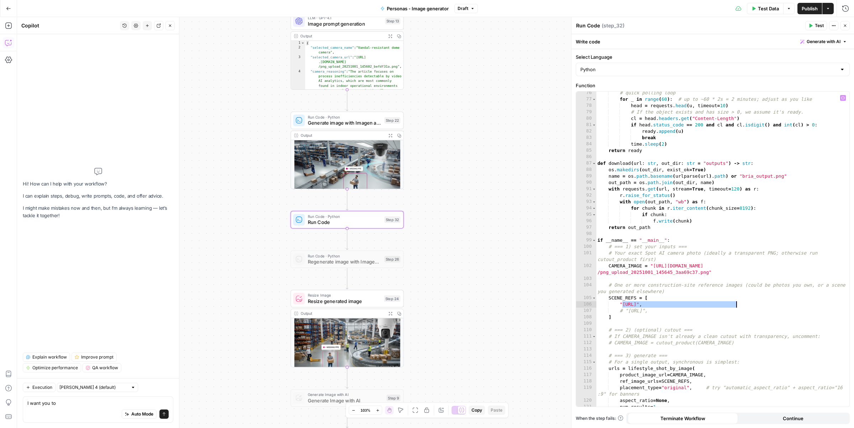
drag, startPoint x: 624, startPoint y: 305, endPoint x: 737, endPoint y: 305, distance: 112.8
click at [737, 305] on div "# quick polling loop for _ in range ( 60 ) : # up to ~60 * 2s = 2 minutes; adju…" at bounding box center [722, 254] width 253 height 328
click at [843, 99] on icon "button" at bounding box center [844, 98] width 4 height 4
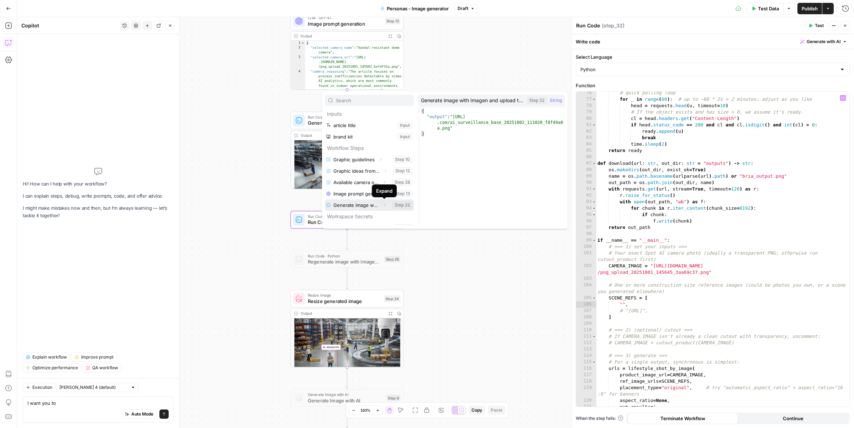
click at [384, 206] on icon "button" at bounding box center [384, 205] width 1 height 2
click at [378, 216] on button "Select variable Output" at bounding box center [373, 216] width 82 height 11
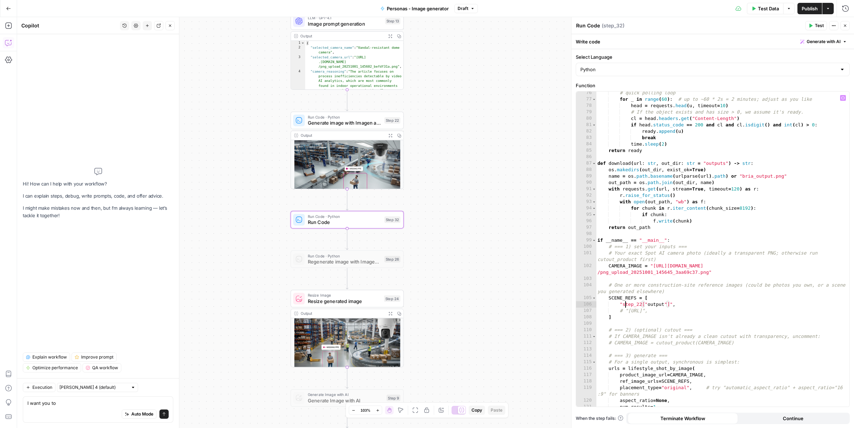
click at [625, 303] on div "# quick polling loop for _ in range ( 60 ) : # up to ~60 * 2s = 2 minutes; adju…" at bounding box center [722, 254] width 253 height 328
click at [670, 304] on div "# quick polling loop for _ in range ( 60 ) : # up to ~60 * 2s = 2 minutes; adju…" at bounding box center [722, 254] width 253 height 328
click at [747, 382] on div "# quick polling loop for _ in range ( 60 ) : # up to ~60 * 2s = 2 minutes; adju…" at bounding box center [722, 254] width 253 height 328
type textarea "**********"
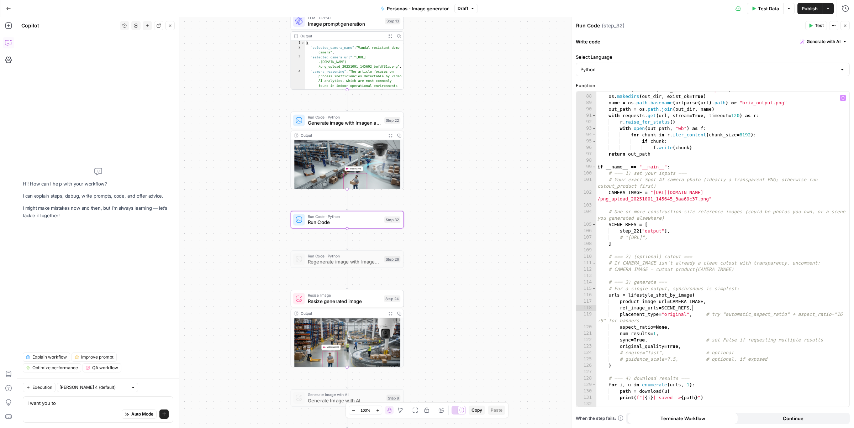
scroll to position [563, 0]
click at [392, 206] on span "Test" at bounding box center [392, 206] width 9 height 6
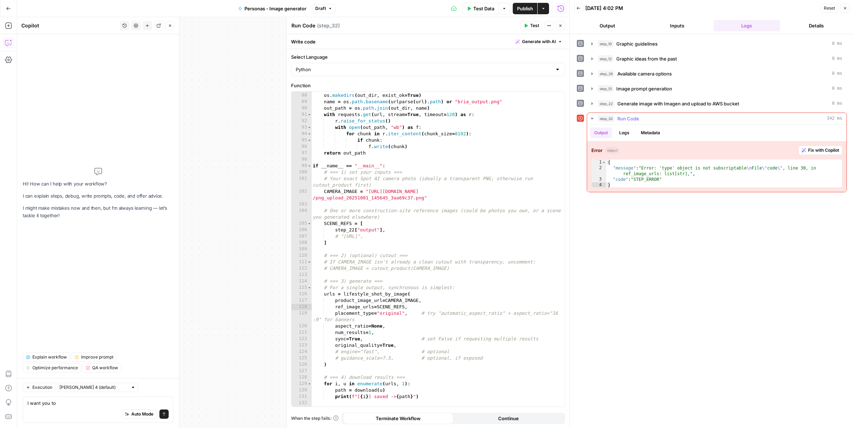
click at [812, 151] on span "Fix with Copilot" at bounding box center [823, 150] width 31 height 6
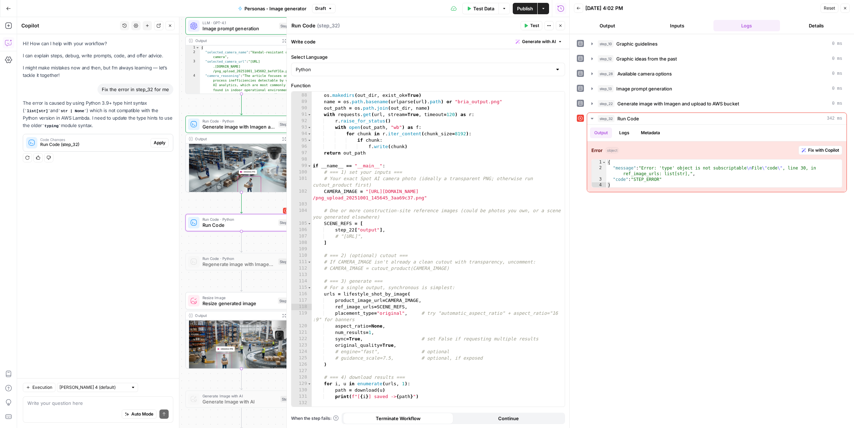
click at [159, 141] on span "Apply" at bounding box center [160, 143] width 12 height 6
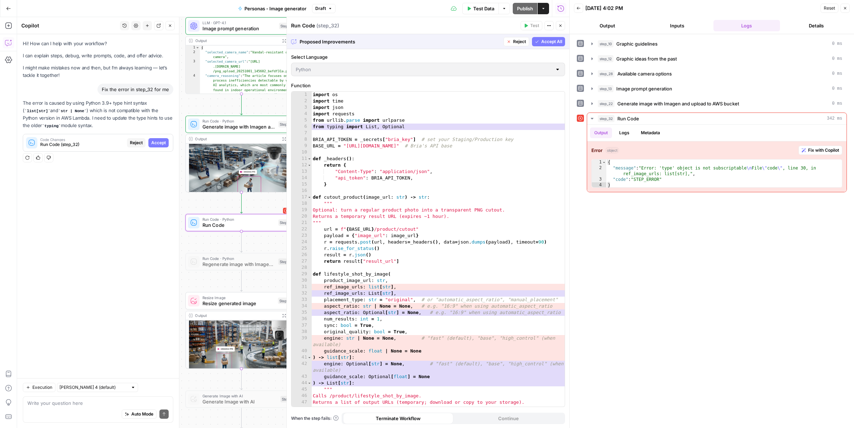
click at [162, 145] on span "Accept" at bounding box center [158, 143] width 15 height 6
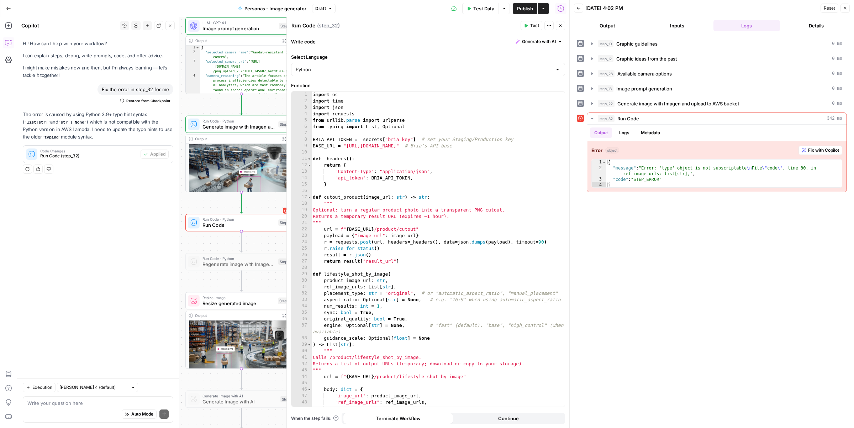
click at [533, 26] on span "Test" at bounding box center [534, 25] width 9 height 6
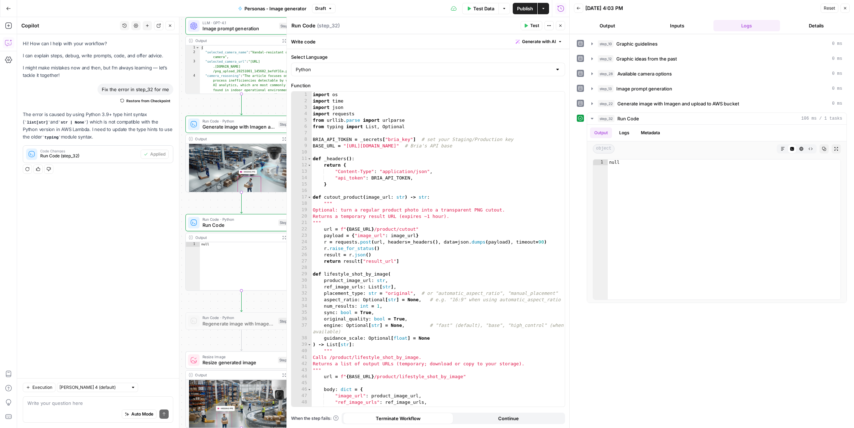
click at [76, 410] on div "Auto Mode Send" at bounding box center [97, 415] width 141 height 16
click at [59, 407] on div "Auto Mode Send" at bounding box center [97, 415] width 141 height 16
type textarea "make code in step 32 work correctly"
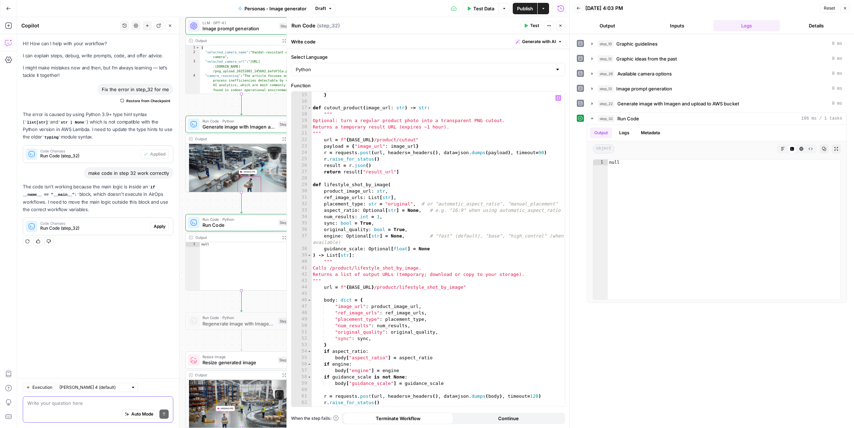
scroll to position [89, 0]
click at [159, 225] on span "Apply" at bounding box center [160, 226] width 12 height 6
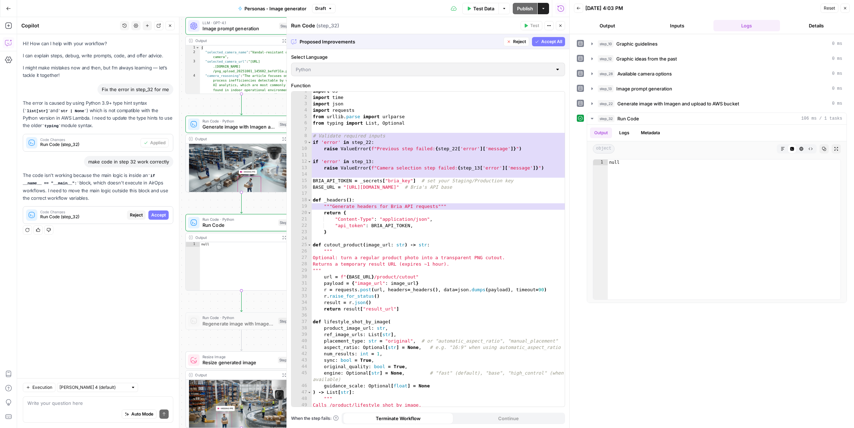
scroll to position [0, 0]
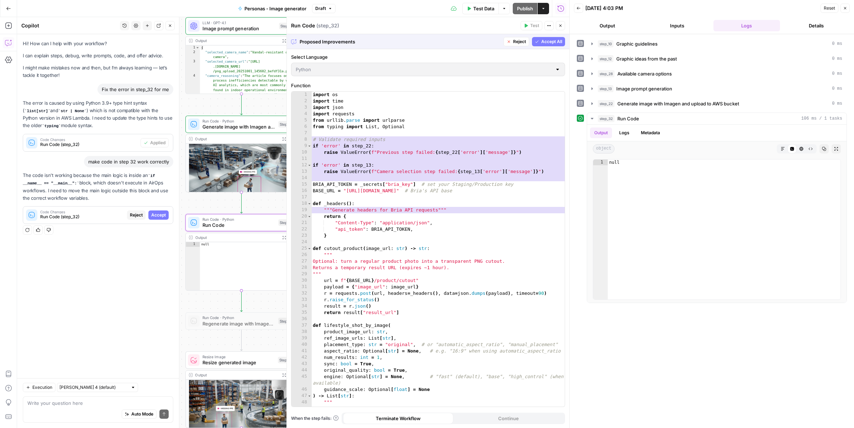
click at [158, 215] on span "Accept" at bounding box center [158, 215] width 15 height 6
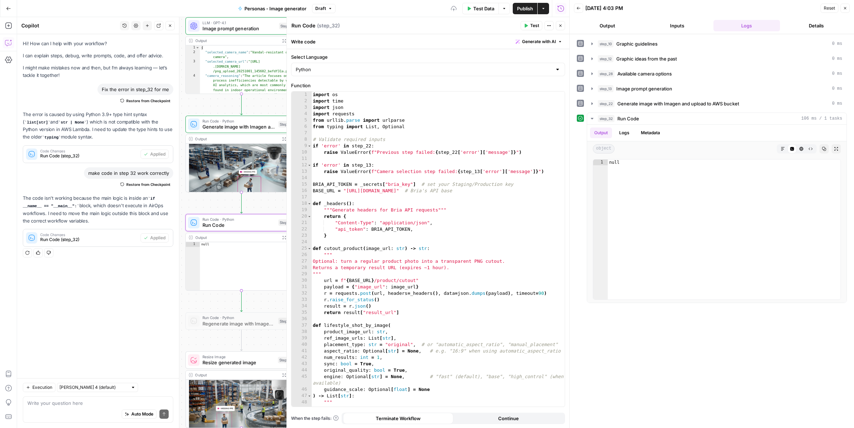
click at [530, 26] on span "Test" at bounding box center [534, 25] width 9 height 6
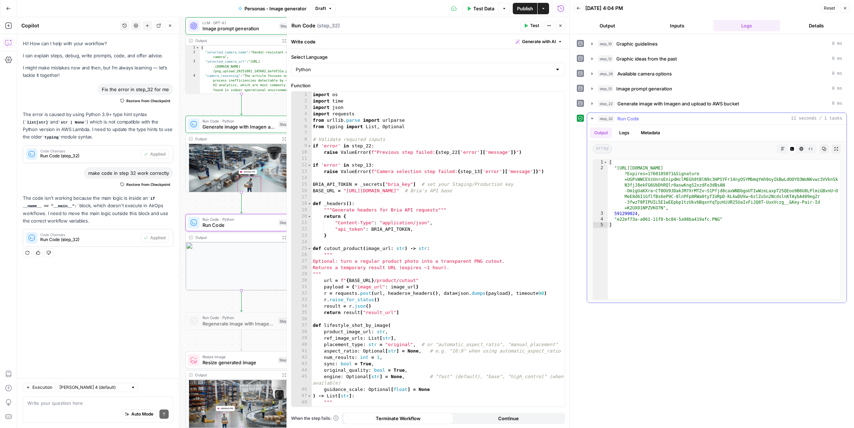
type textarea "**********"
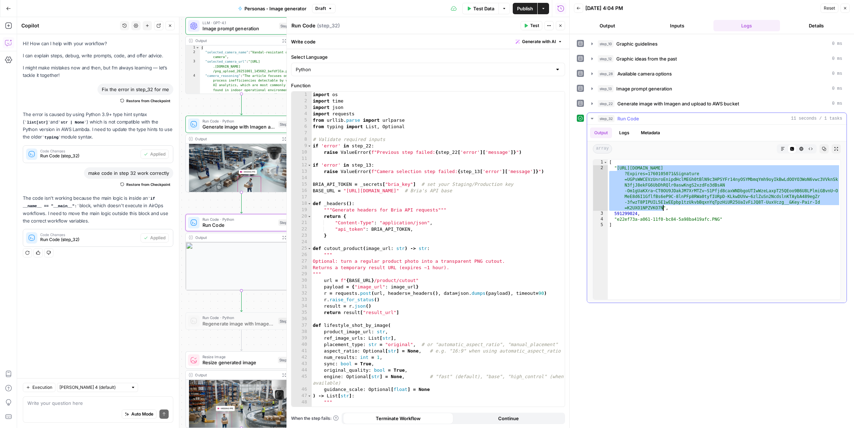
drag, startPoint x: 618, startPoint y: 170, endPoint x: 662, endPoint y: 210, distance: 59.7
click at [662, 210] on div "[ "https://d1ei2xrl63k822.cloudfront.net/api/res/530c5c32478b4d518fc97d39d25a63…" at bounding box center [724, 234] width 233 height 151
click at [450, 245] on div "import os import time import json import requests from urllib . parse import ur…" at bounding box center [437, 255] width 253 height 328
click at [343, 243] on div "import os import time import json import requests from urllib . parse import ur…" at bounding box center [437, 255] width 253 height 328
click at [349, 257] on div "import os import time import json import requests from urllib . parse import ur…" at bounding box center [437, 255] width 253 height 328
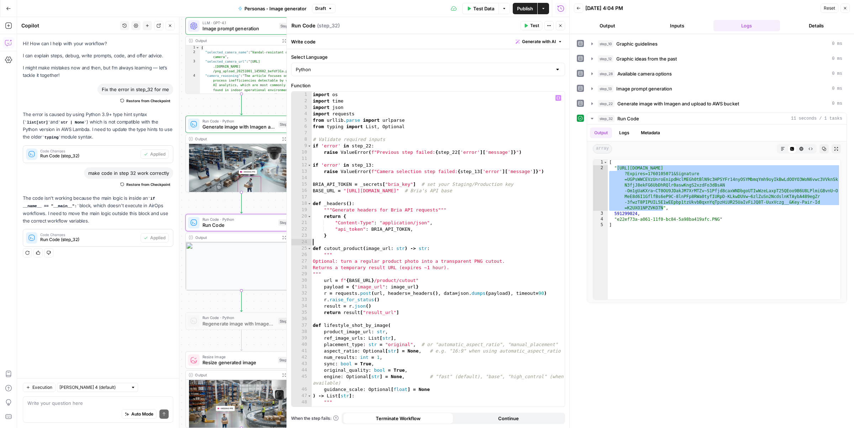
type textarea "***"
click at [339, 243] on div "import os import time import json import requests from urllib . parse import ur…" at bounding box center [437, 255] width 253 height 328
click at [682, 8] on div "10/03/25 at 4:04 PM" at bounding box center [702, 8] width 233 height 7
type textarea "***"
click at [352, 258] on div "import os import time import json import requests from urllib . parse import ur…" at bounding box center [437, 255] width 253 height 328
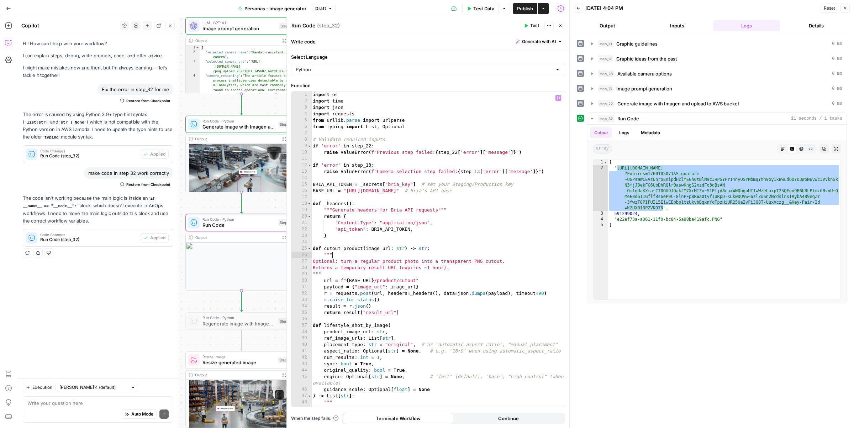
click at [334, 241] on div "import os import time import json import requests from urllib . parse import ur…" at bounding box center [437, 255] width 253 height 328
click at [335, 239] on div "import os import time import json import requests from urllib . parse import ur…" at bounding box center [437, 255] width 253 height 328
type textarea "*"
click at [323, 198] on div "import os import time import json import requests from urllib . parse import ur…" at bounding box center [437, 255] width 253 height 328
click at [260, 107] on div "**********" at bounding box center [293, 222] width 552 height 411
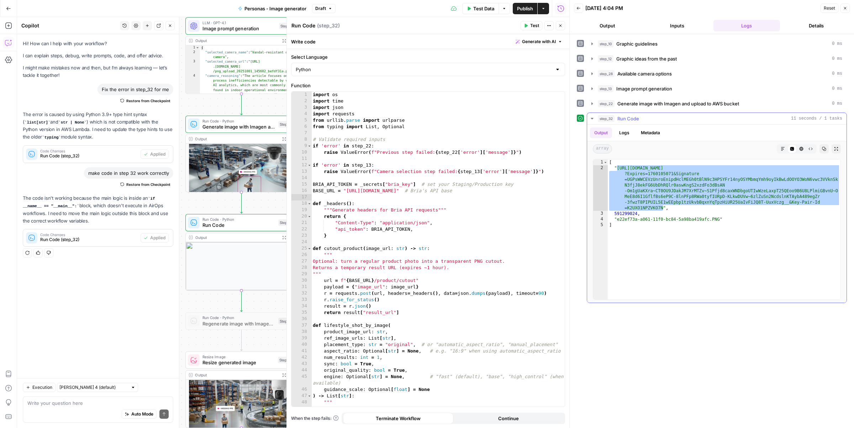
click at [693, 248] on div "[ "https://d1ei2xrl63k822.cloudfront.net/api/res/530c5c32478b4d518fc97d39d25a63…" at bounding box center [724, 234] width 233 height 151
type textarea "*"
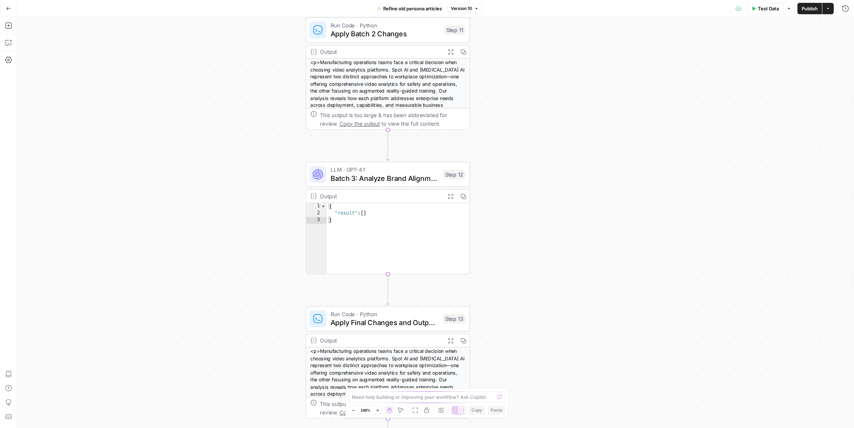
drag, startPoint x: 472, startPoint y: 197, endPoint x: 493, endPoint y: 194, distance: 21.2
click at [494, 195] on div "Workflow Input Settings Inputs LLM · GPT-4.1 Source examination Step 19 Output …" at bounding box center [435, 222] width 837 height 411
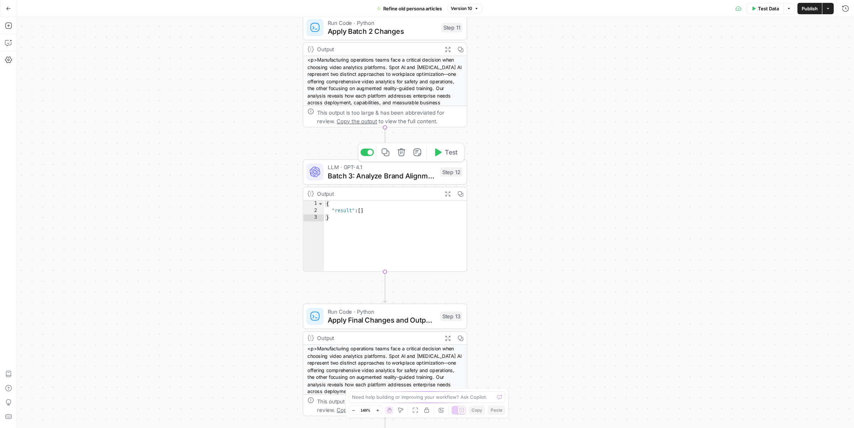
click at [400, 171] on span "Batch 3: Analyze Brand Alignment and Writing Standards" at bounding box center [382, 175] width 108 height 11
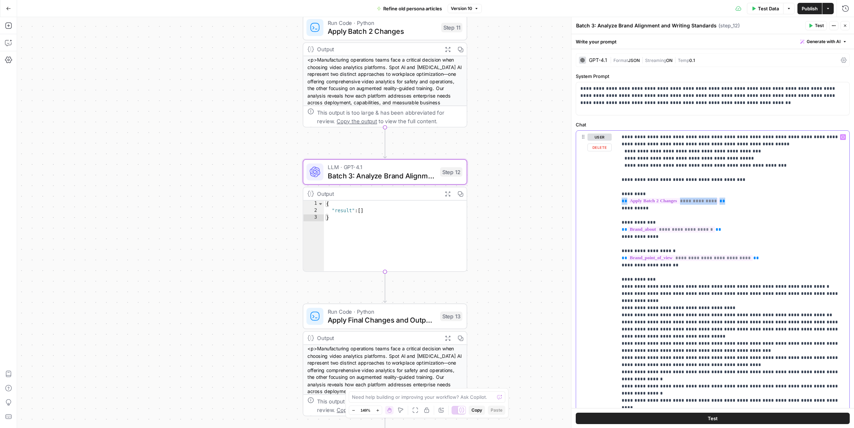
drag, startPoint x: 725, startPoint y: 203, endPoint x: 623, endPoint y: 203, distance: 102.5
click at [623, 203] on p "**********" at bounding box center [733, 304] width 223 height 342
click at [843, 135] on icon "button" at bounding box center [844, 137] width 4 height 4
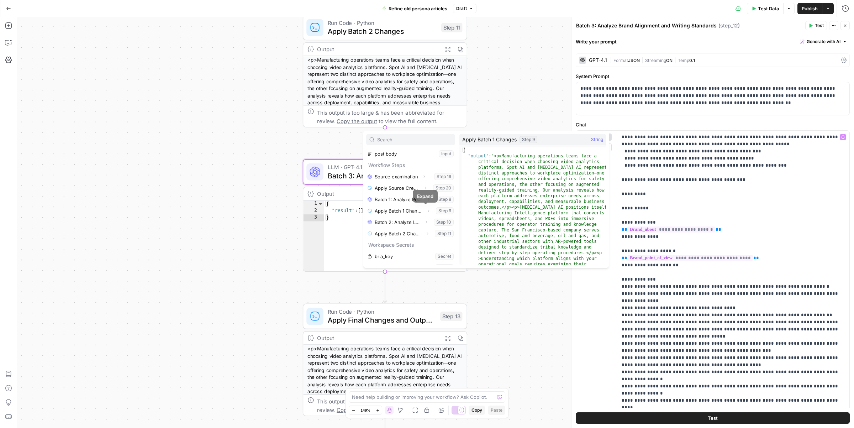
scroll to position [23, 0]
click at [429, 232] on icon "button" at bounding box center [427, 232] width 4 height 4
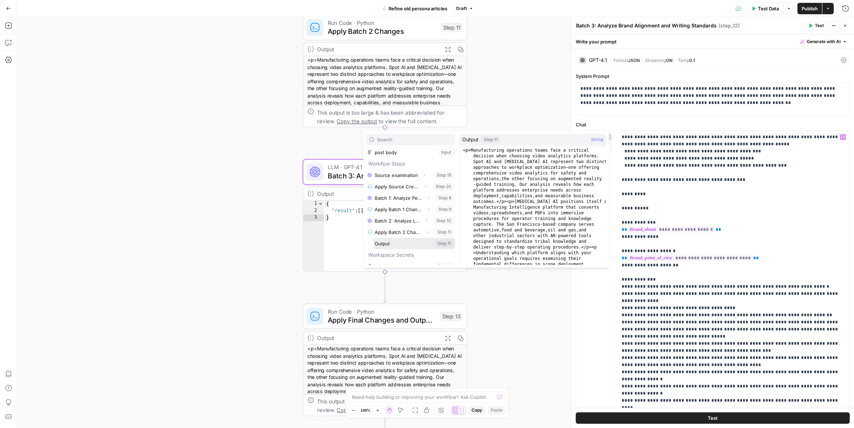
click at [415, 241] on button "Select variable Output" at bounding box center [414, 243] width 82 height 11
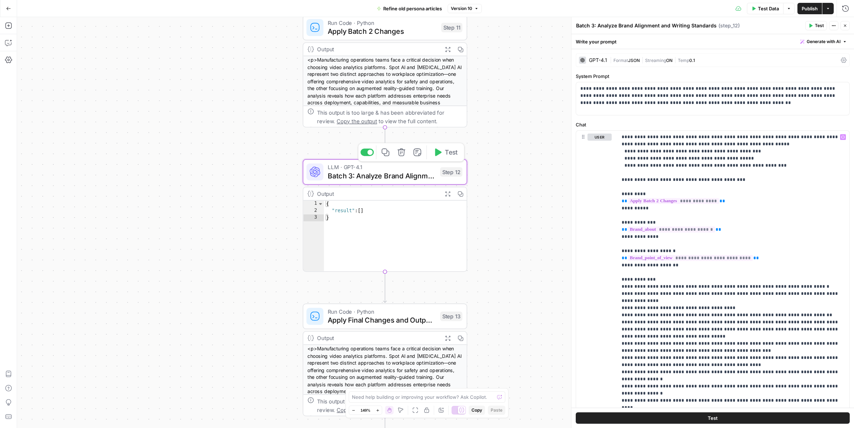
click at [442, 157] on button "Test" at bounding box center [445, 152] width 33 height 14
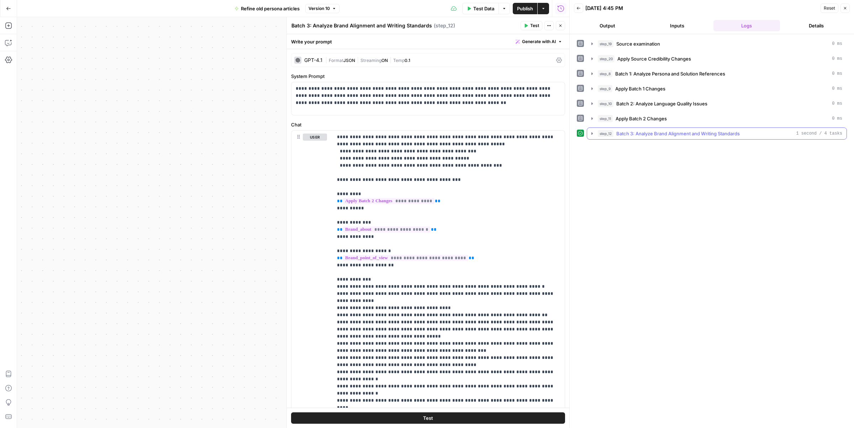
click at [591, 134] on icon "button" at bounding box center [593, 134] width 6 height 6
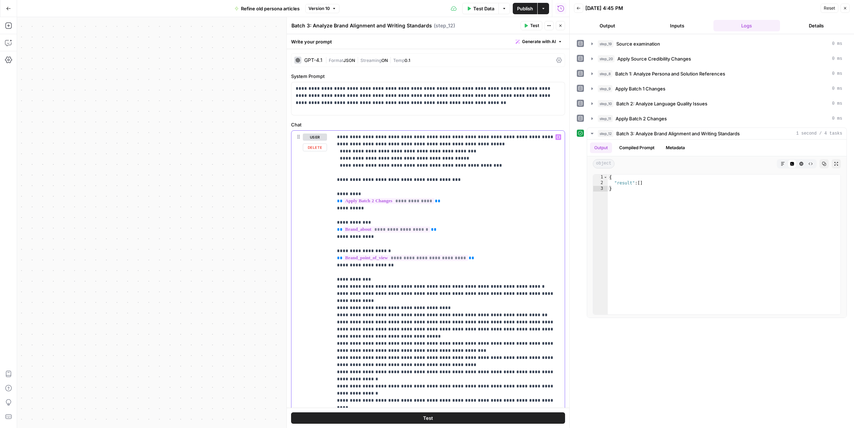
click at [491, 167] on p "**********" at bounding box center [448, 304] width 223 height 342
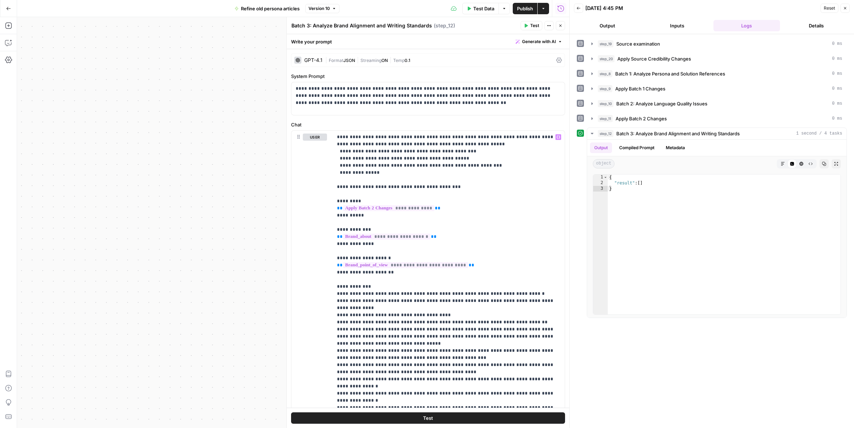
click at [533, 26] on span "Test" at bounding box center [534, 25] width 9 height 6
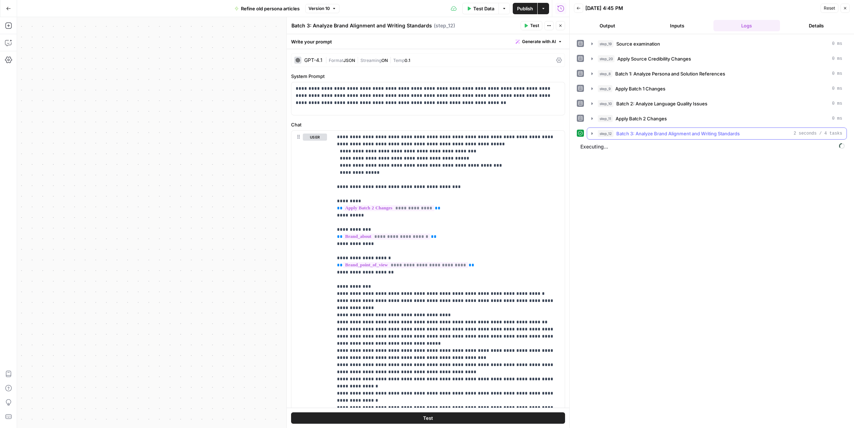
click at [590, 131] on button "step_12 Batch 3: Analyze Brand Alignment and Writing Standards 2 seconds / 4 ta…" at bounding box center [717, 133] width 260 height 11
click at [591, 133] on icon "button" at bounding box center [593, 134] width 6 height 6
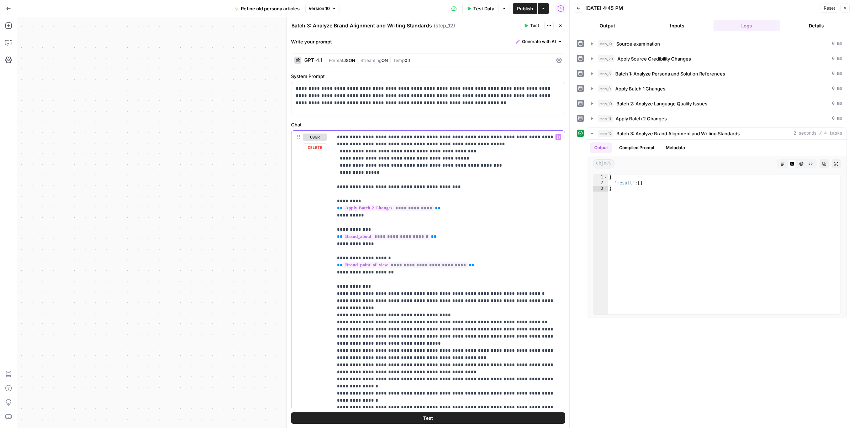
click at [367, 174] on p "**********" at bounding box center [448, 307] width 223 height 349
click at [384, 172] on p "**********" at bounding box center [448, 307] width 223 height 349
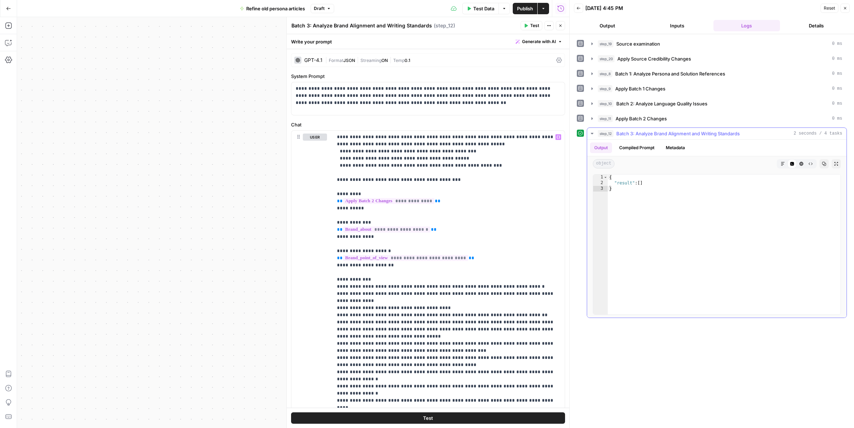
click at [593, 132] on icon "button" at bounding box center [593, 134] width 6 height 6
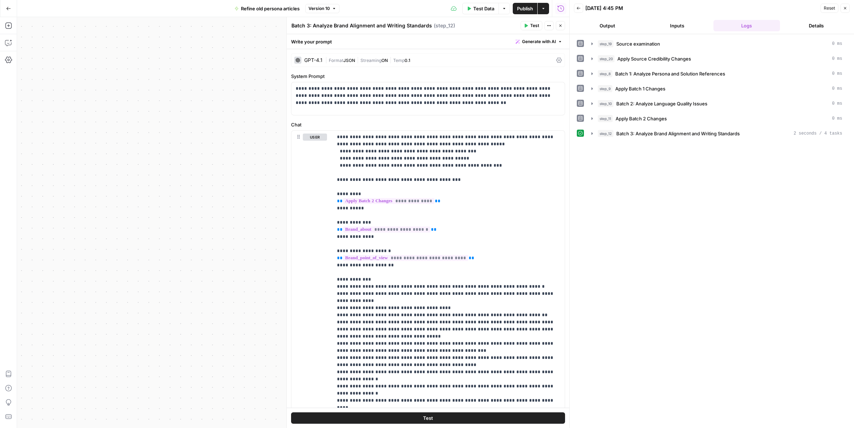
click at [847, 11] on button "Close" at bounding box center [845, 8] width 9 height 9
